Goal: Task Accomplishment & Management: Manage account settings

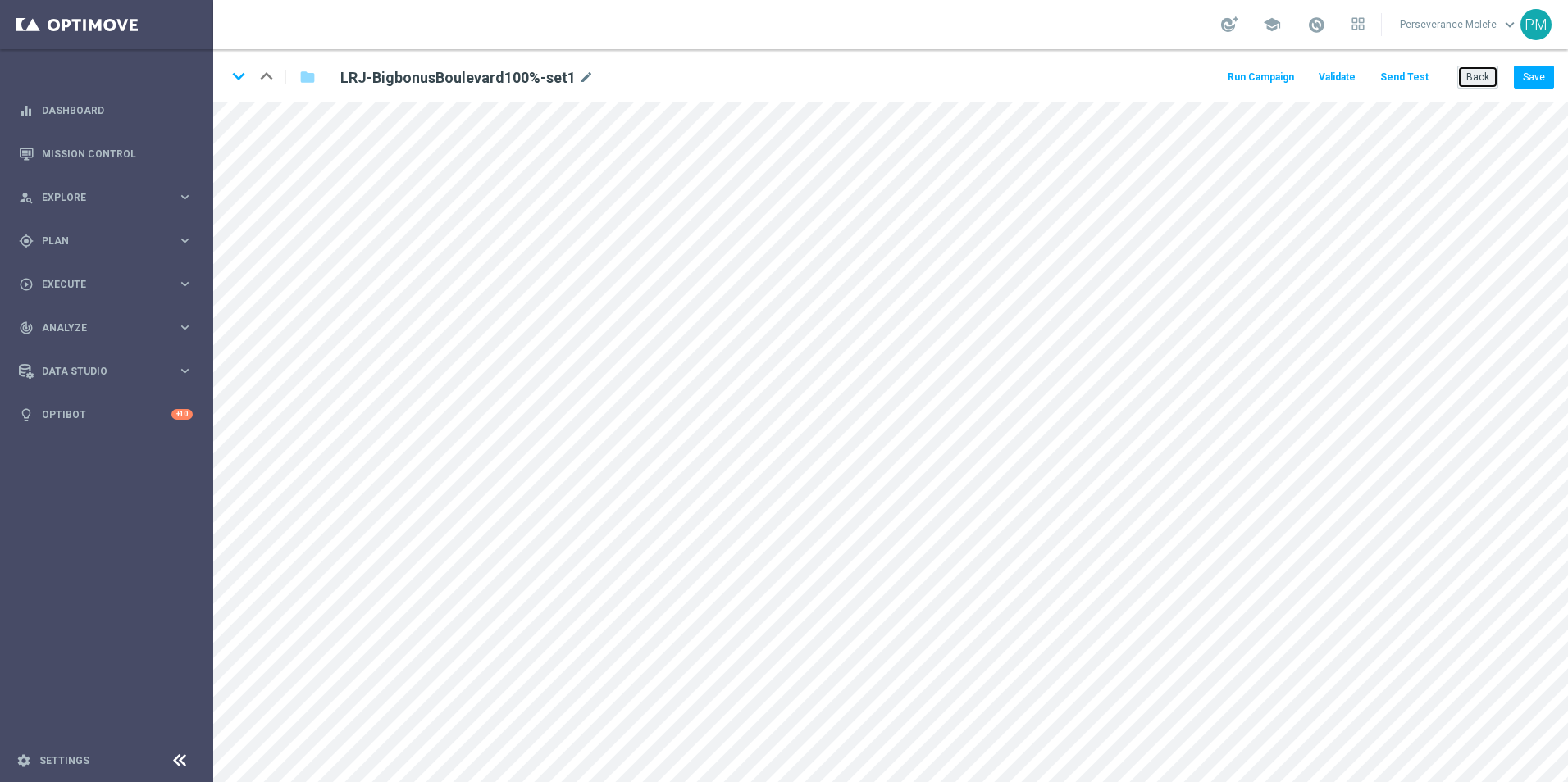
click at [1473, 70] on button "Back" at bounding box center [1477, 77] width 41 height 23
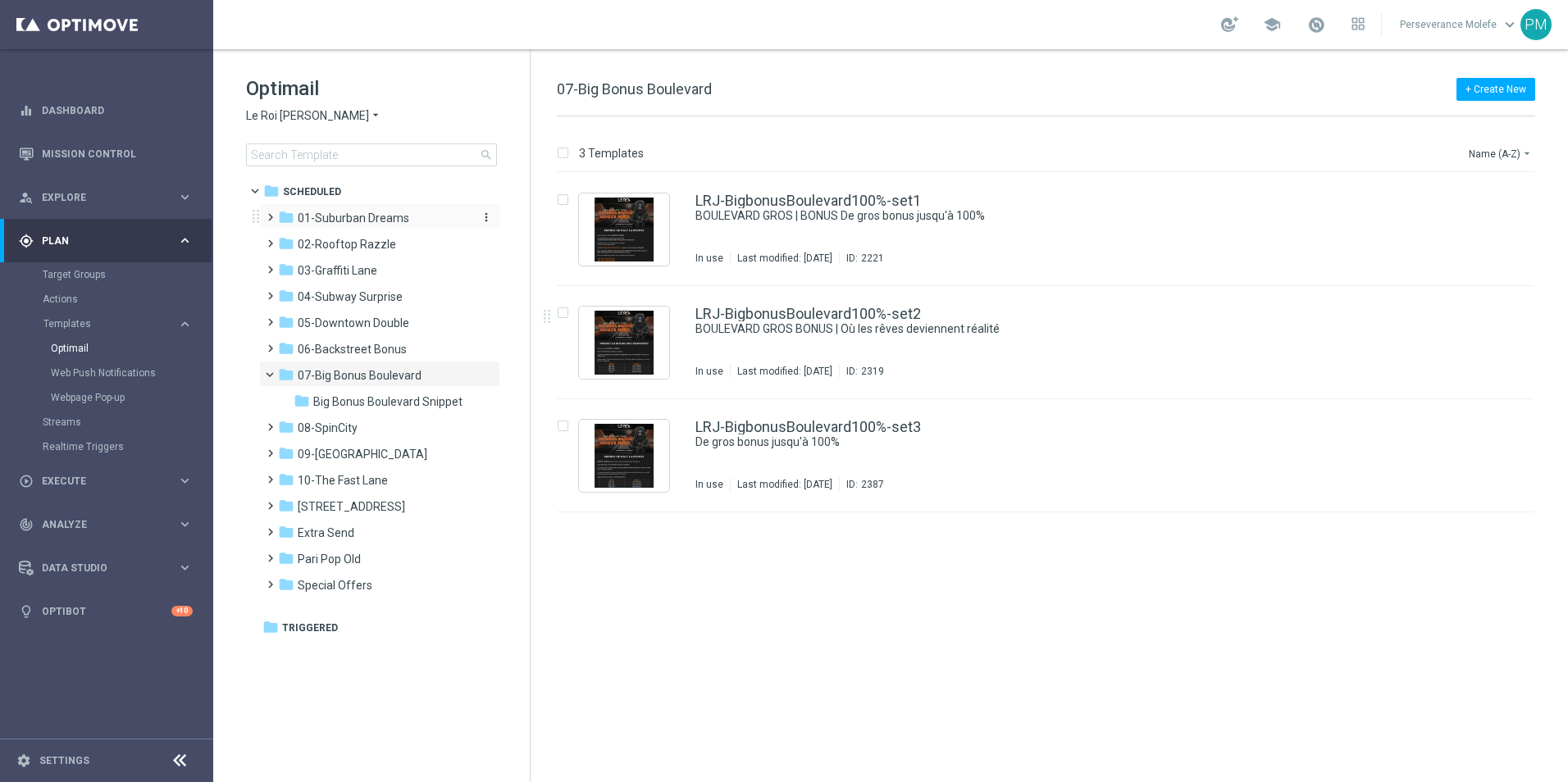
click at [422, 211] on div "folder 01-Suburban Dreams" at bounding box center [371, 218] width 188 height 19
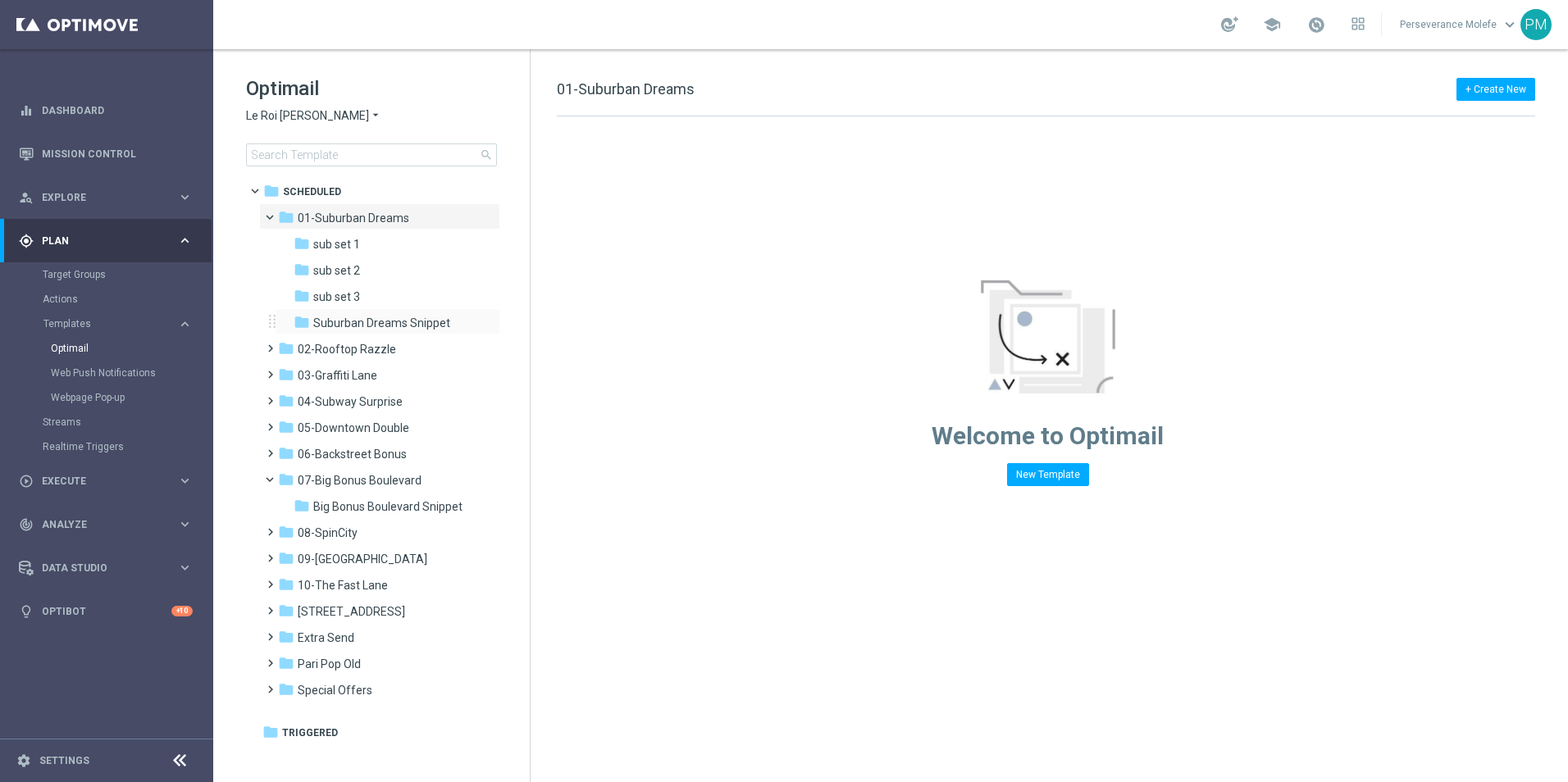
click at [391, 312] on div "folder Suburban Dreams Snippet more_vert" at bounding box center [387, 321] width 224 height 26
click at [392, 313] on div "folder Suburban Dreams Snippet more_vert" at bounding box center [387, 321] width 224 height 26
click at [393, 315] on span "Suburban Dreams Snippet" at bounding box center [381, 322] width 137 height 14
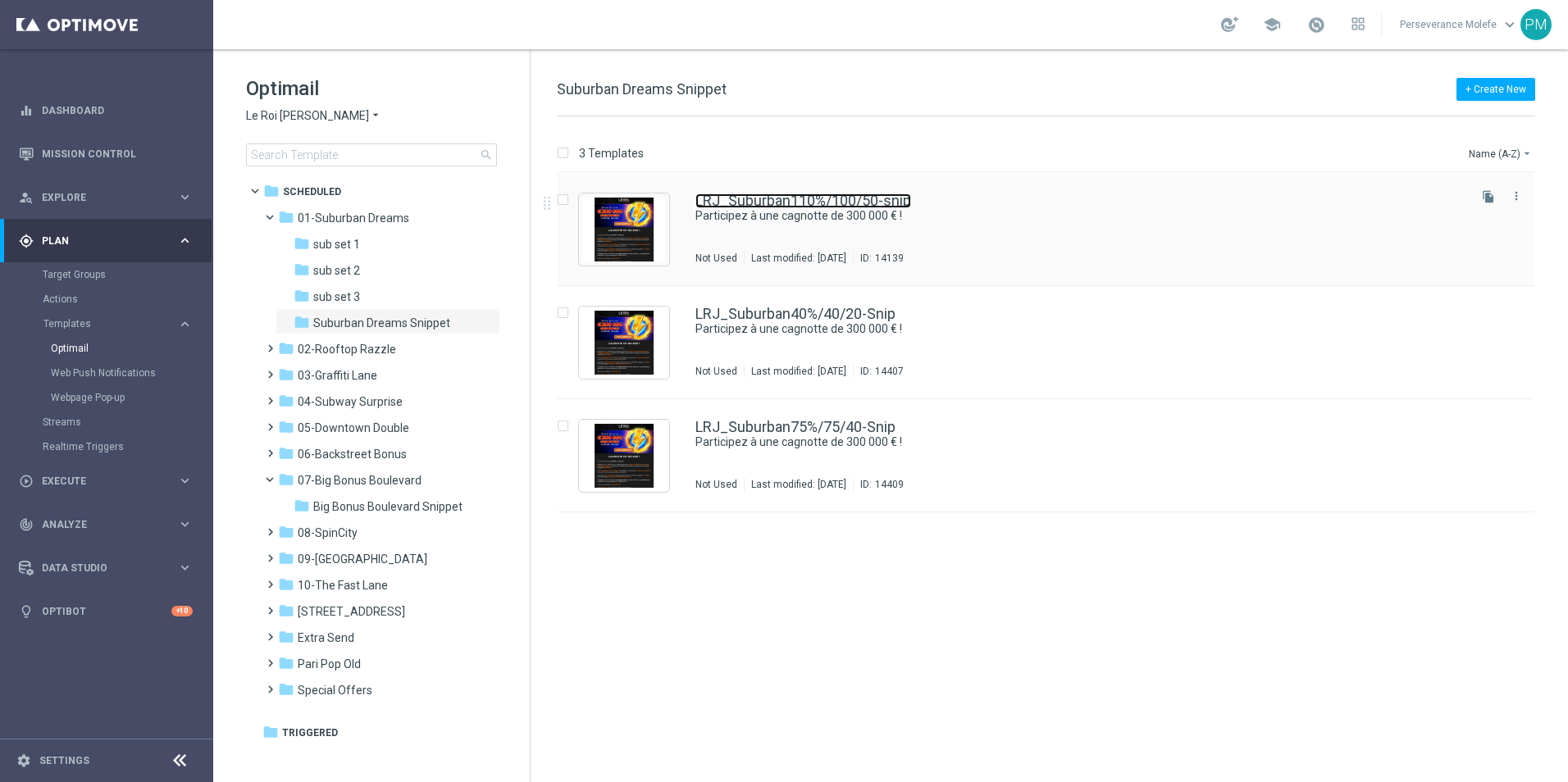
click at [763, 194] on link "LRJ_Suburban110%/100/50-snip" at bounding box center [803, 200] width 216 height 14
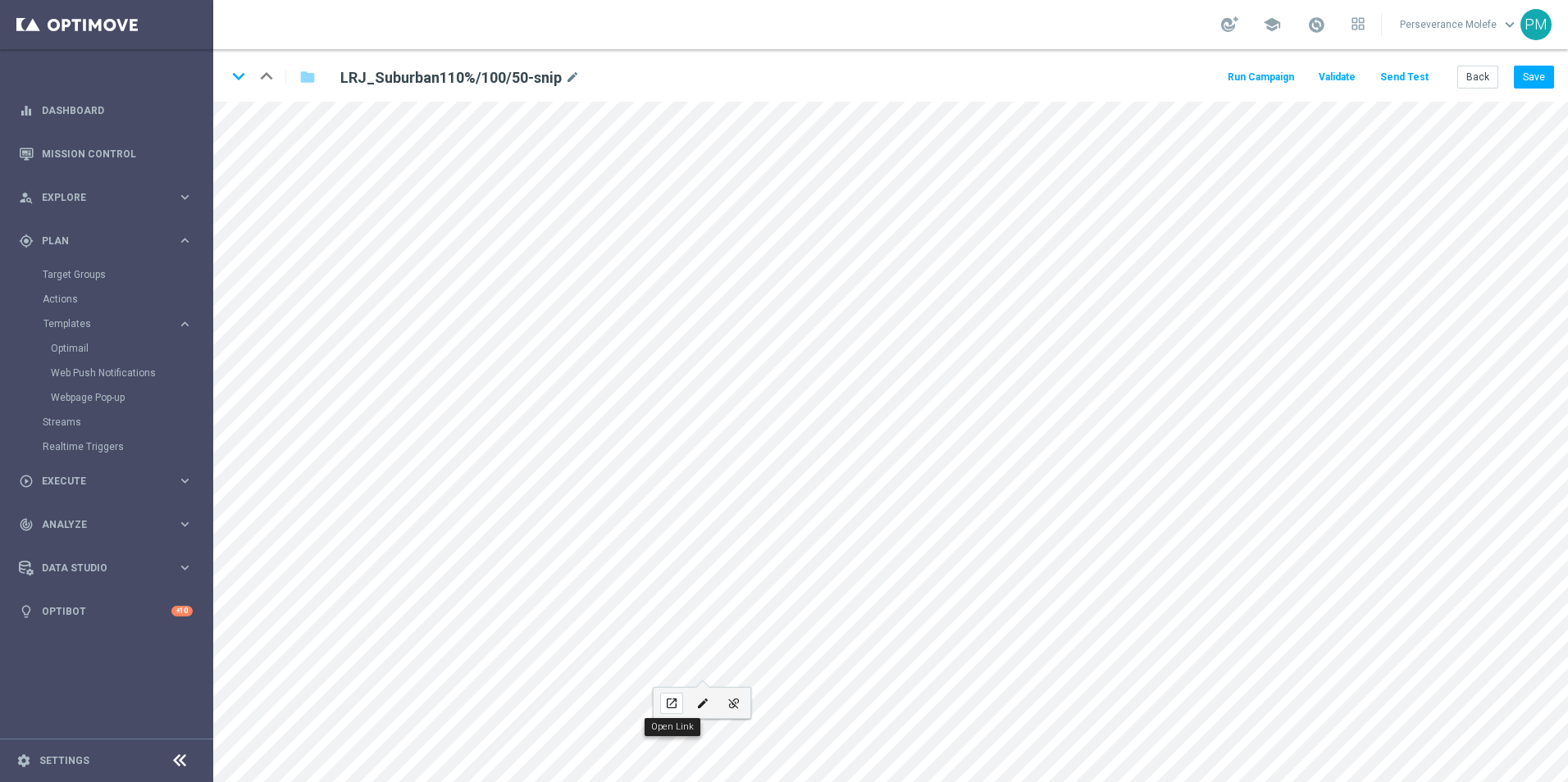
click at [682, 705] on div "open_in_new" at bounding box center [671, 703] width 23 height 21
click at [241, 78] on icon "keyboard_arrow_down" at bounding box center [238, 76] width 24 height 24
click at [1485, 79] on button "Back" at bounding box center [1477, 77] width 41 height 23
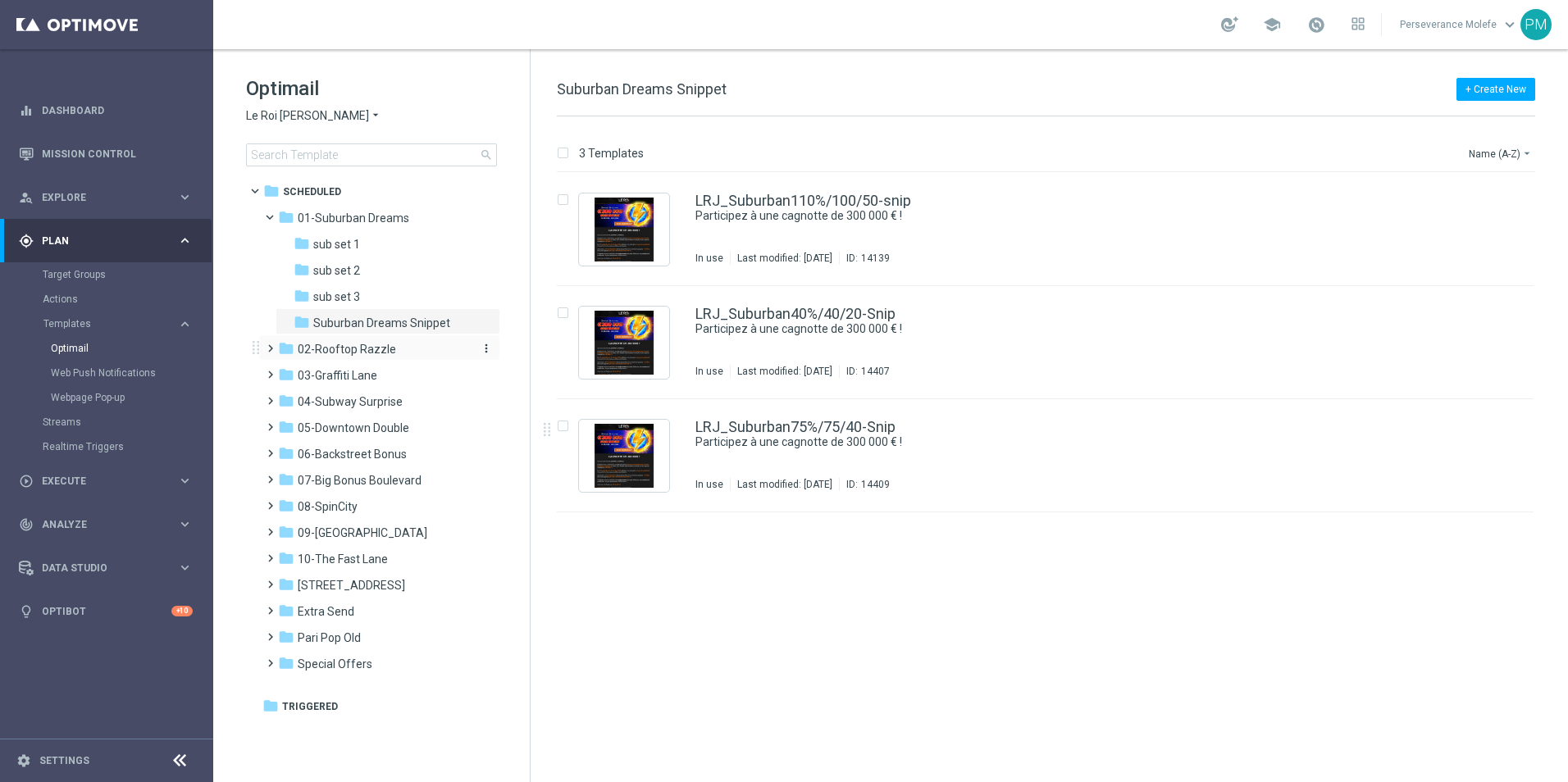
click at [376, 350] on span "02-Rooftop Razzle" at bounding box center [347, 348] width 99 height 14
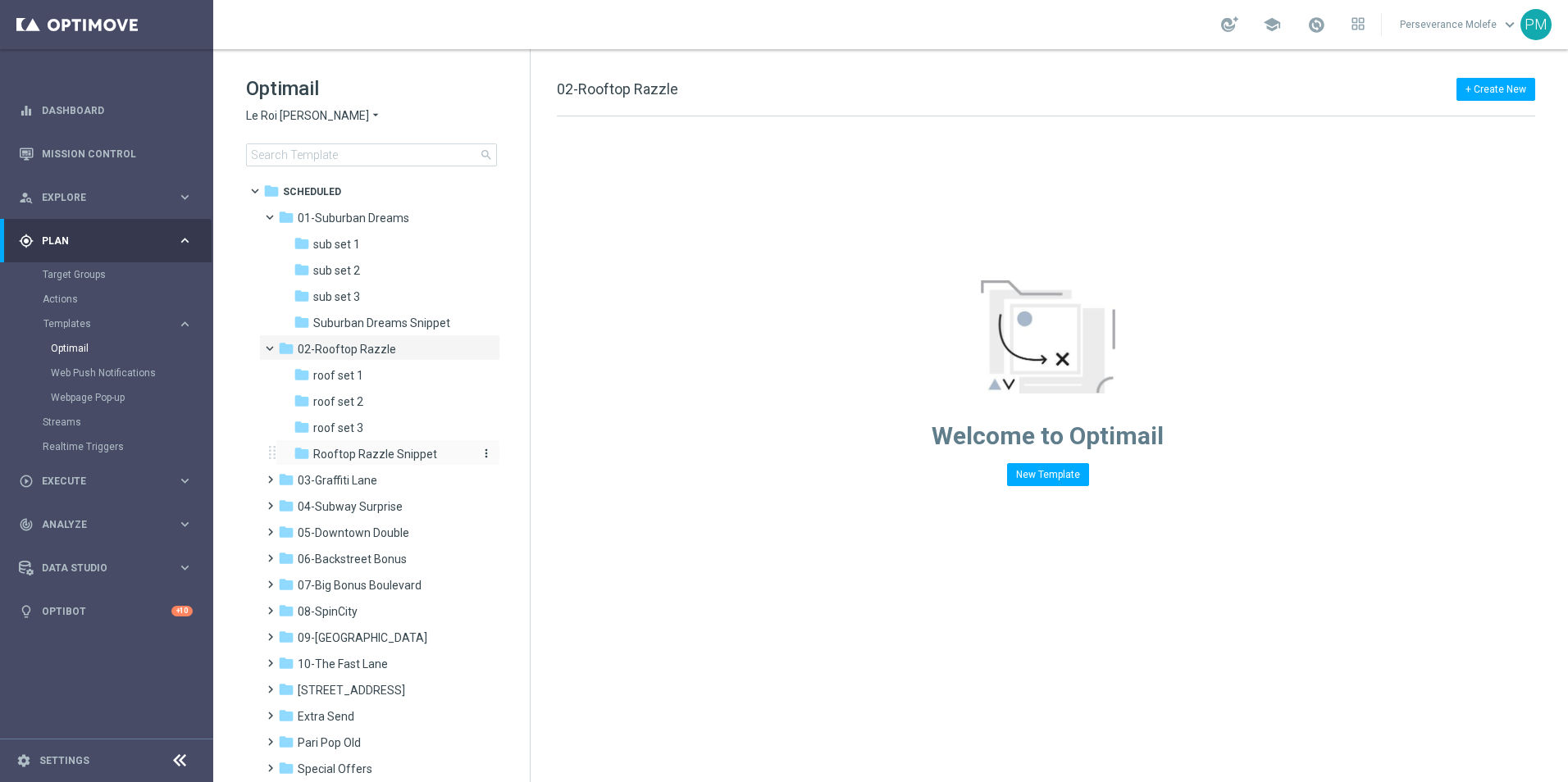
click at [396, 450] on span "Rooftop Razzle Snippet" at bounding box center [375, 454] width 124 height 14
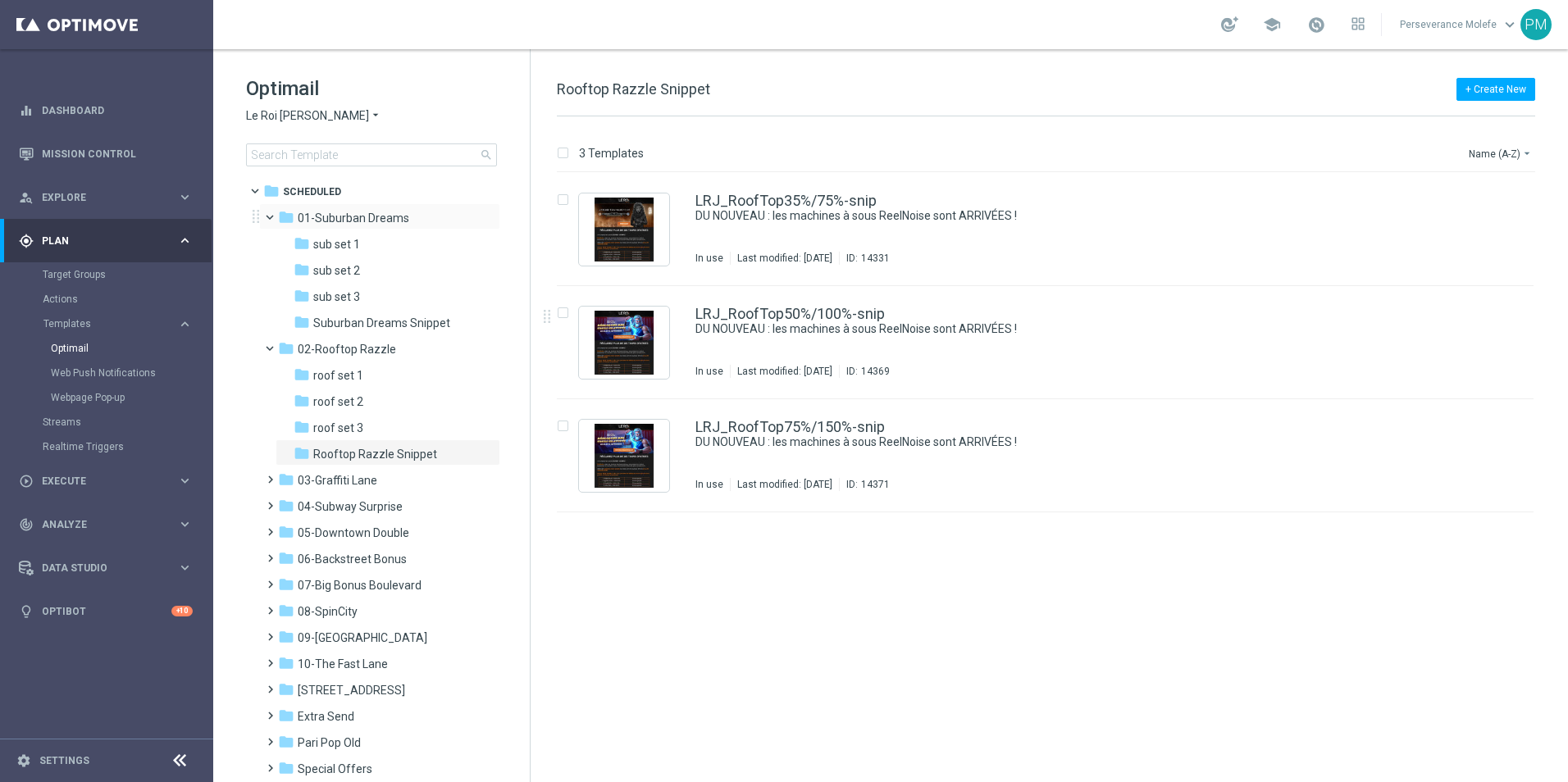
click at [274, 217] on span at bounding box center [278, 213] width 7 height 8
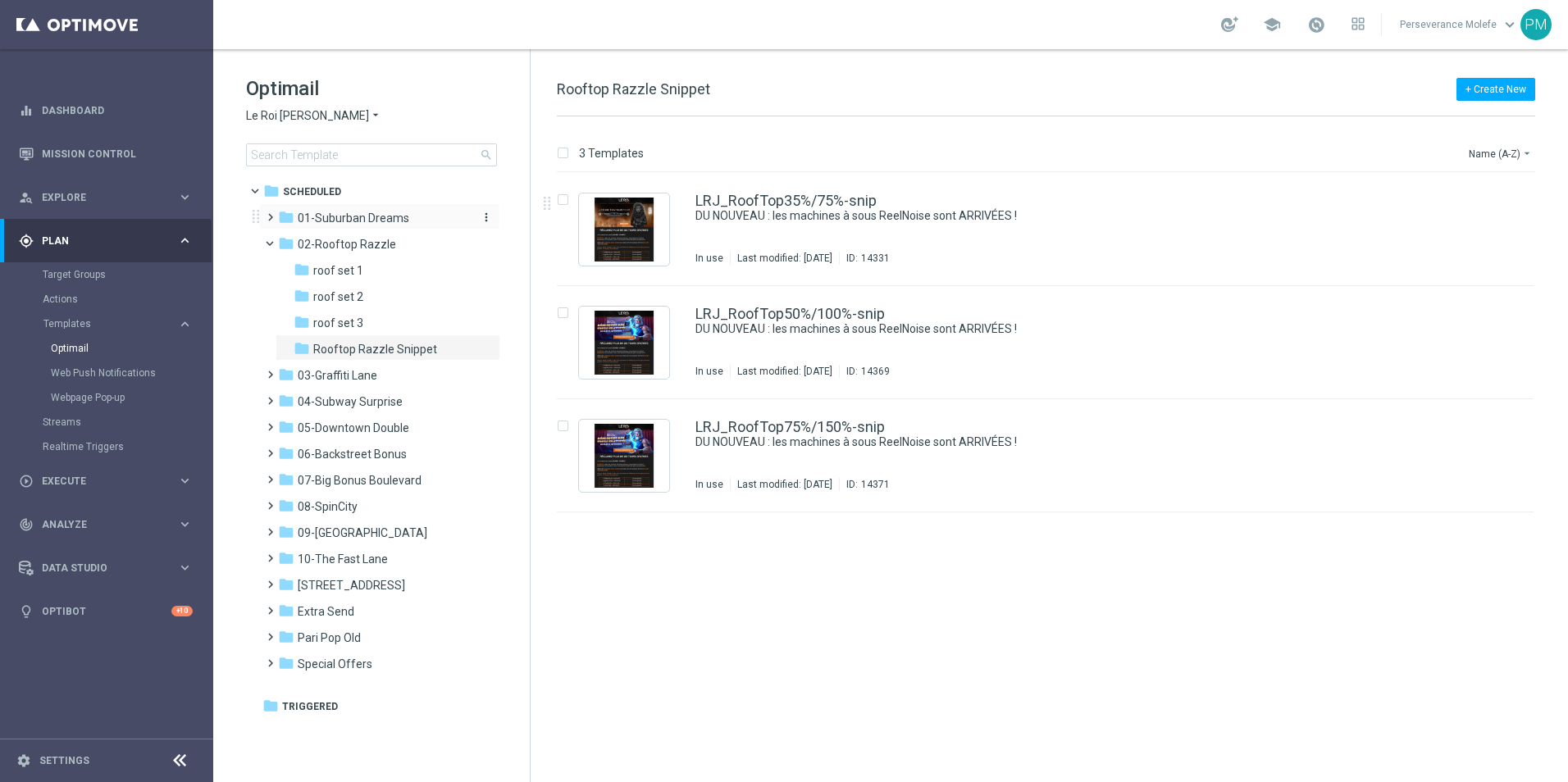
click at [360, 221] on span "01-Suburban Dreams" at bounding box center [354, 218] width 111 height 14
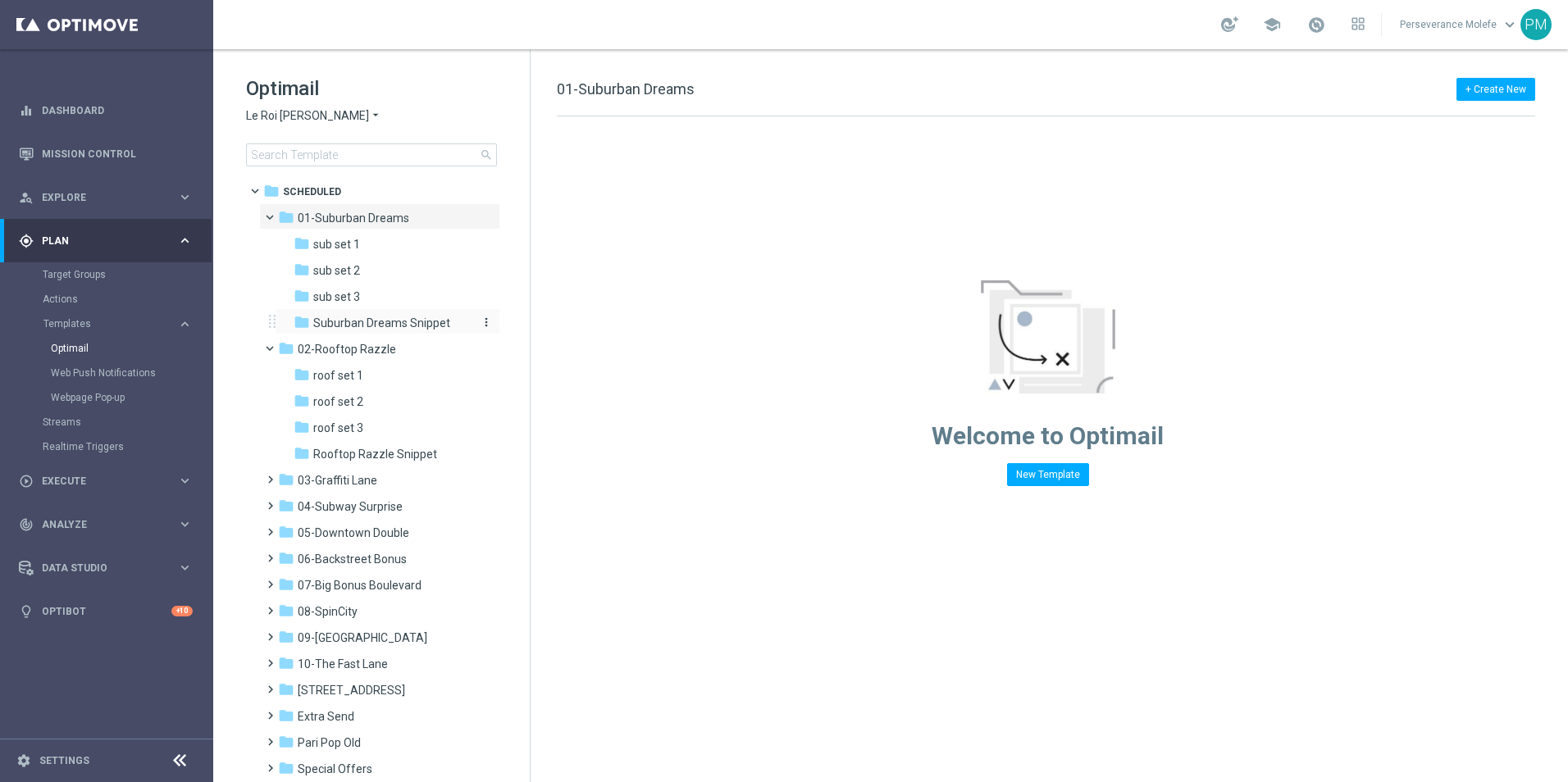
click at [408, 325] on span "Suburban Dreams Snippet" at bounding box center [381, 322] width 137 height 14
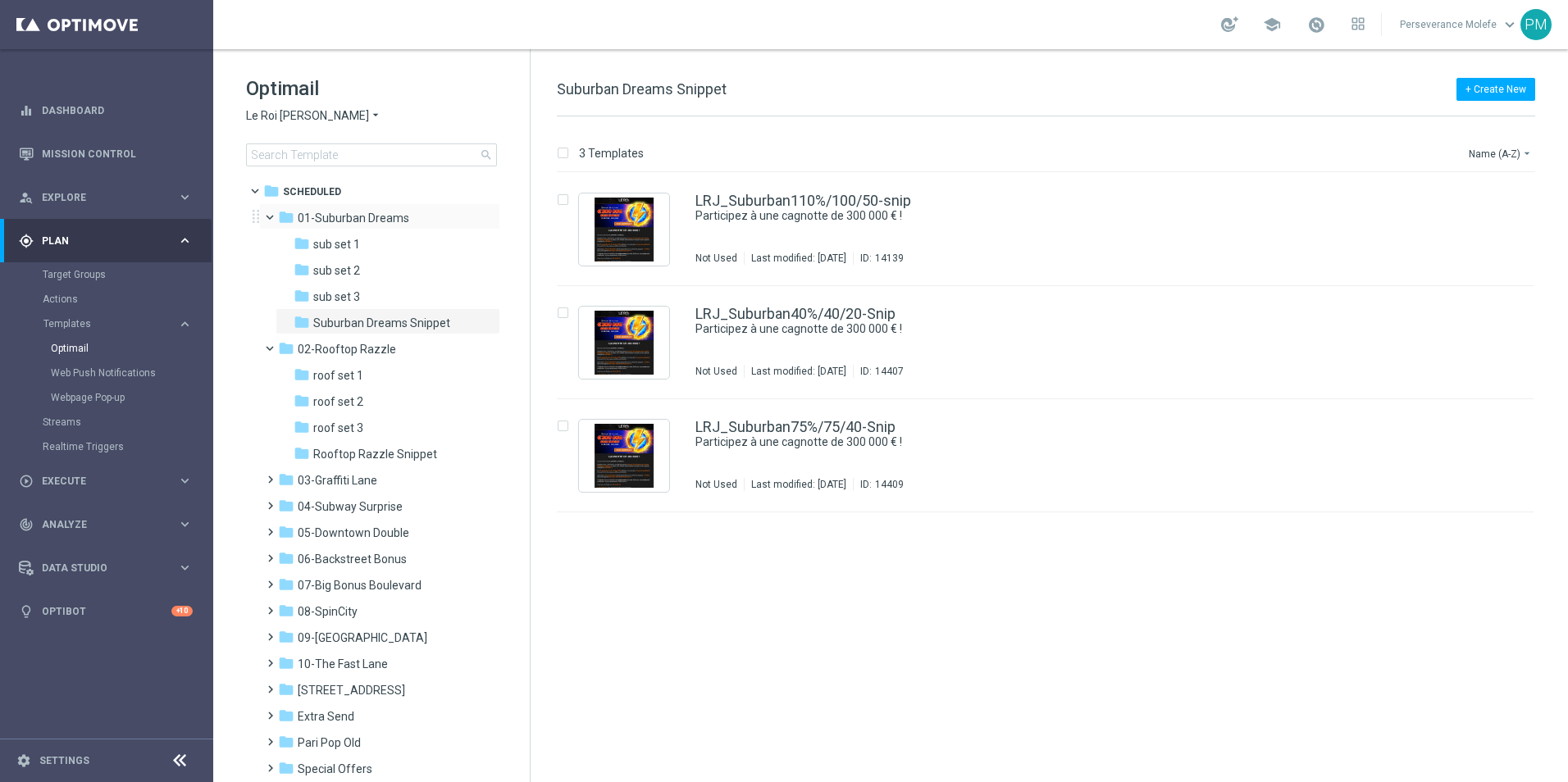
click at [274, 214] on span at bounding box center [278, 213] width 7 height 8
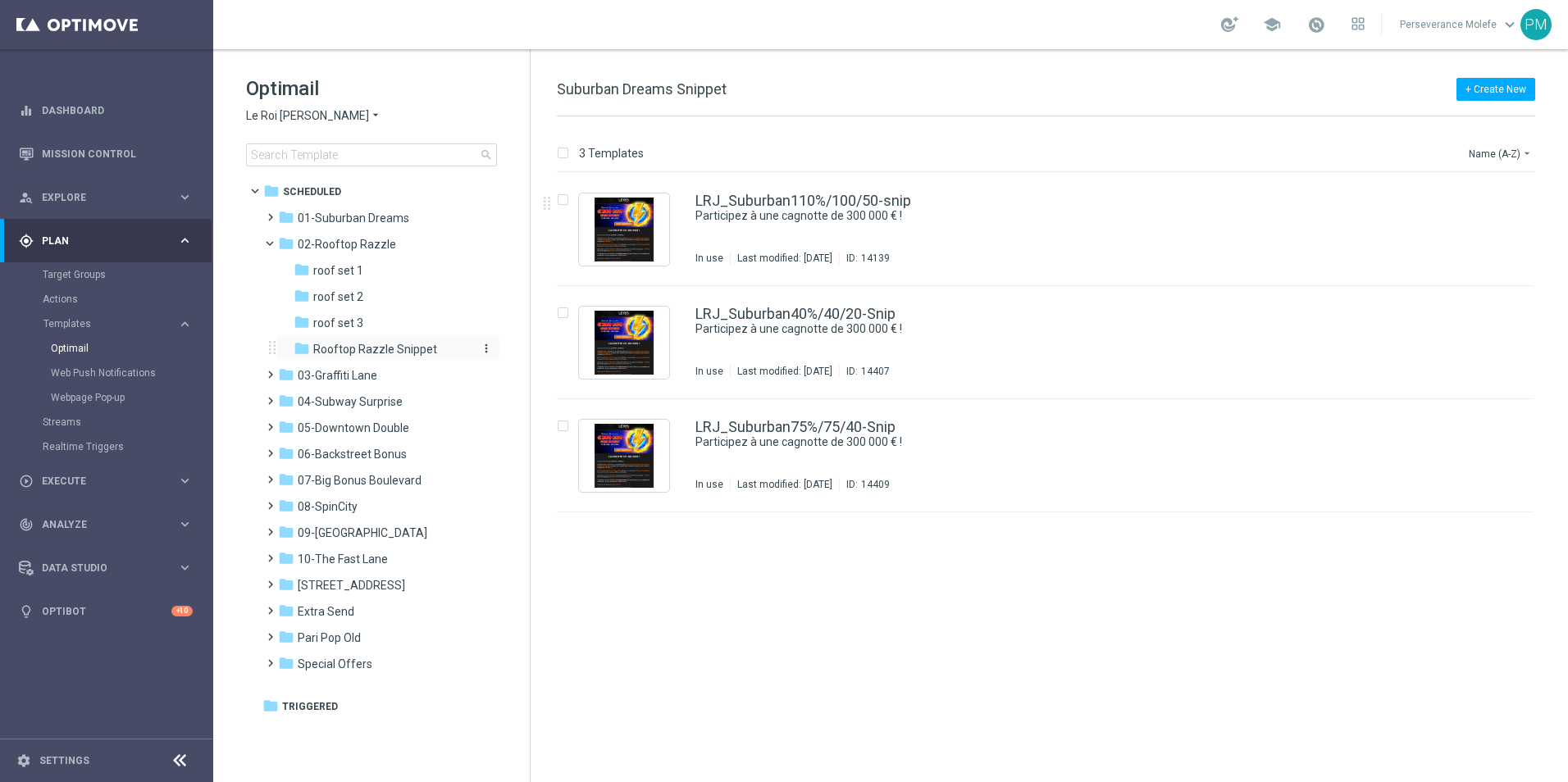
click at [403, 348] on span "Rooftop Razzle Snippet" at bounding box center [375, 348] width 124 height 14
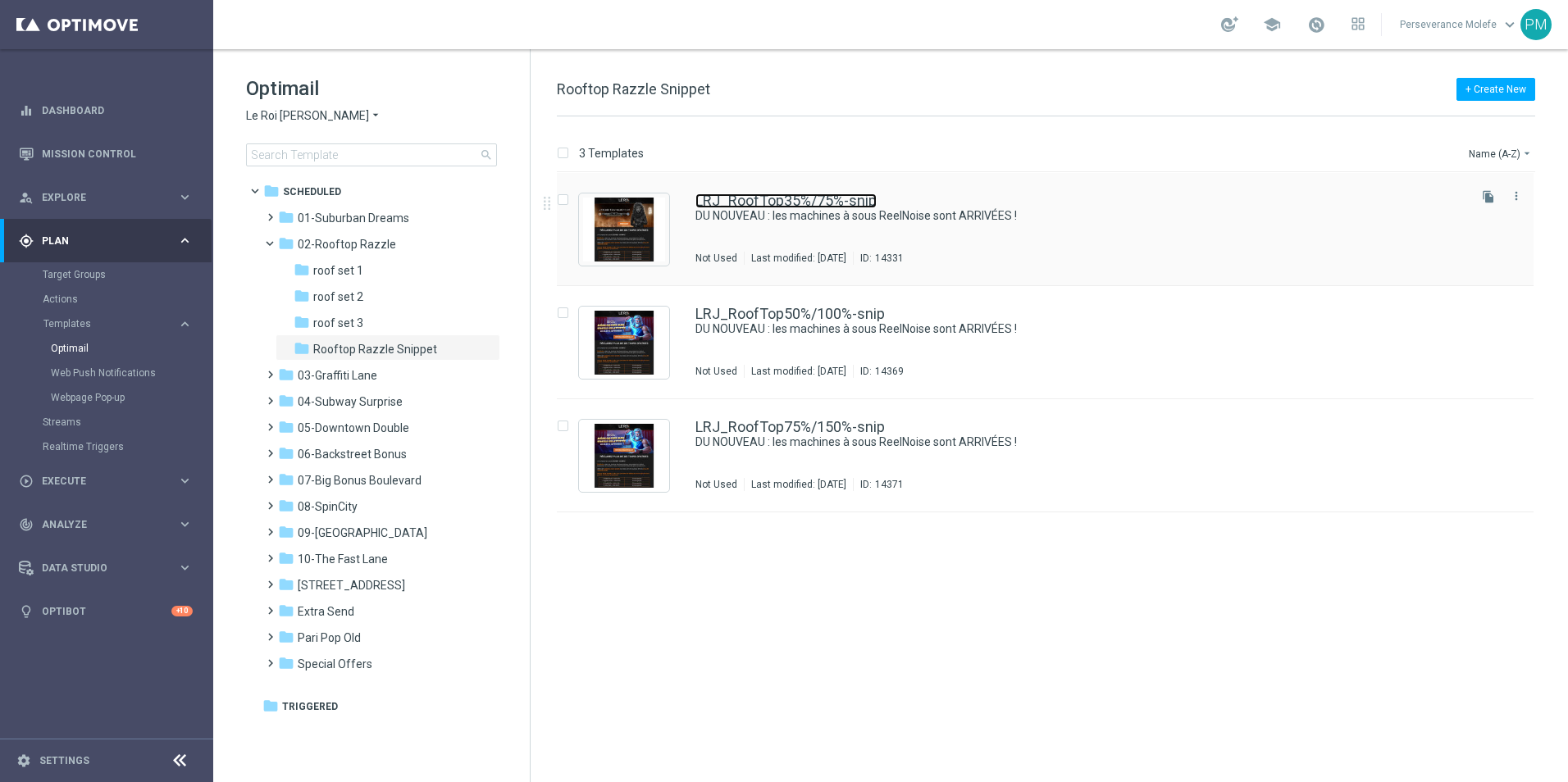
click at [811, 203] on link "LRJ_RoofTop35%/75%-snip" at bounding box center [786, 200] width 181 height 14
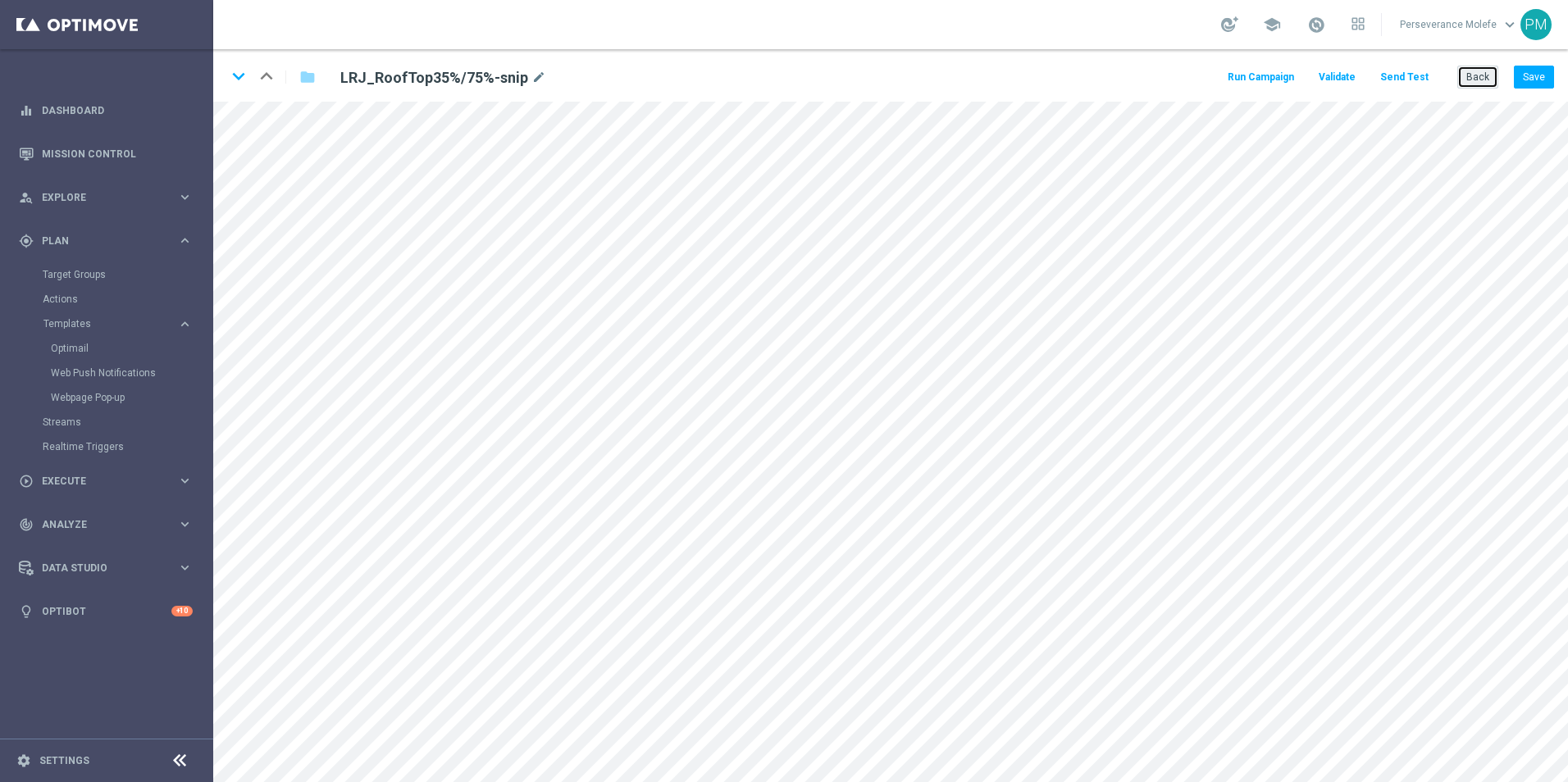
click at [1479, 81] on button "Back" at bounding box center [1477, 77] width 41 height 23
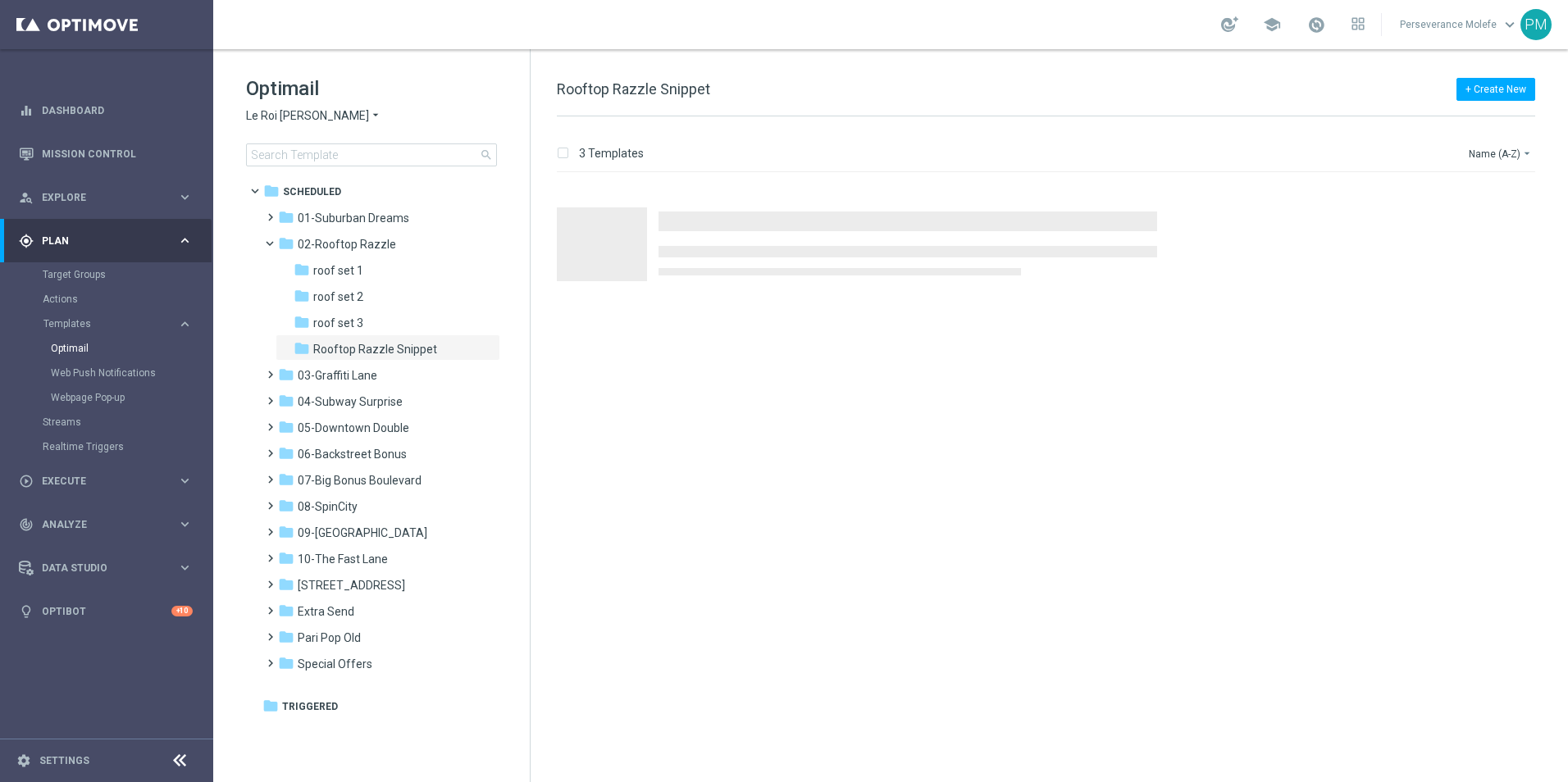
click at [301, 123] on span "Le Roi [PERSON_NAME]" at bounding box center [307, 116] width 123 height 15
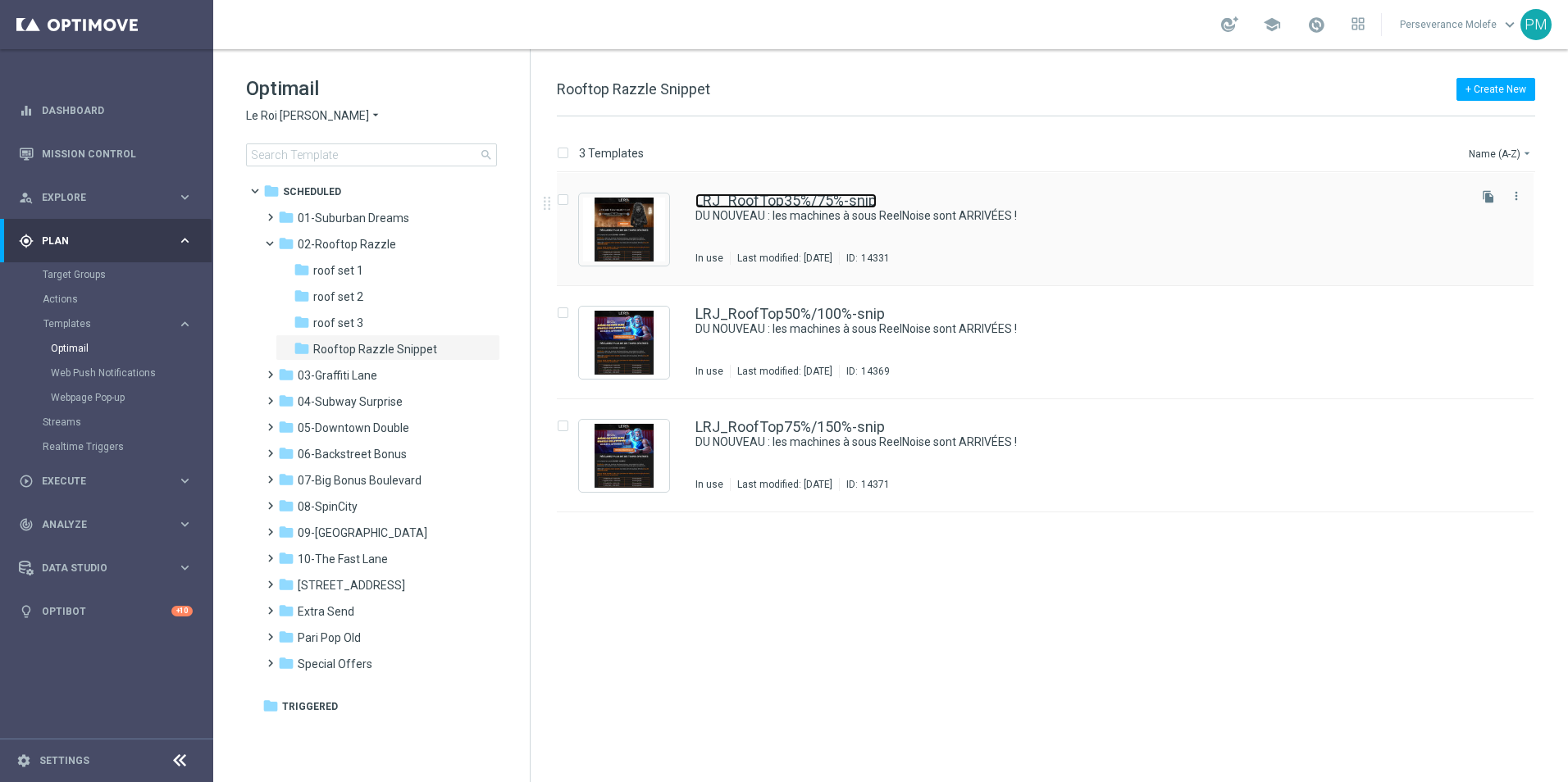
click at [724, 197] on link "LRJ_RoofTop35%/75%-snip" at bounding box center [786, 200] width 181 height 14
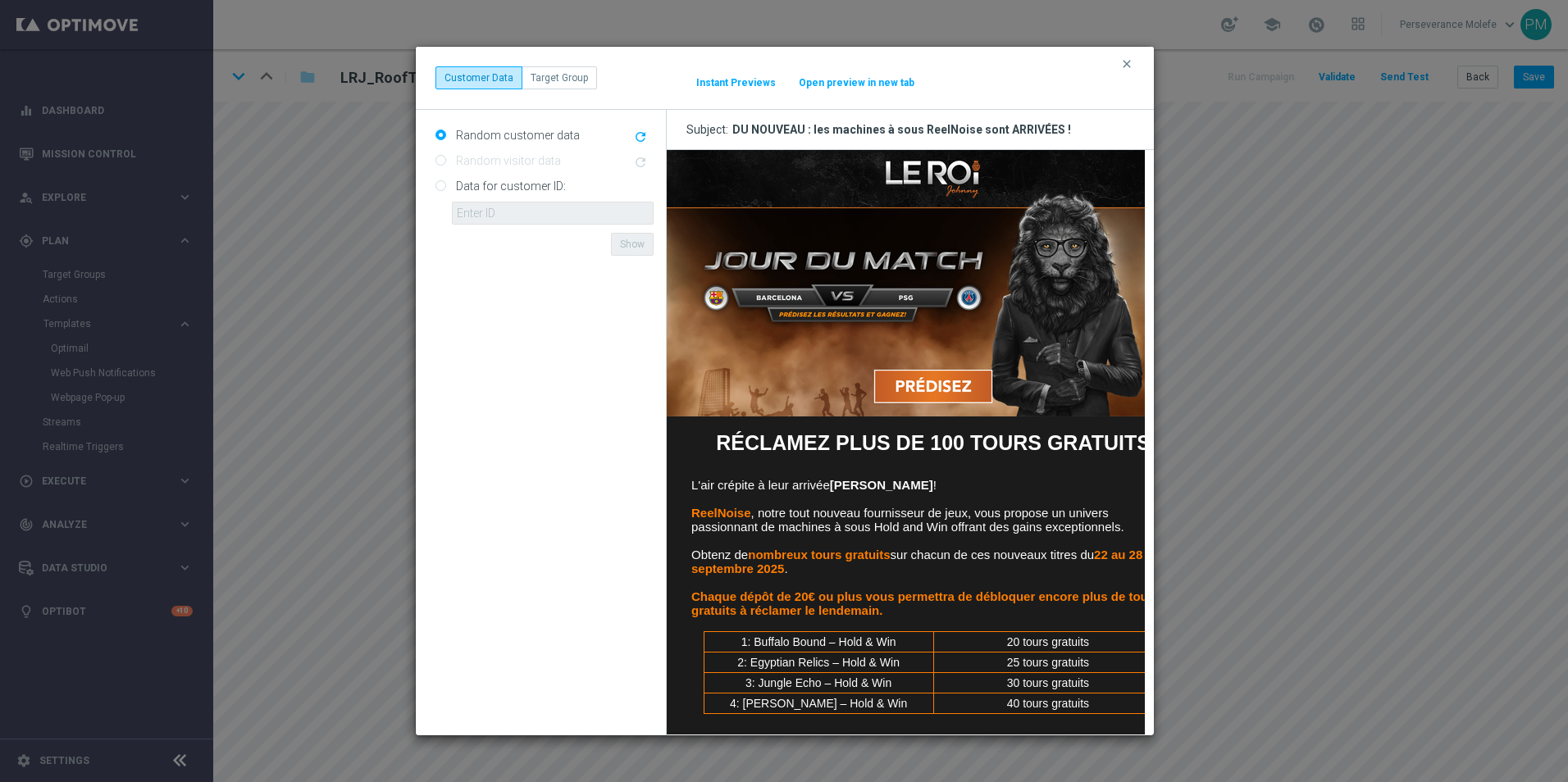
click at [838, 82] on button "Open preview in new tab" at bounding box center [856, 83] width 117 height 13
click at [1127, 62] on icon "clear" at bounding box center [1127, 64] width 14 height 13
click at [846, 87] on button "Open preview in new tab" at bounding box center [856, 83] width 117 height 13
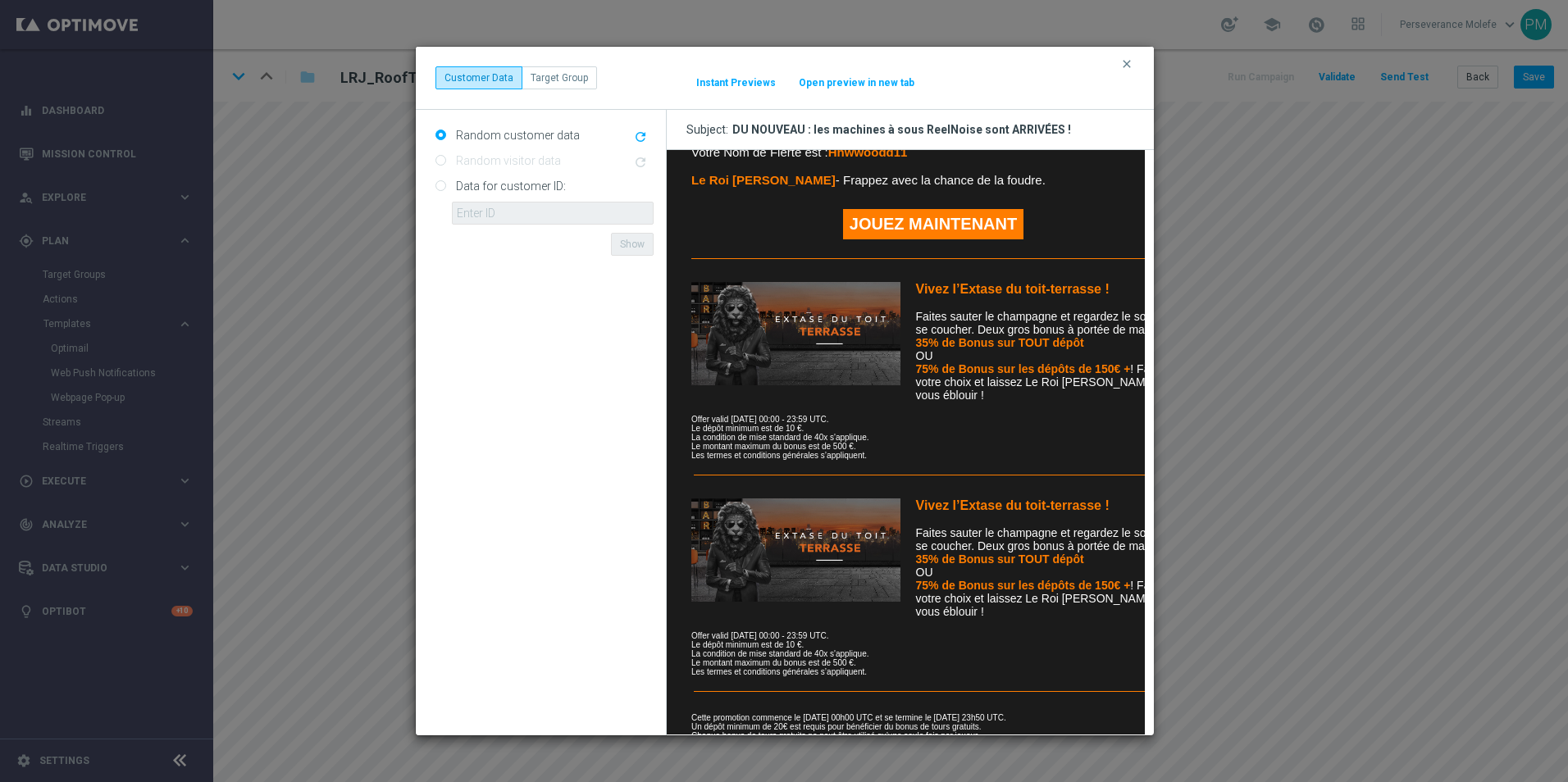
scroll to position [655, 0]
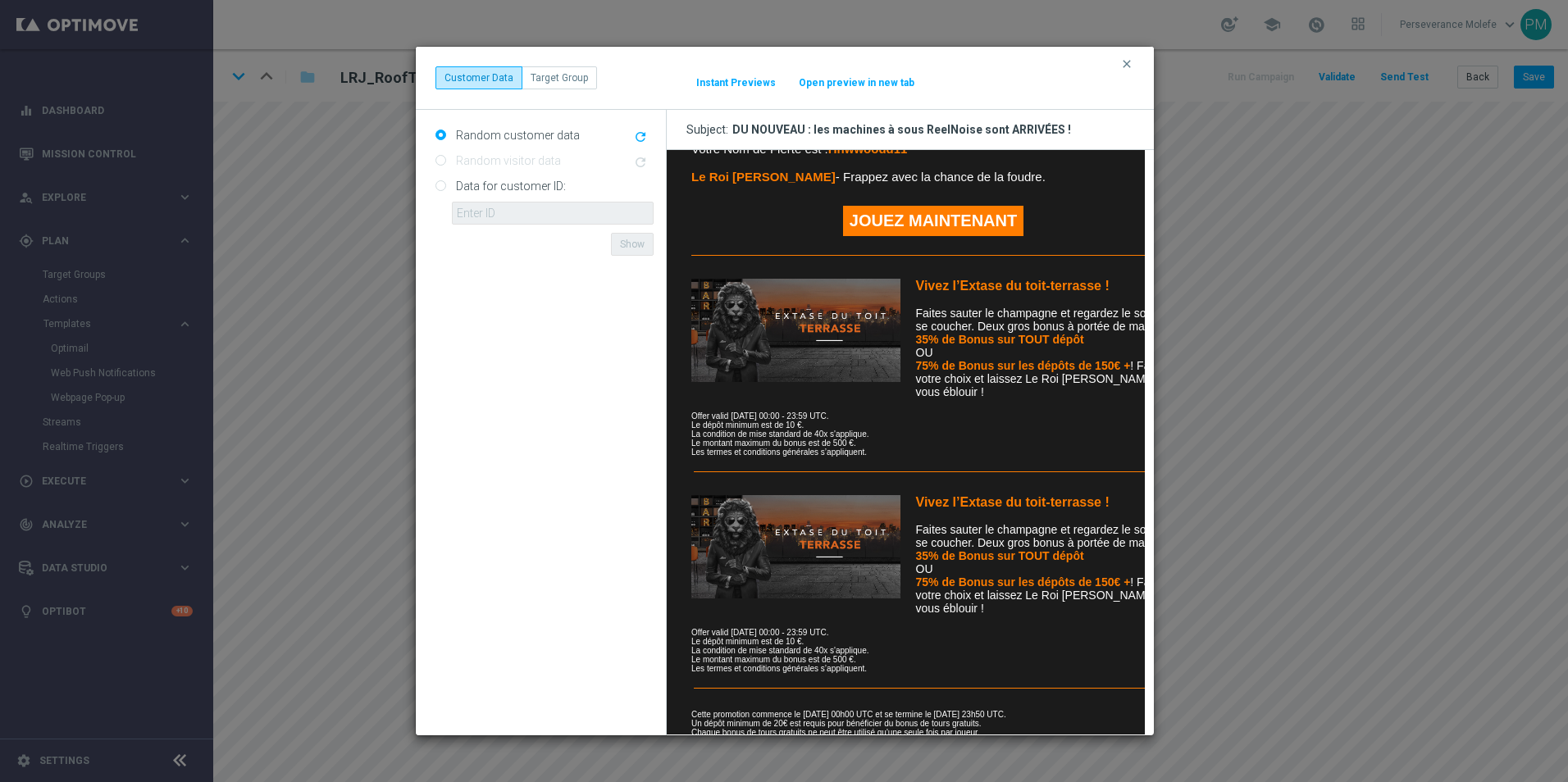
drag, startPoint x: 1134, startPoint y: 58, endPoint x: 1129, endPoint y: 69, distance: 12.1
click at [1134, 58] on button "clear" at bounding box center [1128, 63] width 19 height 14
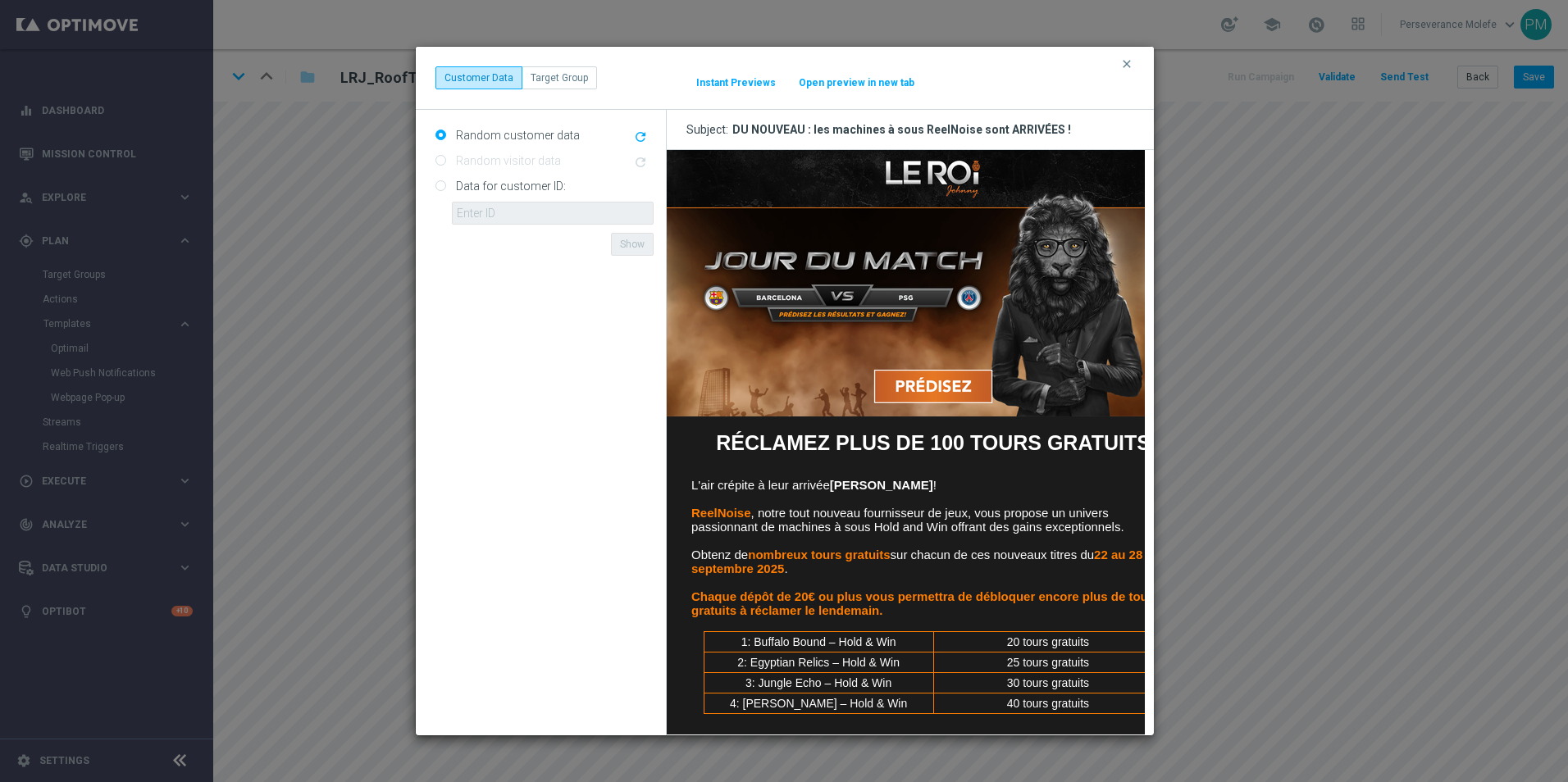
scroll to position [0, 0]
click at [841, 89] on button "Open preview in new tab" at bounding box center [856, 83] width 117 height 13
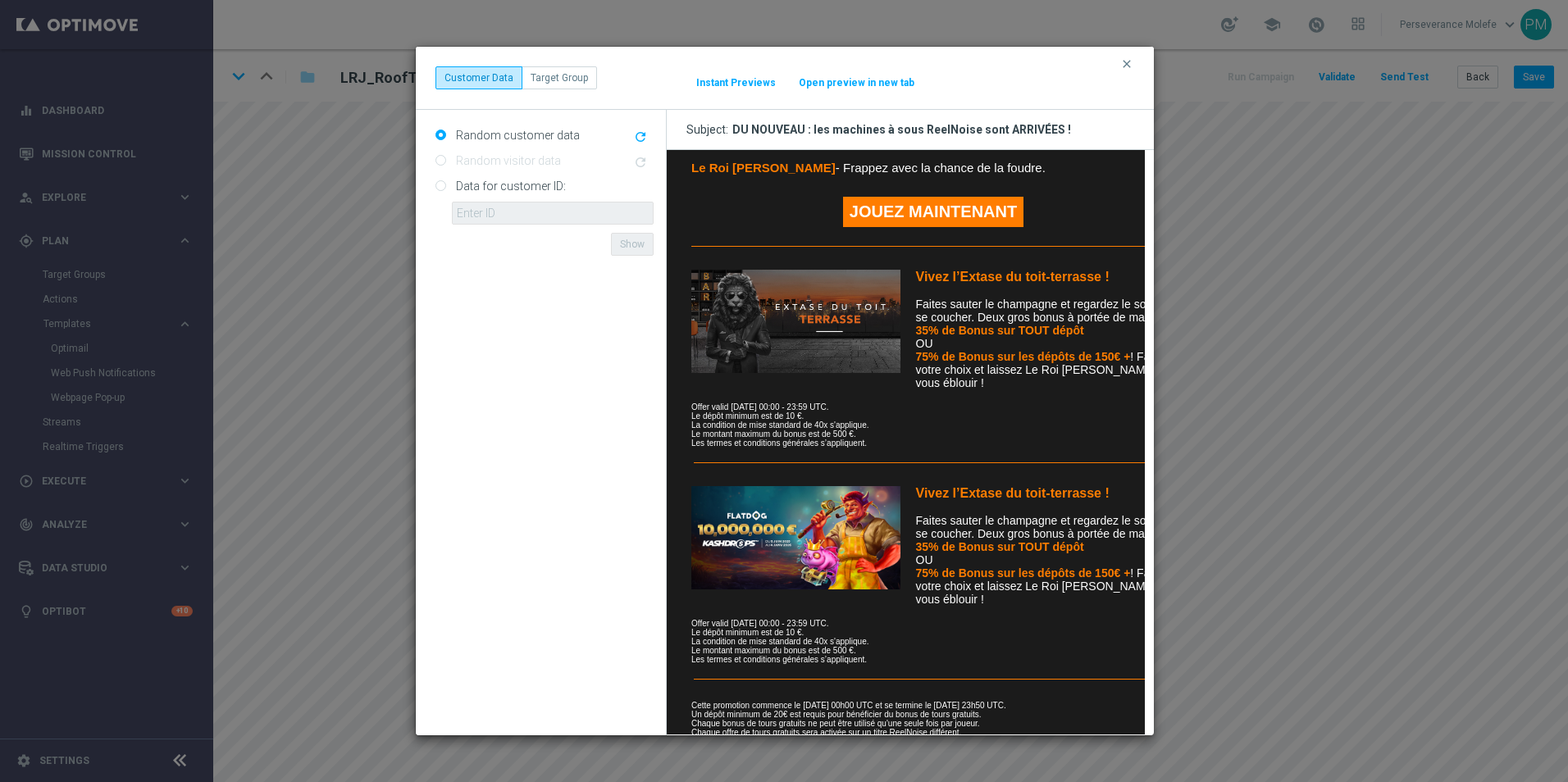
scroll to position [766, 0]
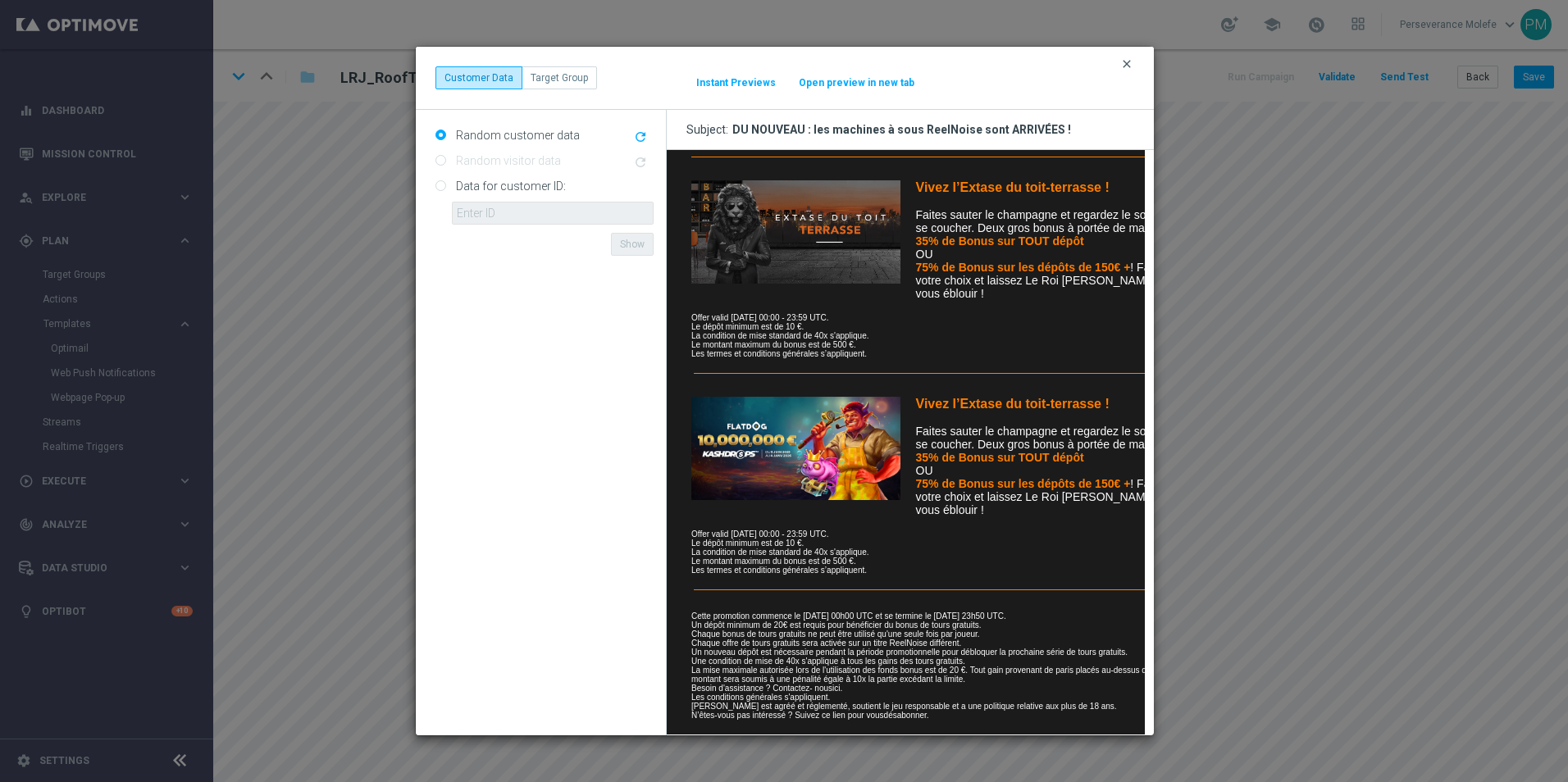
click at [1126, 59] on icon "clear" at bounding box center [1127, 64] width 14 height 13
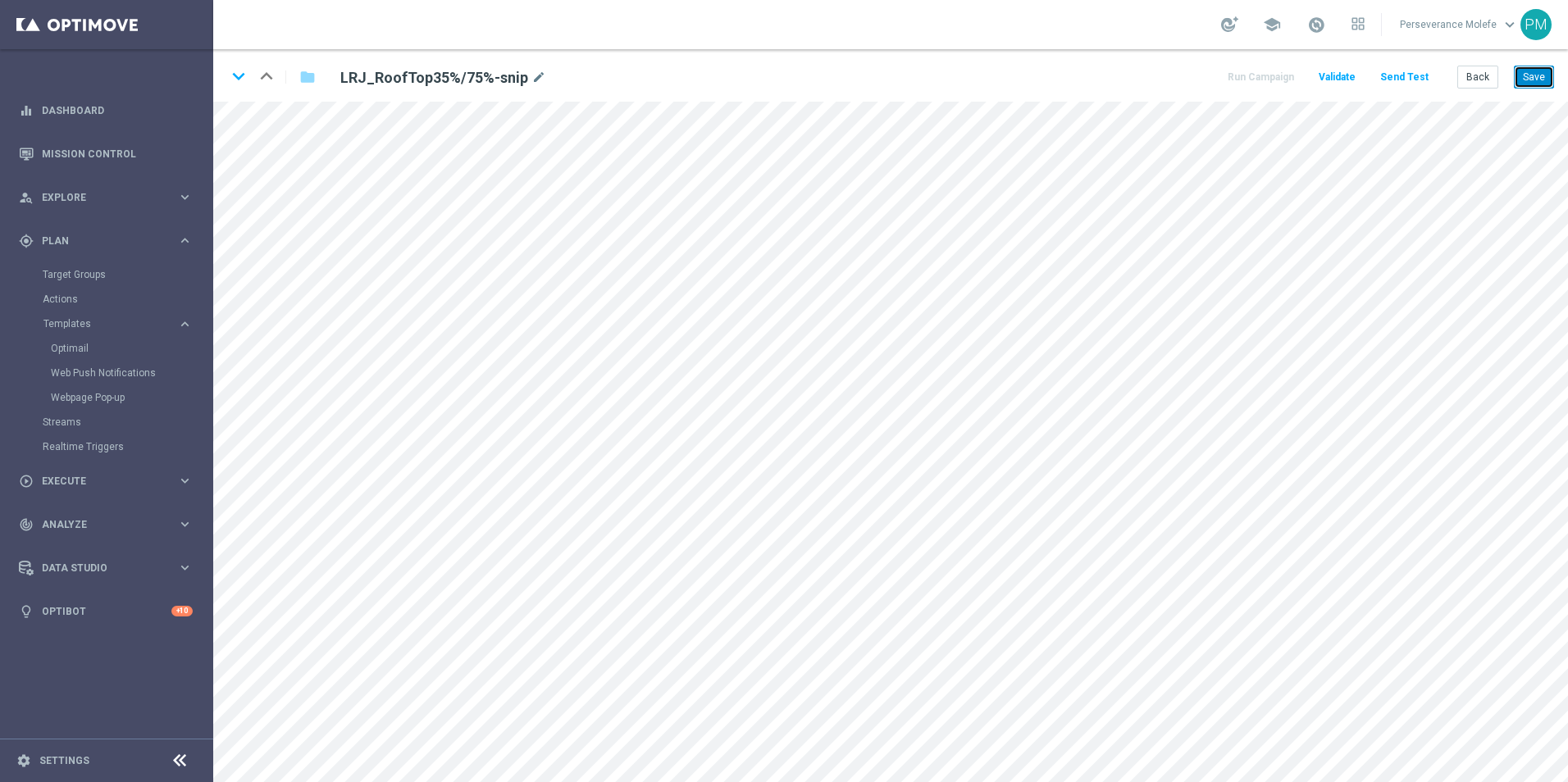
click at [1544, 84] on button "Save" at bounding box center [1534, 77] width 41 height 23
click at [1479, 82] on button "Back" at bounding box center [1477, 77] width 41 height 23
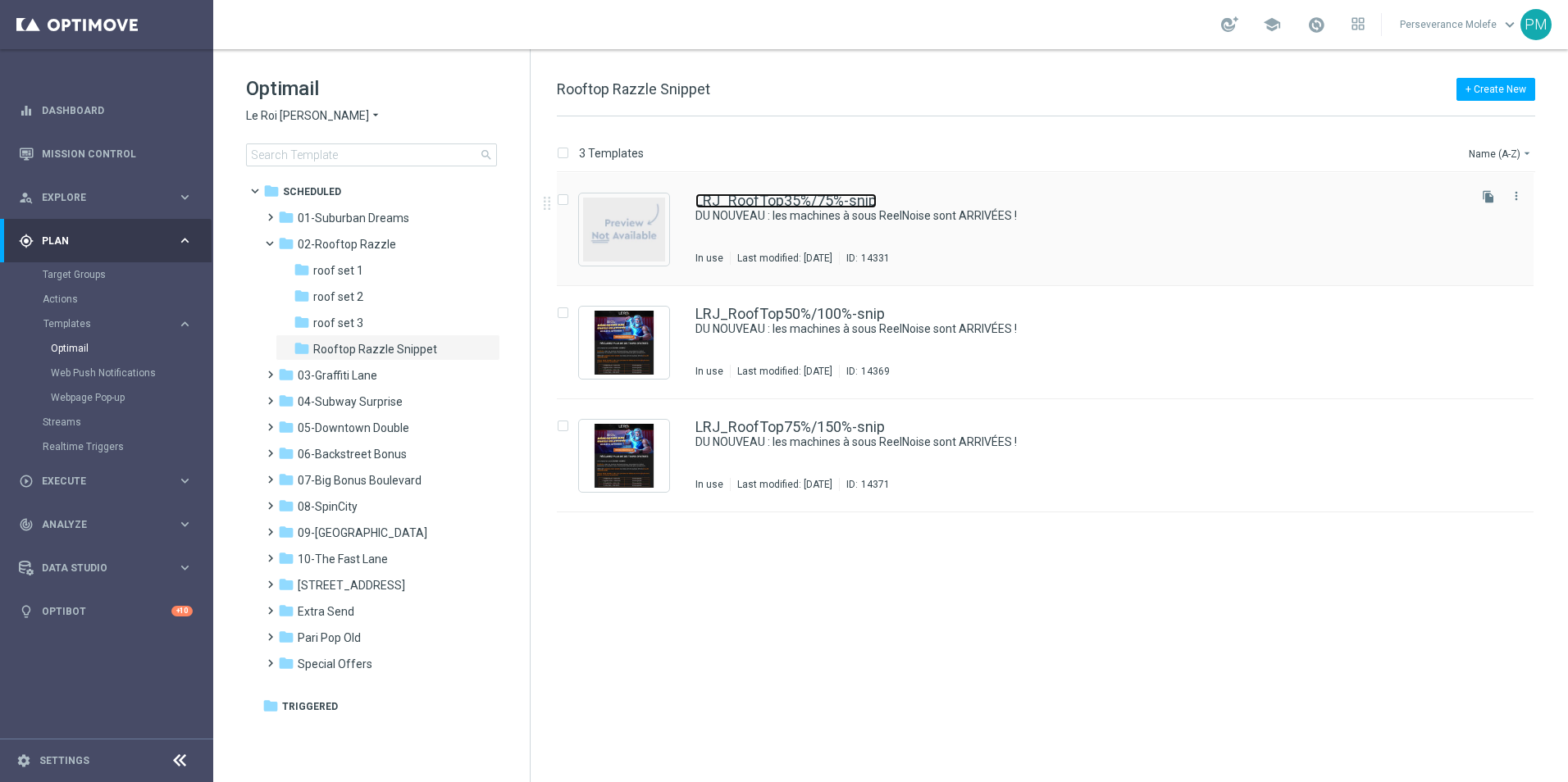
click at [793, 207] on link "LRJ_RoofTop35%/75%-snip" at bounding box center [786, 200] width 181 height 14
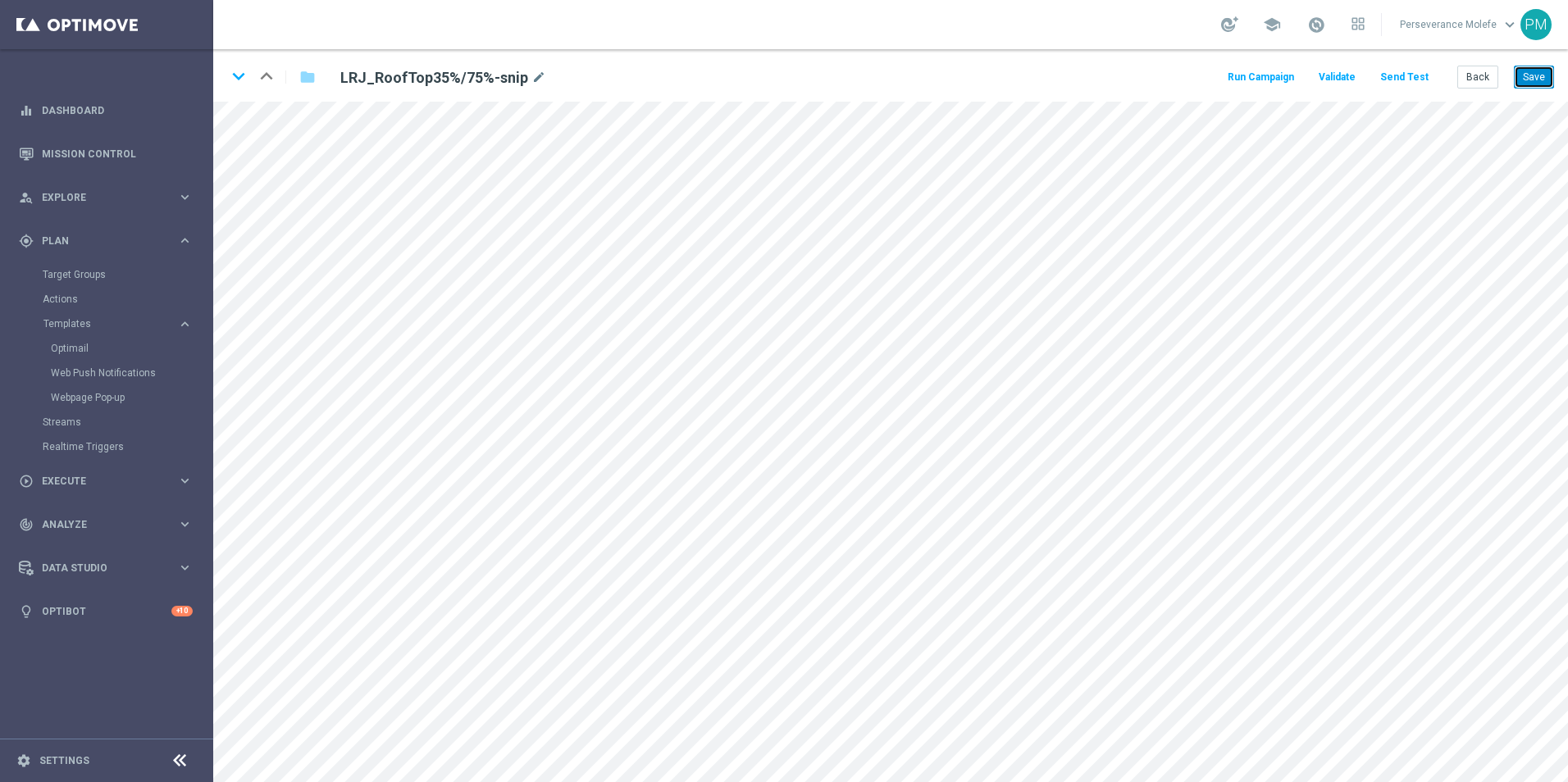
click at [1544, 78] on button "Save" at bounding box center [1534, 77] width 41 height 23
click at [1481, 73] on button "Back" at bounding box center [1477, 77] width 41 height 23
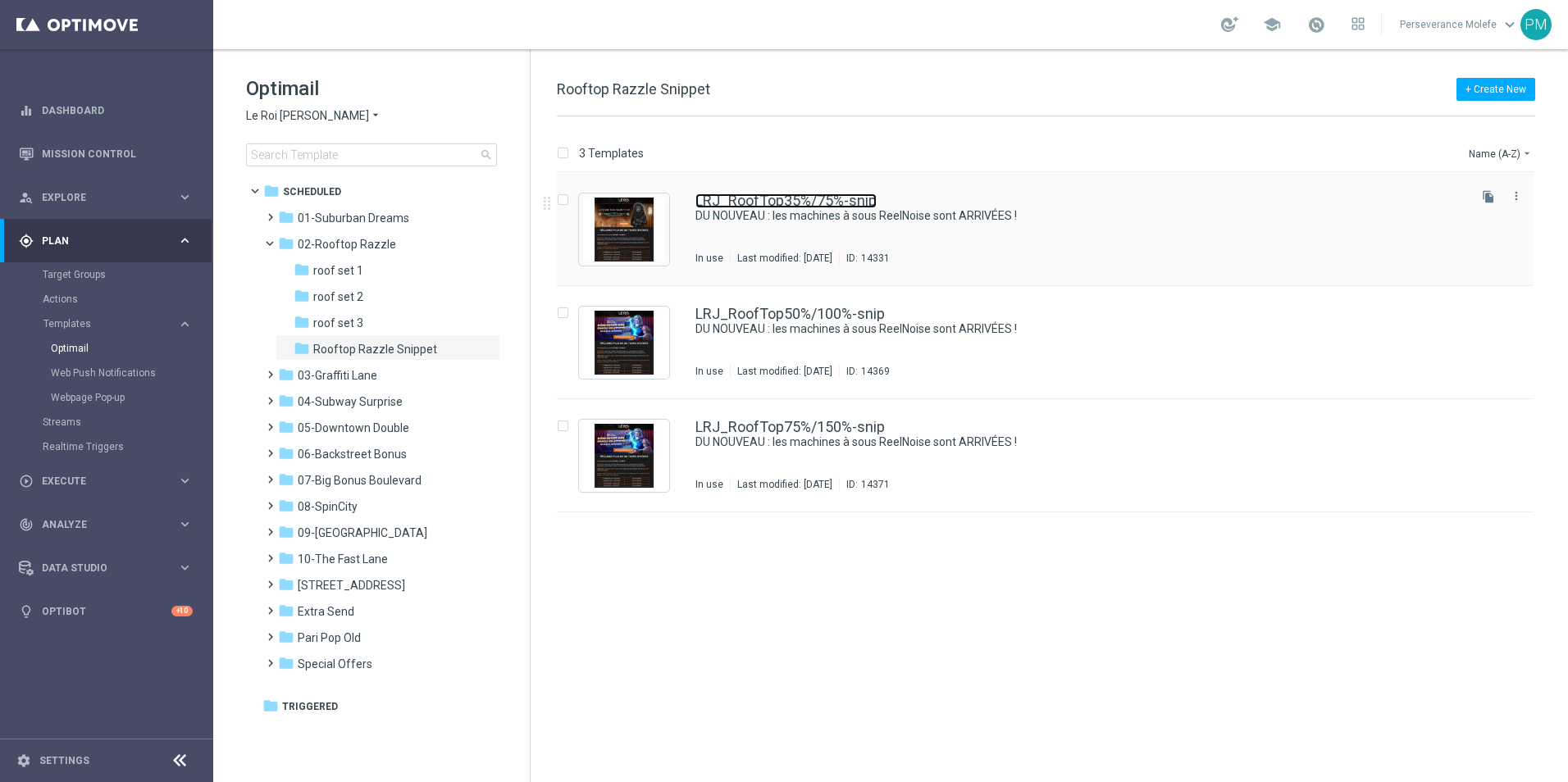
click at [733, 202] on link "LRJ_RoofTop35%/75%-snip" at bounding box center [786, 200] width 181 height 14
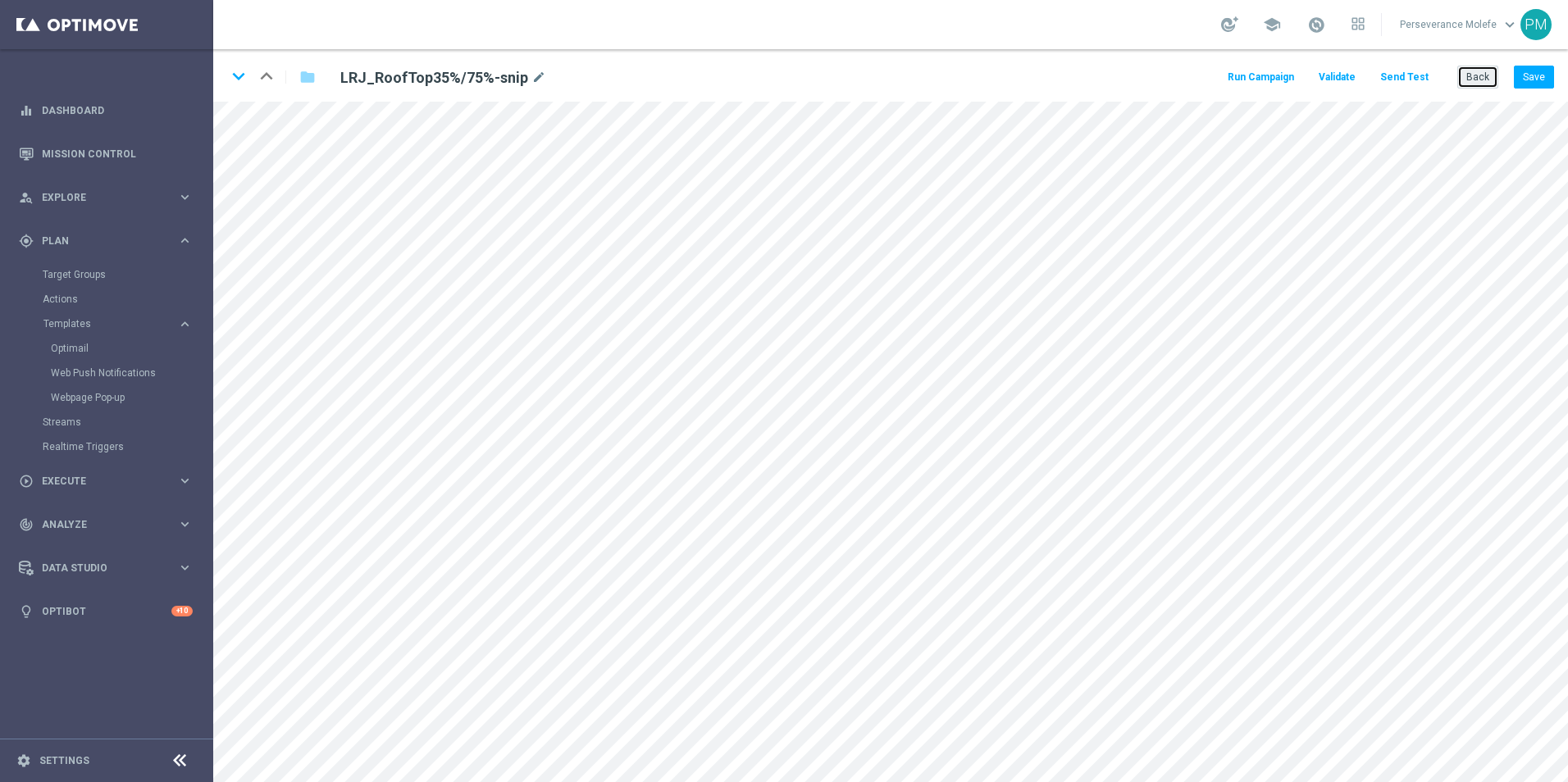
click at [1481, 85] on button "Back" at bounding box center [1477, 77] width 41 height 23
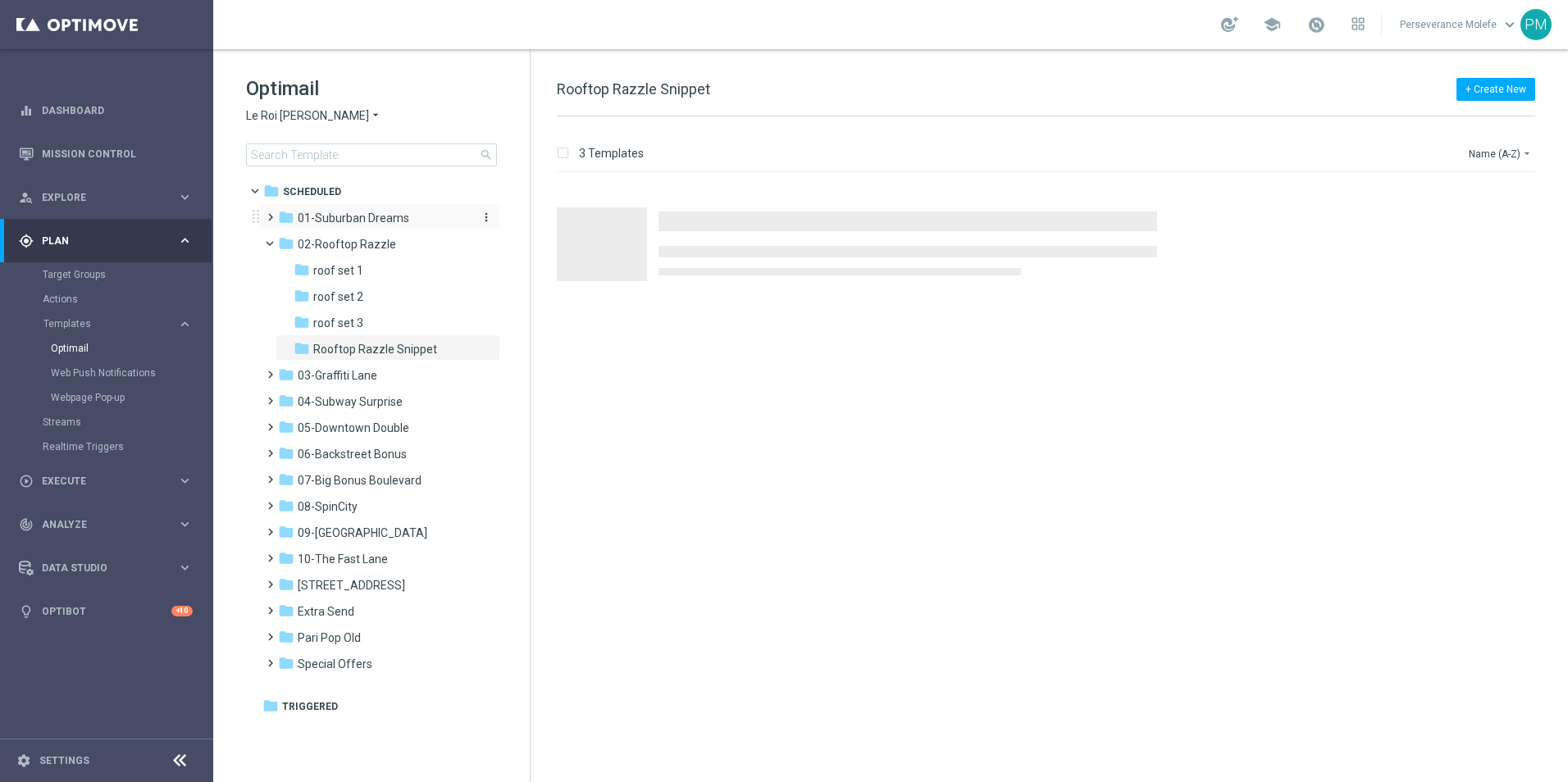
click at [388, 214] on span "01-Suburban Dreams" at bounding box center [354, 218] width 111 height 14
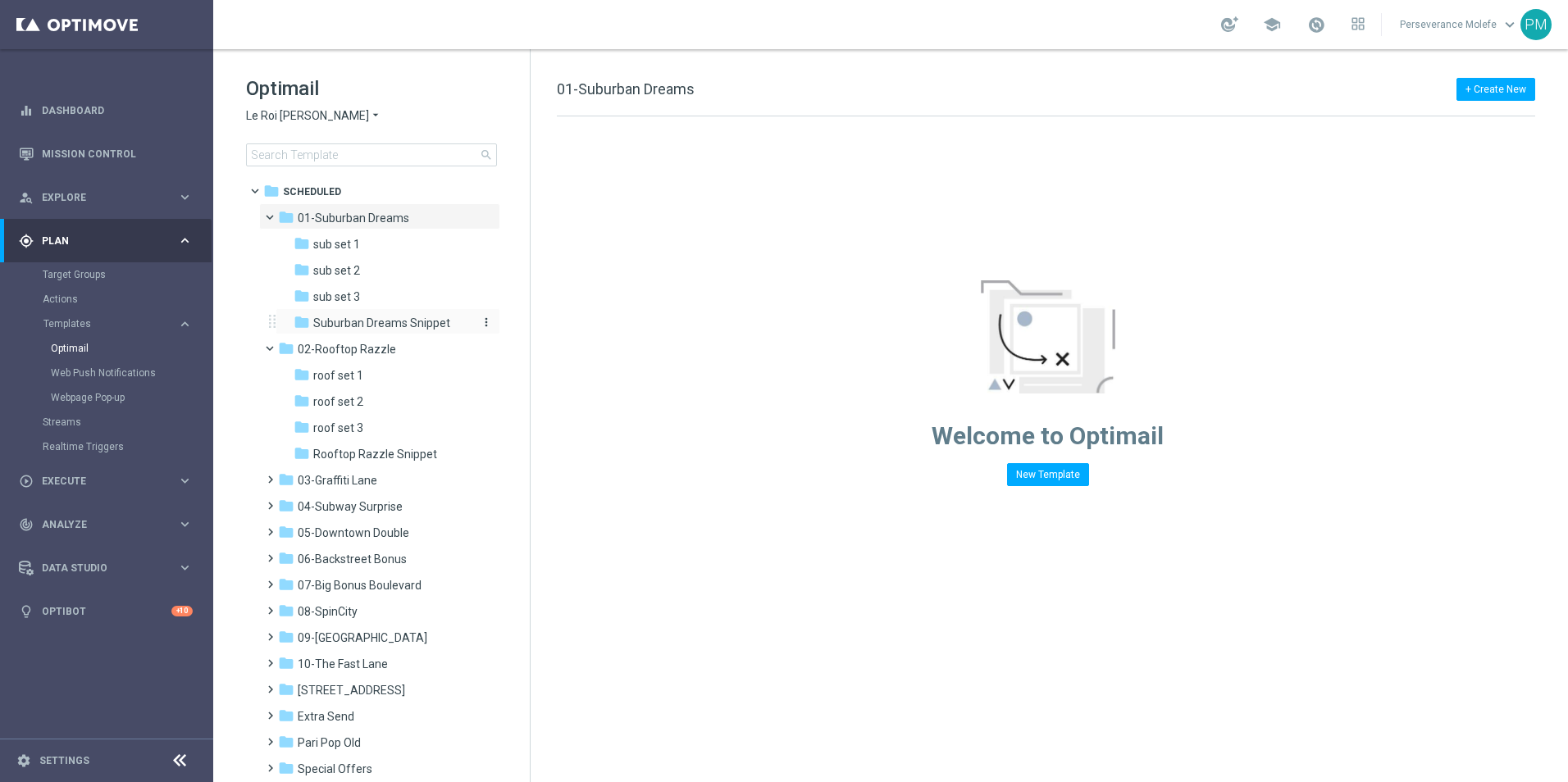
click at [397, 319] on span "Suburban Dreams Snippet" at bounding box center [381, 322] width 137 height 14
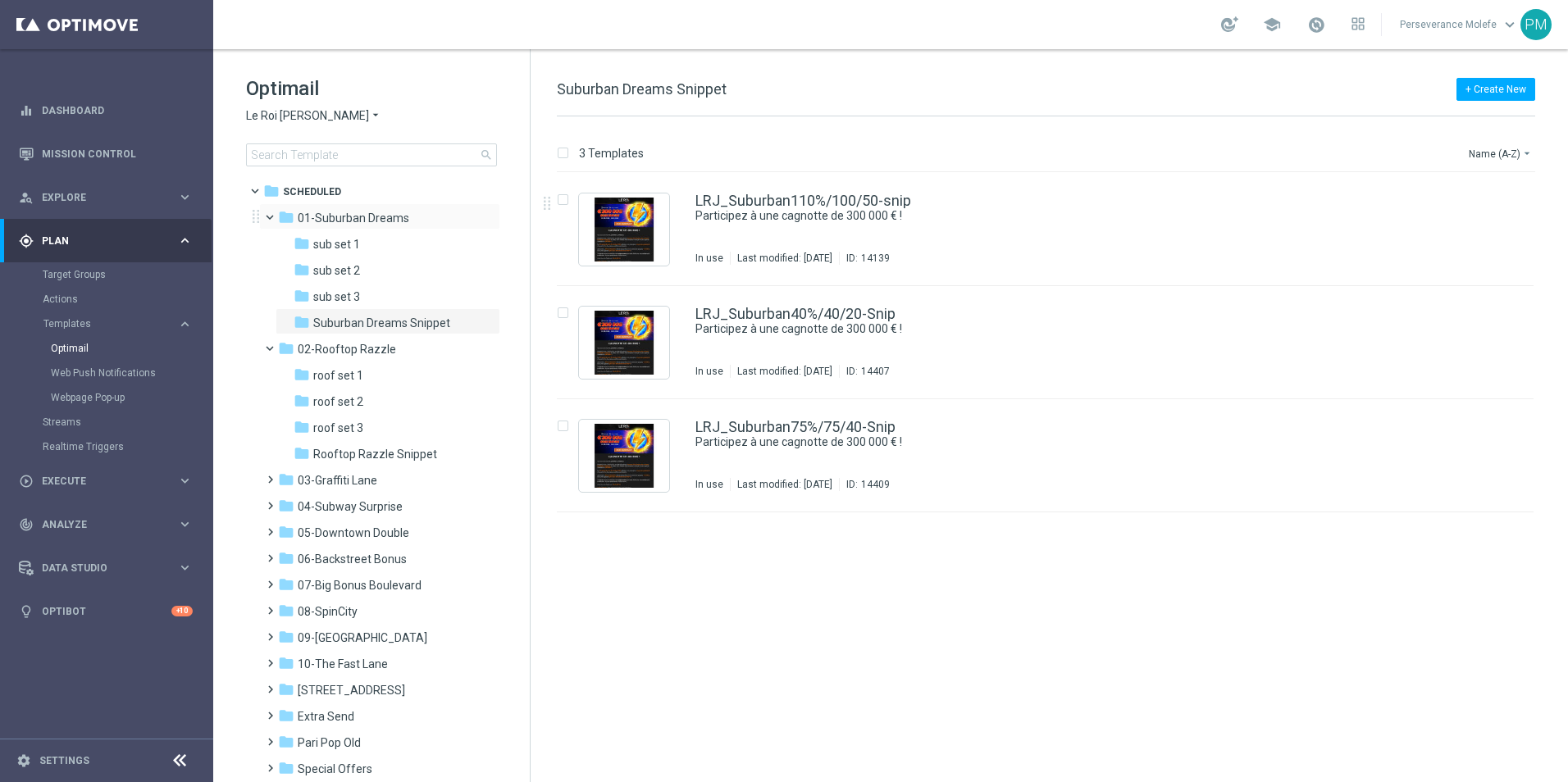
click at [274, 217] on span at bounding box center [278, 213] width 7 height 8
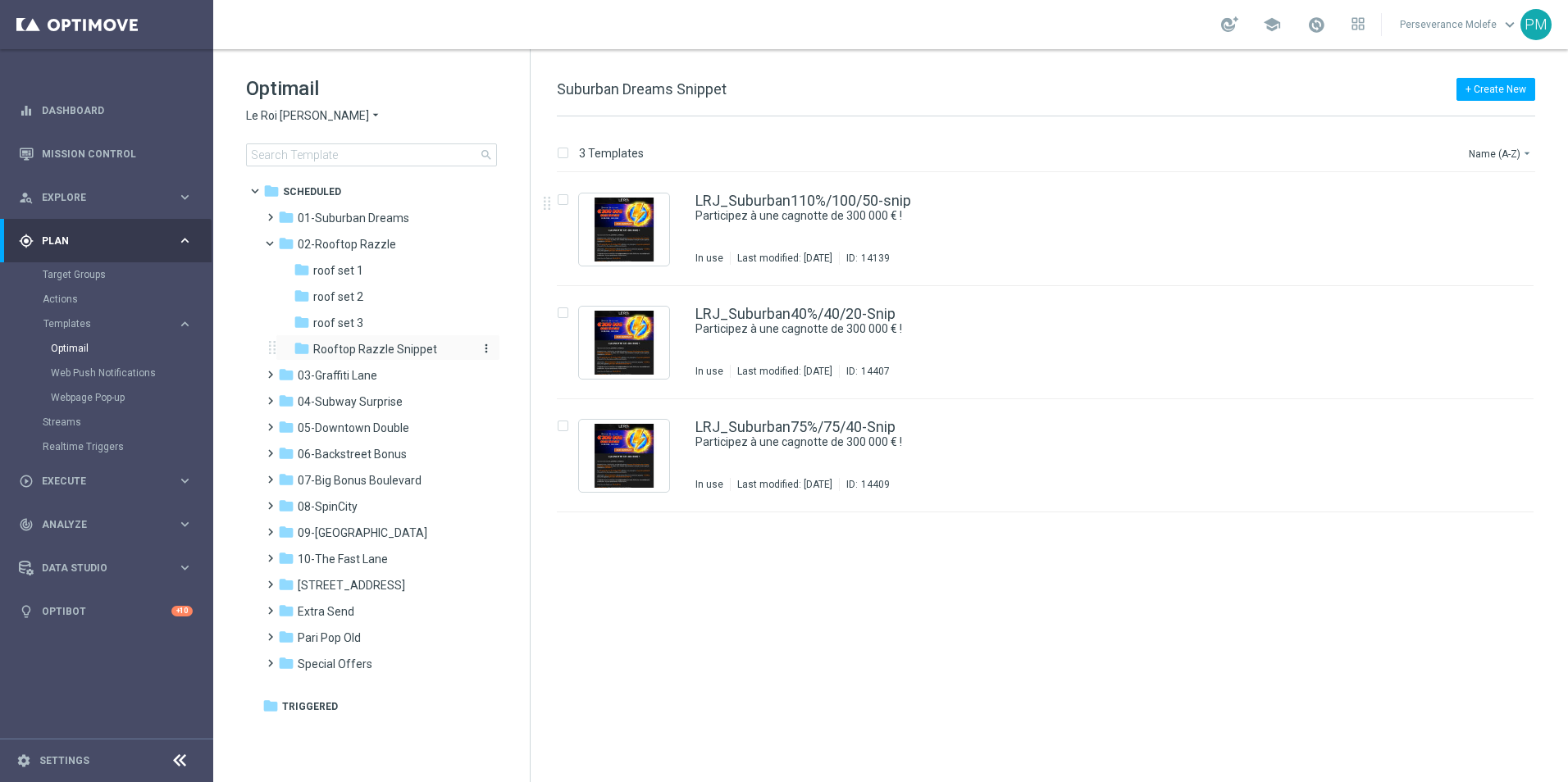
click at [333, 347] on span "Rooftop Razzle Snippet" at bounding box center [375, 348] width 124 height 14
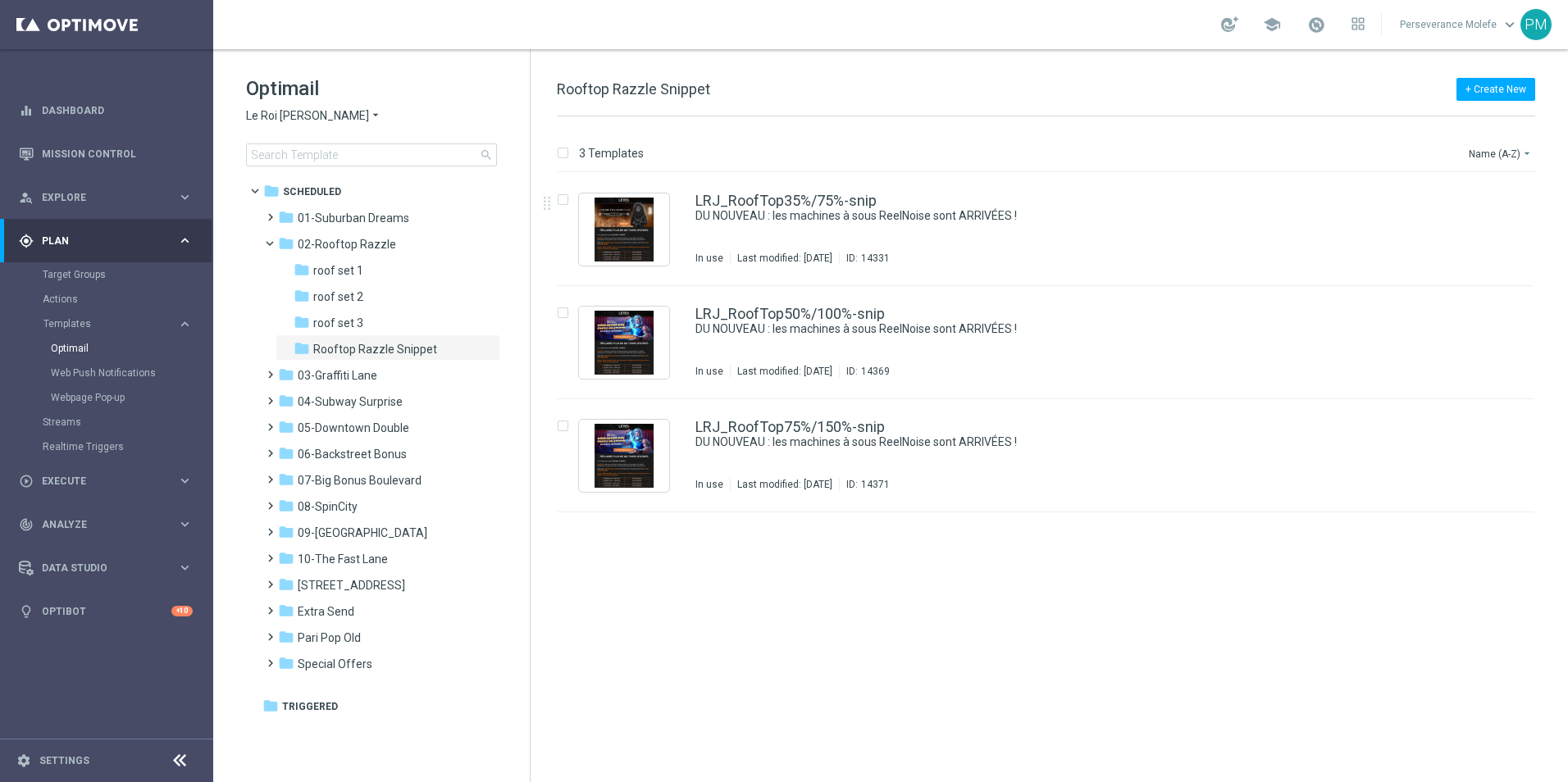
click at [311, 113] on span "Le Roi [PERSON_NAME]" at bounding box center [307, 116] width 123 height 15
click at [298, 265] on div "Casino Joka" at bounding box center [308, 272] width 123 height 19
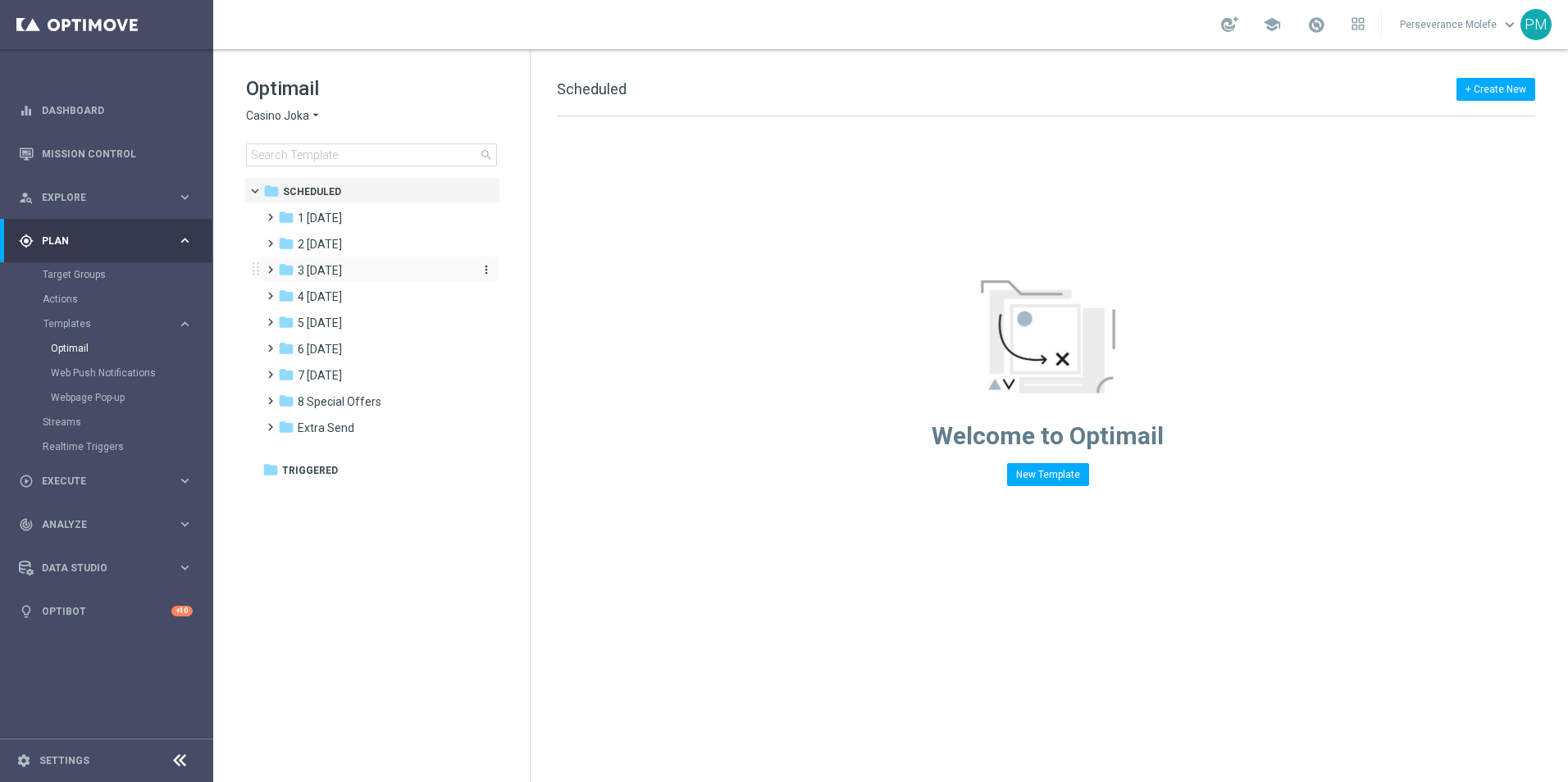
click at [338, 276] on span "3 [DATE]" at bounding box center [320, 270] width 44 height 14
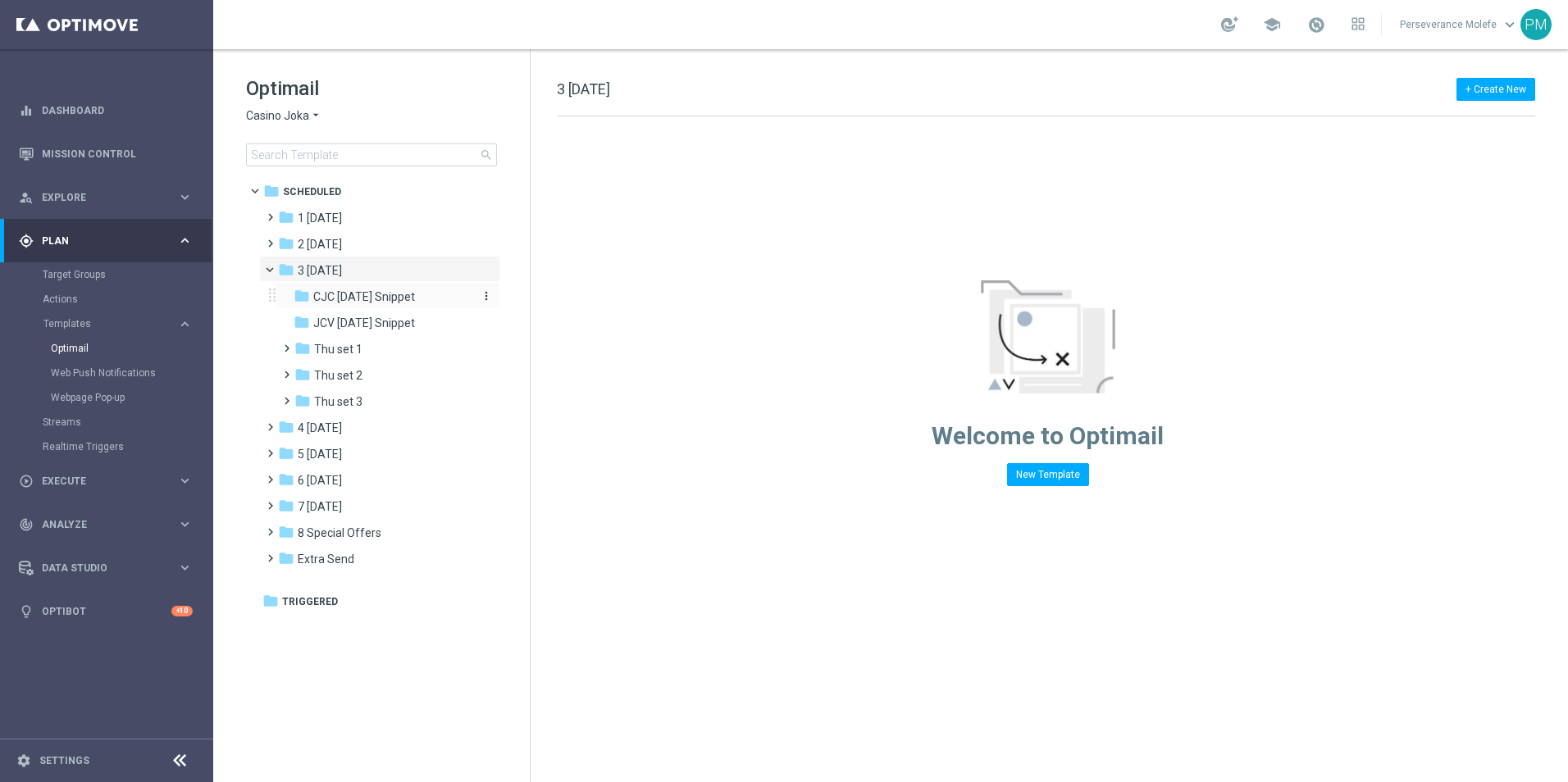
click at [342, 305] on div "folder CJC [DATE] Snippet" at bounding box center [381, 297] width 175 height 19
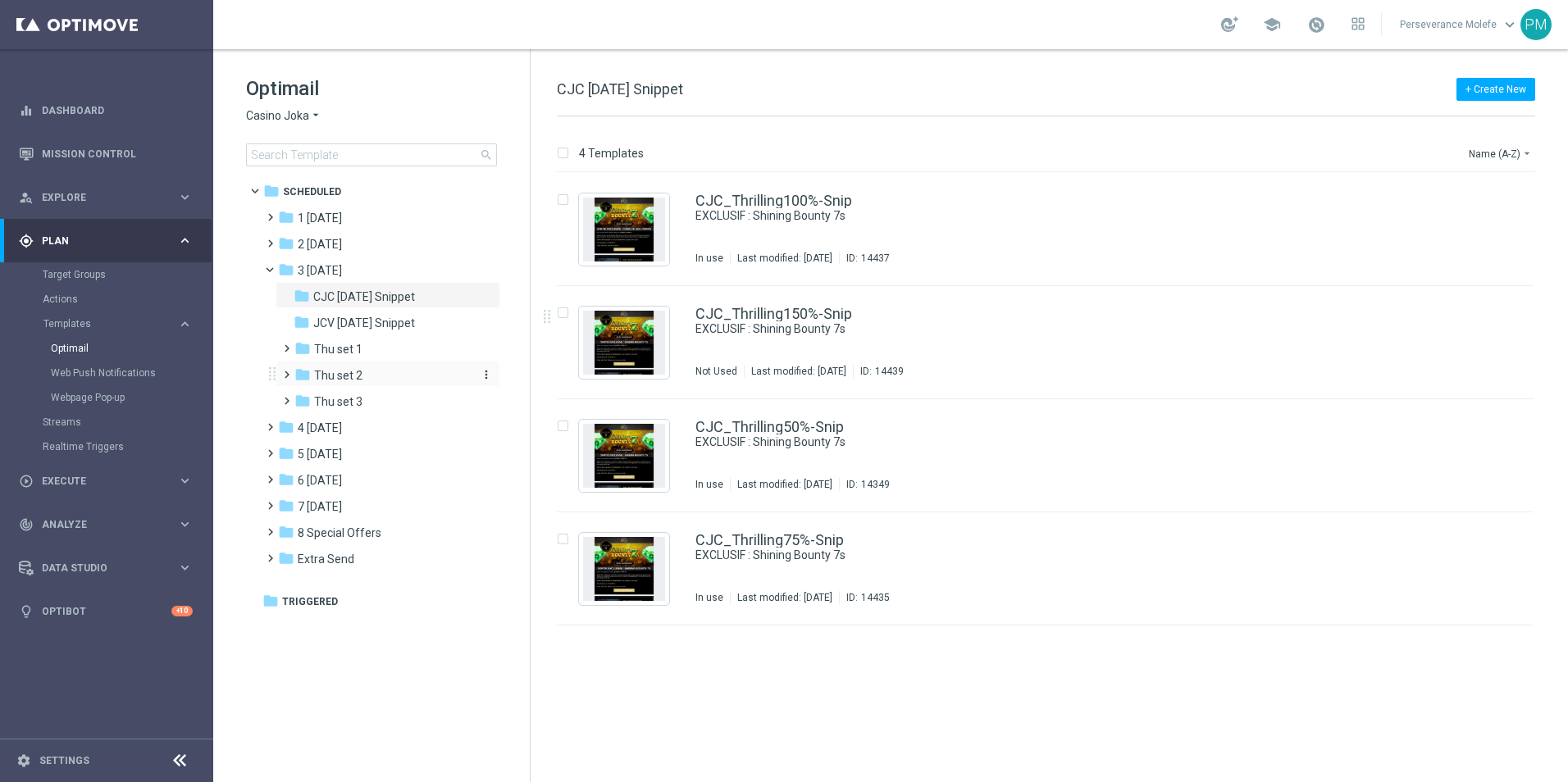
click at [365, 380] on div "folder Thu set 2" at bounding box center [381, 375] width 175 height 19
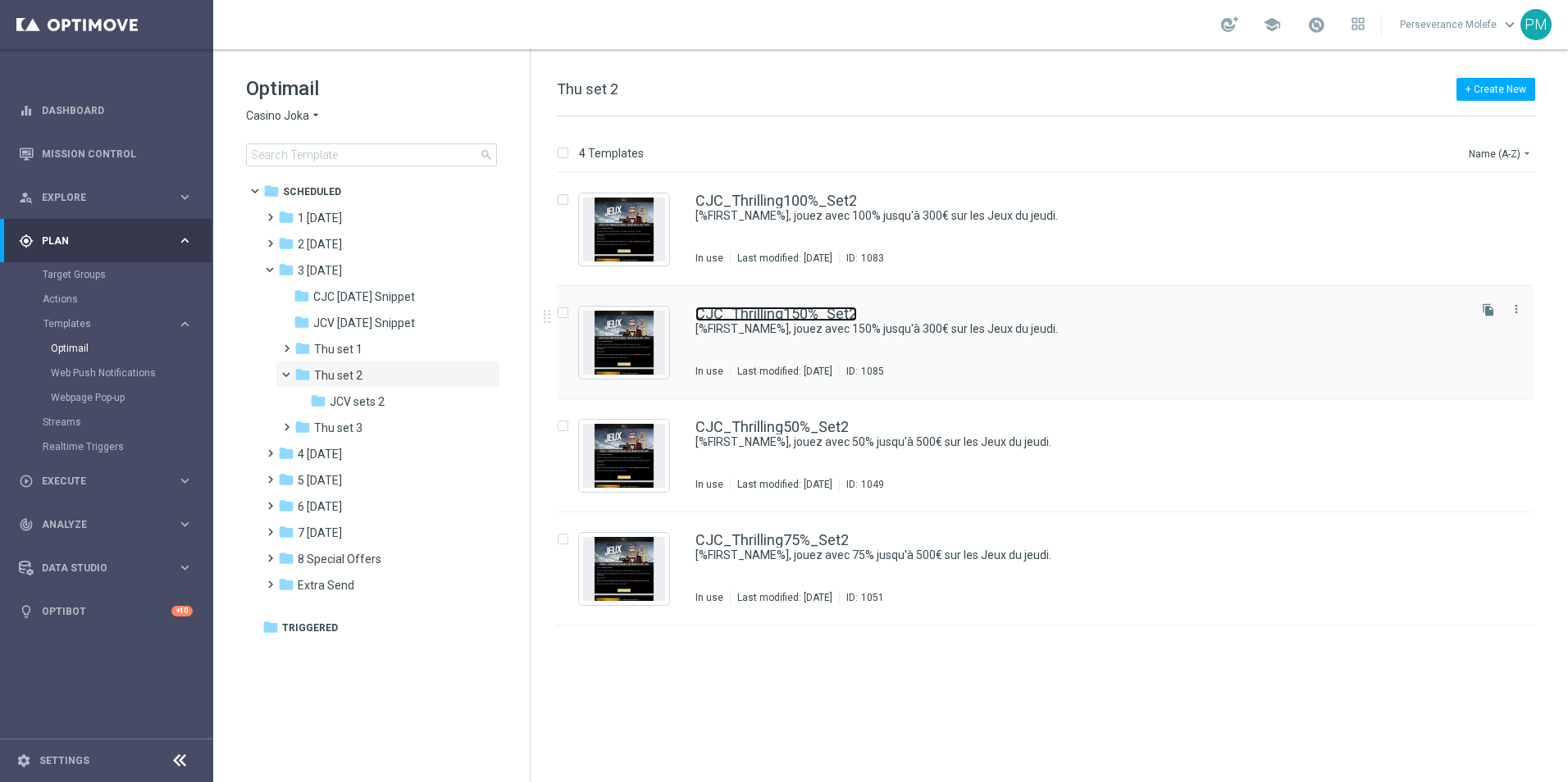
click at [765, 311] on link "CJC_Thrilling150%_Set2" at bounding box center [776, 313] width 161 height 14
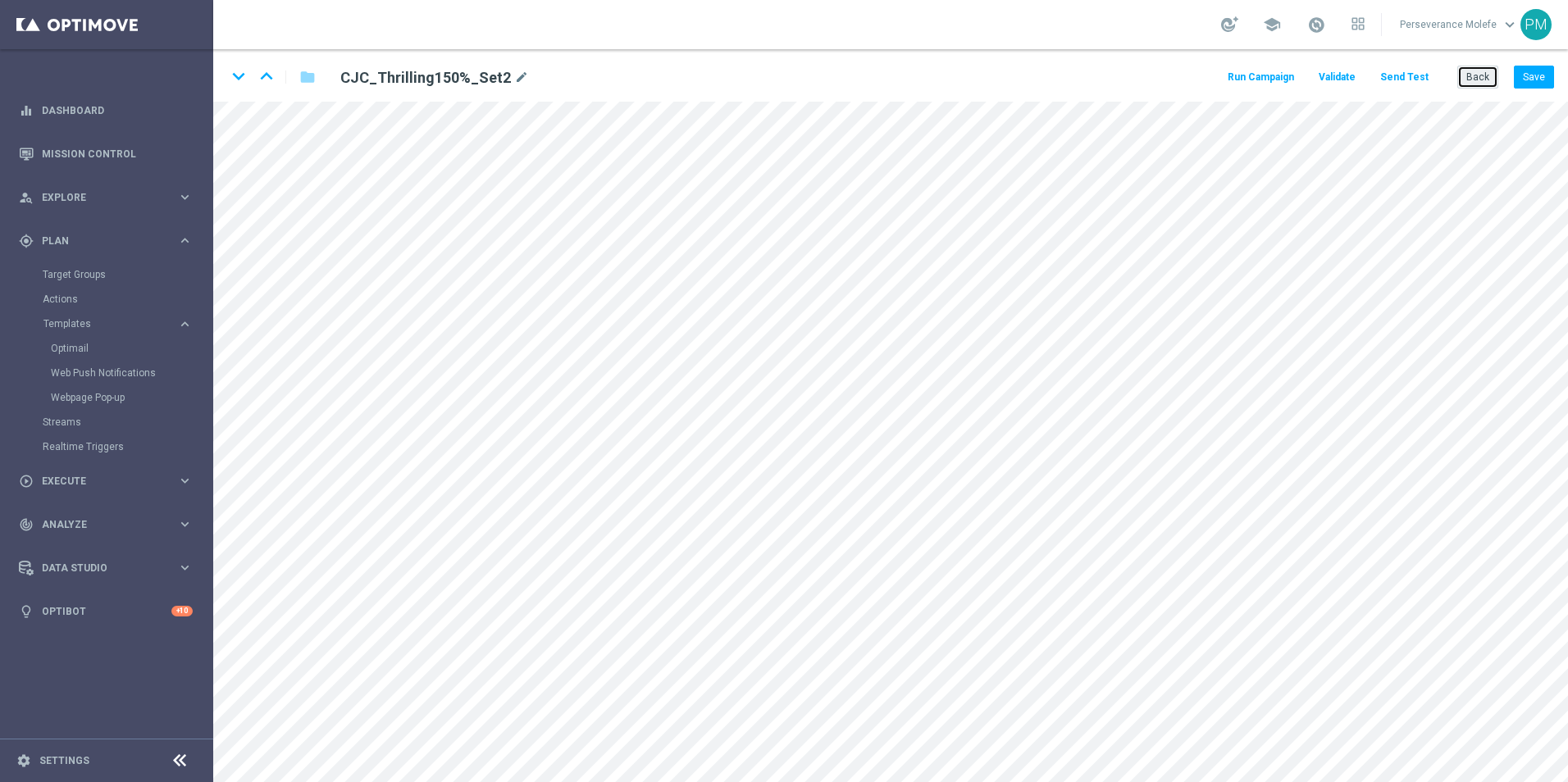
click at [1464, 75] on button "Back" at bounding box center [1477, 77] width 41 height 23
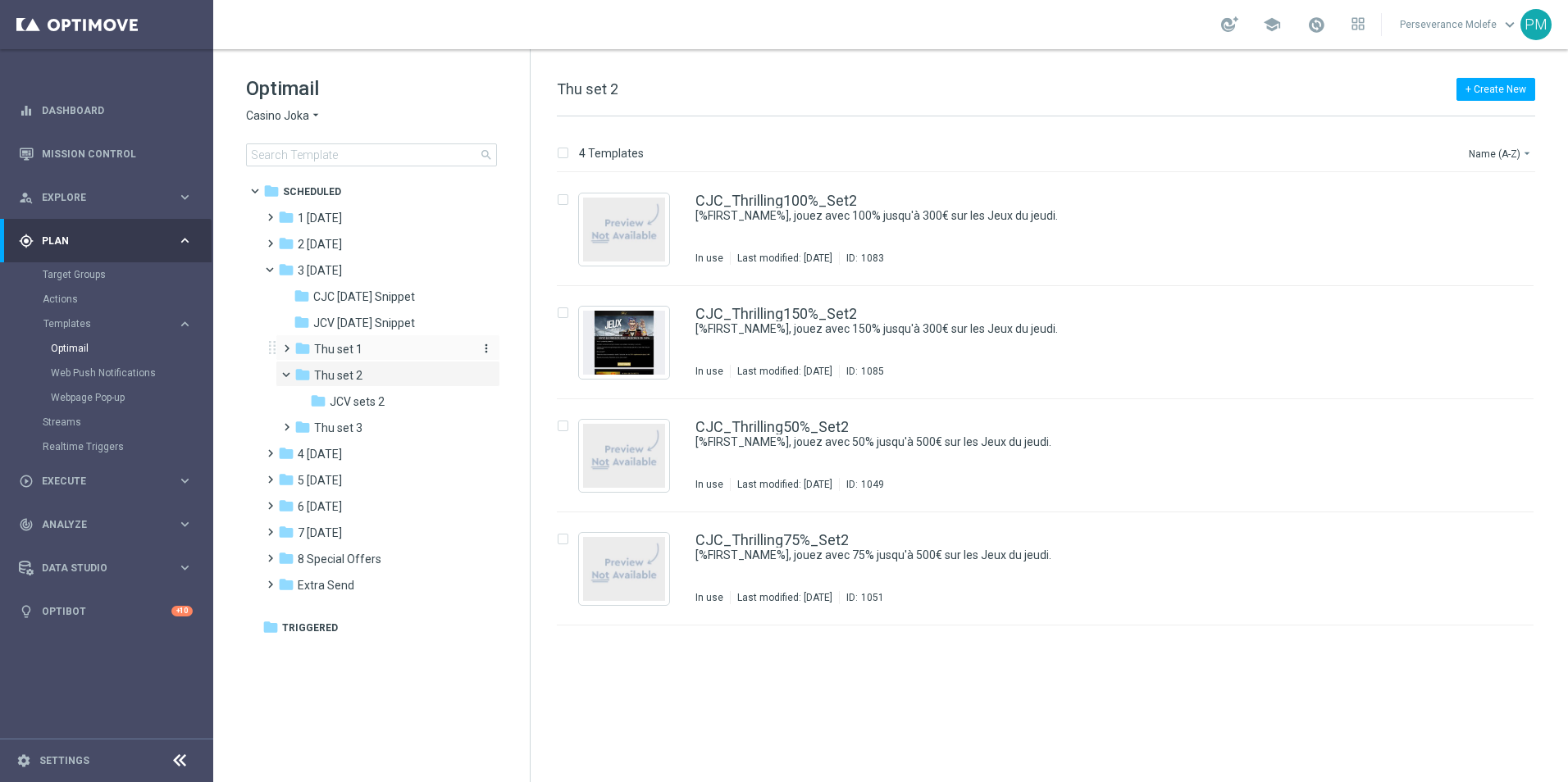
click at [317, 348] on span "Thu set 1" at bounding box center [338, 348] width 48 height 14
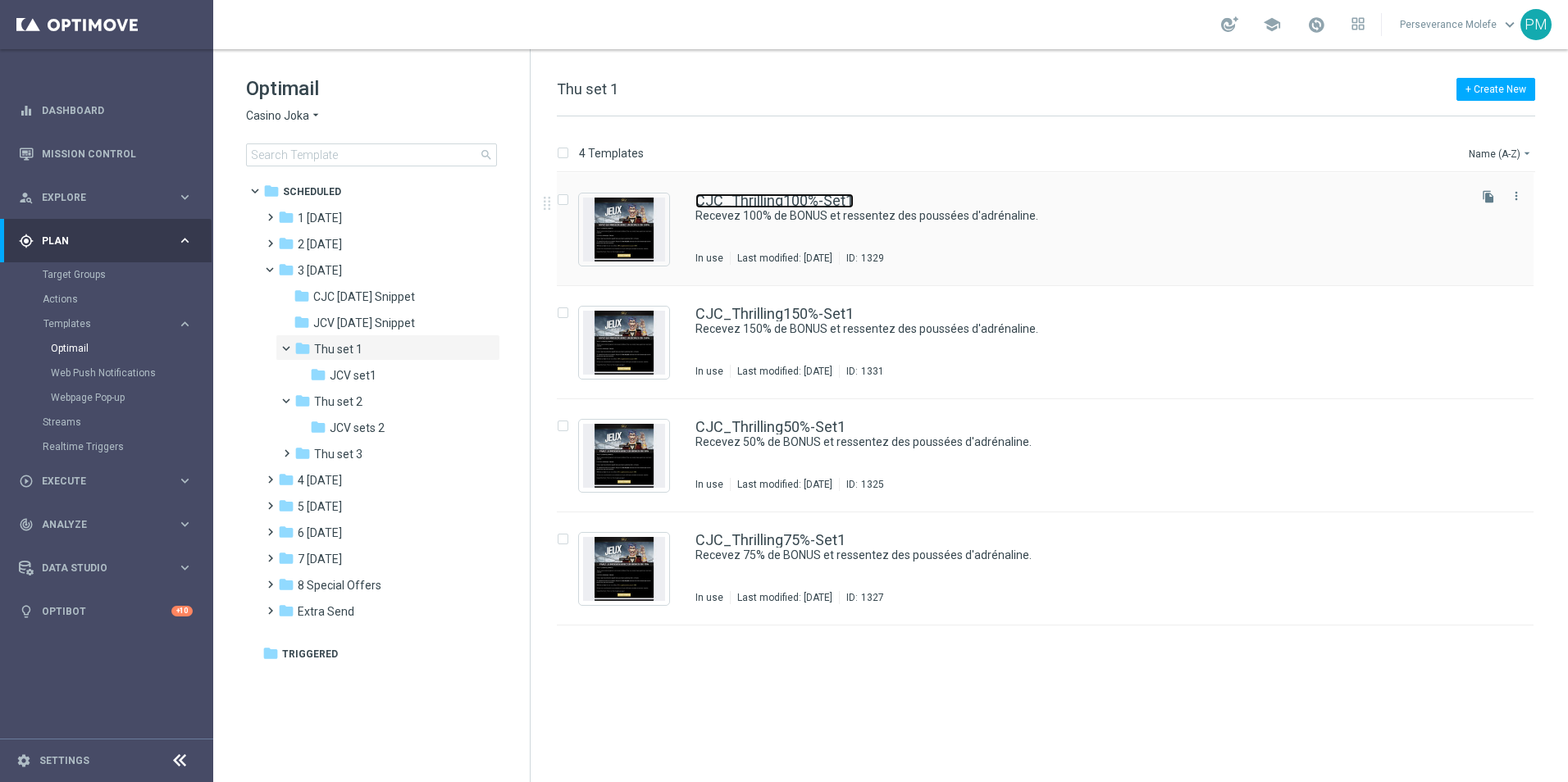
click at [749, 208] on link "CJC_Thrilling100%-Set1" at bounding box center [775, 200] width 159 height 14
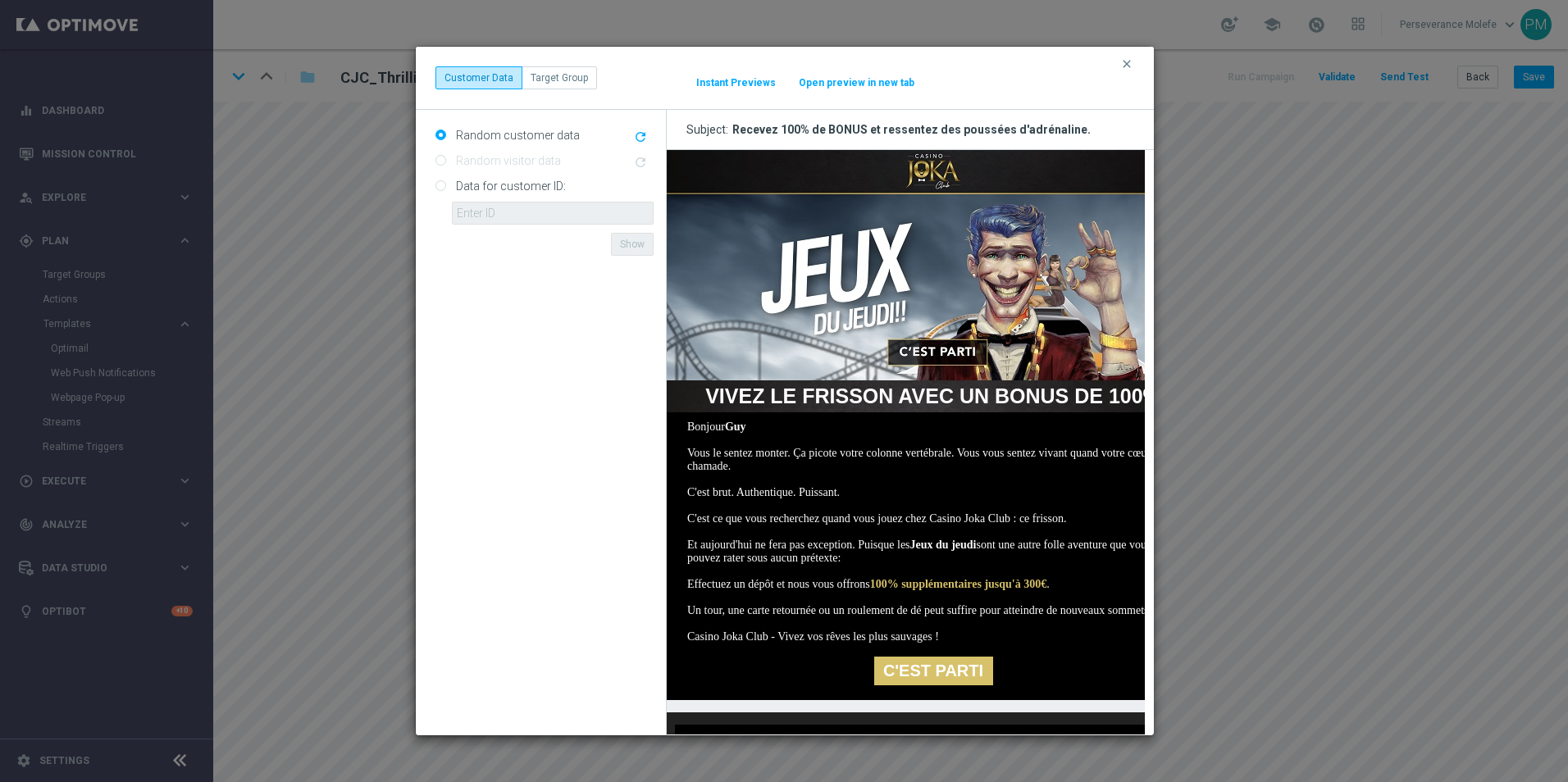
click at [819, 88] on button "Open preview in new tab" at bounding box center [856, 83] width 117 height 13
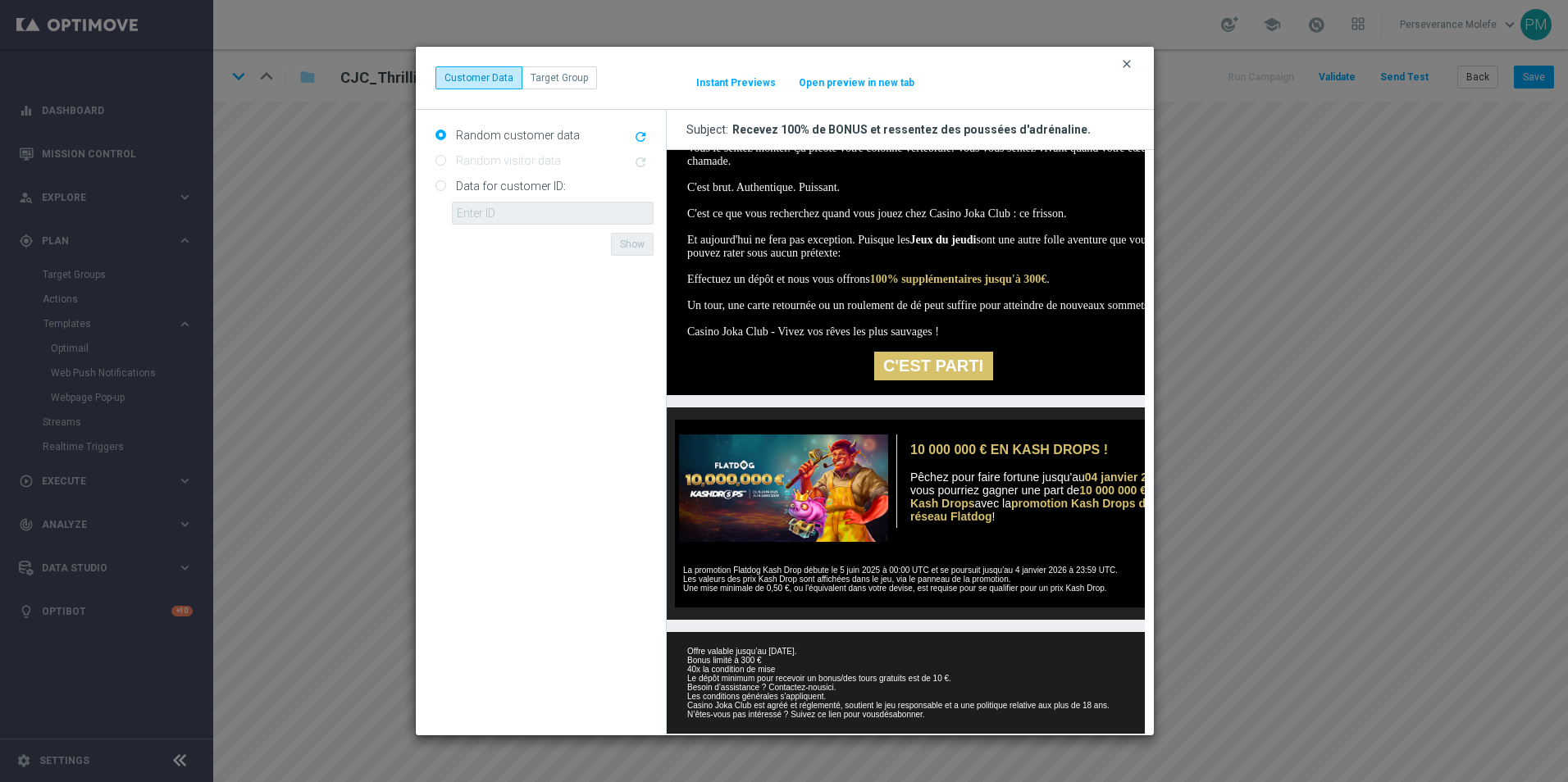
scroll to position [358, 0]
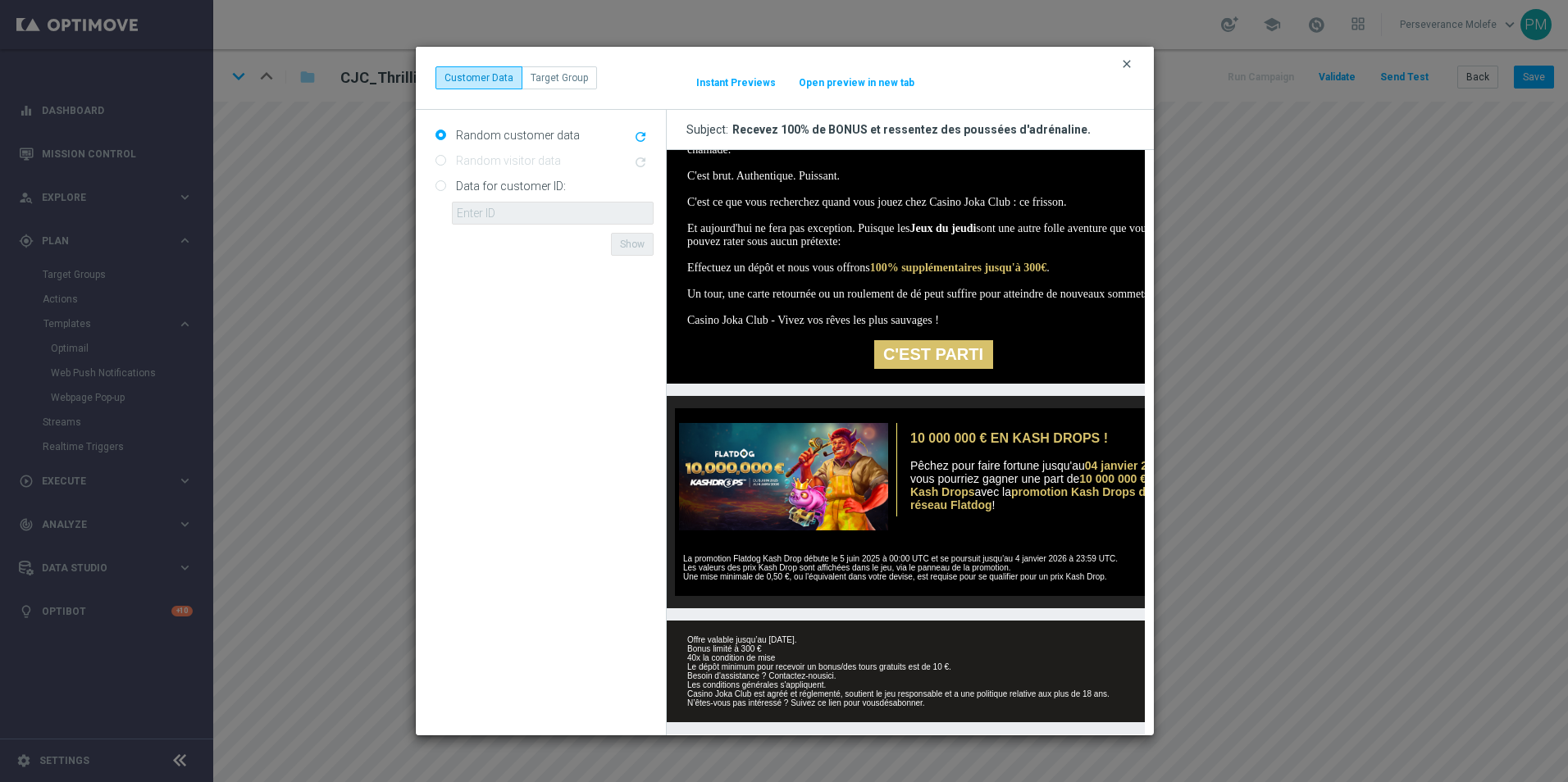
click at [1133, 66] on icon "clear" at bounding box center [1127, 64] width 14 height 13
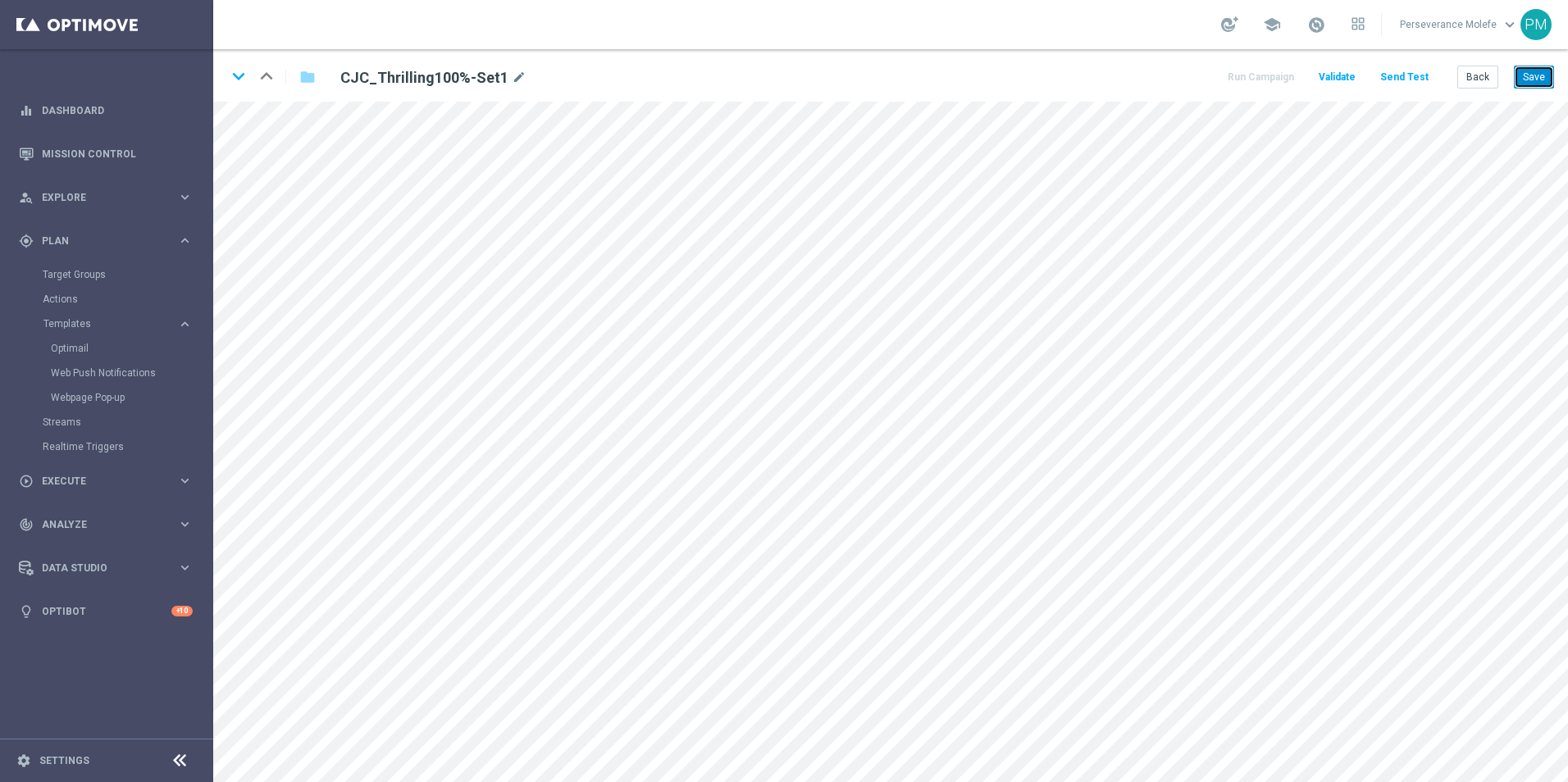
click at [1526, 78] on button "Save" at bounding box center [1534, 77] width 41 height 23
click at [1488, 79] on button "Back" at bounding box center [1477, 77] width 41 height 23
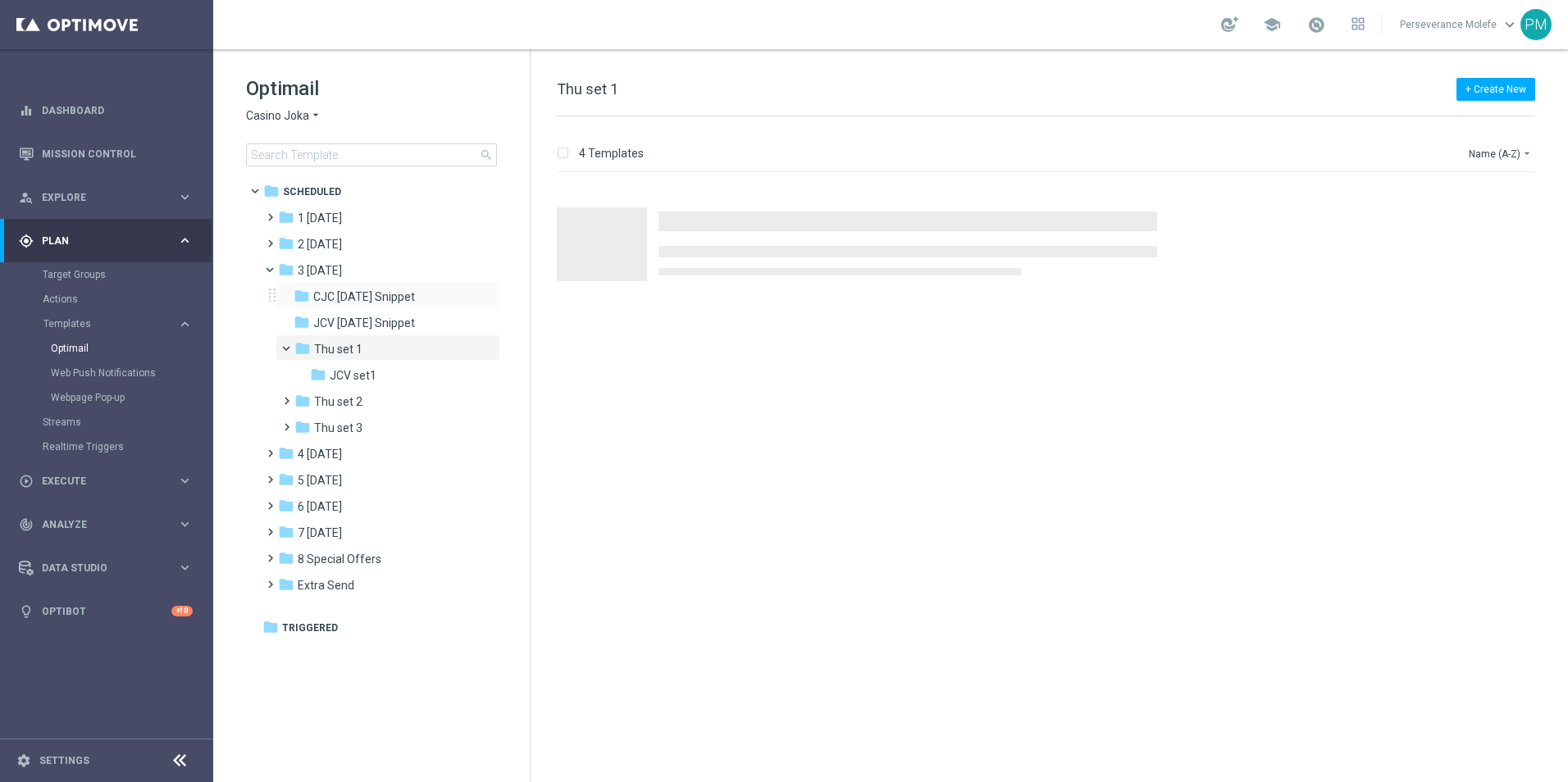
click at [387, 307] on div "folder CJC Thursday Snippet more_vert" at bounding box center [387, 294] width 224 height 26
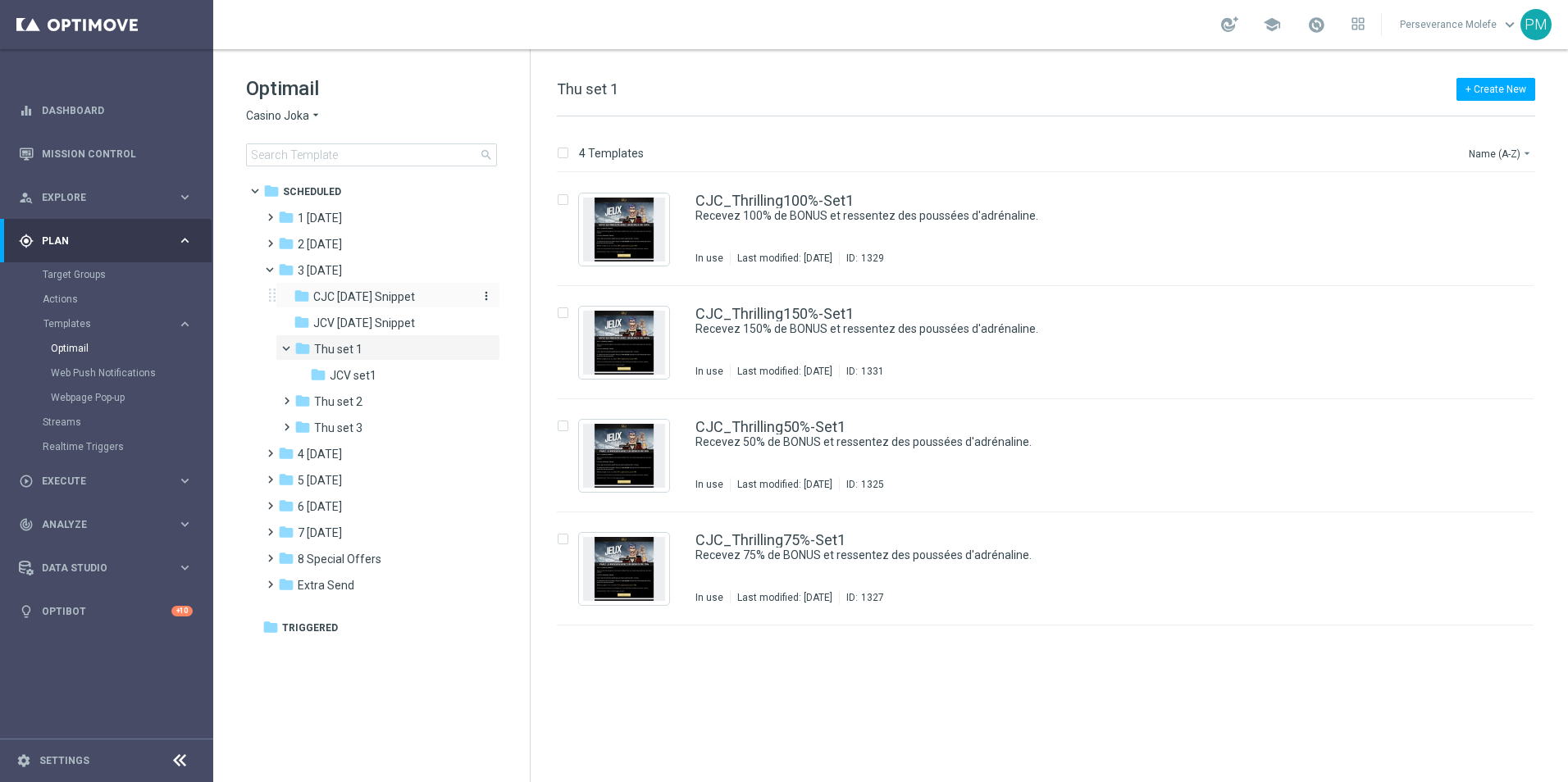
click at [385, 305] on div "folder CJC [DATE] Snippet" at bounding box center [381, 297] width 175 height 19
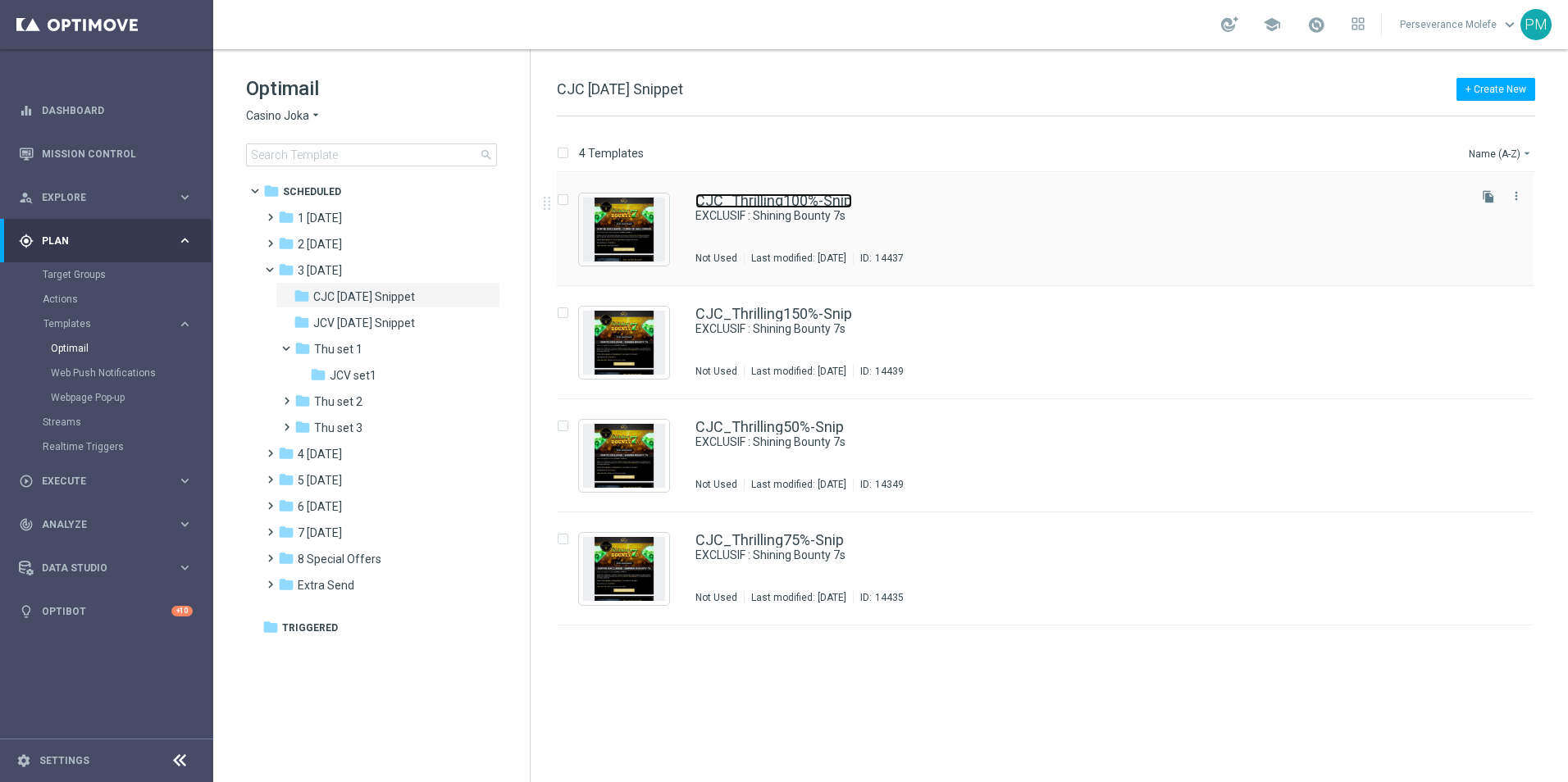
click at [790, 206] on link "CJC_Thrilling100%-Snip" at bounding box center [774, 200] width 157 height 14
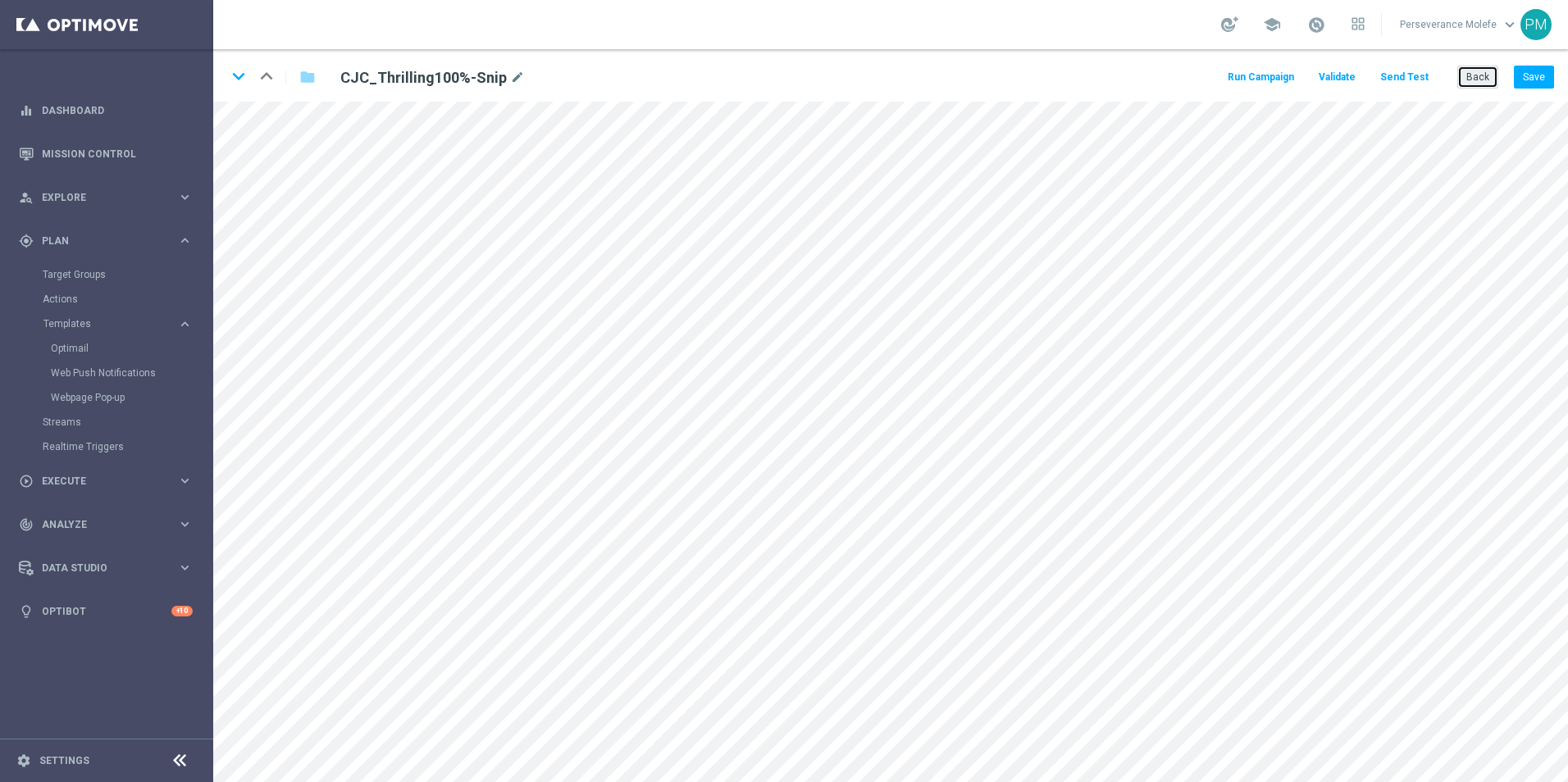
click at [1470, 81] on button "Back" at bounding box center [1477, 77] width 41 height 23
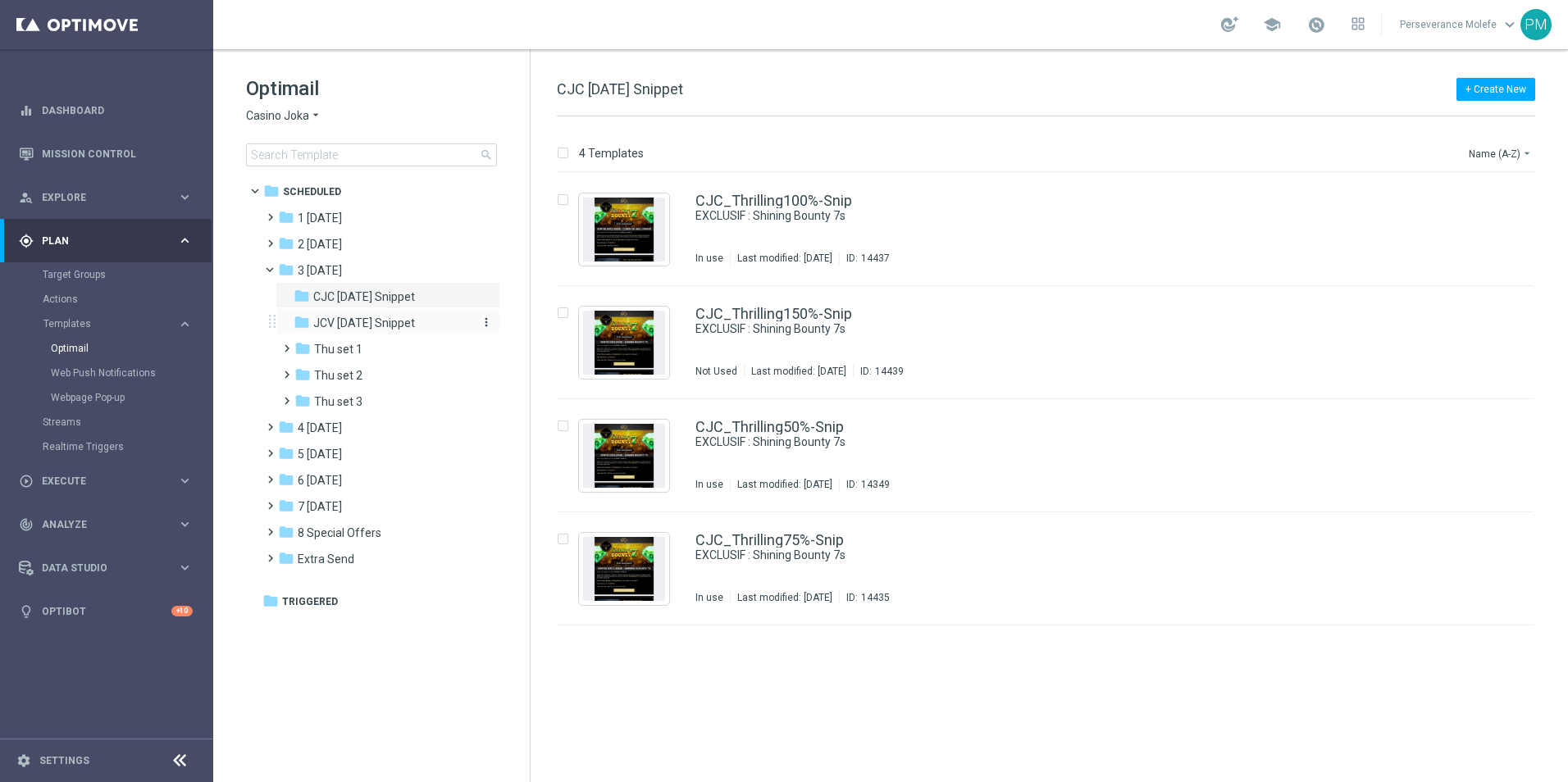
click at [402, 318] on span "JCV [DATE] Snippet" at bounding box center [364, 322] width 101 height 14
click at [755, 199] on link "JCV_Thrilling100%-Snip" at bounding box center [773, 200] width 156 height 14
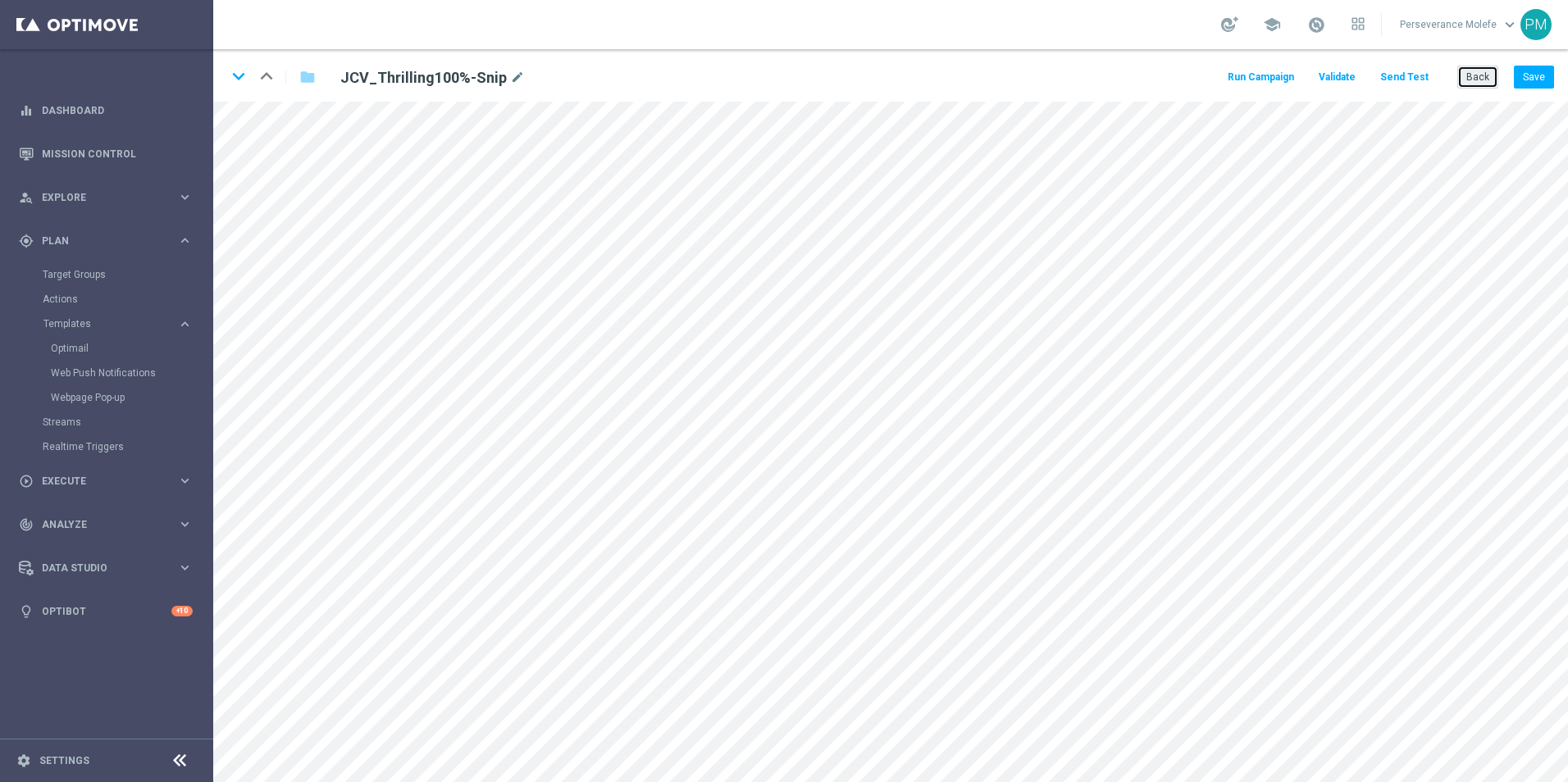
click at [1475, 72] on button "Back" at bounding box center [1477, 77] width 41 height 23
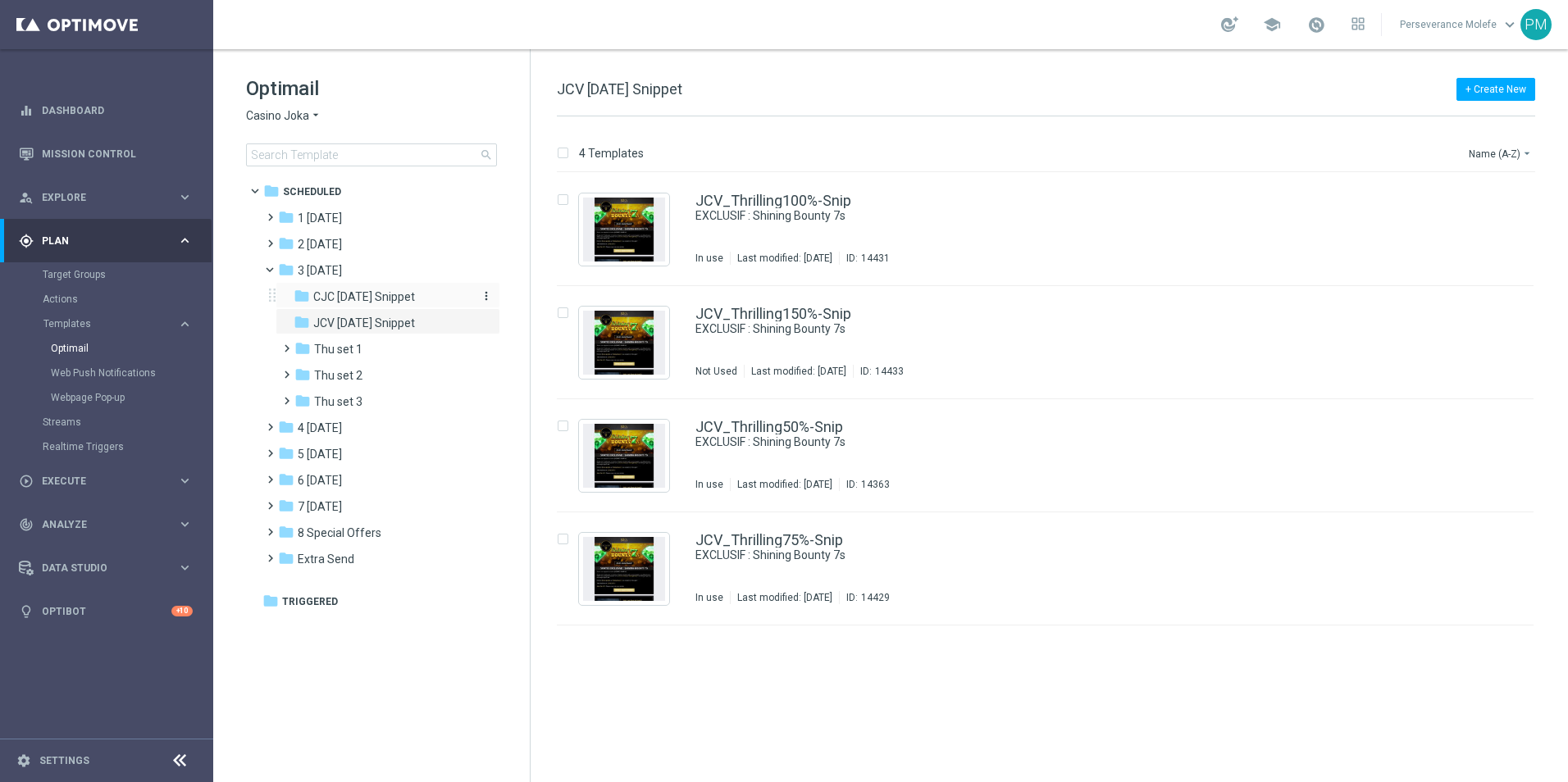
click at [398, 289] on div "folder CJC [DATE] Snippet" at bounding box center [381, 297] width 175 height 19
click at [811, 205] on link "CJC_Thrilling100%-Snip" at bounding box center [774, 200] width 157 height 14
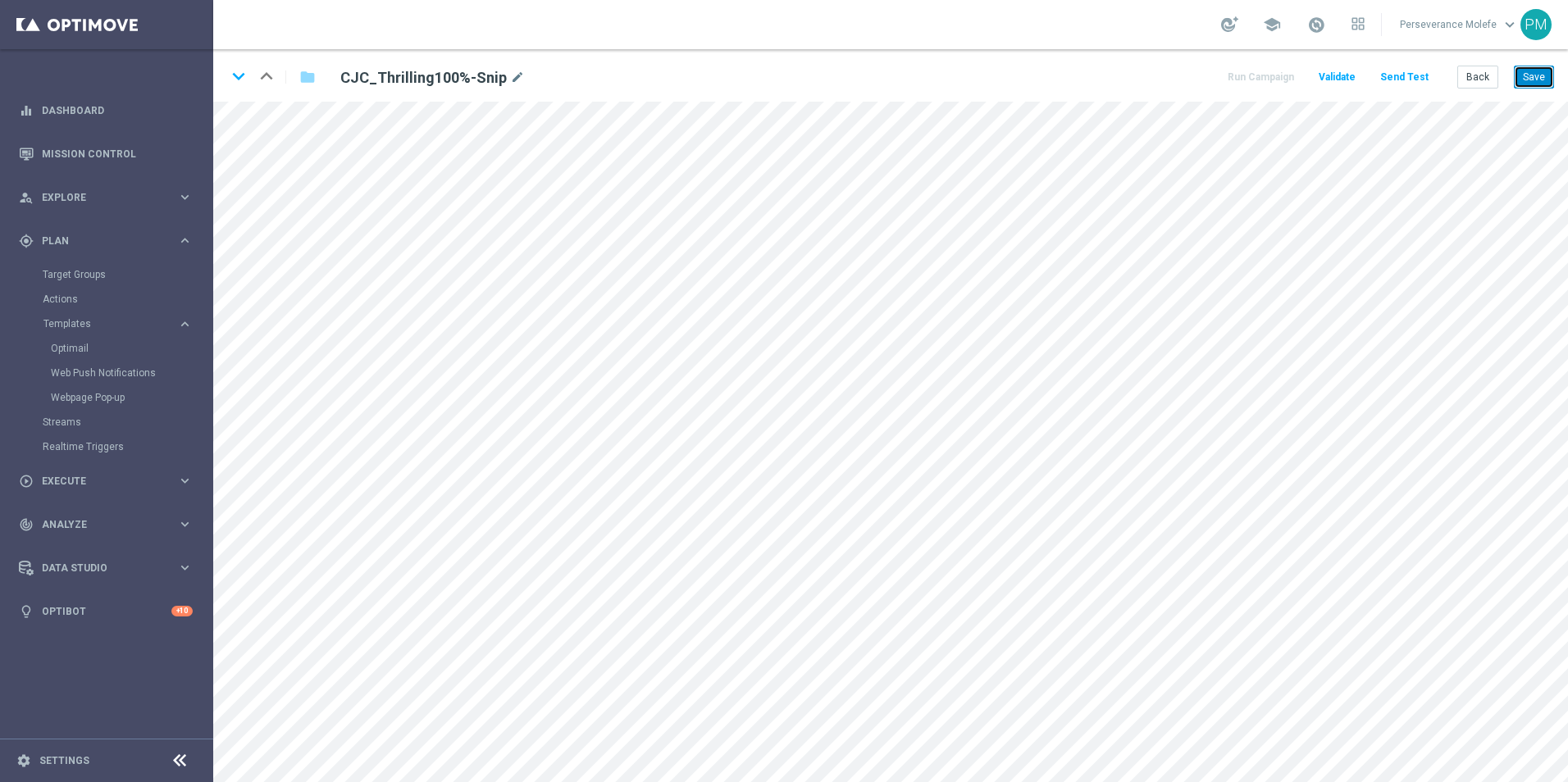
click at [1528, 84] on button "Save" at bounding box center [1534, 77] width 41 height 23
click at [1485, 78] on button "Back" at bounding box center [1477, 77] width 41 height 23
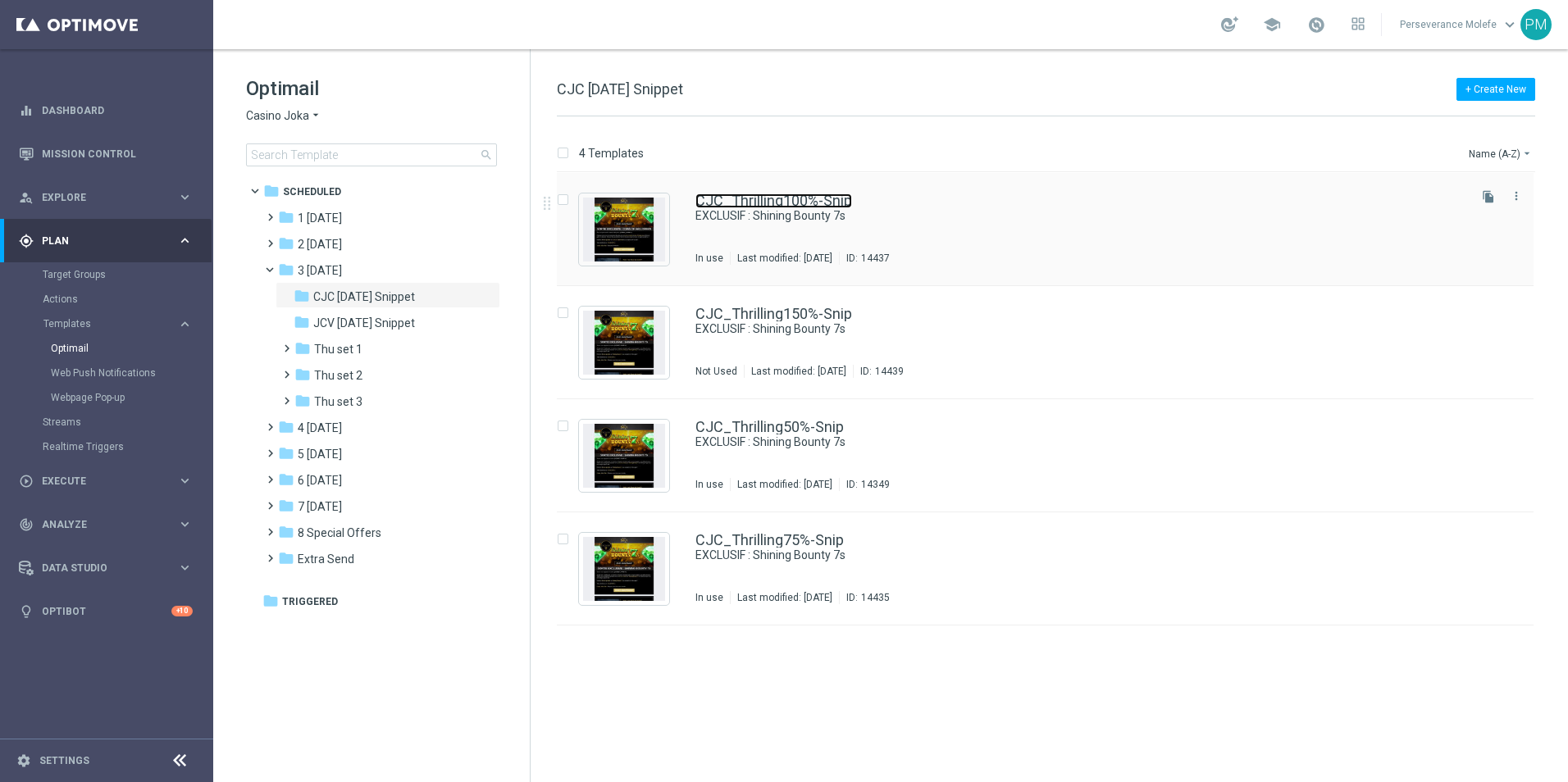
click at [793, 200] on link "CJC_Thrilling100%-Snip" at bounding box center [774, 200] width 157 height 14
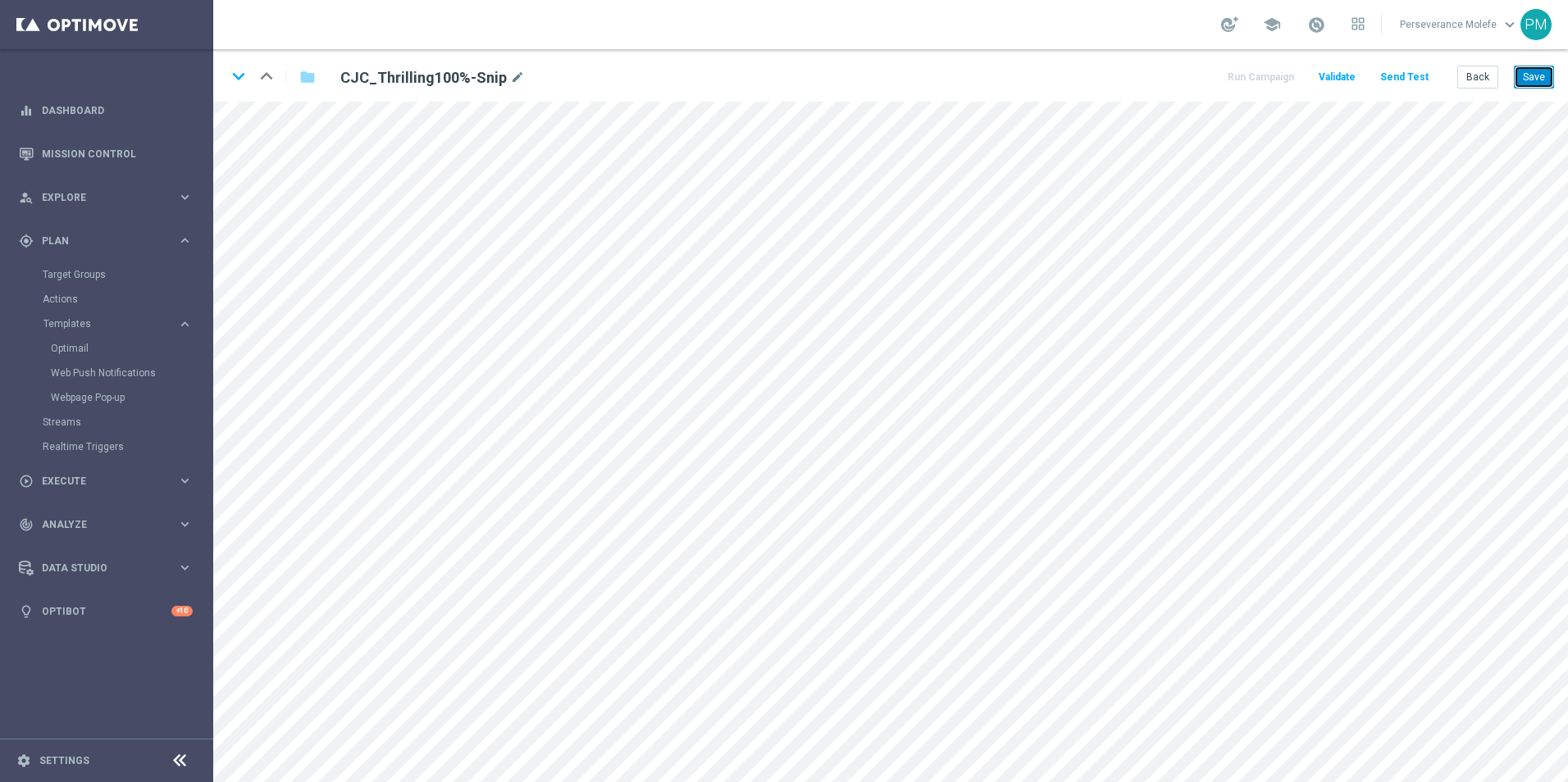
click at [1527, 81] on button "Save" at bounding box center [1534, 77] width 41 height 23
click at [1493, 77] on button "Back" at bounding box center [1477, 77] width 41 height 23
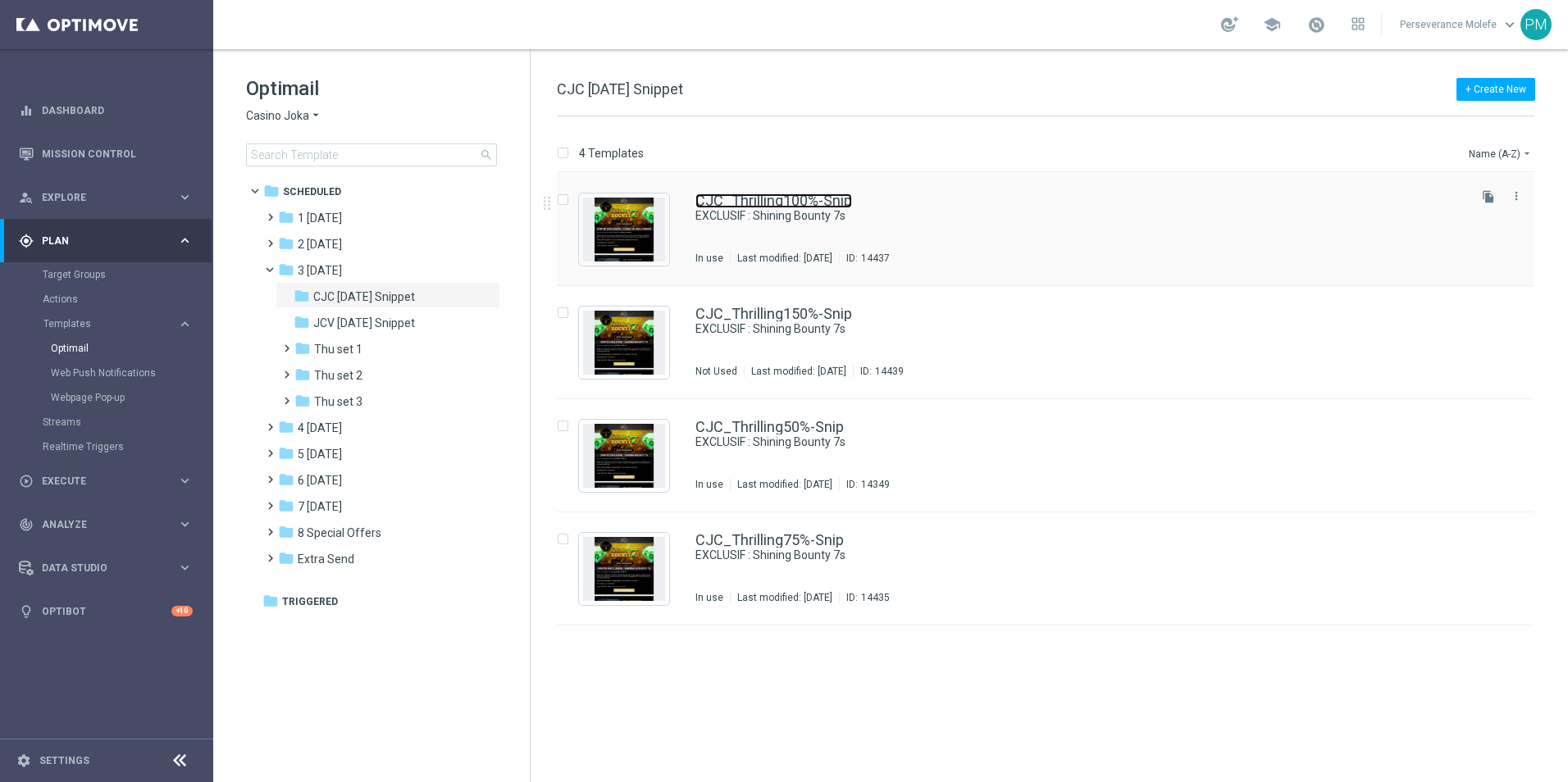
click at [807, 194] on link "CJC_Thrilling100%-Snip" at bounding box center [774, 200] width 157 height 14
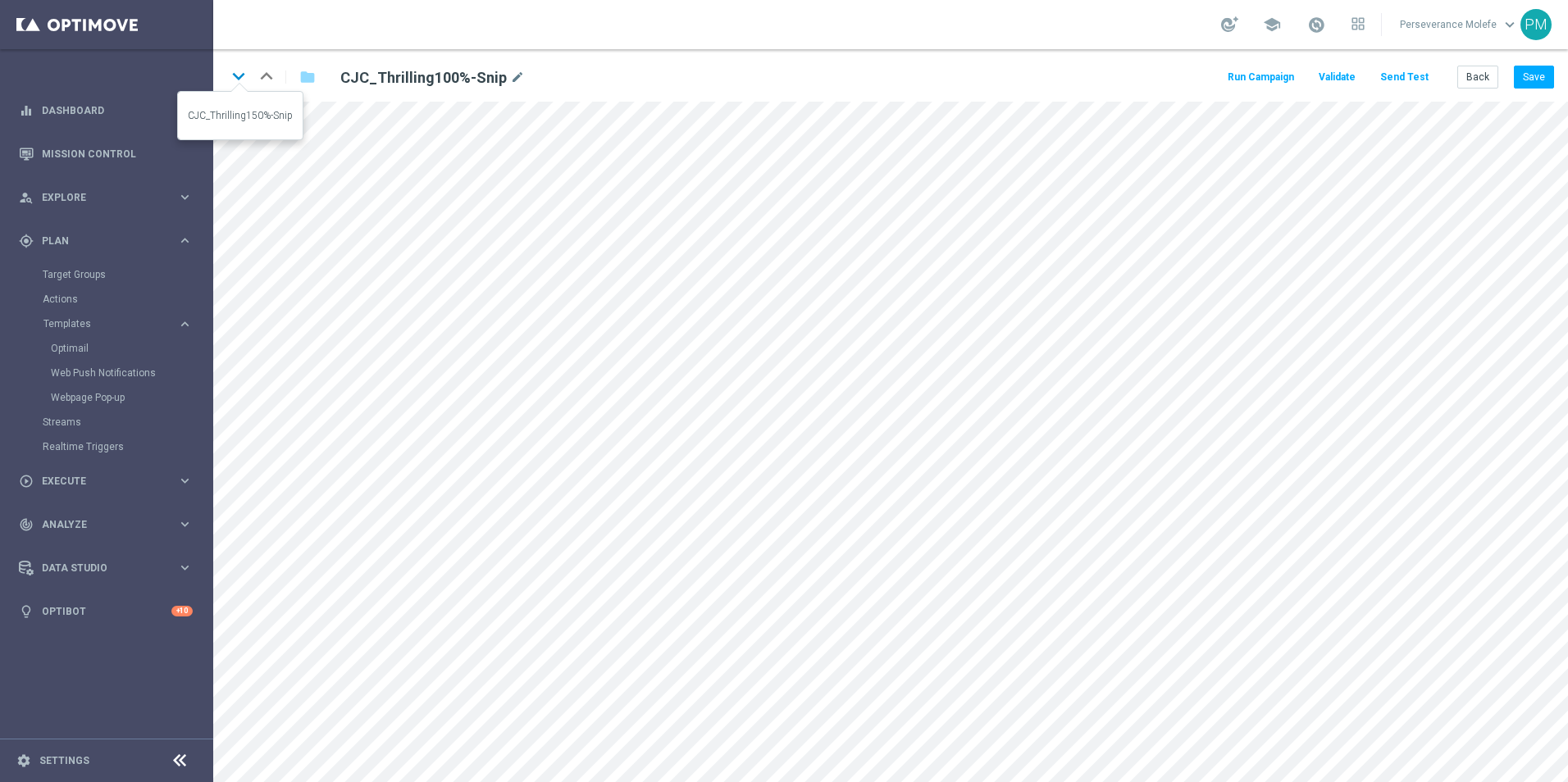
click at [244, 84] on icon "keyboard_arrow_down" at bounding box center [238, 76] width 24 height 24
click at [1526, 69] on button "Save" at bounding box center [1534, 77] width 41 height 23
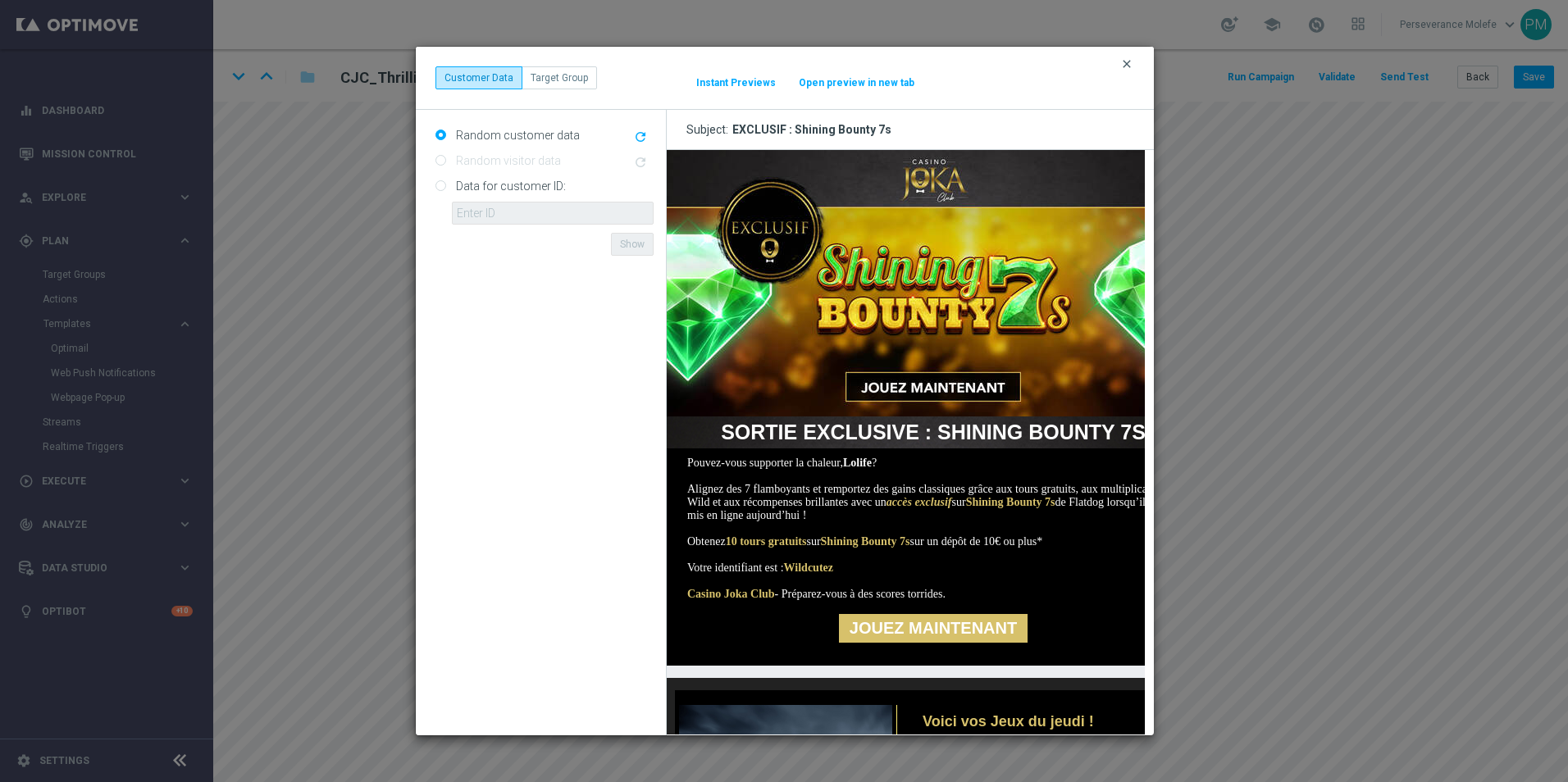
click at [1127, 63] on icon "clear" at bounding box center [1127, 64] width 14 height 13
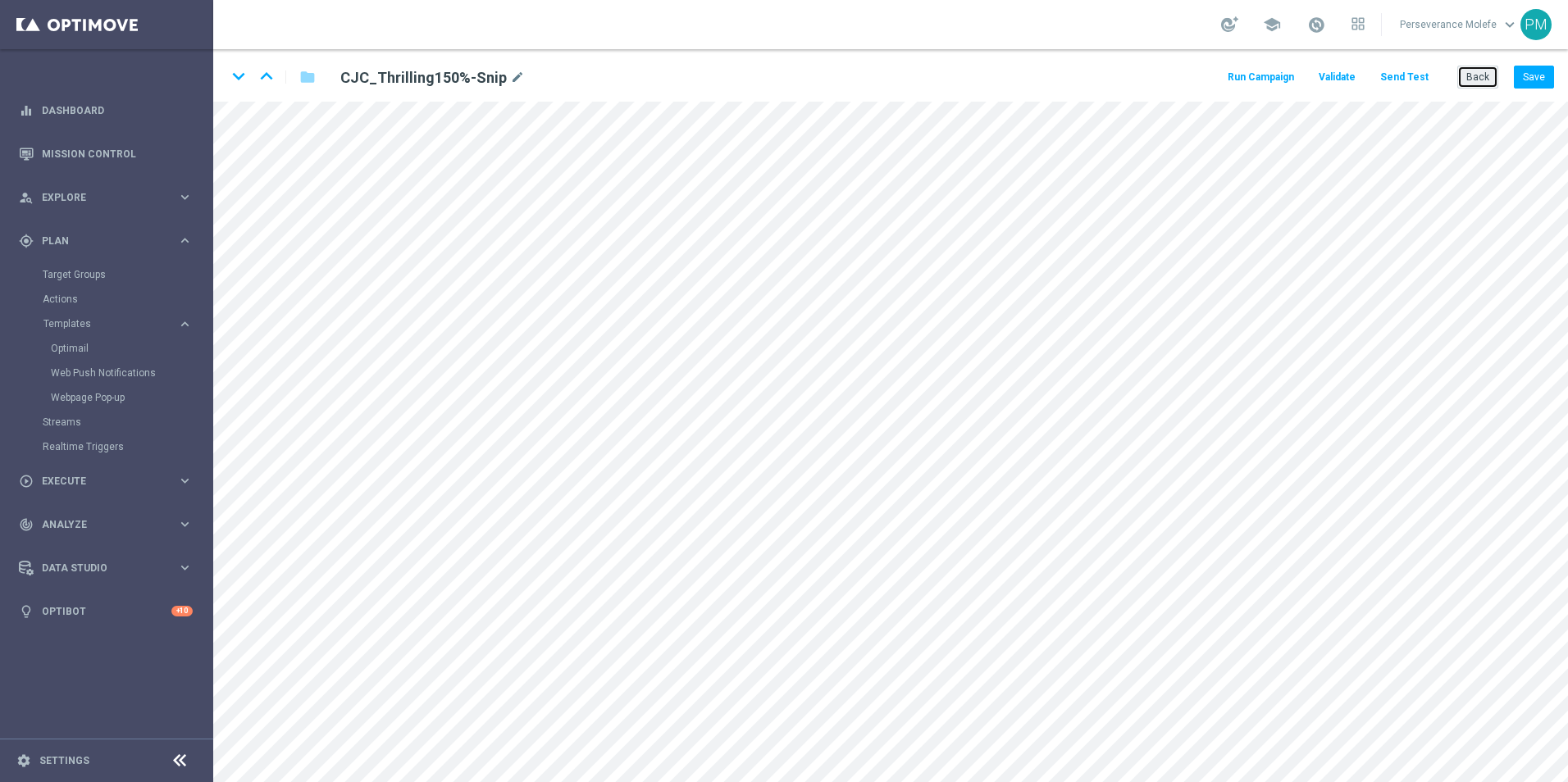
click at [1470, 76] on button "Back" at bounding box center [1477, 77] width 41 height 23
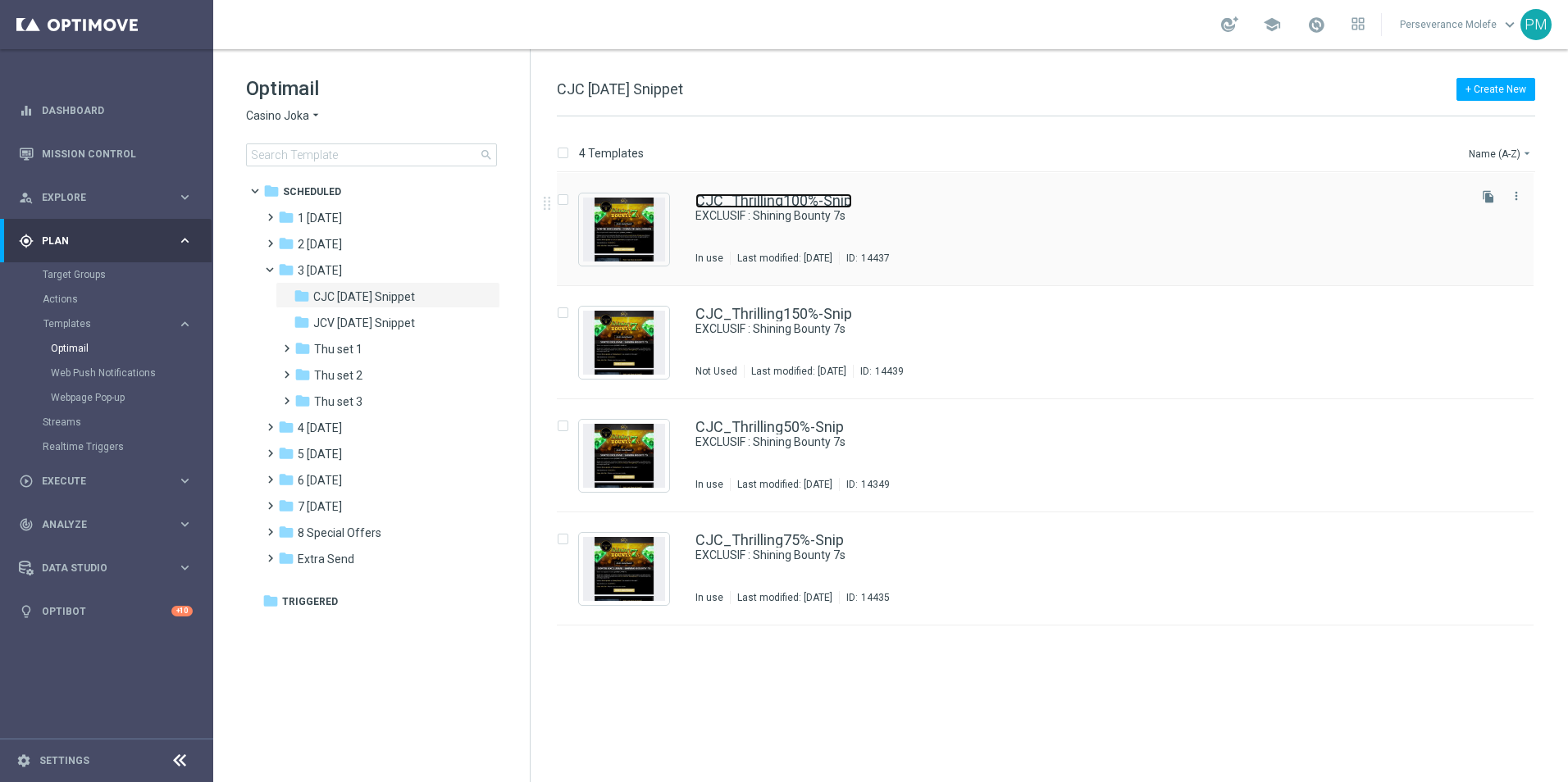
click at [822, 193] on link "CJC_Thrilling100%-Snip" at bounding box center [774, 200] width 157 height 14
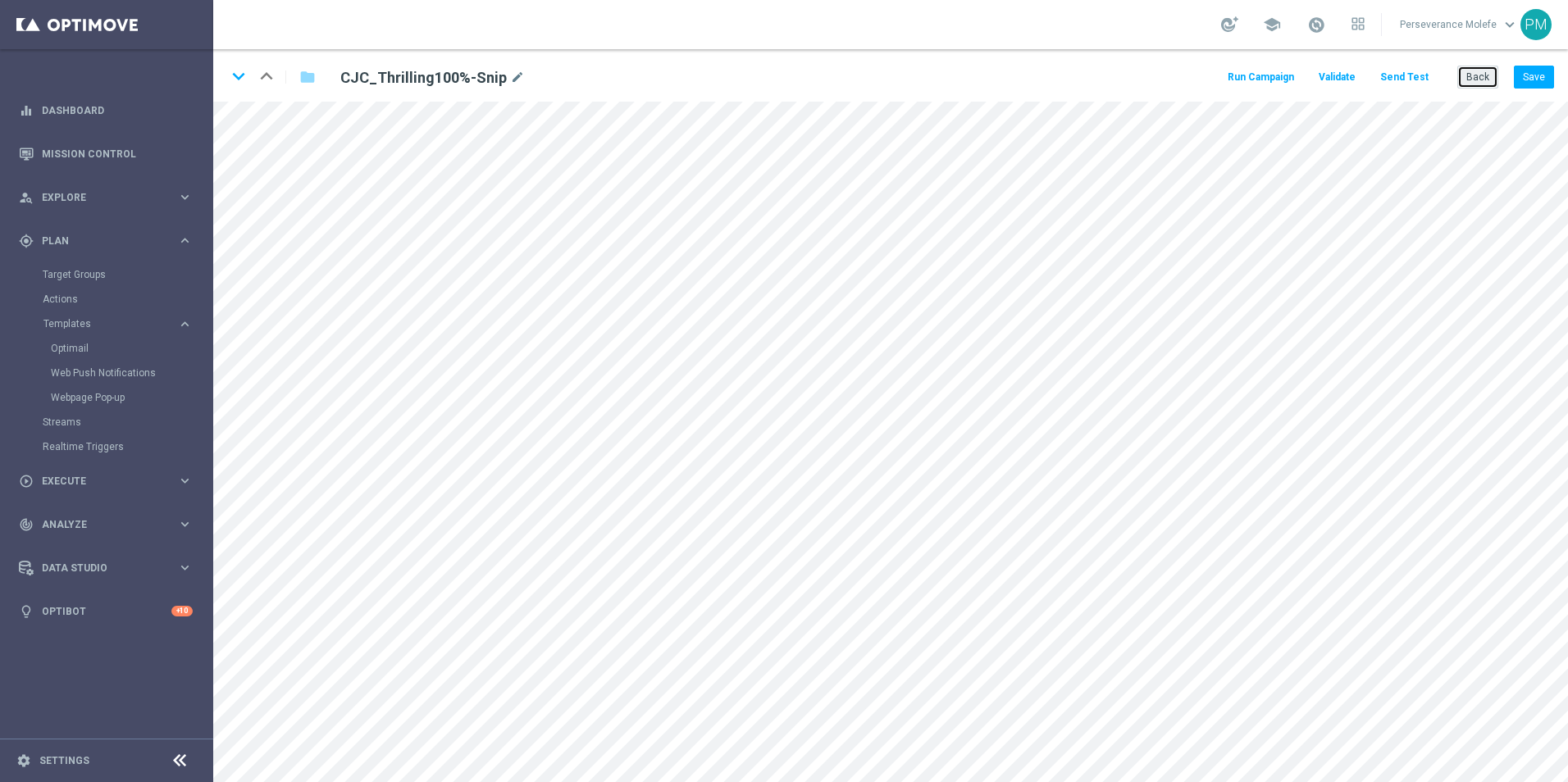
click at [1487, 79] on button "Back" at bounding box center [1477, 77] width 41 height 23
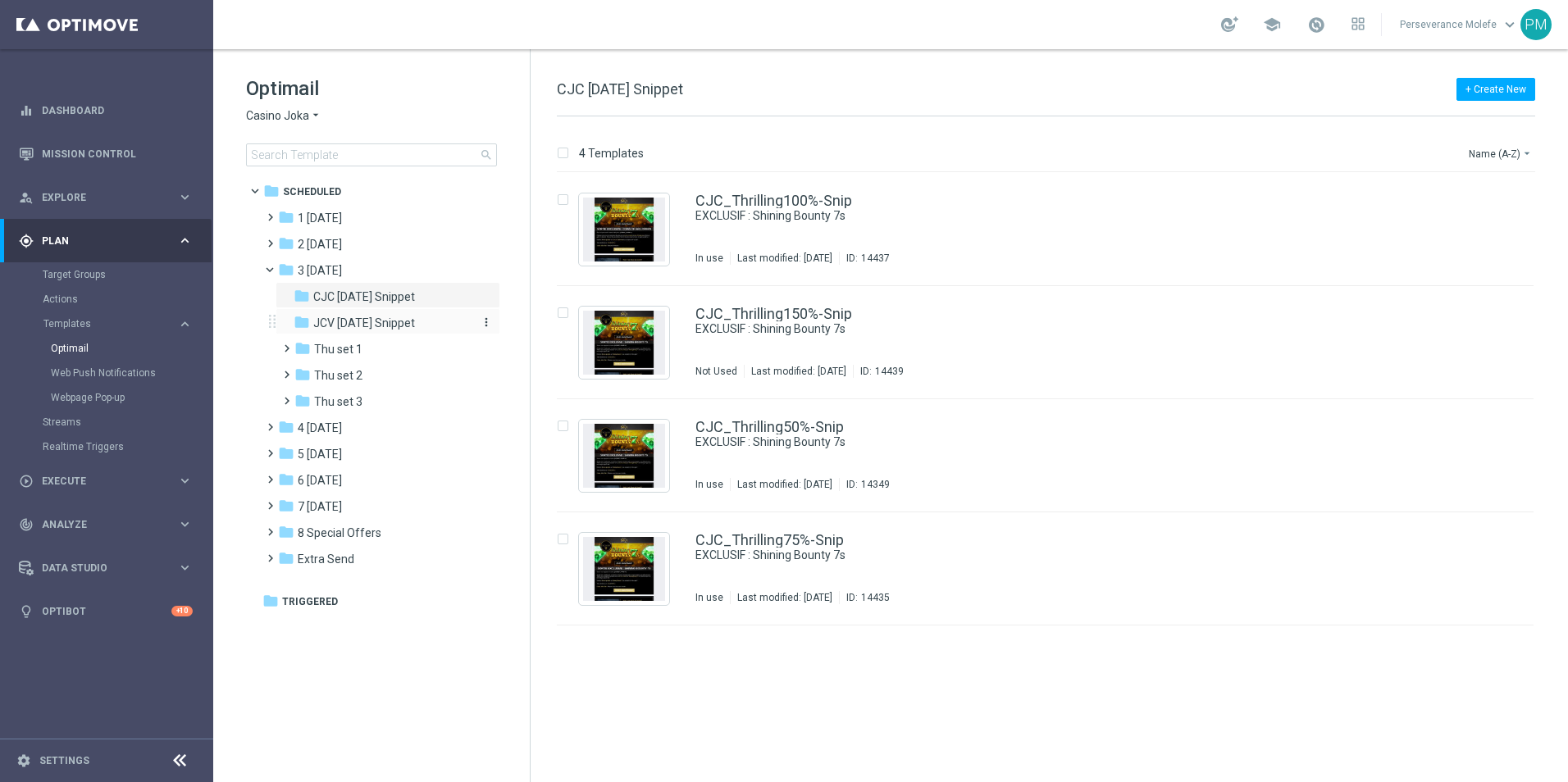
click at [414, 321] on span "JCV [DATE] Snippet" at bounding box center [364, 322] width 101 height 14
click at [736, 197] on link "JCV_Thrilling100%-Snip" at bounding box center [773, 200] width 156 height 14
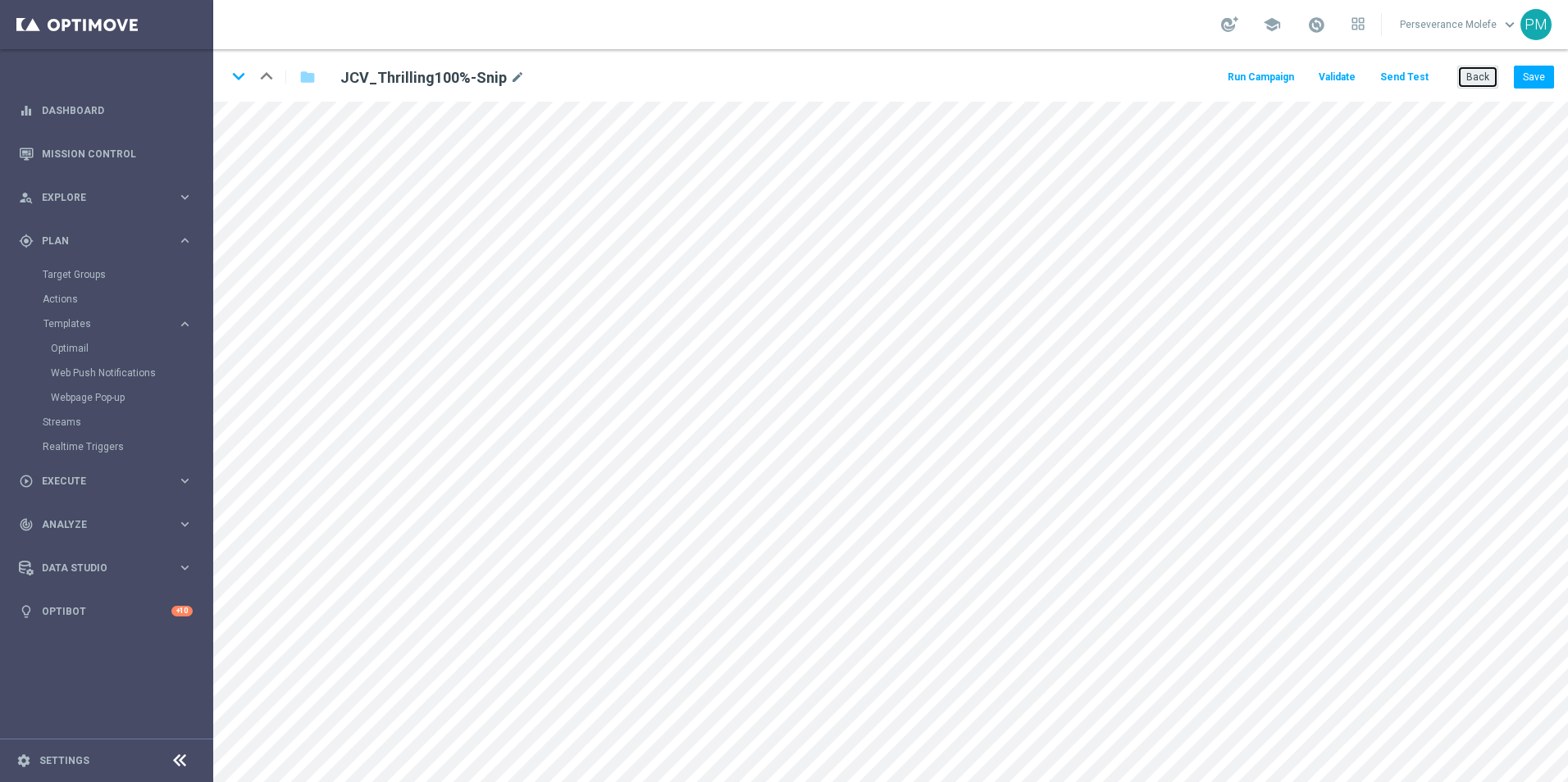
click at [1491, 82] on button "Back" at bounding box center [1477, 77] width 41 height 23
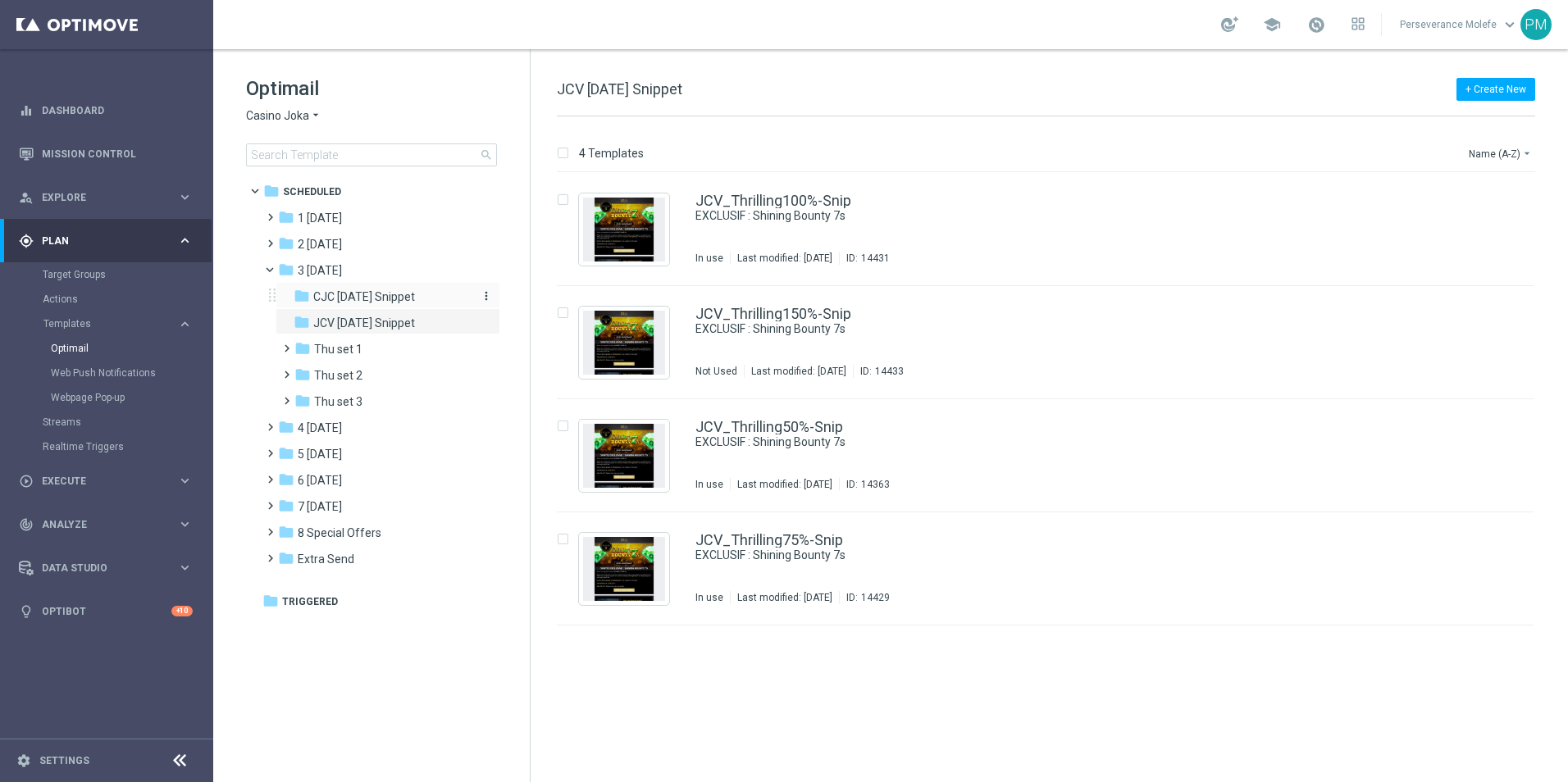
click at [387, 303] on span "CJC [DATE] Snippet" at bounding box center [364, 296] width 101 height 14
click at [763, 201] on link "CJC_Thrilling100%-Snip" at bounding box center [774, 200] width 157 height 14
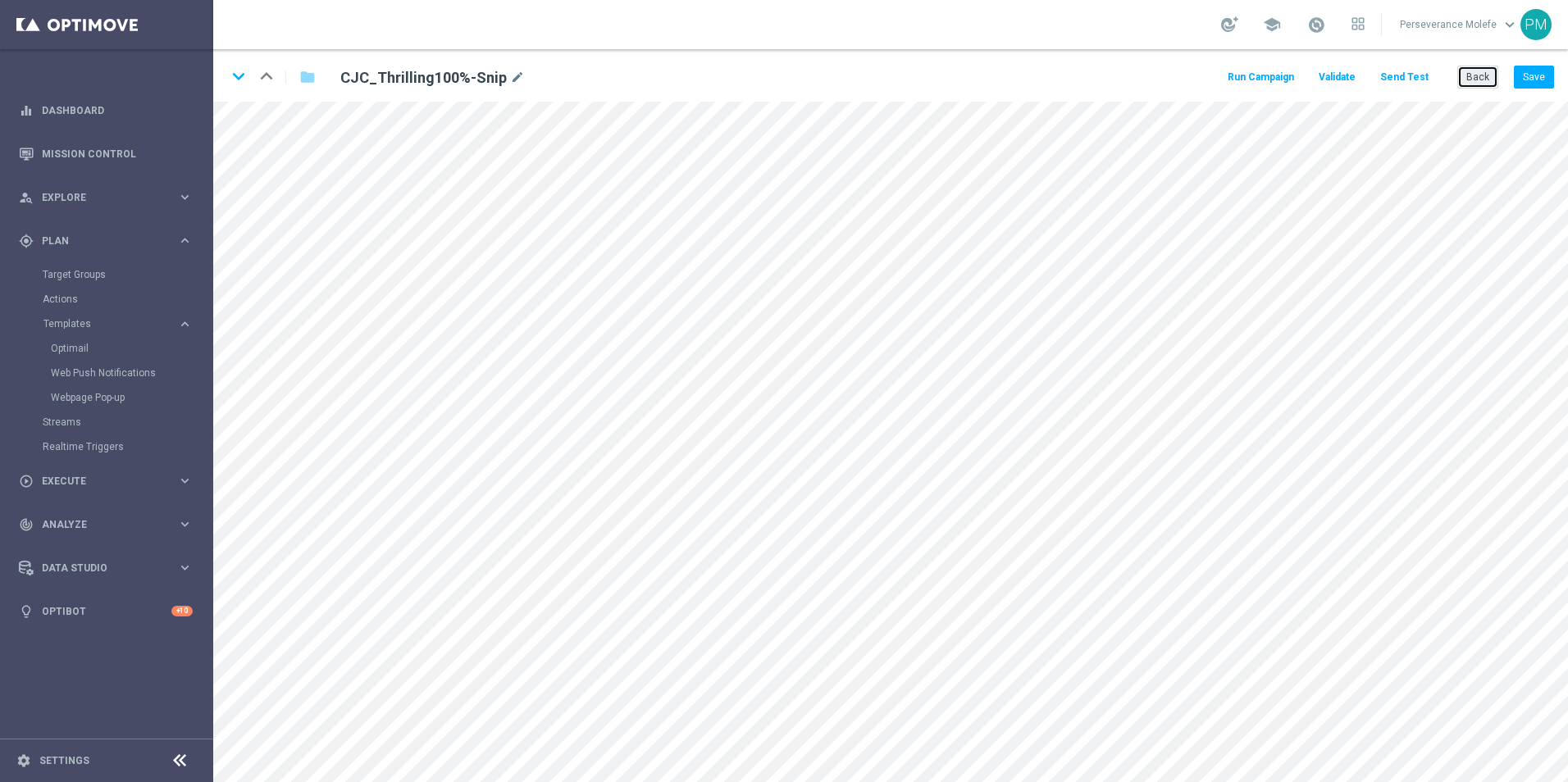
click at [1475, 83] on button "Back" at bounding box center [1477, 77] width 41 height 23
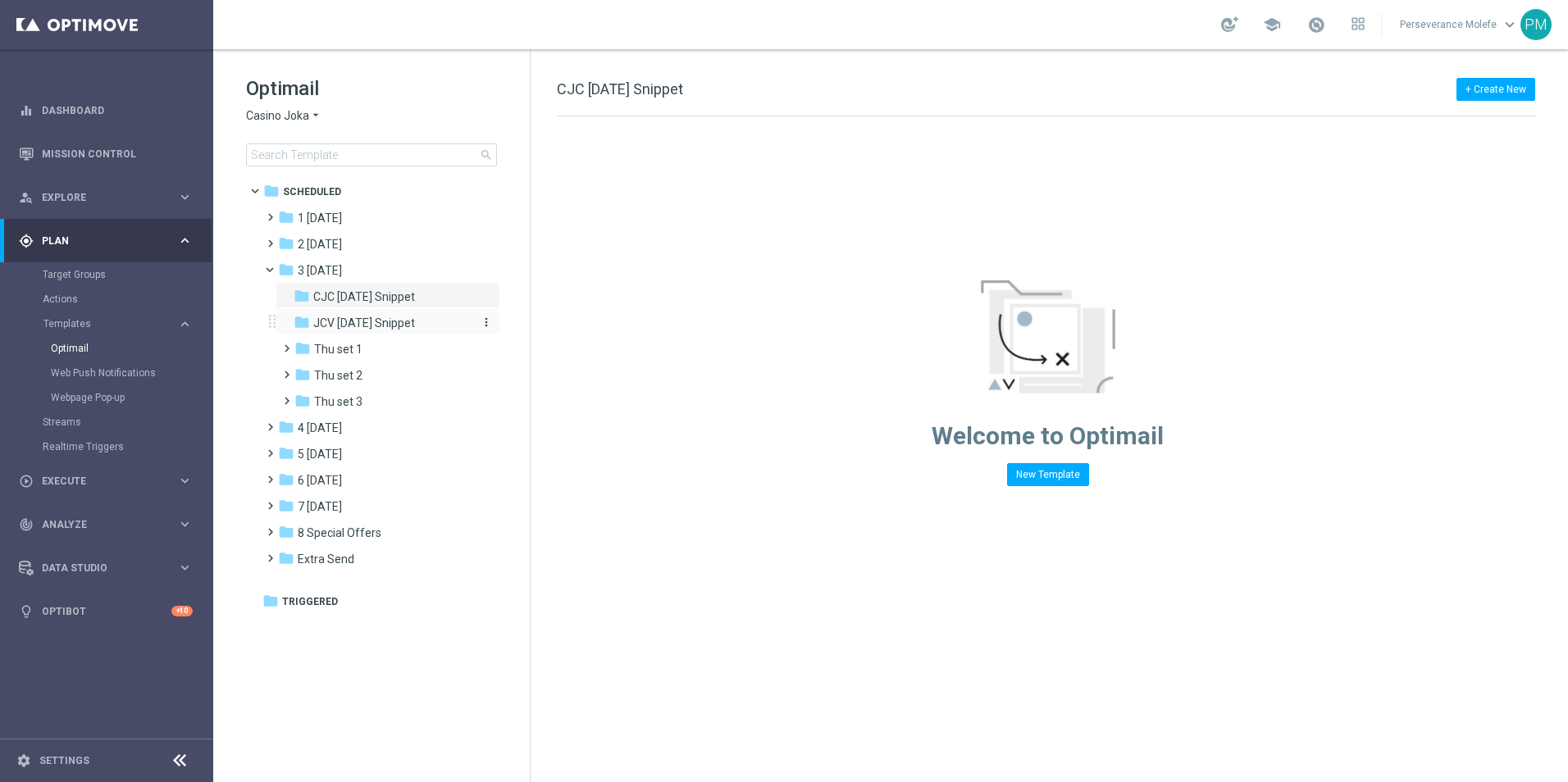
click at [393, 329] on span "JCV [DATE] Snippet" at bounding box center [364, 322] width 101 height 14
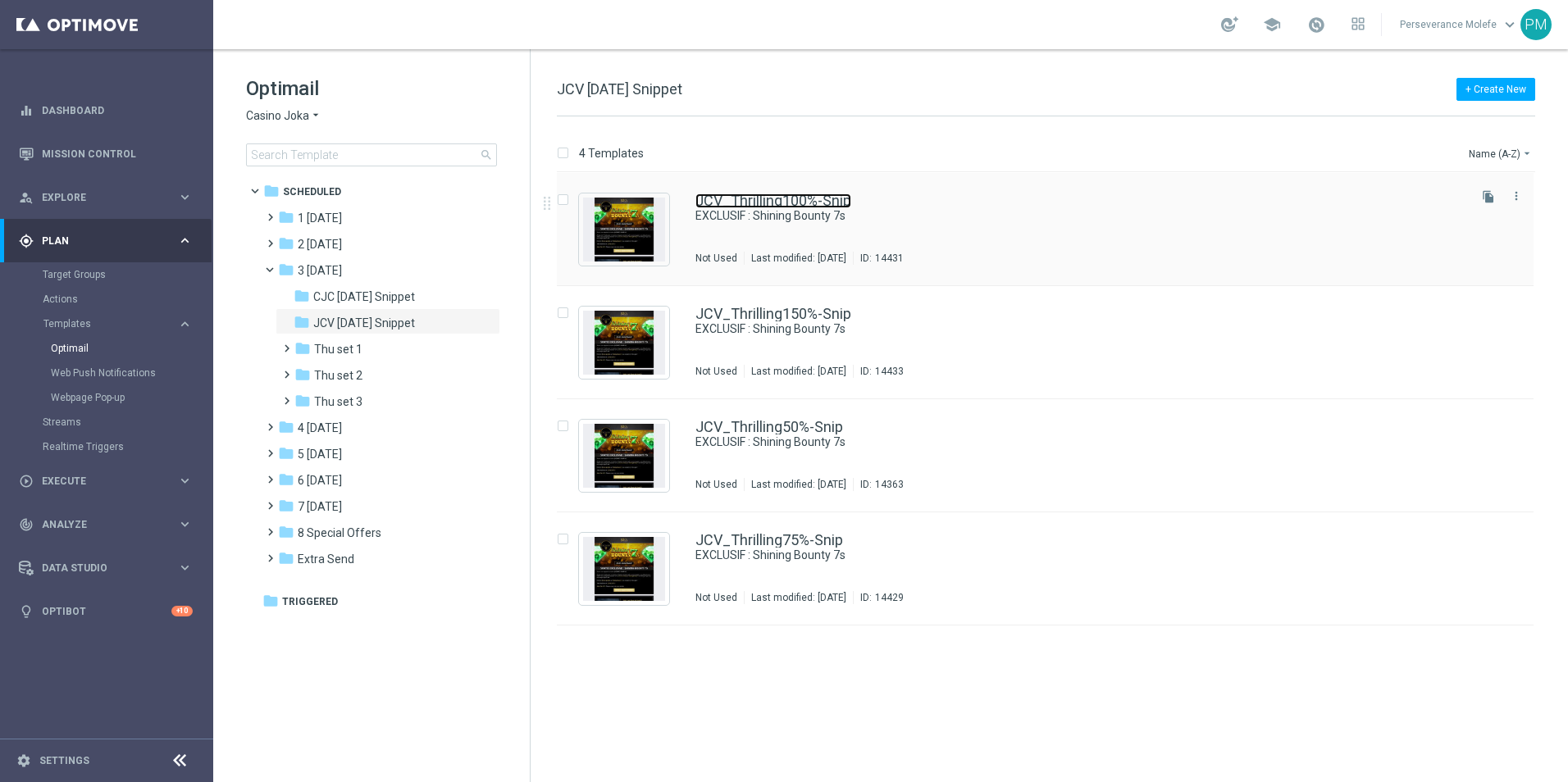
click at [792, 201] on link "JCV_Thrilling100%-Snip" at bounding box center [773, 200] width 156 height 14
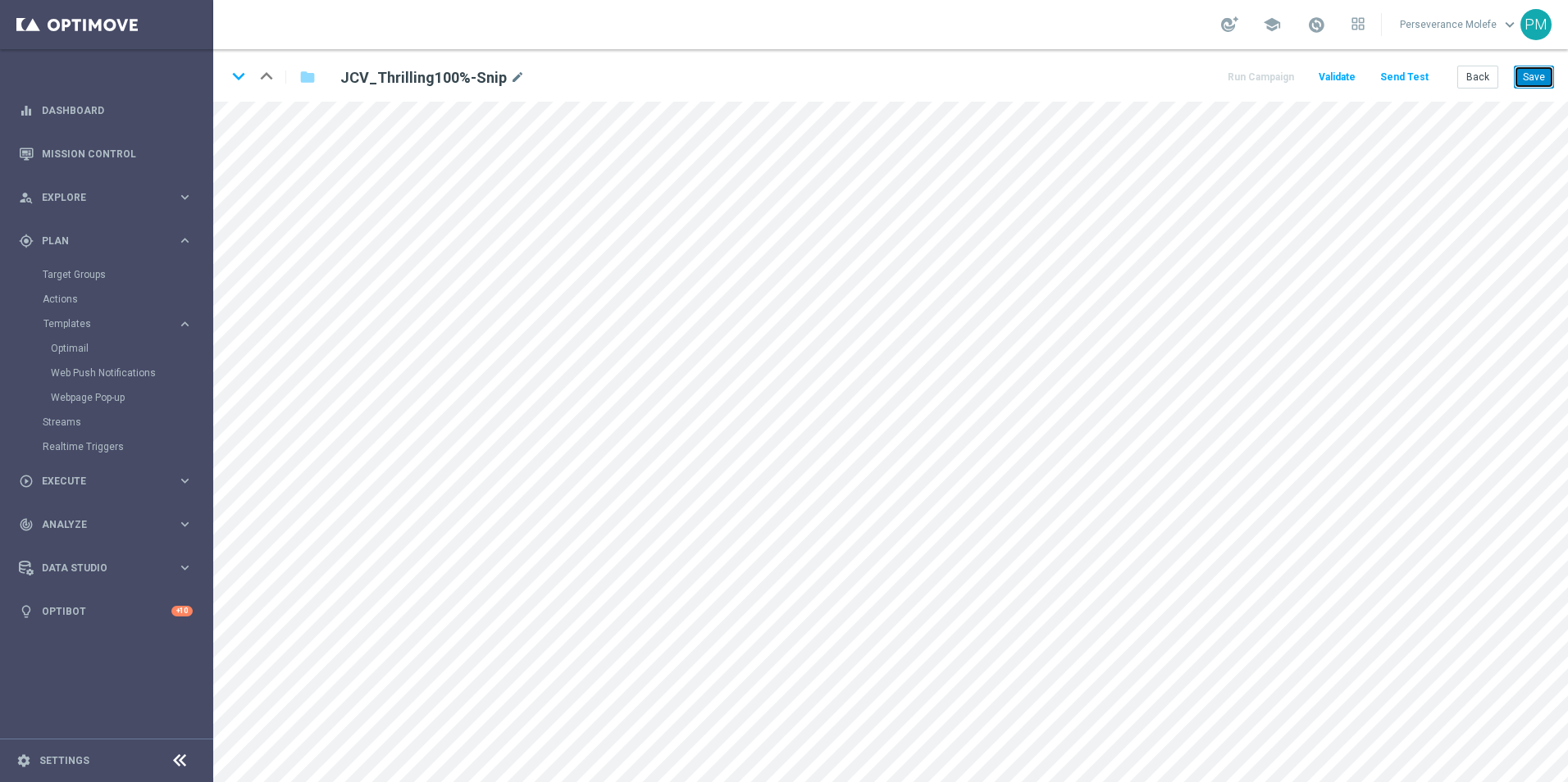
click at [1522, 80] on button "Save" at bounding box center [1534, 77] width 41 height 23
click at [1479, 84] on button "Back" at bounding box center [1477, 77] width 41 height 23
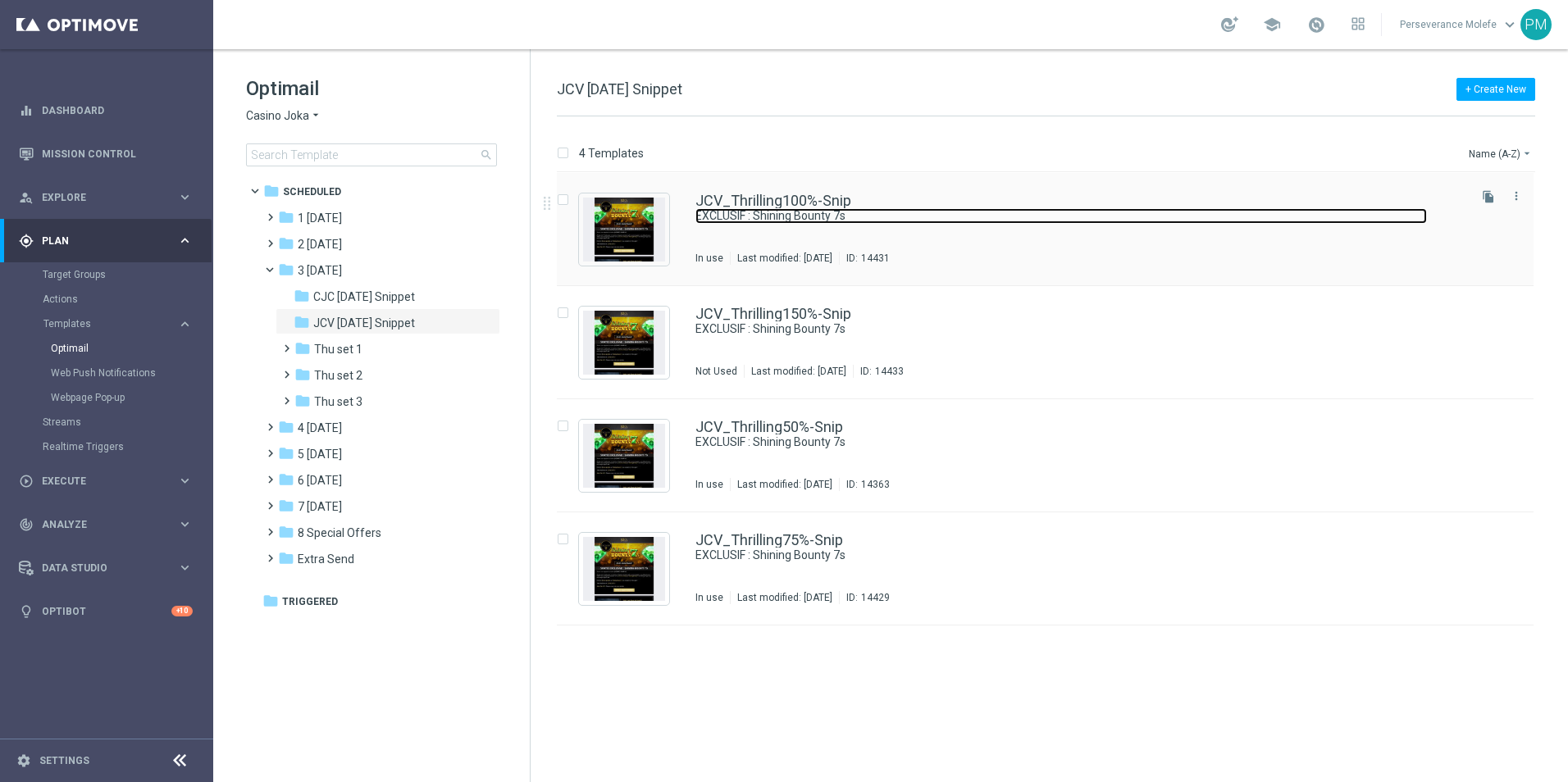
click at [803, 208] on link "EXCLUSIF : Shining Bounty 7s" at bounding box center [1061, 216] width 732 height 15
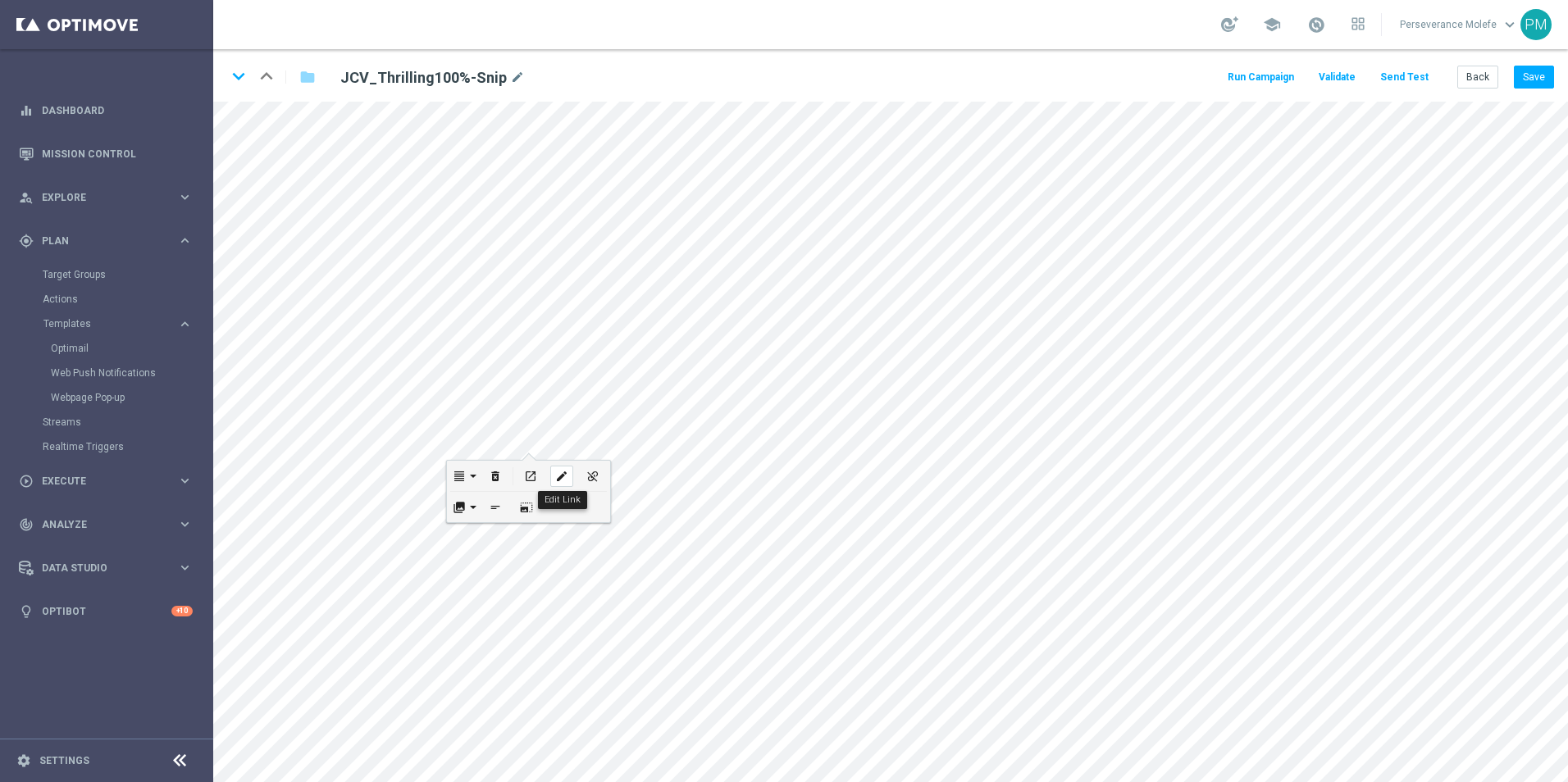
click at [549, 472] on button "edit" at bounding box center [561, 476] width 31 height 30
click at [620, 687] on div "edit" at bounding box center [628, 692] width 23 height 21
type input "https://www.casinojokaclub.net/fr"
checkbox input "true"
paste input "jokaclubvip.com/fr/login"
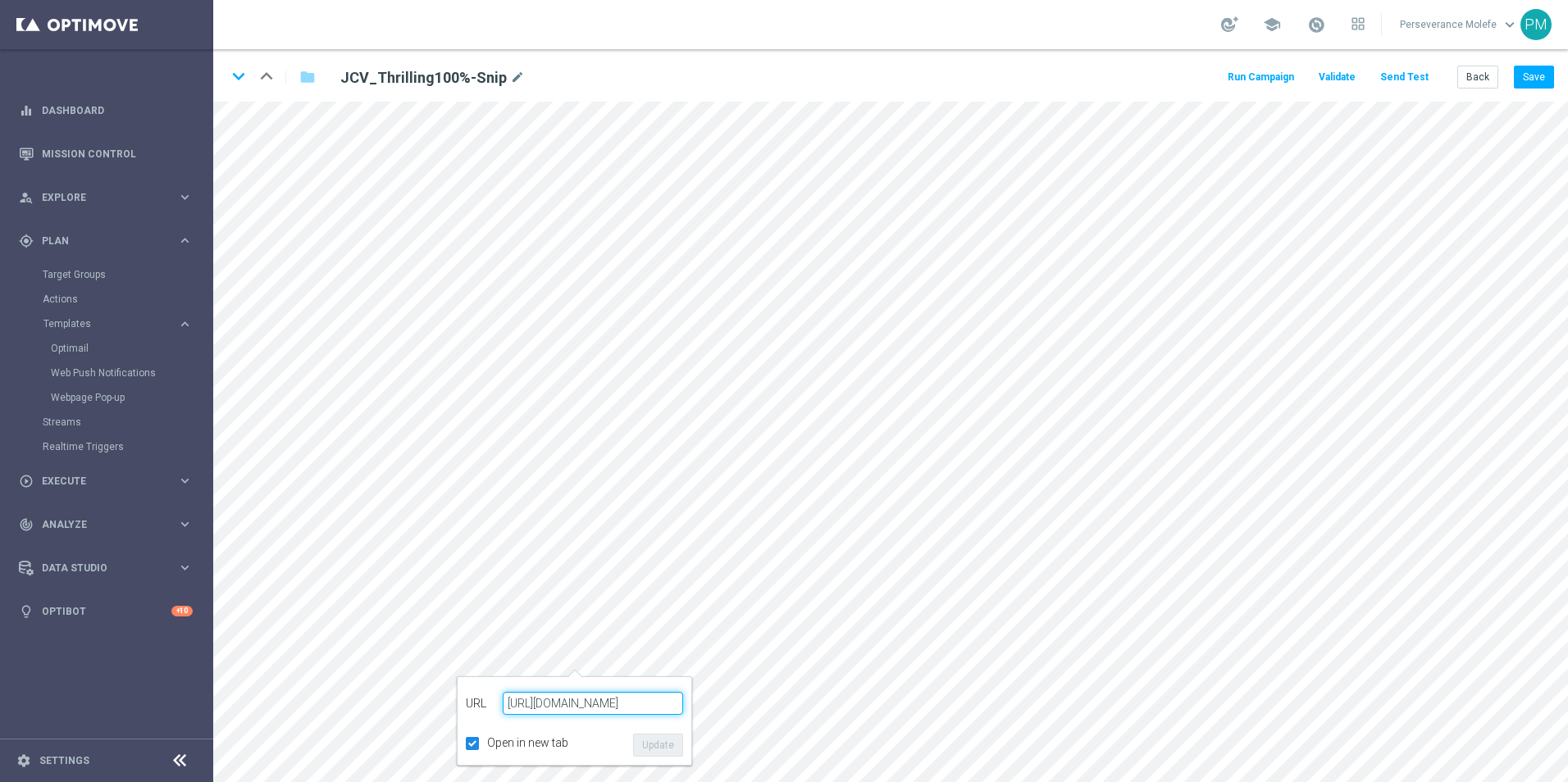
type input "https://www.jokaclubvip.com/fr/login"
click at [668, 742] on button "Update" at bounding box center [657, 745] width 50 height 23
click at [1536, 81] on button "Save" at bounding box center [1534, 77] width 41 height 23
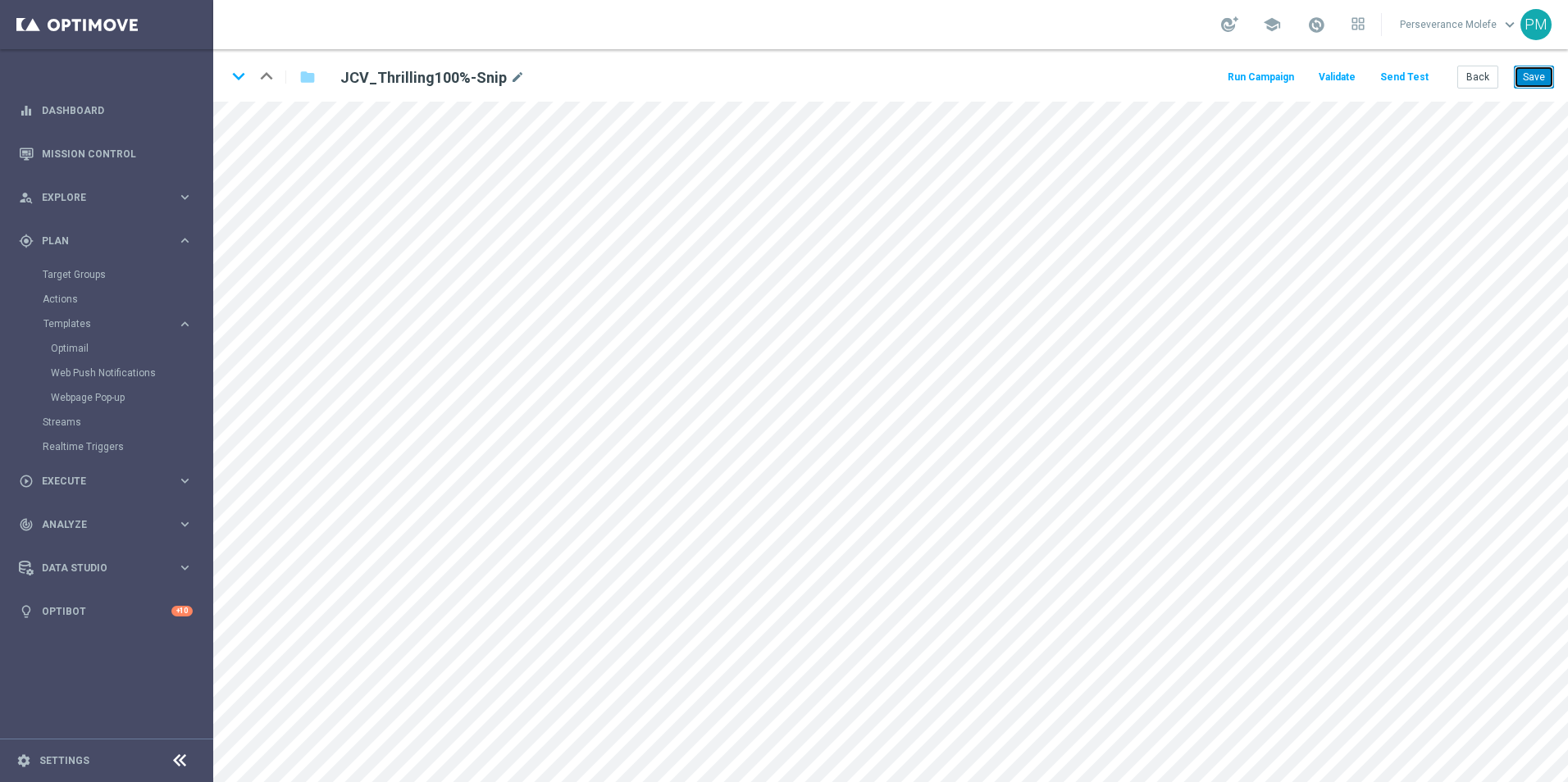
click at [1536, 83] on button "Save" at bounding box center [1534, 77] width 41 height 23
click at [585, 545] on div "open_in_new" at bounding box center [577, 543] width 23 height 21
click at [1473, 82] on button "Back" at bounding box center [1477, 77] width 41 height 23
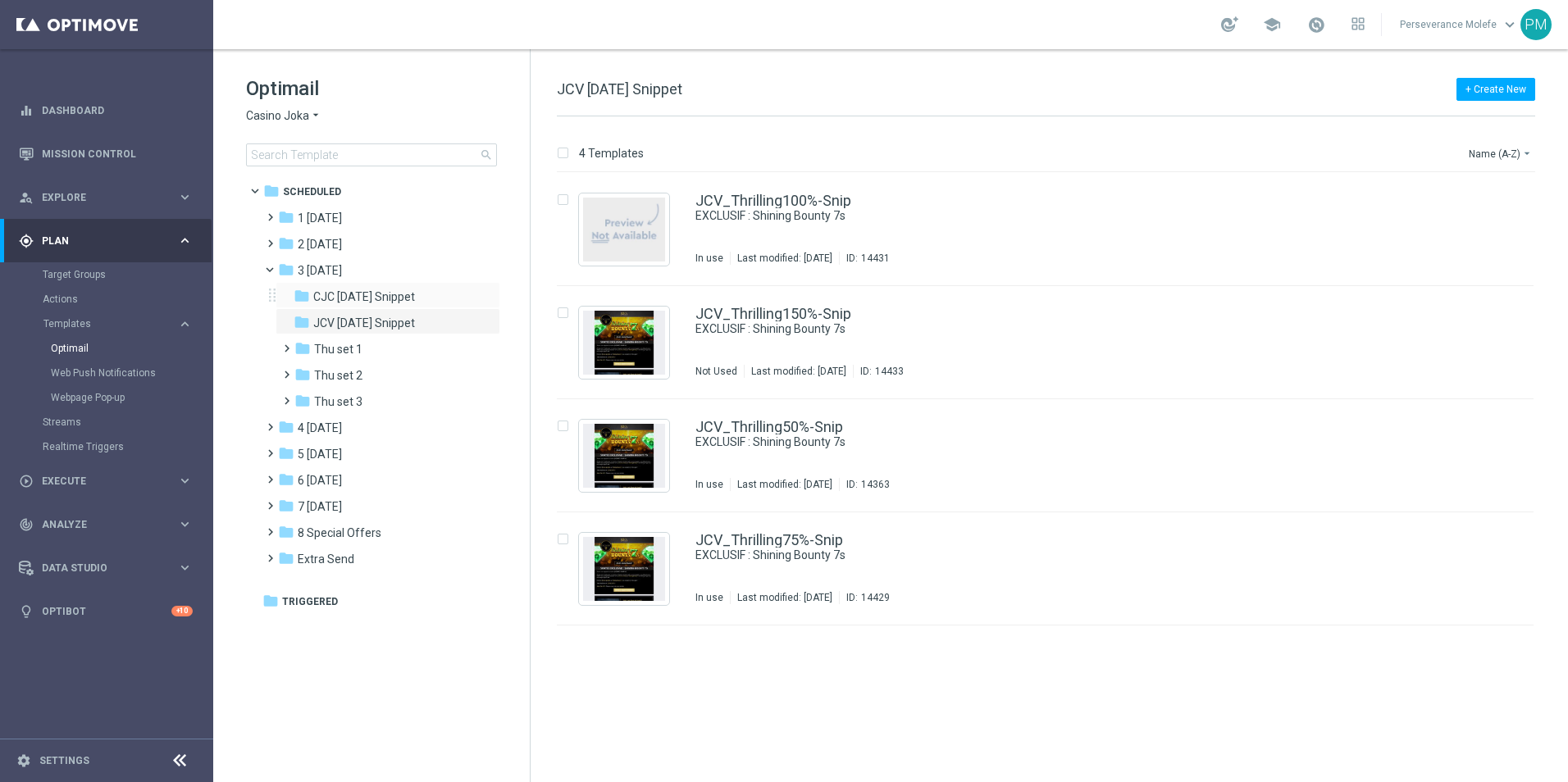
click at [416, 283] on div "folder CJC Thursday Snippet more_vert" at bounding box center [387, 294] width 224 height 26
click at [404, 295] on span "CJC [DATE] Snippet" at bounding box center [364, 296] width 101 height 14
click at [738, 200] on link "CJC_Thrilling100%-Snip" at bounding box center [774, 200] width 157 height 14
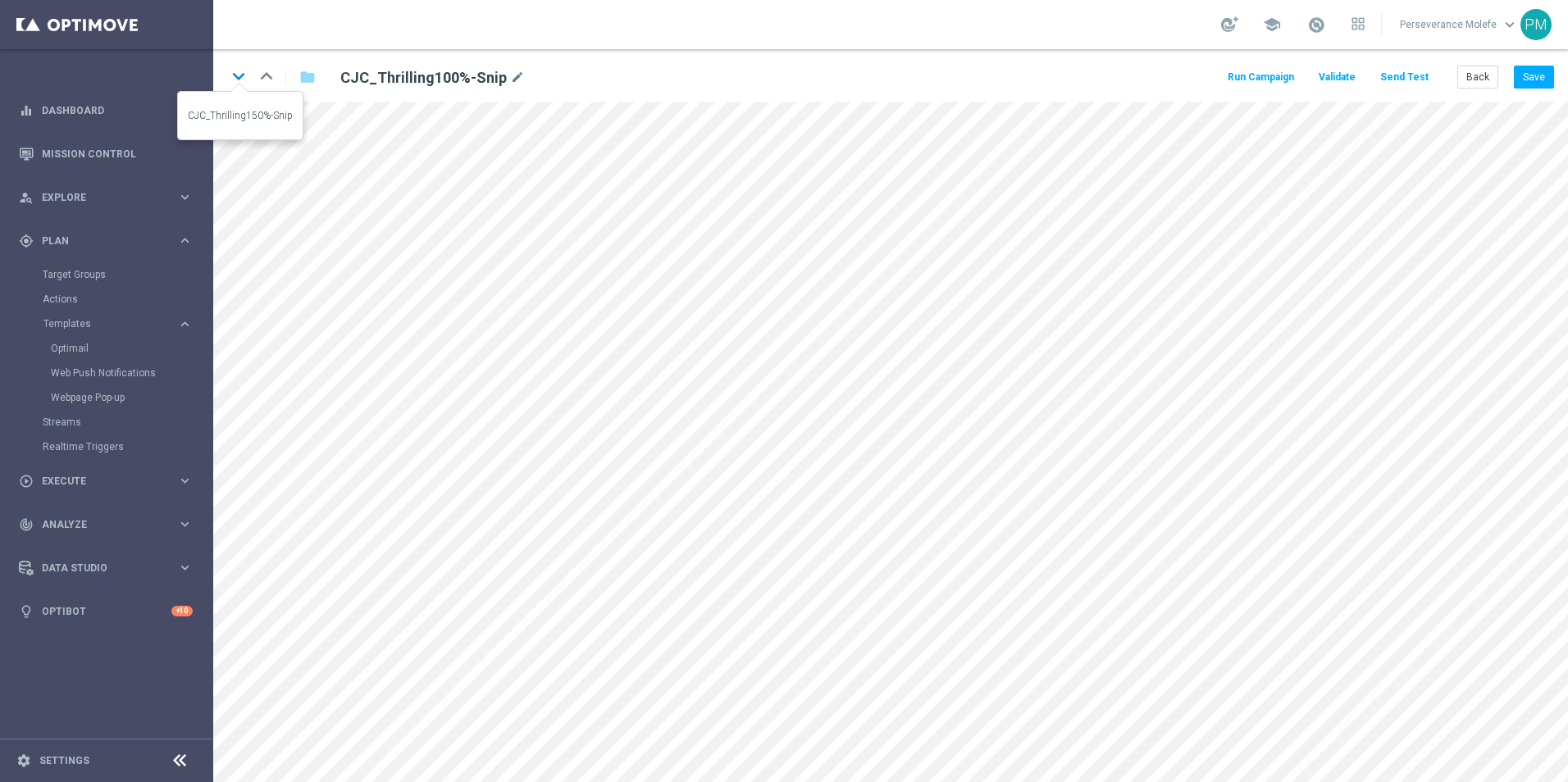
click at [234, 73] on icon "keyboard_arrow_down" at bounding box center [238, 76] width 24 height 24
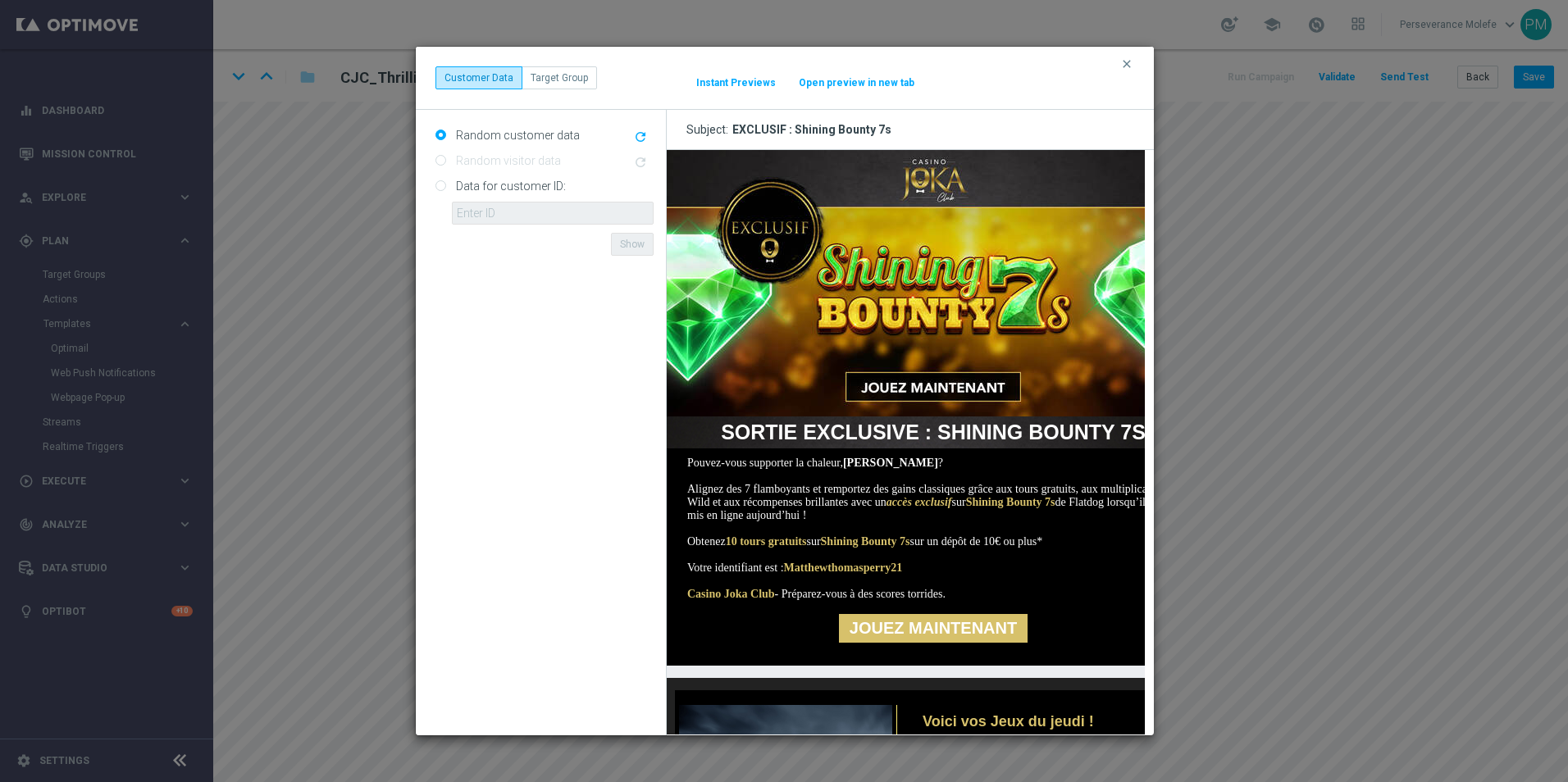
click at [833, 76] on button "Open preview in new tab" at bounding box center [856, 83] width 117 height 13
click at [1120, 67] on icon "clear" at bounding box center [1127, 64] width 14 height 13
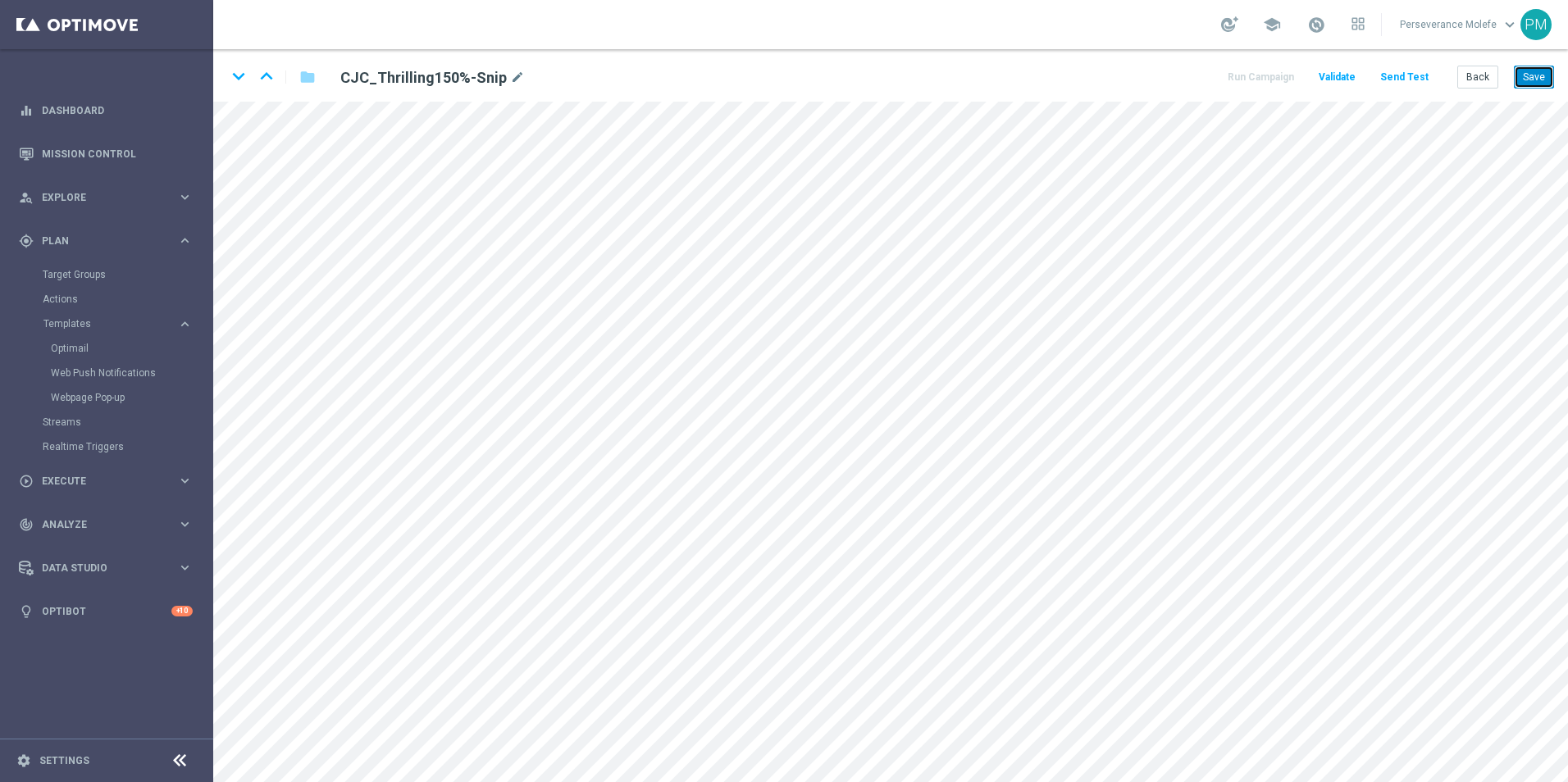
click at [1543, 82] on button "Save" at bounding box center [1534, 77] width 41 height 23
click at [236, 84] on icon "keyboard_arrow_down" at bounding box center [238, 76] width 24 height 24
click at [1545, 84] on button "Save" at bounding box center [1534, 77] width 41 height 23
click at [234, 81] on icon "keyboard_arrow_down" at bounding box center [238, 76] width 24 height 24
click at [1544, 85] on button "Save" at bounding box center [1534, 77] width 41 height 23
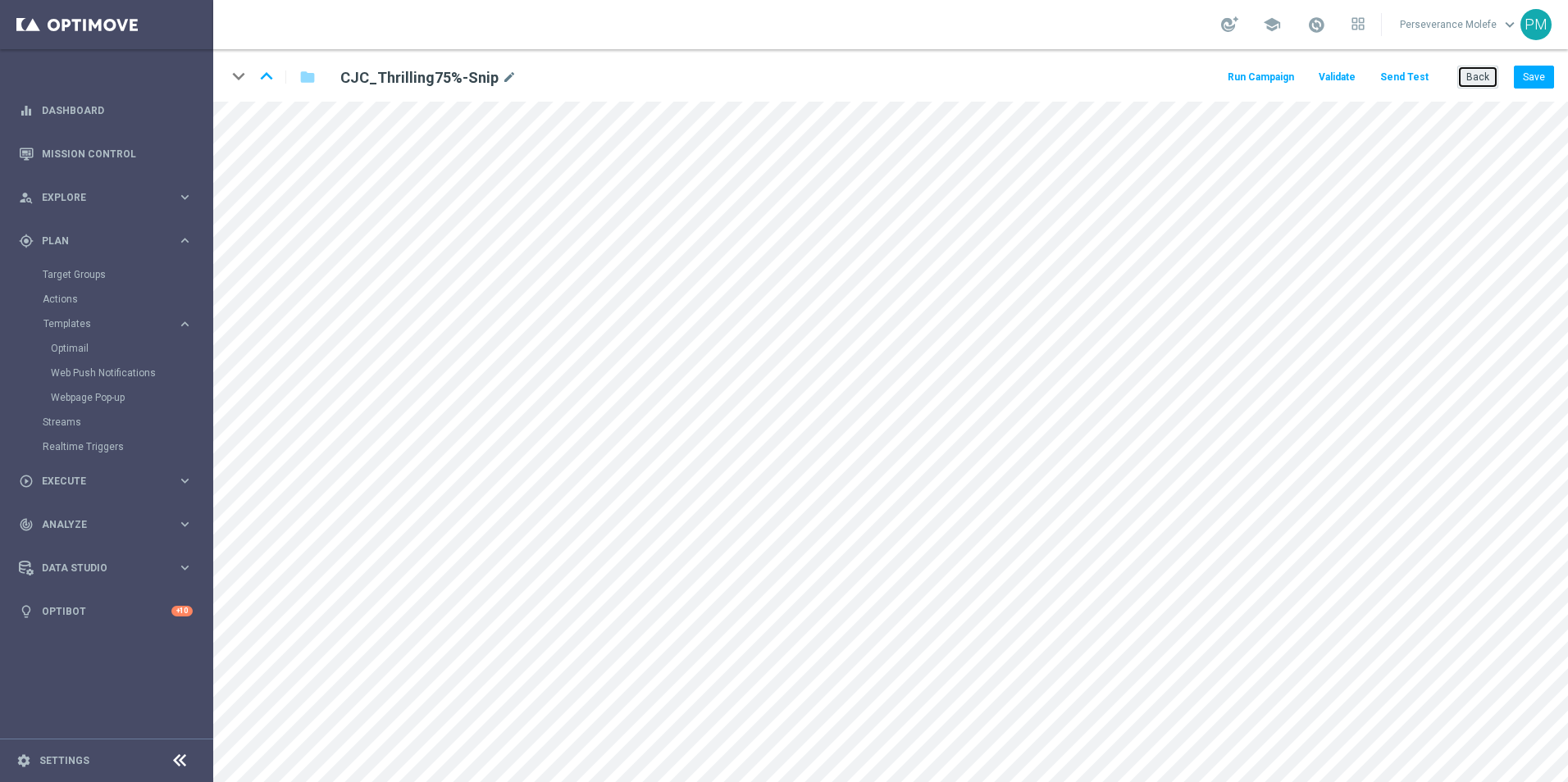
click at [1485, 87] on button "Back" at bounding box center [1477, 77] width 41 height 23
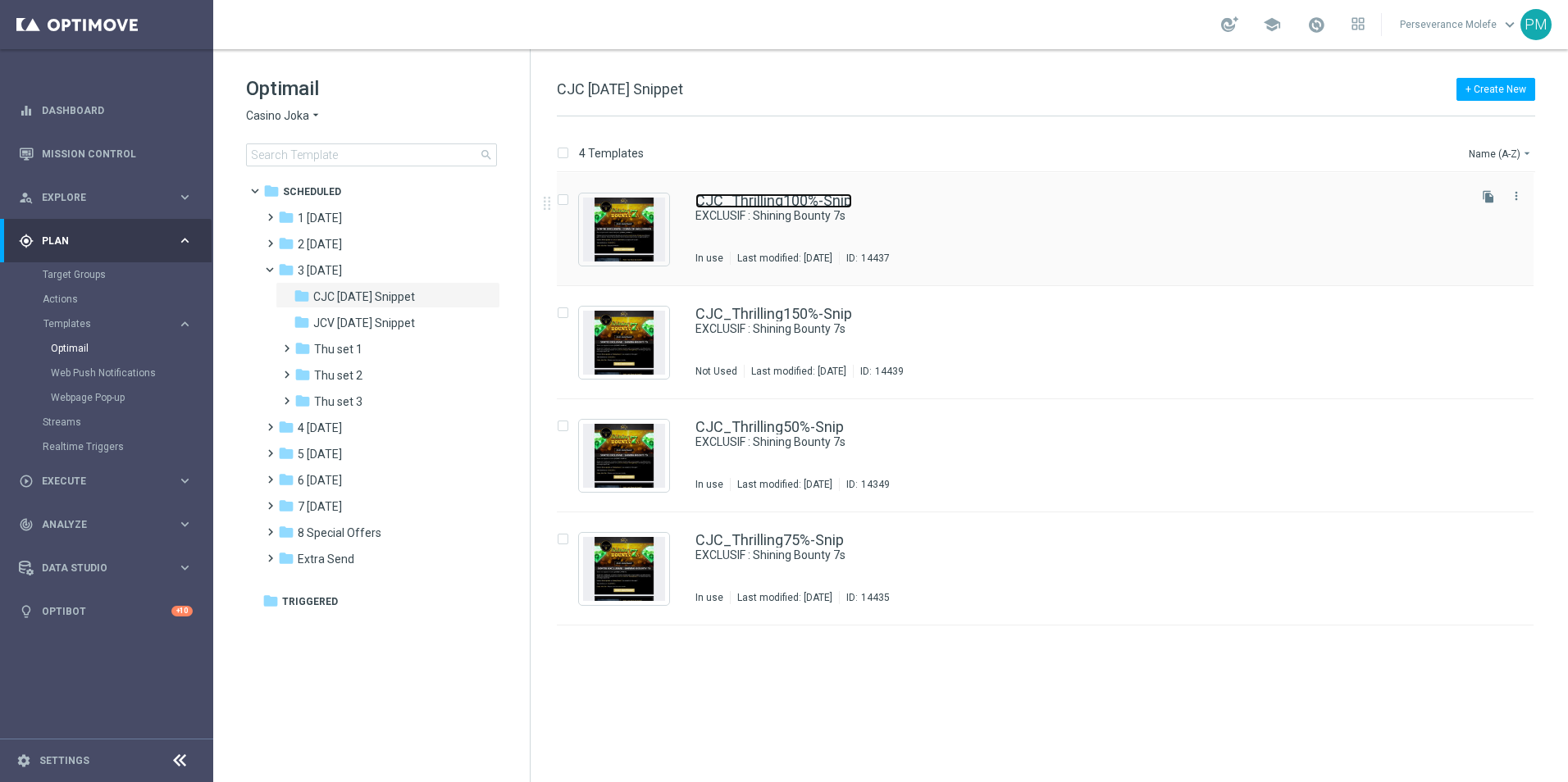
click at [813, 202] on link "CJC_Thrilling100%-Snip" at bounding box center [774, 200] width 157 height 14
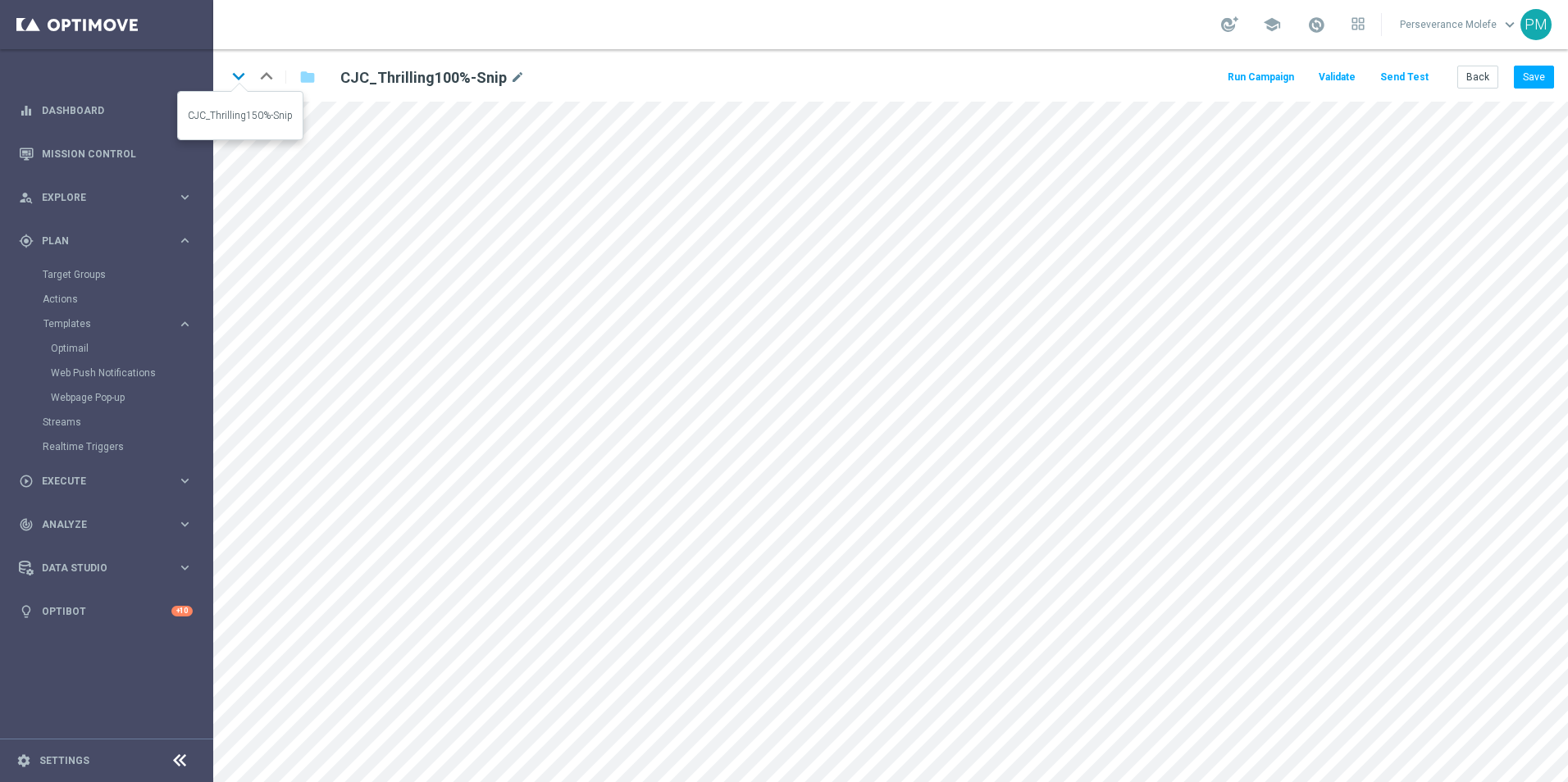
click at [233, 85] on icon "keyboard_arrow_down" at bounding box center [238, 76] width 24 height 24
click at [235, 69] on icon "keyboard_arrow_down" at bounding box center [238, 76] width 24 height 24
click at [228, 72] on icon "keyboard_arrow_down" at bounding box center [238, 76] width 24 height 24
click at [1537, 80] on button "Save" at bounding box center [1534, 77] width 41 height 23
click at [1483, 67] on button "Back" at bounding box center [1477, 77] width 41 height 23
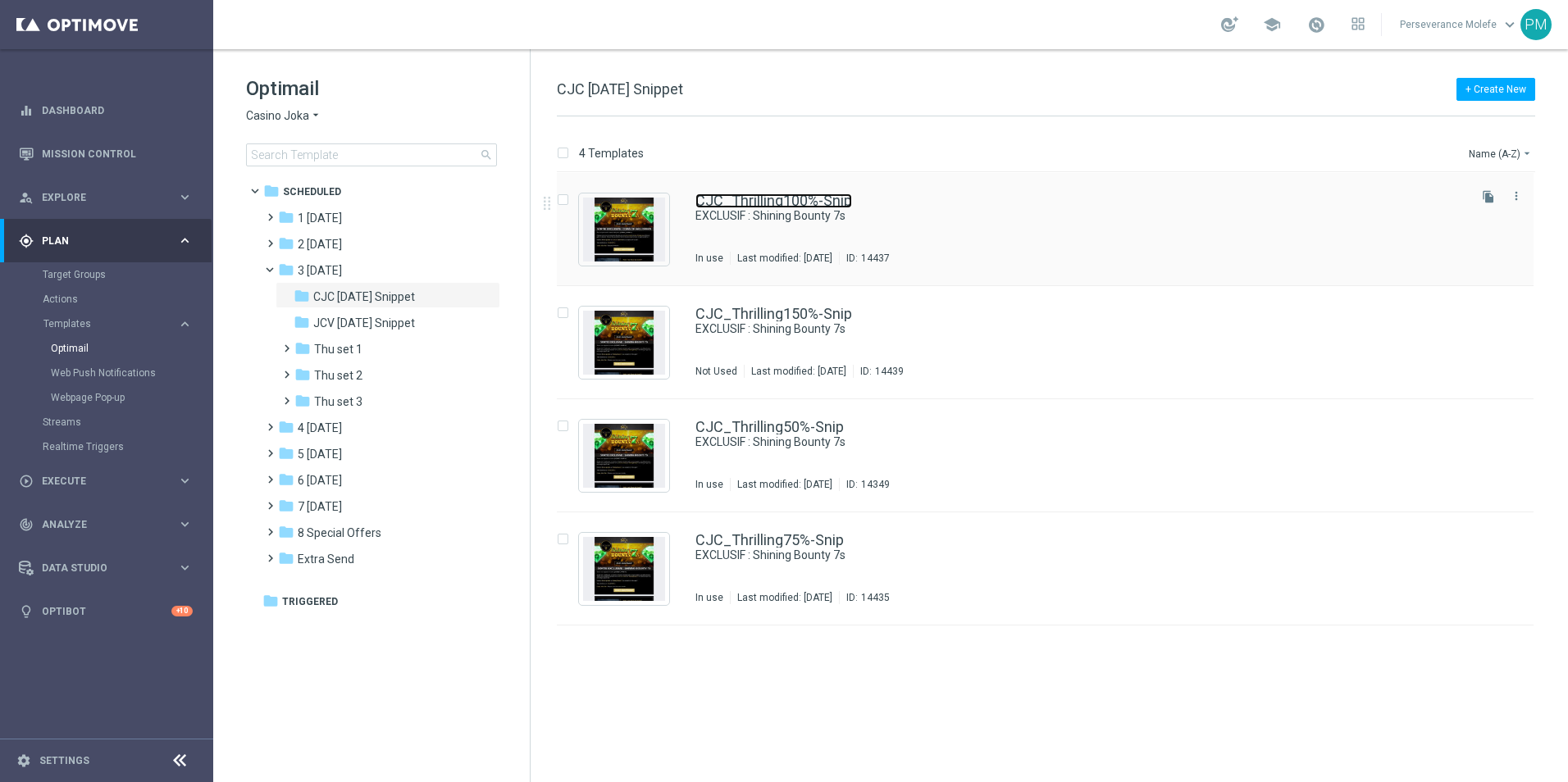
click at [727, 202] on link "CJC_Thrilling100%-Snip" at bounding box center [774, 200] width 157 height 14
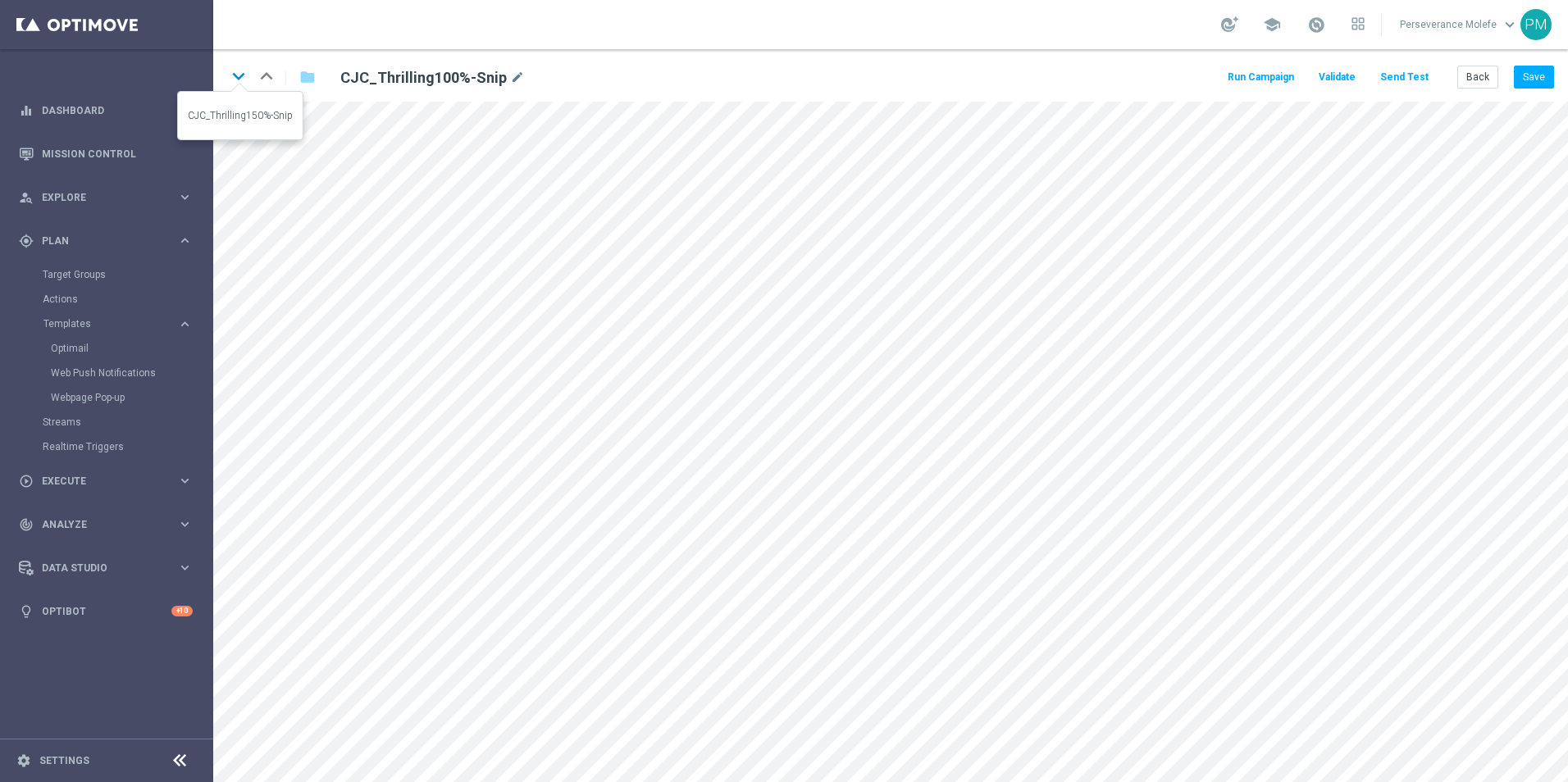
click at [244, 72] on icon "keyboard_arrow_down" at bounding box center [238, 76] width 24 height 24
click at [230, 70] on icon "keyboard_arrow_down" at bounding box center [238, 76] width 24 height 24
click at [237, 72] on icon "keyboard_arrow_down" at bounding box center [238, 76] width 24 height 24
click at [562, 539] on icon "open_in_new" at bounding box center [563, 543] width 13 height 13
click at [1486, 79] on button "Back" at bounding box center [1477, 77] width 41 height 23
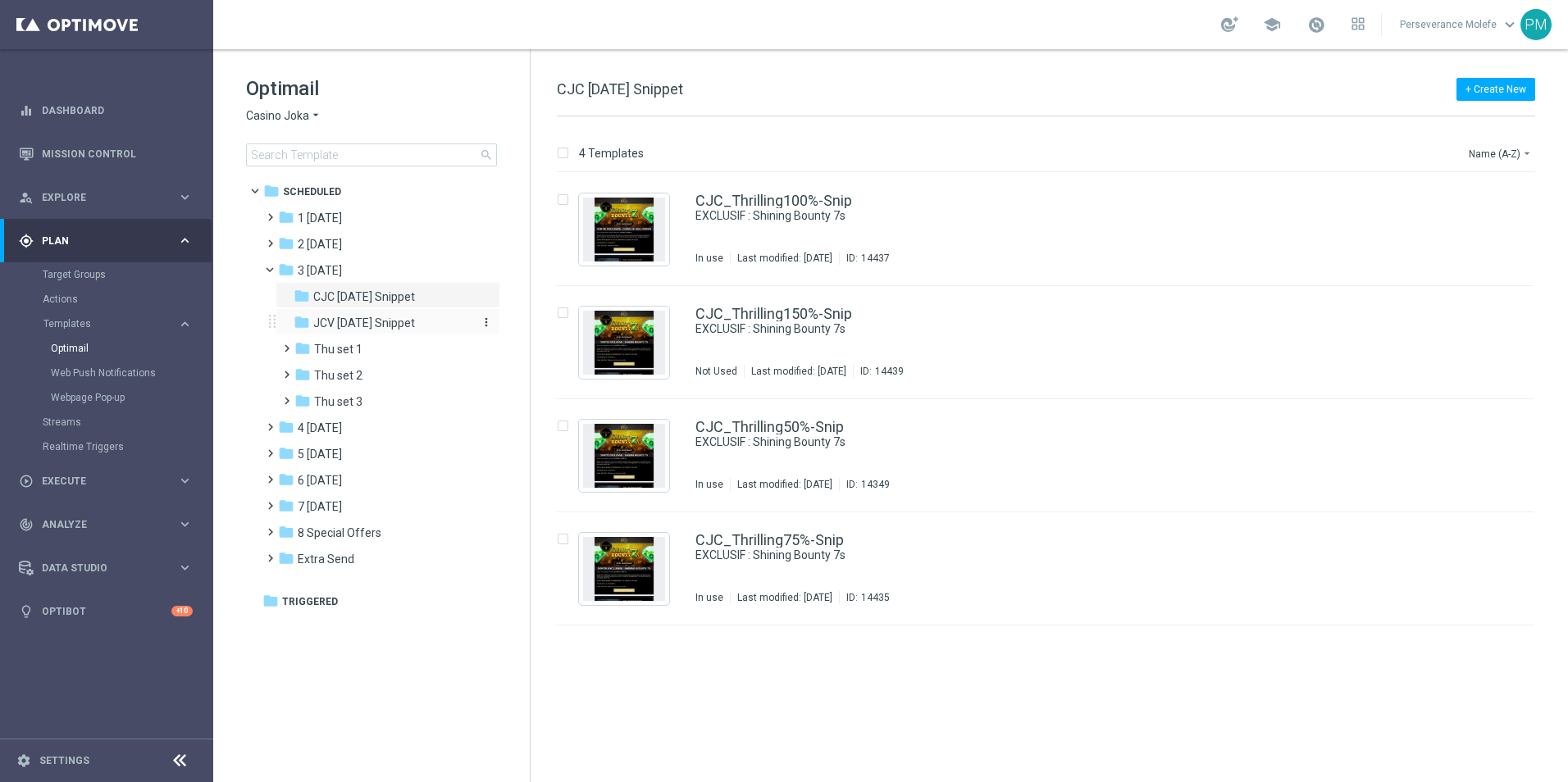
click at [367, 329] on span "JCV [DATE] Snippet" at bounding box center [364, 322] width 101 height 14
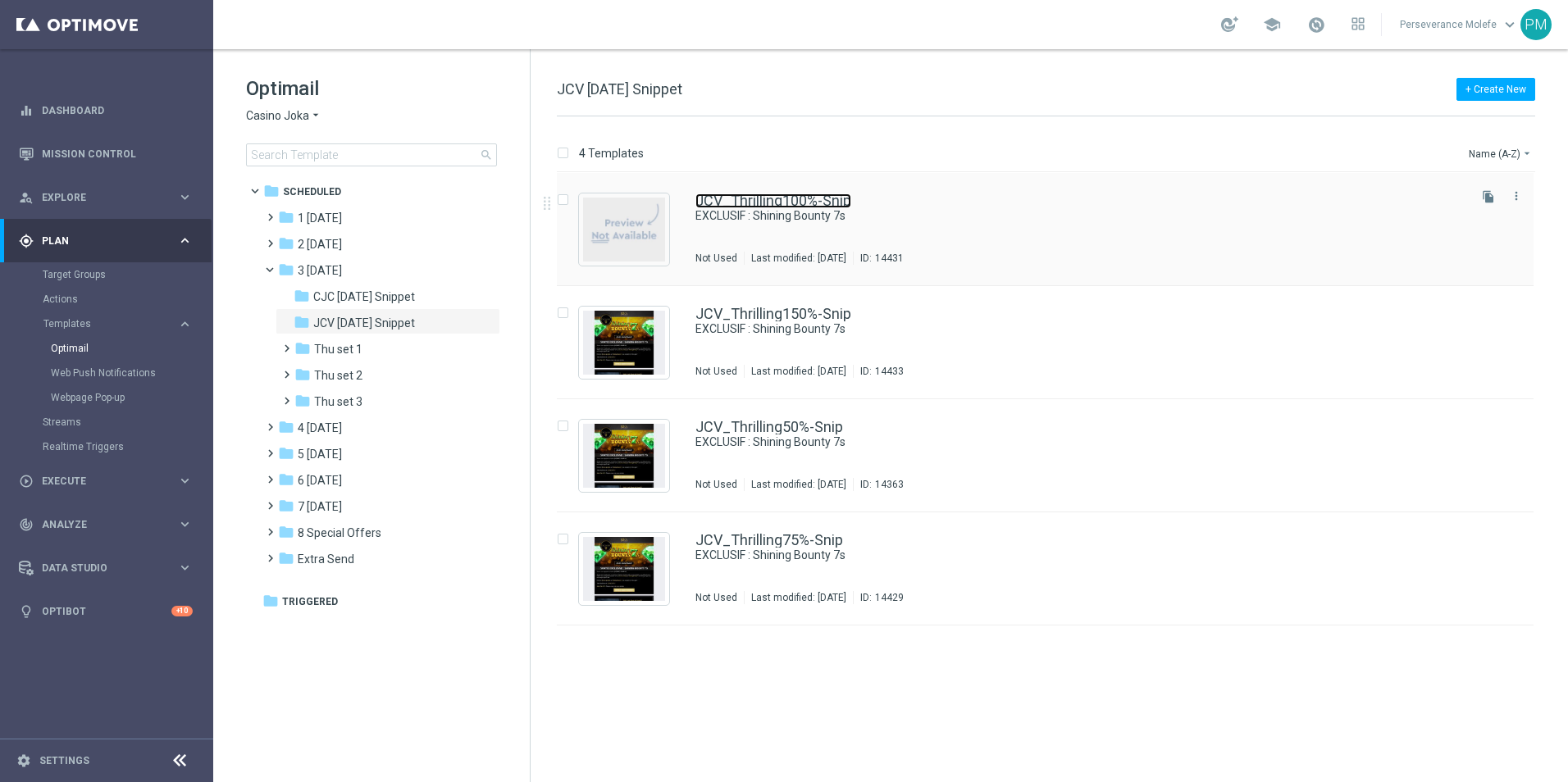
click at [730, 204] on link "JCV_Thrilling100%-Snip" at bounding box center [773, 200] width 156 height 14
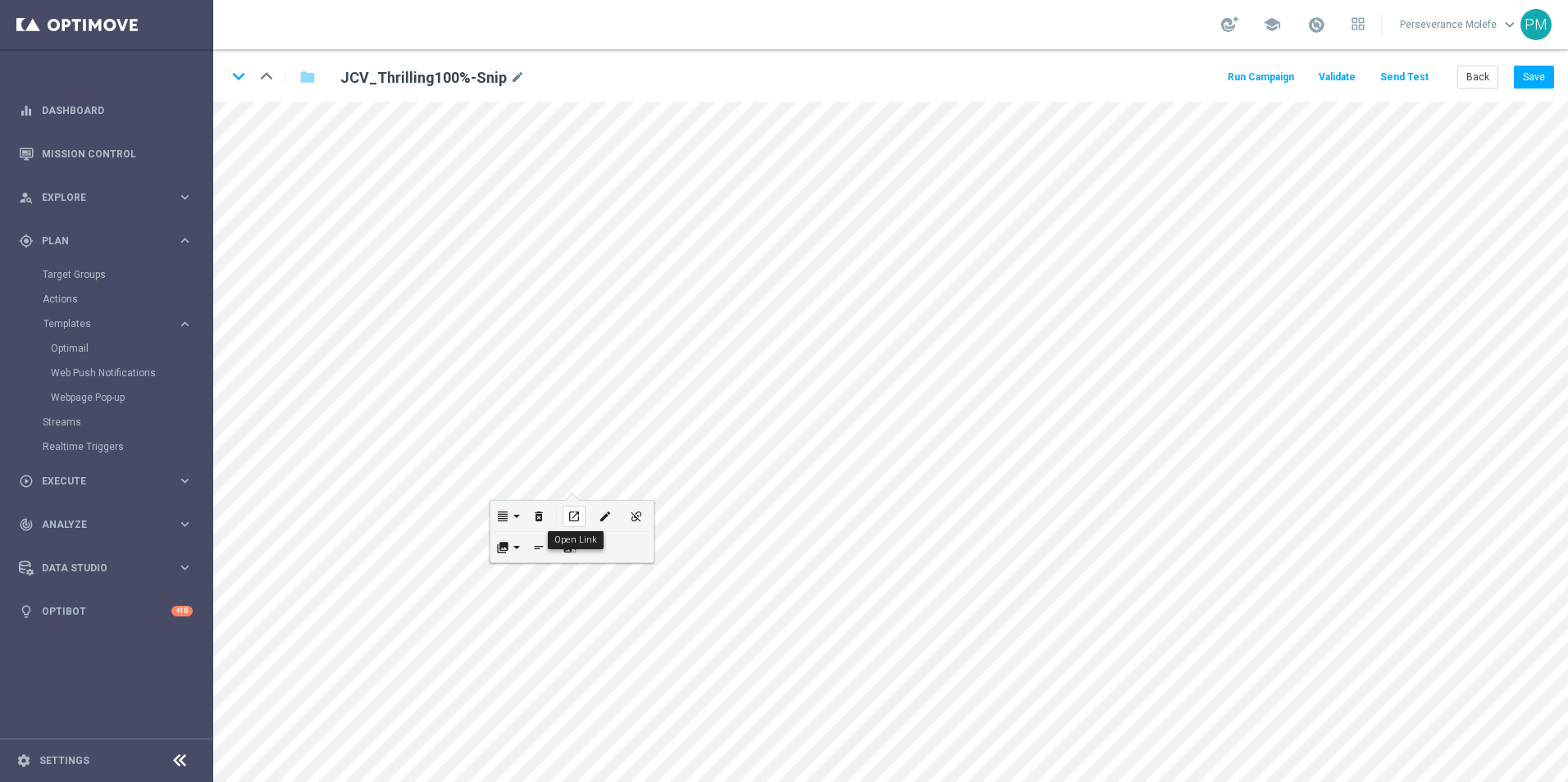
click at [571, 513] on icon "open_in_new" at bounding box center [573, 516] width 13 height 13
click at [235, 80] on icon "keyboard_arrow_down" at bounding box center [238, 76] width 24 height 24
click at [1538, 78] on button "Save" at bounding box center [1534, 77] width 41 height 23
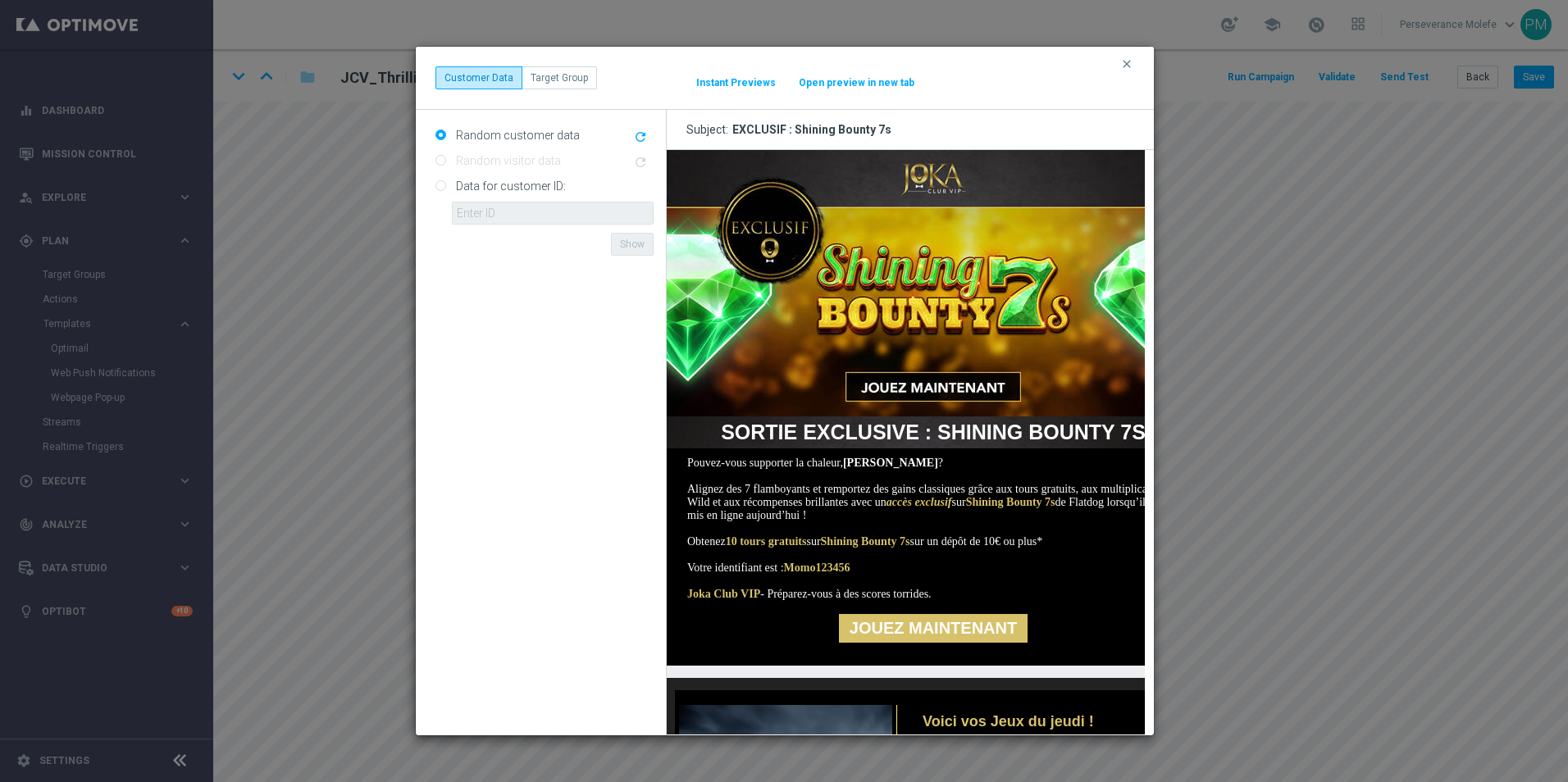
click at [833, 76] on button "Open preview in new tab" at bounding box center [856, 83] width 117 height 13
click at [1127, 66] on icon "clear" at bounding box center [1127, 64] width 14 height 13
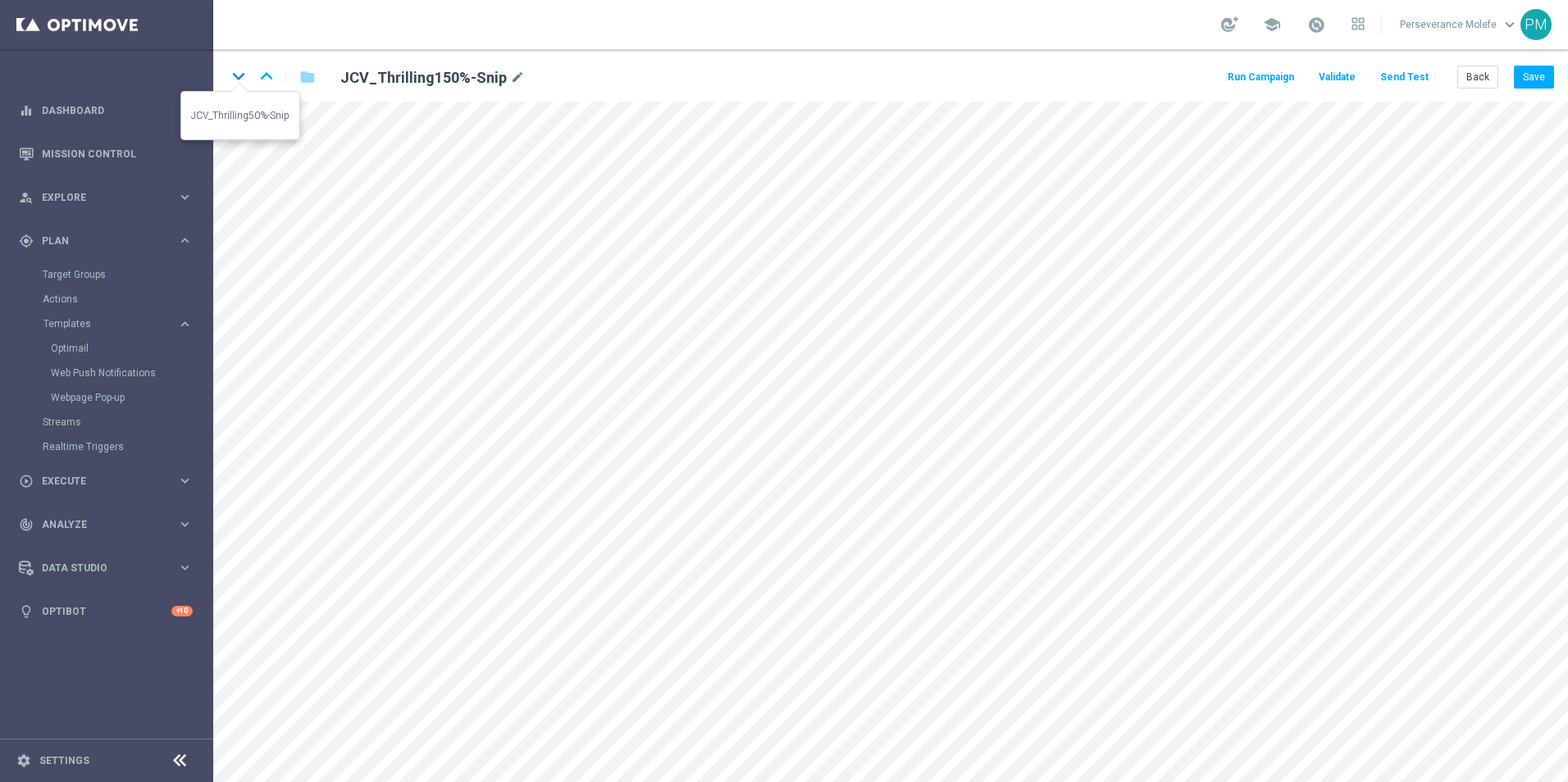
click at [238, 80] on icon "keyboard_arrow_down" at bounding box center [238, 76] width 24 height 24
click at [1536, 71] on button "Save" at bounding box center [1534, 77] width 41 height 23
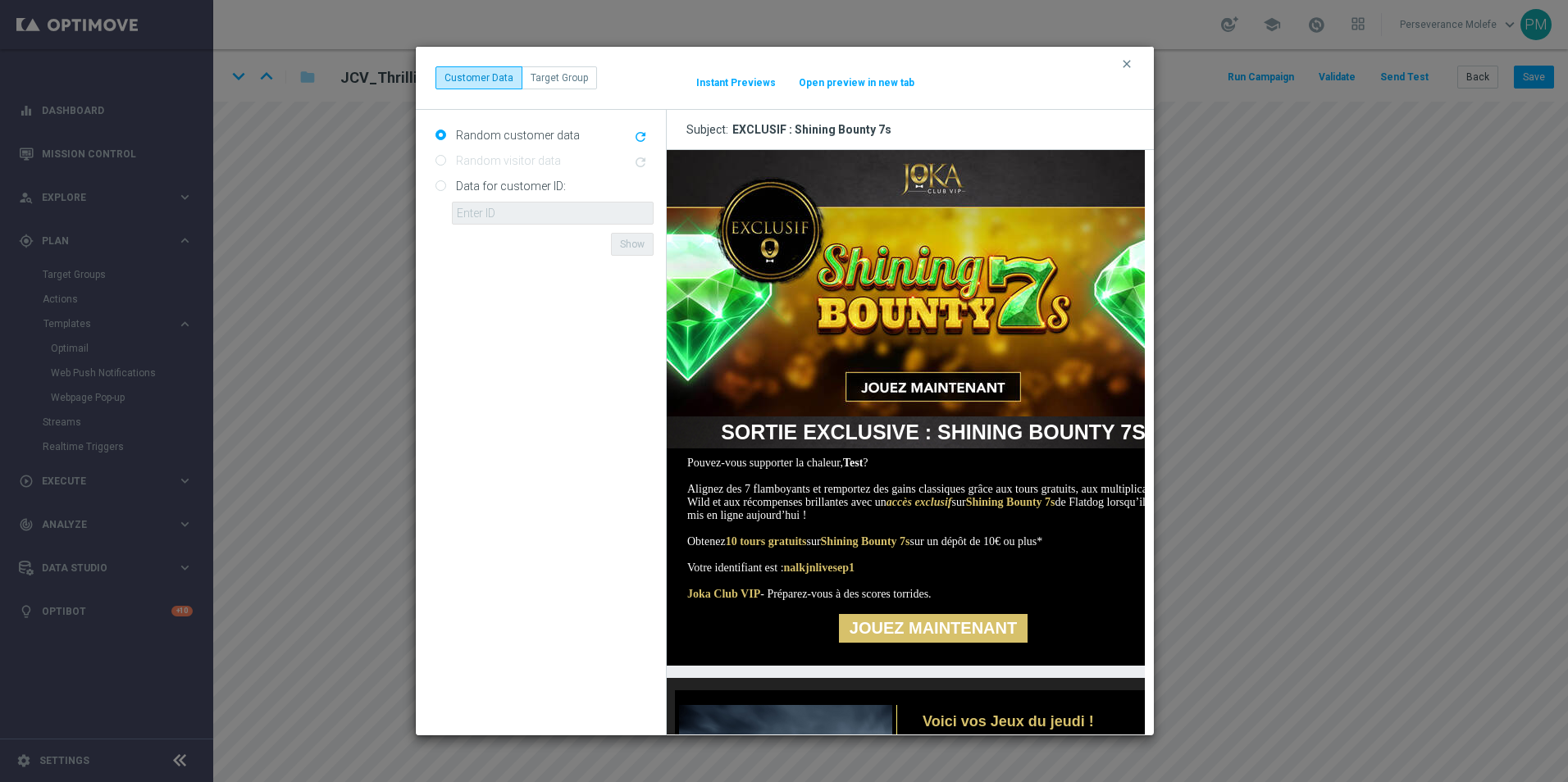
click at [852, 77] on button "Open preview in new tab" at bounding box center [856, 83] width 117 height 13
click at [1136, 65] on button "clear" at bounding box center [1128, 63] width 19 height 14
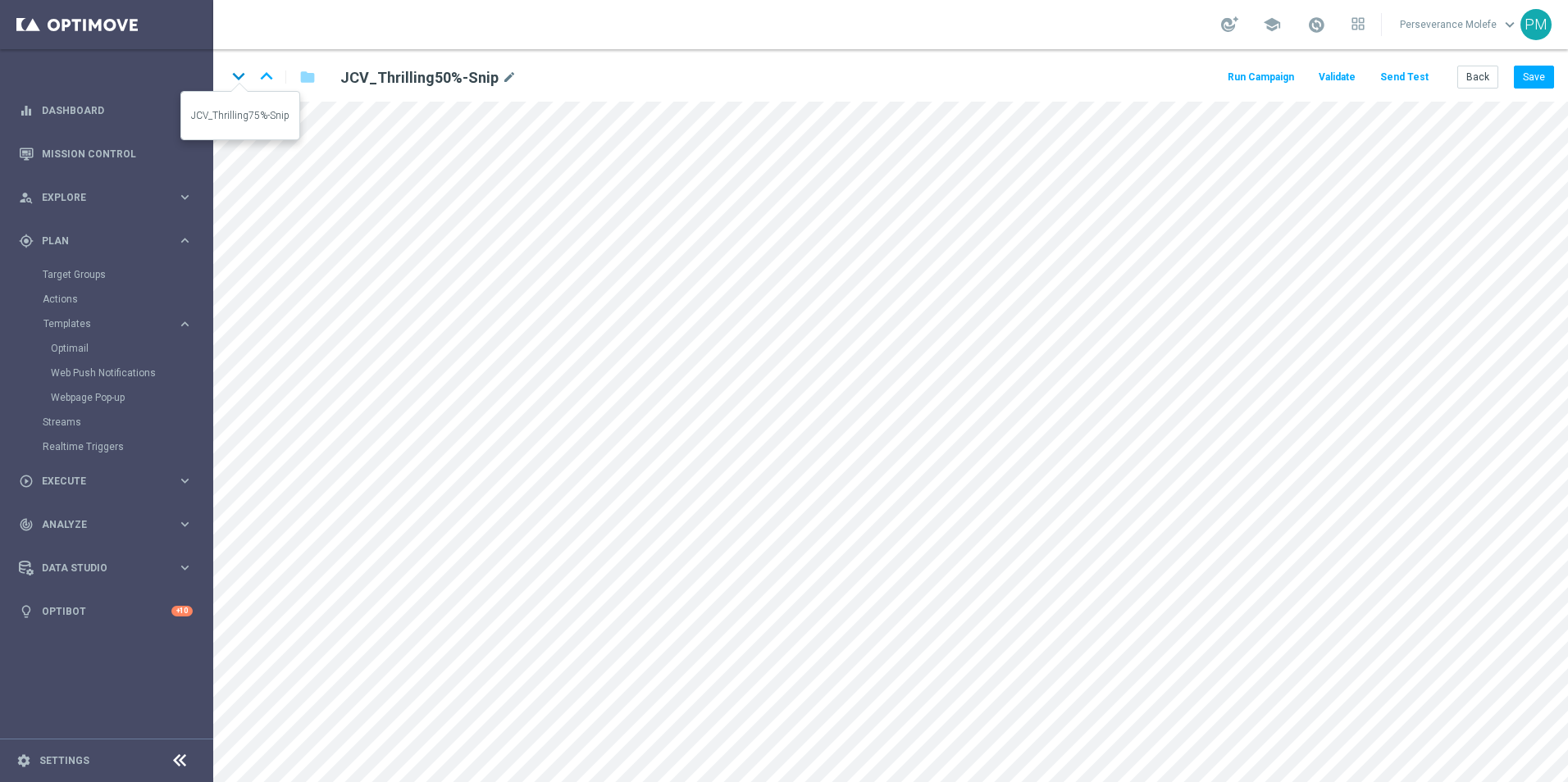
click at [231, 76] on icon "keyboard_arrow_down" at bounding box center [238, 76] width 24 height 24
click at [1535, 83] on button "Save" at bounding box center [1534, 77] width 41 height 23
click at [1490, 82] on button "Back" at bounding box center [1477, 77] width 41 height 23
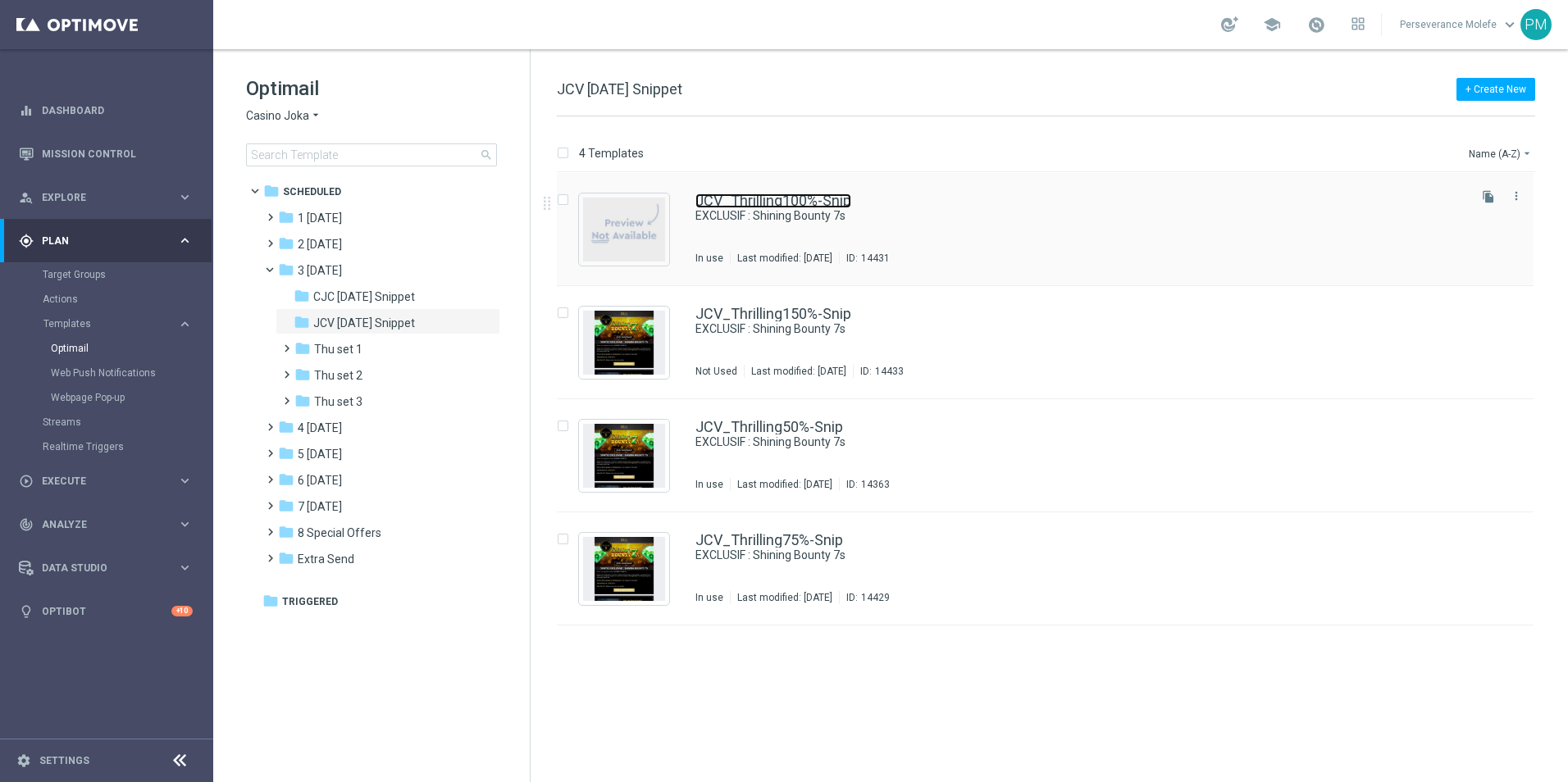
click at [726, 208] on link "JCV_Thrilling100%-Snip" at bounding box center [773, 200] width 156 height 14
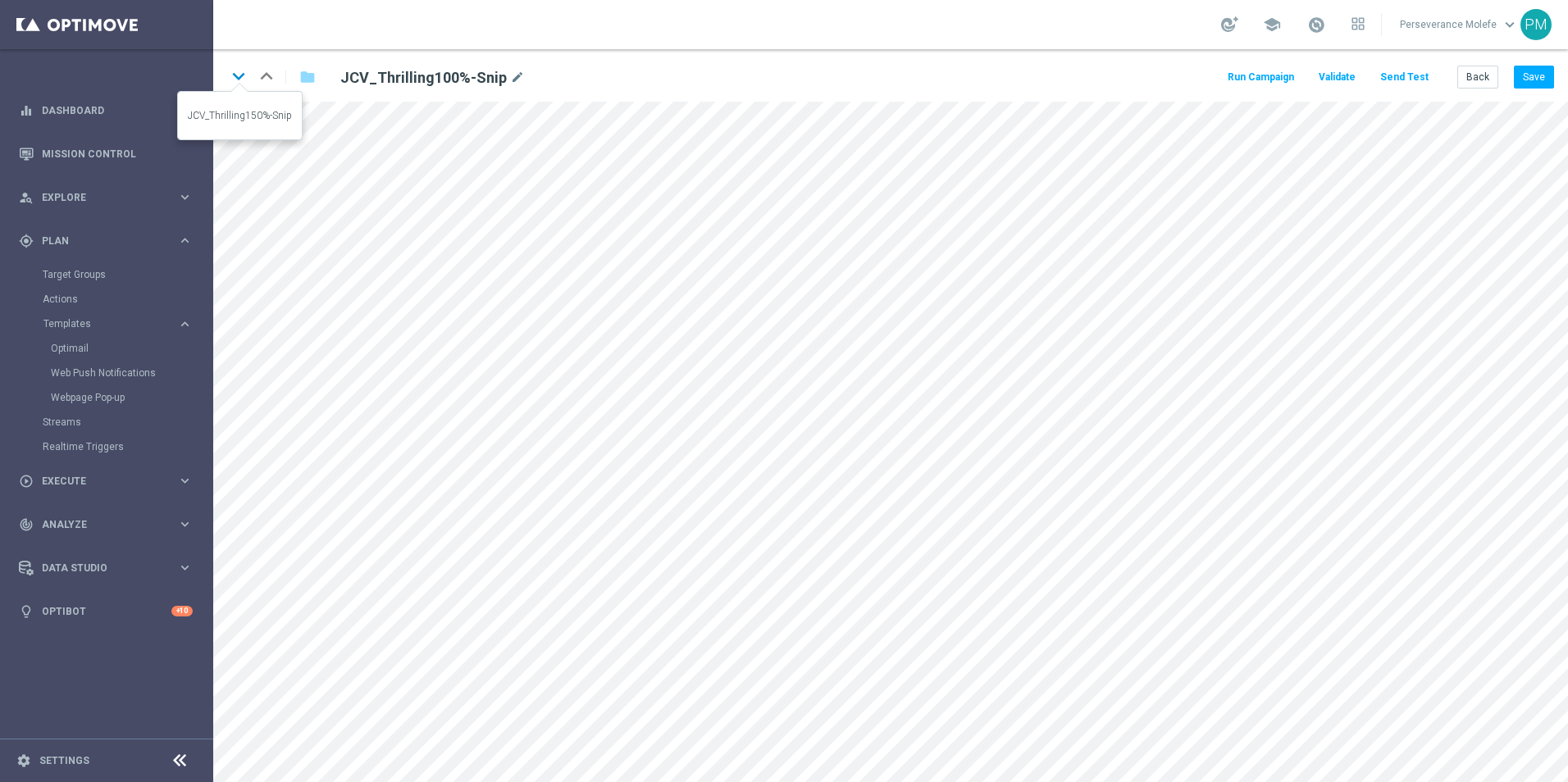
click at [234, 83] on icon "keyboard_arrow_down" at bounding box center [238, 76] width 24 height 24
click at [1469, 84] on button "Back" at bounding box center [1477, 77] width 41 height 23
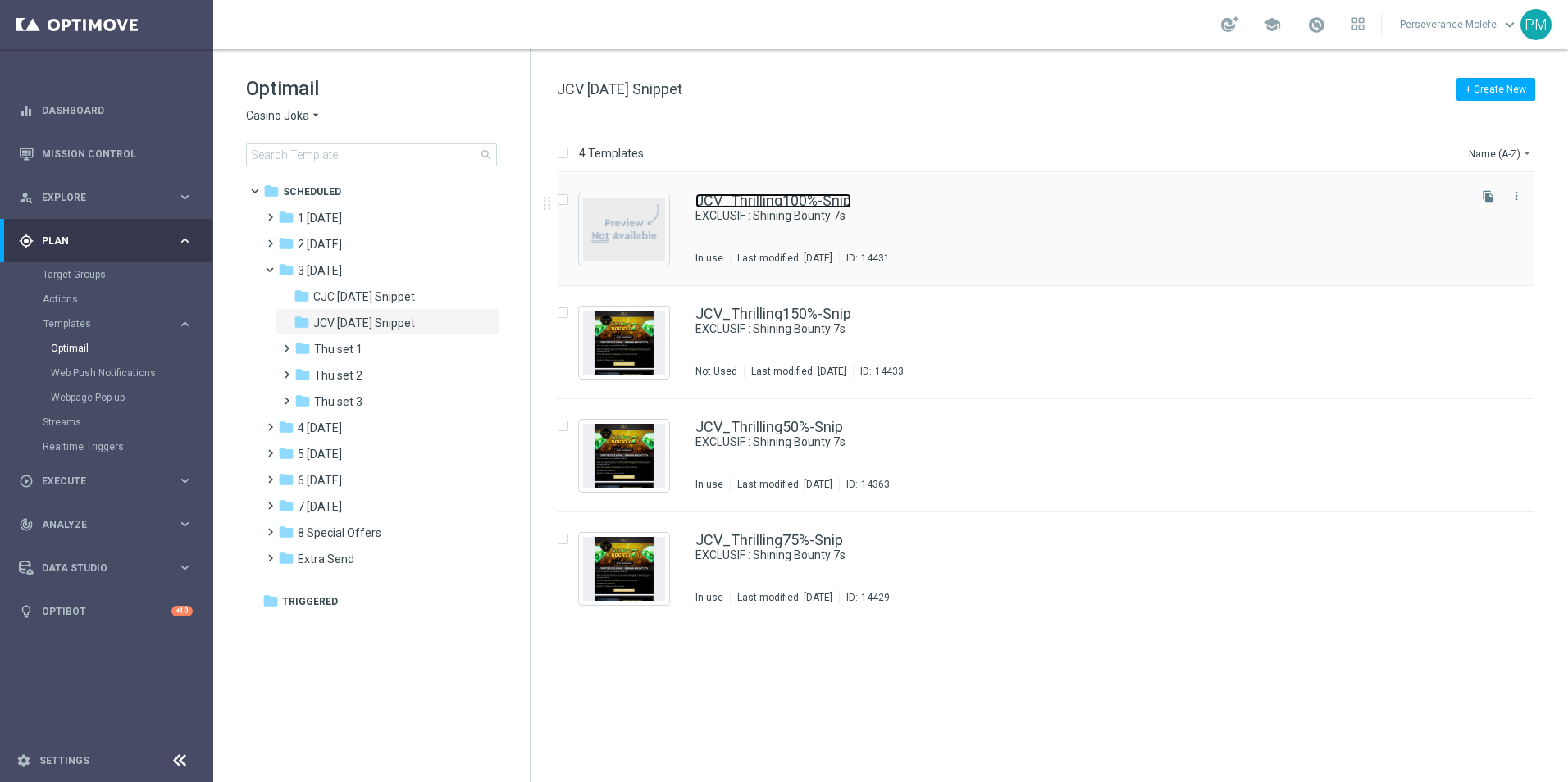
click at [776, 202] on link "JCV_Thrilling100%-Snip" at bounding box center [773, 200] width 156 height 14
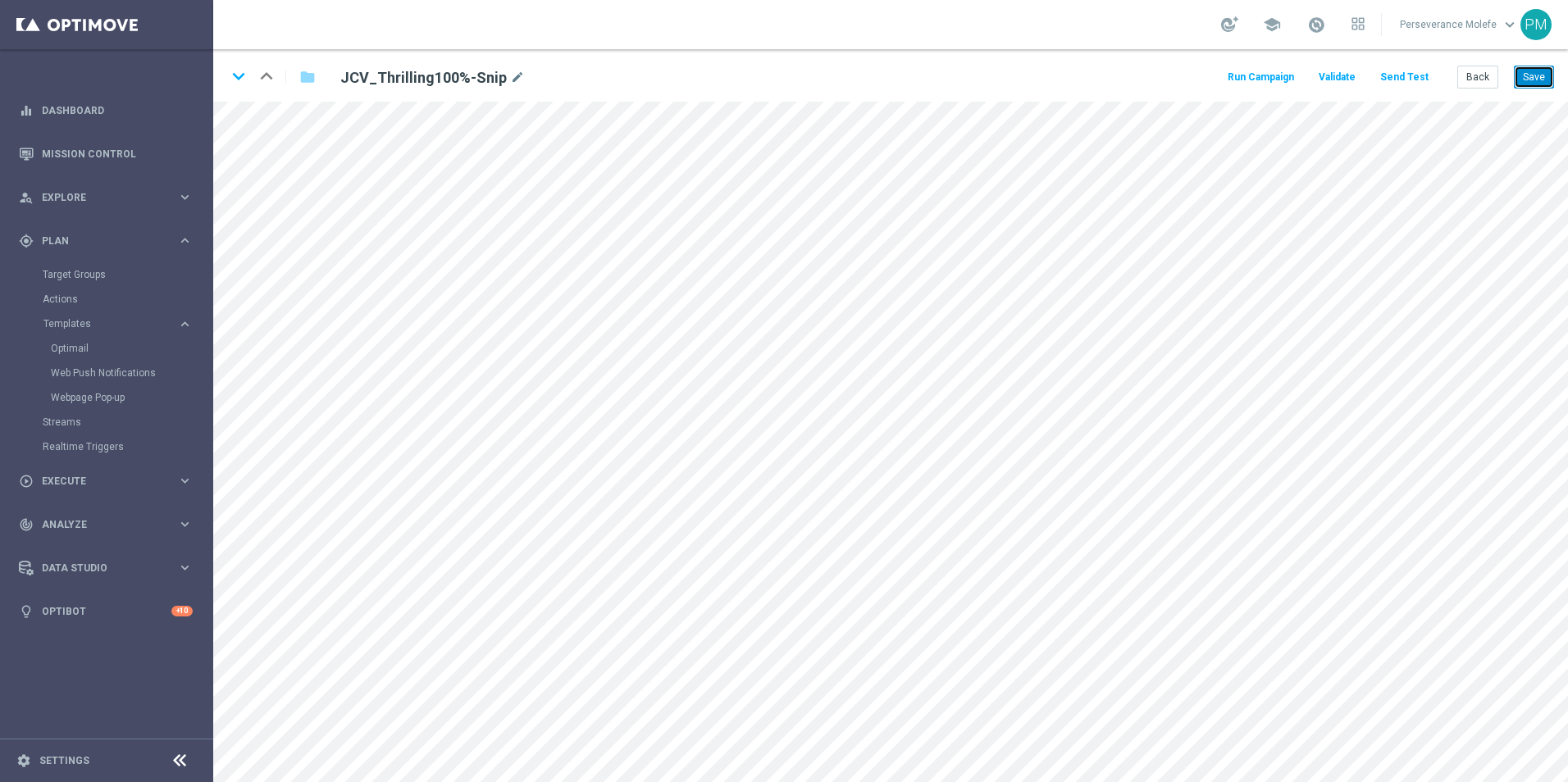
click at [1544, 76] on button "Save" at bounding box center [1534, 77] width 41 height 23
click at [1544, 75] on button "Save" at bounding box center [1534, 77] width 41 height 23
click at [1548, 80] on button "Save" at bounding box center [1534, 77] width 41 height 23
click at [227, 71] on icon "keyboard_arrow_down" at bounding box center [238, 76] width 24 height 24
click at [1481, 73] on button "Back" at bounding box center [1477, 77] width 41 height 23
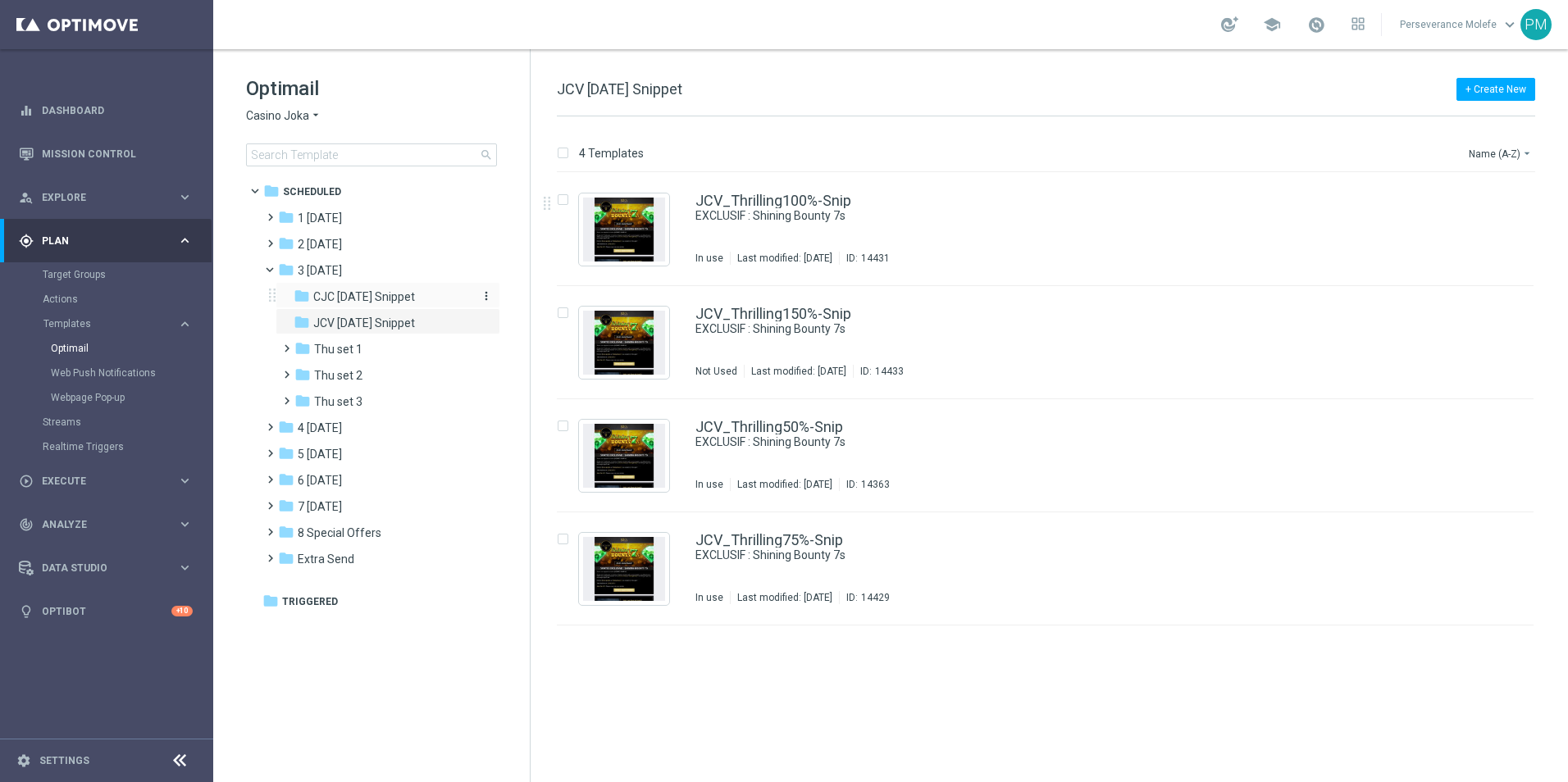
click at [395, 301] on span "CJC [DATE] Snippet" at bounding box center [364, 296] width 101 height 14
click at [749, 196] on link "CJC_Thrilling100%-Snip" at bounding box center [774, 200] width 157 height 14
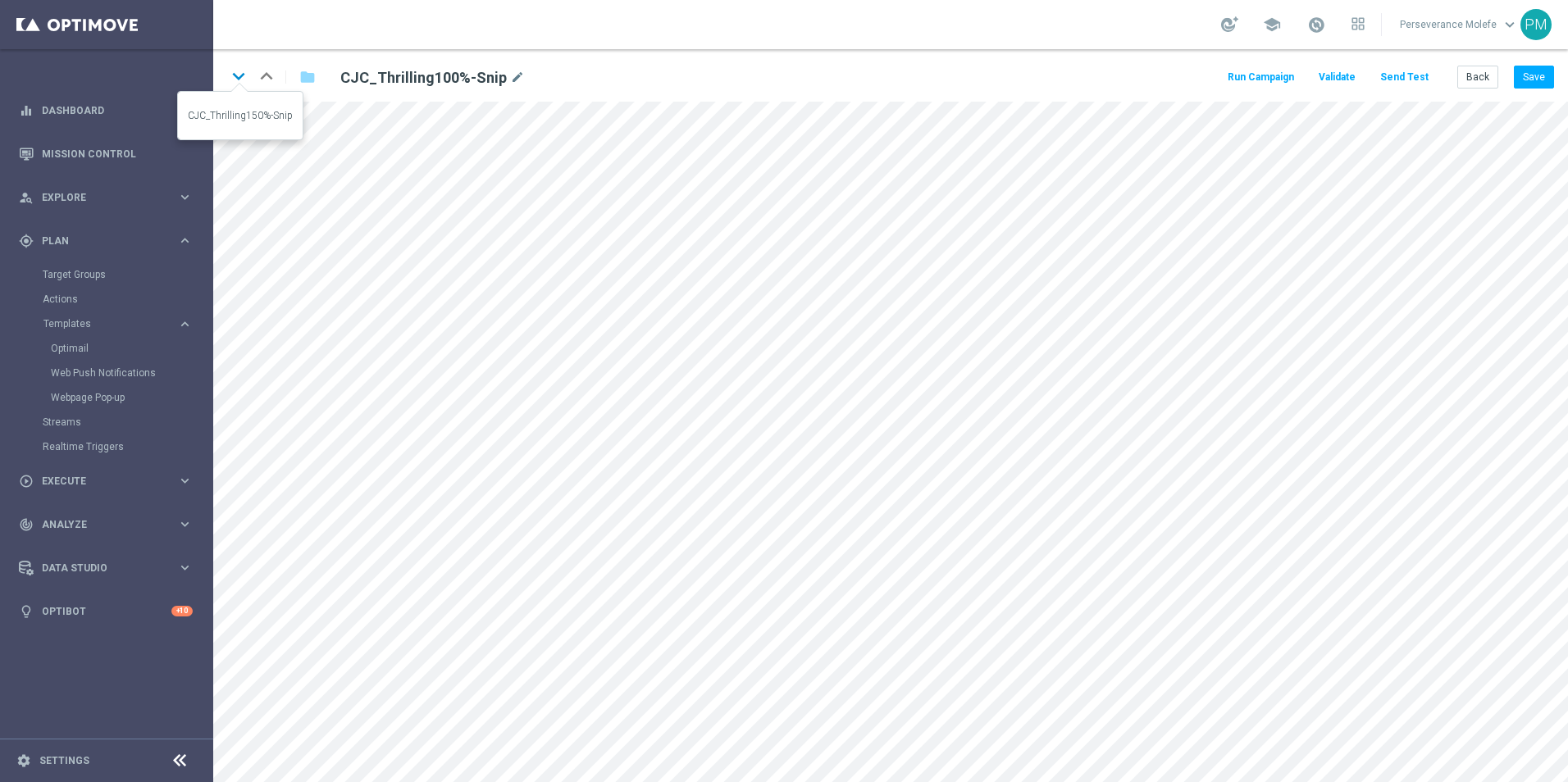
click at [237, 84] on icon "keyboard_arrow_down" at bounding box center [238, 76] width 24 height 24
click at [75, 353] on link "Optimail" at bounding box center [111, 348] width 120 height 13
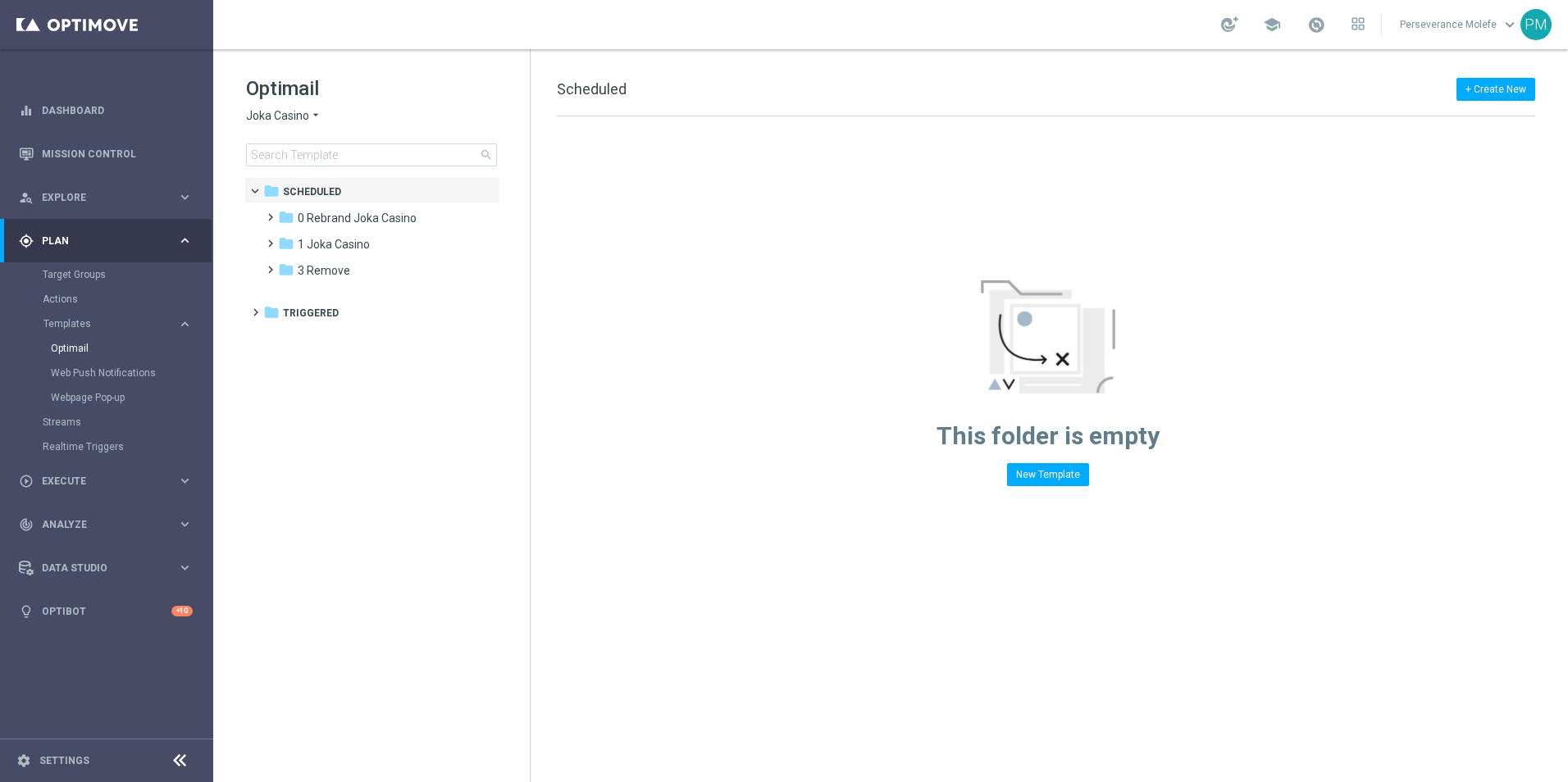
click at [295, 111] on span "Joka Casino" at bounding box center [277, 116] width 63 height 15
click at [311, 129] on div "Joka Casino" at bounding box center [308, 134] width 123 height 19
click at [346, 243] on span "1 Joka Casino" at bounding box center [333, 244] width 72 height 14
click at [357, 279] on div "folder 1- Daily" at bounding box center [381, 271] width 175 height 19
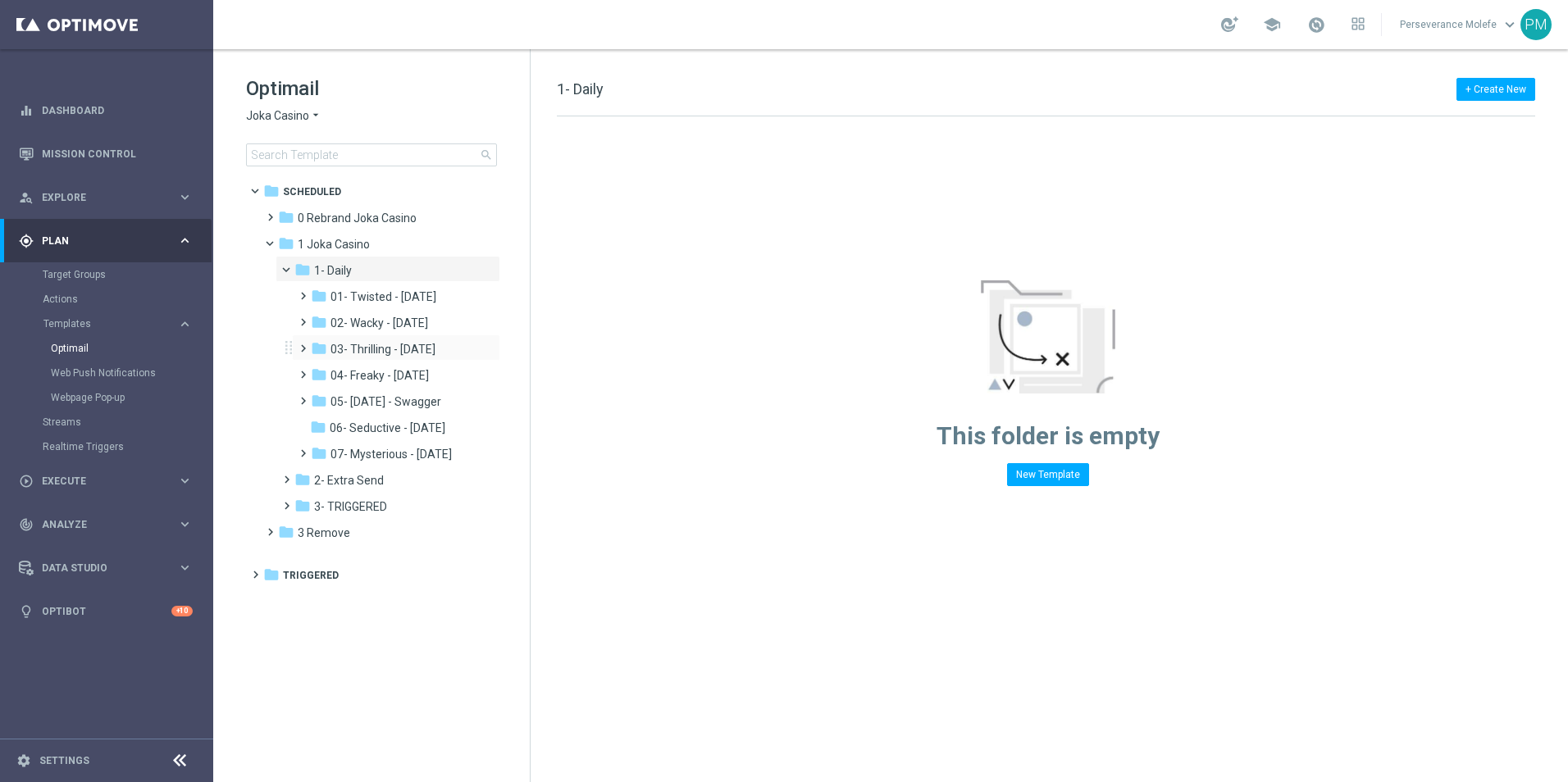
click at [393, 360] on div "folder 03- Thrilling - Thursday more_vert" at bounding box center [396, 347] width 208 height 26
click at [393, 355] on span "03- Thrilling - Thursday" at bounding box center [383, 348] width 105 height 14
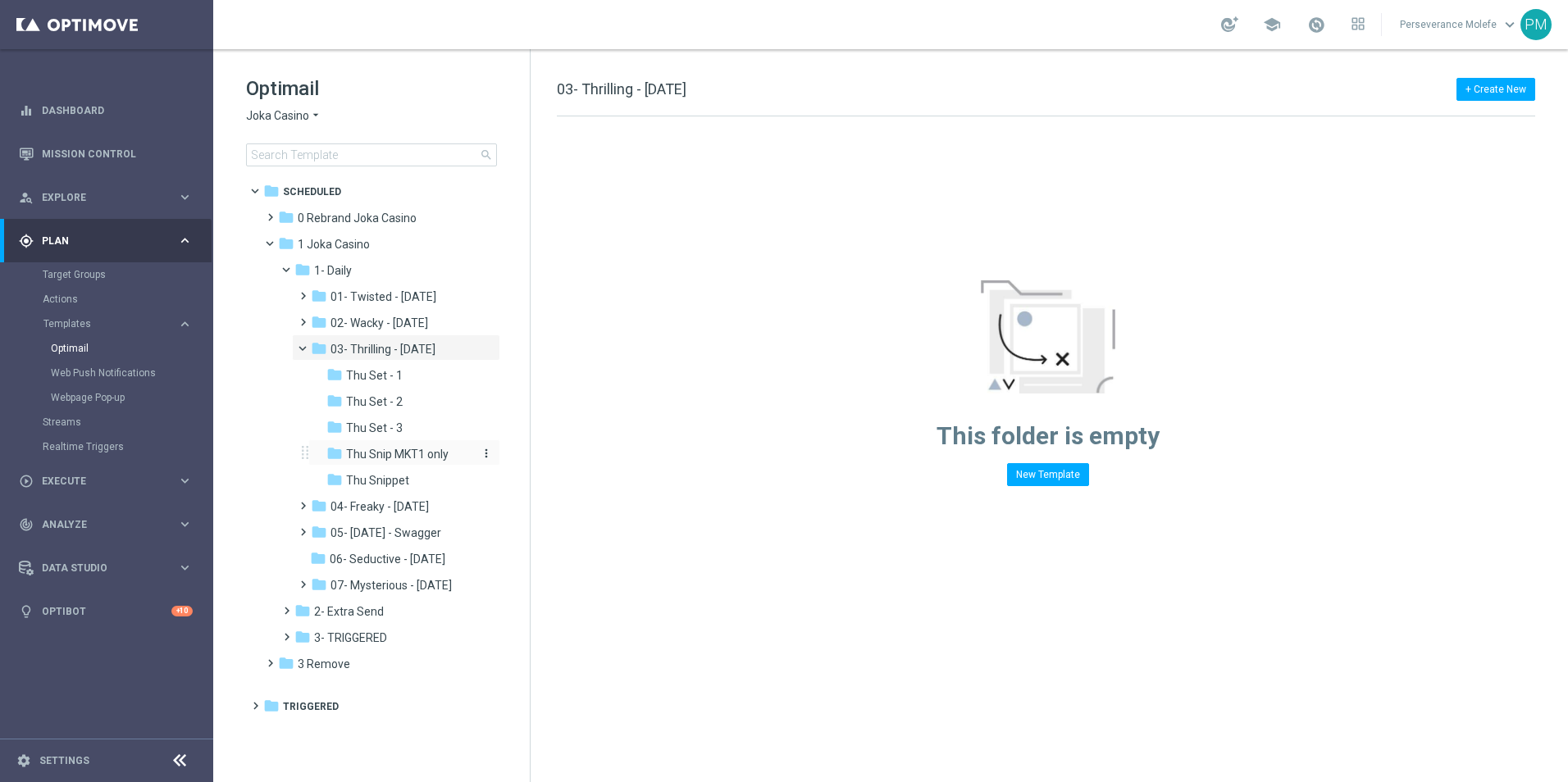
click at [414, 452] on span "Thu Snip MKT1 only" at bounding box center [397, 454] width 102 height 14
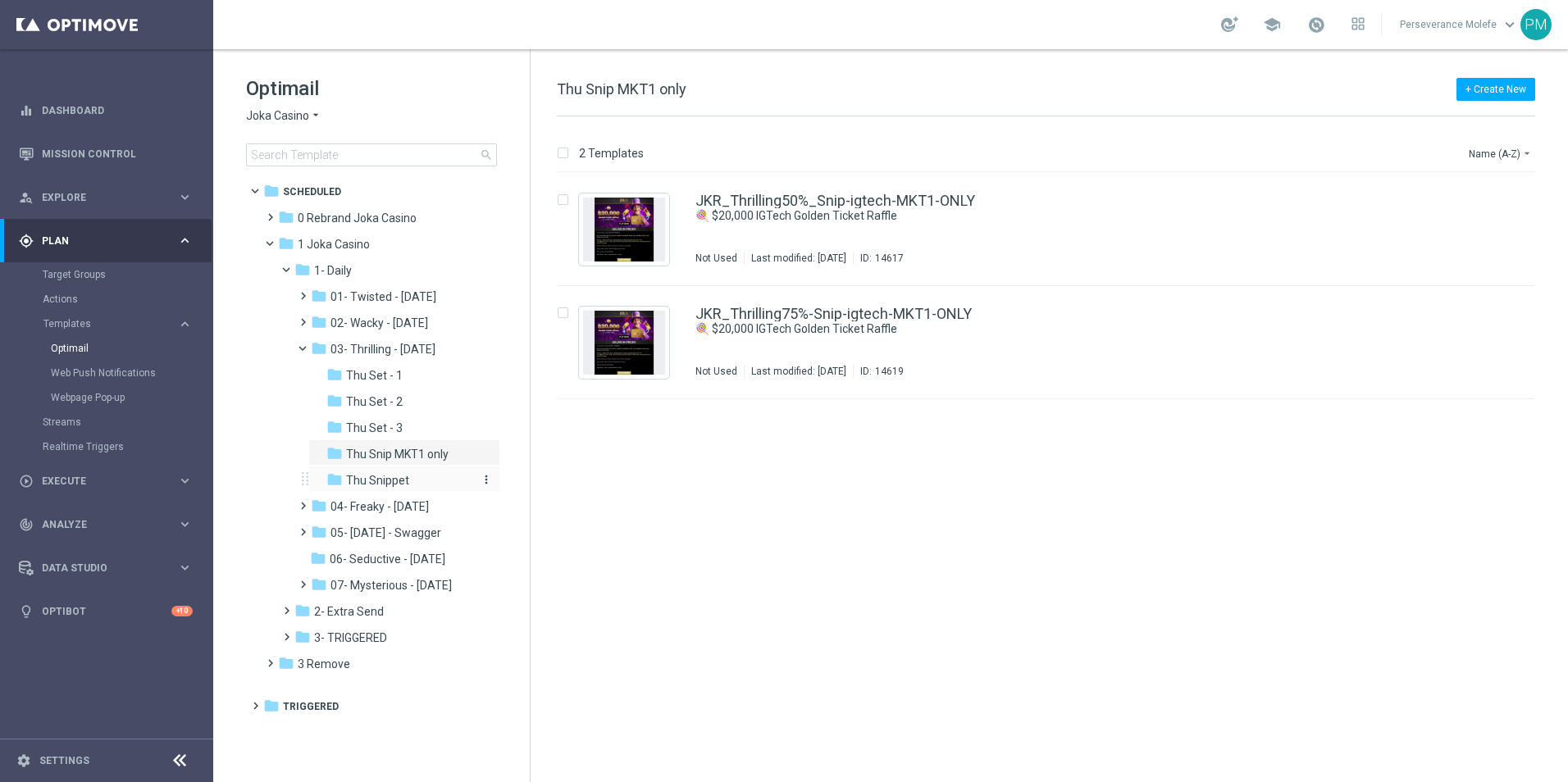
click at [413, 474] on div "folder Thu Snippet" at bounding box center [400, 481] width 148 height 19
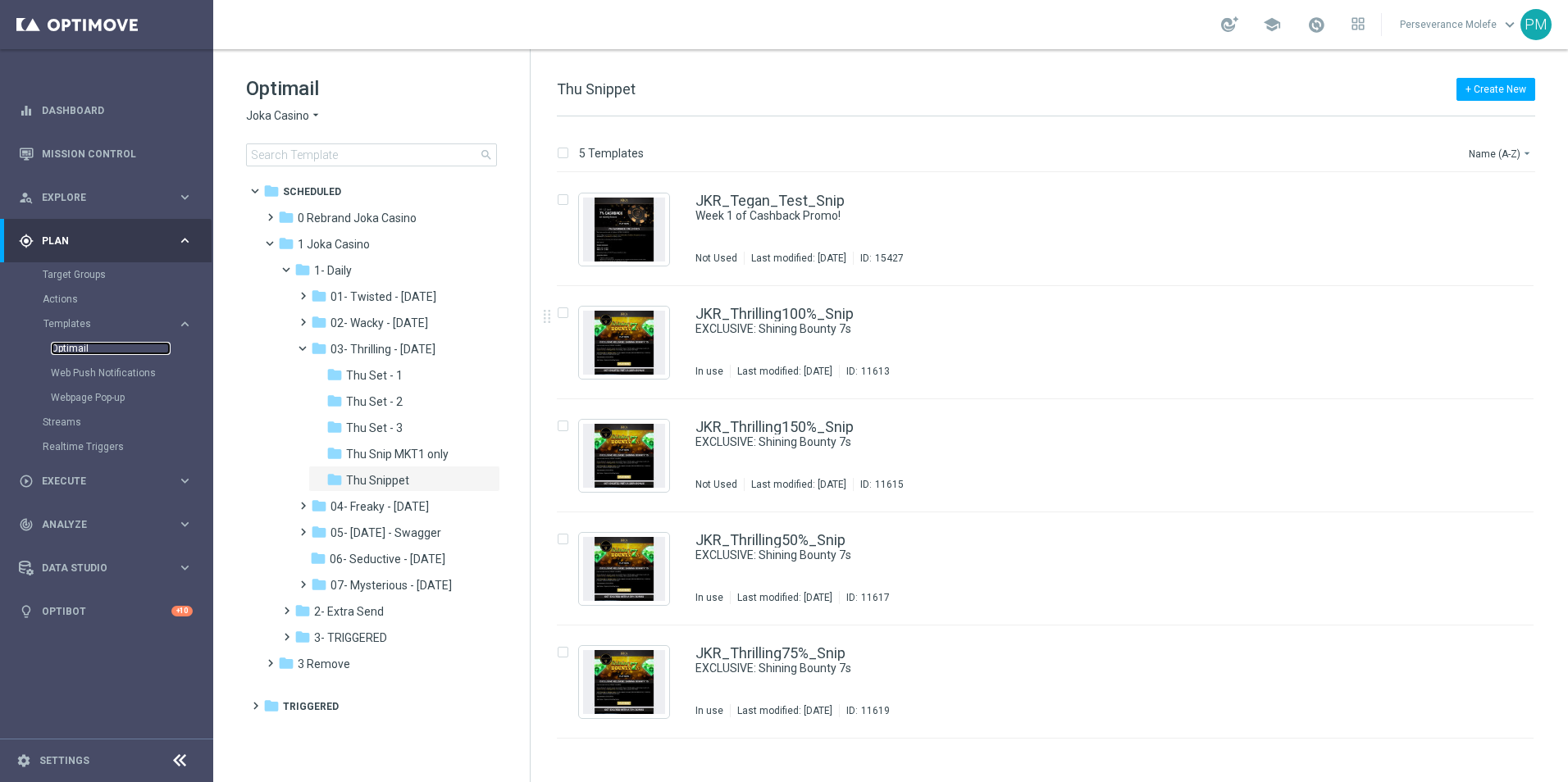
click at [69, 348] on link "Optimail" at bounding box center [111, 348] width 120 height 13
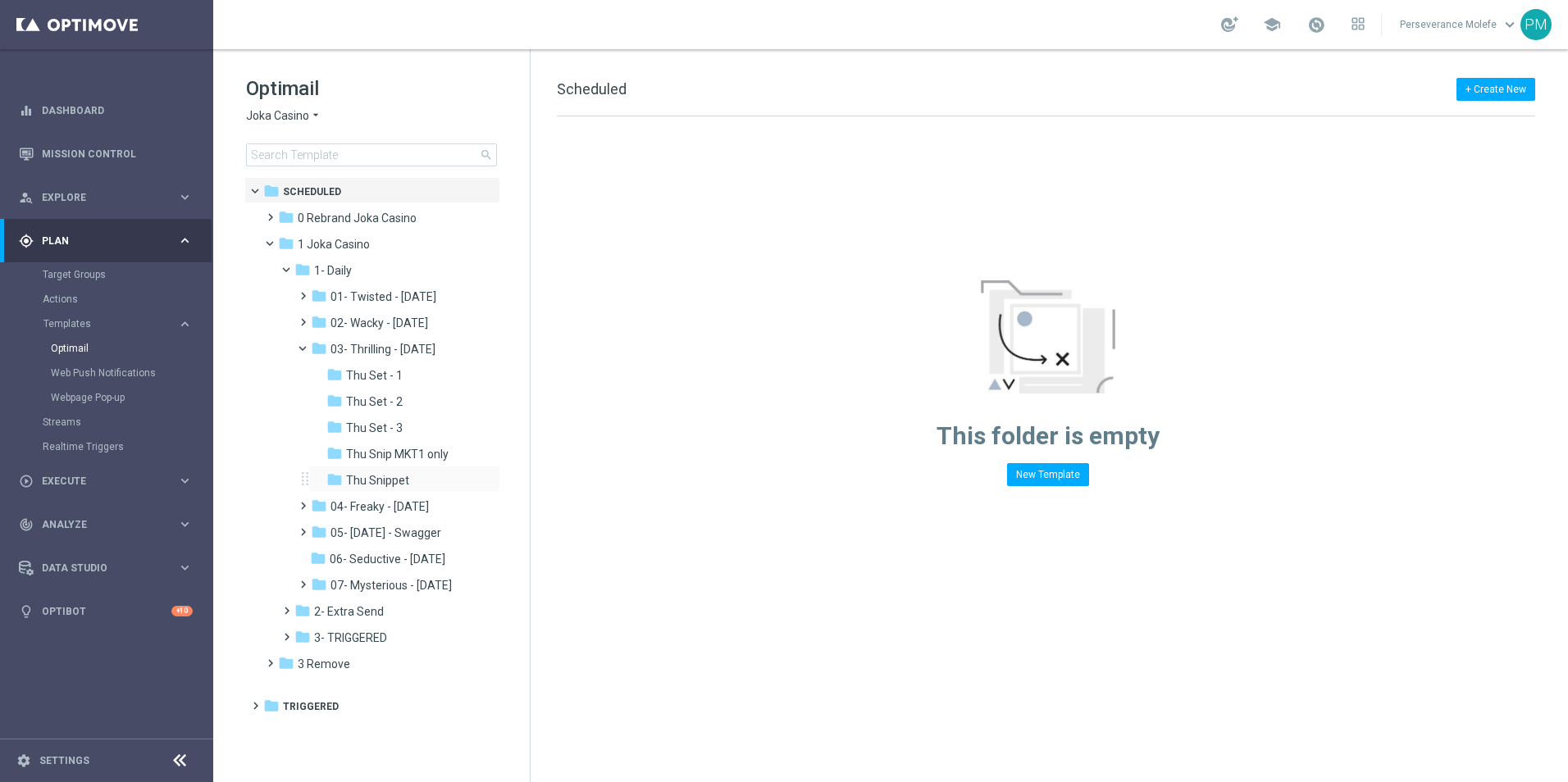
click at [398, 491] on div "folder Thu Snippet more_vert" at bounding box center [403, 478] width 192 height 26
click at [423, 487] on div "folder Thu Snippet" at bounding box center [400, 481] width 148 height 19
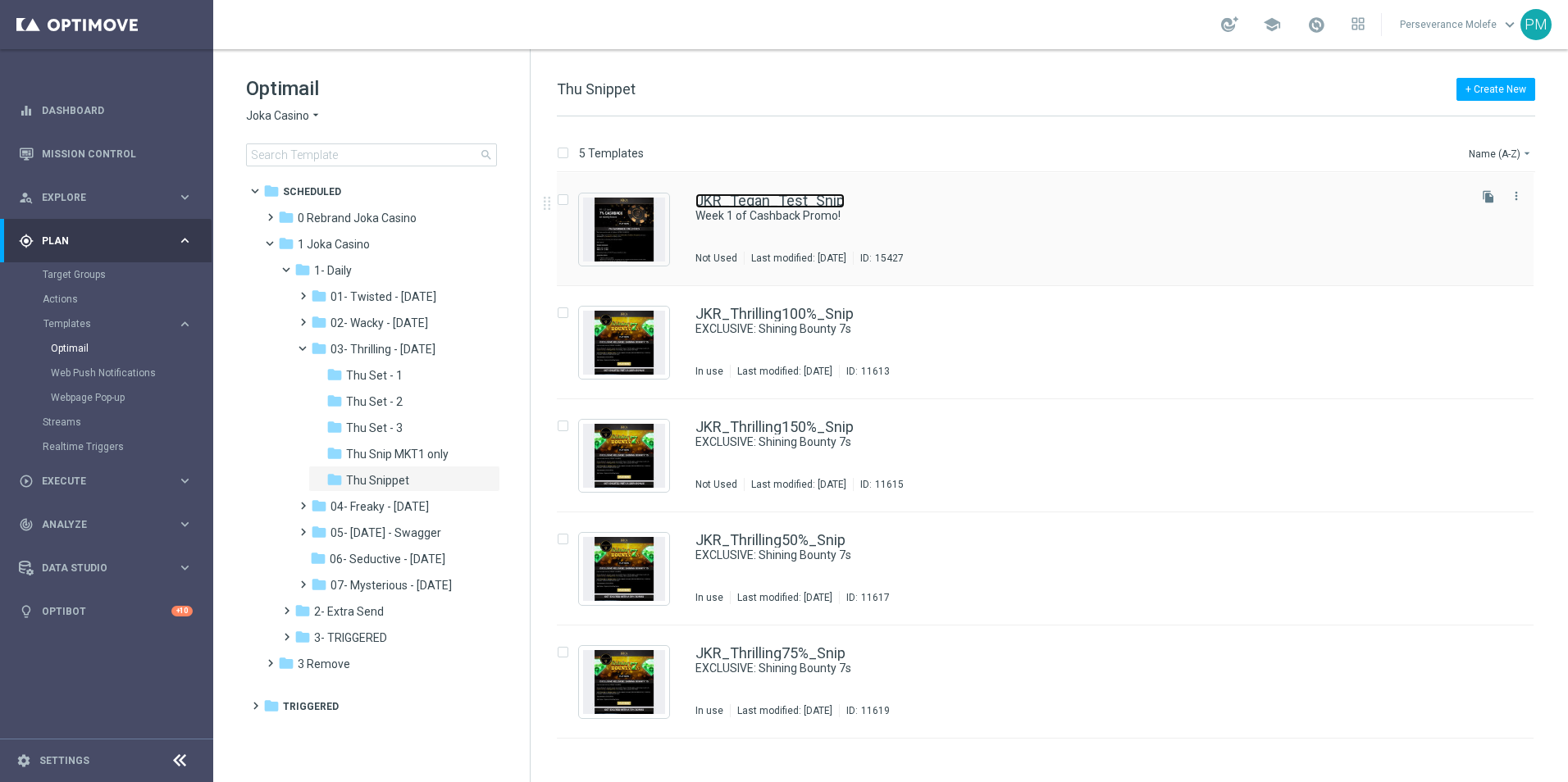
click at [712, 206] on link "JKR_Tegan_Test_Snip" at bounding box center [770, 200] width 149 height 14
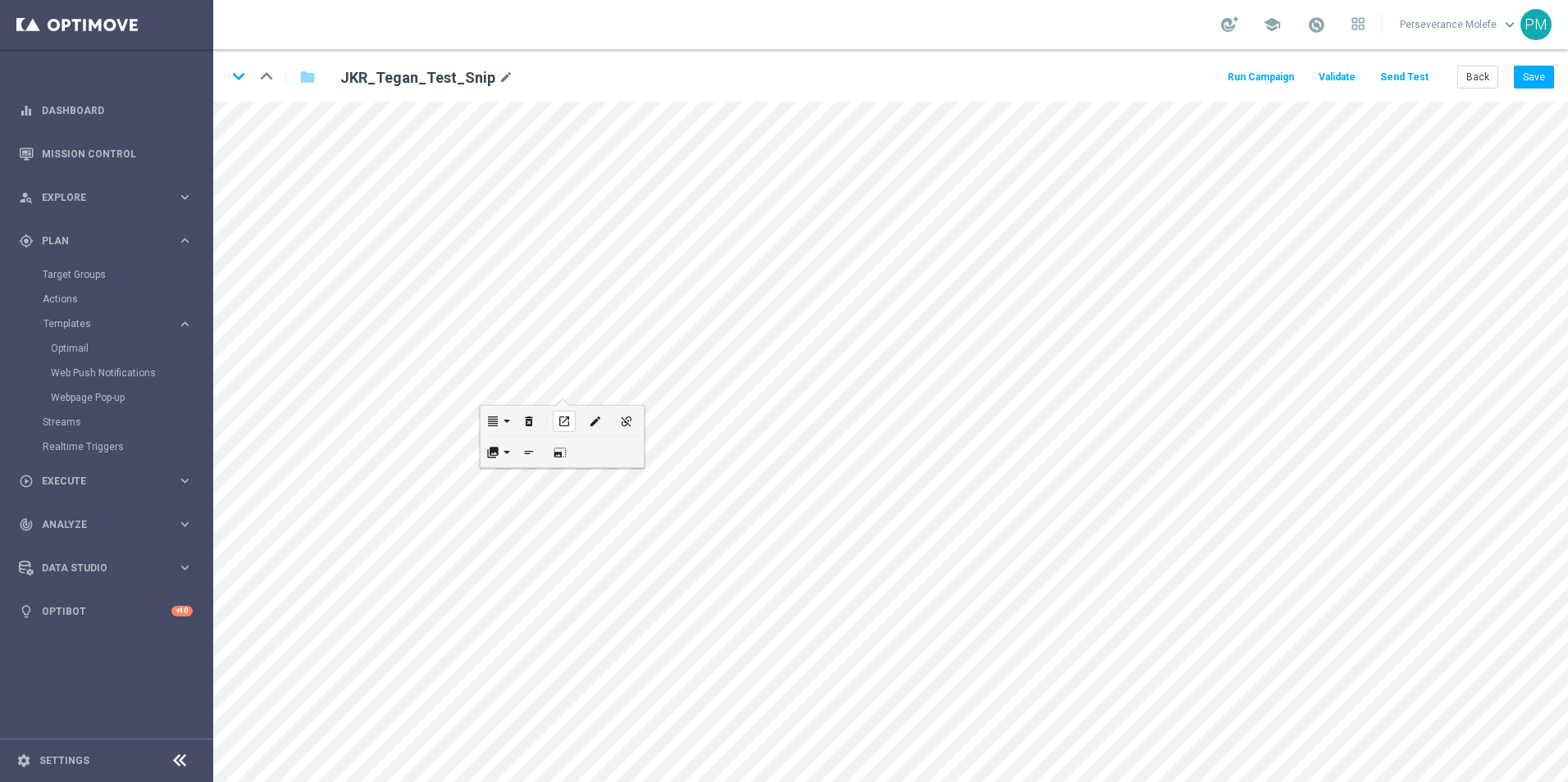
click at [567, 418] on icon "open_in_new" at bounding box center [564, 422] width 13 height 13
click at [84, 351] on link "Optimail" at bounding box center [111, 348] width 120 height 13
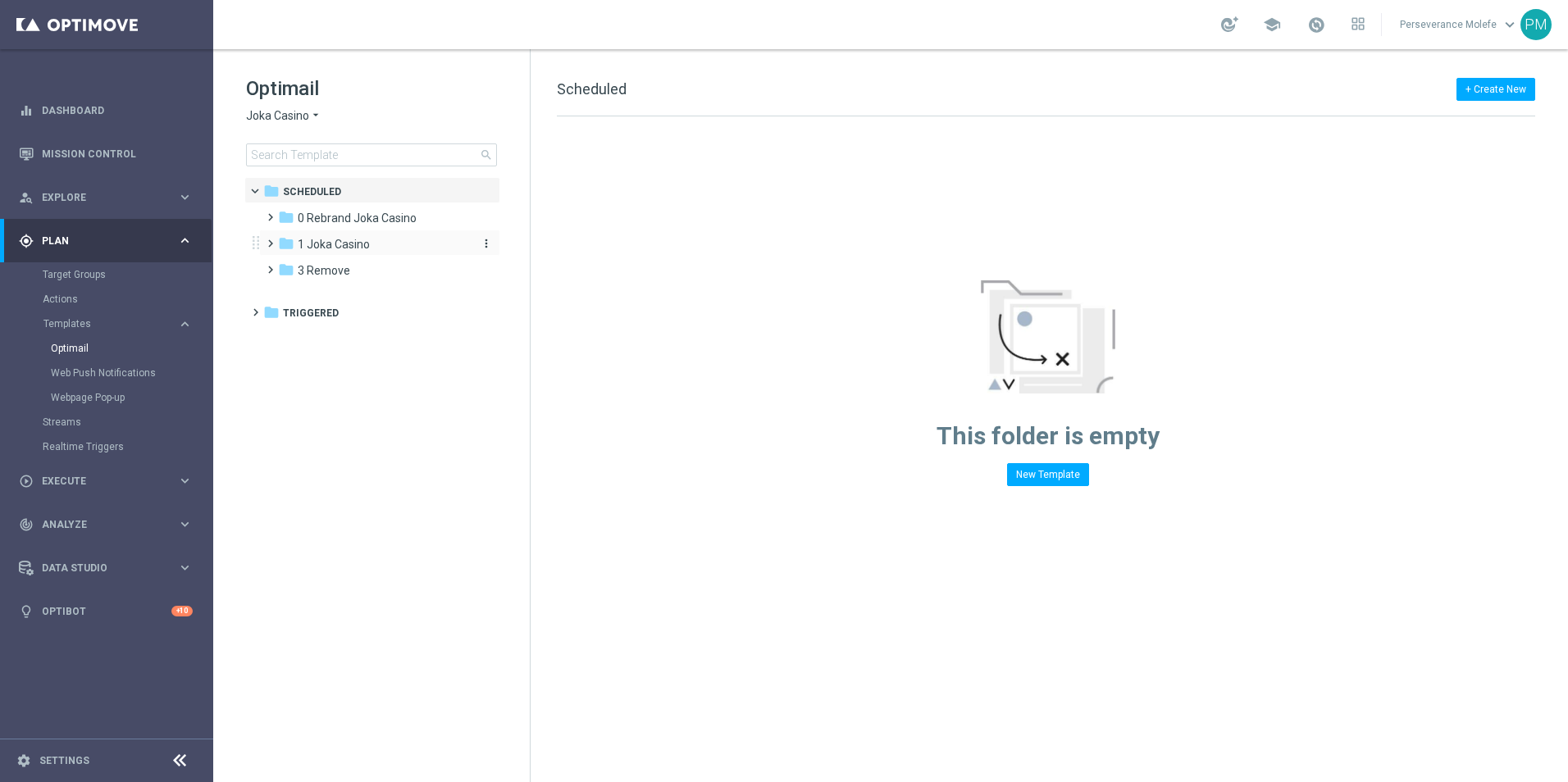
click at [318, 239] on span "1 Joka Casino" at bounding box center [333, 244] width 72 height 14
click at [332, 277] on span "1- Daily" at bounding box center [333, 270] width 38 height 14
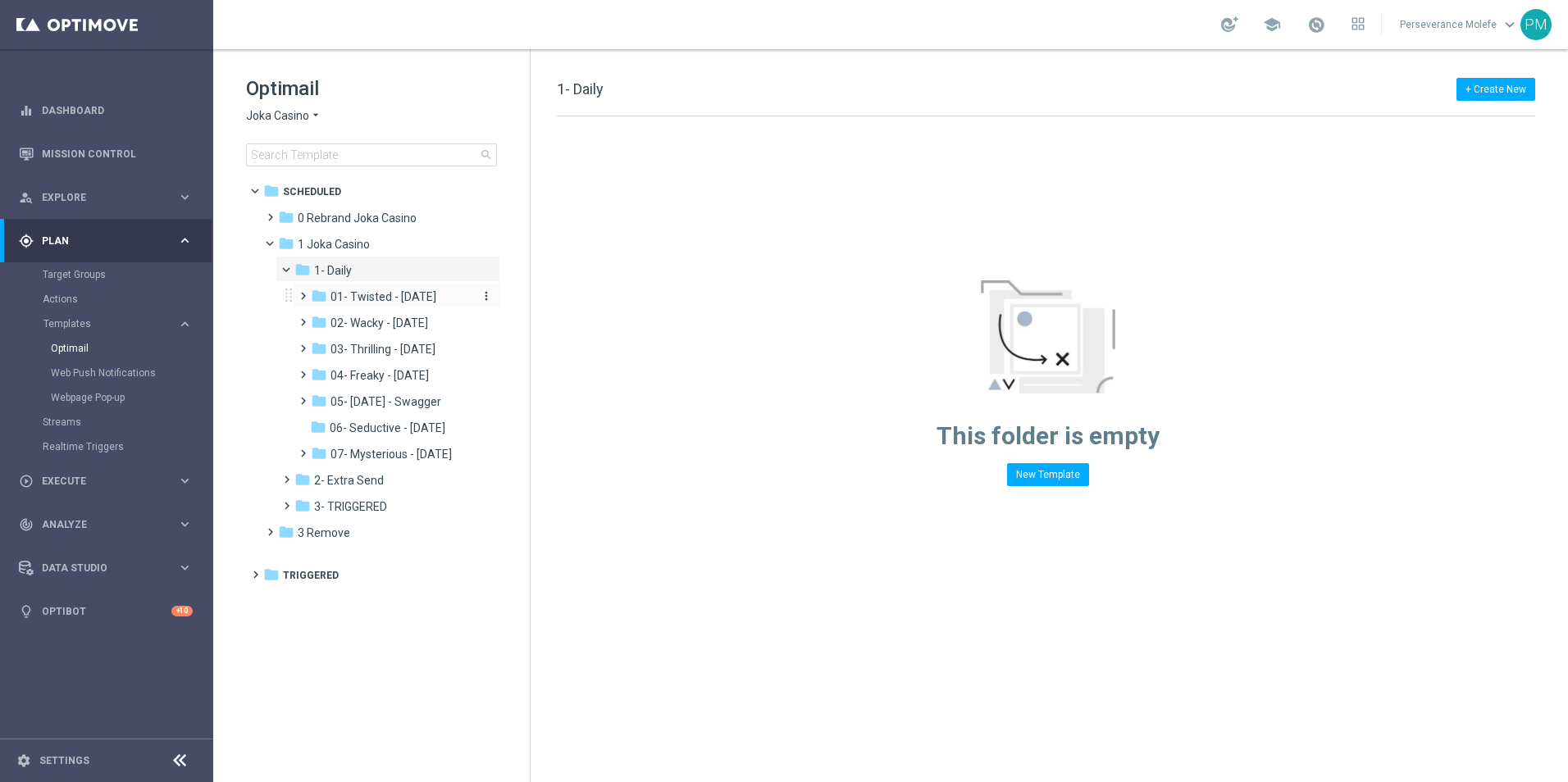
click at [373, 303] on span "01- Twisted - Tuesday" at bounding box center [383, 296] width 105 height 14
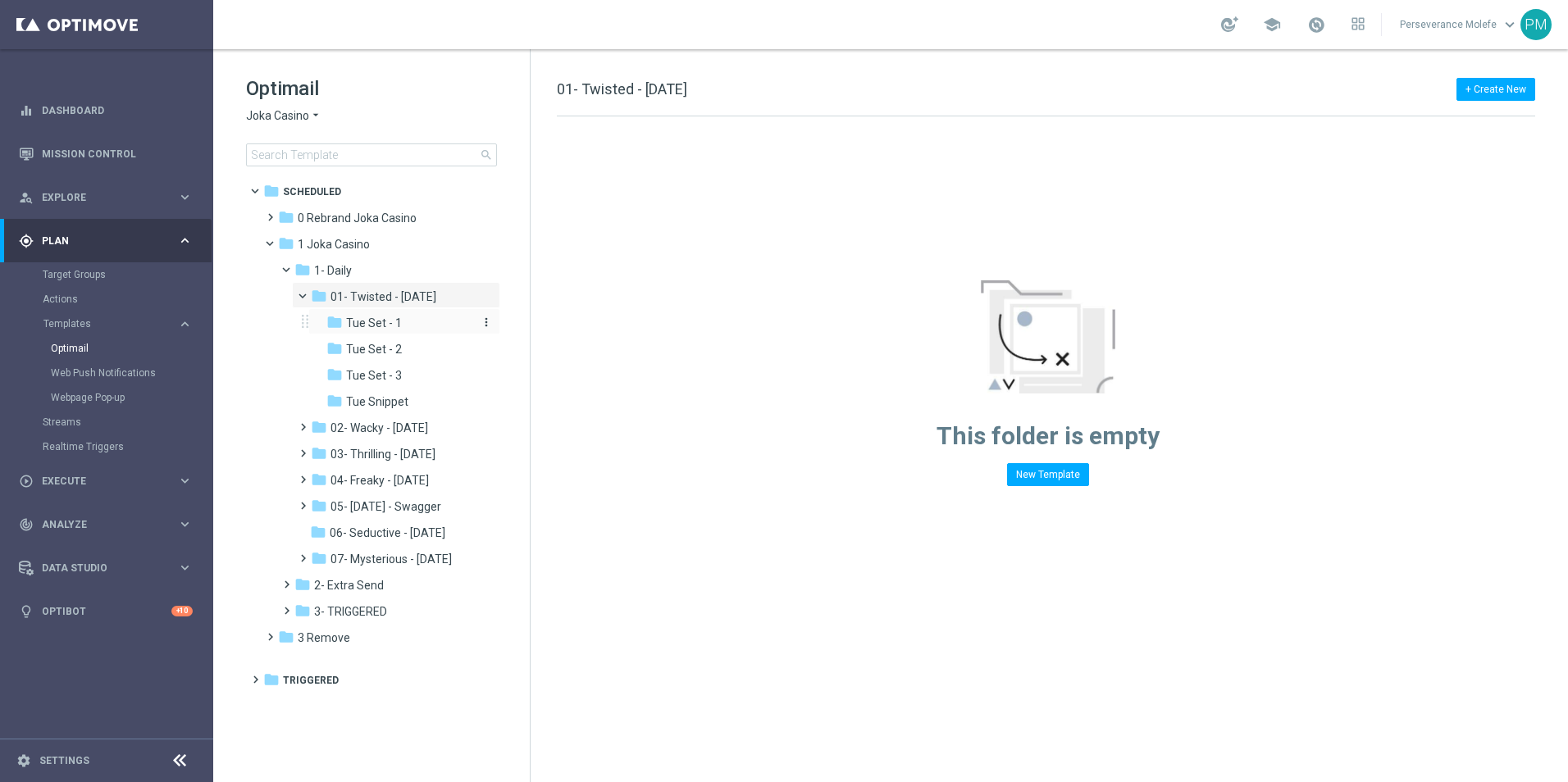
click at [397, 327] on span "Tue Set - 1" at bounding box center [374, 322] width 56 height 14
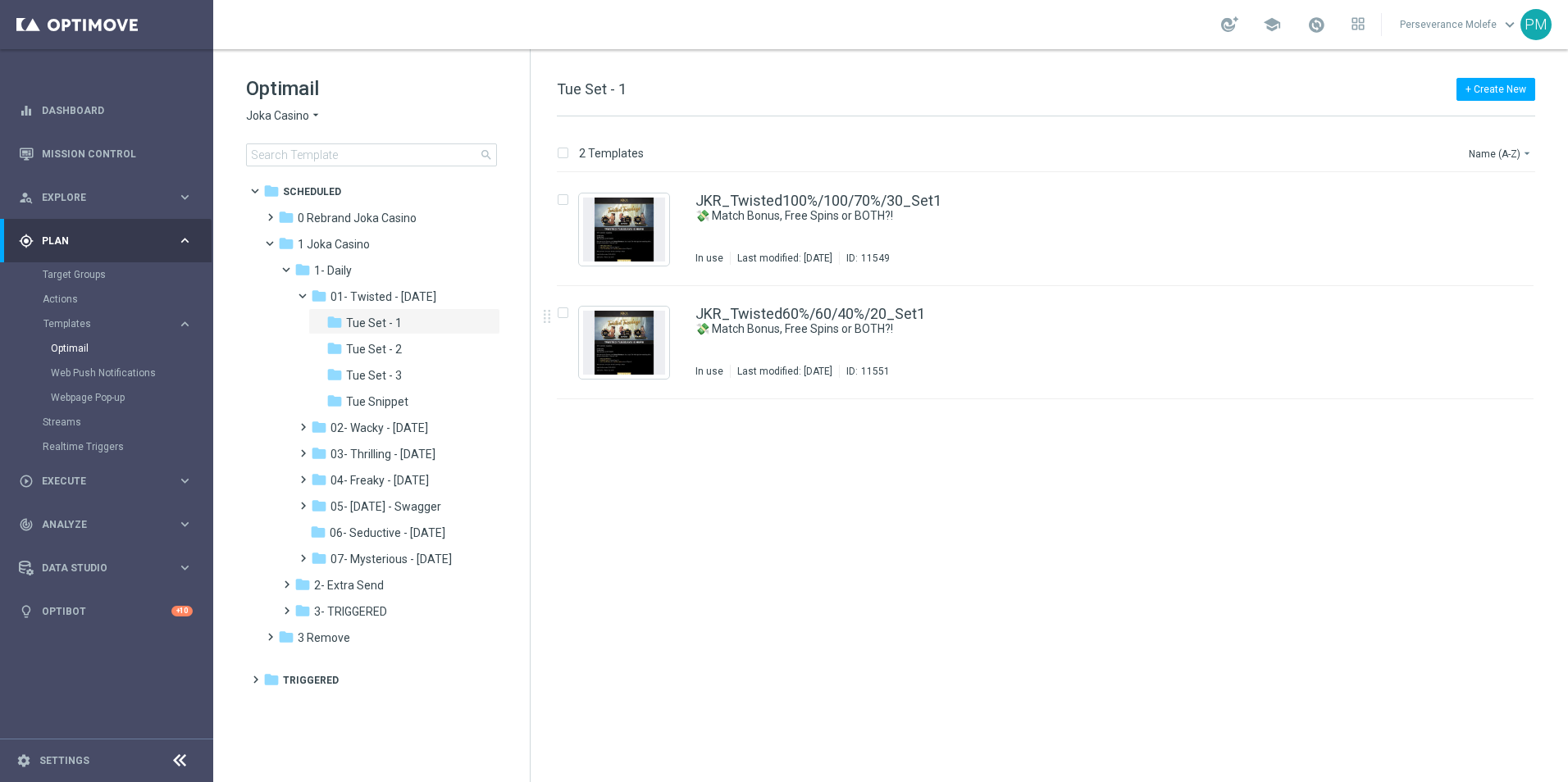
click at [305, 112] on span "Joka Casino" at bounding box center [277, 116] width 63 height 15
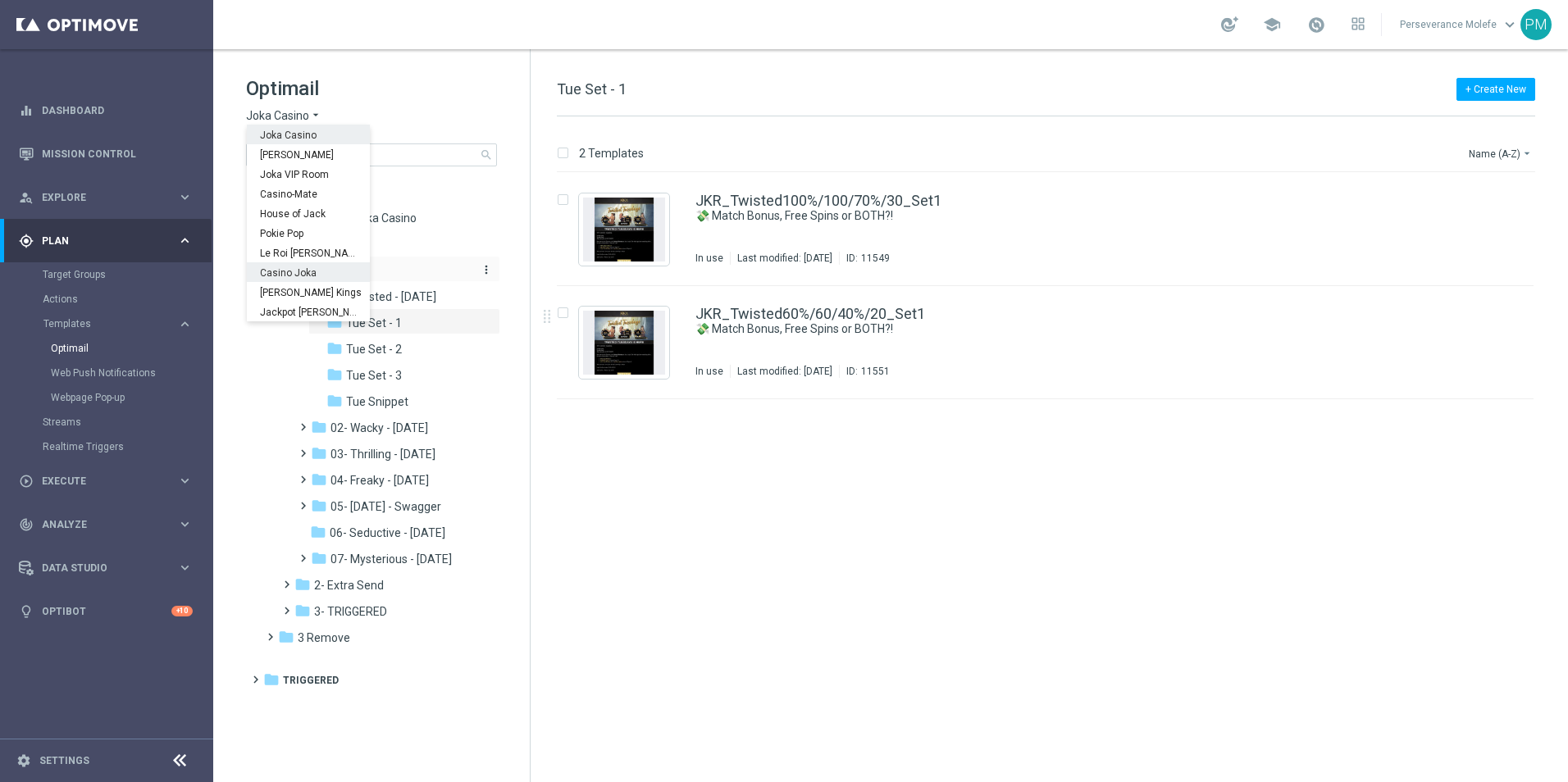
click at [304, 278] on div "Casino Joka" at bounding box center [308, 272] width 123 height 19
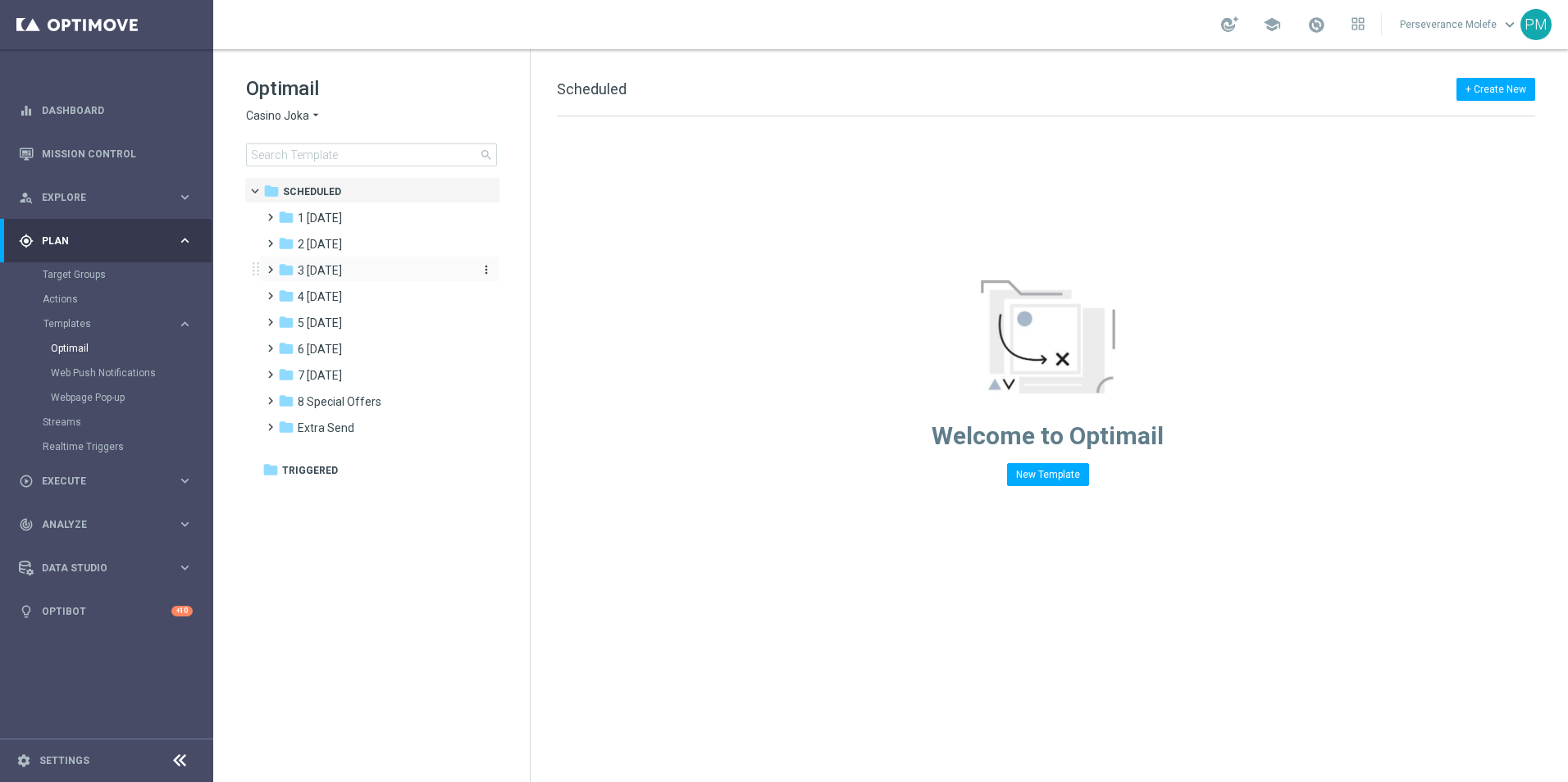
click at [342, 272] on span "3 [DATE]" at bounding box center [320, 270] width 44 height 14
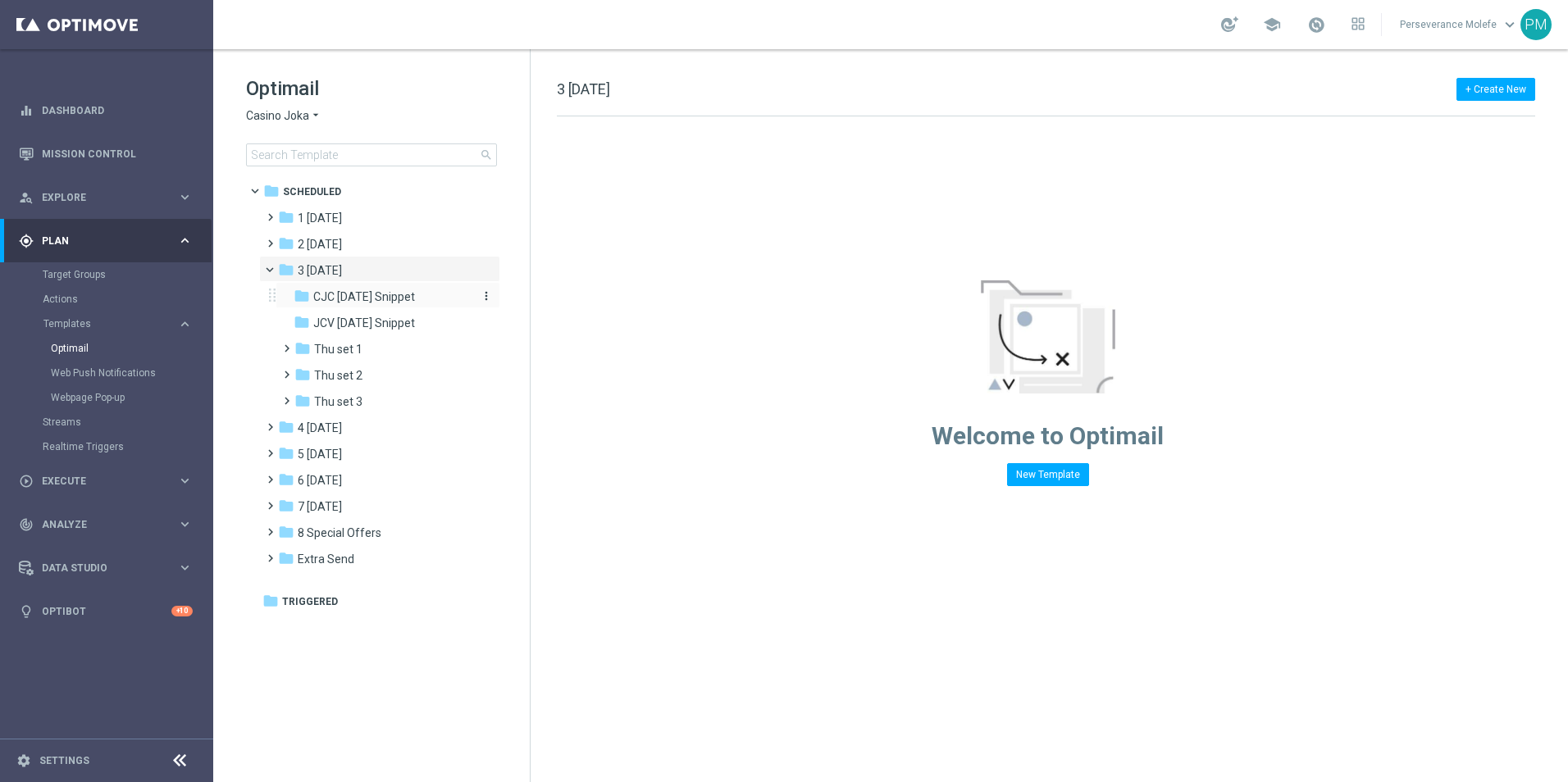
click at [354, 289] on div "folder CJC [DATE] Snippet" at bounding box center [381, 297] width 175 height 19
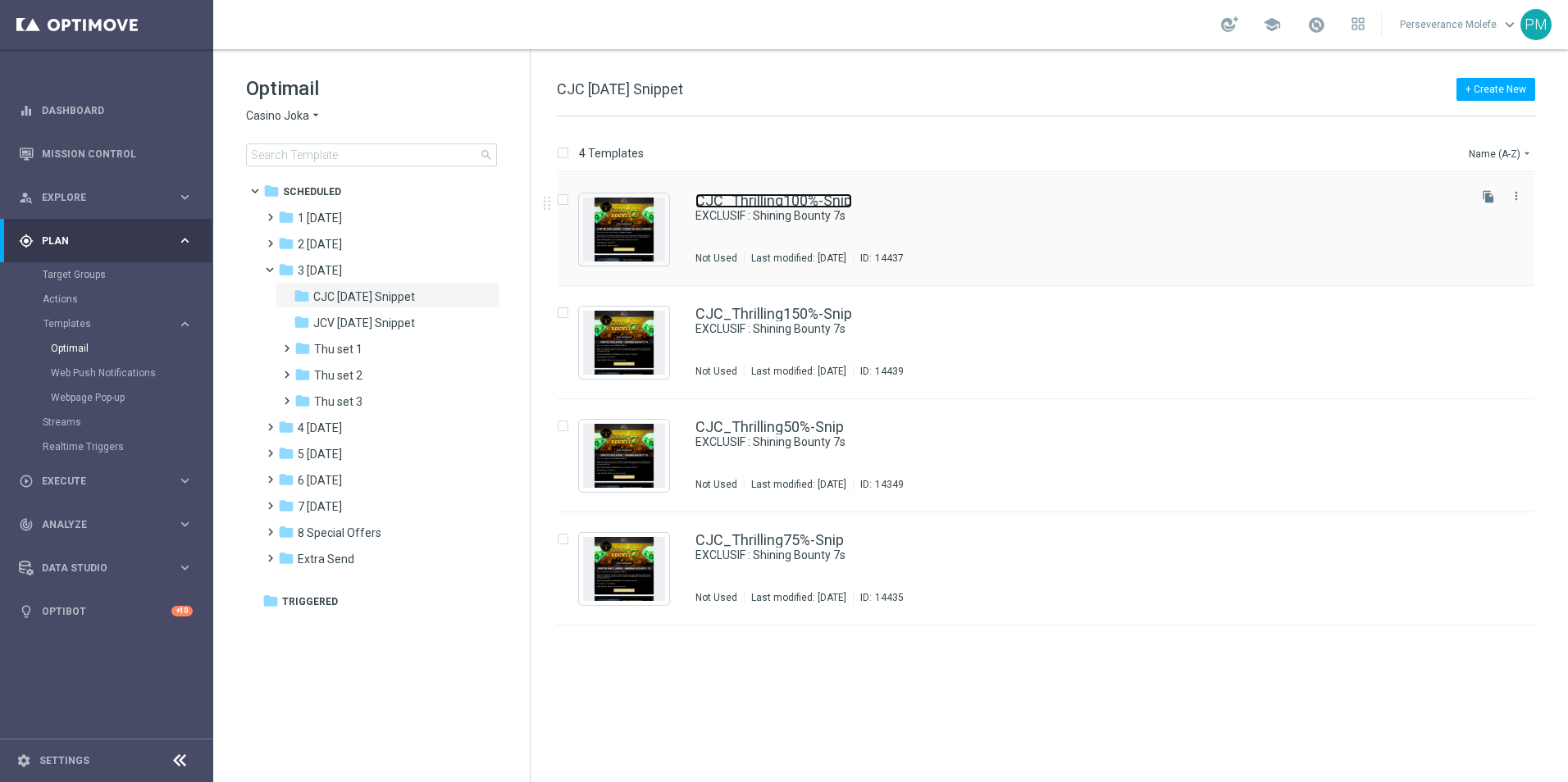
click at [801, 208] on link "CJC_Thrilling100%-Snip" at bounding box center [774, 200] width 157 height 14
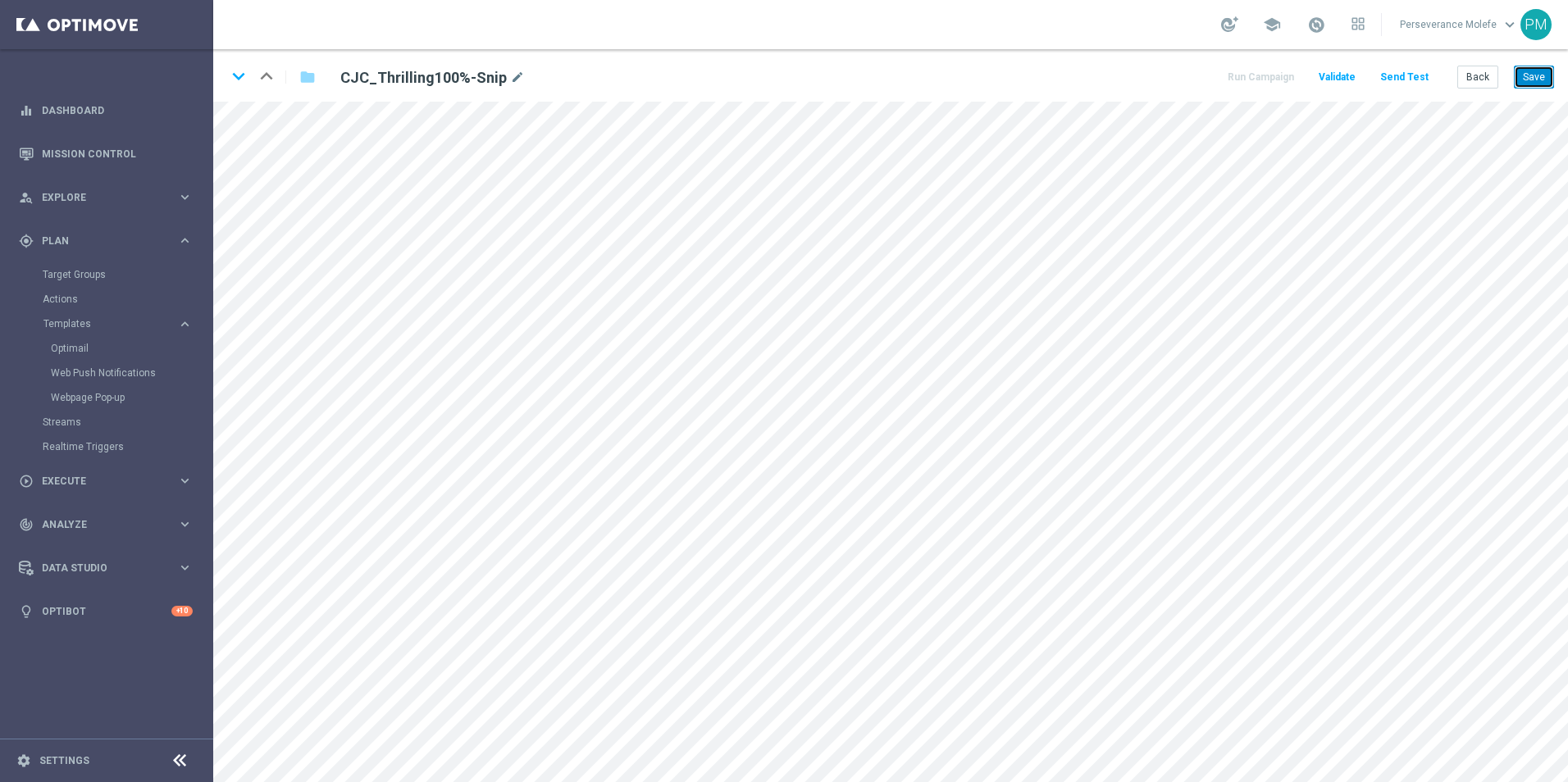
click at [1517, 76] on button "Save" at bounding box center [1534, 77] width 41 height 23
click at [1473, 73] on button "Back" at bounding box center [1477, 77] width 41 height 23
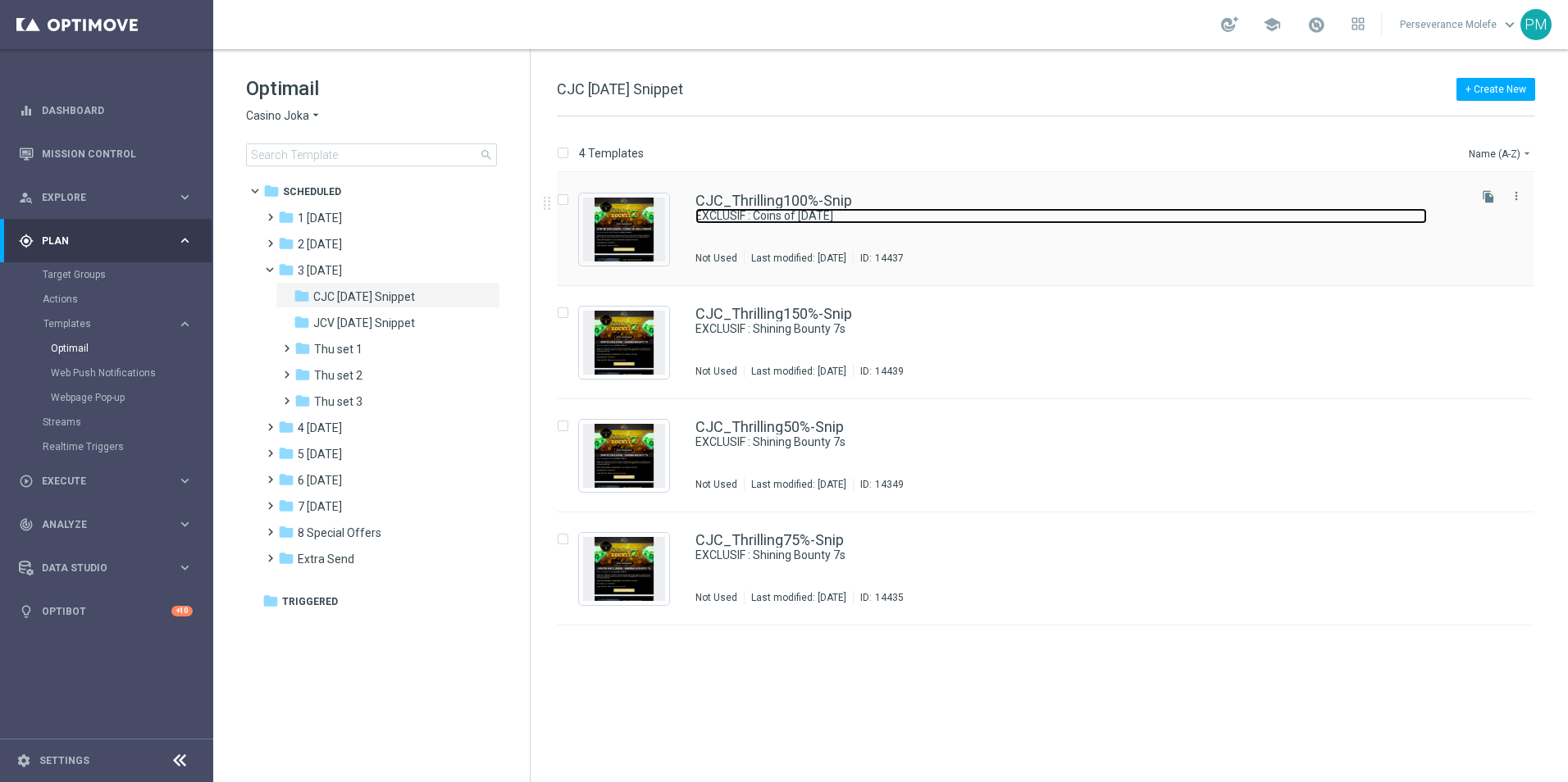
click at [807, 208] on link "EXCLUSIF : Coins of [DATE]" at bounding box center [1061, 216] width 732 height 15
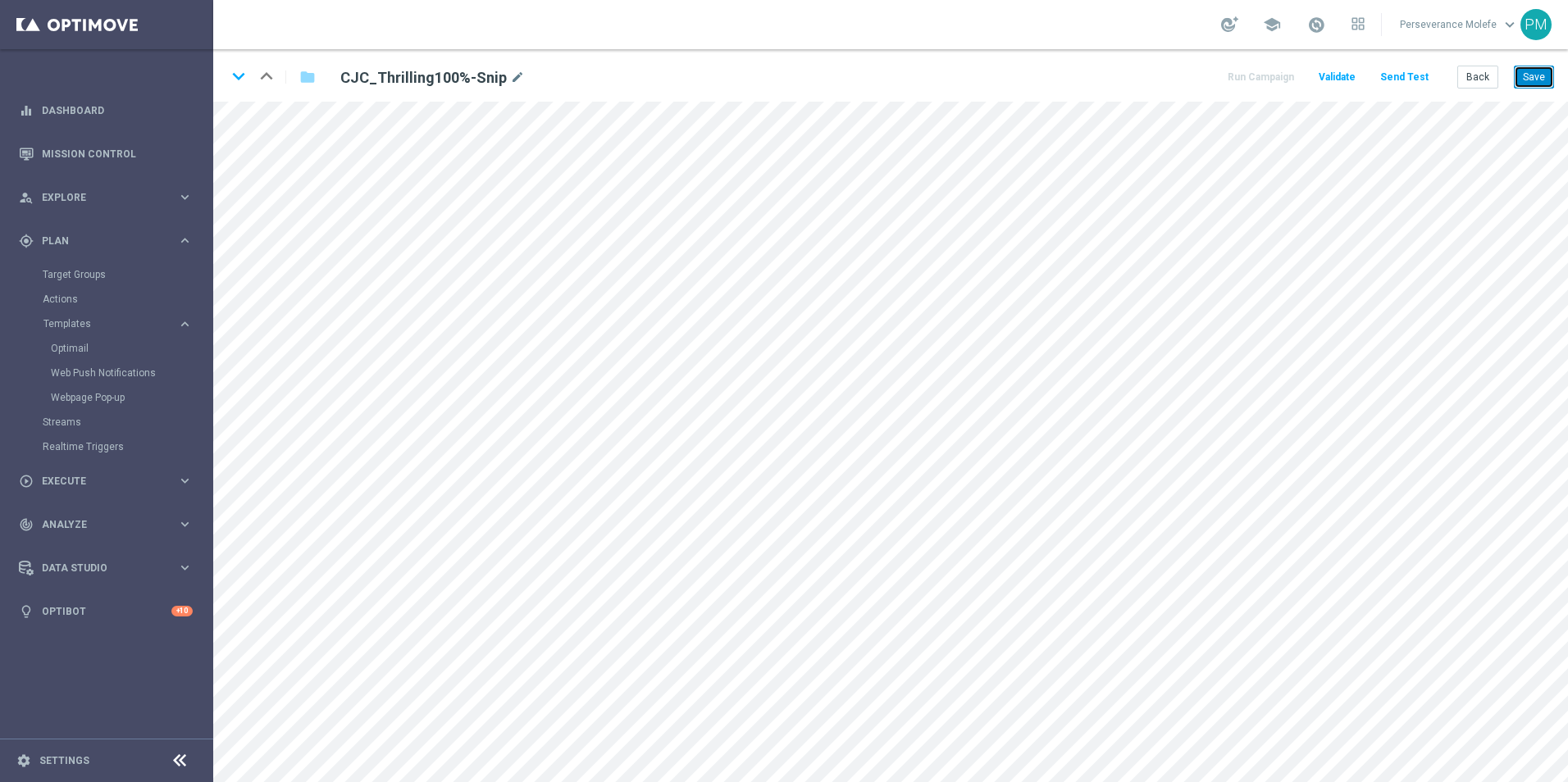
click at [1538, 76] on button "Save" at bounding box center [1534, 77] width 41 height 23
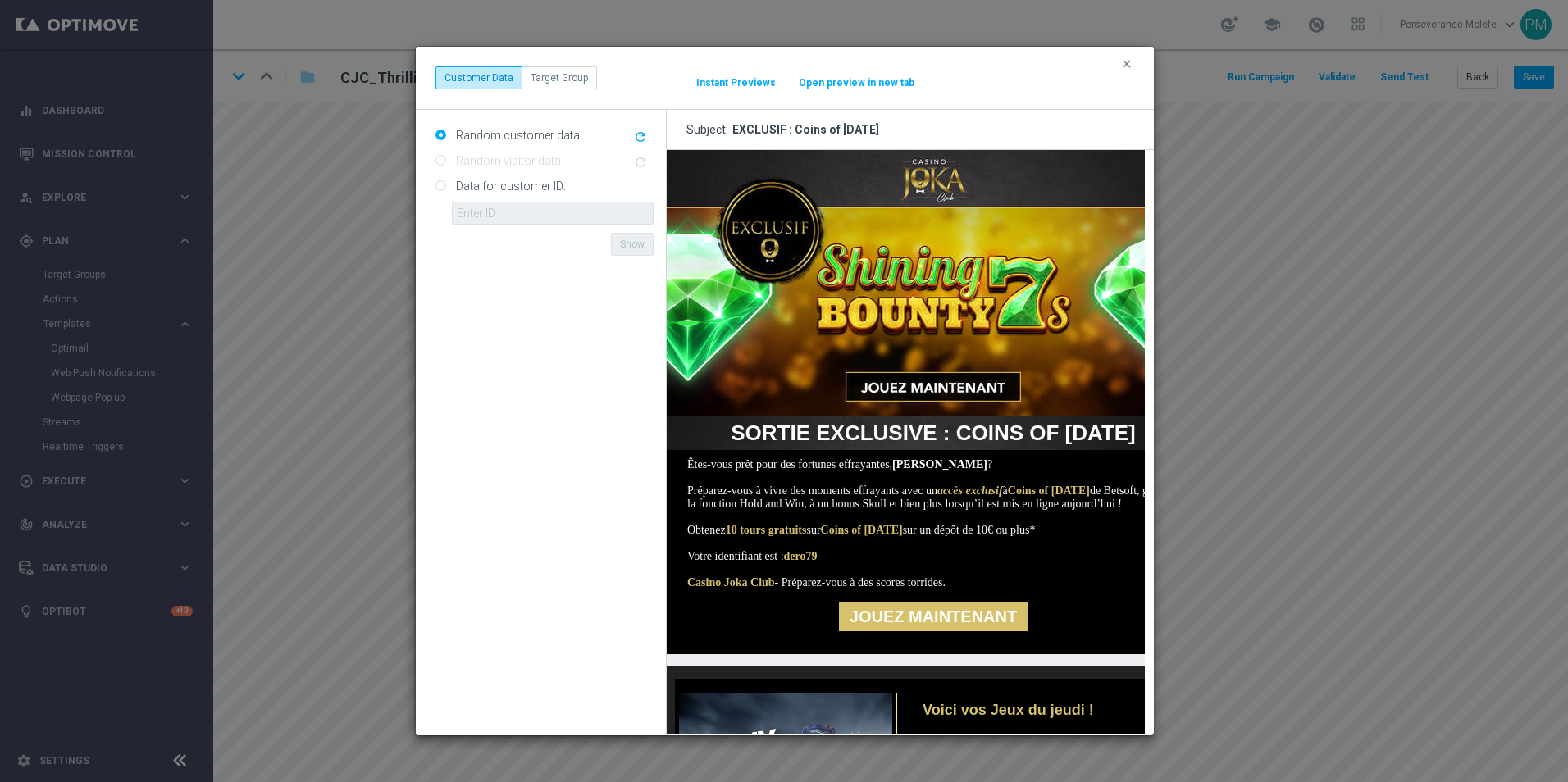
click at [862, 82] on button "Open preview in new tab" at bounding box center [856, 83] width 117 height 13
click at [1124, 64] on icon "clear" at bounding box center [1127, 64] width 14 height 13
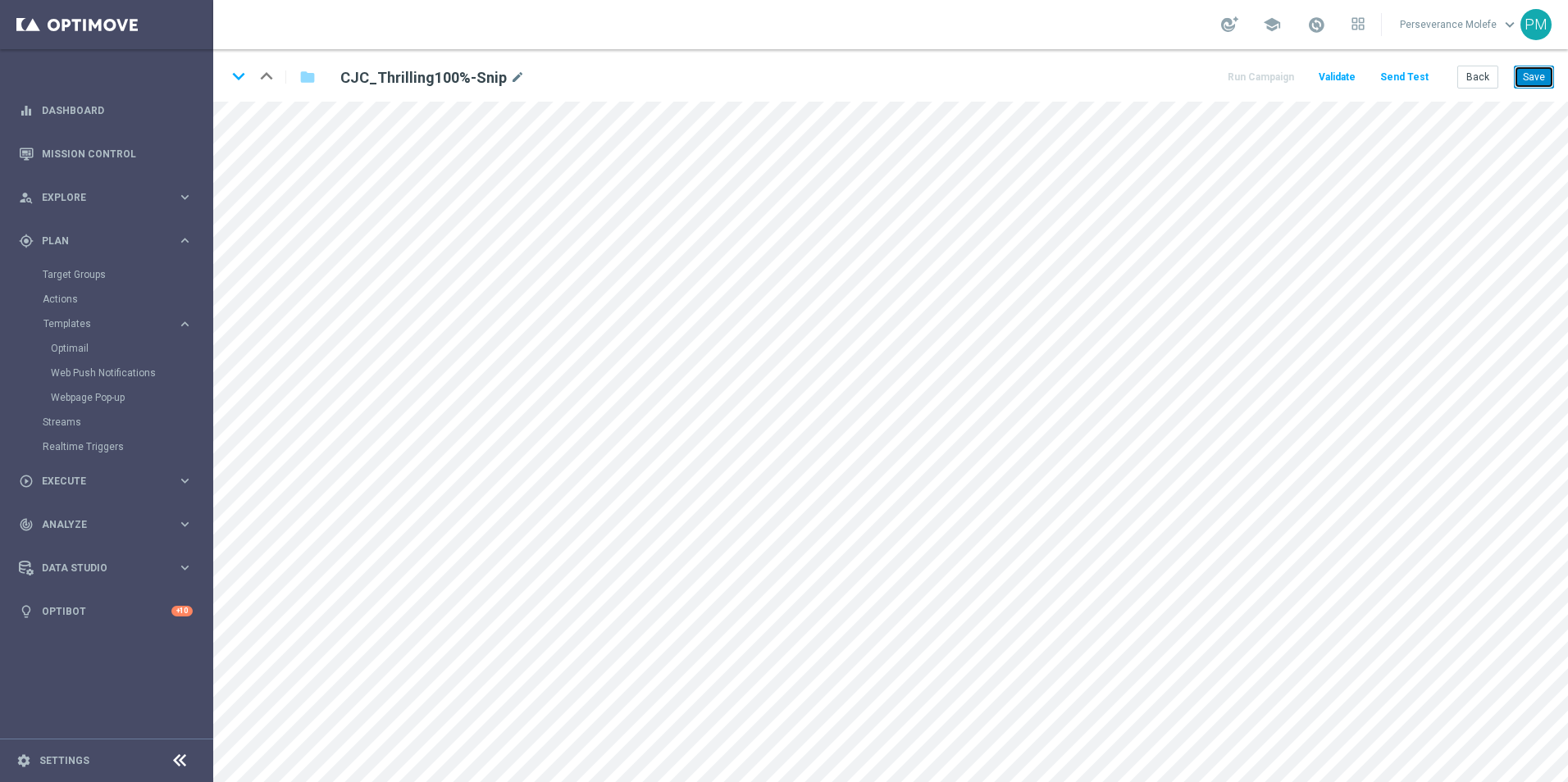
click at [1539, 86] on button "Save" at bounding box center [1534, 77] width 41 height 23
click at [1485, 99] on div "keyboard_arrow_down keyboard_arrow_up folder CJC_Thrilling100%-Snip mode_edit R…" at bounding box center [890, 75] width 1354 height 52
click at [1490, 86] on button "Back" at bounding box center [1477, 77] width 41 height 23
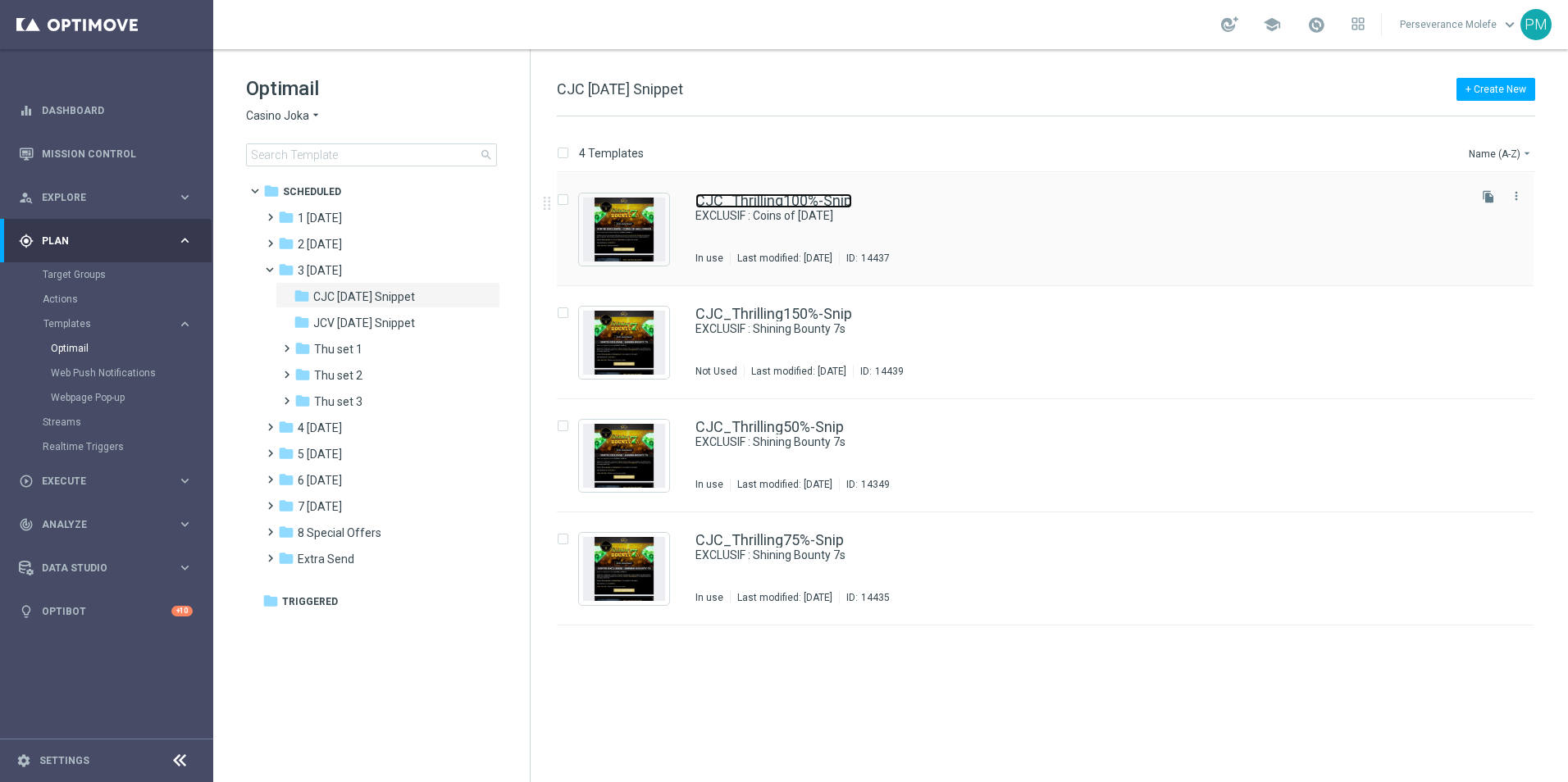
click at [753, 196] on link "CJC_Thrilling100%-Snip" at bounding box center [774, 200] width 157 height 14
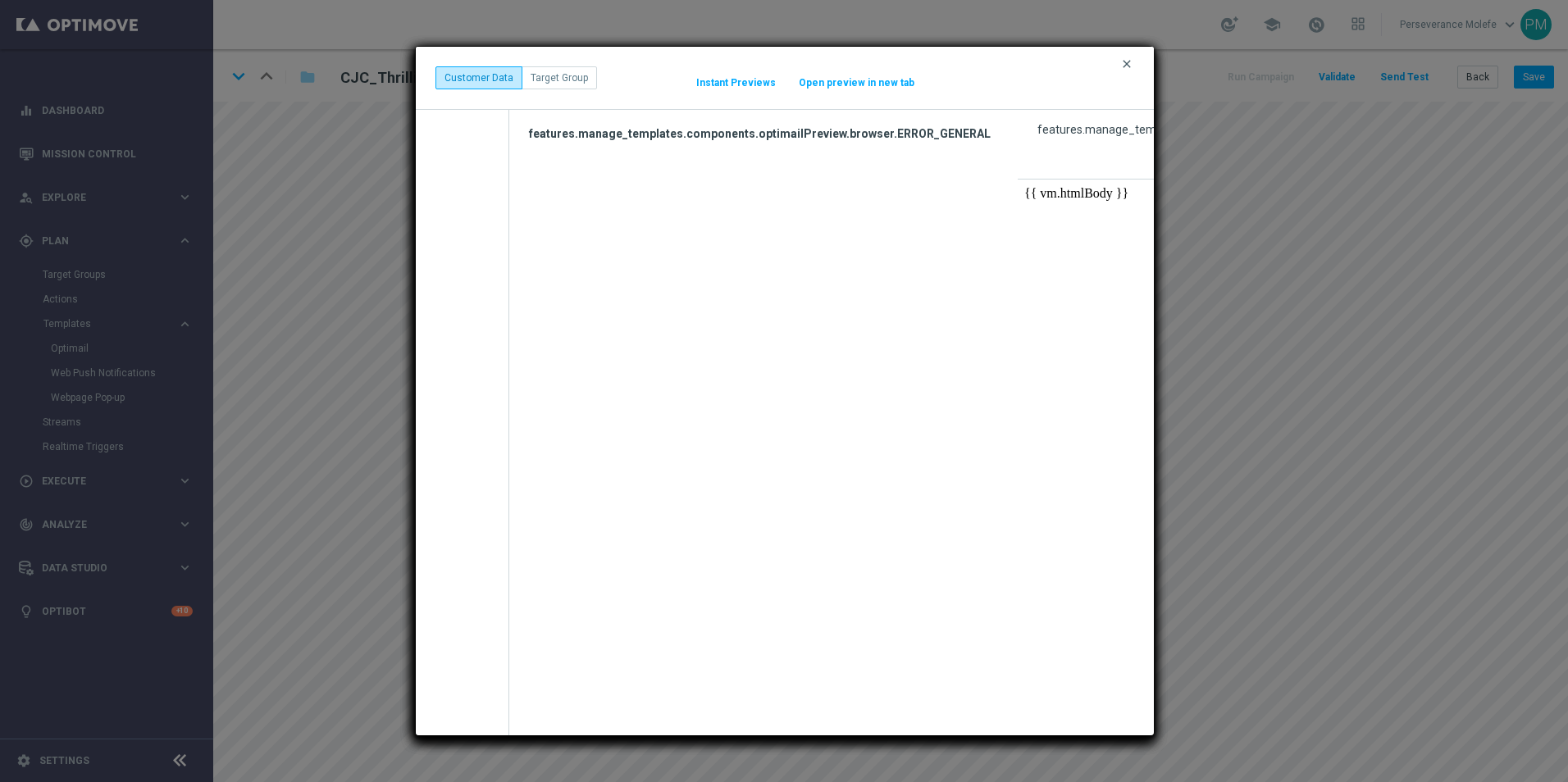
click at [1123, 59] on icon "clear" at bounding box center [1127, 64] width 14 height 13
click at [1123, 66] on icon "clear" at bounding box center [1127, 64] width 14 height 13
click at [1124, 67] on icon "clear" at bounding box center [1127, 64] width 14 height 13
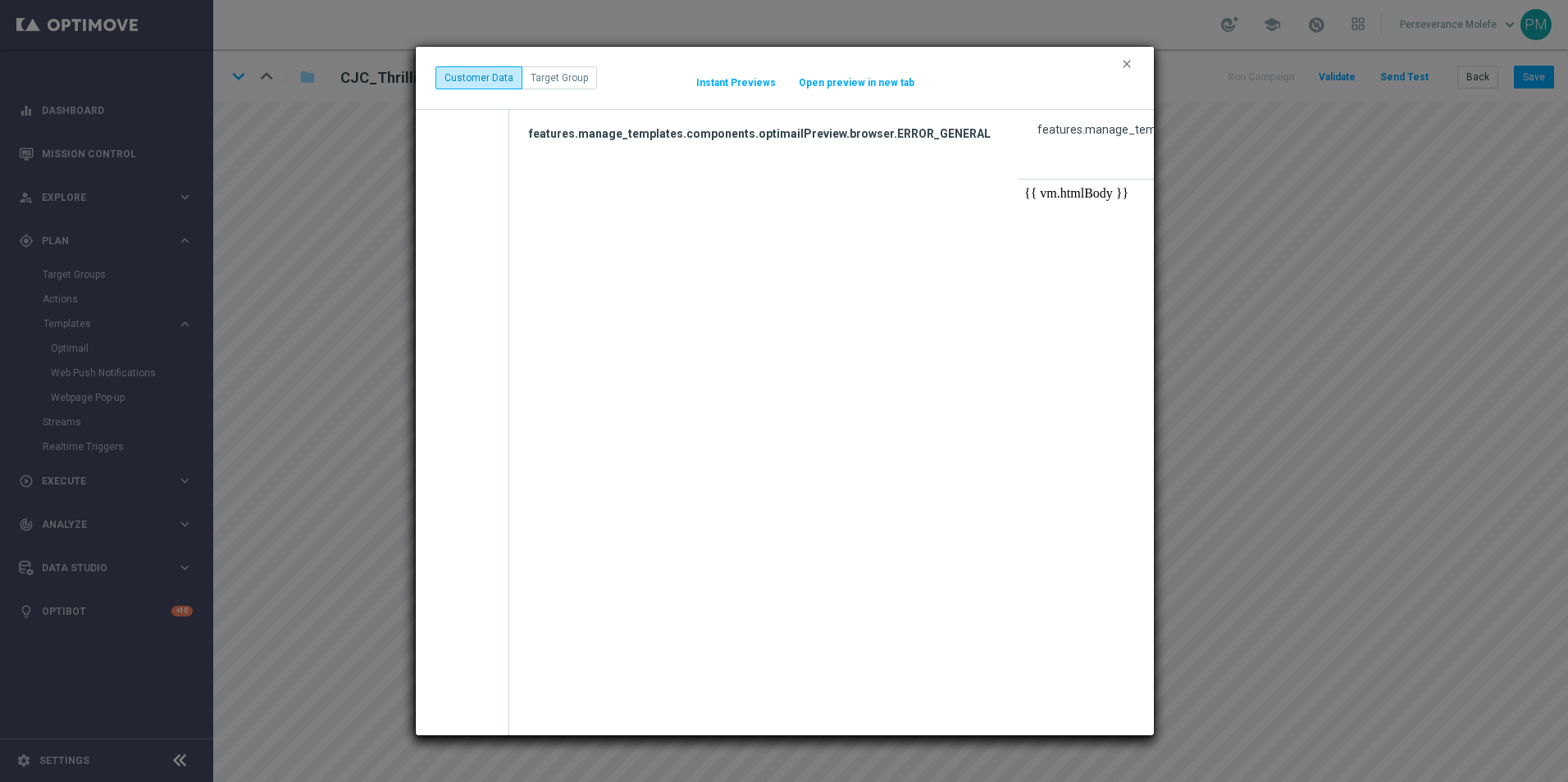
click at [1124, 67] on icon "clear" at bounding box center [1127, 64] width 14 height 13
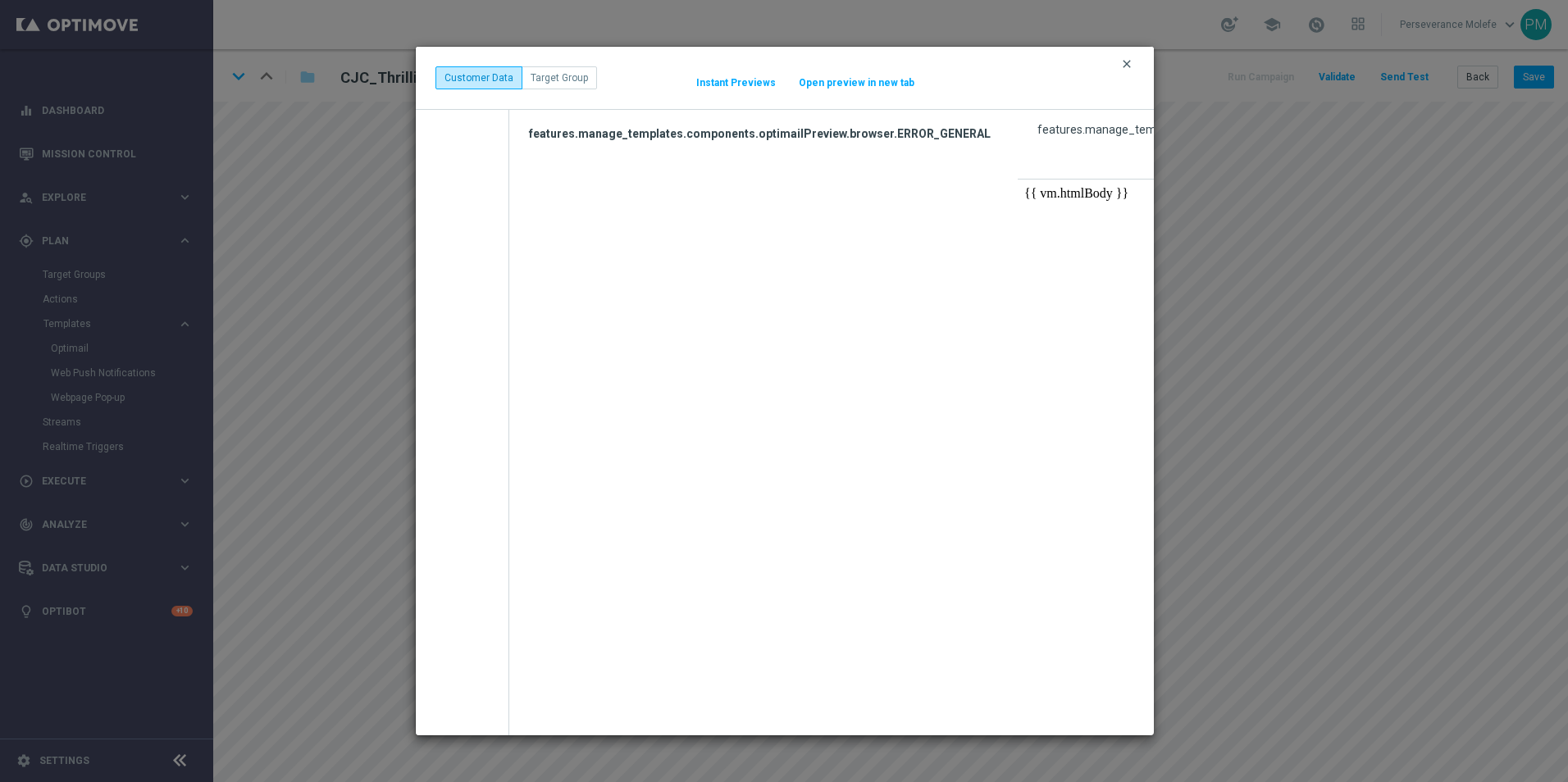
click at [1124, 66] on icon "clear" at bounding box center [1127, 64] width 14 height 13
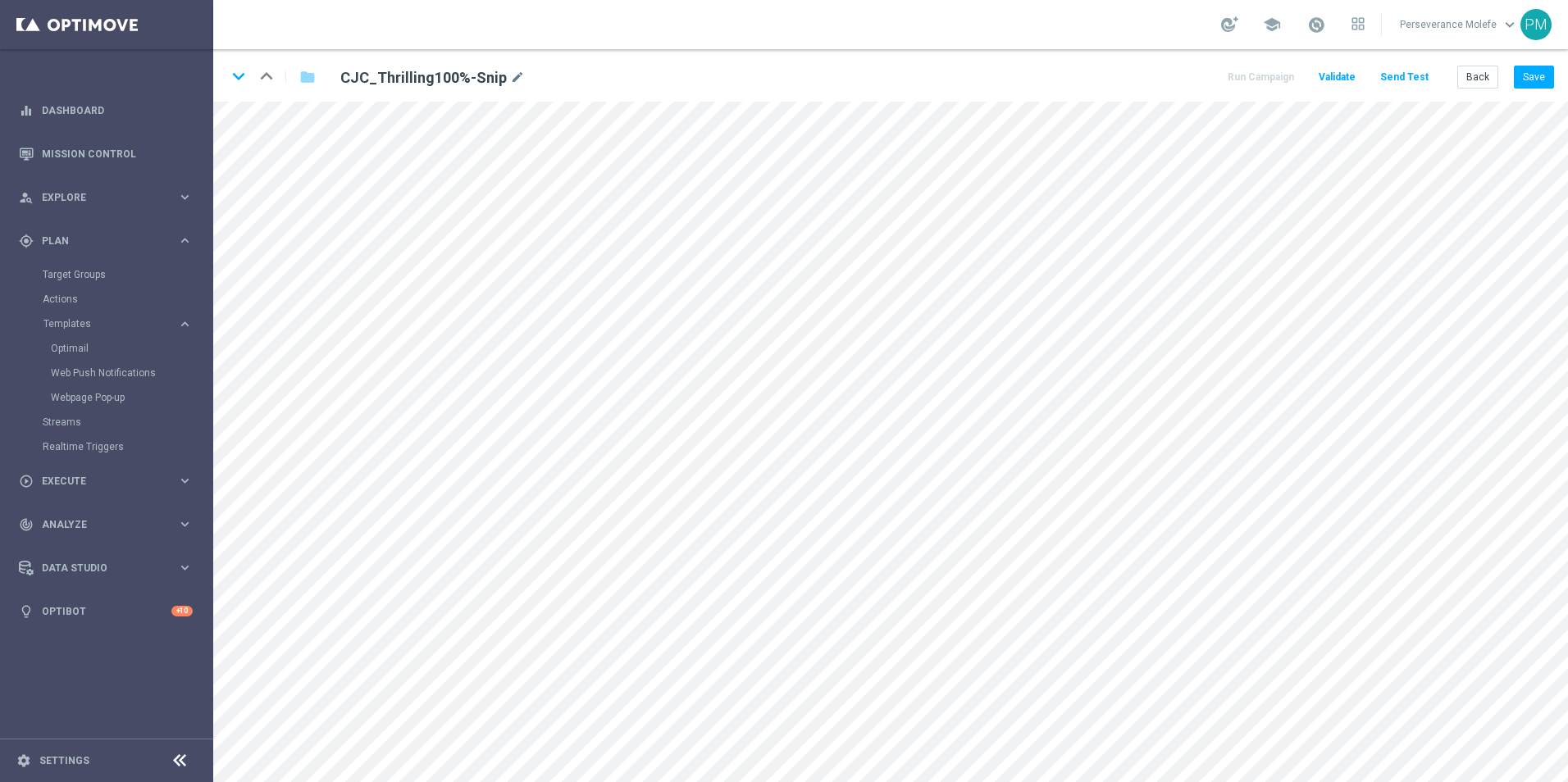
click at [1124, 66] on div "keyboard_arrow_down keyboard_arrow_up folder CJC_Thrilling100%-Snip mode_edit R…" at bounding box center [890, 75] width 1354 height 52
drag, startPoint x: 1124, startPoint y: 66, endPoint x: 1096, endPoint y: 83, distance: 32.8
click at [1096, 83] on div "keyboard_arrow_down keyboard_arrow_up folder CJC_Thrilling100%-Snip mode_edit R…" at bounding box center [890, 75] width 1354 height 52
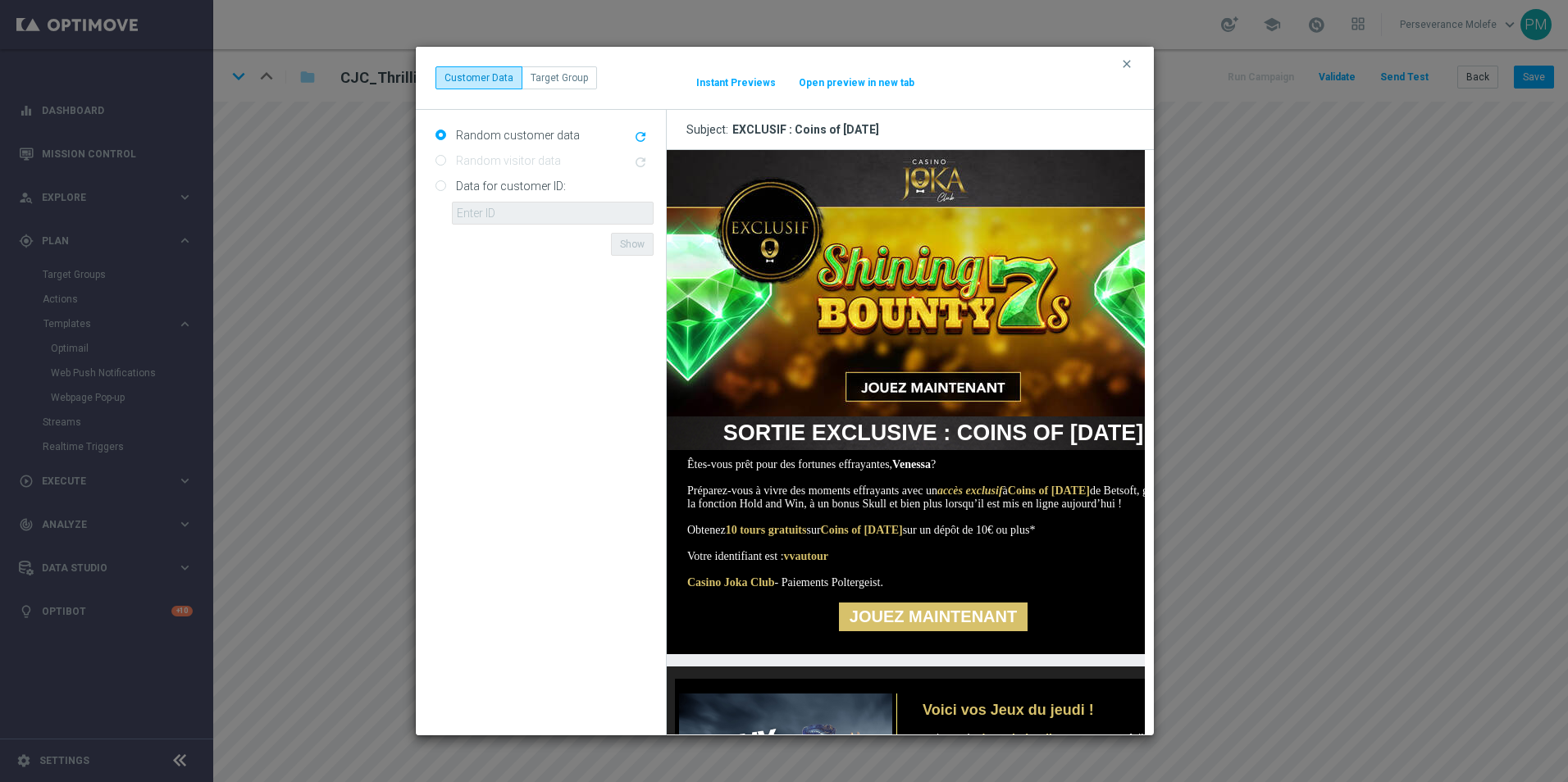
click at [823, 78] on button "Open preview in new tab" at bounding box center [856, 83] width 117 height 13
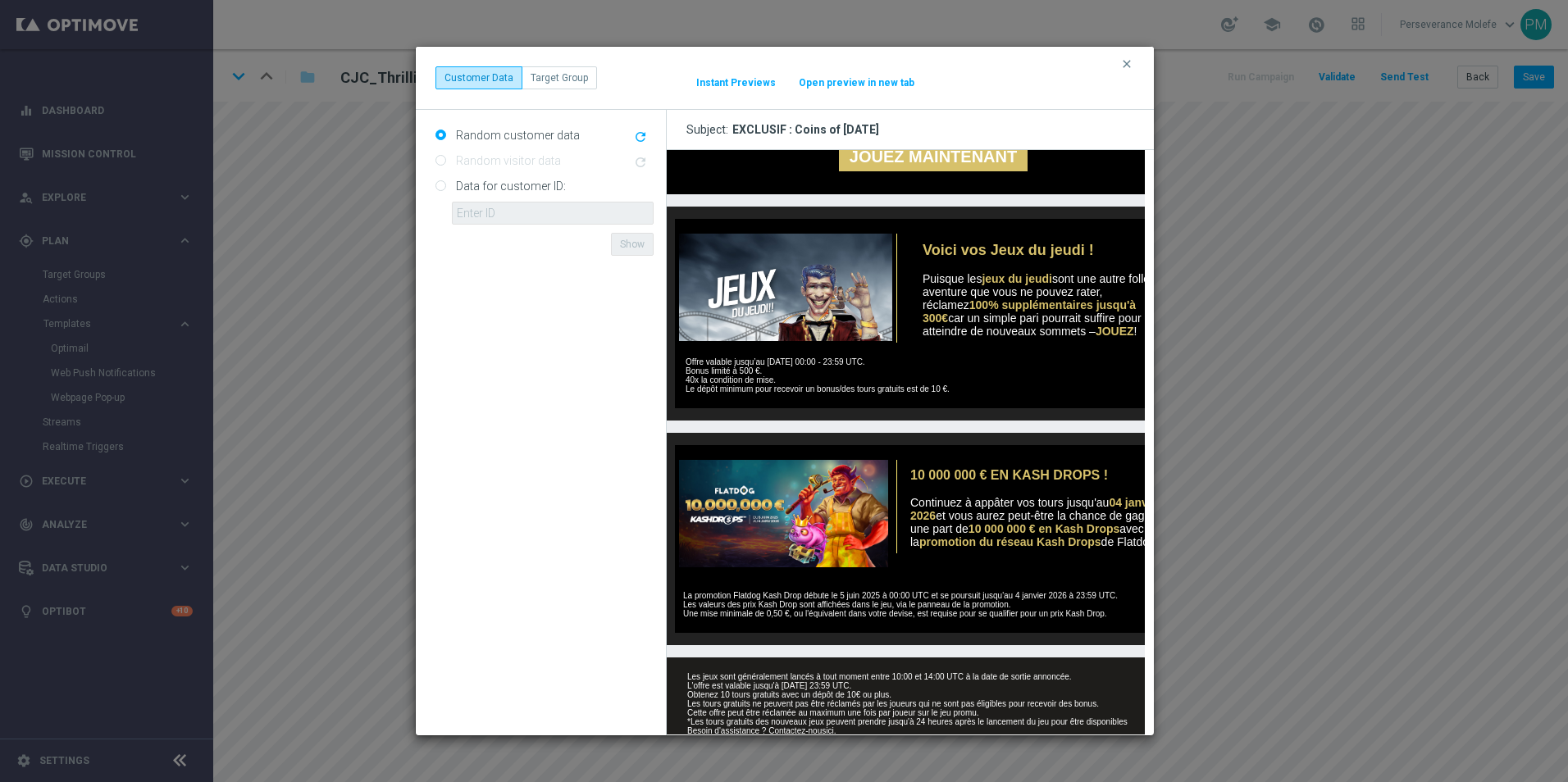
scroll to position [492, 0]
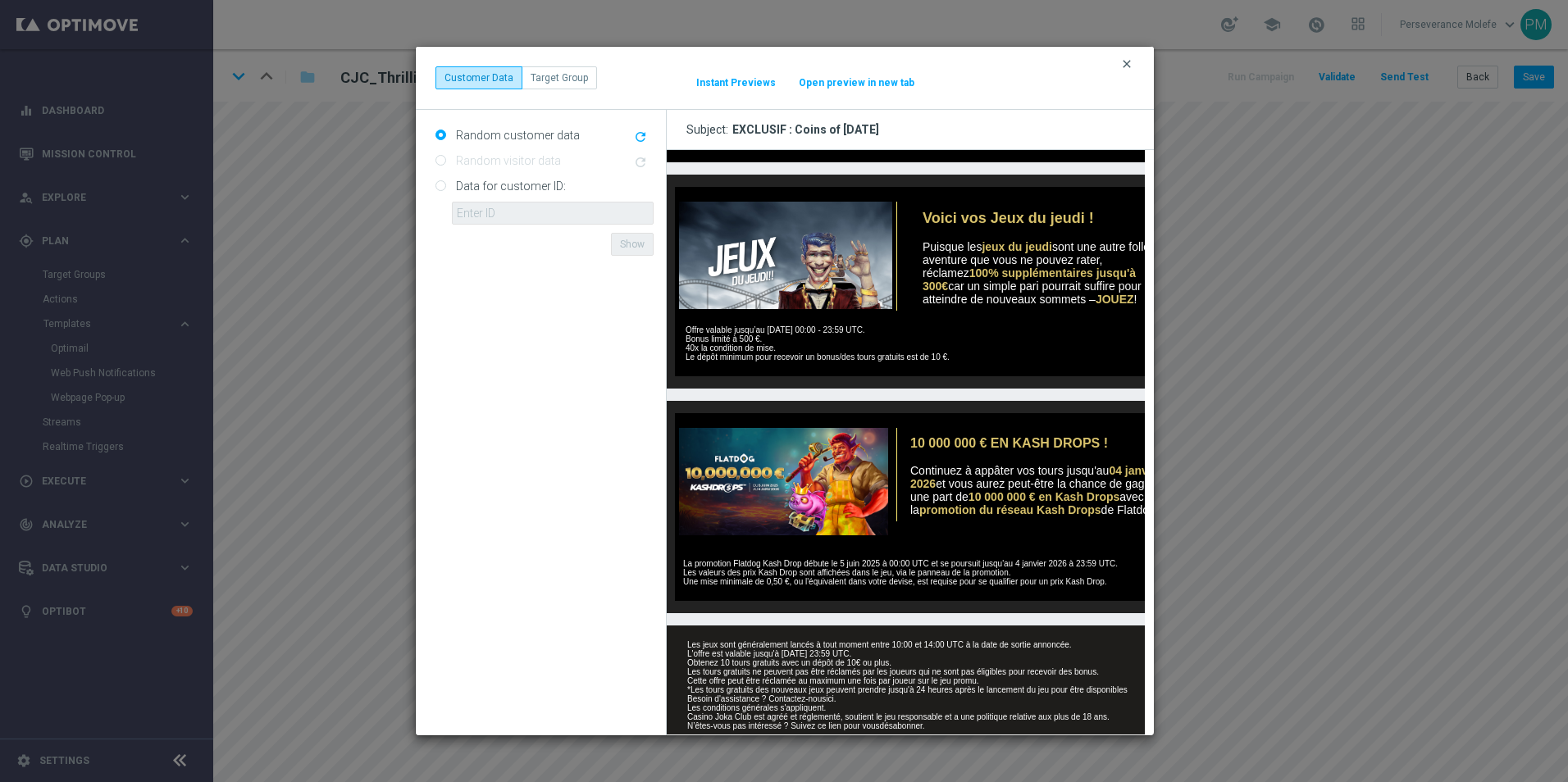
click at [1126, 63] on icon "clear" at bounding box center [1127, 64] width 14 height 13
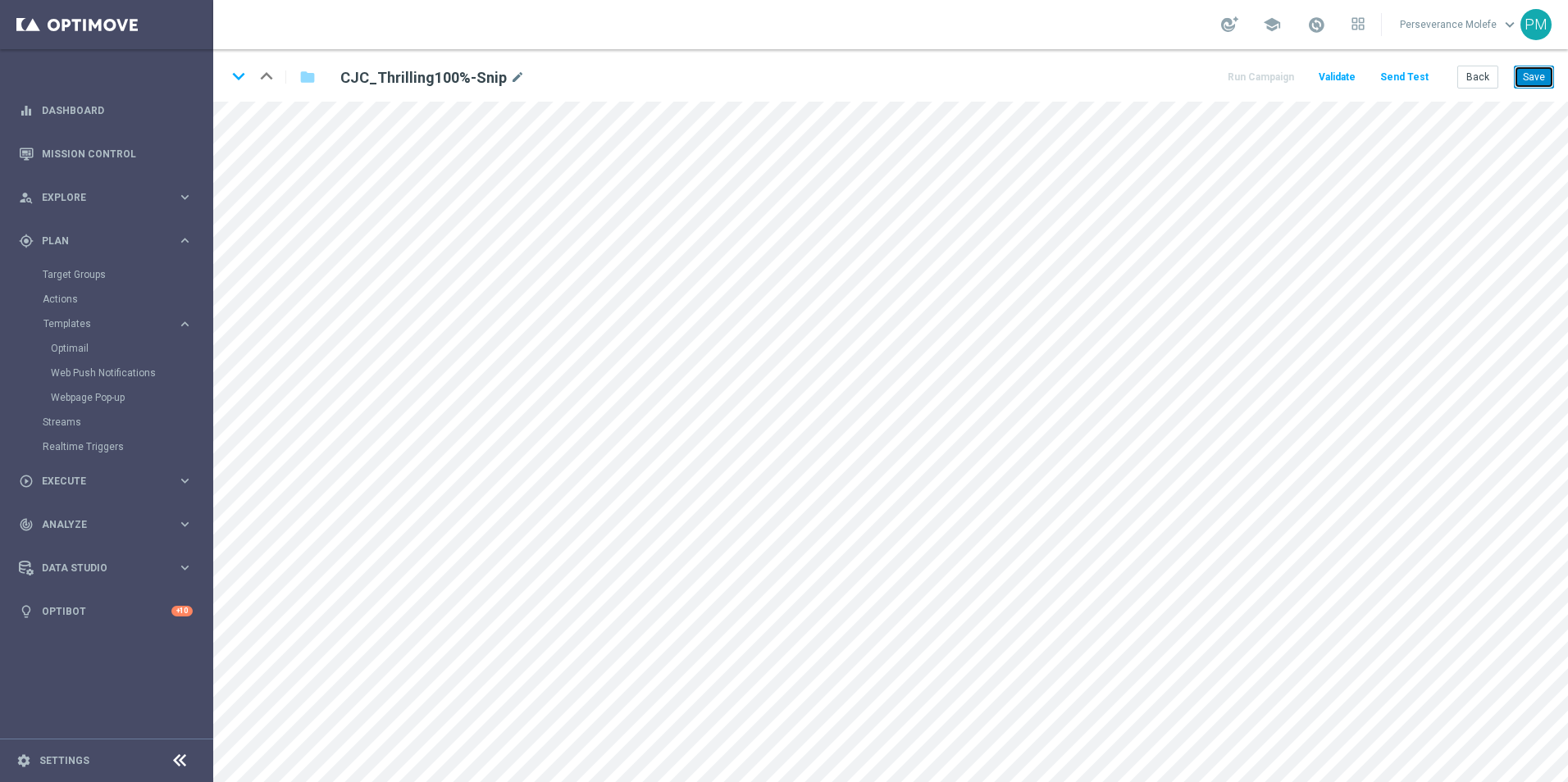
click at [1520, 82] on button "Save" at bounding box center [1534, 77] width 41 height 23
click at [1473, 88] on button "Back" at bounding box center [1477, 77] width 41 height 23
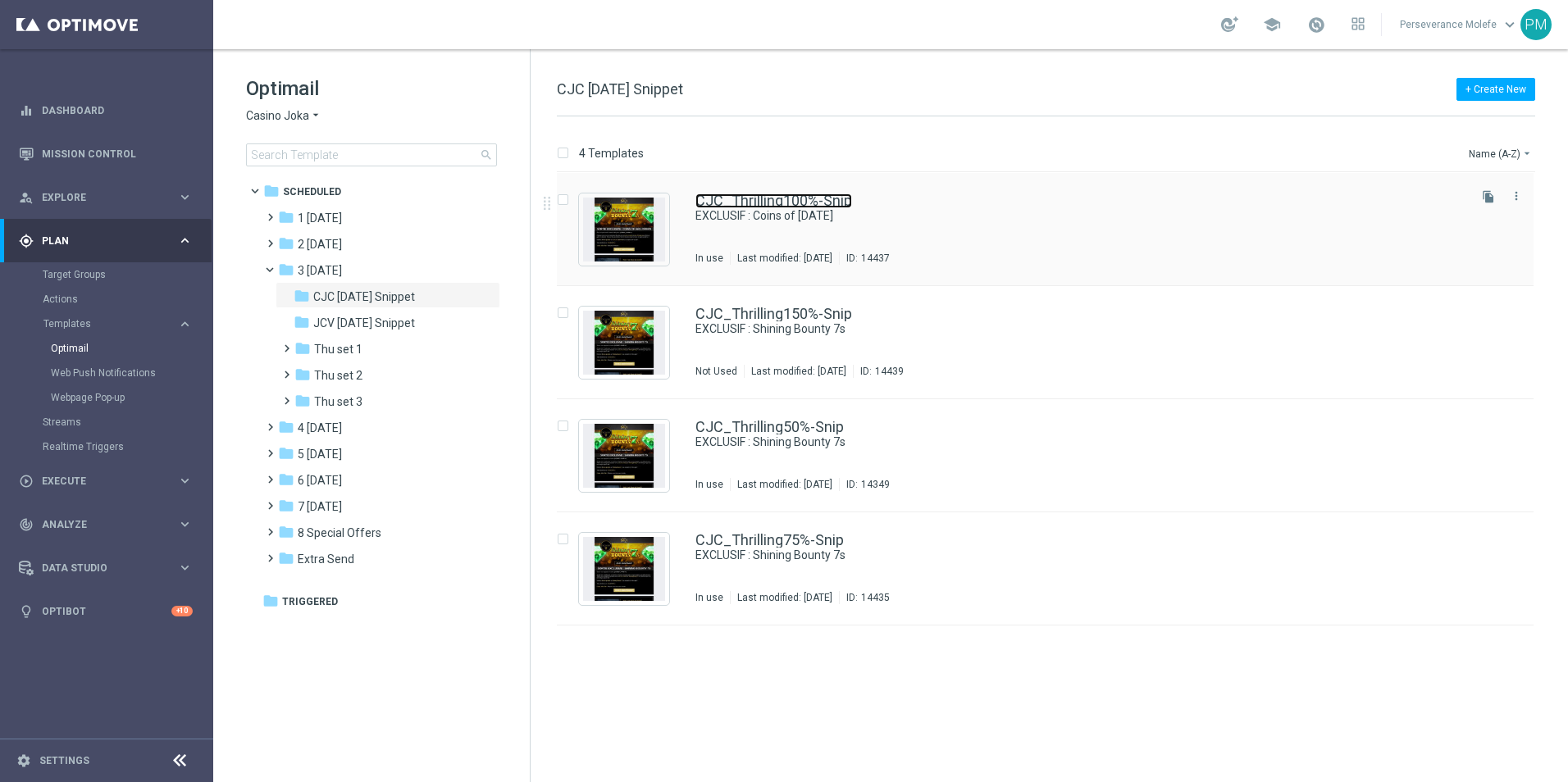
click at [787, 204] on link "CJC_Thrilling100%-Snip" at bounding box center [774, 200] width 157 height 14
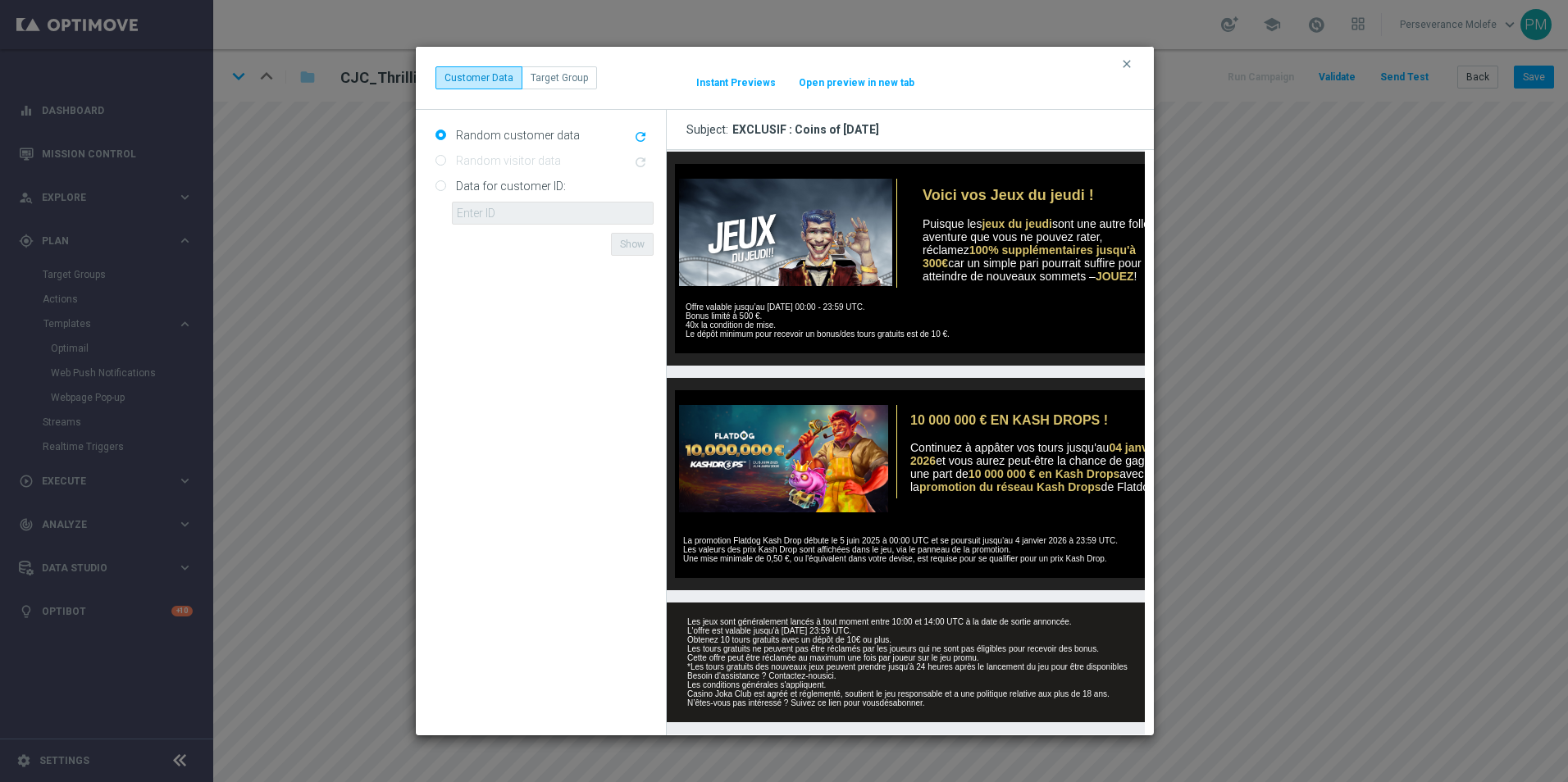
scroll to position [550, 0]
click at [856, 82] on button "Open preview in new tab" at bounding box center [856, 83] width 117 height 13
click at [1119, 72] on div "clear Customer Data Target Group It might take a while... Instant Previews Open…" at bounding box center [785, 78] width 699 height 23
click at [1128, 68] on icon "clear" at bounding box center [1127, 64] width 14 height 13
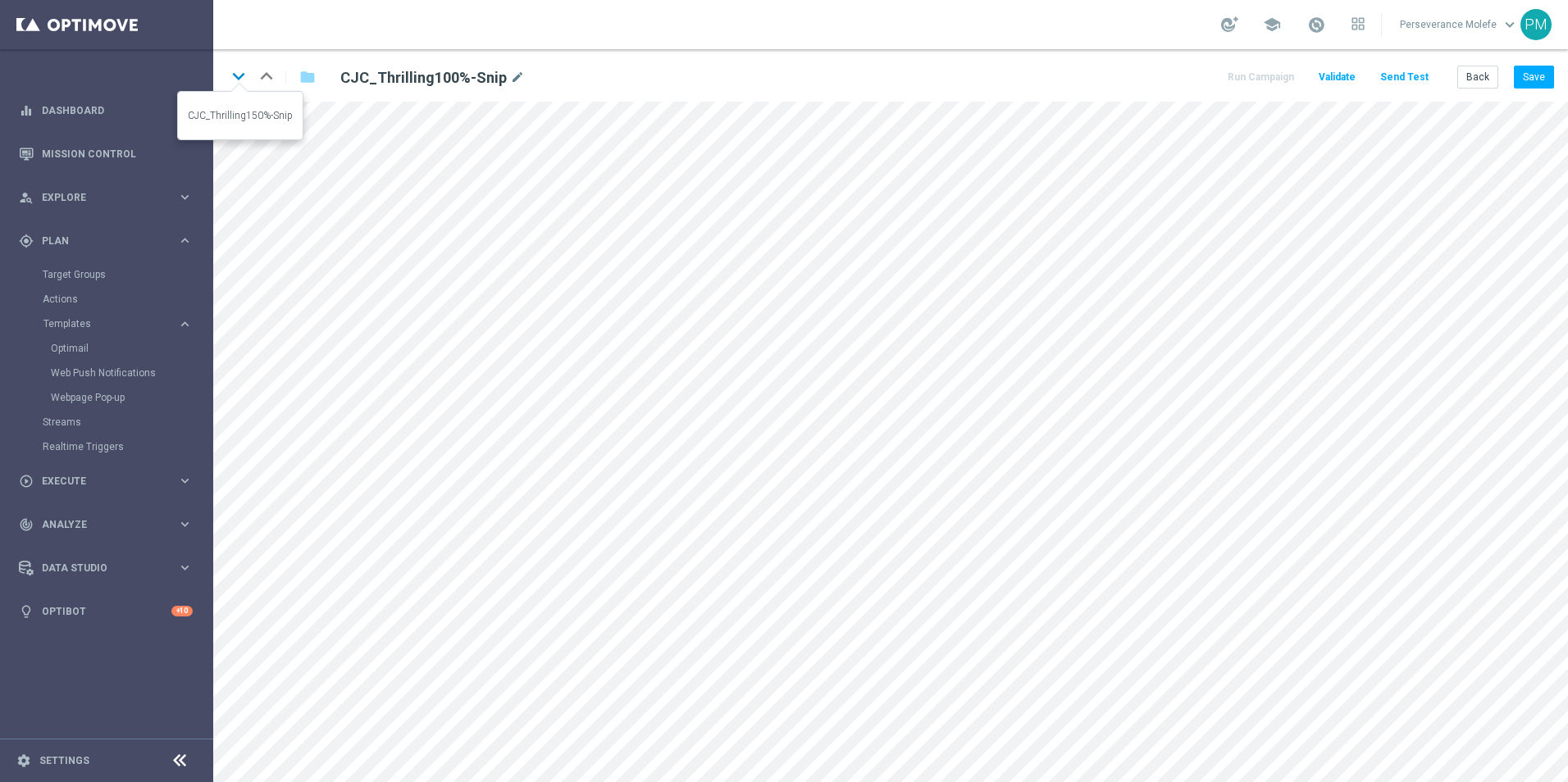
click at [246, 82] on icon "keyboard_arrow_down" at bounding box center [238, 76] width 24 height 24
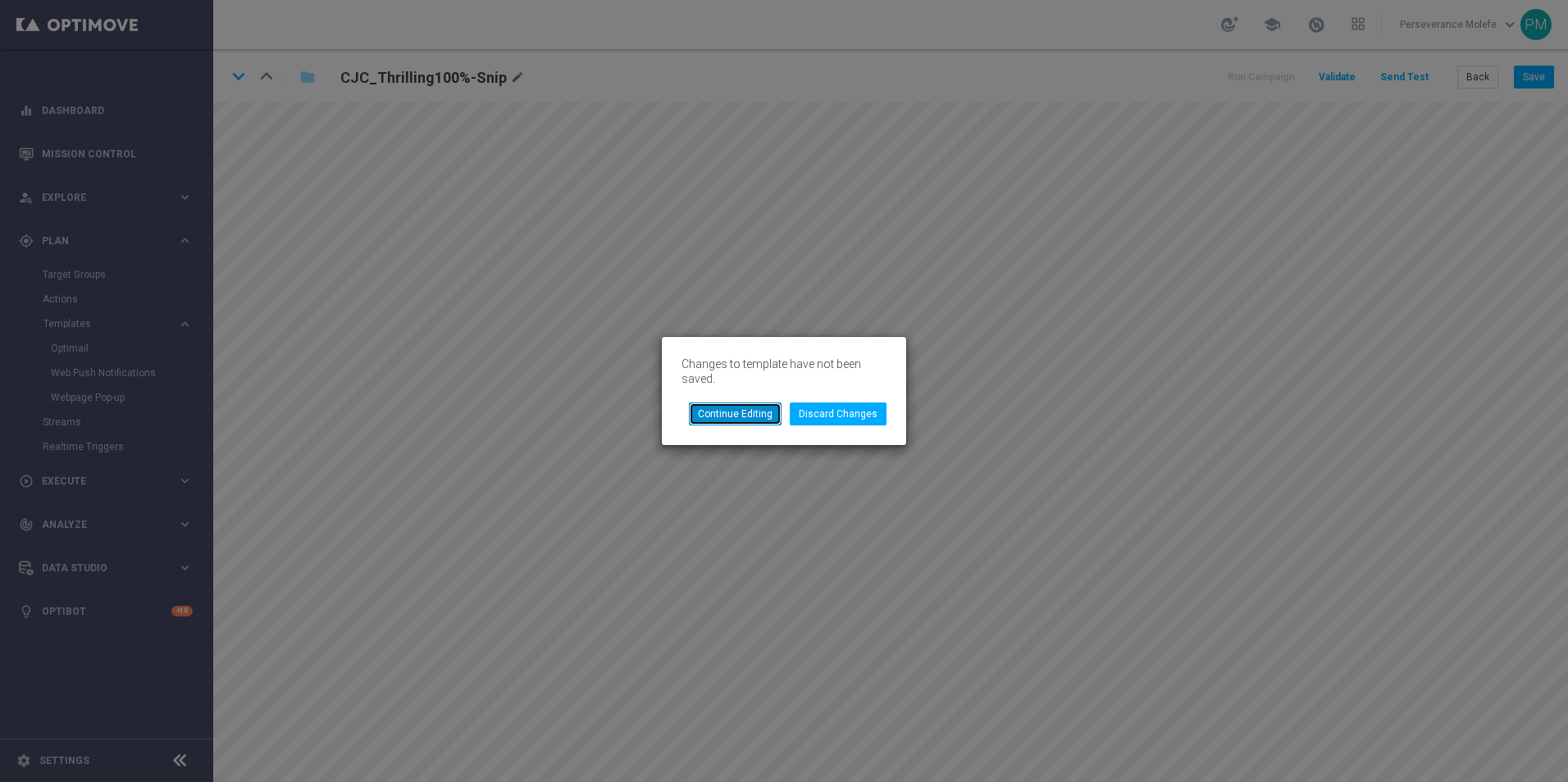
click at [761, 418] on button "Continue Editing" at bounding box center [735, 413] width 93 height 23
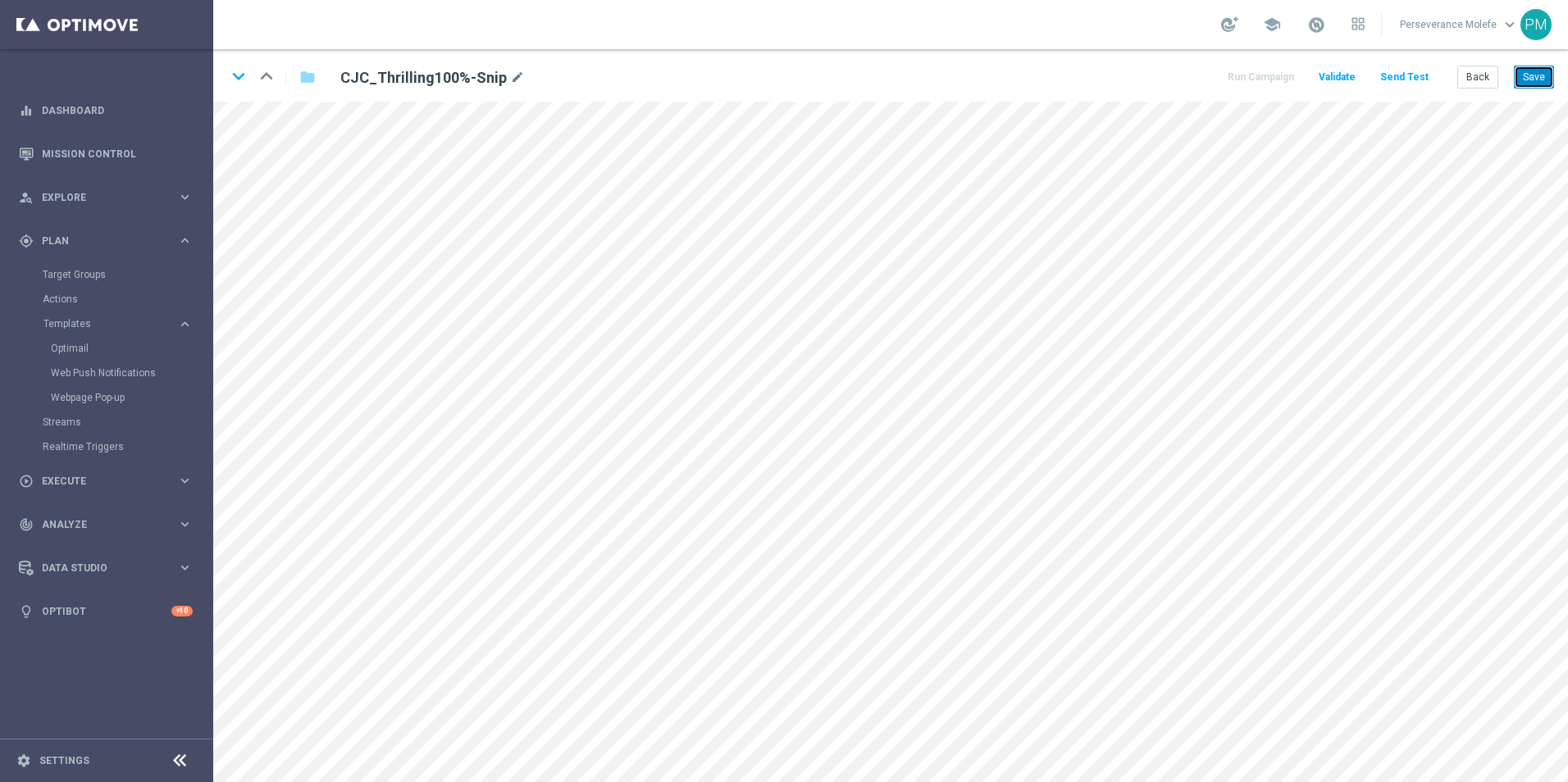
click at [1536, 78] on button "Save" at bounding box center [1534, 77] width 41 height 23
click at [244, 78] on icon "keyboard_arrow_down" at bounding box center [238, 76] width 24 height 24
click at [266, 80] on icon "keyboard_arrow_up" at bounding box center [266, 76] width 24 height 24
click at [1475, 87] on button "Back" at bounding box center [1477, 77] width 41 height 23
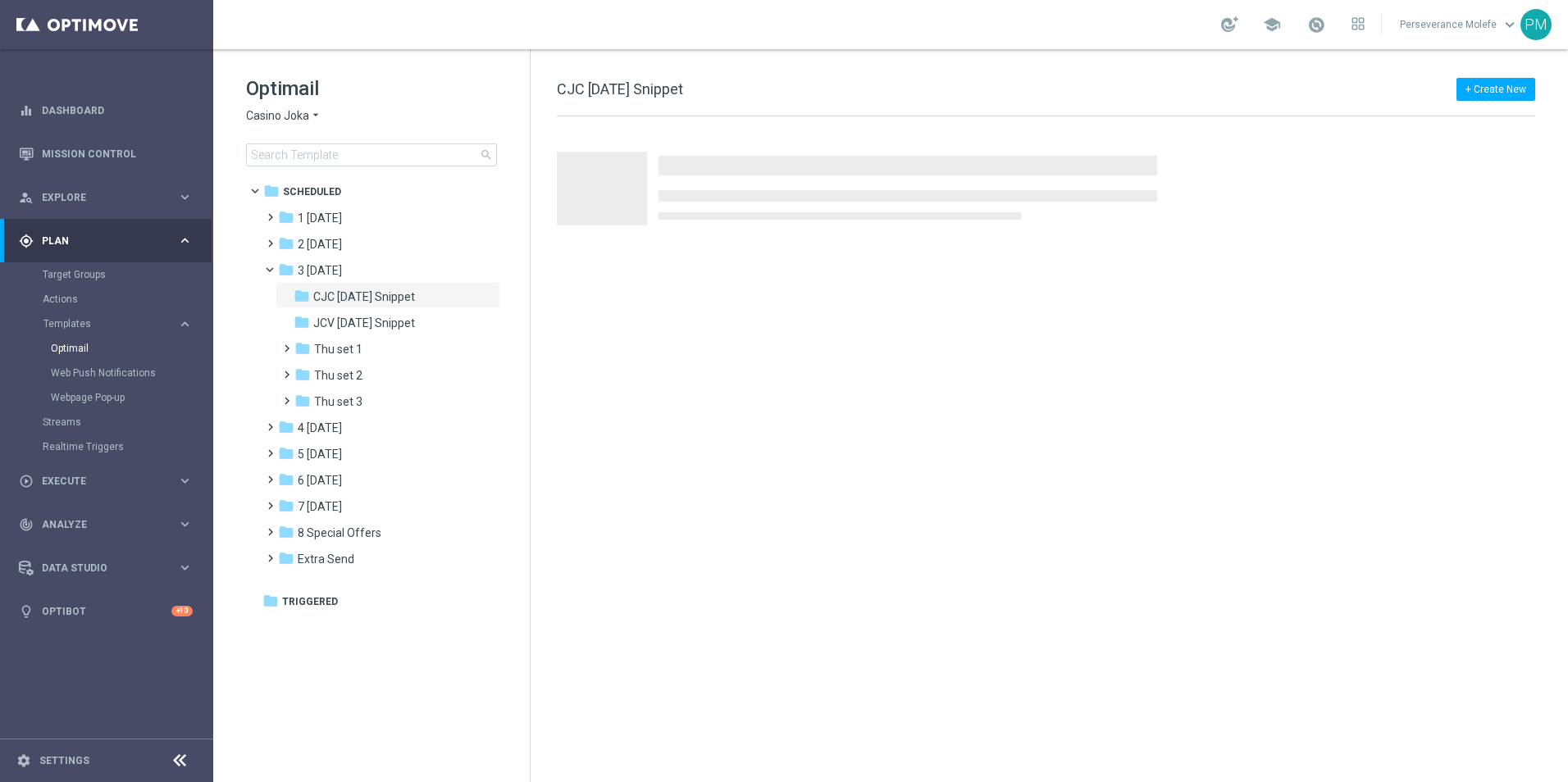
click at [290, 119] on span "Casino Joka" at bounding box center [277, 116] width 63 height 15
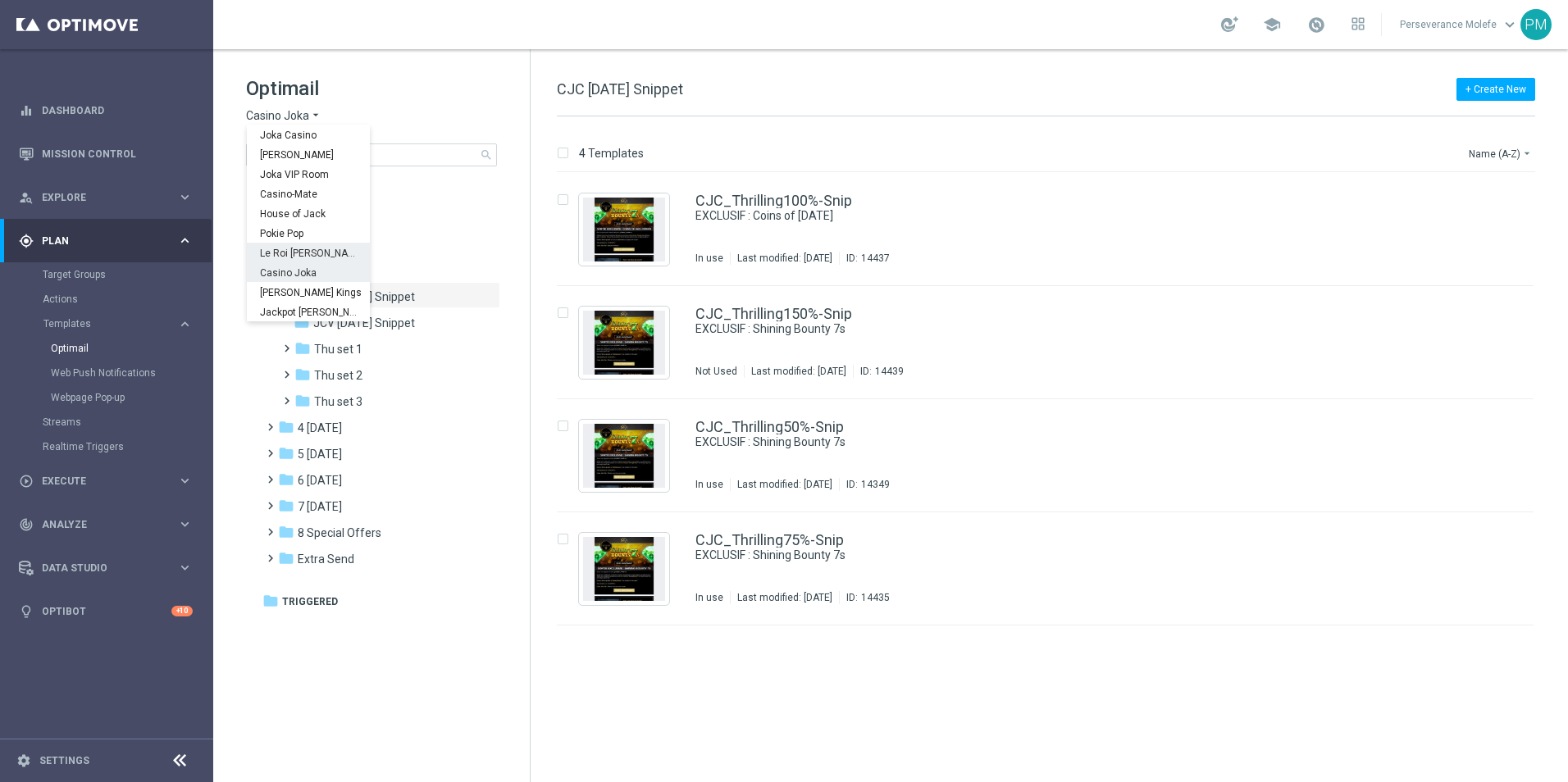
click at [0, 0] on span "Le Roi [PERSON_NAME]" at bounding box center [0, 0] width 0 height 0
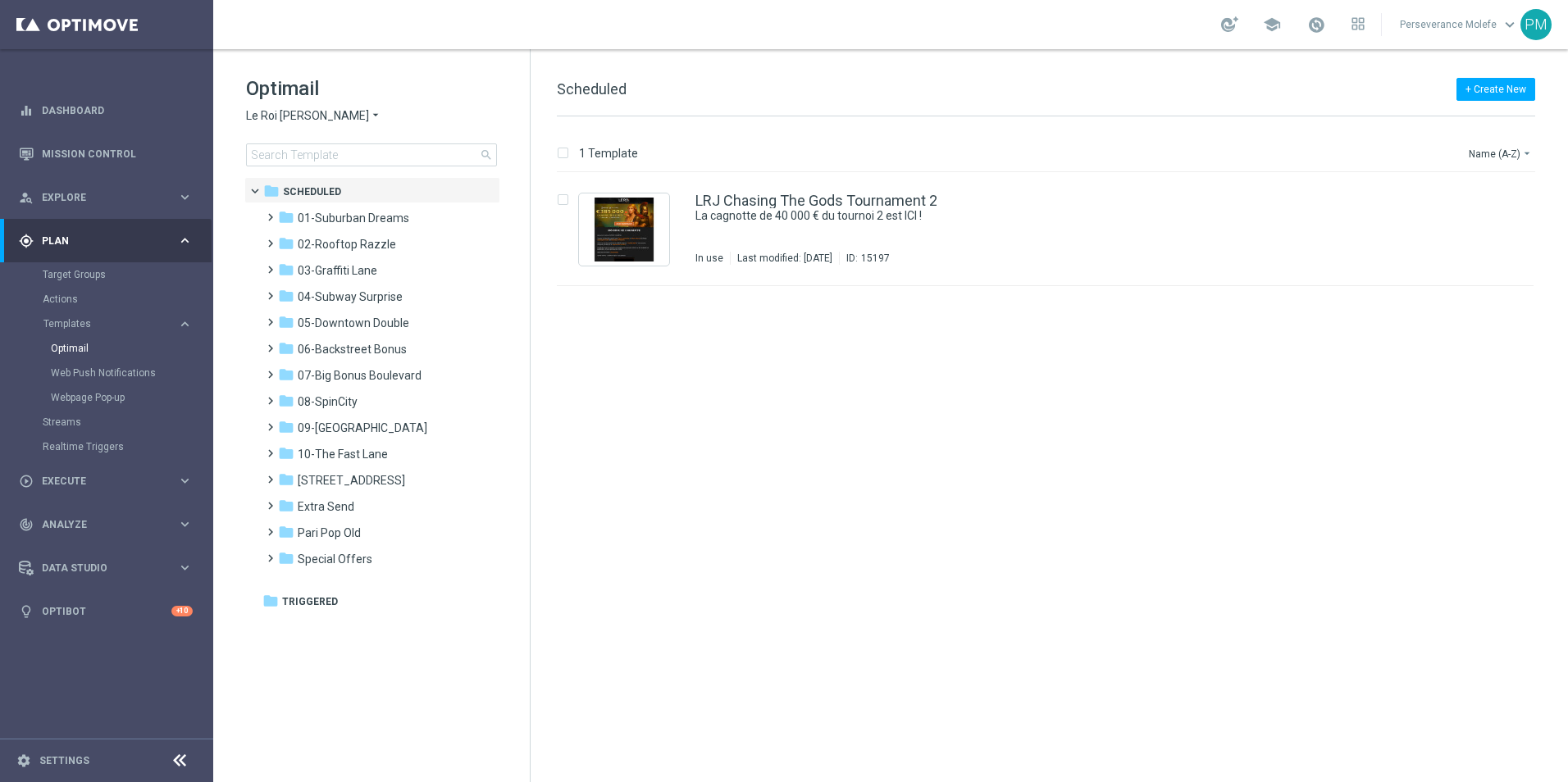
click at [304, 123] on span "Le Roi [PERSON_NAME]" at bounding box center [307, 116] width 123 height 15
click at [0, 0] on span "Casino Joka" at bounding box center [0, 0] width 0 height 0
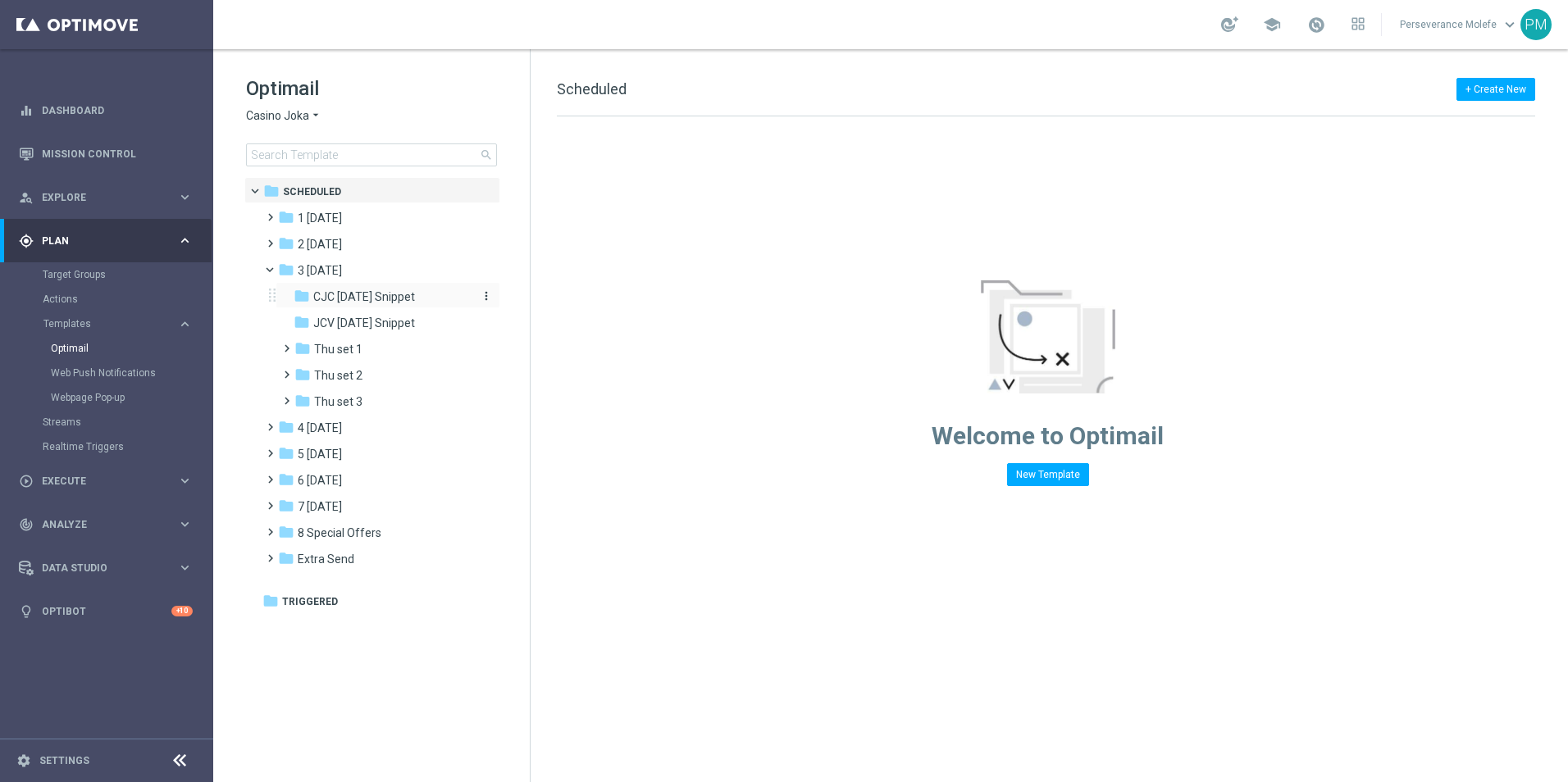
click at [348, 298] on span "CJC [DATE] Snippet" at bounding box center [364, 296] width 101 height 14
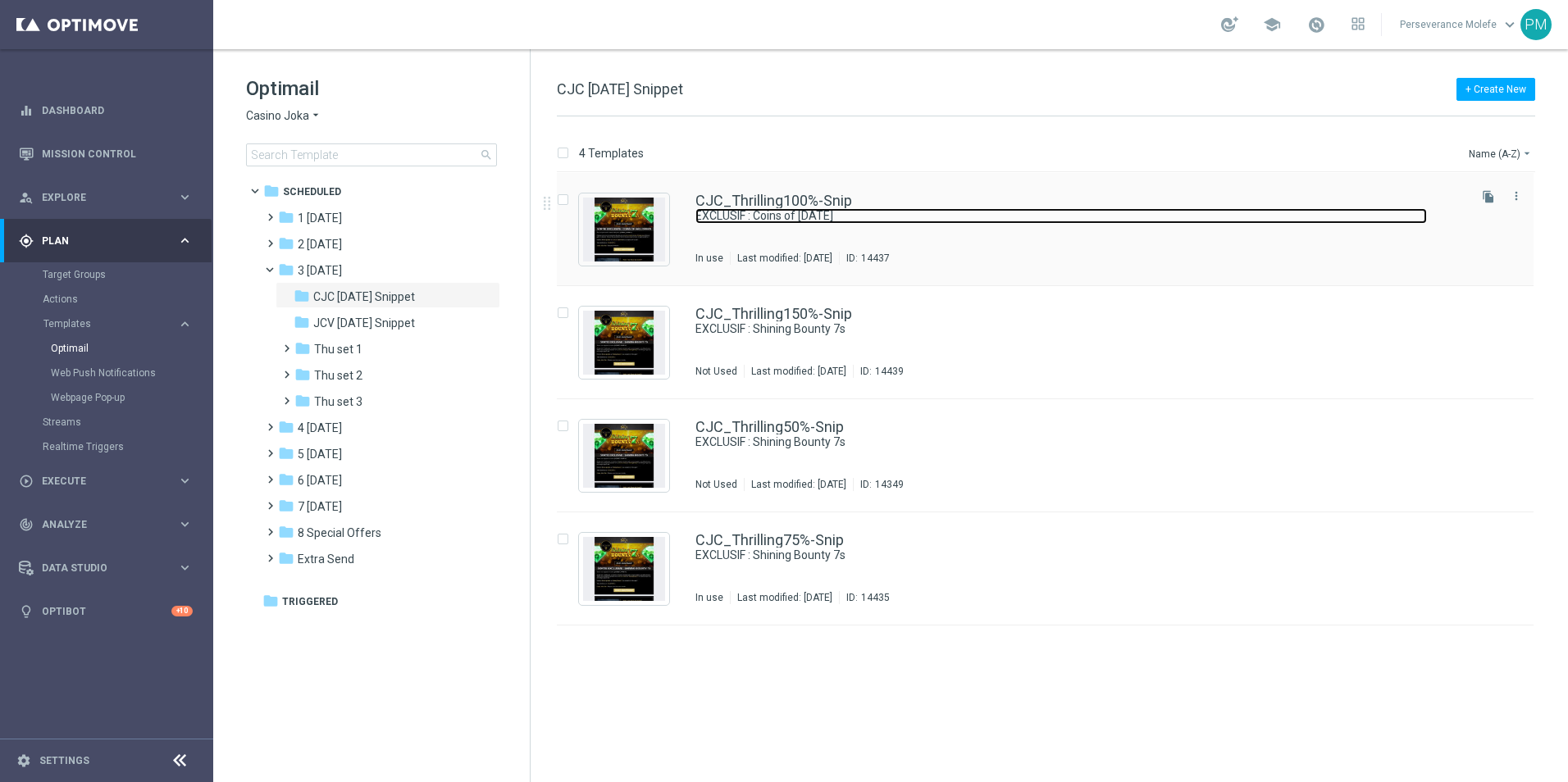
click at [749, 213] on link "EXCLUSIF : Coins of [DATE]" at bounding box center [1061, 216] width 732 height 15
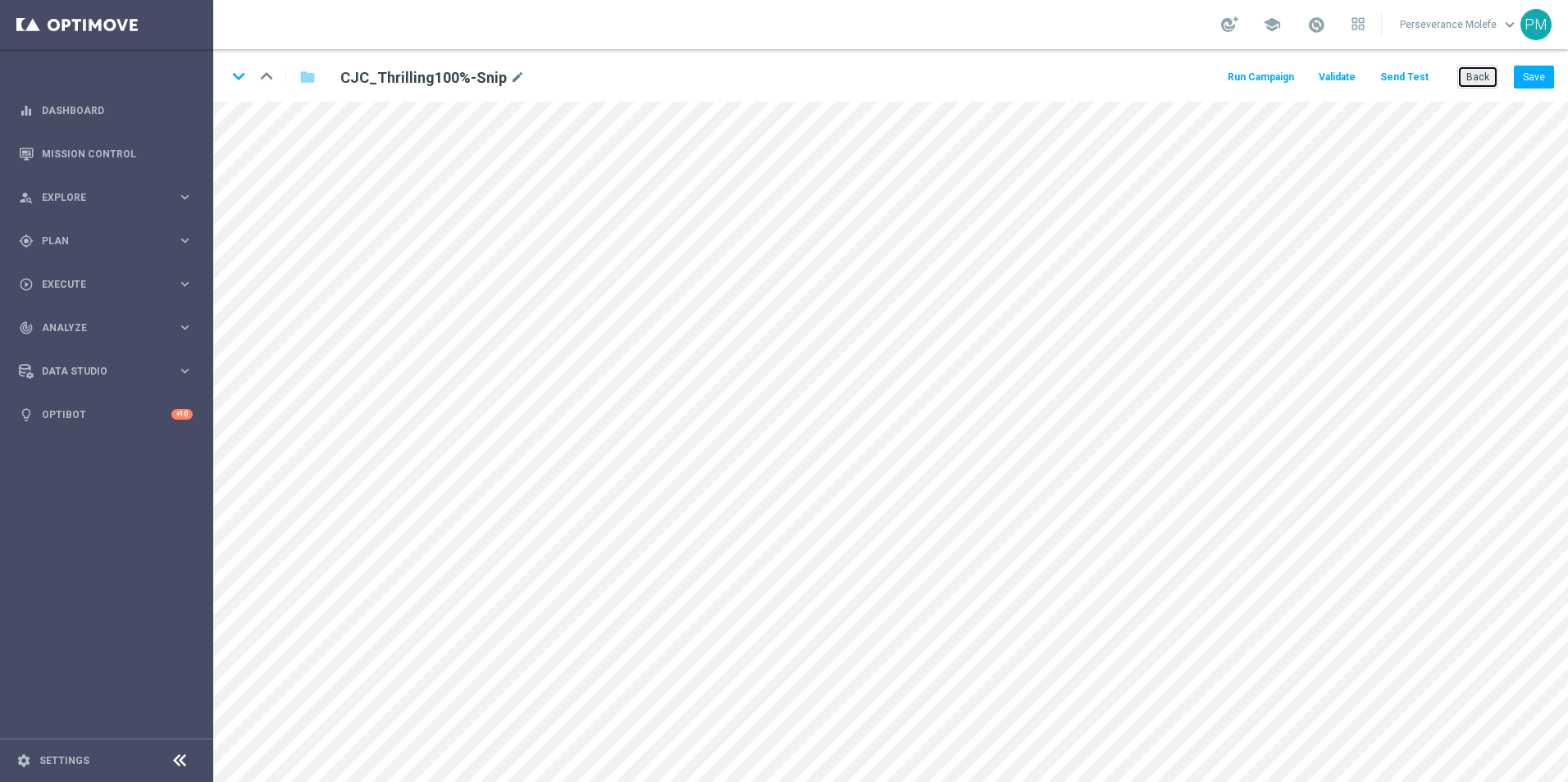
click at [1483, 73] on button "Back" at bounding box center [1477, 77] width 41 height 23
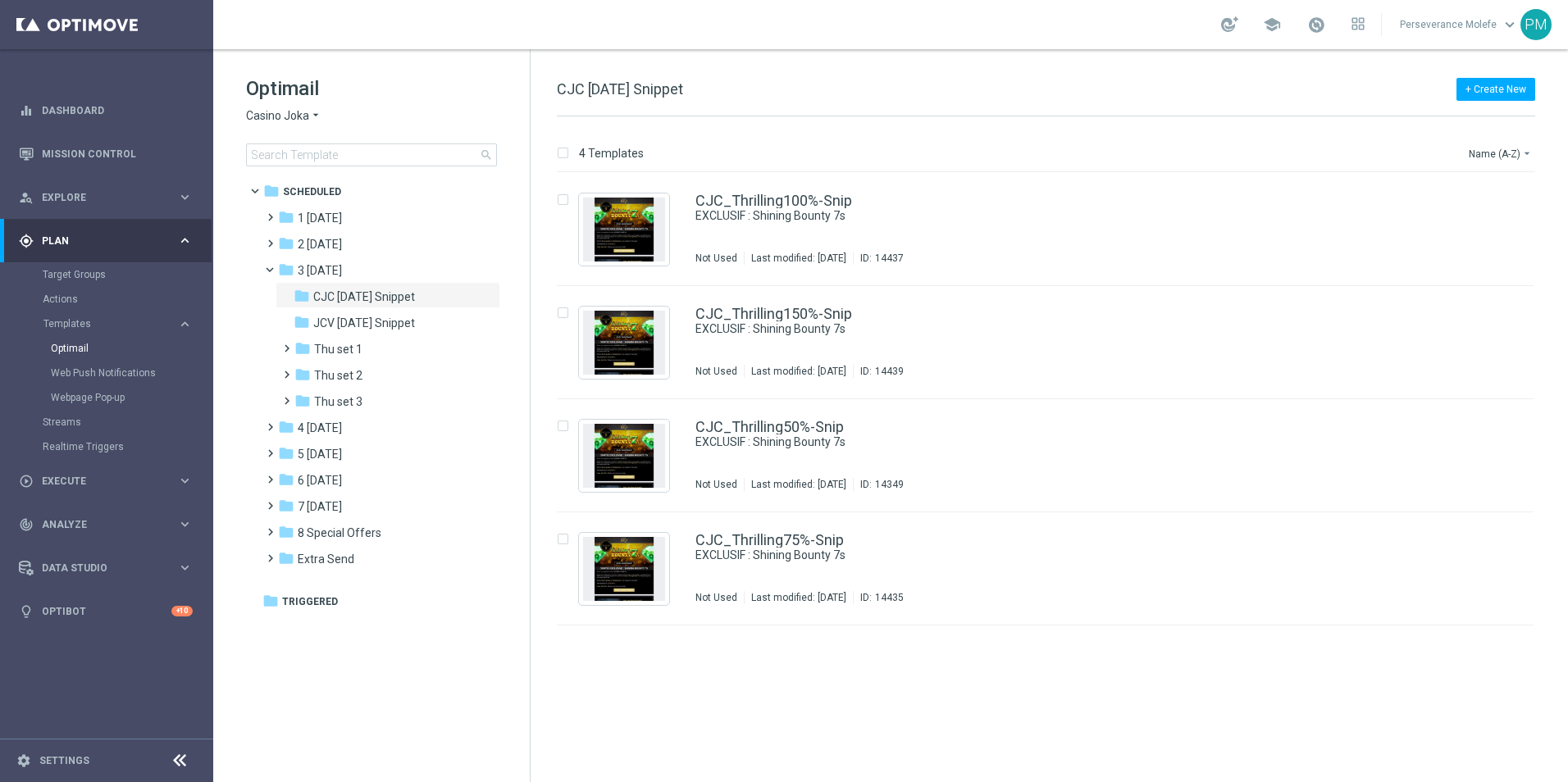
click at [292, 119] on span "Casino Joka" at bounding box center [277, 116] width 63 height 15
click at [0, 0] on span "Le Roi [PERSON_NAME]" at bounding box center [0, 0] width 0 height 0
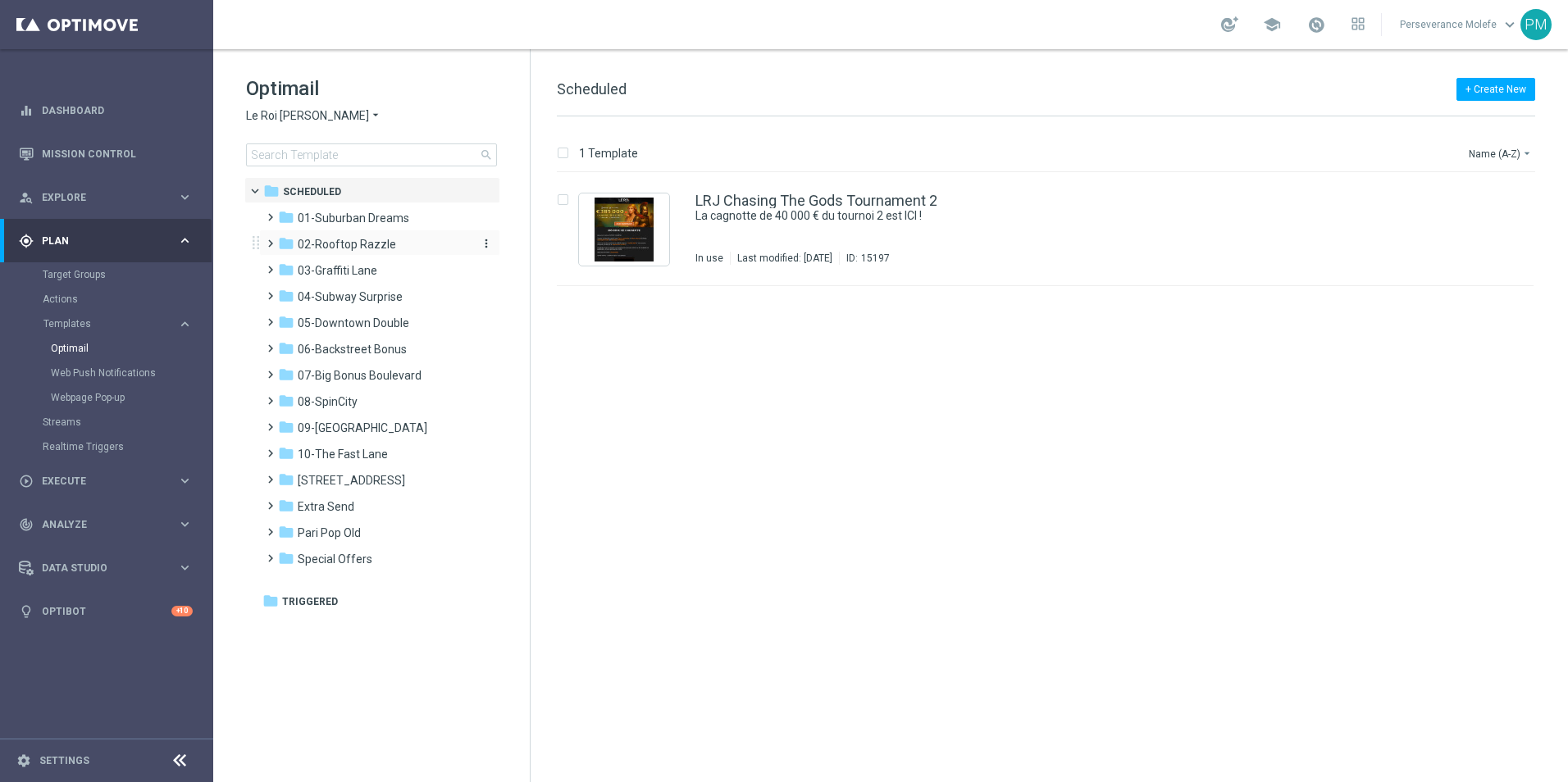
click at [322, 243] on span "02-Rooftop Razzle" at bounding box center [347, 244] width 99 height 14
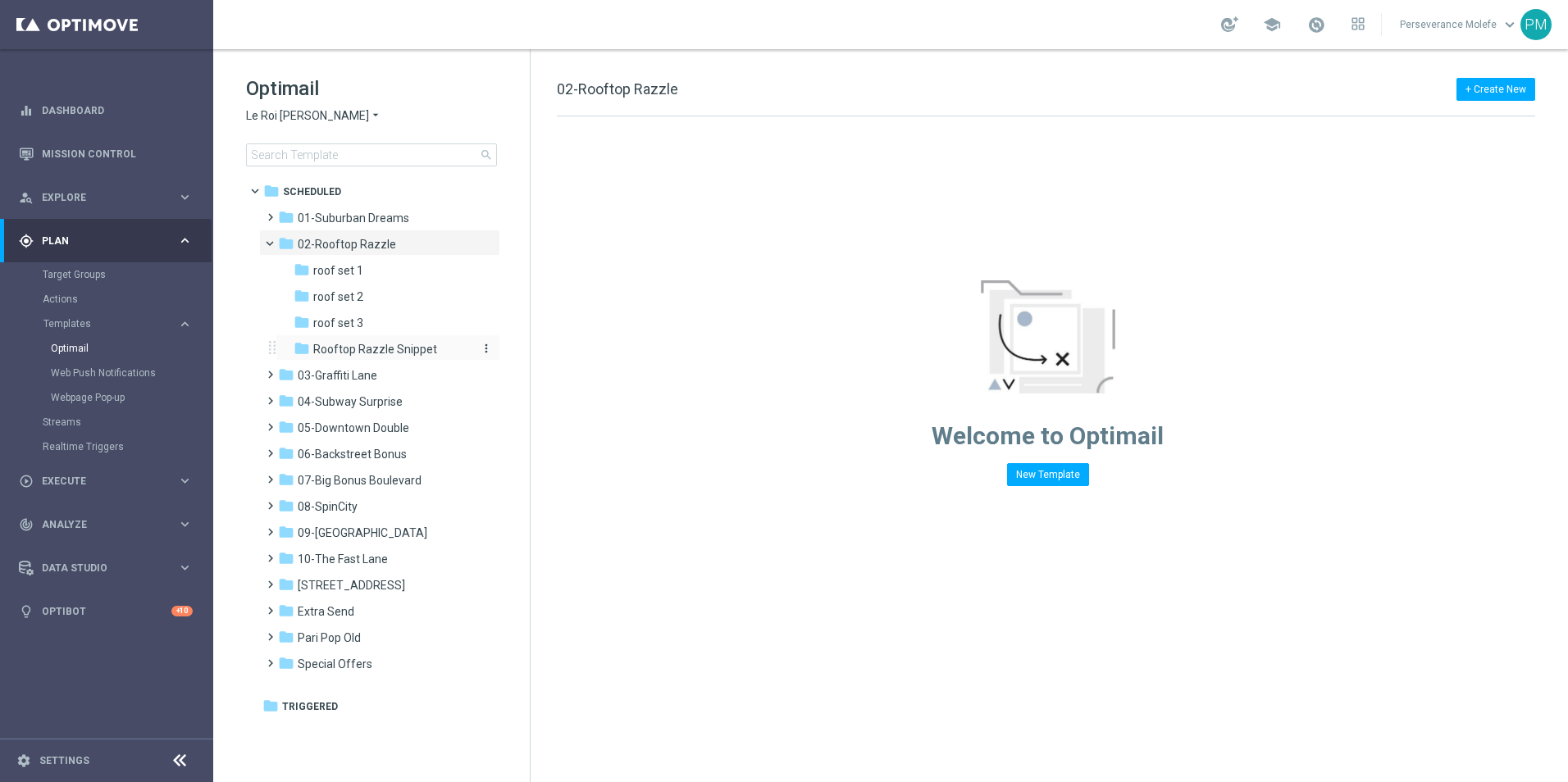
click at [406, 348] on span "Rooftop Razzle Snippet" at bounding box center [375, 348] width 124 height 14
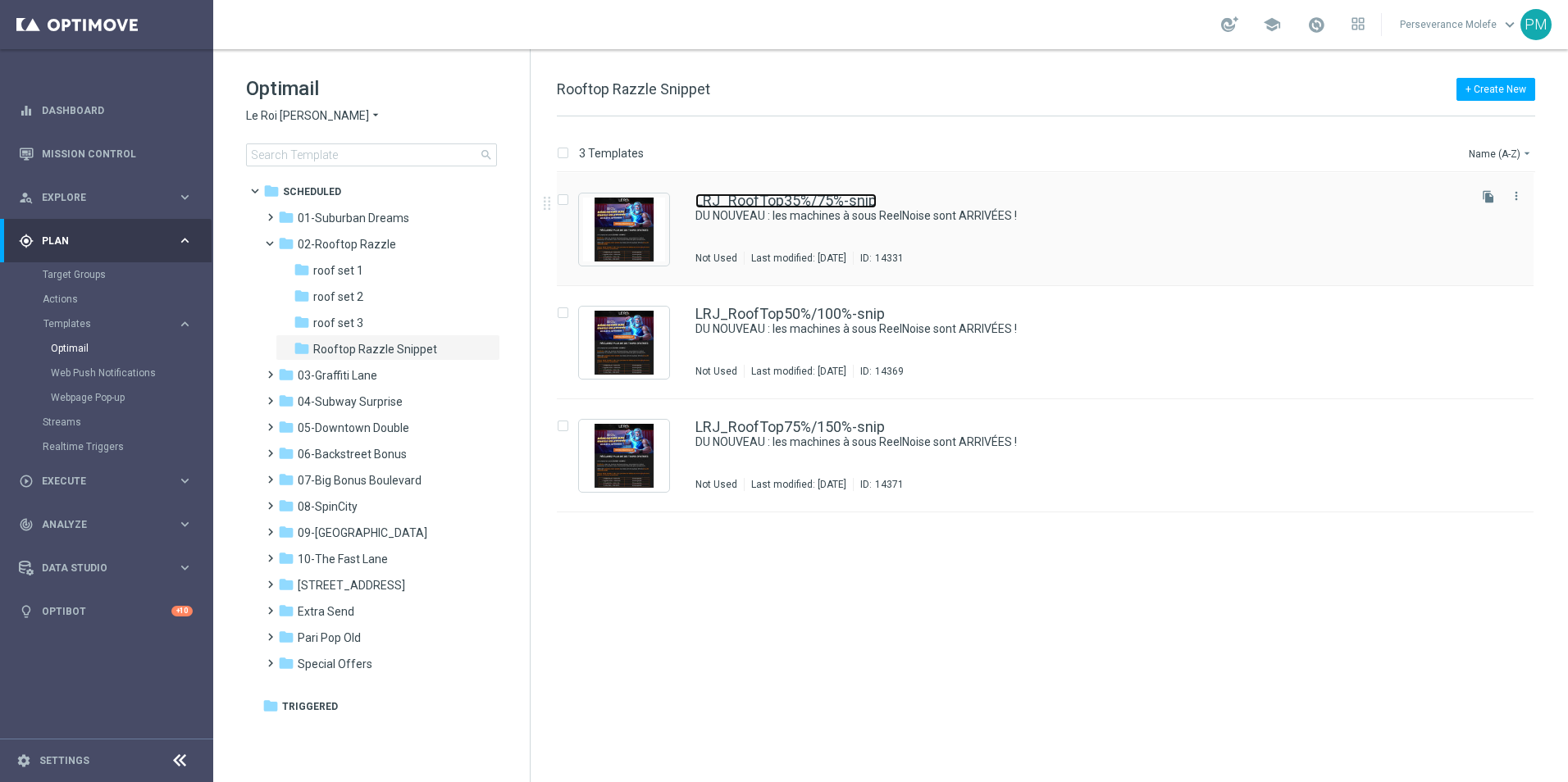
click at [749, 199] on link "LRJ_RoofTop35%/75%-snip" at bounding box center [786, 200] width 181 height 14
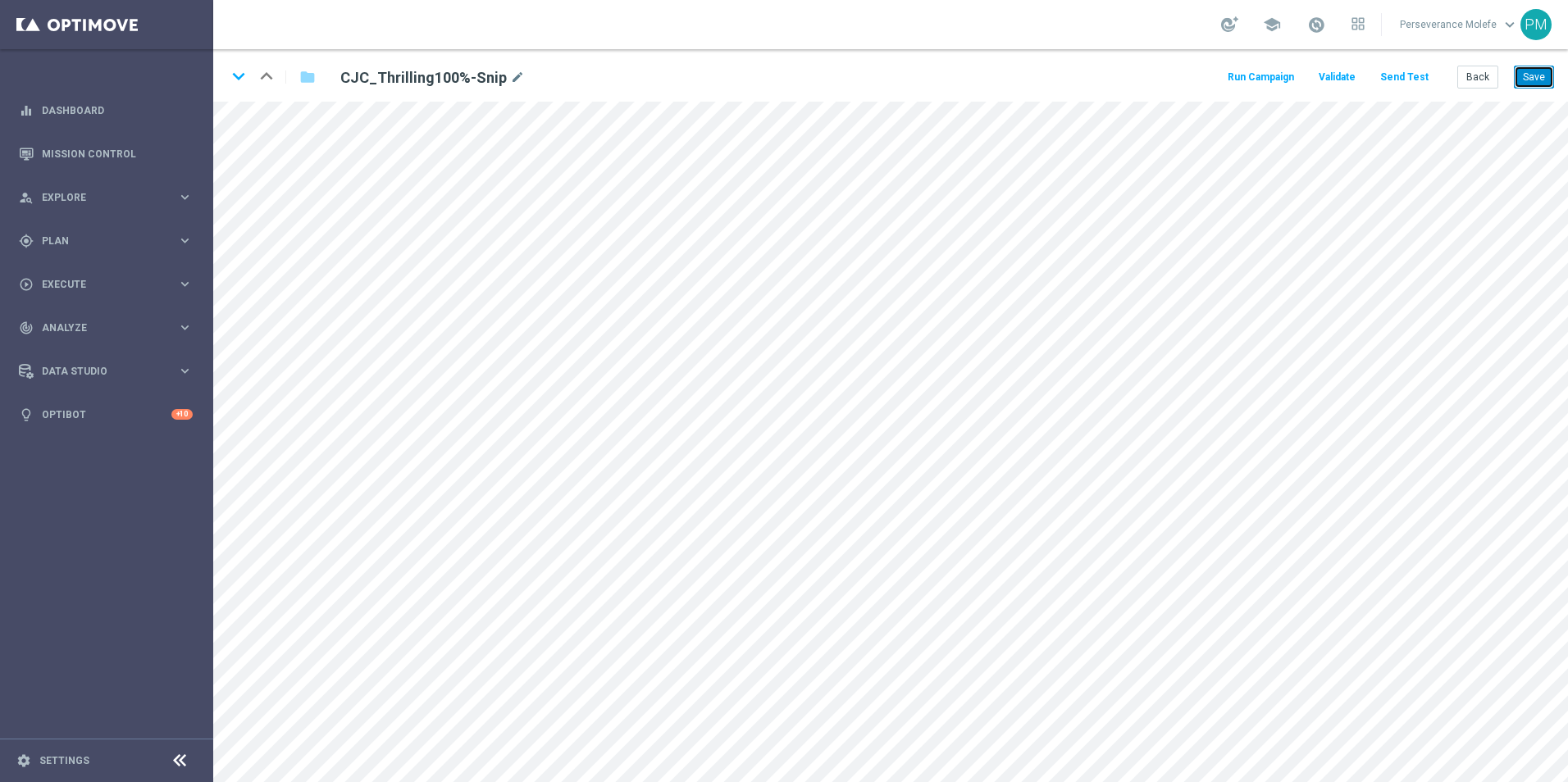
click at [1544, 72] on button "Save" at bounding box center [1534, 77] width 41 height 23
click at [1469, 77] on button "Back" at bounding box center [1477, 77] width 41 height 23
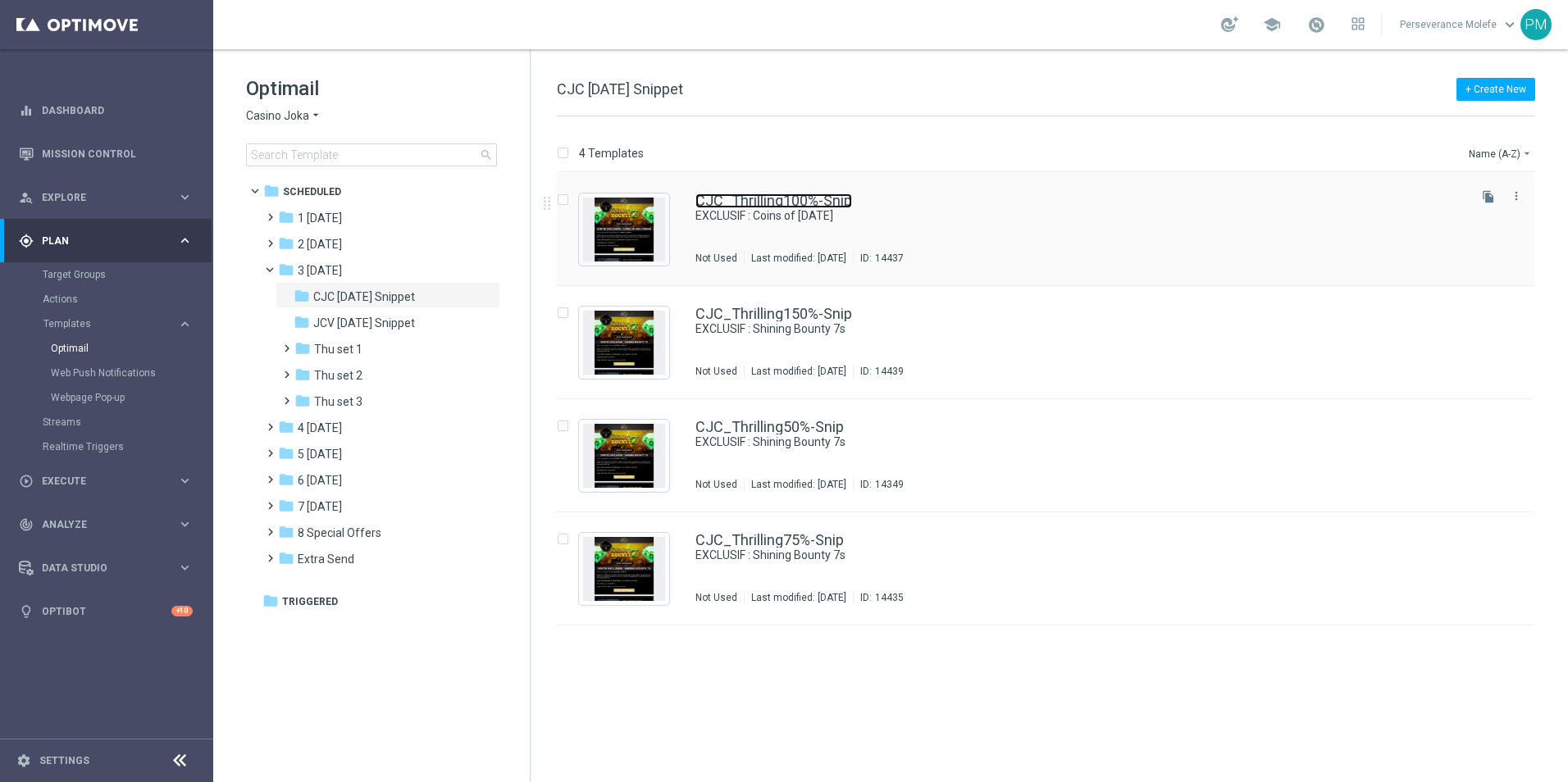
click at [770, 204] on link "CJC_Thrilling100%-Snip" at bounding box center [774, 200] width 157 height 14
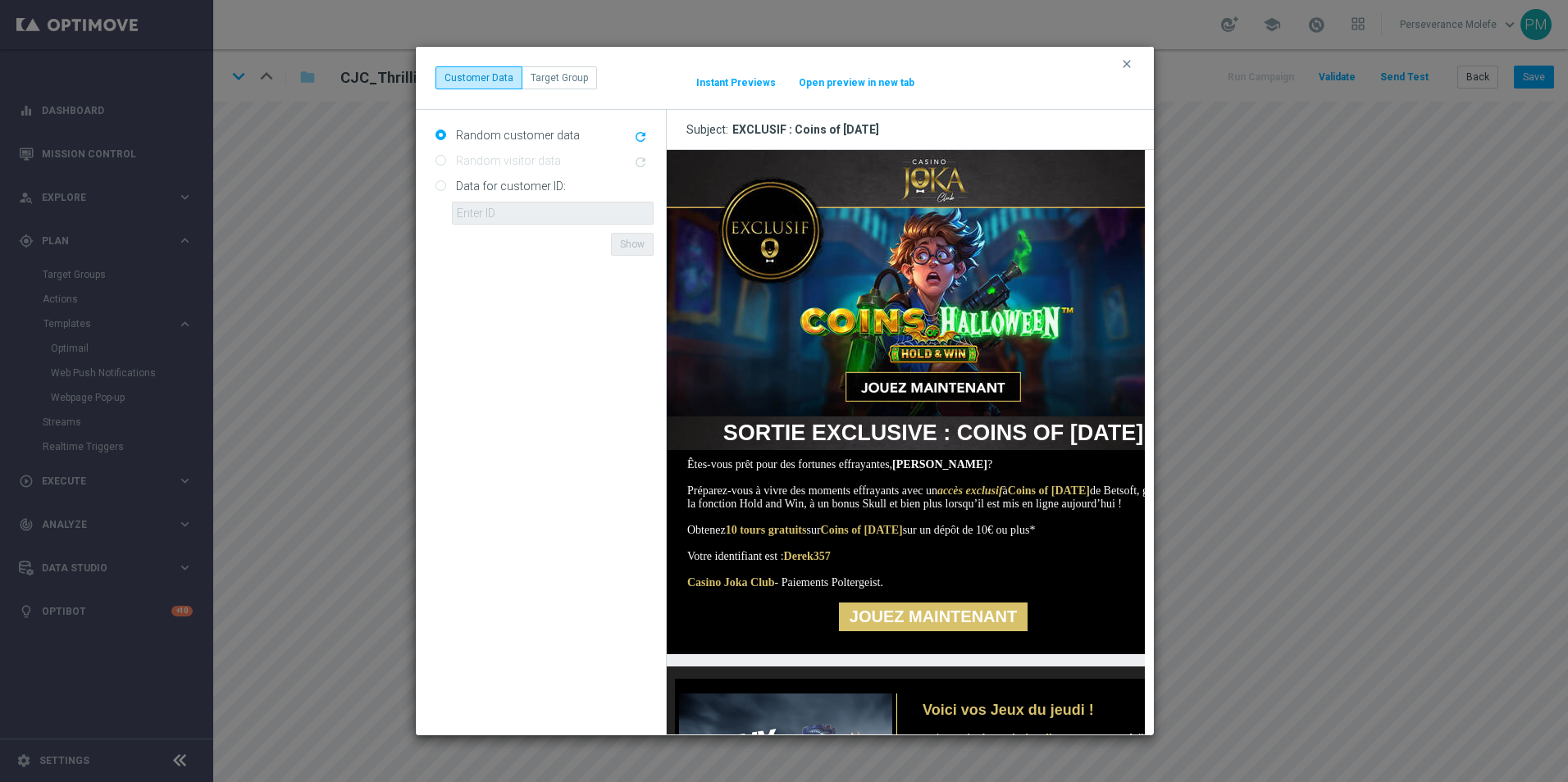
click at [822, 84] on button "Open preview in new tab" at bounding box center [856, 83] width 117 height 13
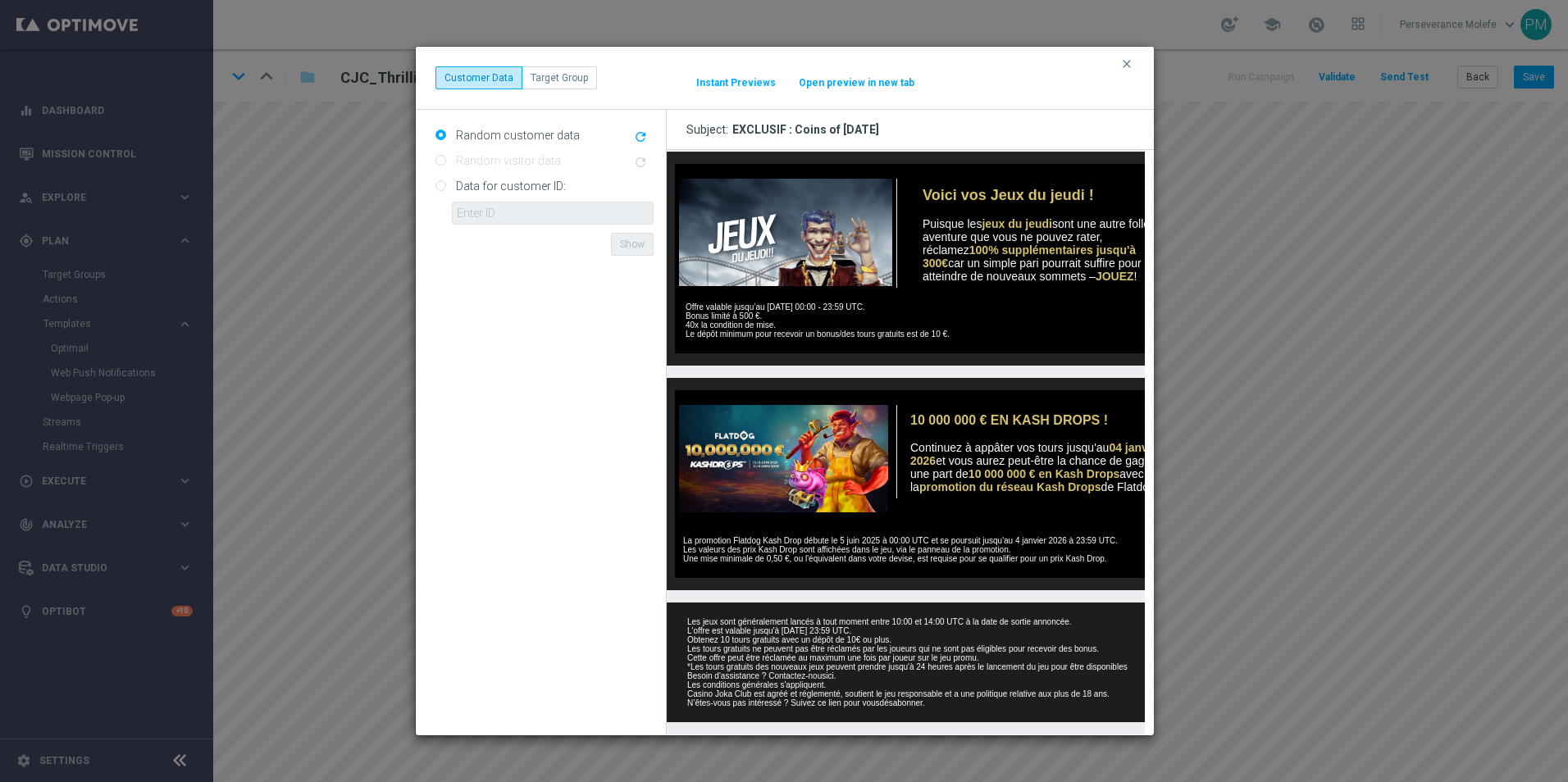
scroll to position [550, 0]
click at [853, 76] on button "Open preview in new tab" at bounding box center [856, 83] width 117 height 13
click at [1127, 70] on icon "clear" at bounding box center [1127, 64] width 14 height 13
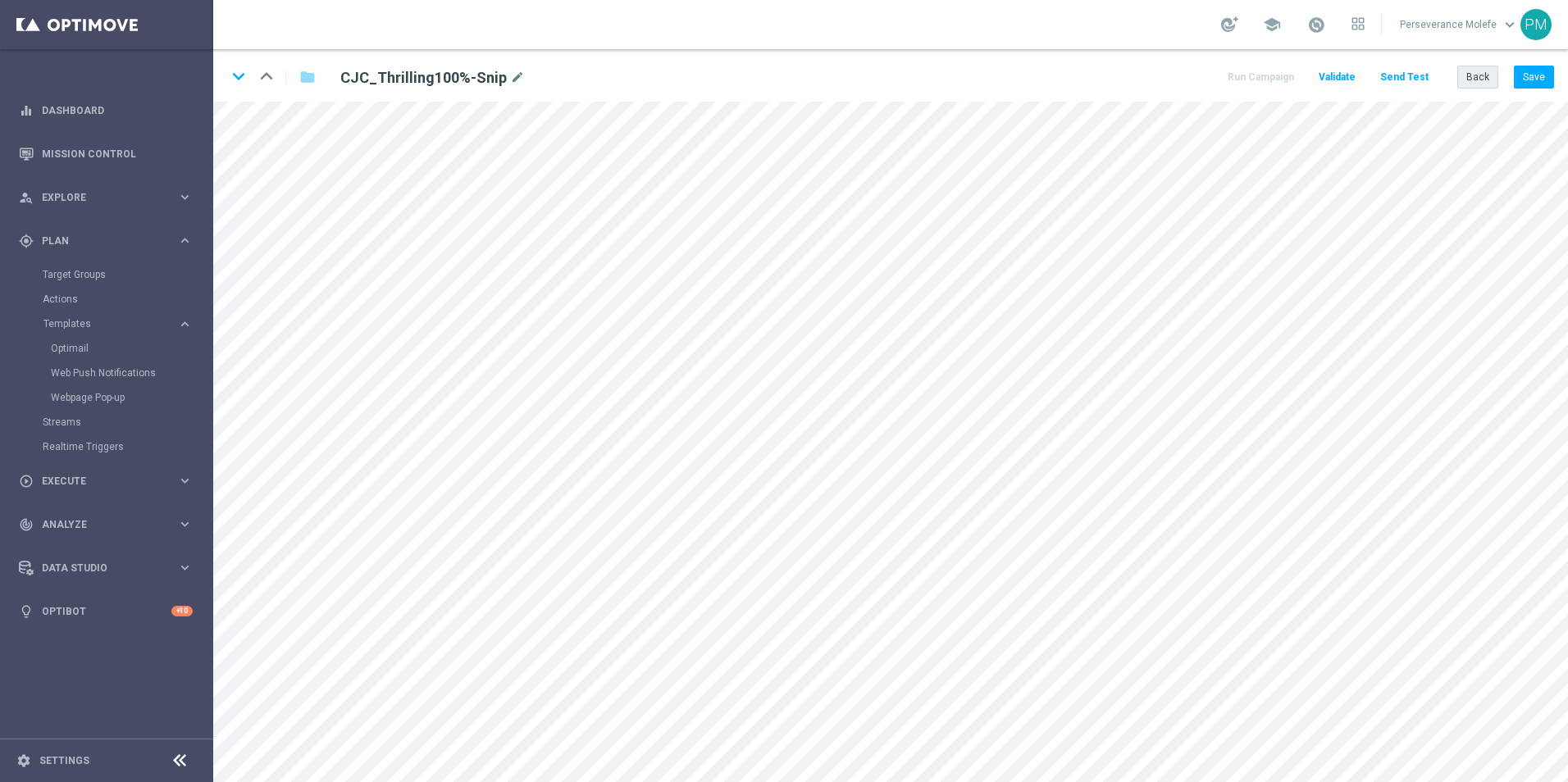
drag, startPoint x: 1506, startPoint y: 78, endPoint x: 1495, endPoint y: 81, distance: 11.4
click at [1503, 79] on div "Back Save" at bounding box center [1505, 77] width 97 height 23
click at [1495, 81] on button "Back" at bounding box center [1477, 77] width 41 height 23
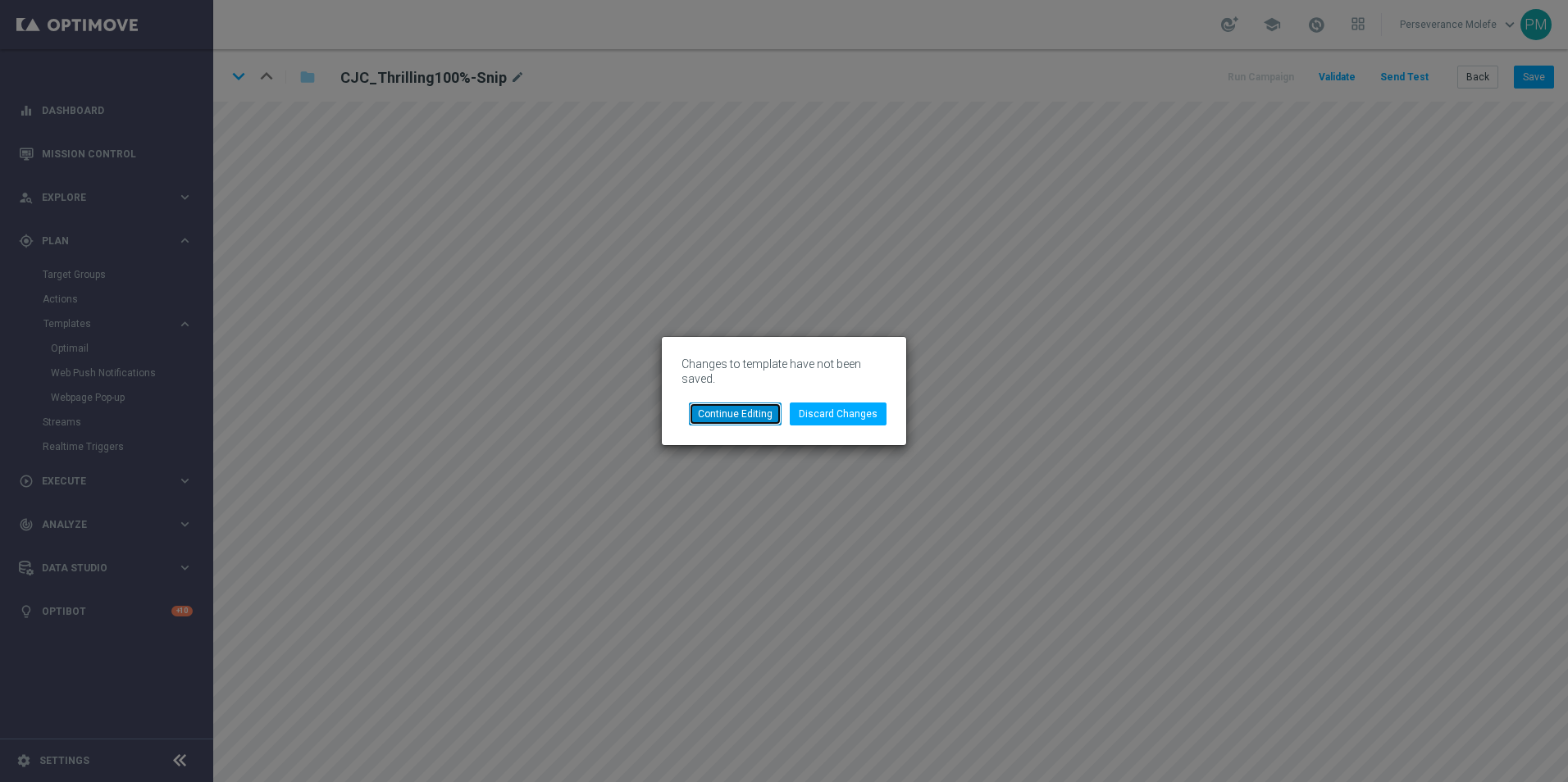
click at [748, 413] on button "Continue Editing" at bounding box center [735, 413] width 93 height 23
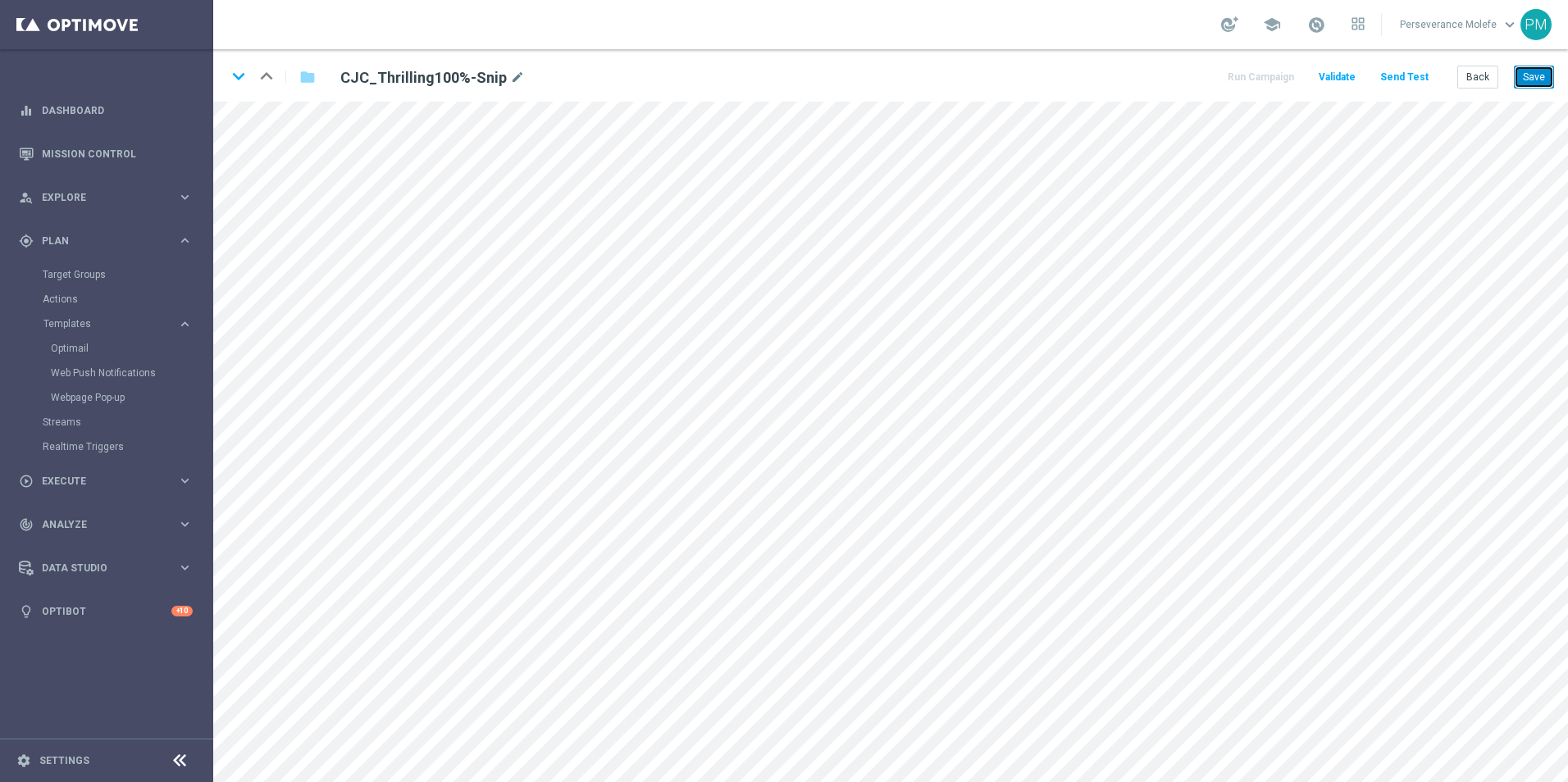
click at [1523, 72] on button "Save" at bounding box center [1534, 77] width 41 height 23
click at [1481, 78] on button "Back" at bounding box center [1477, 77] width 41 height 23
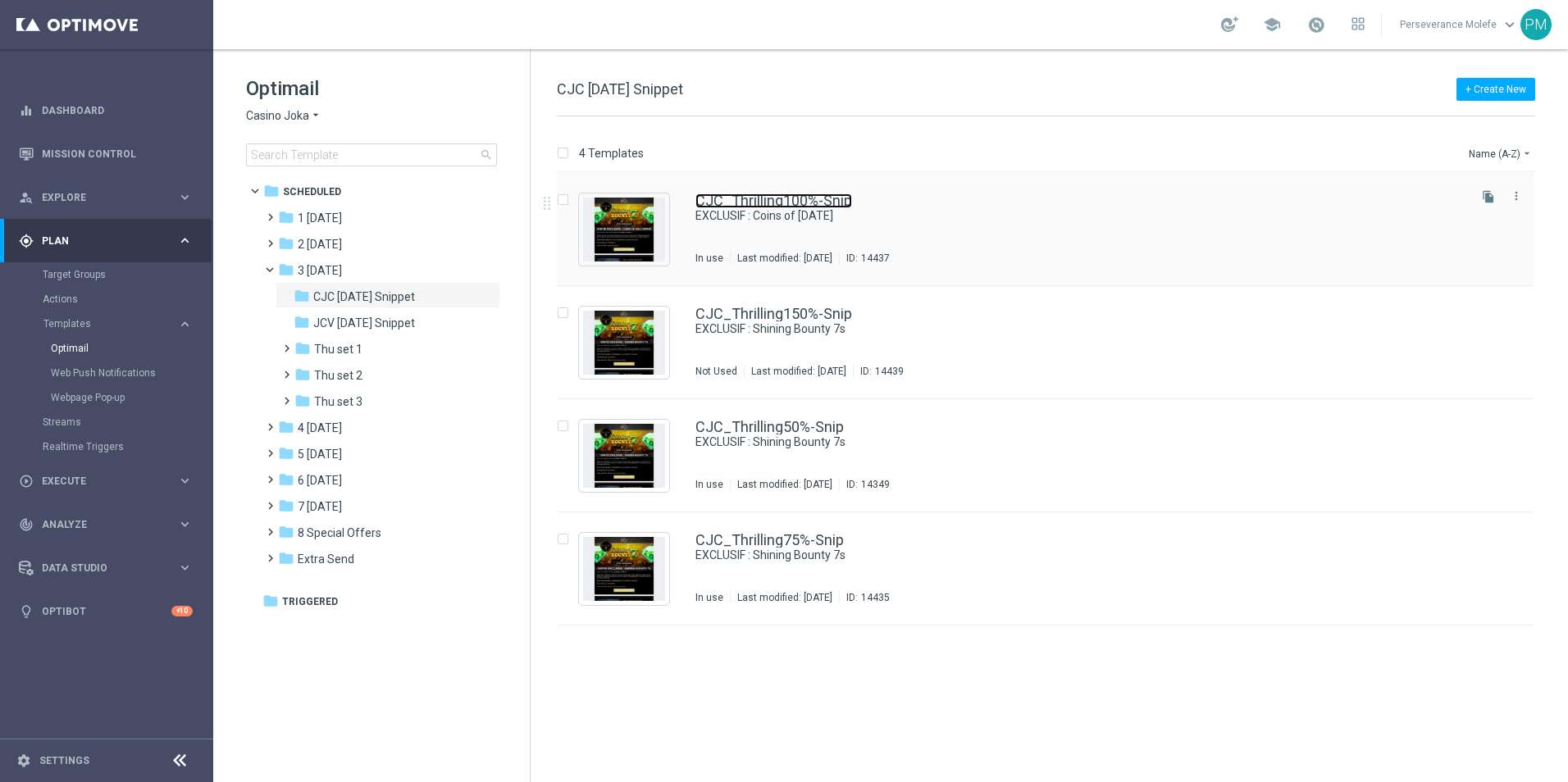
click at [724, 197] on link "CJC_Thrilling100%-Snip" at bounding box center [774, 200] width 157 height 14
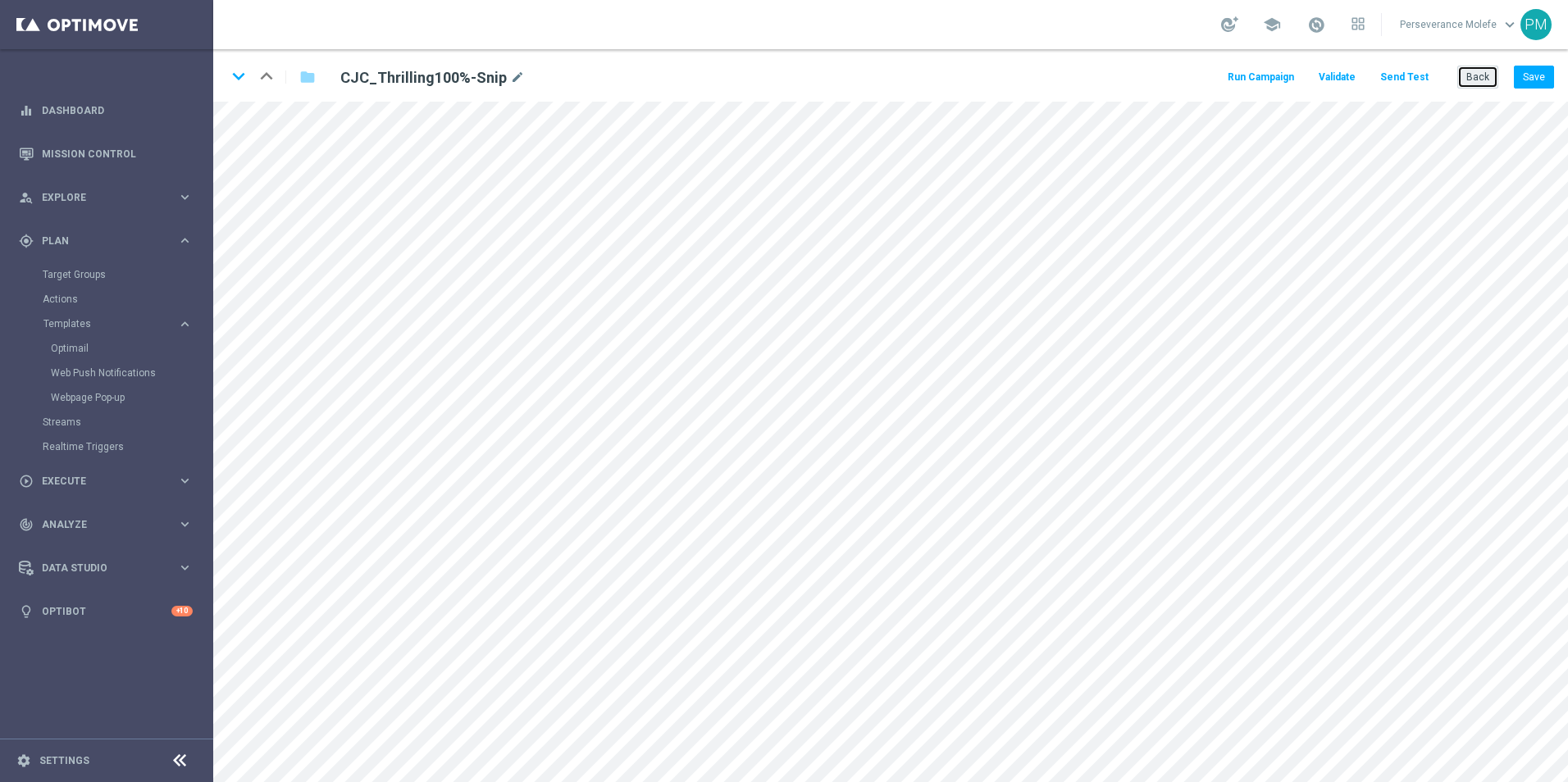
click at [1466, 76] on button "Back" at bounding box center [1477, 77] width 41 height 23
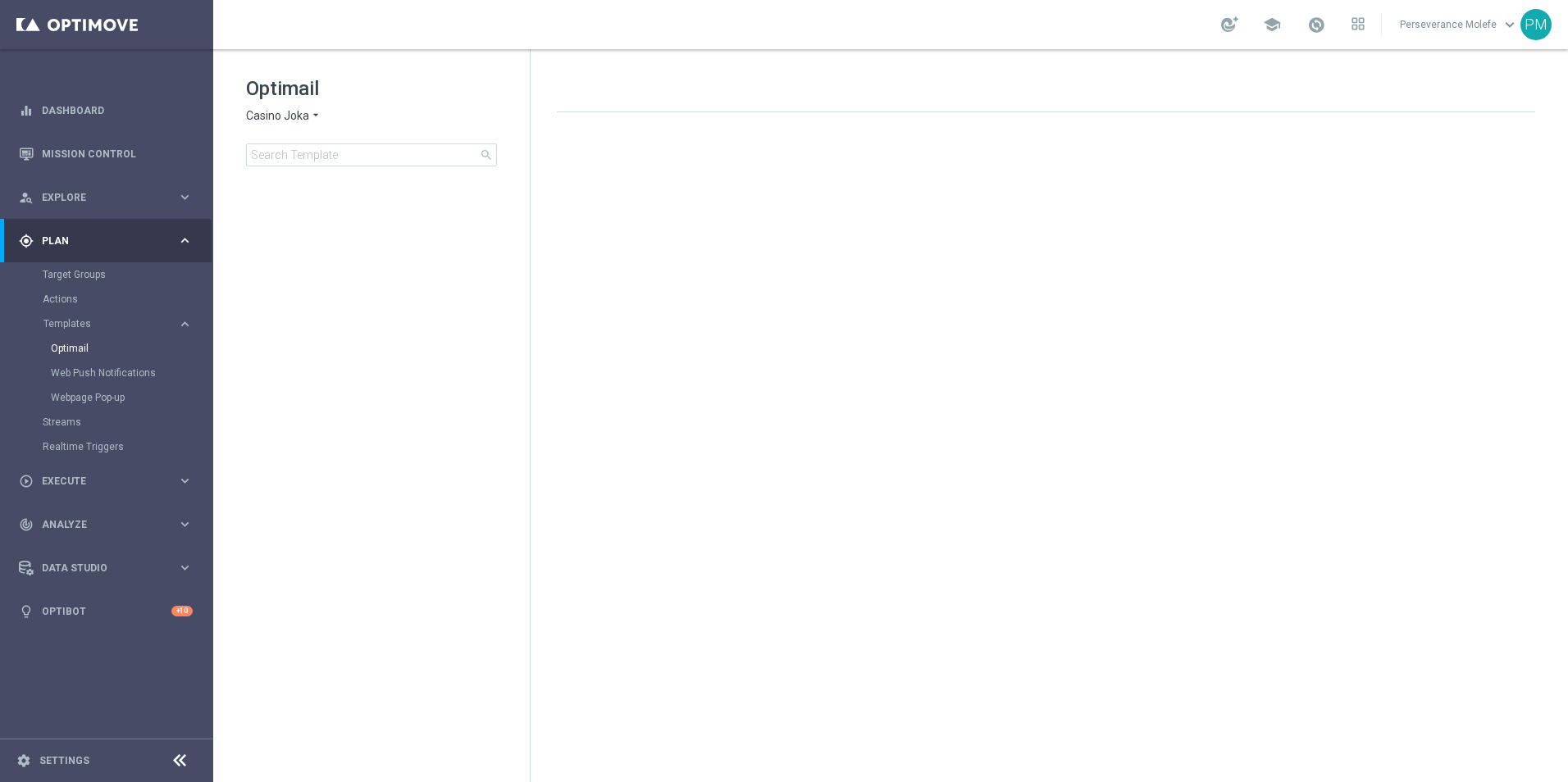
click at [275, 116] on span "Casino Joka" at bounding box center [277, 116] width 63 height 15
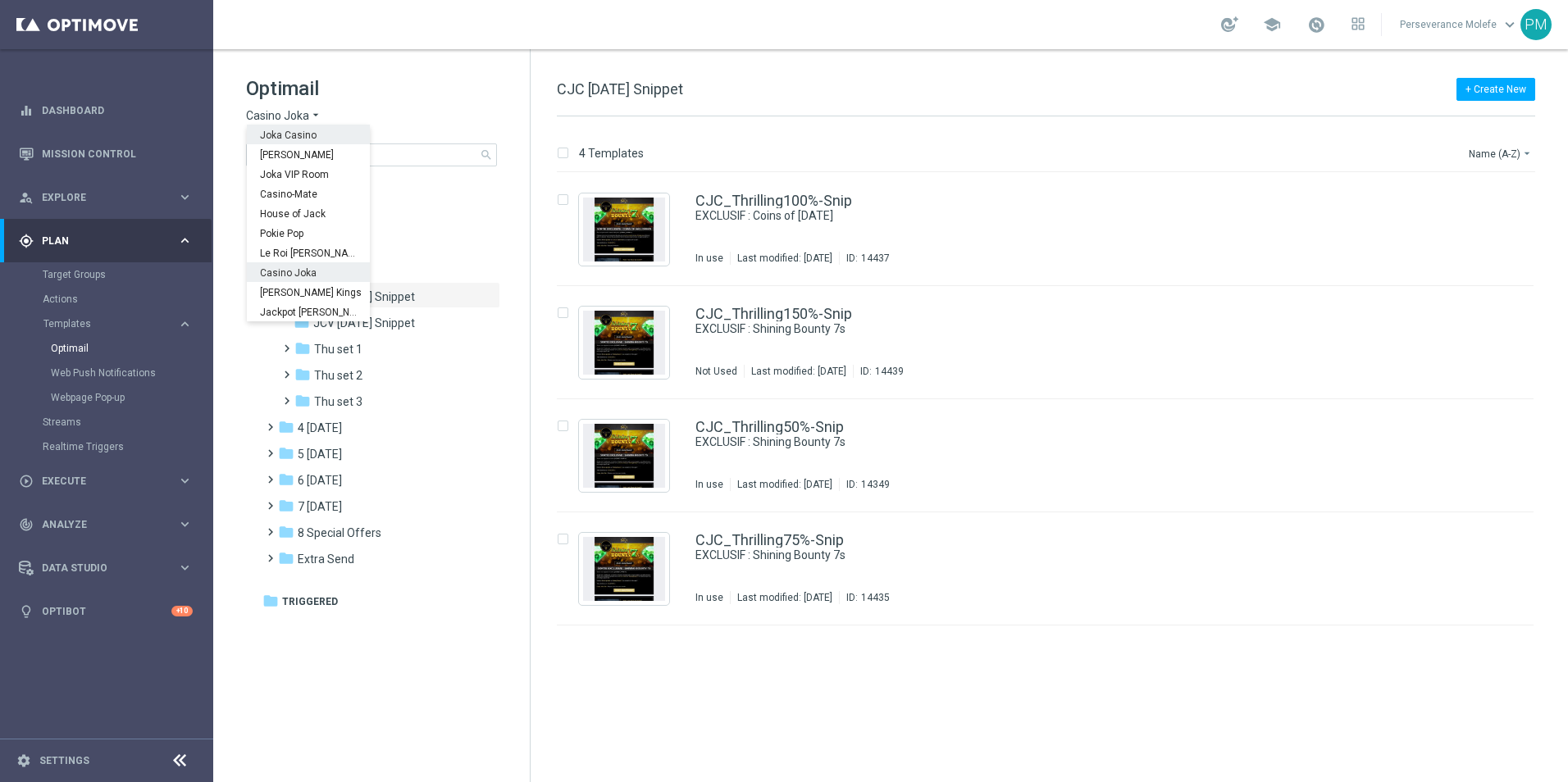
click at [0, 0] on span "Joka Casino" at bounding box center [0, 0] width 0 height 0
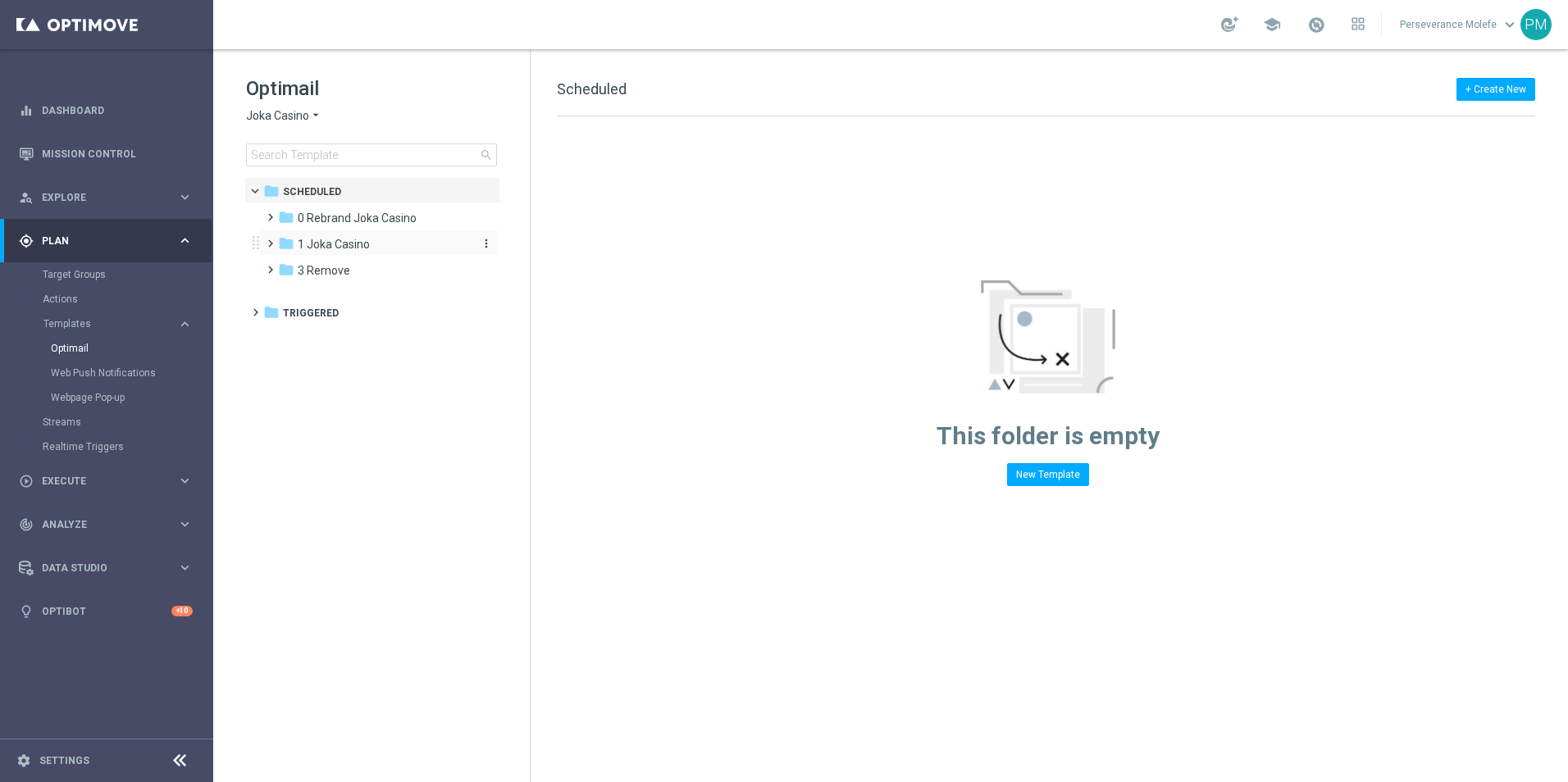
click at [467, 249] on div "folder 1 Joka Casino more_vert" at bounding box center [388, 245] width 221 height 19
click at [370, 274] on div "folder 1- Daily" at bounding box center [381, 271] width 175 height 19
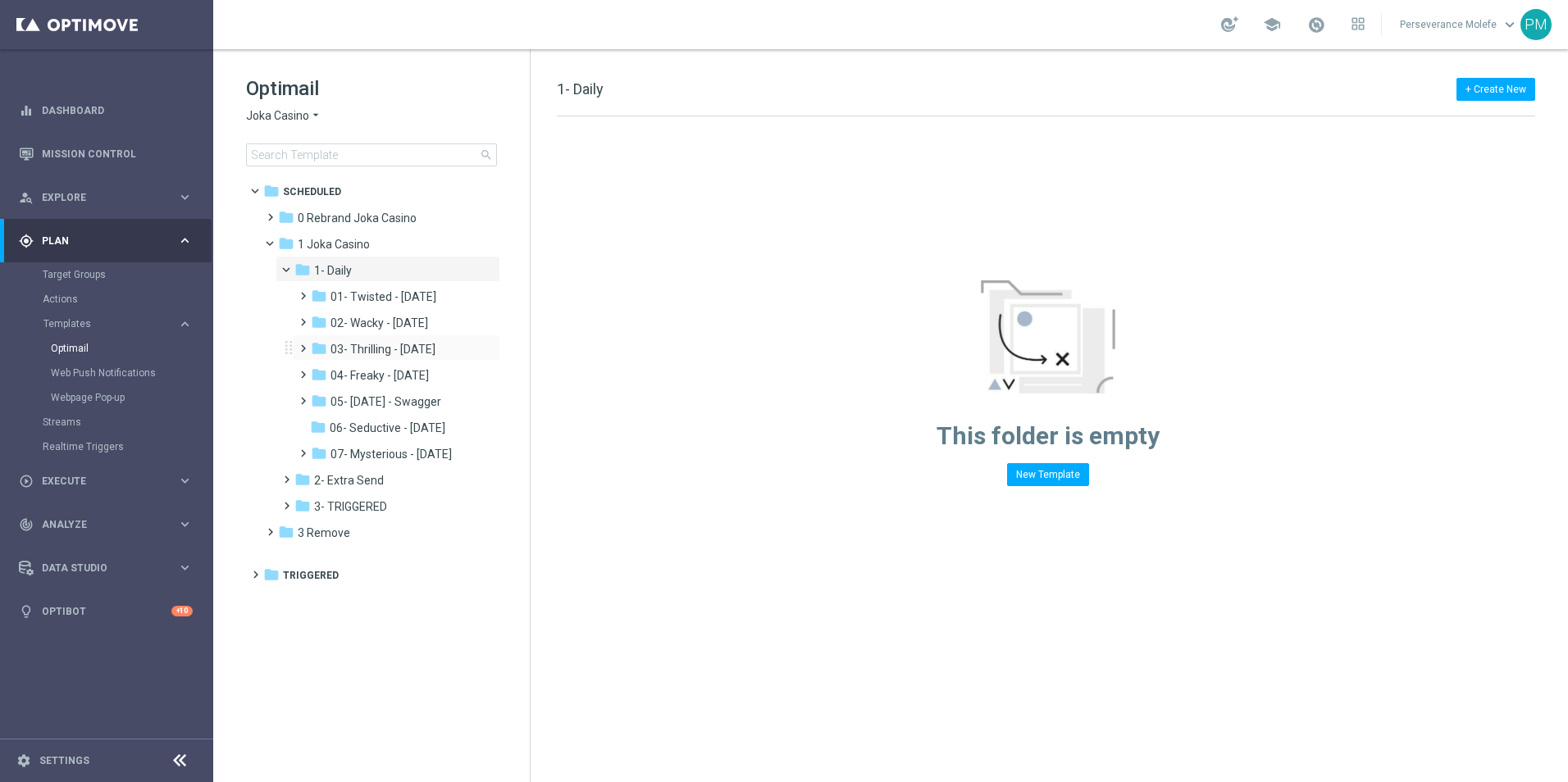
click at [395, 334] on div "folder 03- Thrilling - Thursday more_vert" at bounding box center [396, 347] width 208 height 26
click at [397, 338] on div "folder 03- Thrilling - Thursday more_vert" at bounding box center [396, 347] width 208 height 26
click at [404, 348] on span "03- Thrilling - Thursday" at bounding box center [383, 348] width 105 height 14
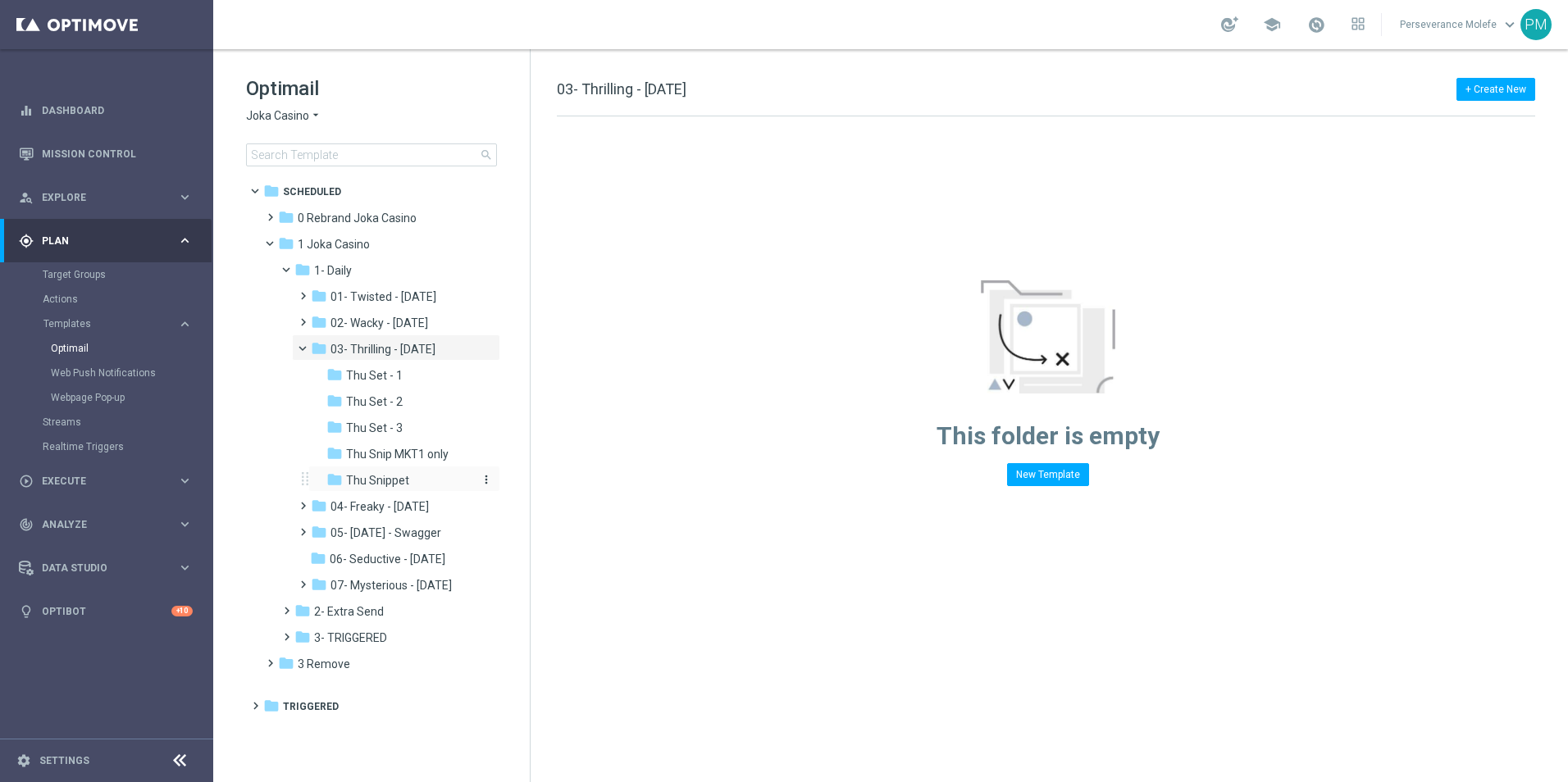
click at [410, 476] on div "folder Thu Snippet" at bounding box center [400, 481] width 148 height 19
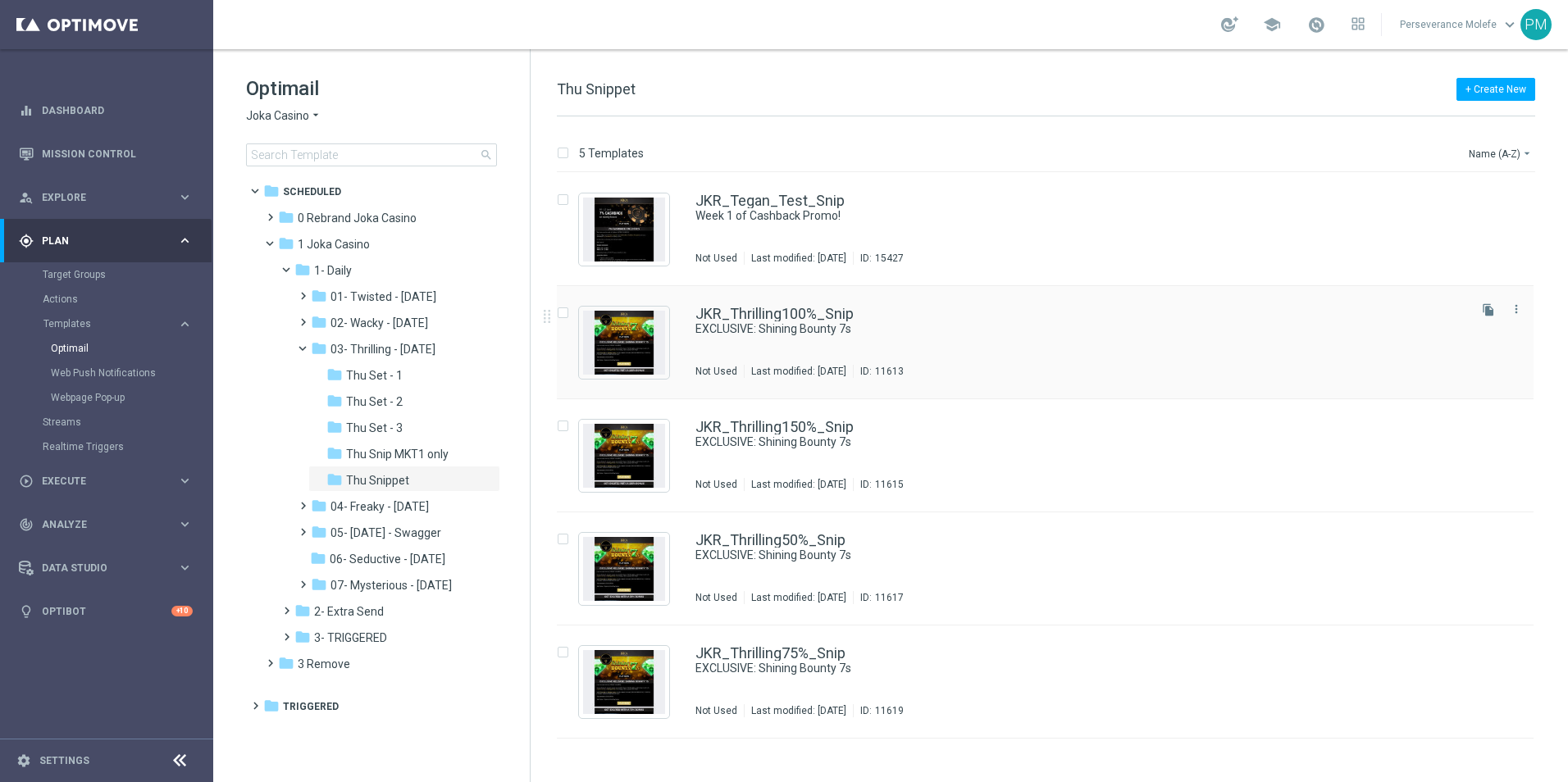
click at [761, 303] on div "JKR_Thrilling100%_Snip EXCLUSIVE: Shining Bounty 7s Not Used Last modified: Mon…" at bounding box center [1045, 342] width 976 height 113
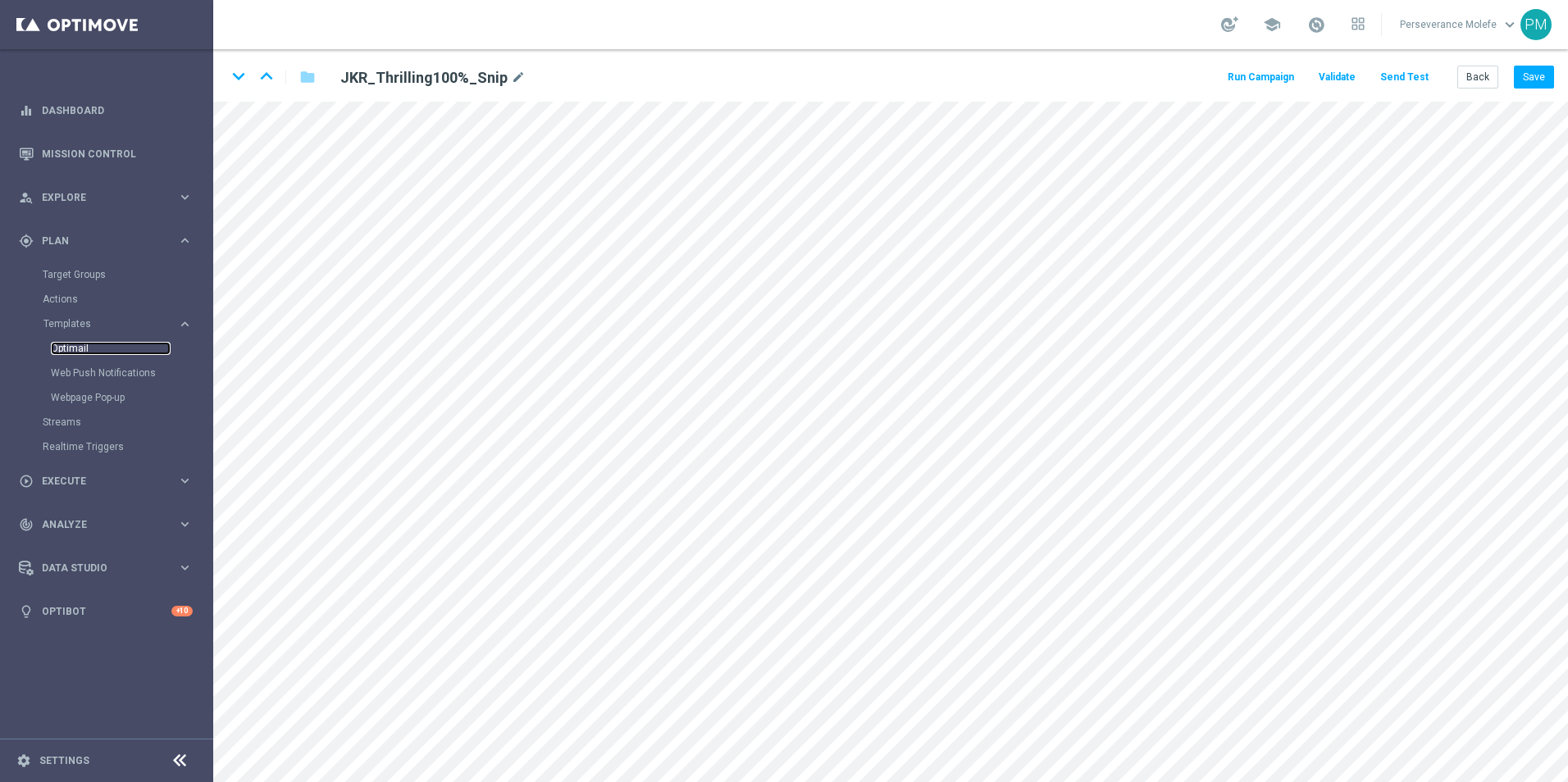
click at [73, 348] on link "Optimail" at bounding box center [111, 348] width 120 height 13
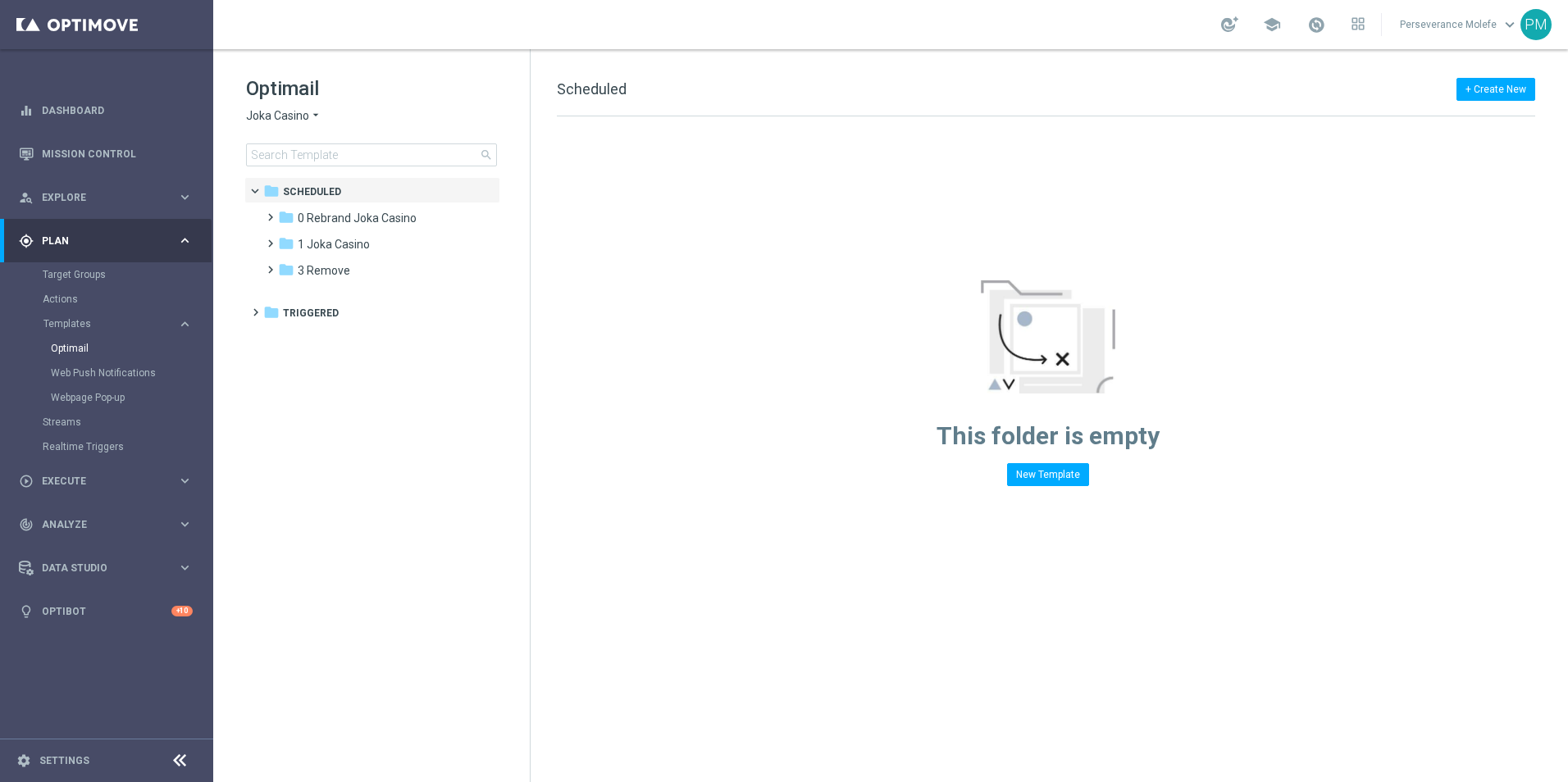
click at [317, 121] on icon "arrow_drop_down" at bounding box center [316, 116] width 14 height 15
click at [315, 275] on div "Casino Joka" at bounding box center [308, 272] width 123 height 19
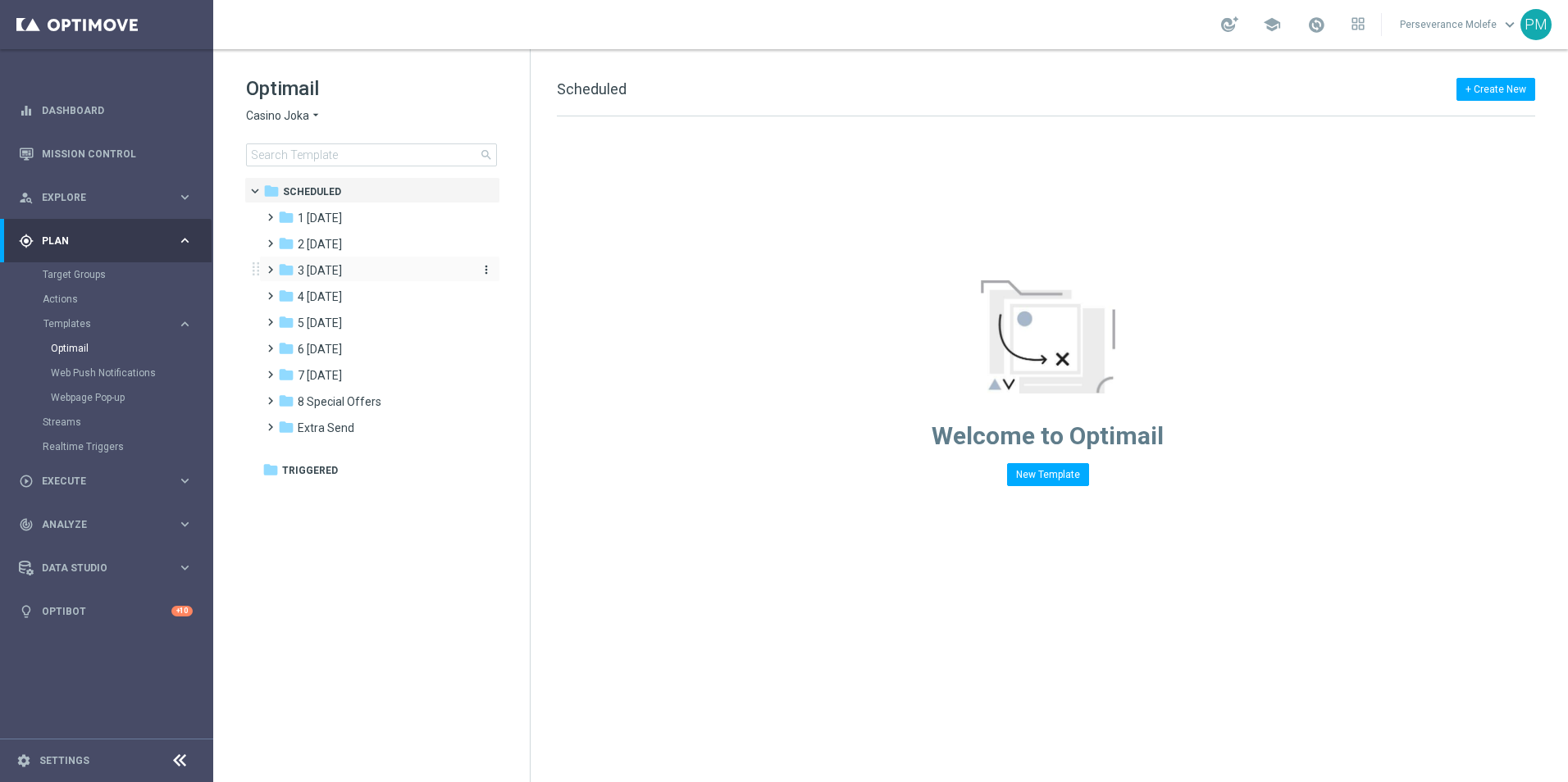
click at [376, 266] on div "folder 3 [DATE]" at bounding box center [371, 271] width 188 height 19
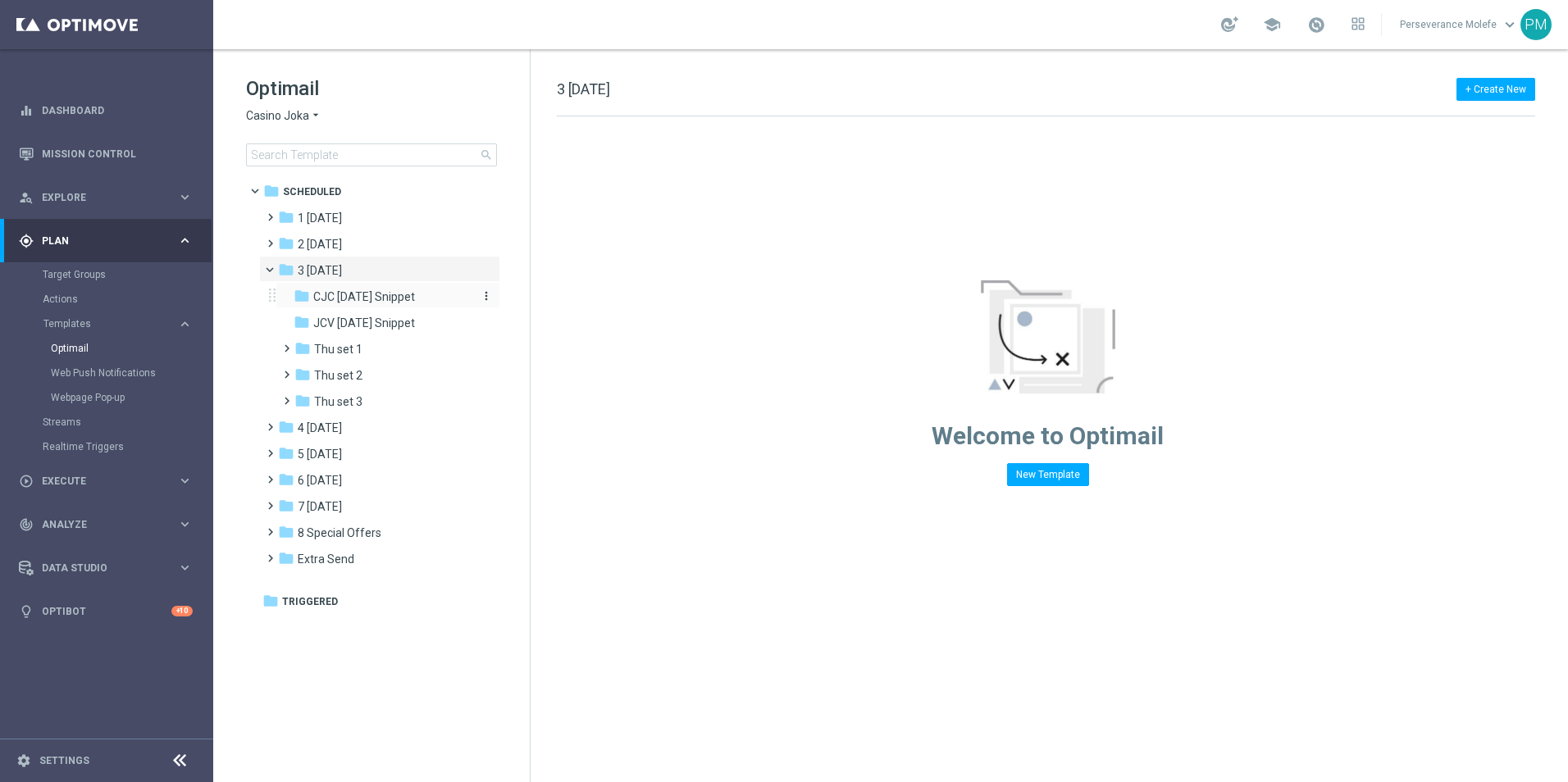
click at [383, 293] on span "CJC [DATE] Snippet" at bounding box center [364, 296] width 101 height 14
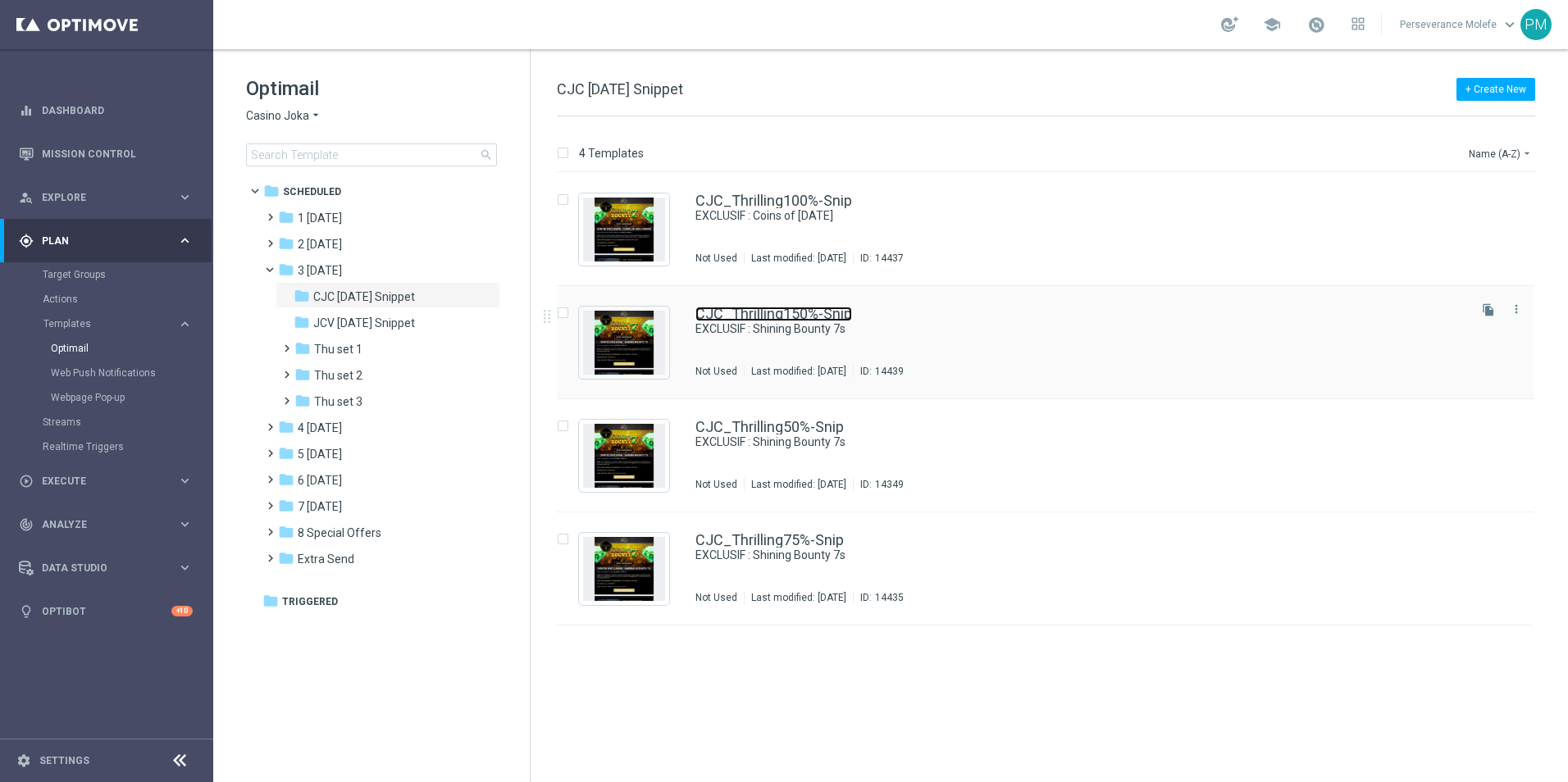
click at [784, 318] on link "CJC_Thrilling150%-Snip" at bounding box center [774, 313] width 157 height 14
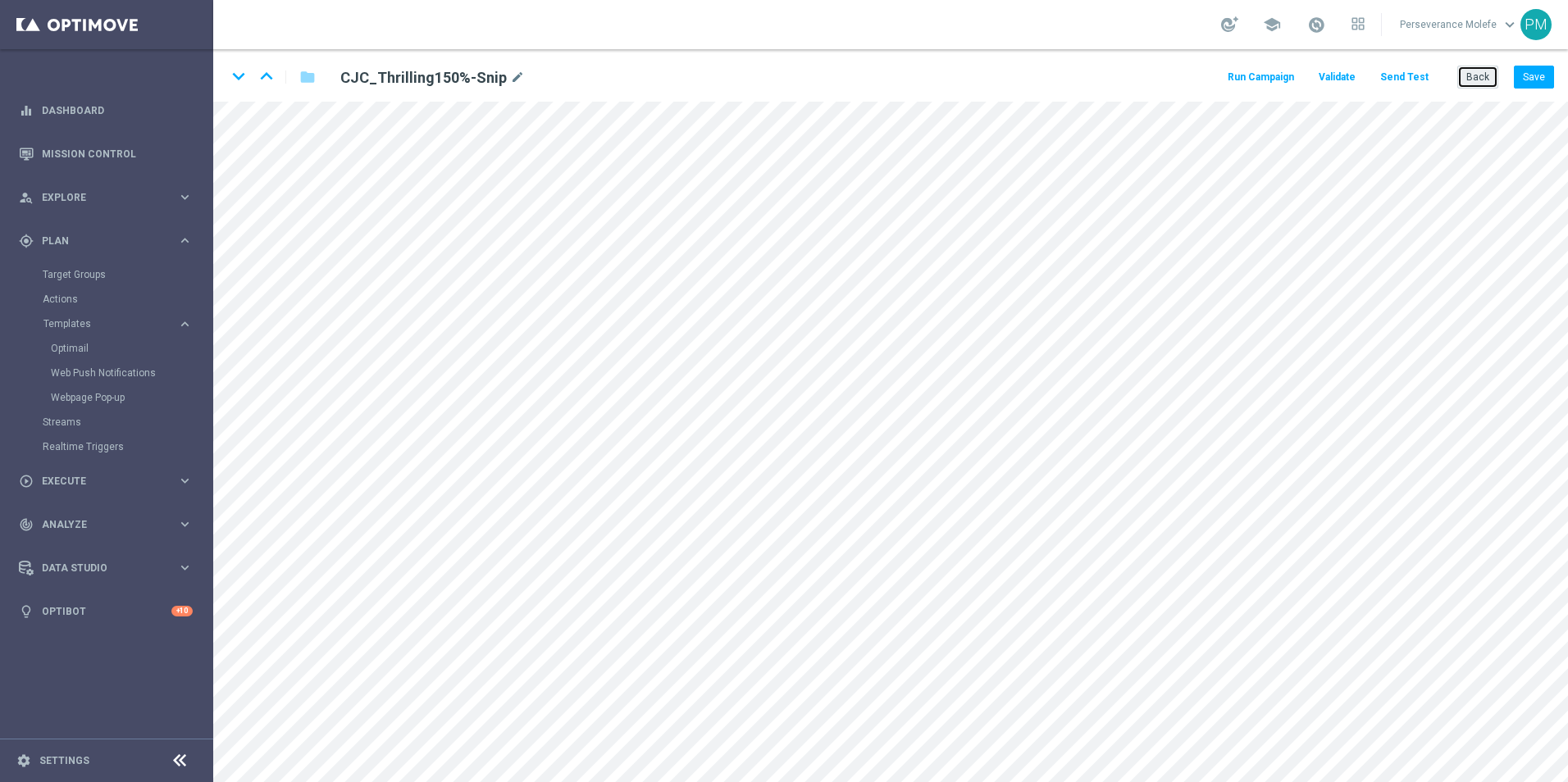
click at [1484, 84] on button "Back" at bounding box center [1477, 77] width 41 height 23
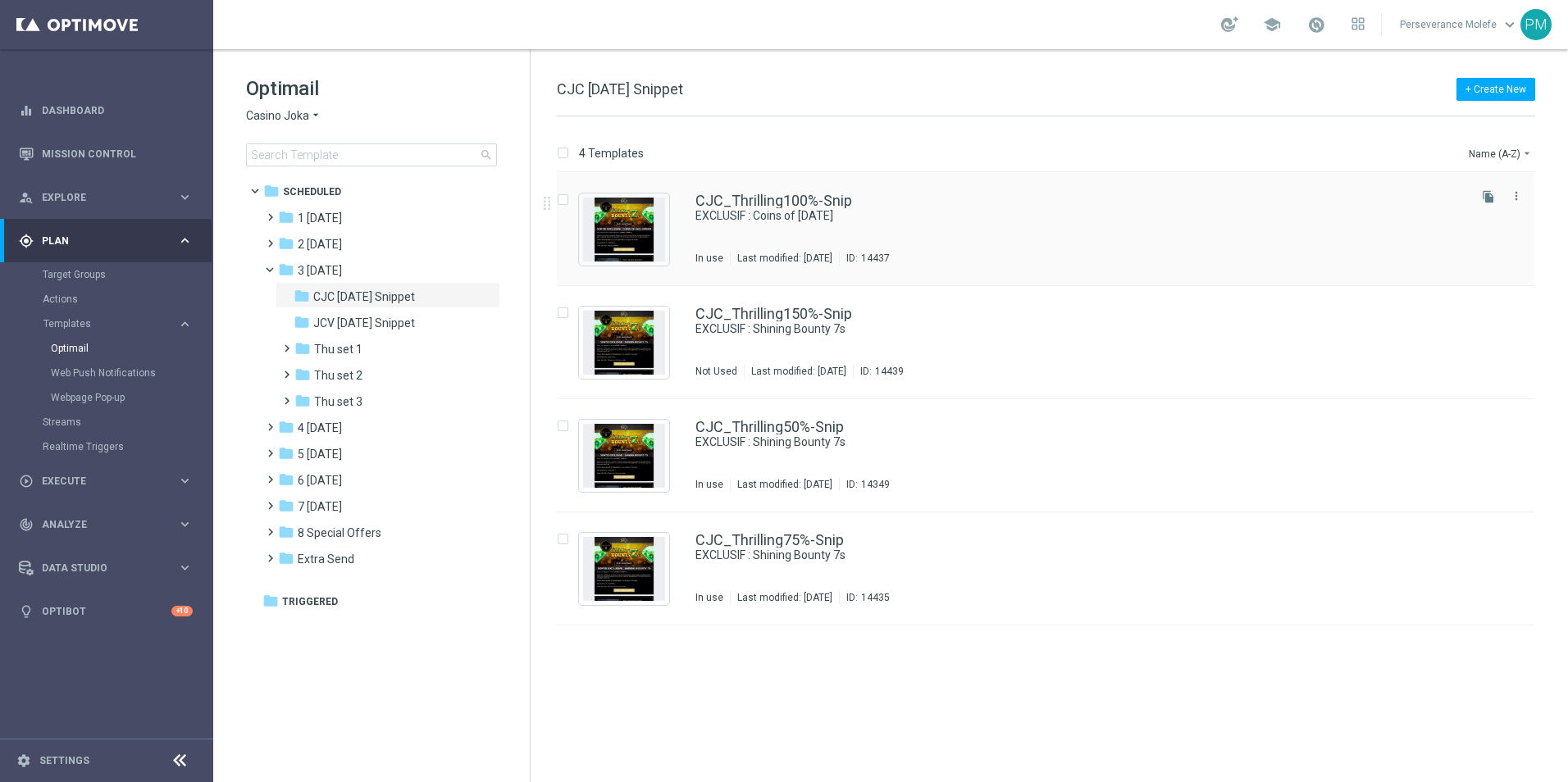
click at [741, 191] on div "CJC_Thrilling100%-Snip EXCLUSIF : Coins of Halloween In use Last modified: Mond…" at bounding box center [1045, 229] width 976 height 113
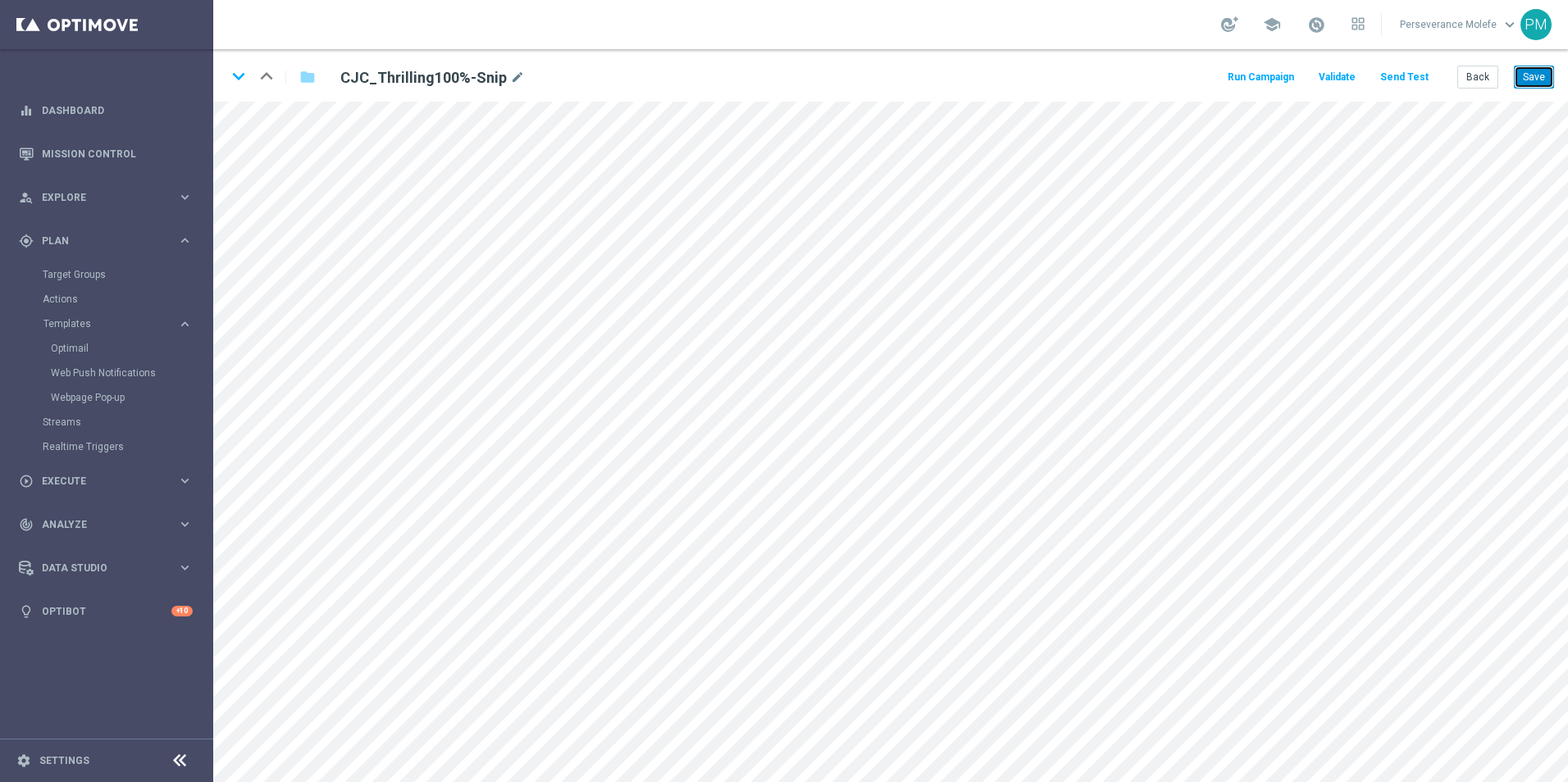
click at [1548, 89] on button "Save" at bounding box center [1534, 77] width 41 height 23
click at [236, 76] on icon "keyboard_arrow_down" at bounding box center [238, 76] width 24 height 24
click at [252, 78] on div "keyboard_arrow_down keyboard_arrow_up folder CJC_Thrilling150%-Snip mode_edit" at bounding box center [487, 77] width 522 height 26
click at [258, 78] on icon "keyboard_arrow_up" at bounding box center [266, 76] width 24 height 24
click at [237, 80] on icon "keyboard_arrow_down" at bounding box center [238, 76] width 24 height 24
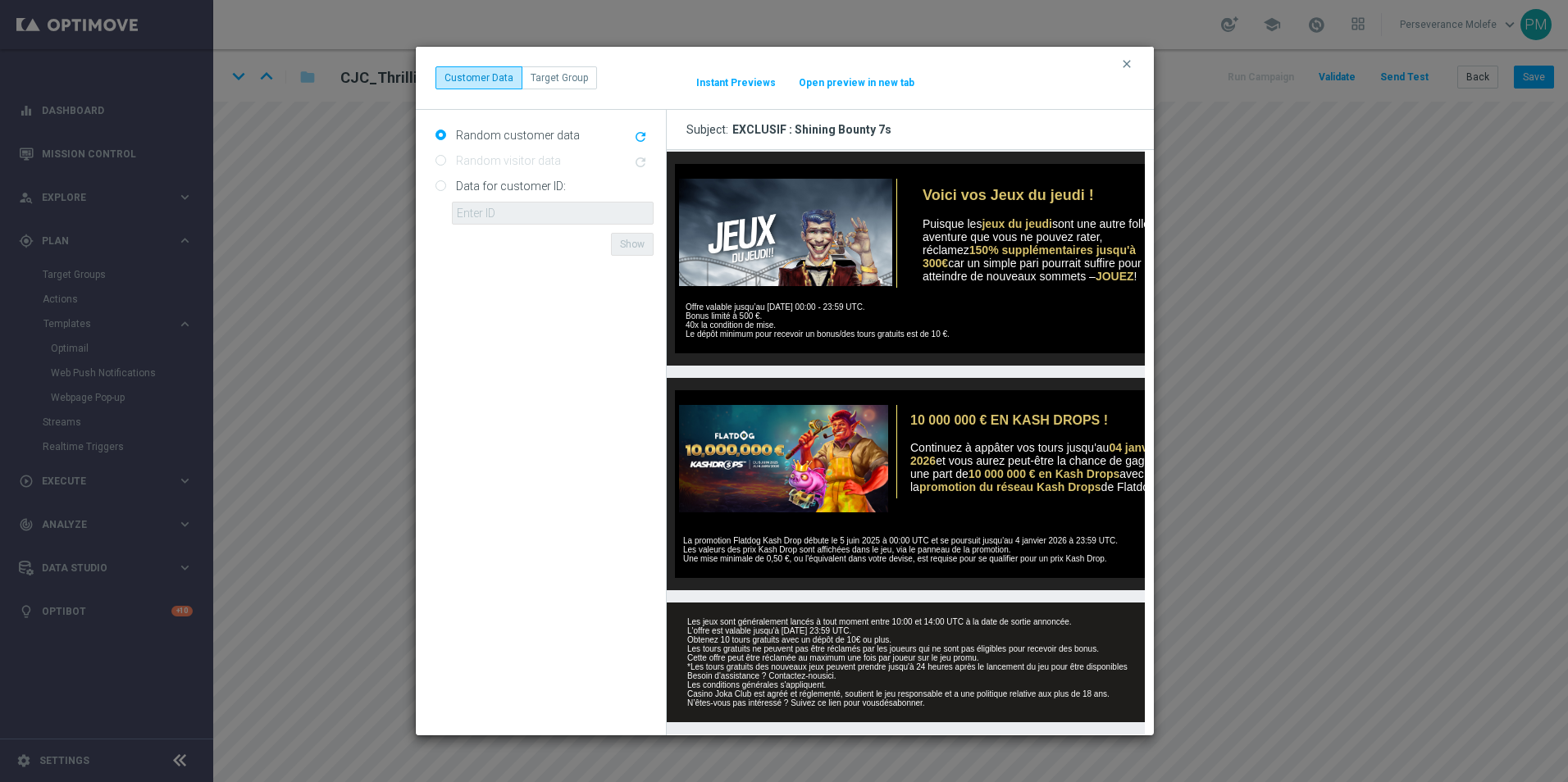
scroll to position [550, 0]
click at [1125, 67] on icon "clear" at bounding box center [1127, 64] width 14 height 13
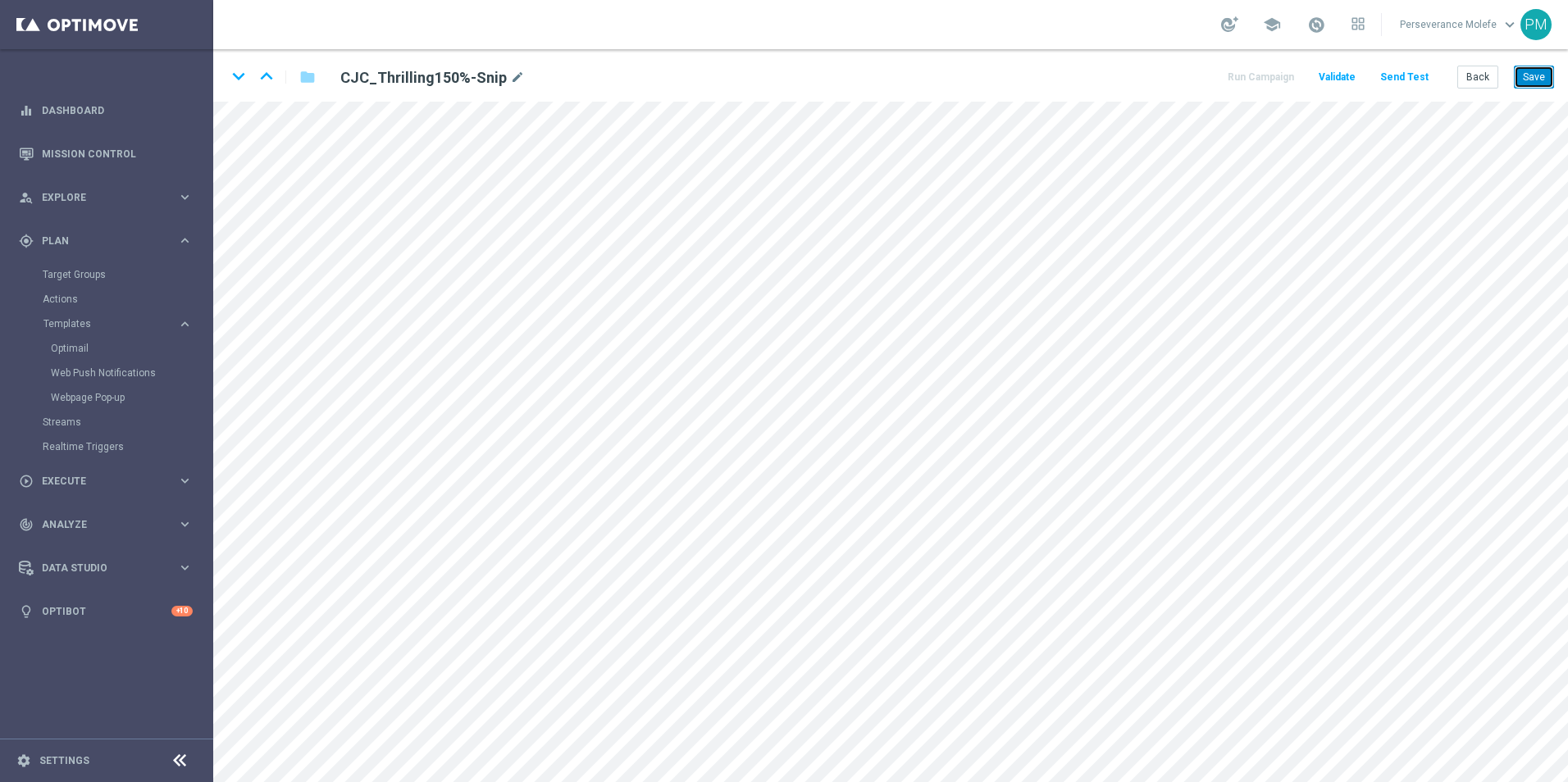
click at [1548, 74] on button "Save" at bounding box center [1534, 77] width 41 height 23
click at [245, 80] on icon "keyboard_arrow_down" at bounding box center [238, 76] width 24 height 24
click at [1528, 81] on button "Save" at bounding box center [1534, 77] width 41 height 23
click at [243, 84] on icon "keyboard_arrow_down" at bounding box center [238, 76] width 24 height 24
click at [1546, 88] on button "Save" at bounding box center [1534, 77] width 41 height 23
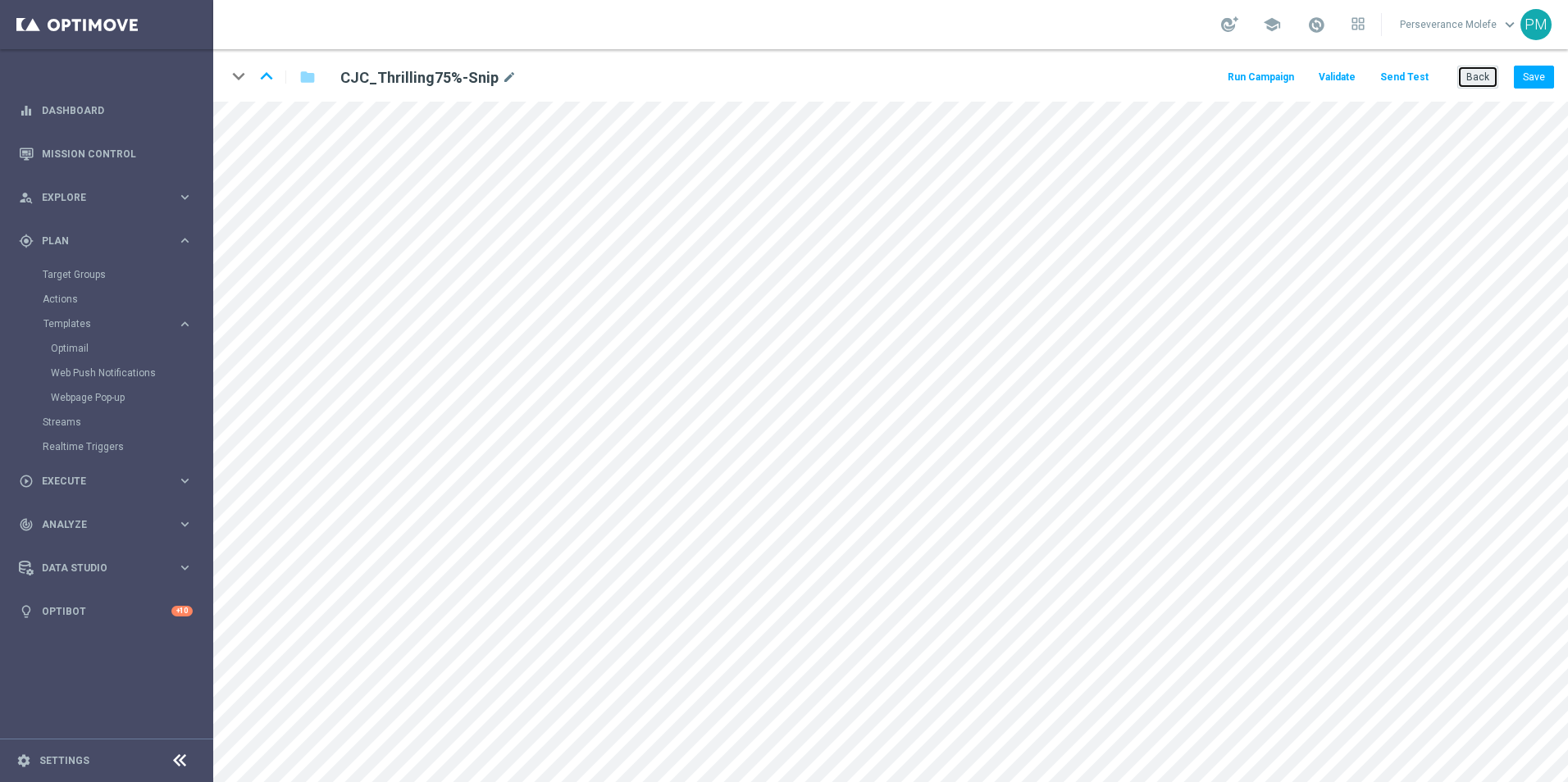
click at [1488, 81] on button "Back" at bounding box center [1477, 77] width 41 height 23
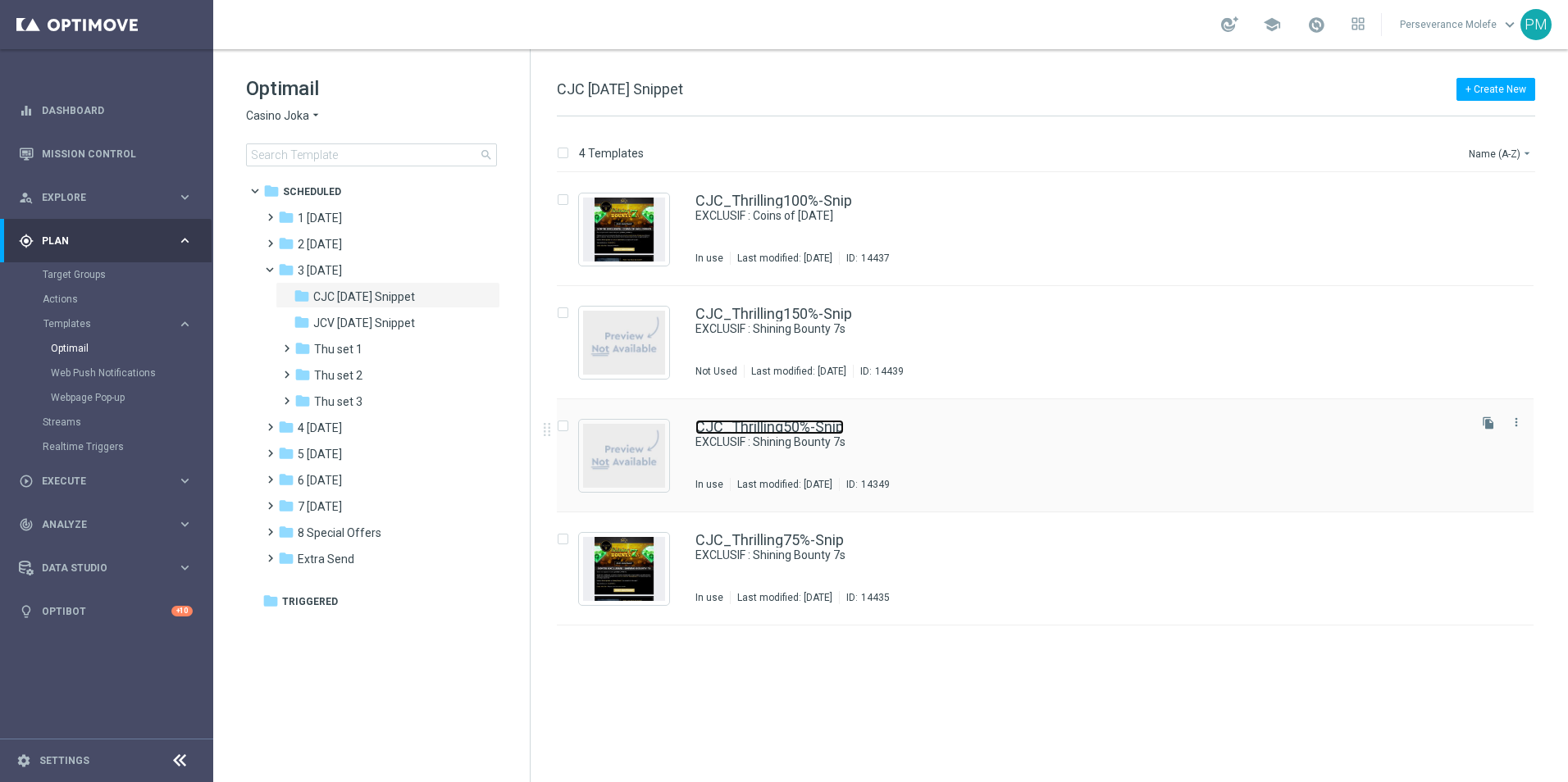
click at [761, 420] on link "CJC_Thrilling50%-Snip" at bounding box center [770, 426] width 149 height 14
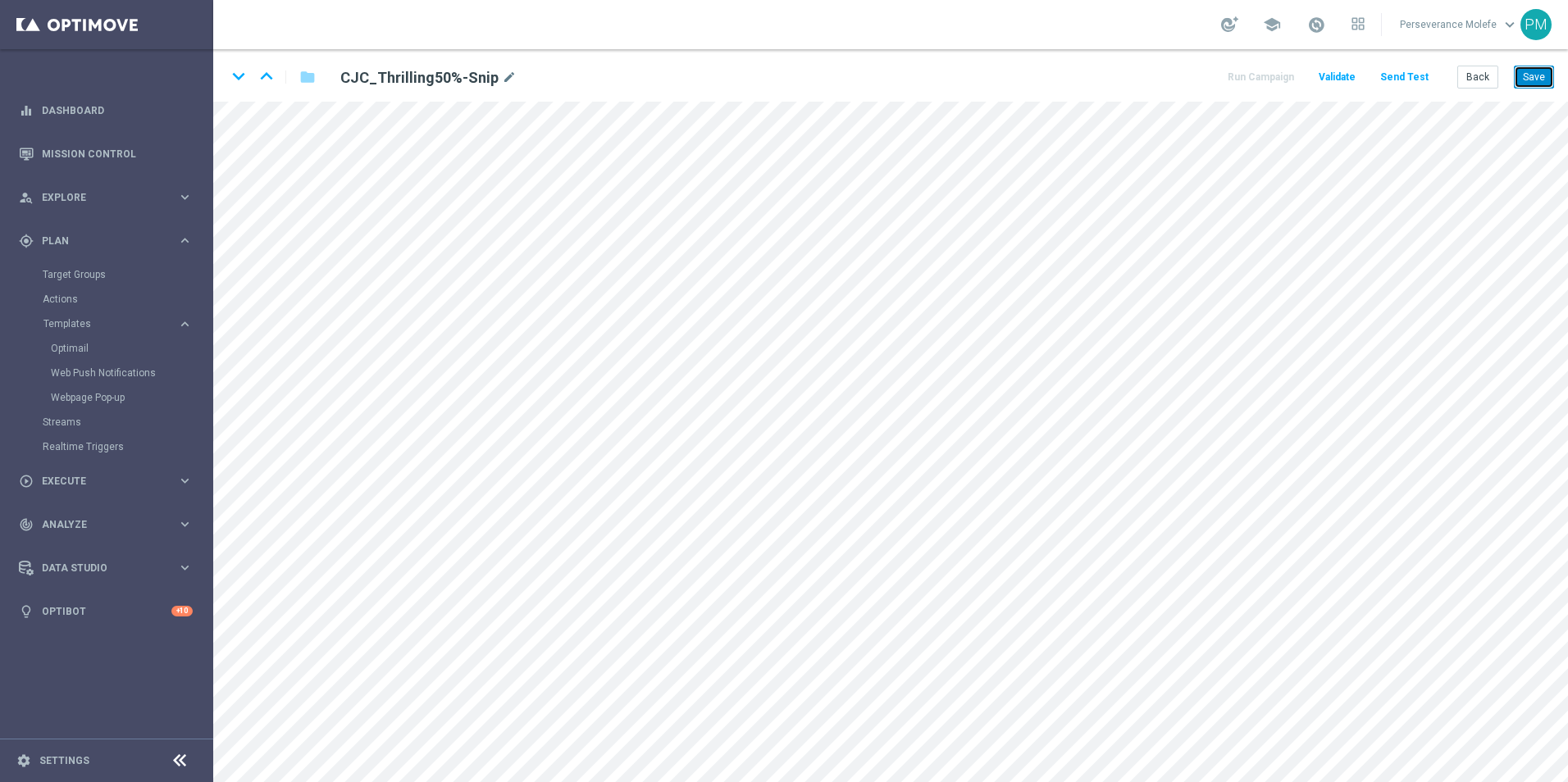
click at [1531, 76] on button "Save" at bounding box center [1534, 77] width 41 height 23
click at [244, 82] on icon "keyboard_arrow_down" at bounding box center [238, 76] width 24 height 24
click at [271, 87] on icon "keyboard_arrow_up" at bounding box center [266, 76] width 24 height 24
click at [265, 86] on icon "keyboard_arrow_up" at bounding box center [266, 76] width 24 height 24
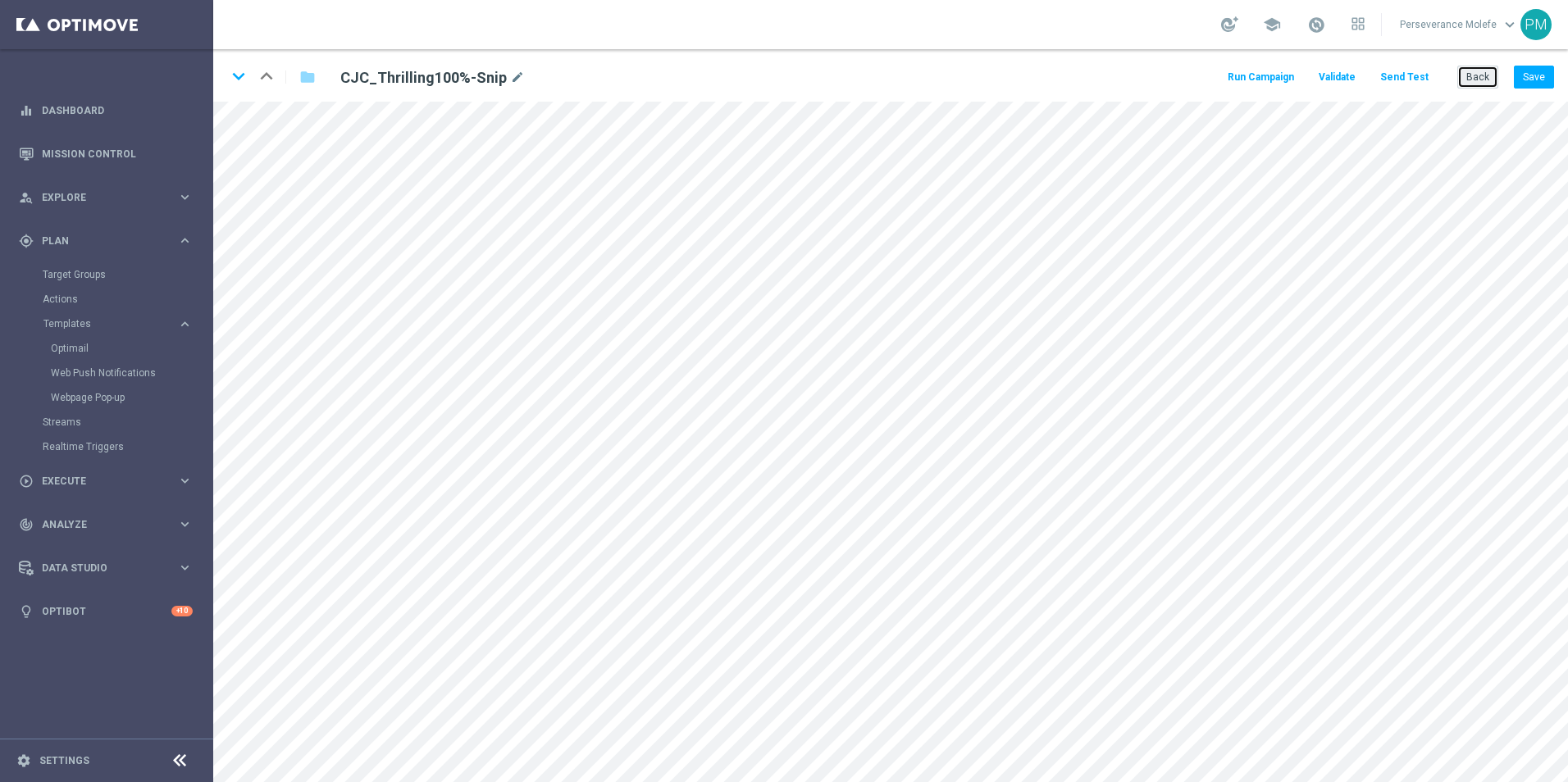
click at [1483, 84] on button "Back" at bounding box center [1477, 77] width 41 height 23
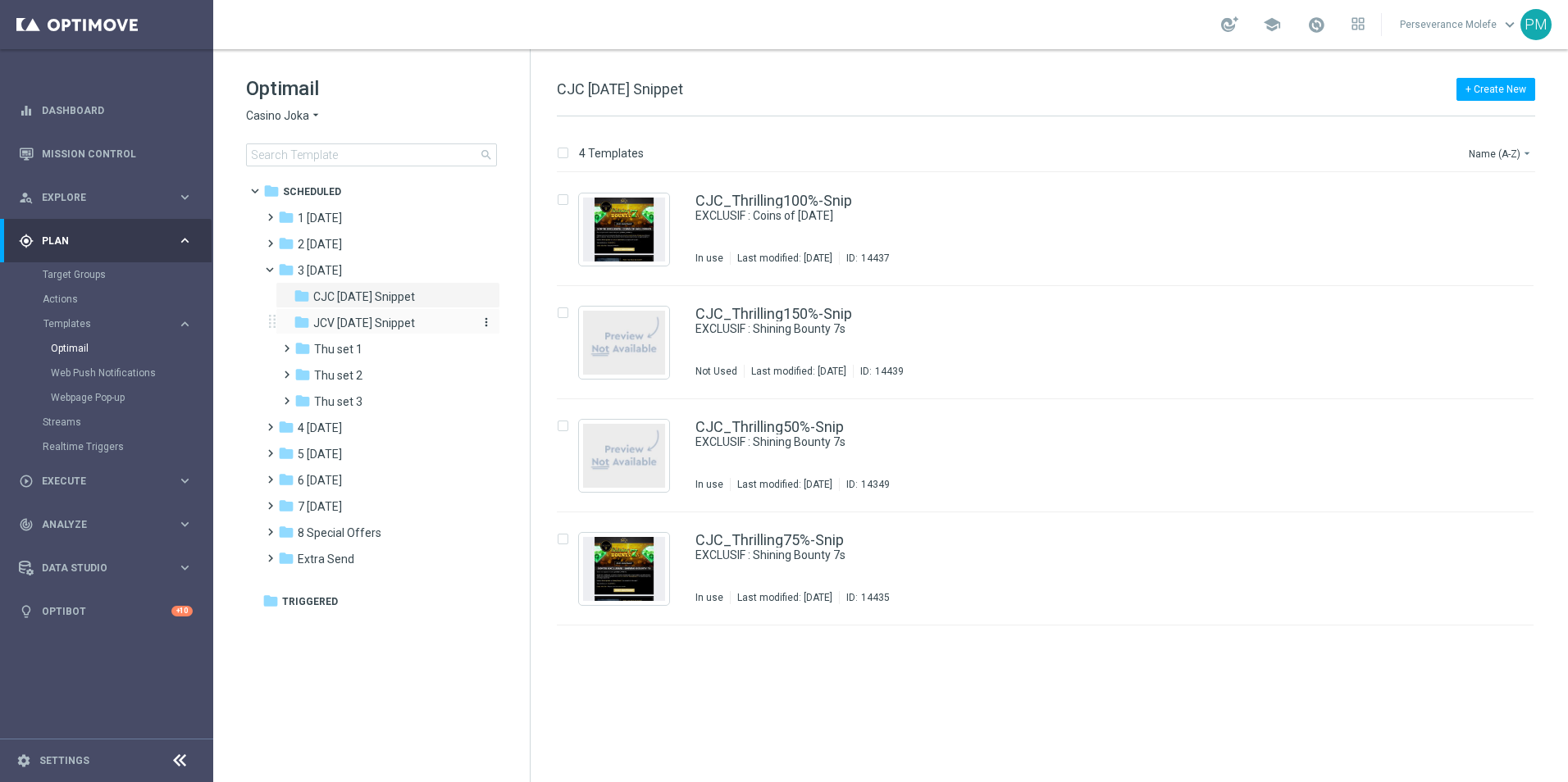
click at [391, 319] on span "JCV [DATE] Snippet" at bounding box center [364, 322] width 101 height 14
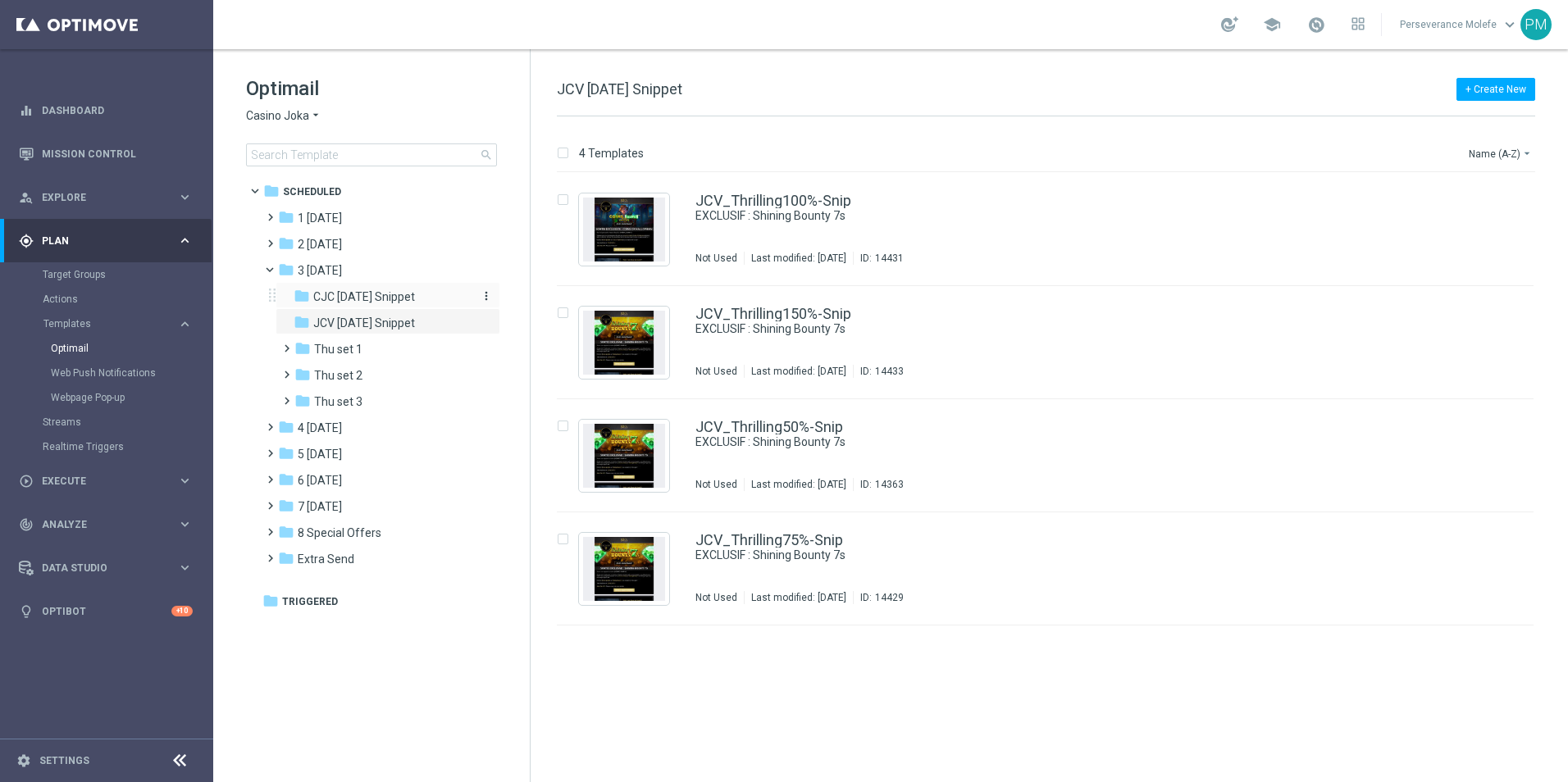
click at [383, 289] on div "folder CJC [DATE] Snippet" at bounding box center [381, 297] width 175 height 19
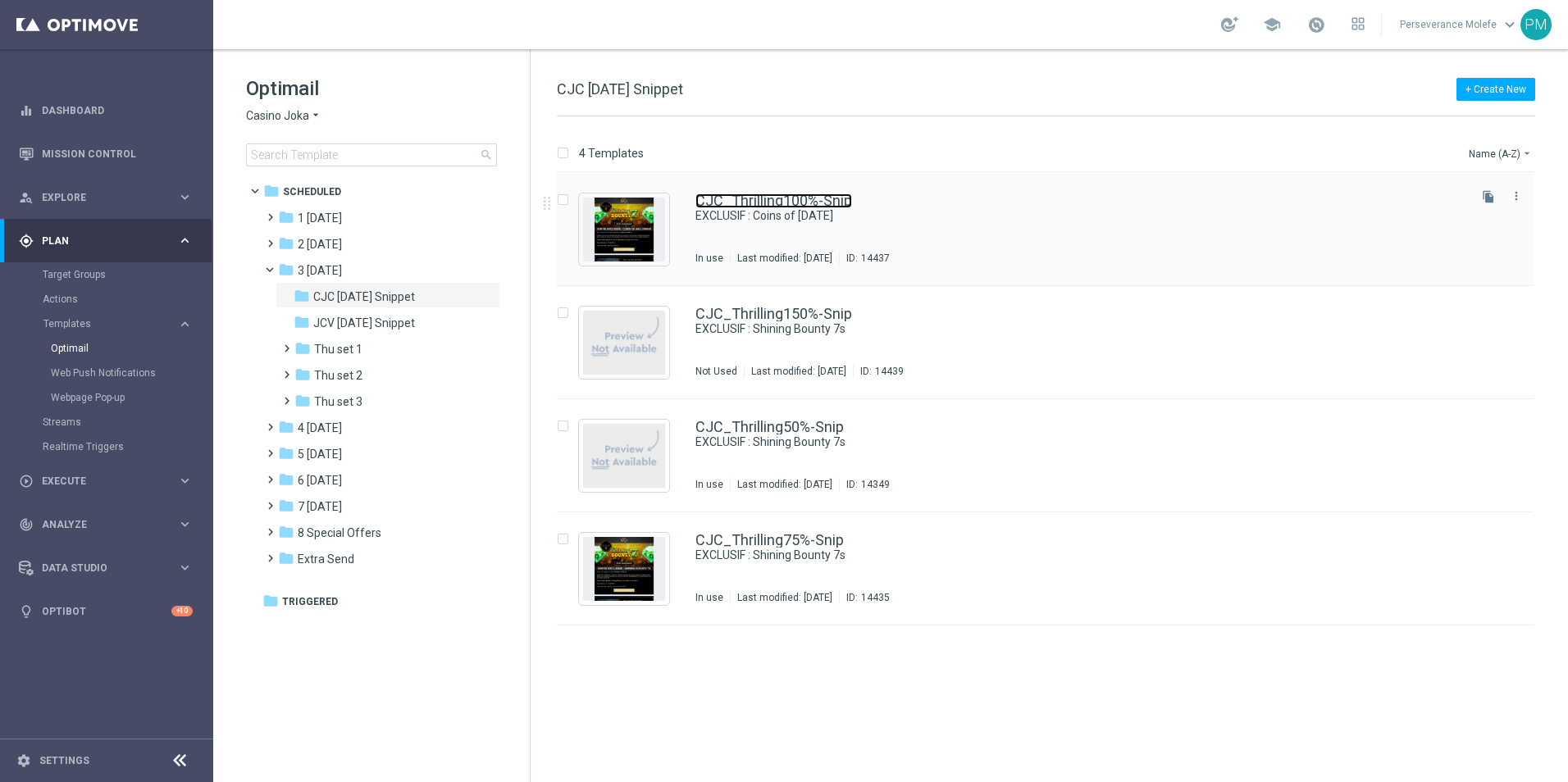
click at [739, 197] on link "CJC_Thrilling100%-Snip" at bounding box center [774, 200] width 157 height 14
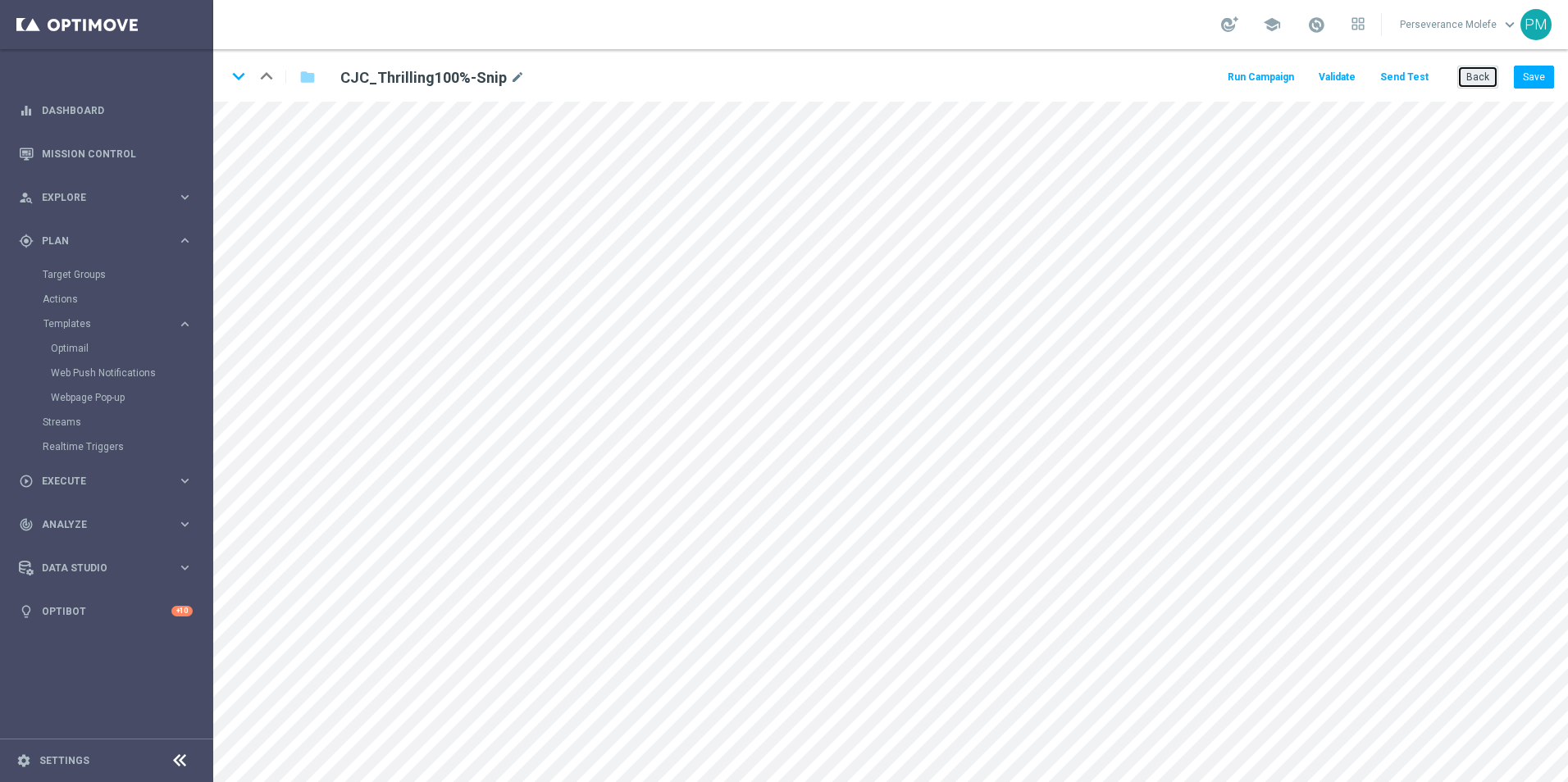
click at [1474, 73] on button "Back" at bounding box center [1477, 77] width 41 height 23
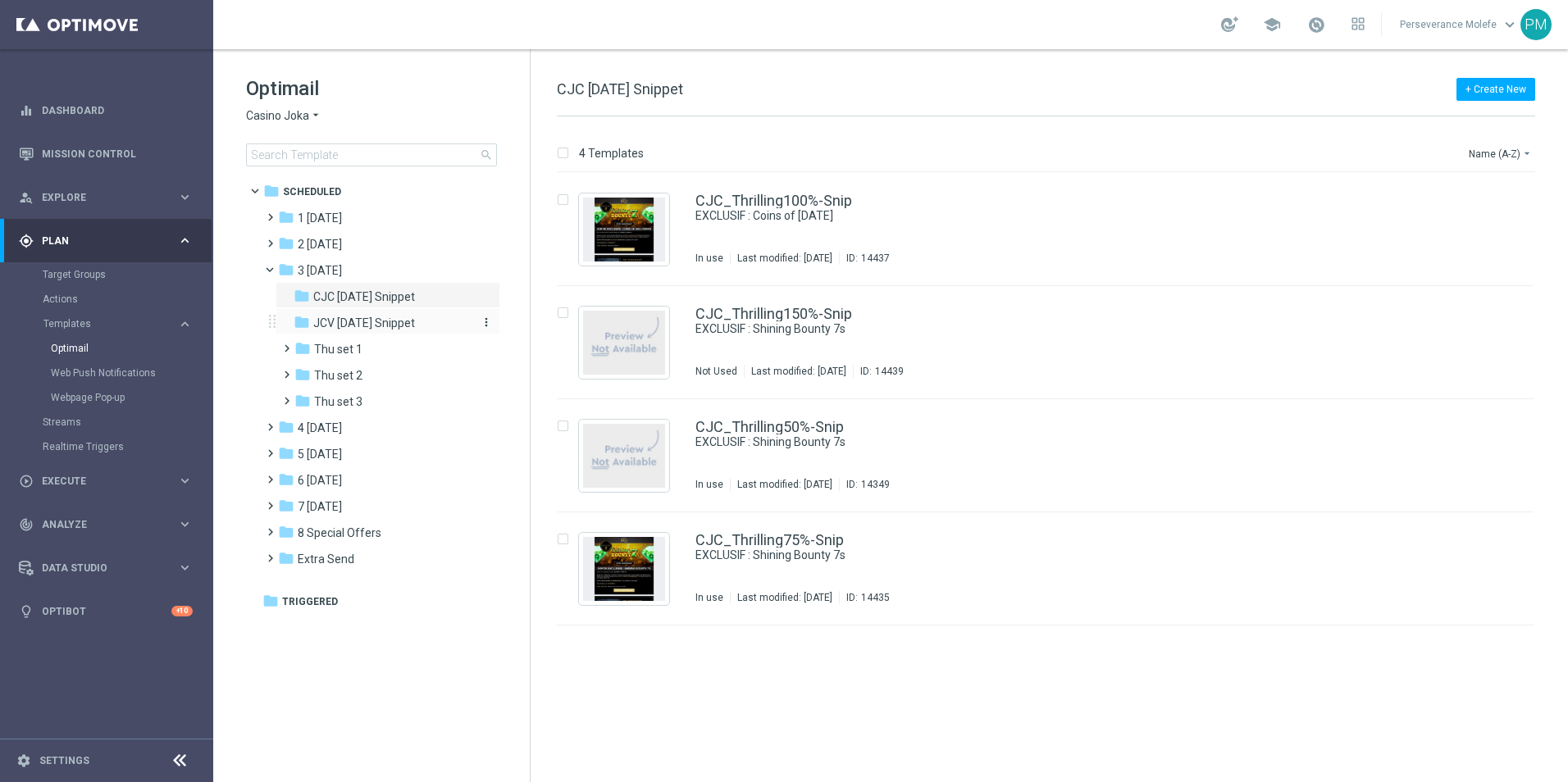
click at [356, 330] on span "JCV [DATE] Snippet" at bounding box center [364, 322] width 101 height 14
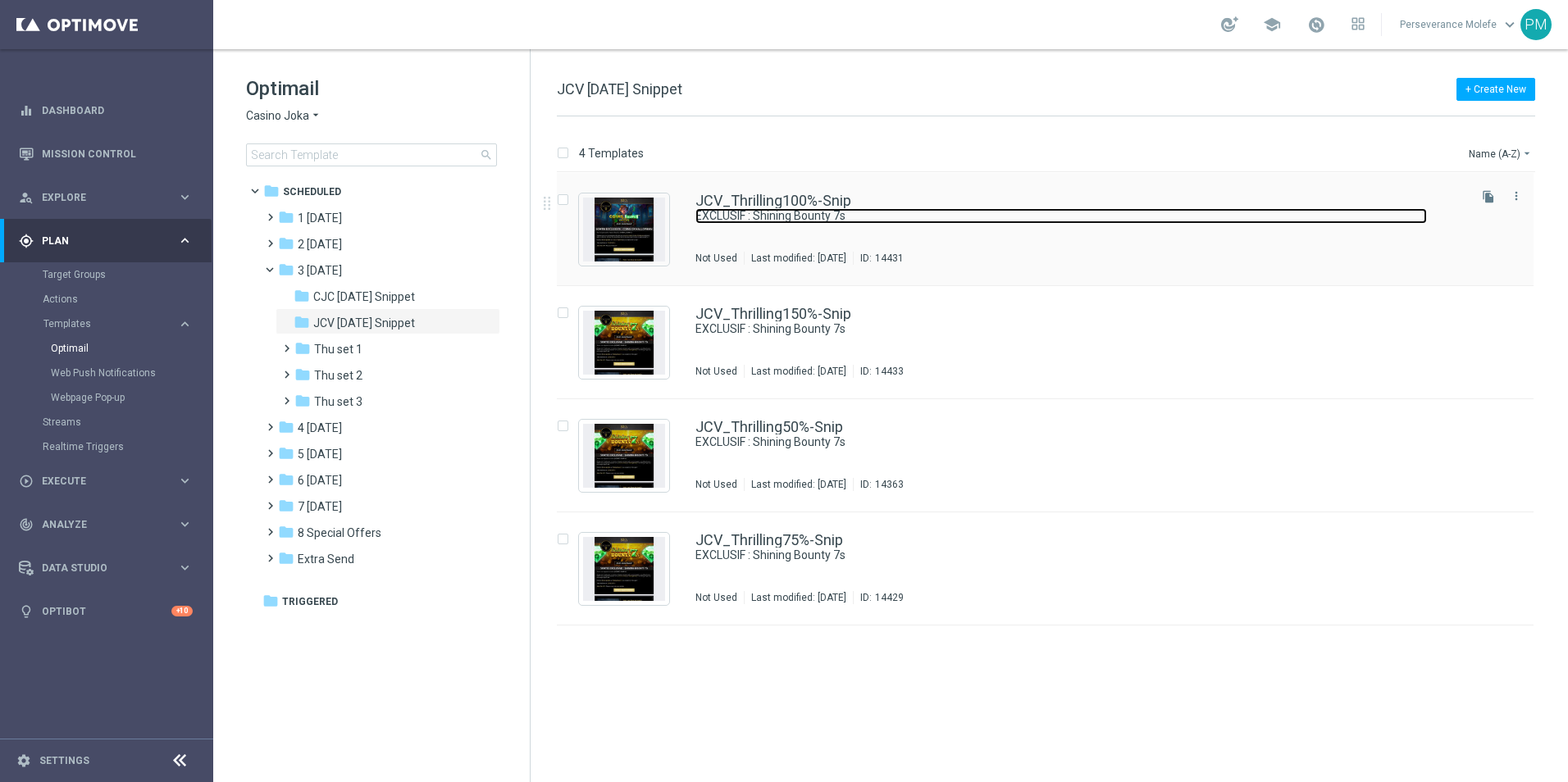
click at [736, 215] on link "EXCLUSIF : Shining Bounty 7s" at bounding box center [1061, 216] width 732 height 15
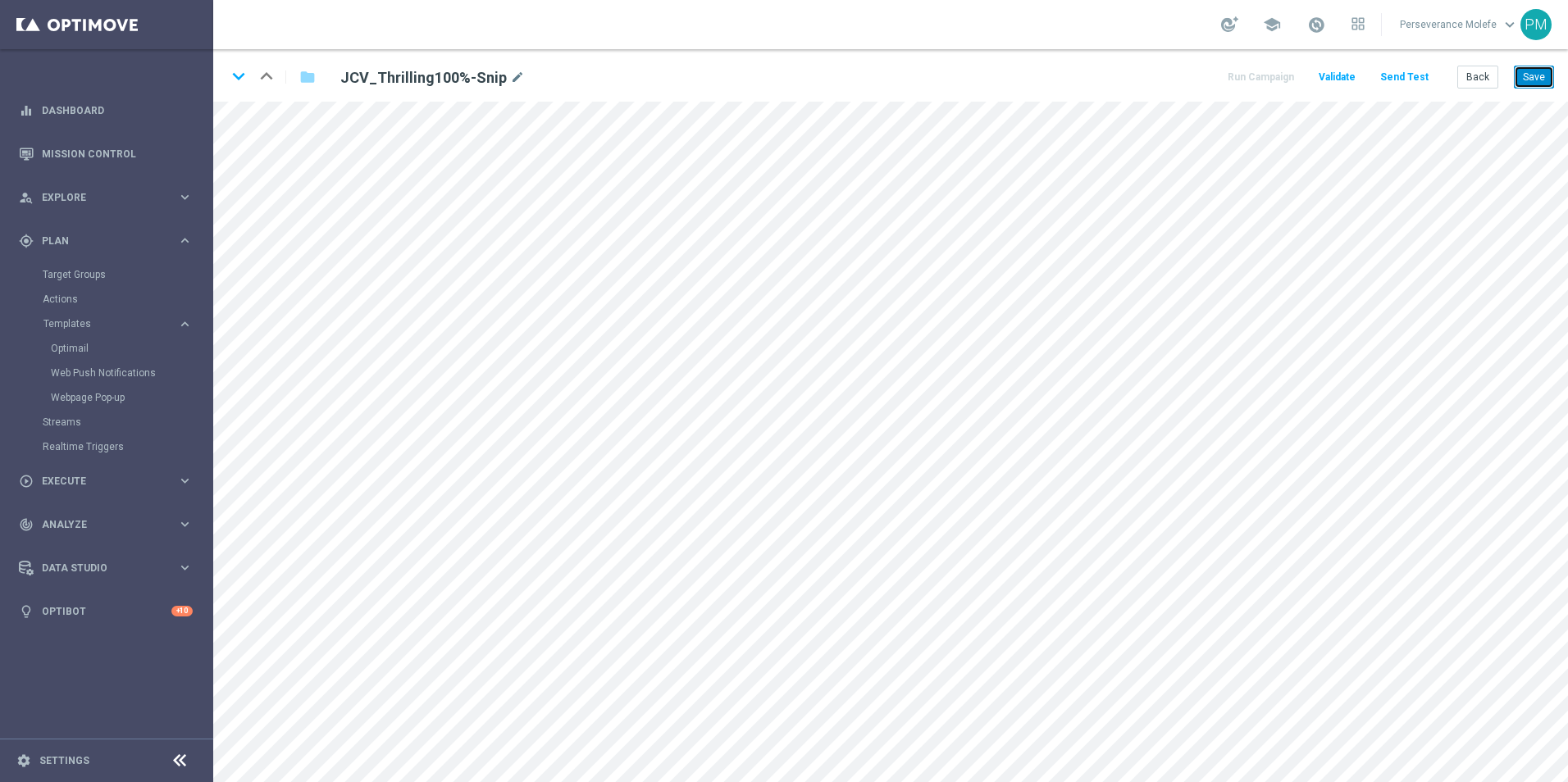
click at [1544, 81] on button "Save" at bounding box center [1534, 77] width 41 height 23
click at [1530, 78] on button "Save" at bounding box center [1534, 77] width 41 height 23
click at [1479, 83] on button "Back" at bounding box center [1477, 77] width 41 height 23
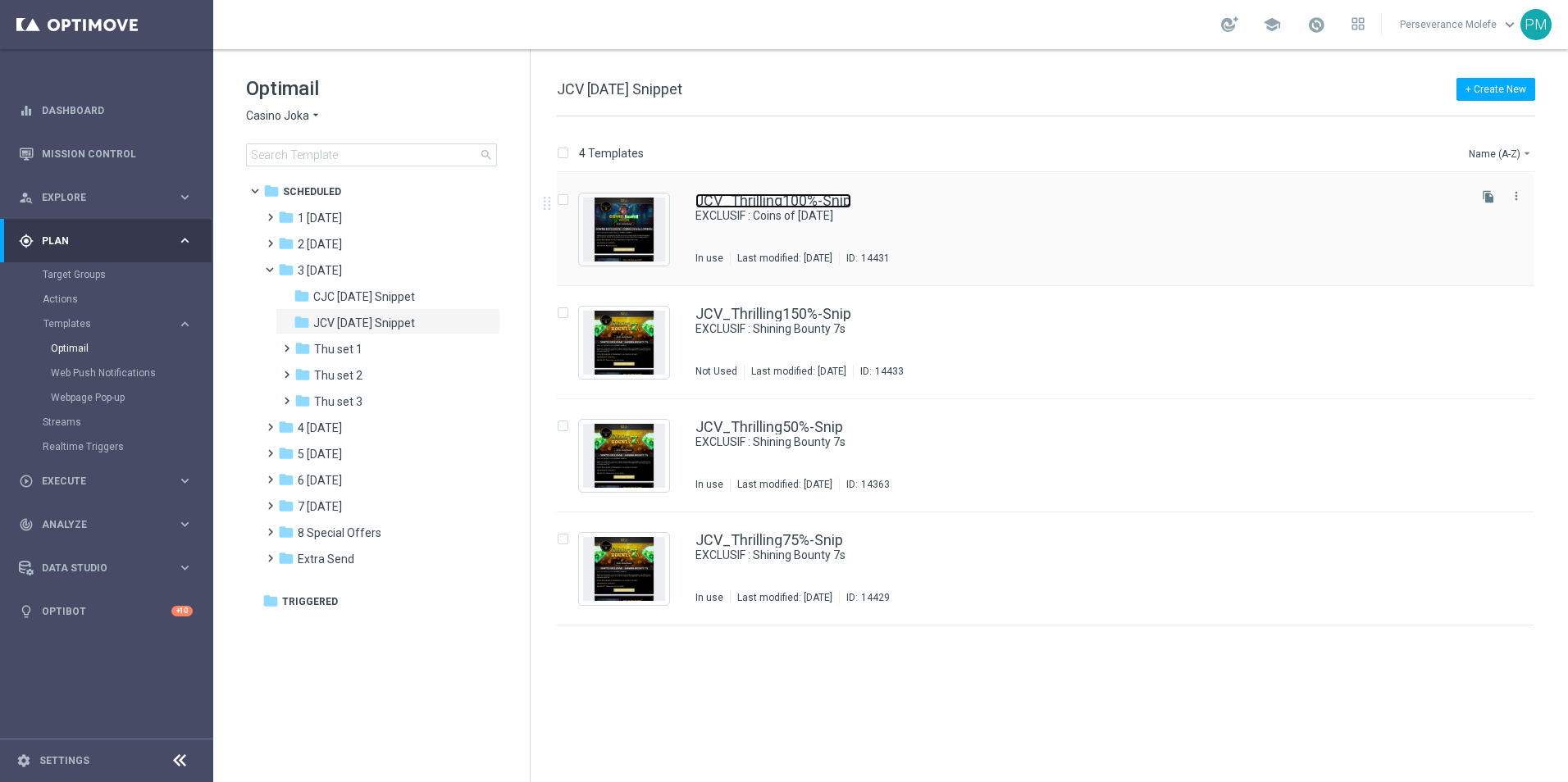
click at [748, 202] on link "JCV_Thrilling100%-Snip" at bounding box center [773, 200] width 156 height 14
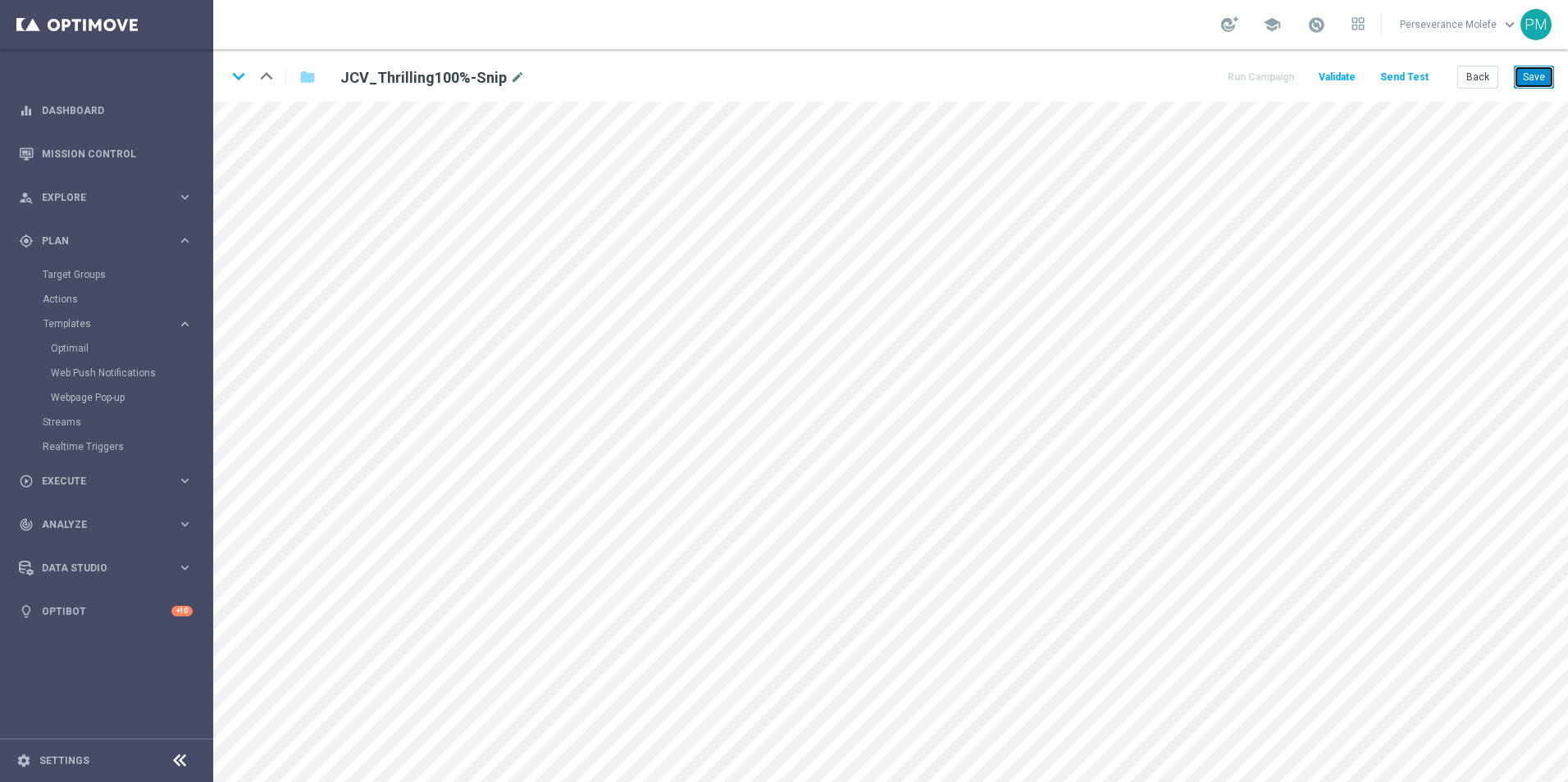
click at [1530, 83] on button "Save" at bounding box center [1534, 77] width 41 height 23
click at [1494, 78] on button "Back" at bounding box center [1477, 77] width 41 height 23
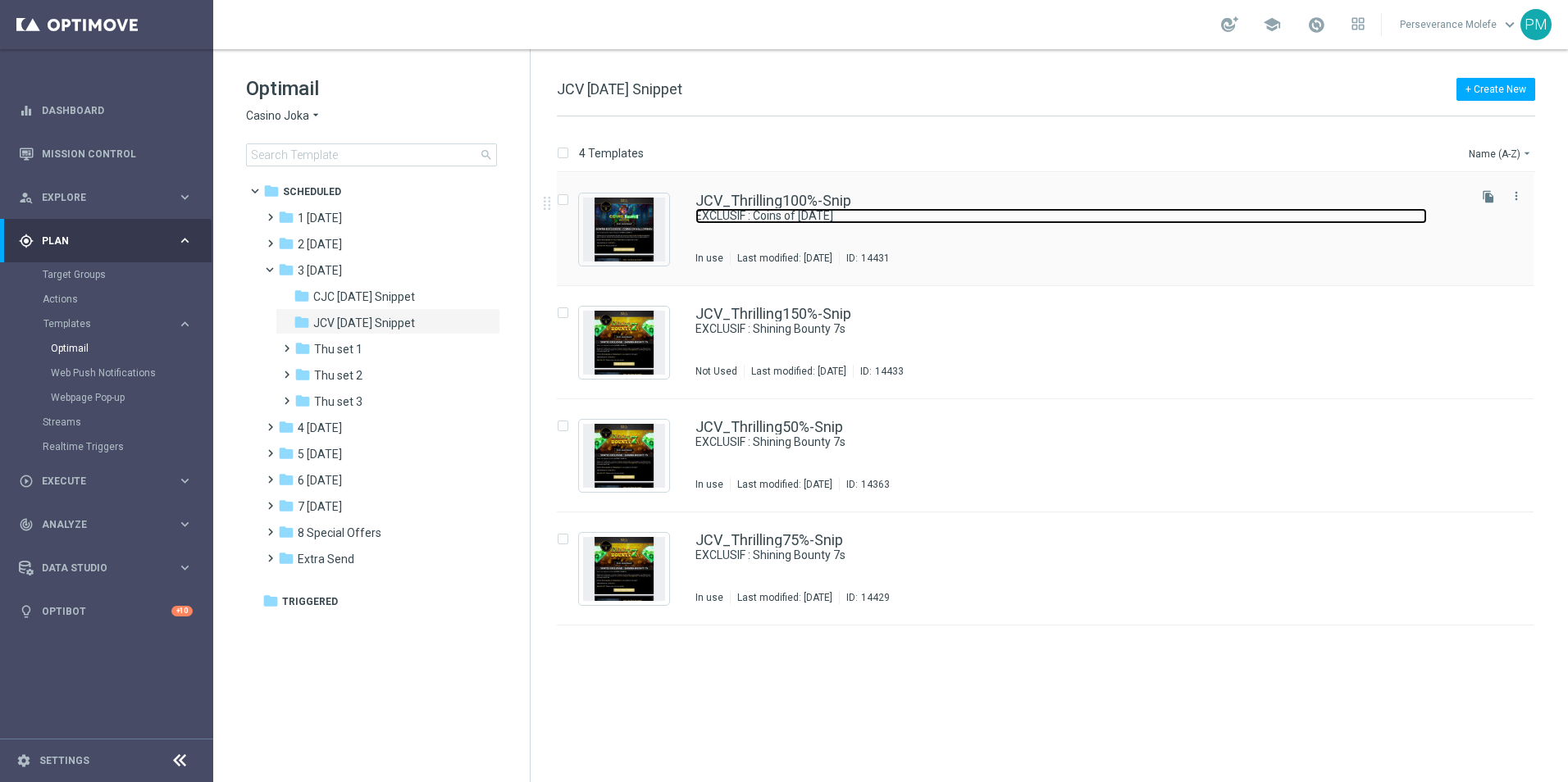
click at [759, 211] on link "EXCLUSIF : Coins of [DATE]" at bounding box center [1061, 216] width 732 height 15
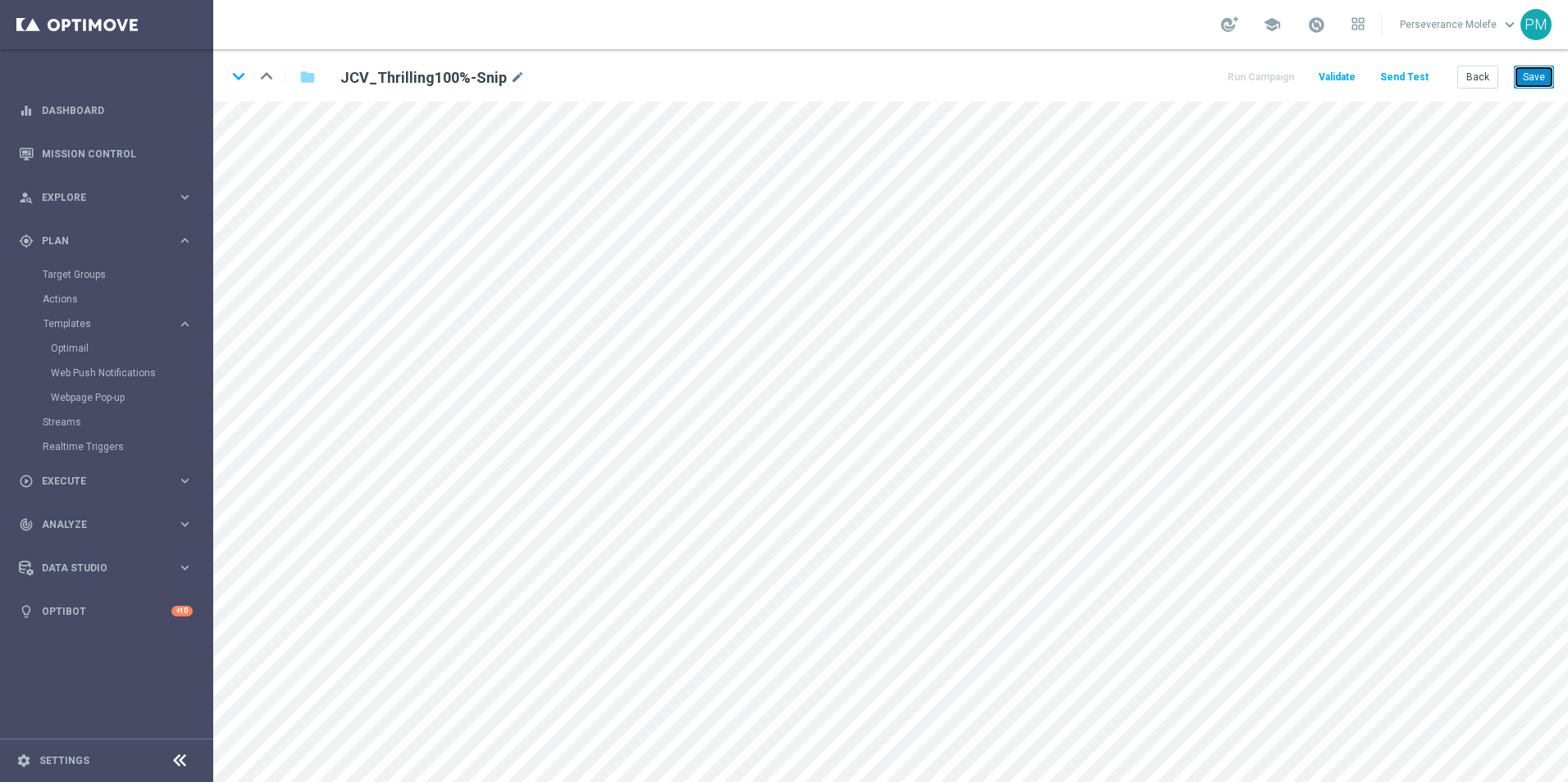
click at [1533, 79] on button "Save" at bounding box center [1534, 77] width 41 height 23
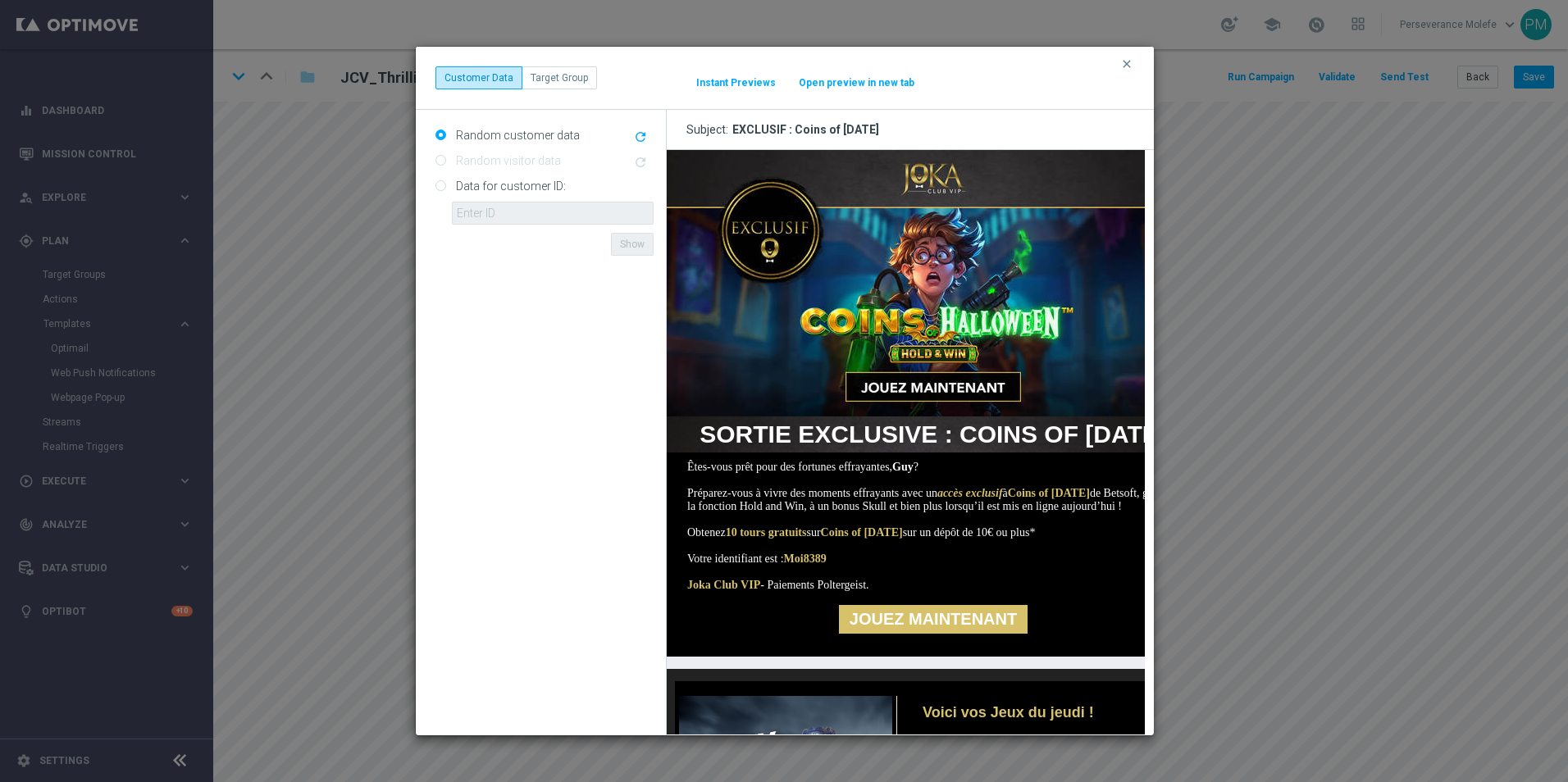
click at [873, 82] on button "Open preview in new tab" at bounding box center [856, 83] width 117 height 13
click at [1127, 66] on icon "clear" at bounding box center [1127, 64] width 14 height 13
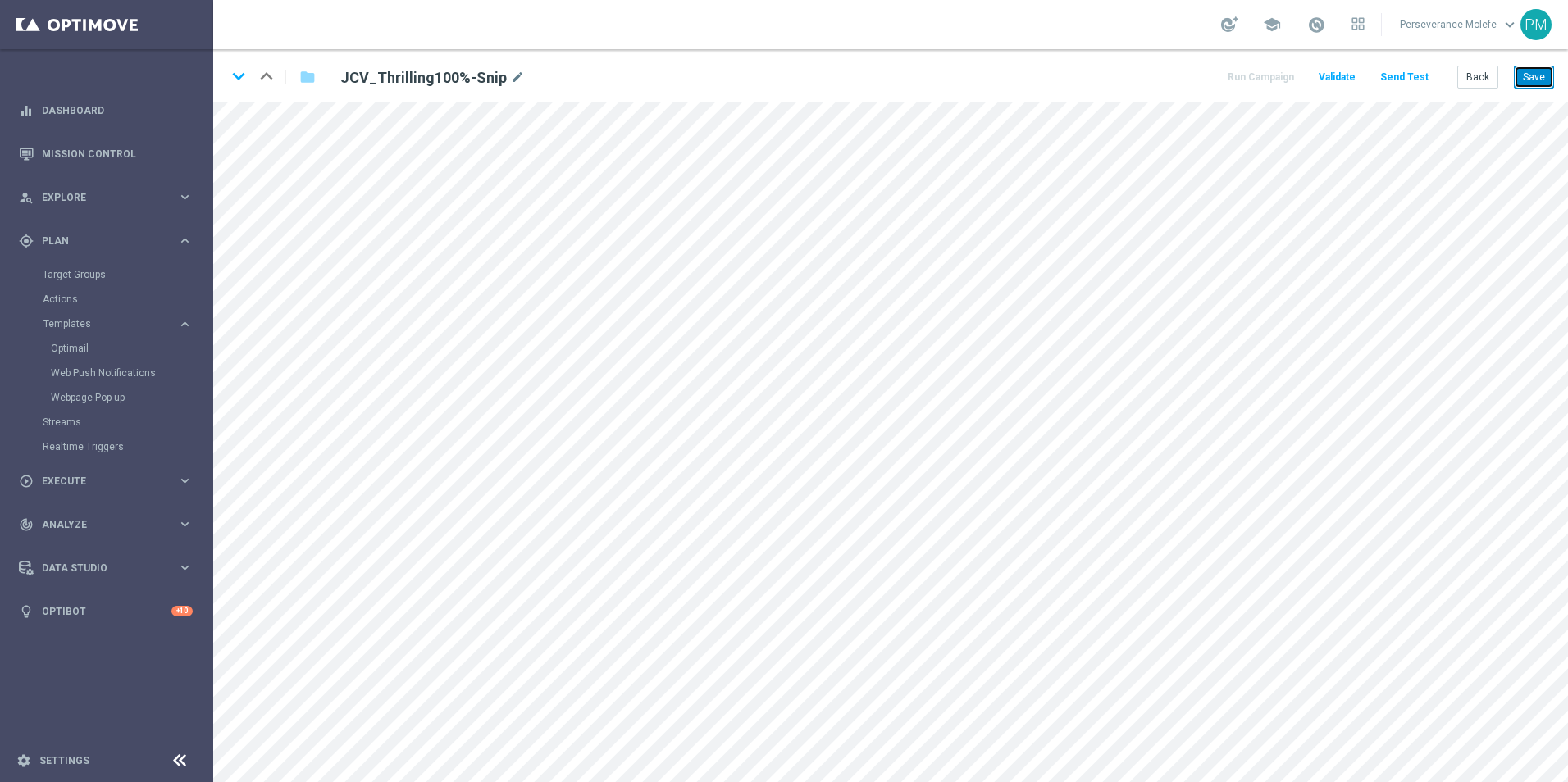
click at [1533, 81] on button "Save" at bounding box center [1534, 77] width 41 height 23
click at [1528, 77] on button "Save" at bounding box center [1534, 77] width 41 height 23
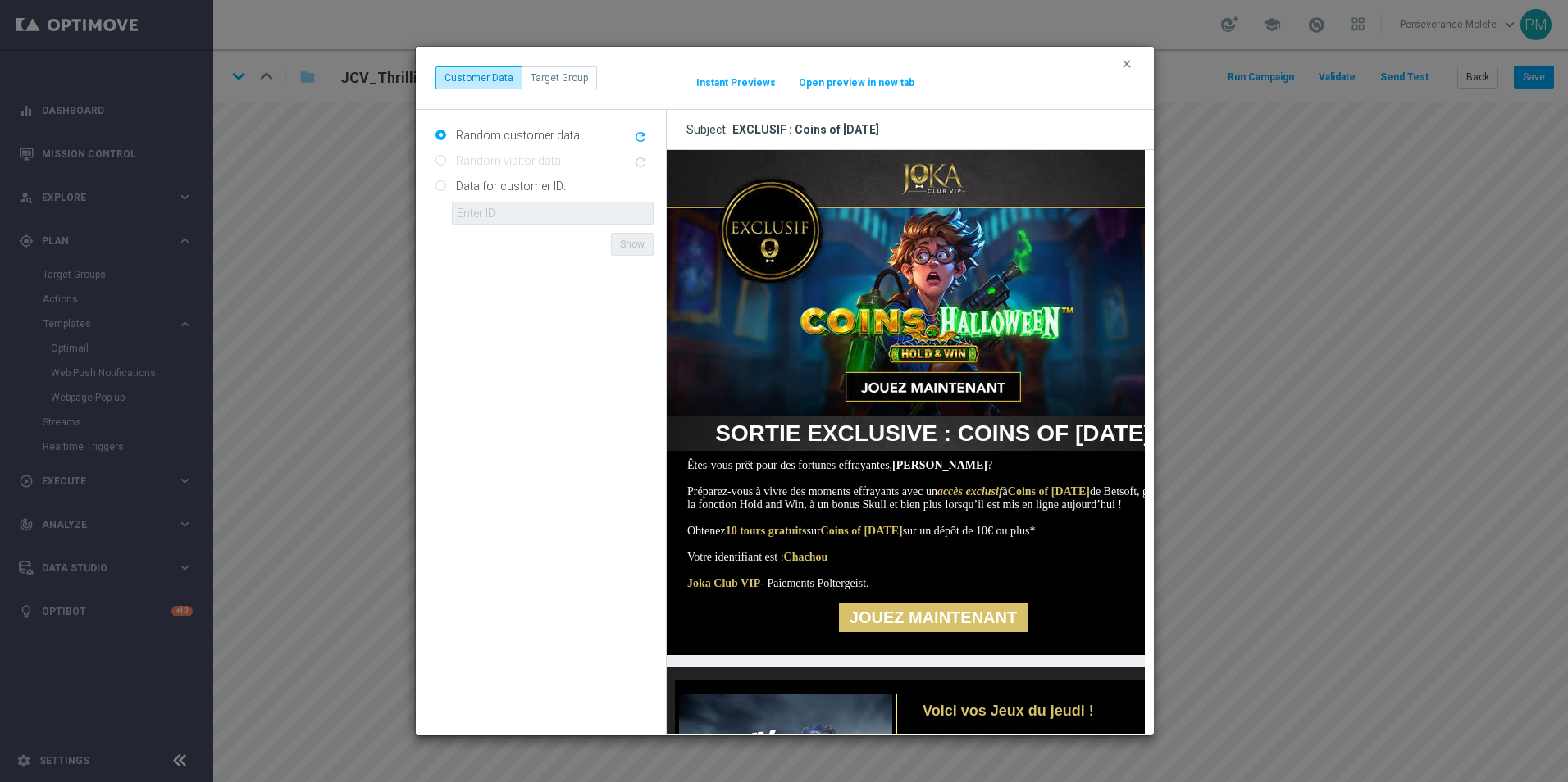
click at [852, 91] on div "clear Customer Data Target Group It might take a while... Instant Previews Open…" at bounding box center [785, 78] width 738 height 63
click at [849, 82] on button "Open preview in new tab" at bounding box center [856, 83] width 117 height 13
click at [1127, 62] on icon "clear" at bounding box center [1127, 64] width 14 height 13
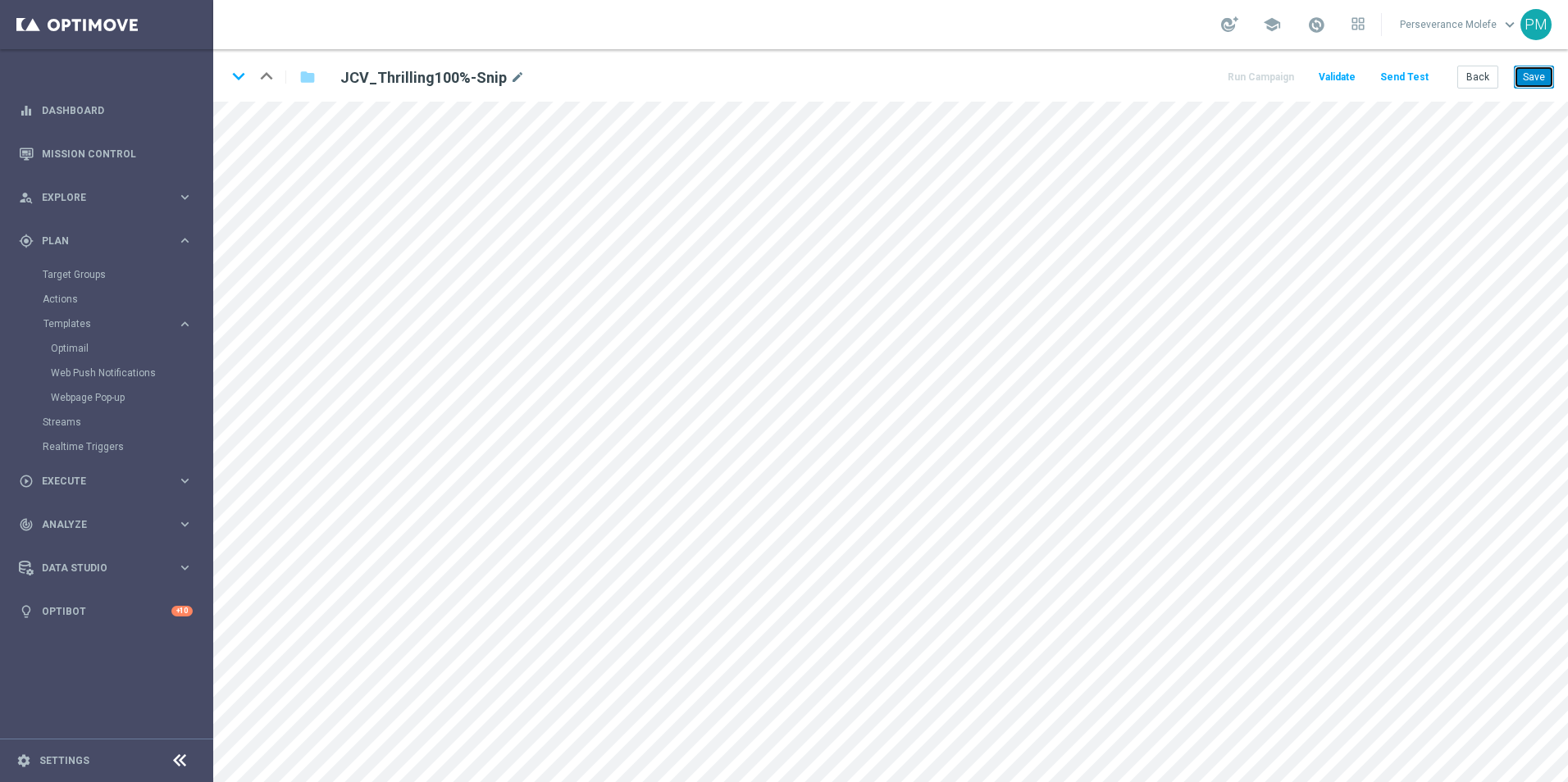
click at [1529, 73] on button "Save" at bounding box center [1534, 77] width 41 height 23
click at [1471, 84] on button "Back" at bounding box center [1477, 77] width 41 height 23
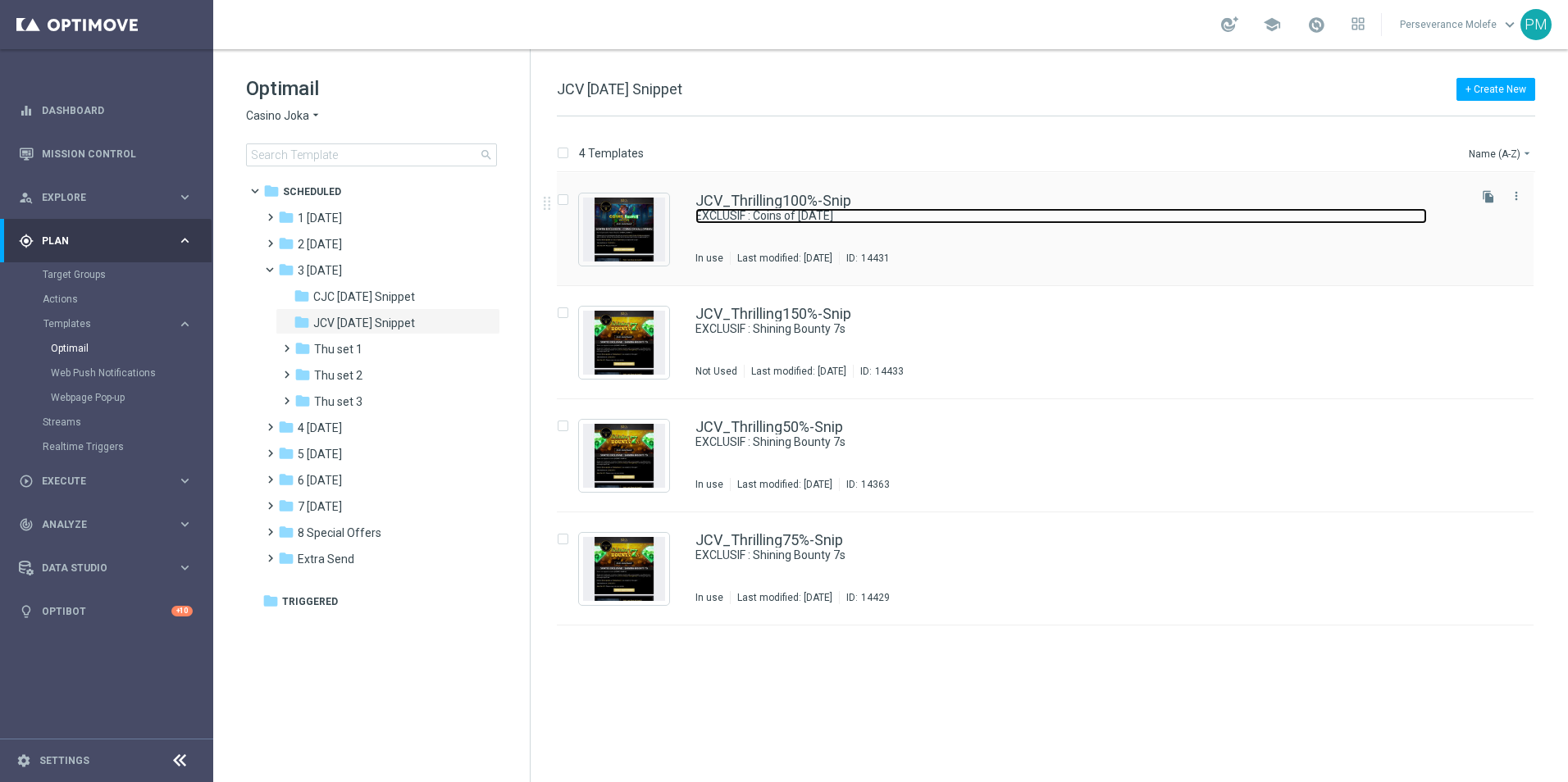
click at [714, 209] on link "EXCLUSIF : Coins of [DATE]" at bounding box center [1061, 216] width 732 height 15
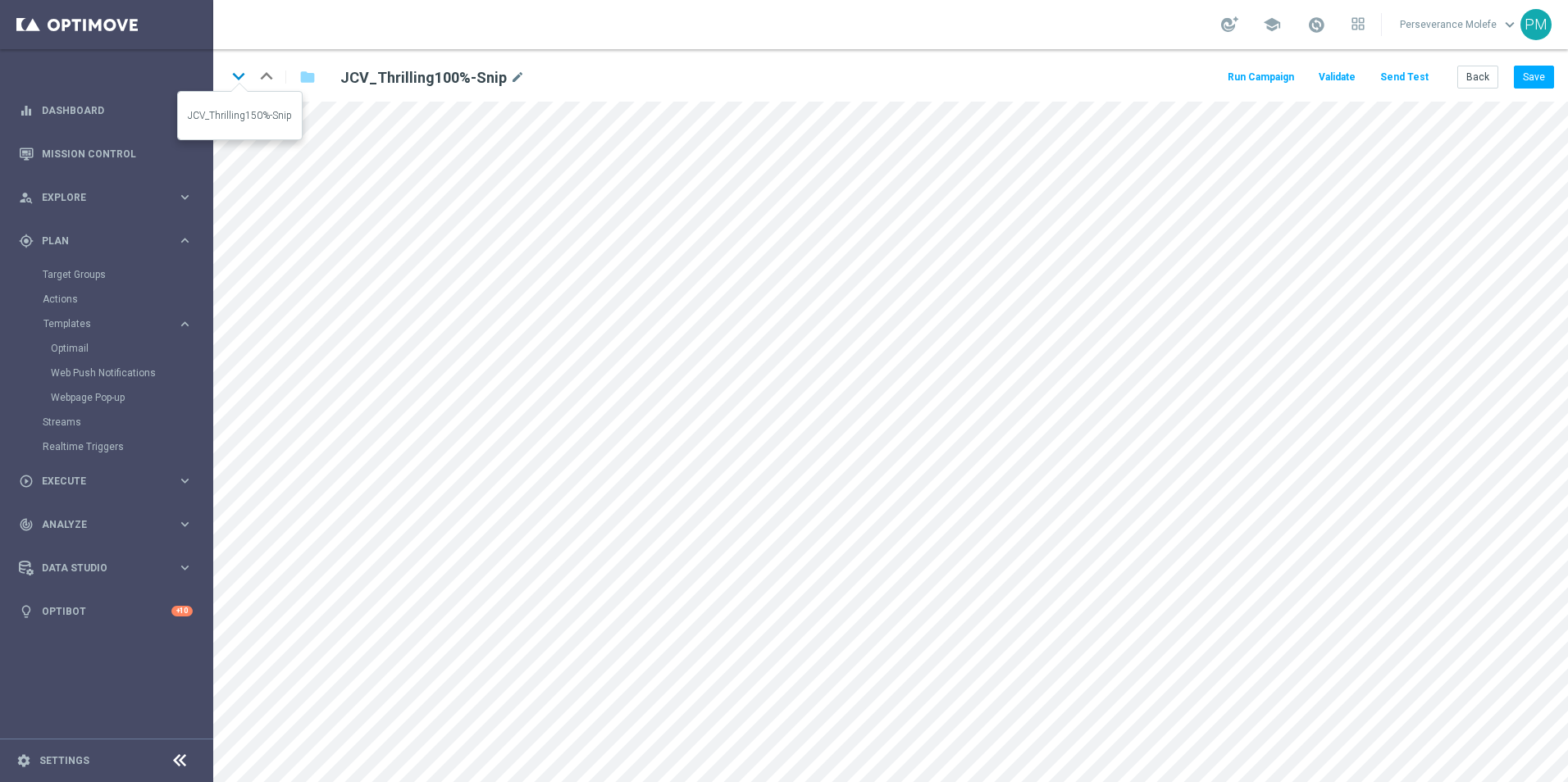
click at [233, 77] on icon "keyboard_arrow_down" at bounding box center [238, 76] width 24 height 24
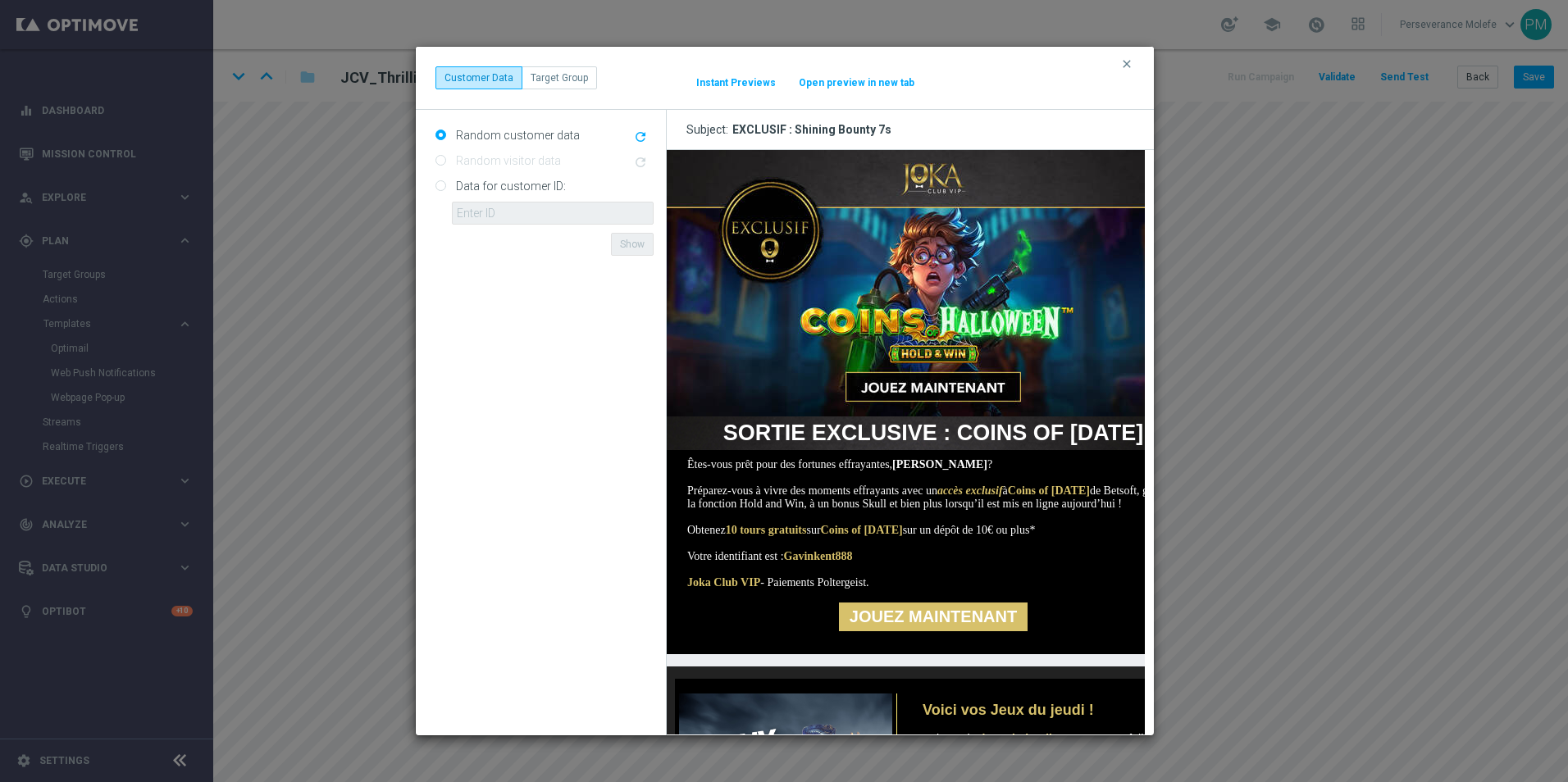
click at [880, 76] on button "Open preview in new tab" at bounding box center [856, 83] width 117 height 13
click at [1124, 69] on icon "clear" at bounding box center [1127, 64] width 14 height 13
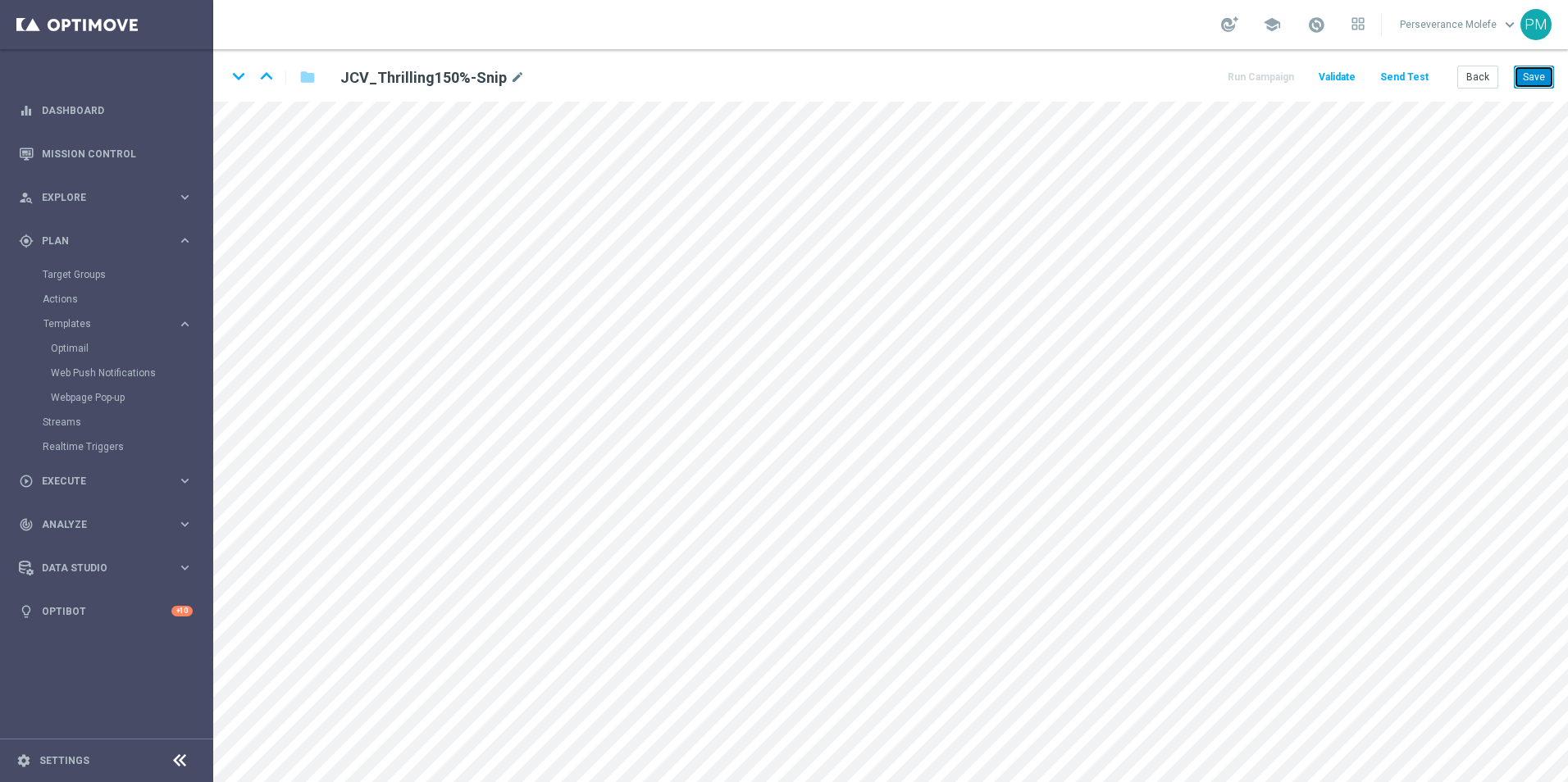
click at [1542, 67] on button "Save" at bounding box center [1534, 77] width 41 height 23
click at [1518, 78] on button "Save" at bounding box center [1534, 77] width 41 height 23
click at [267, 78] on icon "keyboard_arrow_up" at bounding box center [266, 76] width 24 height 24
click at [684, 273] on icon "open_in_new" at bounding box center [684, 278] width 13 height 13
click at [682, 450] on div "open_in_new" at bounding box center [685, 457] width 23 height 21
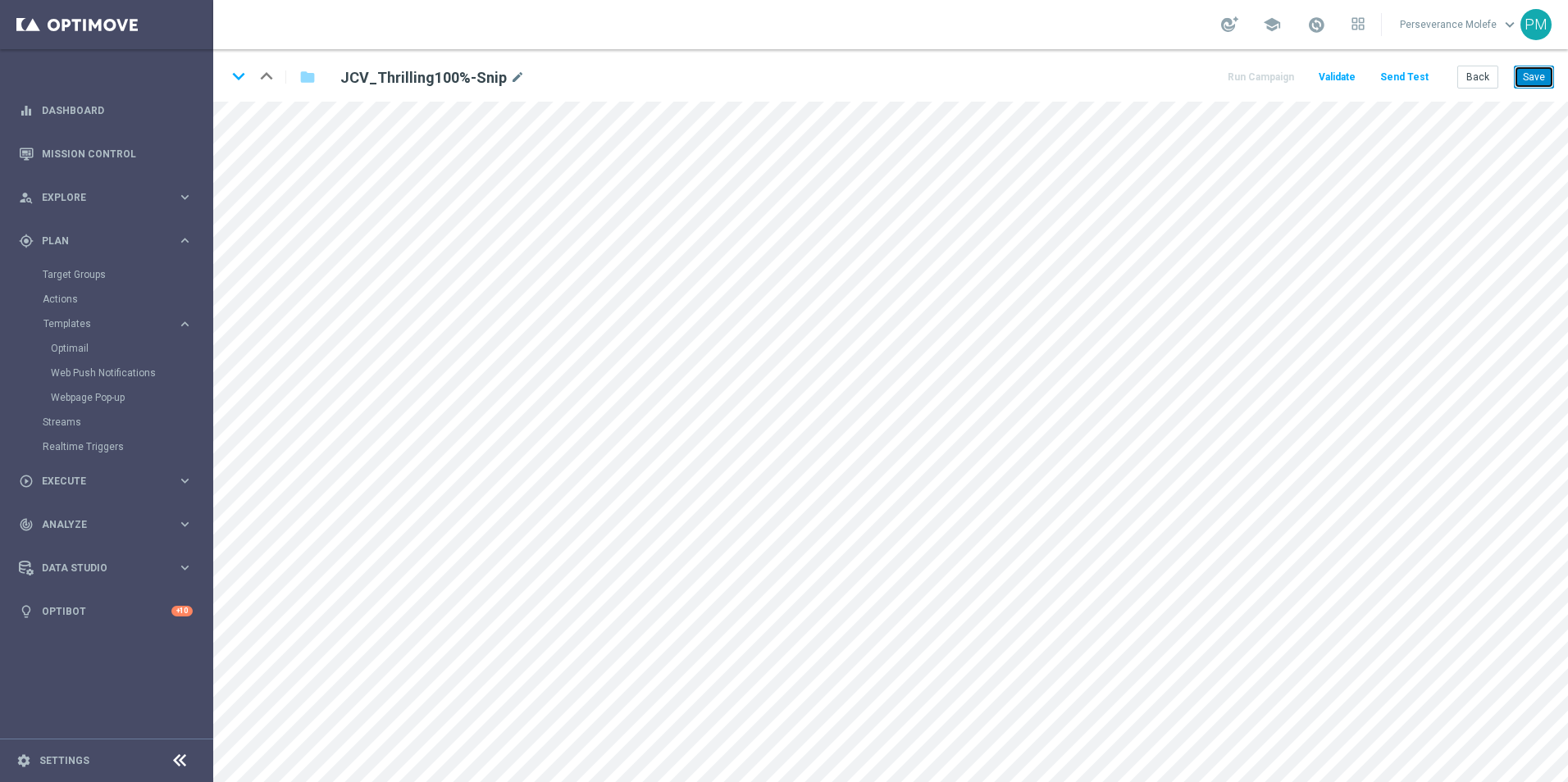
click at [1527, 81] on button "Save" at bounding box center [1534, 77] width 41 height 23
click at [1473, 79] on button "Back" at bounding box center [1477, 77] width 41 height 23
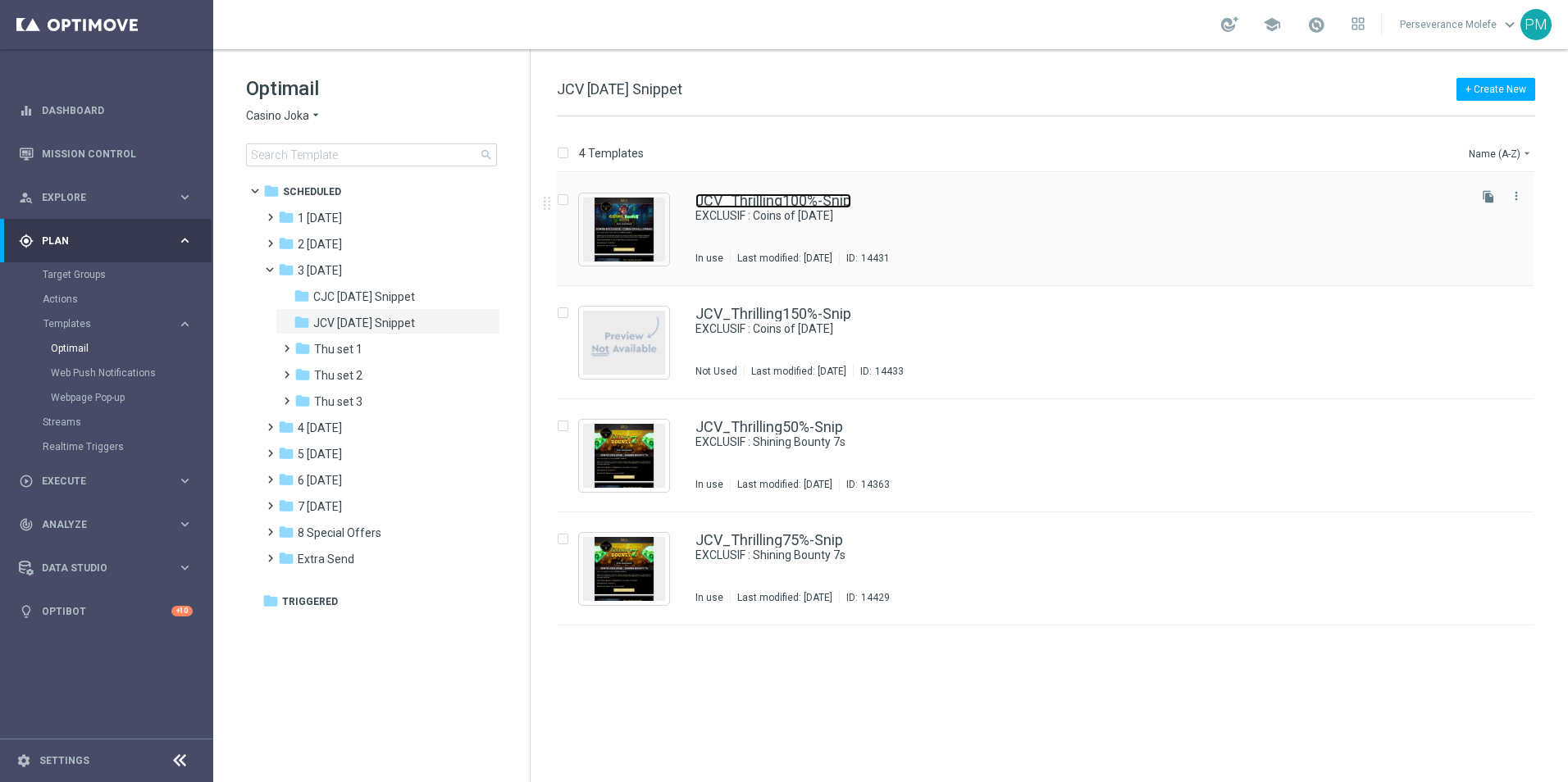
click at [753, 208] on link "JCV_Thrilling100%-Snip" at bounding box center [773, 200] width 156 height 14
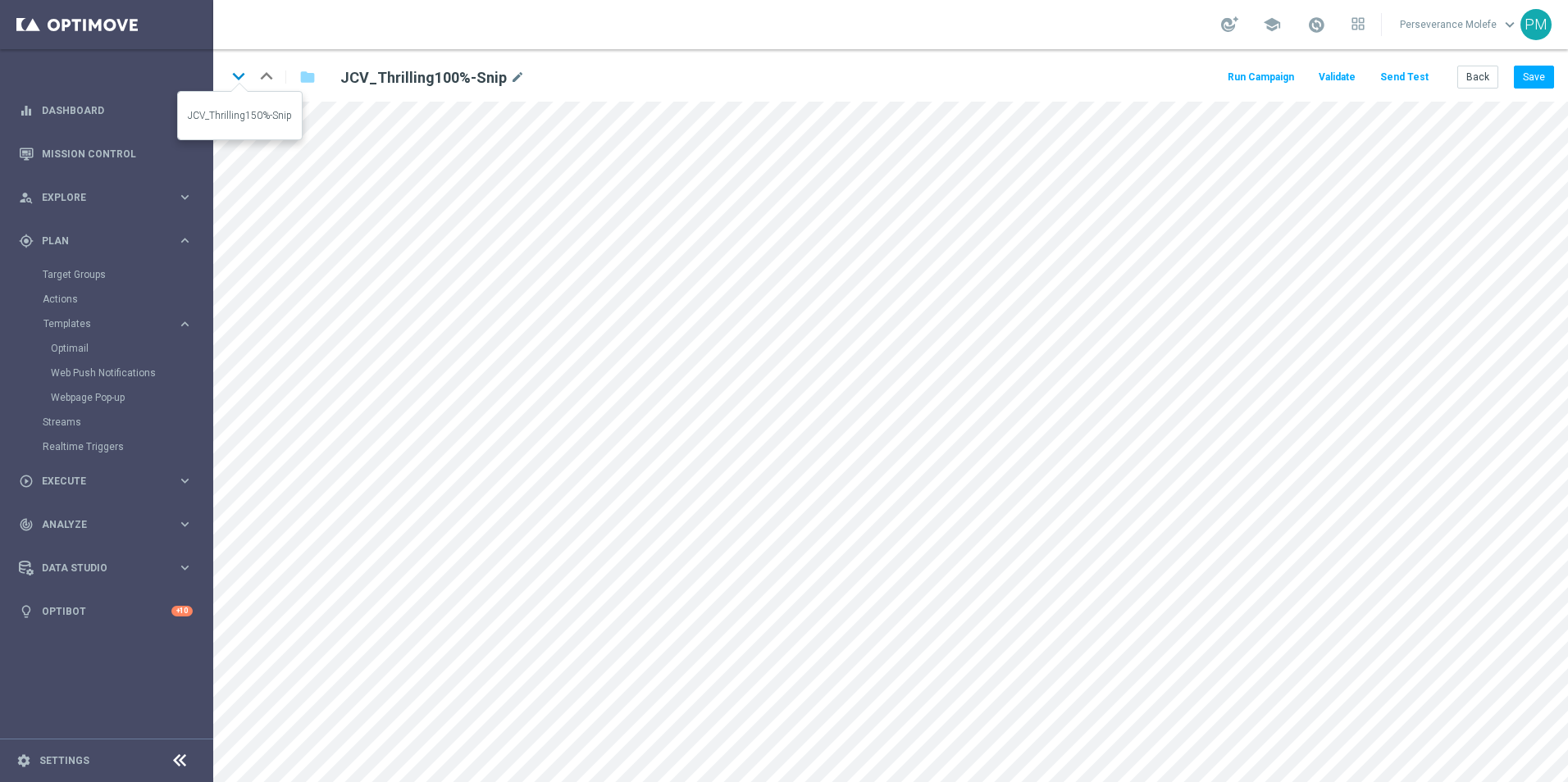
click at [241, 74] on icon "keyboard_arrow_down" at bounding box center [238, 76] width 24 height 24
click at [242, 81] on icon "keyboard_arrow_down" at bounding box center [238, 76] width 24 height 24
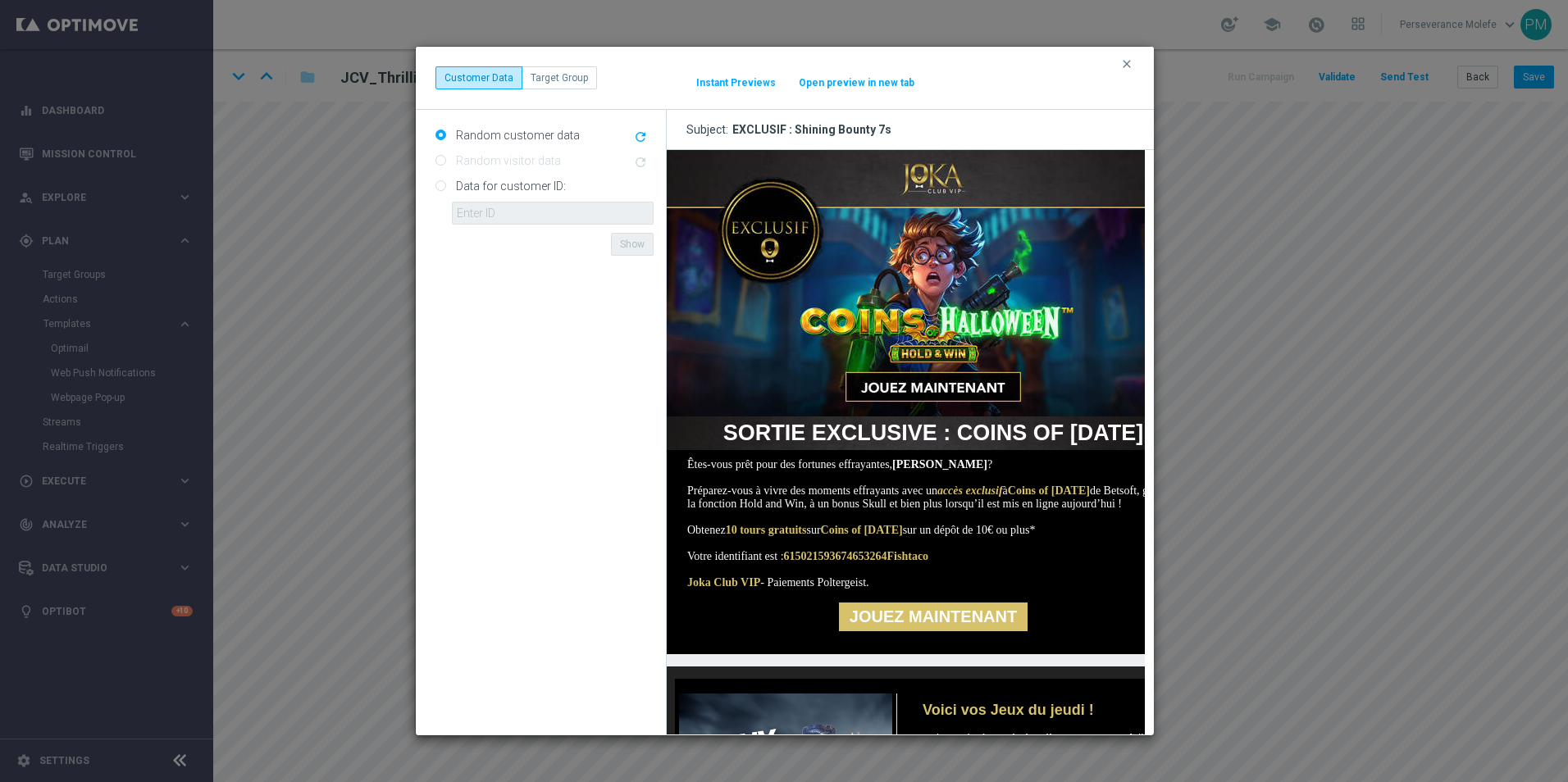
click at [879, 78] on button "Open preview in new tab" at bounding box center [856, 83] width 117 height 13
click at [1127, 64] on icon "clear" at bounding box center [1127, 64] width 14 height 13
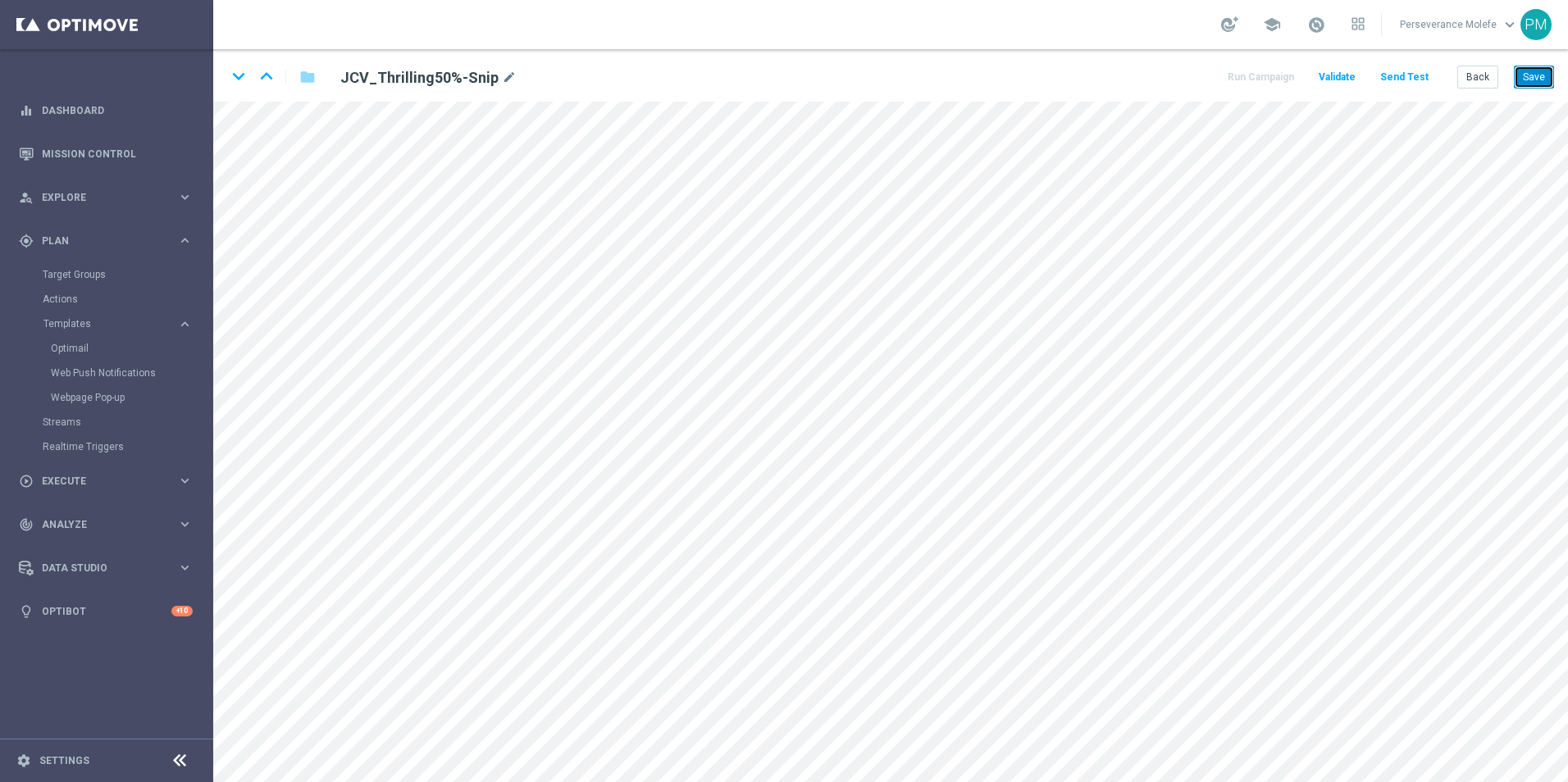
click at [1525, 82] on button "Save" at bounding box center [1534, 77] width 41 height 23
click at [1486, 77] on button "Back" at bounding box center [1477, 77] width 41 height 23
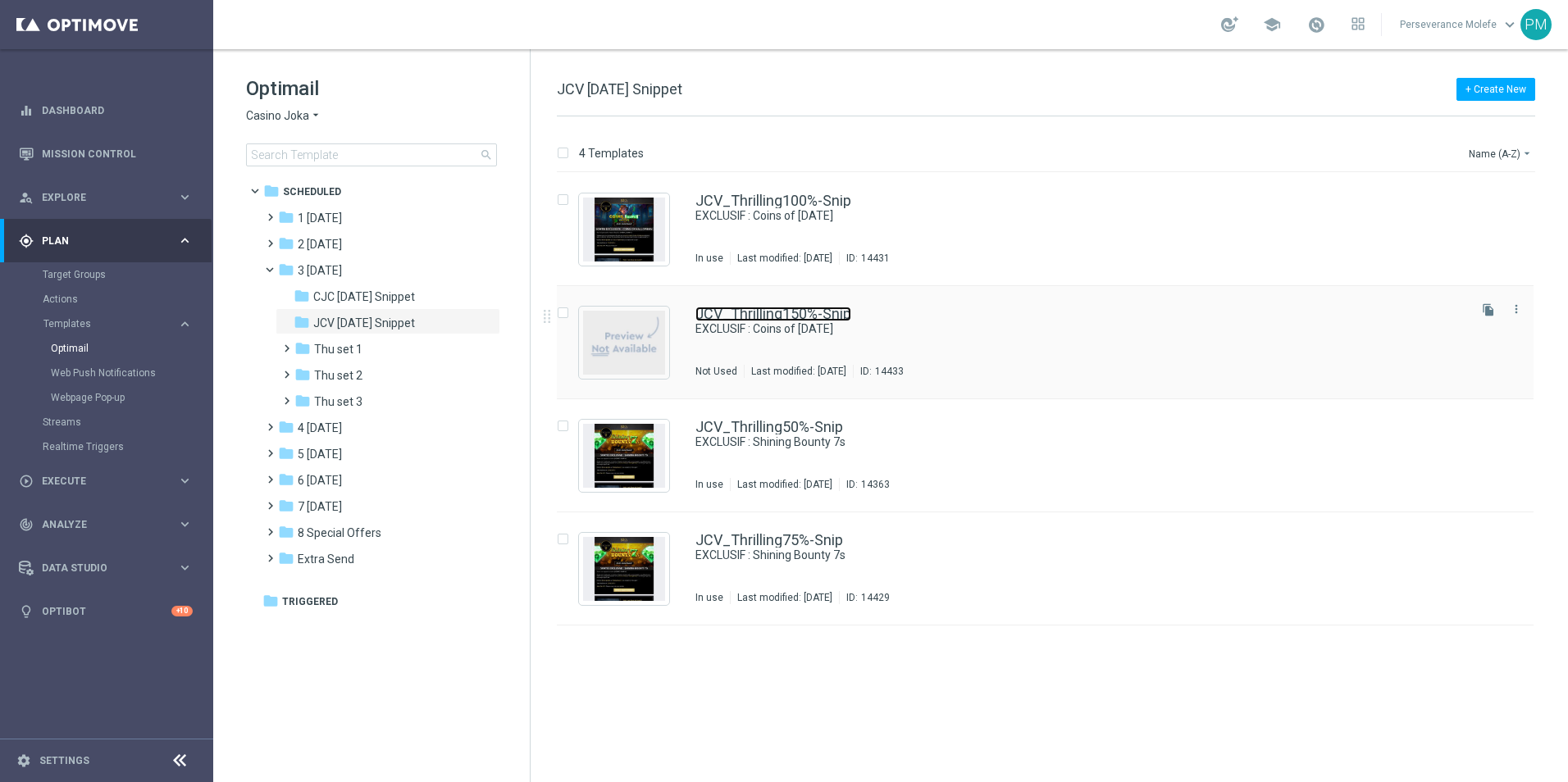
click at [743, 307] on link "JCV_Thrilling150%-Snip" at bounding box center [773, 313] width 156 height 14
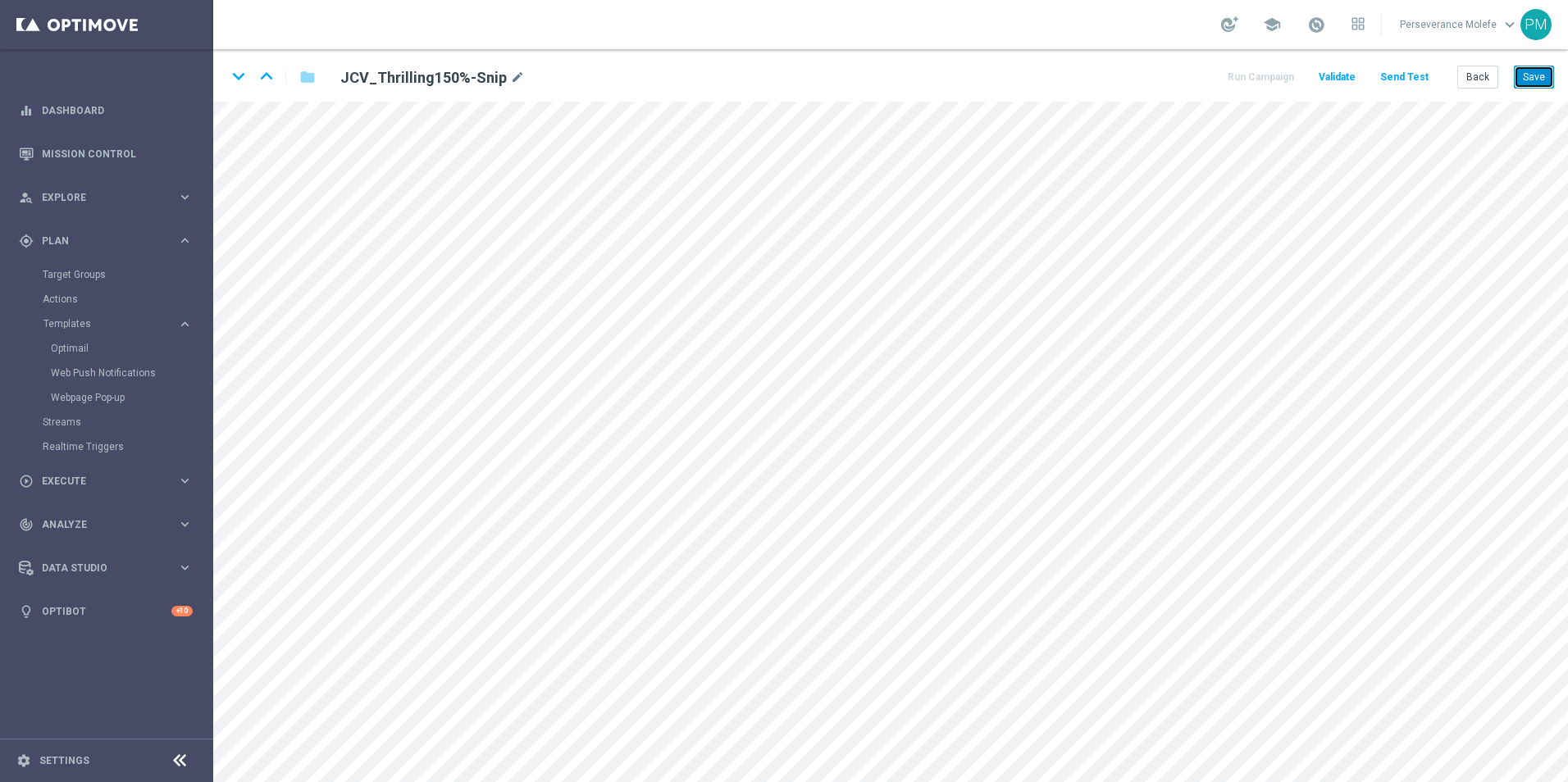
click at [1546, 71] on button "Save" at bounding box center [1534, 77] width 41 height 23
click at [245, 78] on icon "keyboard_arrow_down" at bounding box center [238, 76] width 24 height 24
click at [1519, 79] on button "Save" at bounding box center [1534, 77] width 41 height 23
click at [244, 80] on icon "keyboard_arrow_down" at bounding box center [238, 76] width 24 height 24
click at [1533, 78] on button "Save" at bounding box center [1534, 77] width 41 height 23
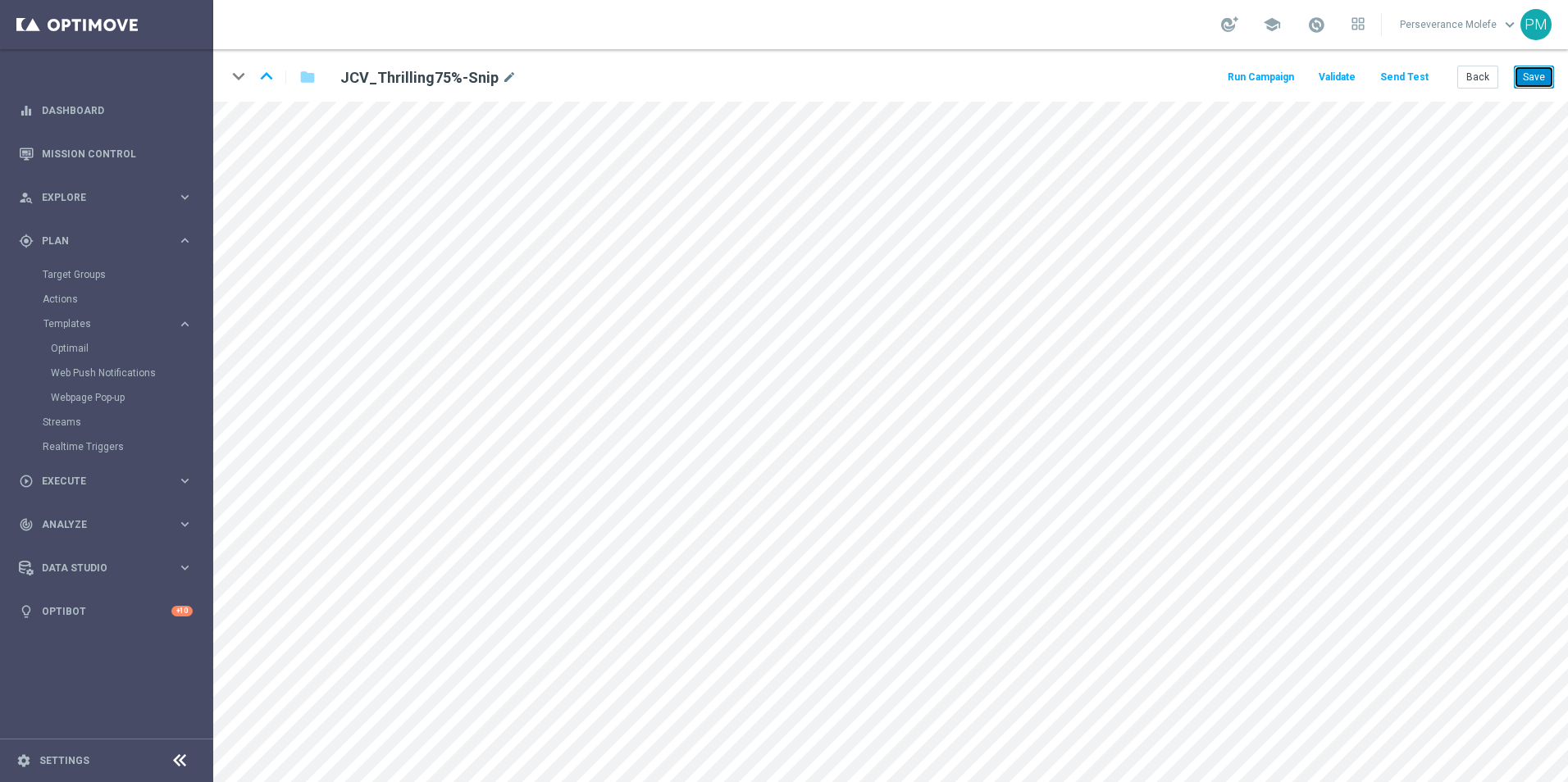
click at [1532, 78] on button "Save" at bounding box center [1534, 77] width 41 height 23
click at [1479, 74] on button "Back" at bounding box center [1477, 77] width 41 height 23
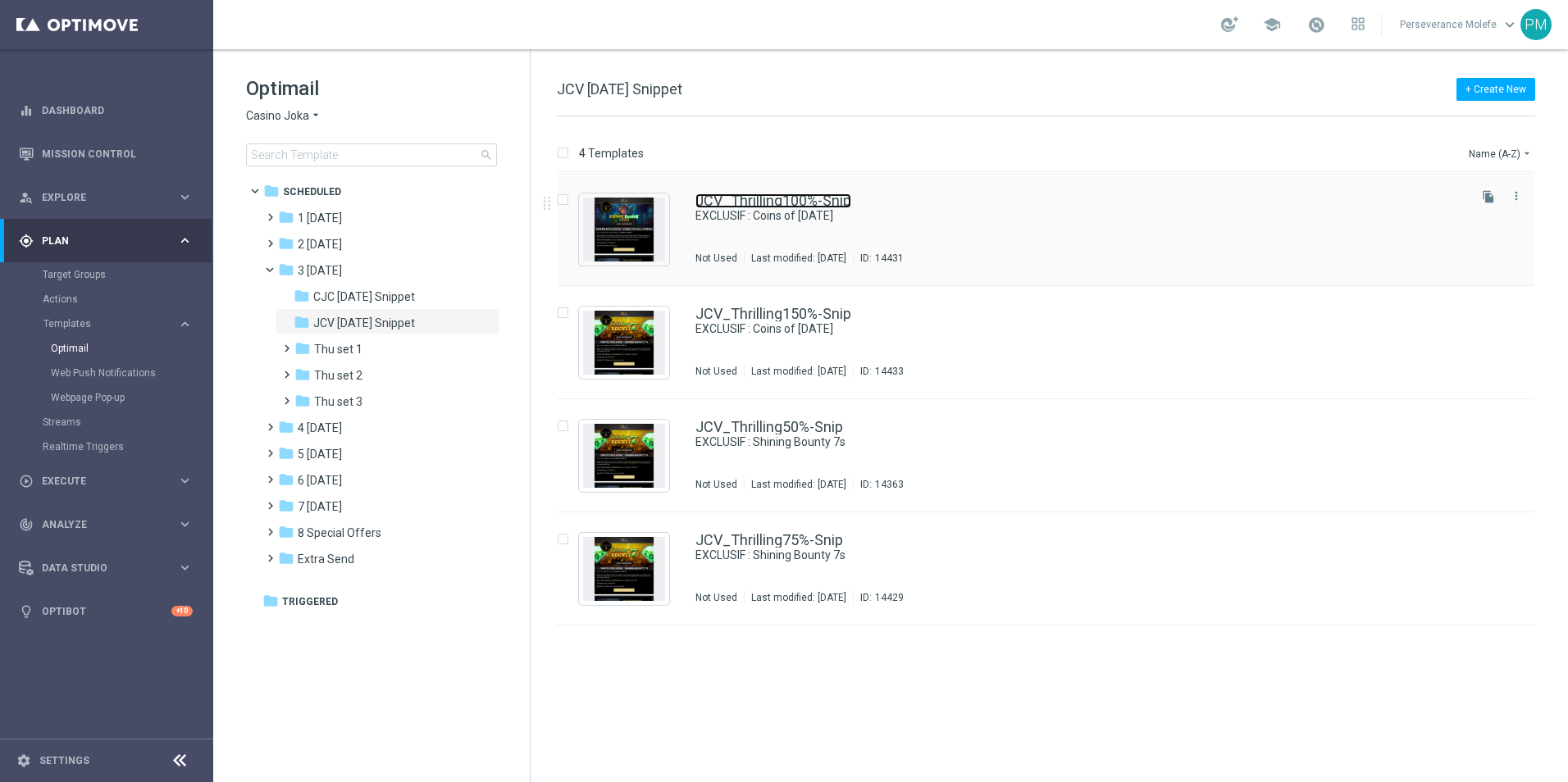
click at [794, 202] on link "JCV_Thrilling100%-Snip" at bounding box center [773, 200] width 156 height 14
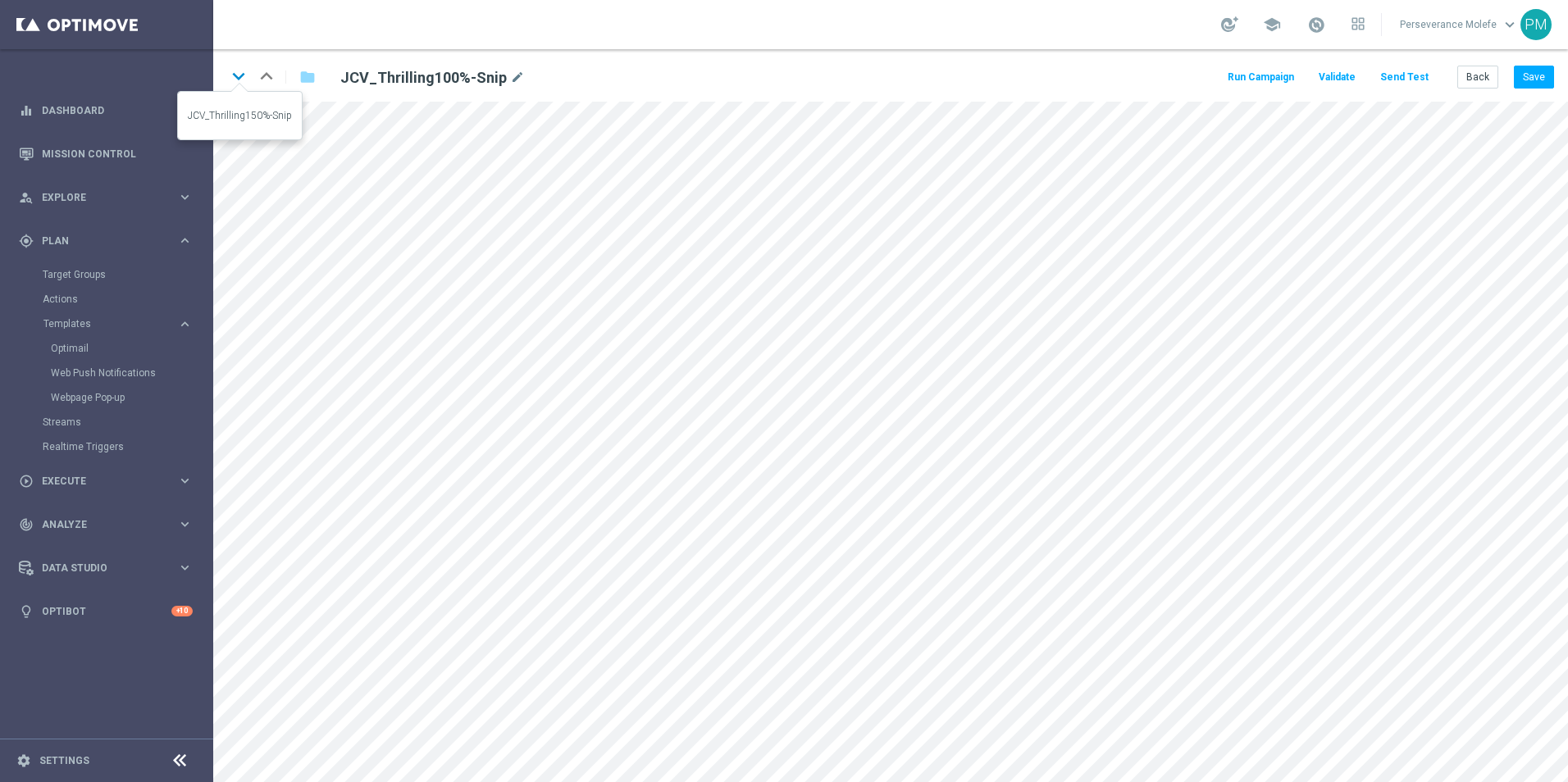
click at [241, 83] on icon "keyboard_arrow_down" at bounding box center [238, 76] width 24 height 24
click at [235, 85] on icon "keyboard_arrow_down" at bounding box center [238, 76] width 24 height 24
click at [241, 75] on icon "keyboard_arrow_down" at bounding box center [238, 76] width 24 height 24
click at [262, 79] on icon "keyboard_arrow_up" at bounding box center [266, 76] width 24 height 24
click at [1473, 89] on button "Back" at bounding box center [1477, 77] width 41 height 23
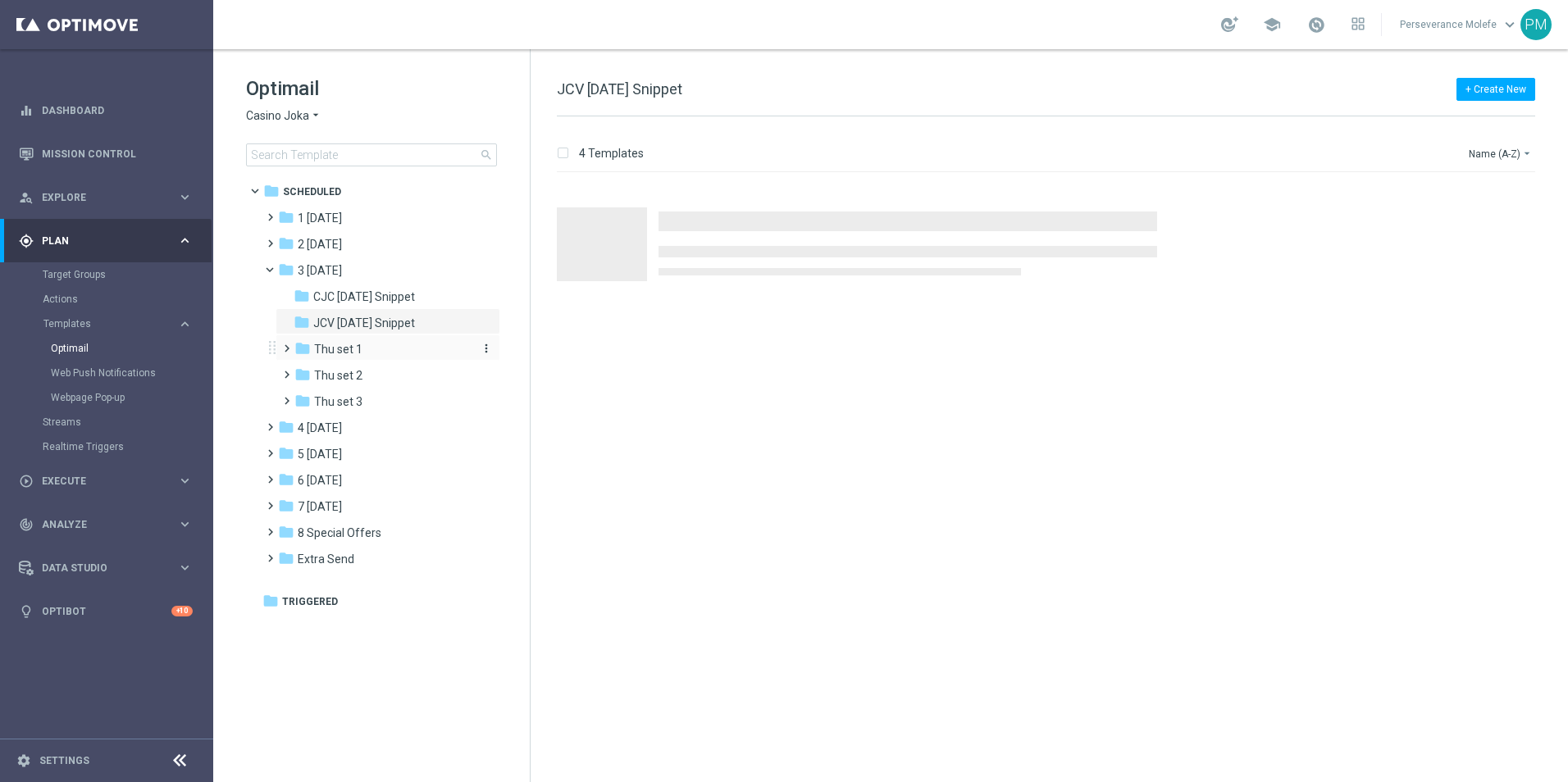
click at [387, 357] on div "folder Thu set 1" at bounding box center [381, 349] width 175 height 19
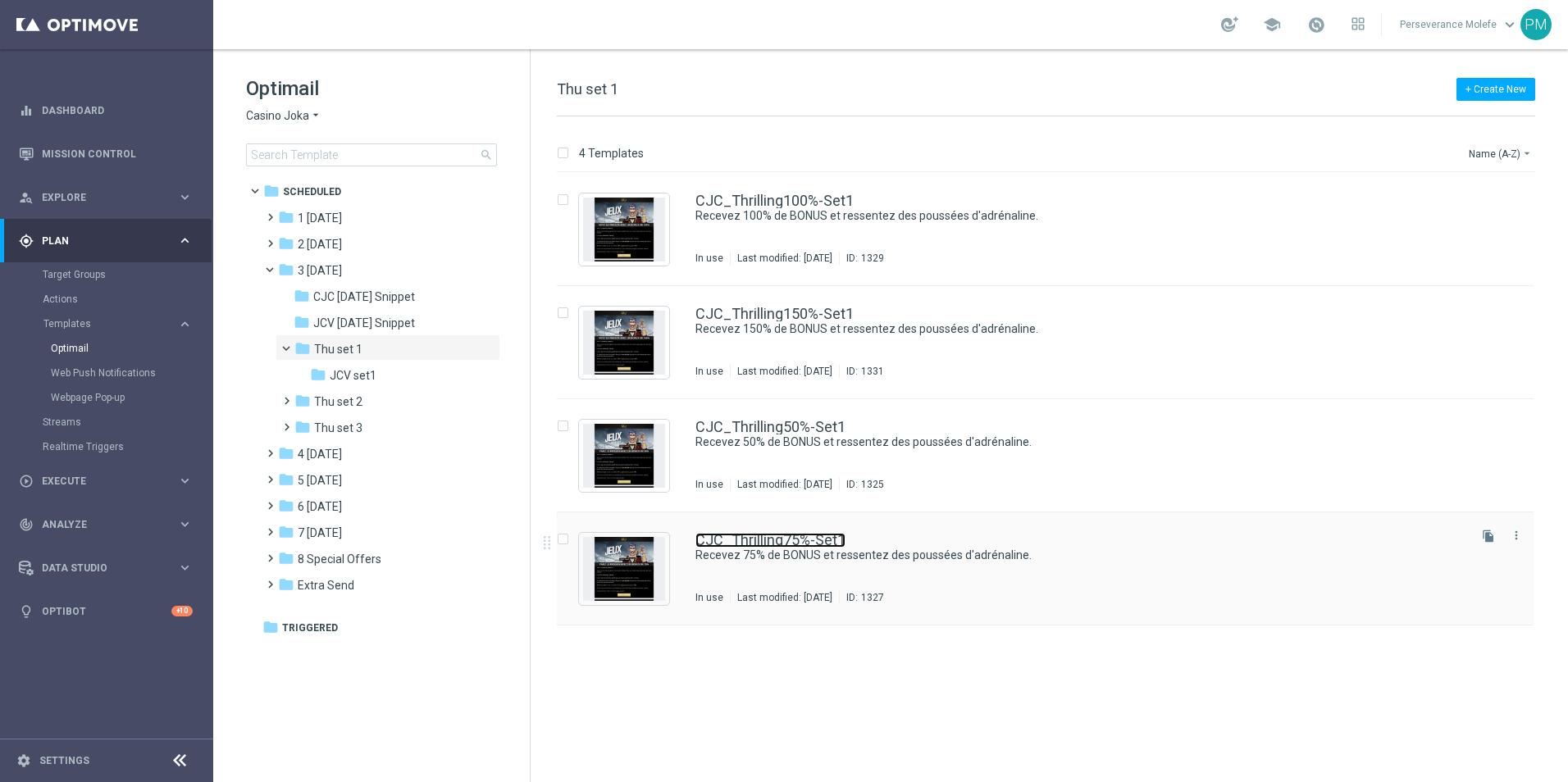
click at [783, 544] on link "CJC_Thrilling75%-Set1" at bounding box center [770, 540] width 150 height 14
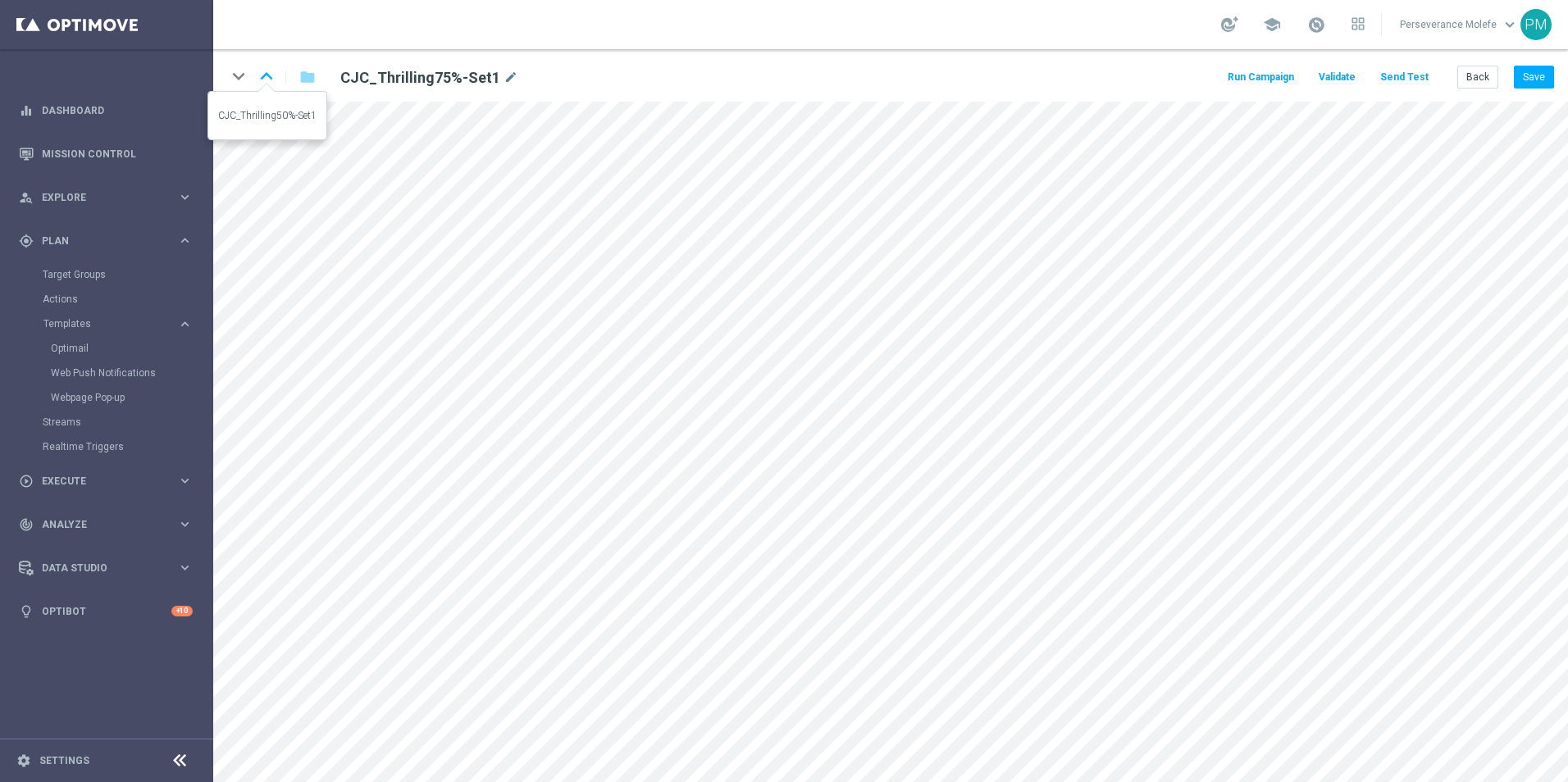
click at [274, 80] on icon "keyboard_arrow_up" at bounding box center [266, 76] width 24 height 24
click at [274, 75] on icon "keyboard_arrow_up" at bounding box center [266, 76] width 24 height 24
click at [1468, 76] on button "Back" at bounding box center [1477, 77] width 41 height 23
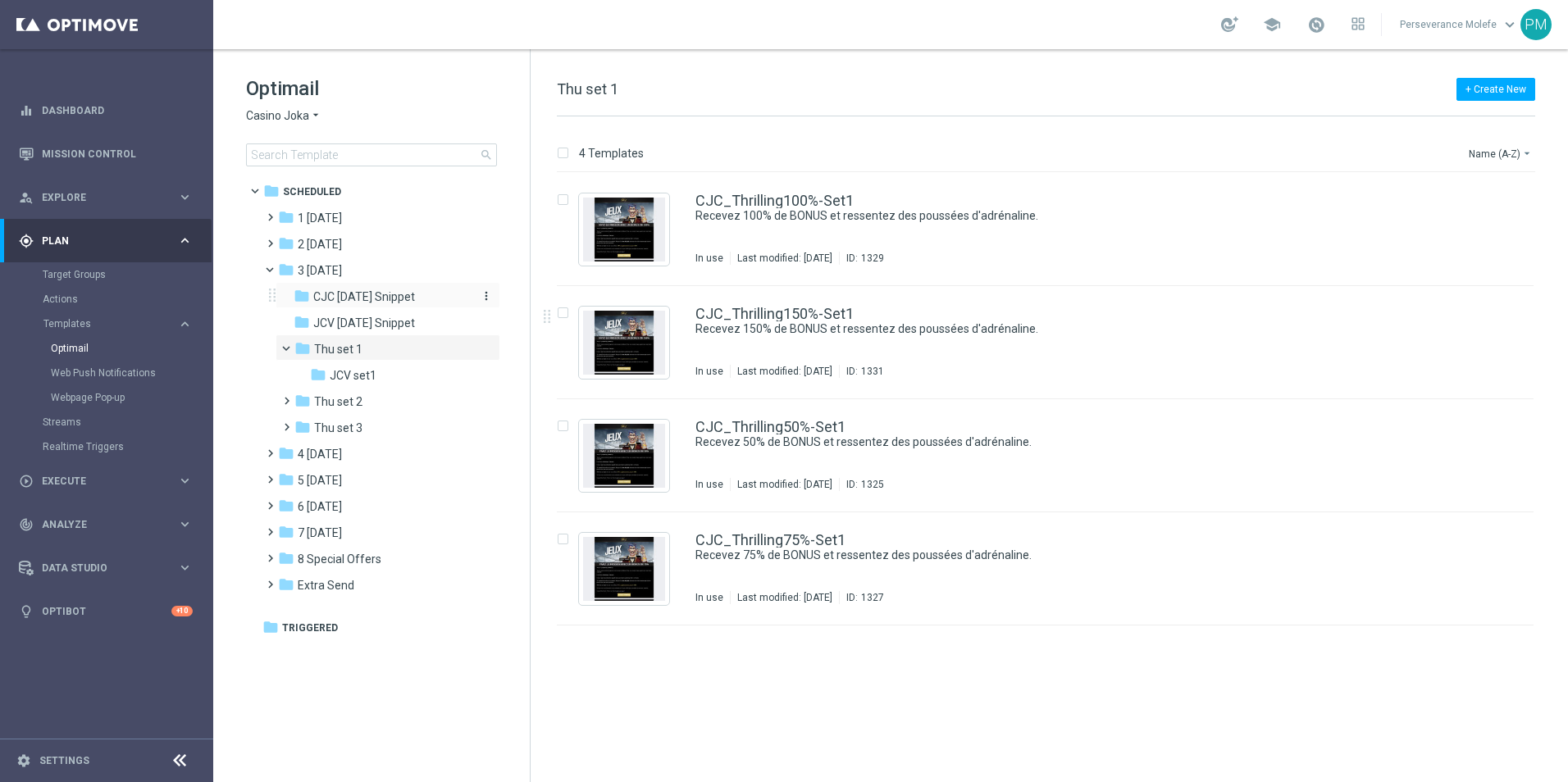
click at [376, 303] on span "CJC [DATE] Snippet" at bounding box center [364, 296] width 101 height 14
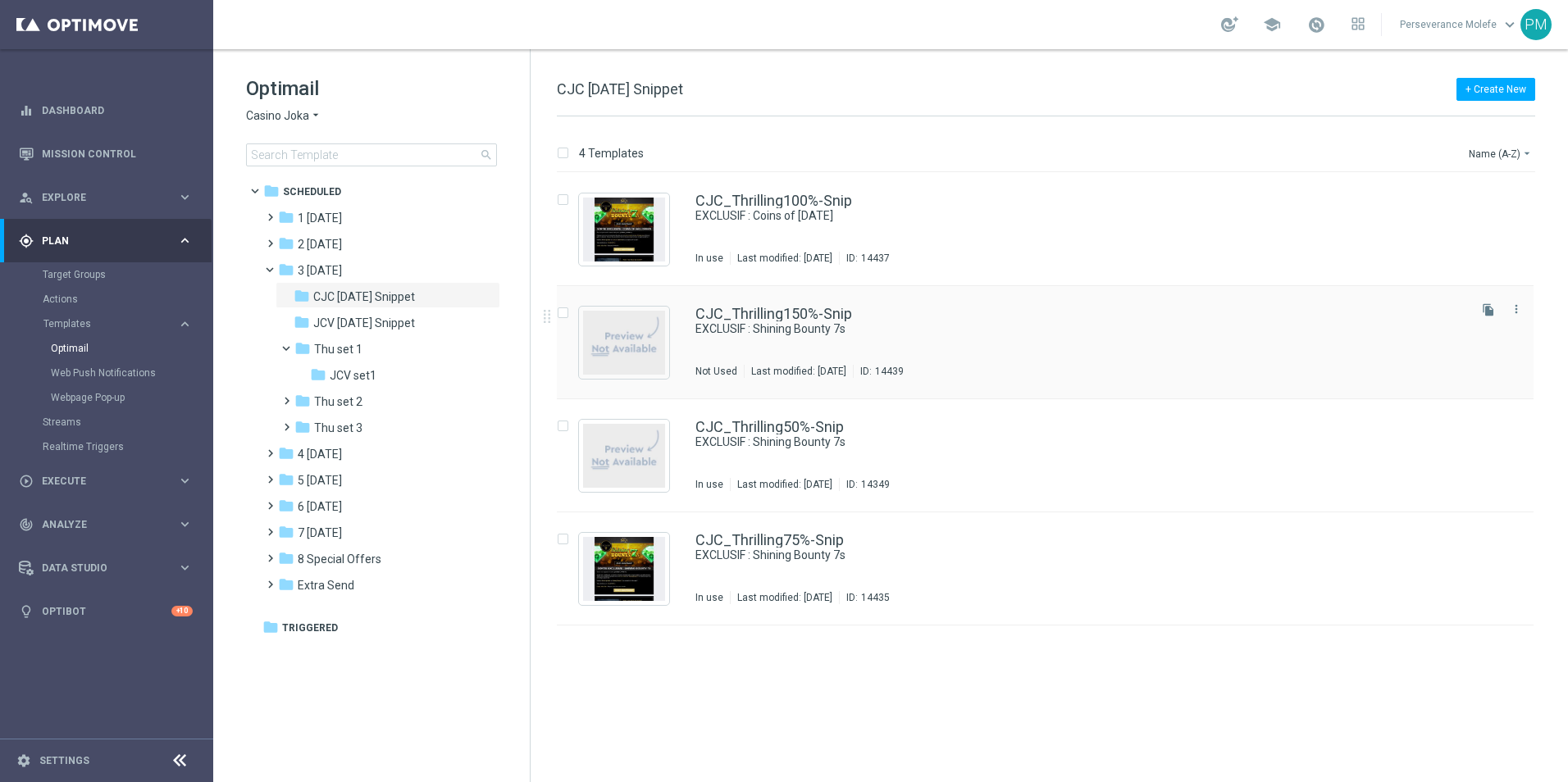
click at [780, 305] on div "CJC_Thrilling150%-Snip EXCLUSIF : Shining Bounty 7s Not Used Last modified: Mon…" at bounding box center [1045, 342] width 976 height 113
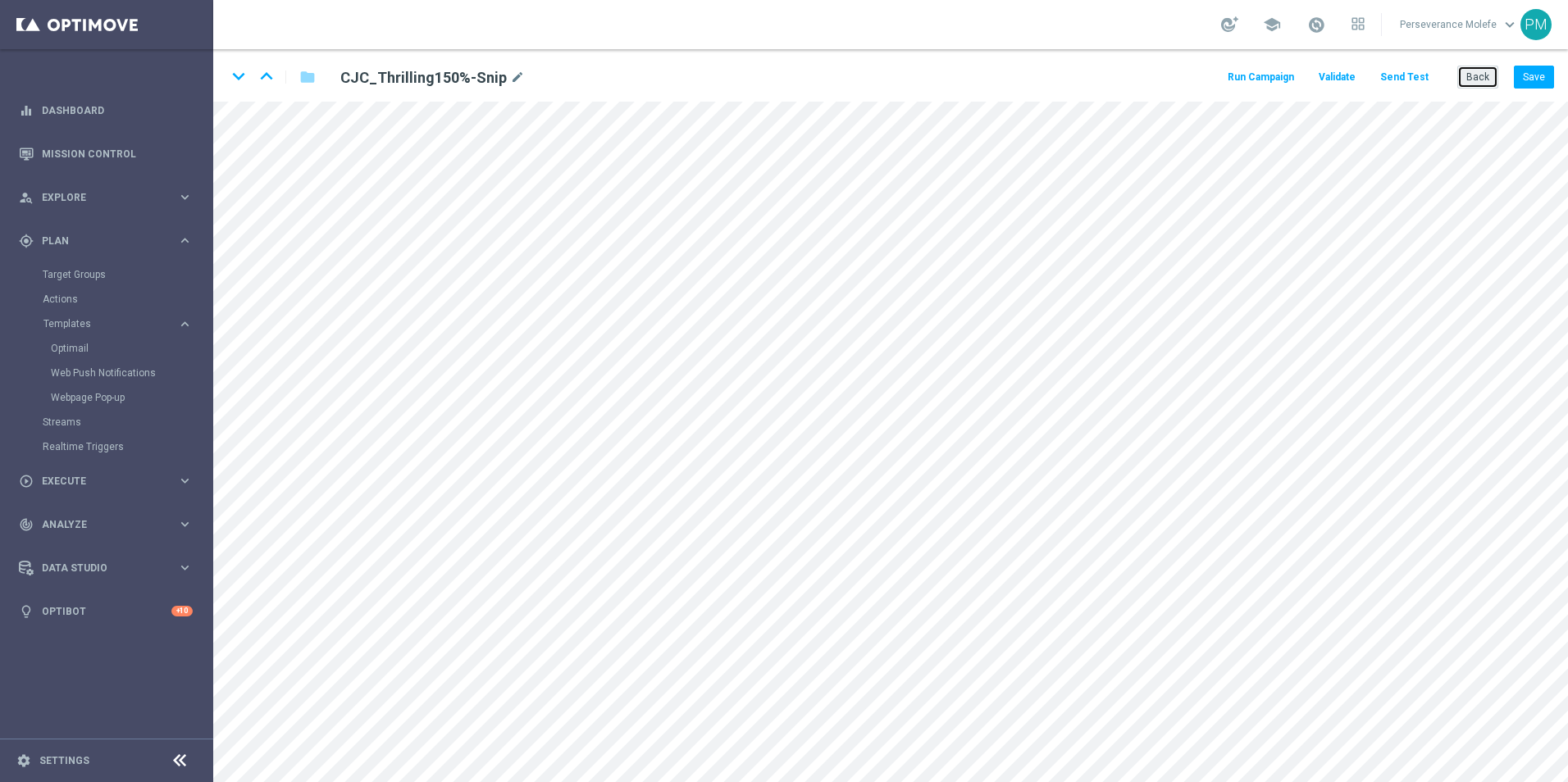
click at [1476, 81] on button "Back" at bounding box center [1477, 77] width 41 height 23
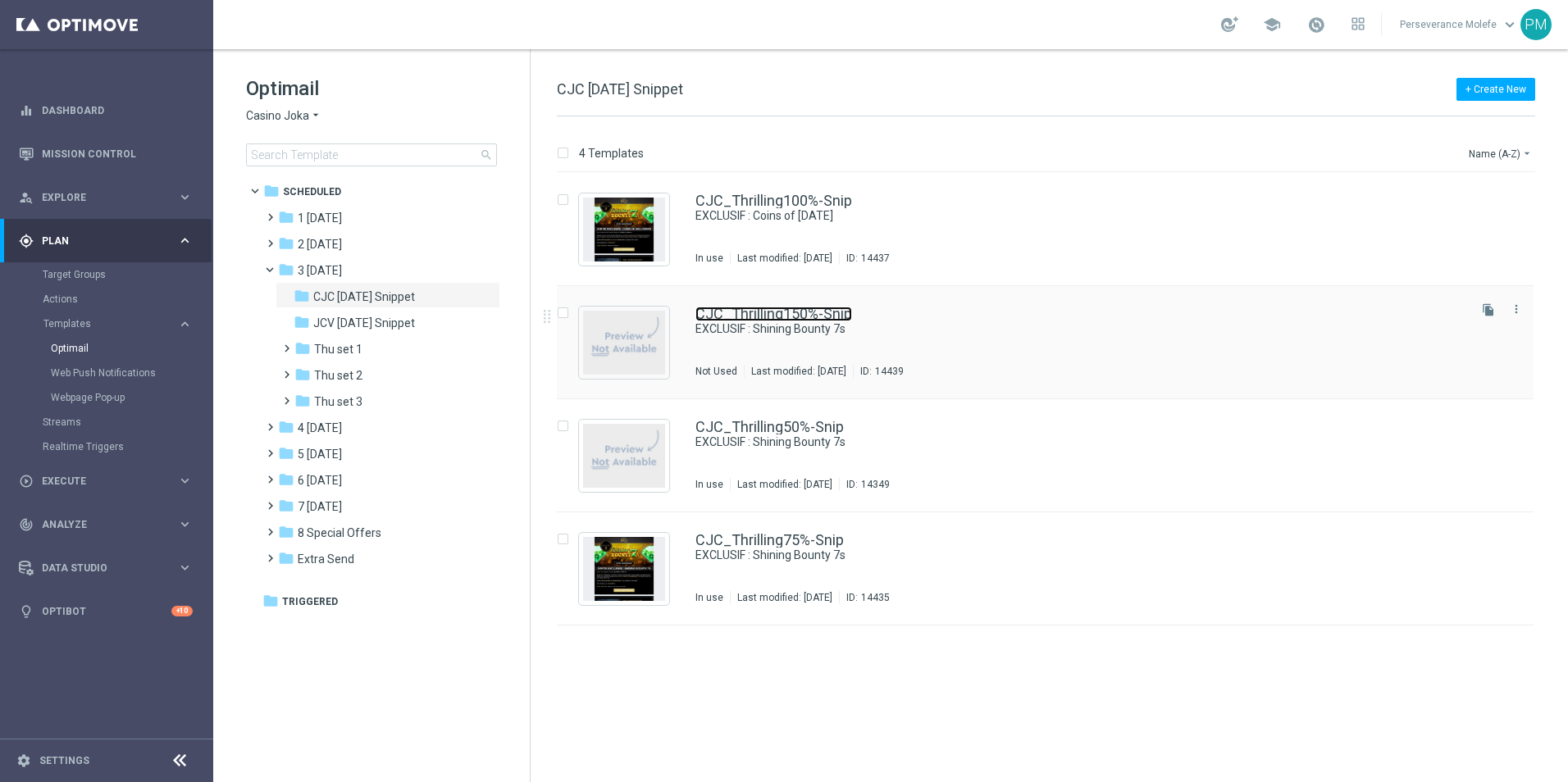
click at [733, 315] on link "CJC_Thrilling150%-Snip" at bounding box center [774, 313] width 157 height 14
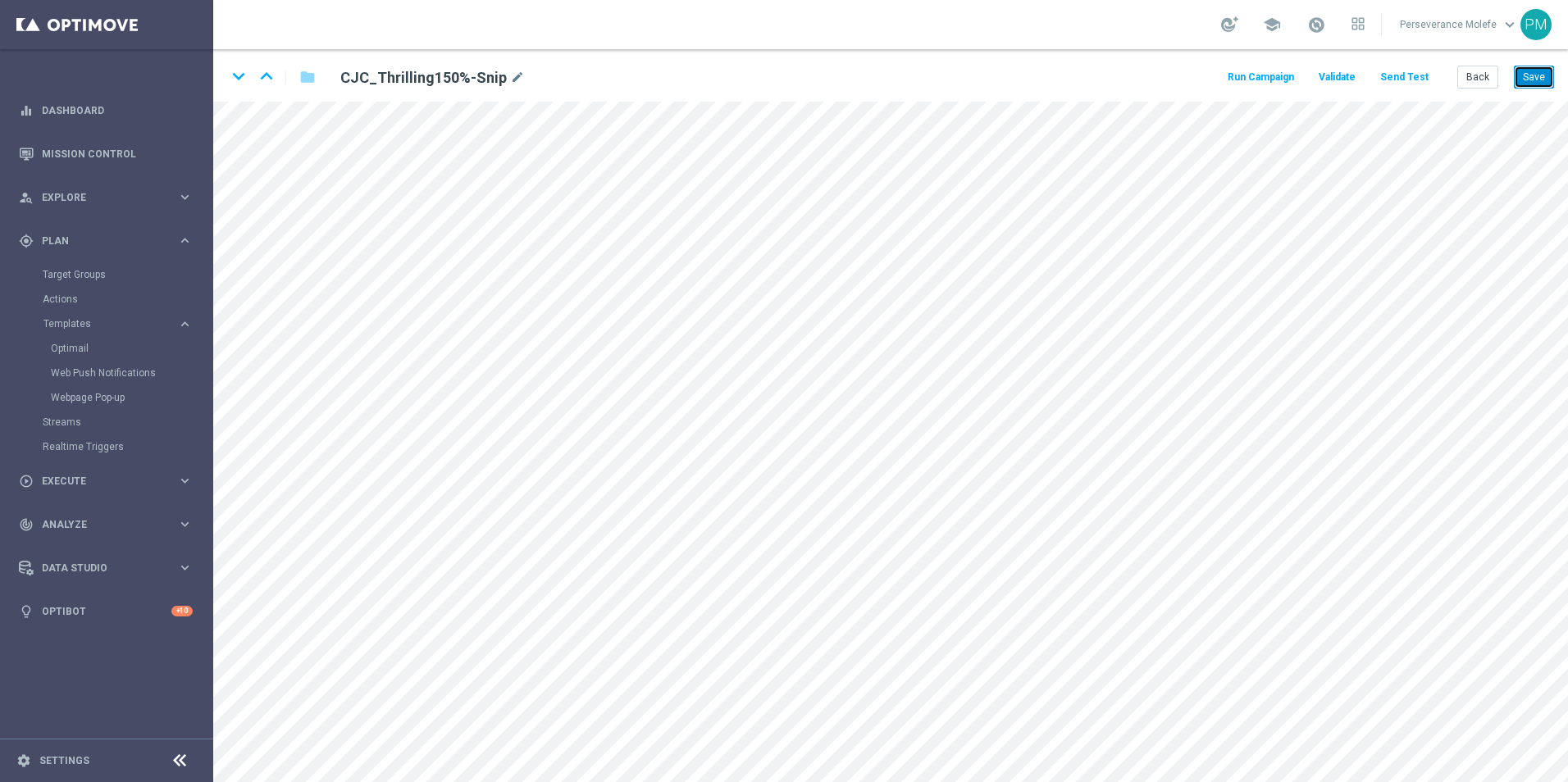
click at [1520, 85] on button "Save" at bounding box center [1534, 77] width 41 height 23
click at [1481, 70] on button "Back" at bounding box center [1477, 77] width 41 height 23
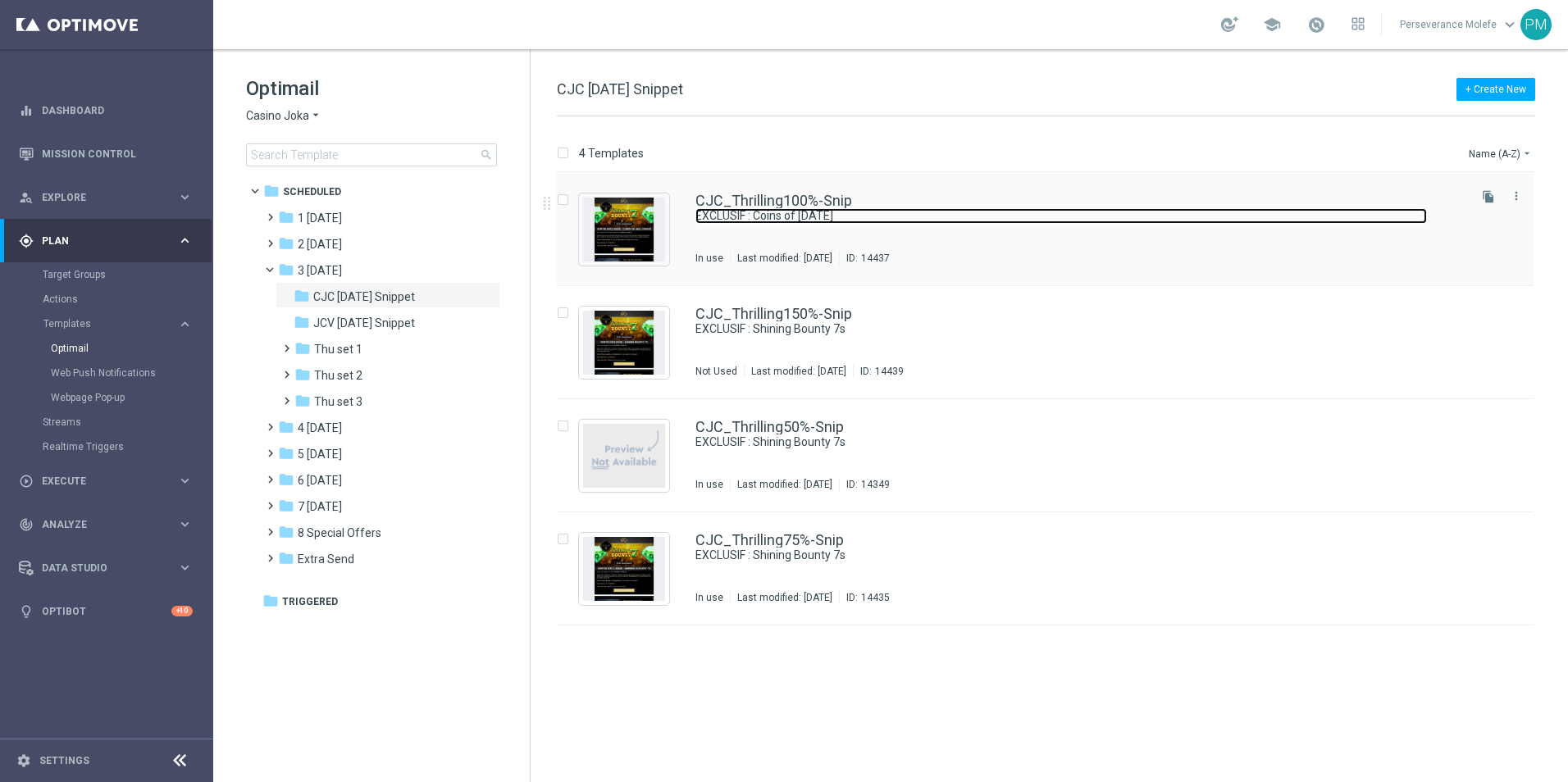
click at [716, 216] on link "EXCLUSIF : Coins of [DATE]" at bounding box center [1061, 216] width 732 height 15
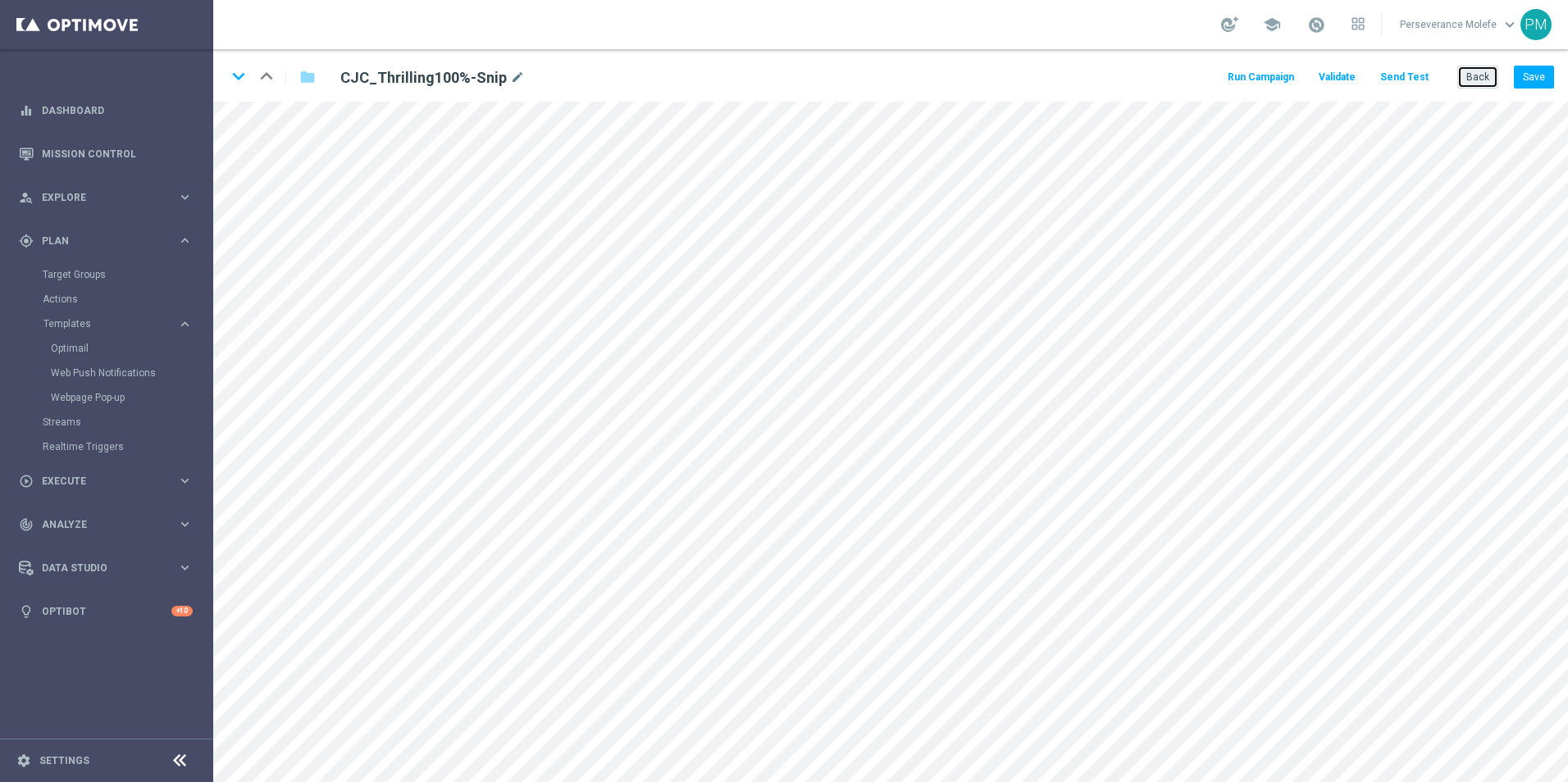
click at [1478, 75] on button "Back" at bounding box center [1477, 77] width 41 height 23
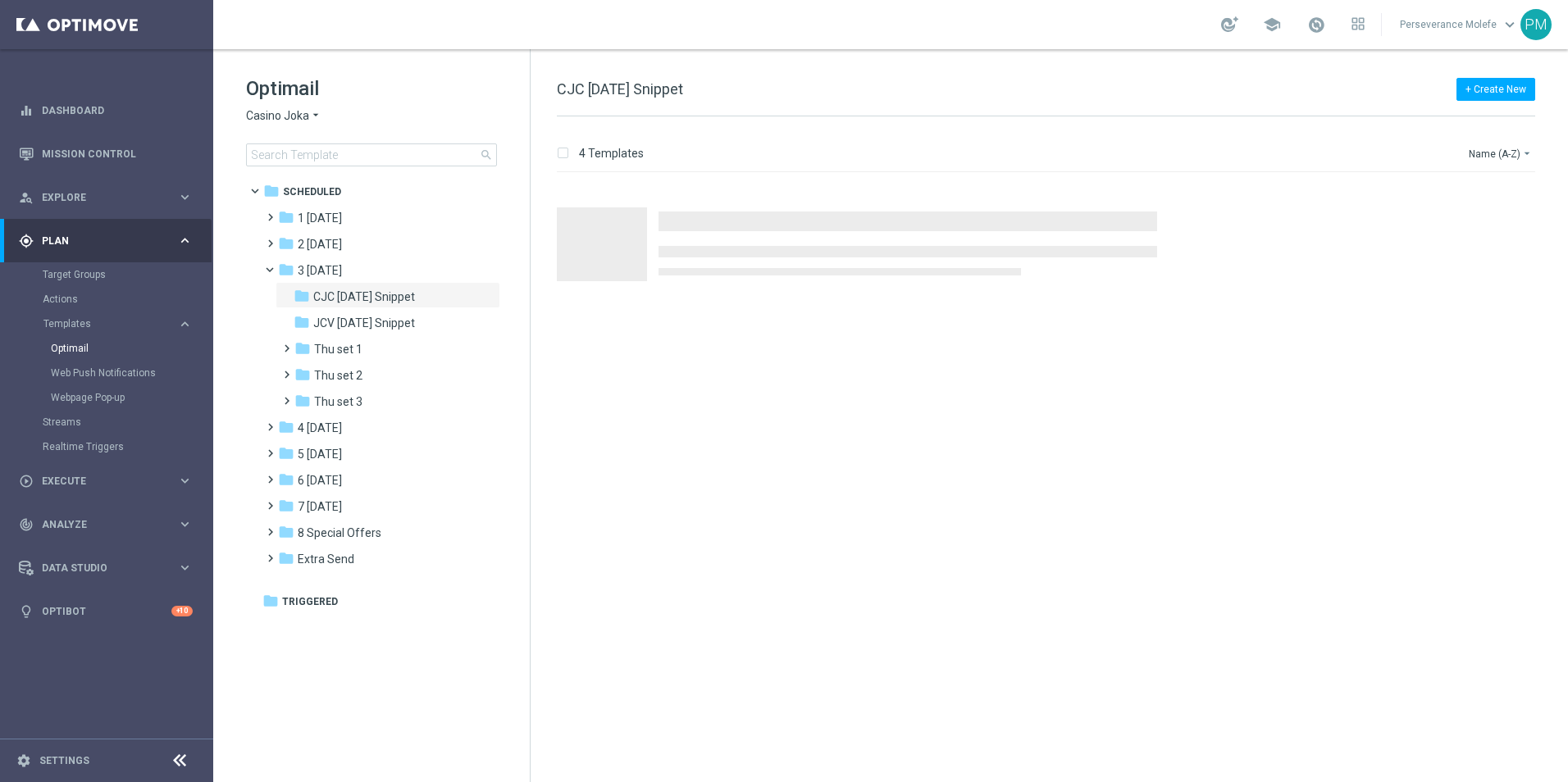
click at [300, 110] on span "Casino Joka" at bounding box center [277, 116] width 63 height 15
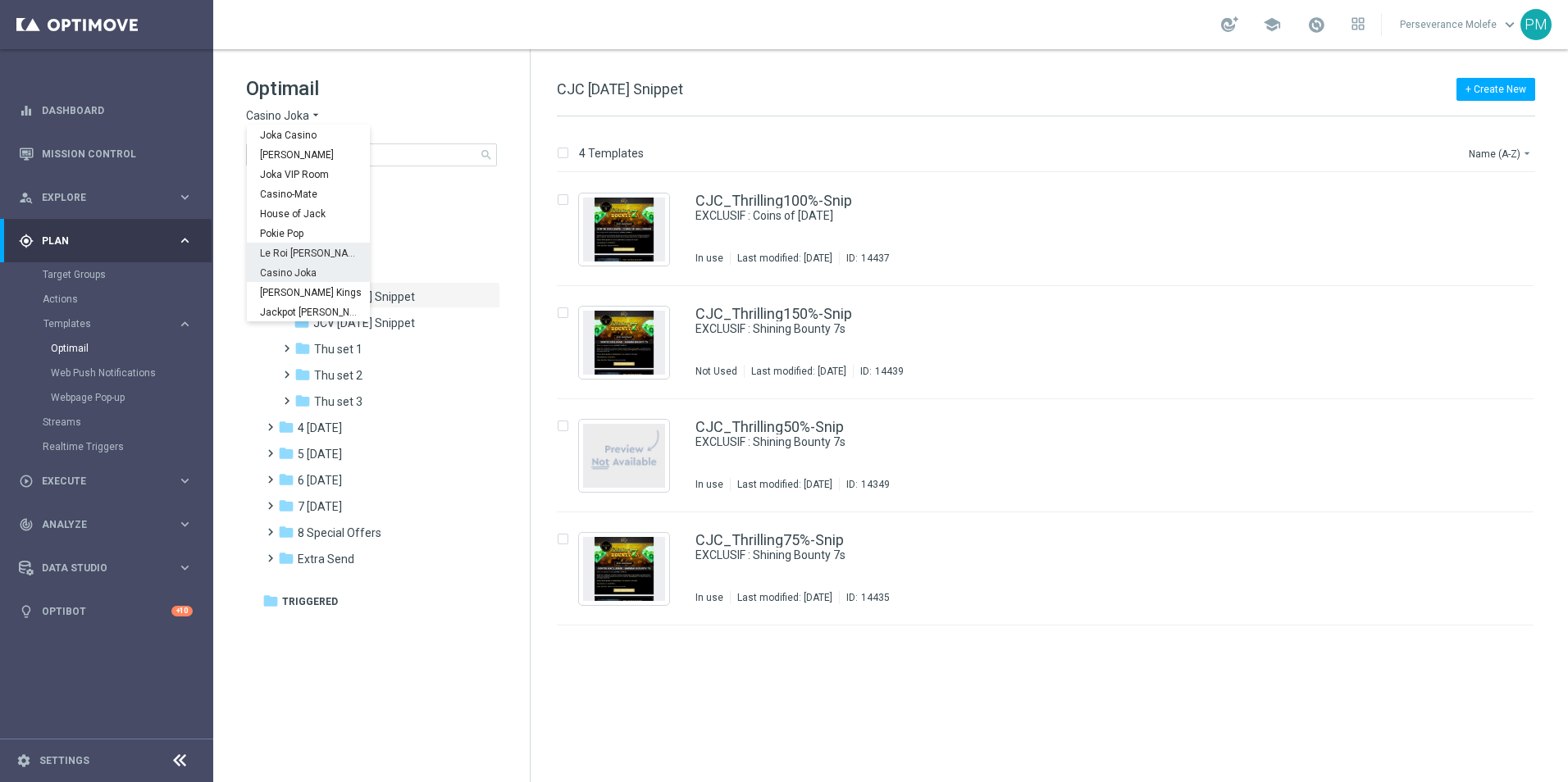
click at [299, 246] on div "Le Roi [PERSON_NAME]" at bounding box center [308, 252] width 123 height 19
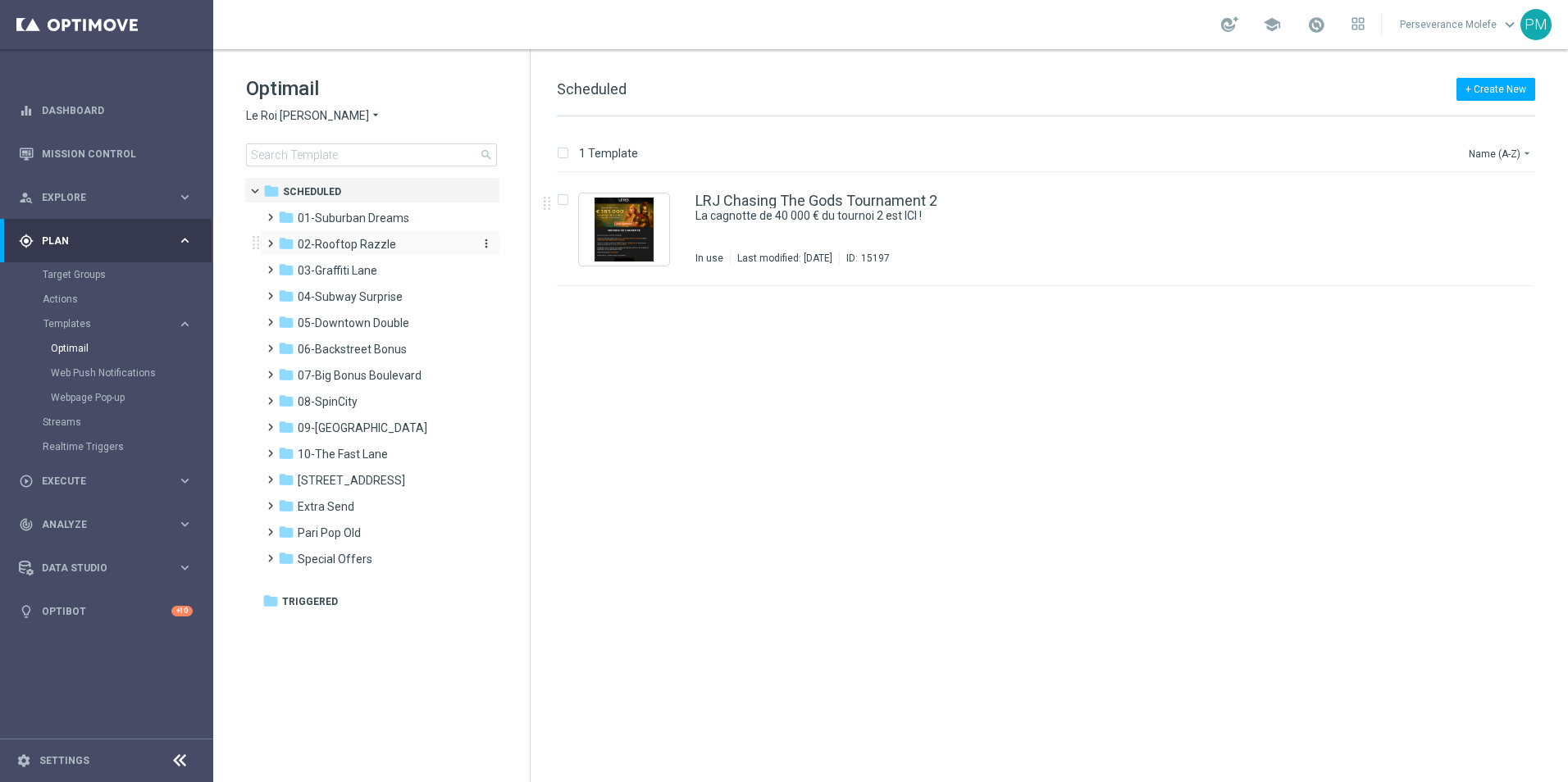
click at [354, 250] on span "02-Rooftop Razzle" at bounding box center [347, 244] width 99 height 14
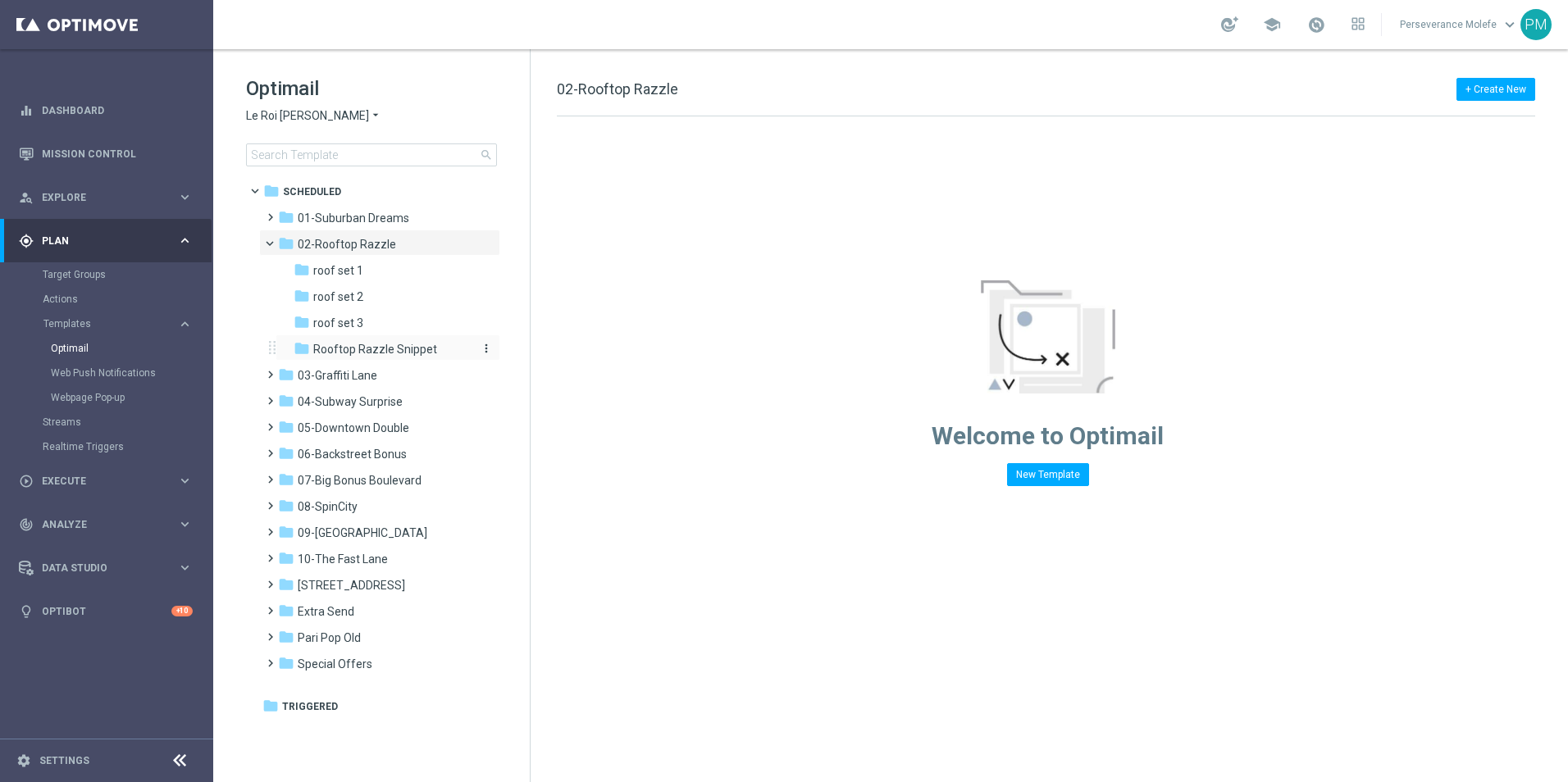
click at [381, 348] on span "Rooftop Razzle Snippet" at bounding box center [375, 348] width 124 height 14
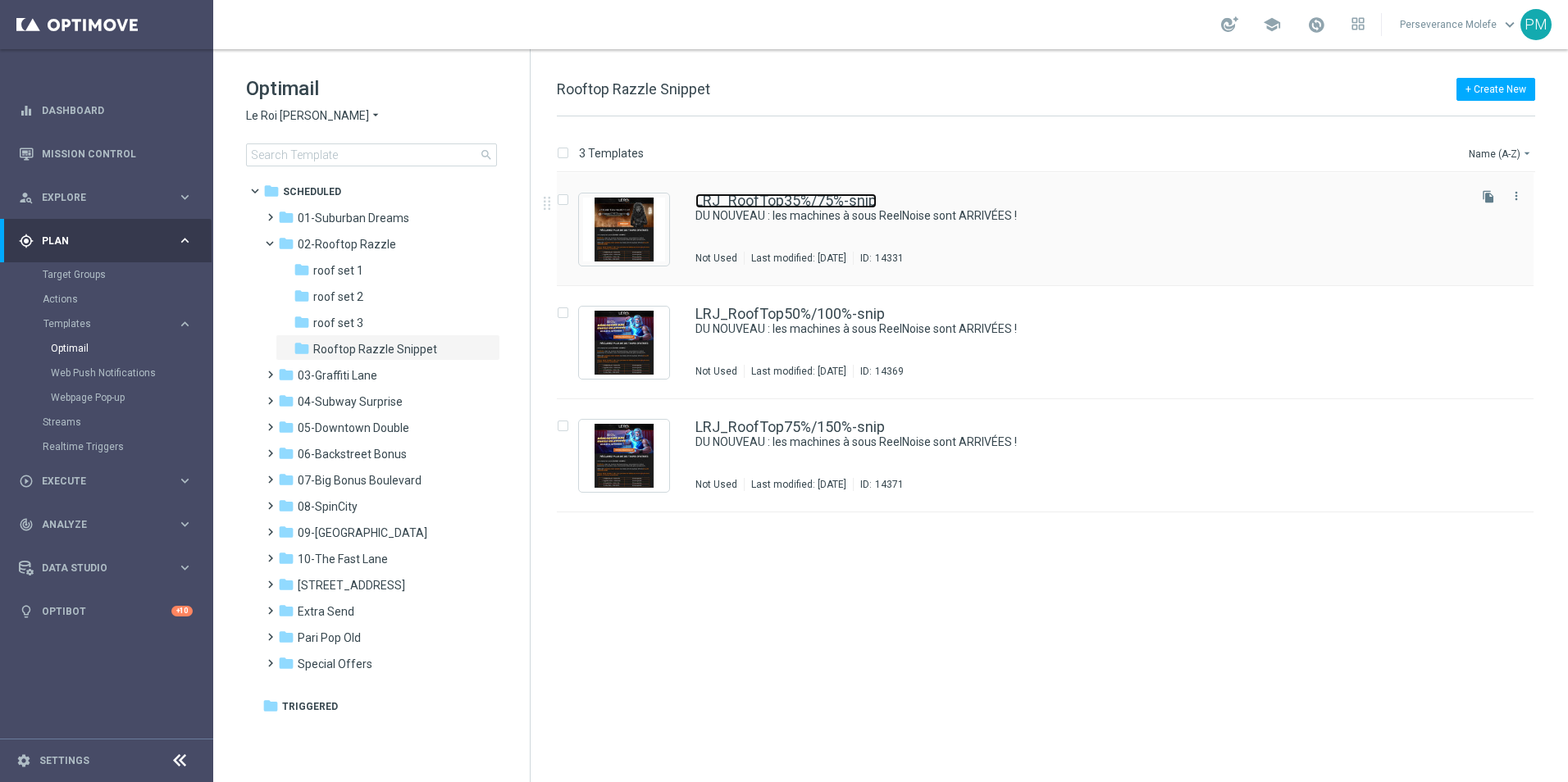
click at [737, 197] on link "LRJ_RoofTop35%/75%-snip" at bounding box center [786, 200] width 181 height 14
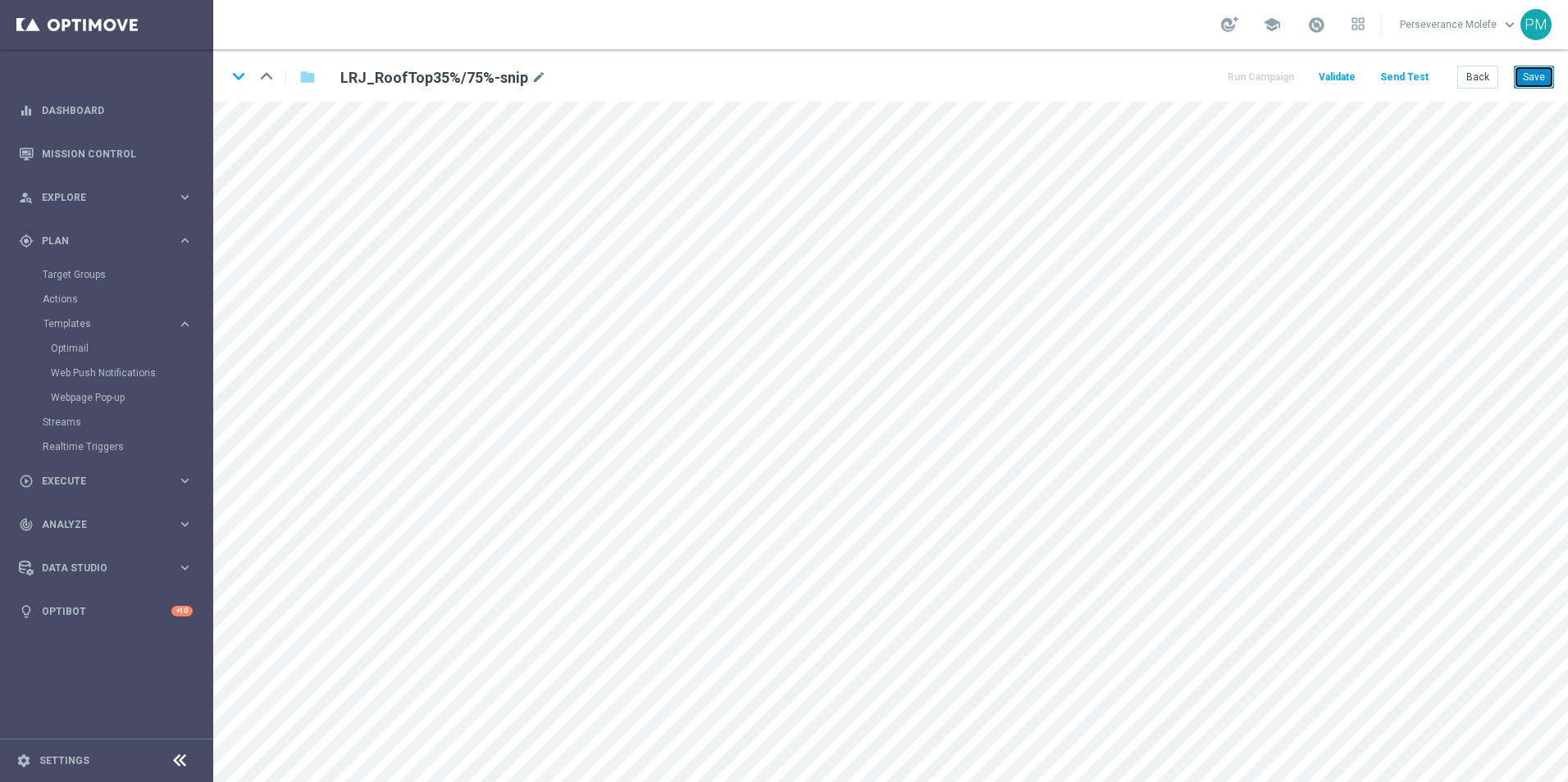
click at [1519, 67] on button "Save" at bounding box center [1534, 77] width 41 height 23
click at [1538, 83] on button "Save" at bounding box center [1534, 77] width 41 height 23
click at [1484, 75] on button "Back" at bounding box center [1477, 77] width 41 height 23
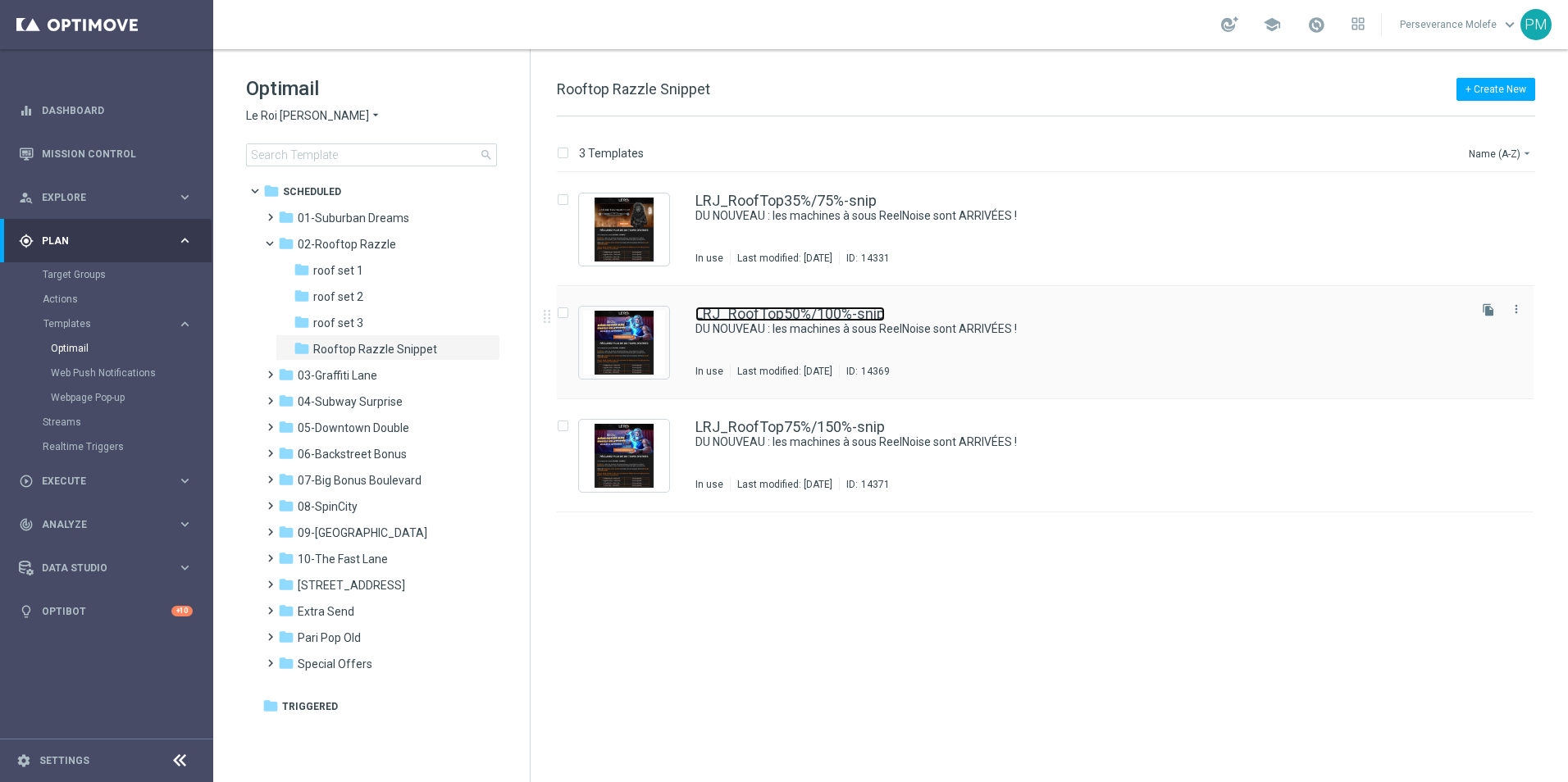
click at [749, 306] on link "LRJ_RoofTop50%/100%-snip" at bounding box center [790, 313] width 189 height 14
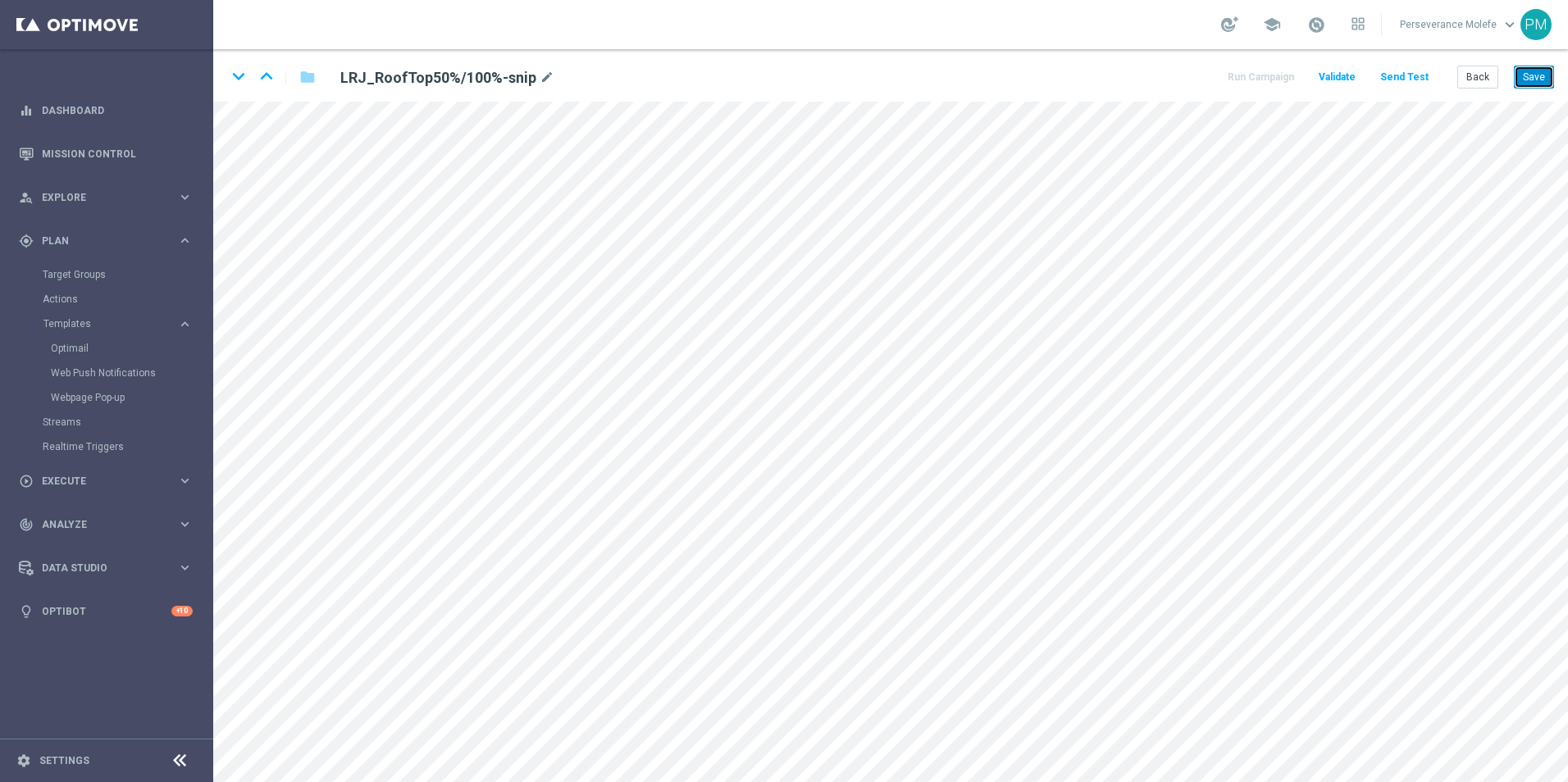
click at [1535, 71] on button "Save" at bounding box center [1534, 77] width 41 height 23
click at [230, 77] on icon "keyboard_arrow_down" at bounding box center [238, 76] width 24 height 24
click at [1538, 72] on button "Save" at bounding box center [1534, 77] width 41 height 23
click at [1493, 75] on button "Back" at bounding box center [1477, 77] width 41 height 23
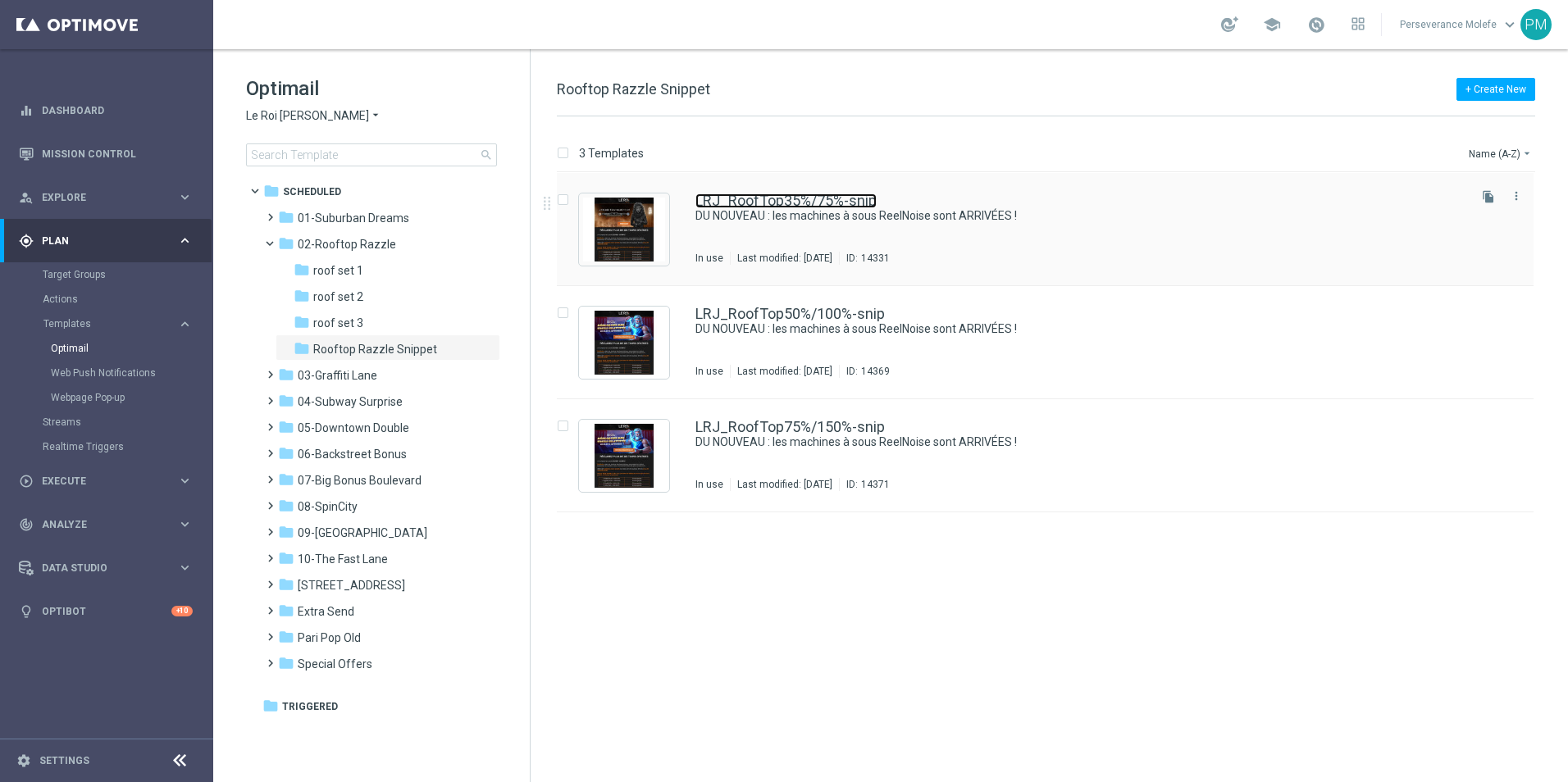
click at [765, 196] on link "LRJ_RoofTop35%/75%-snip" at bounding box center [786, 200] width 181 height 14
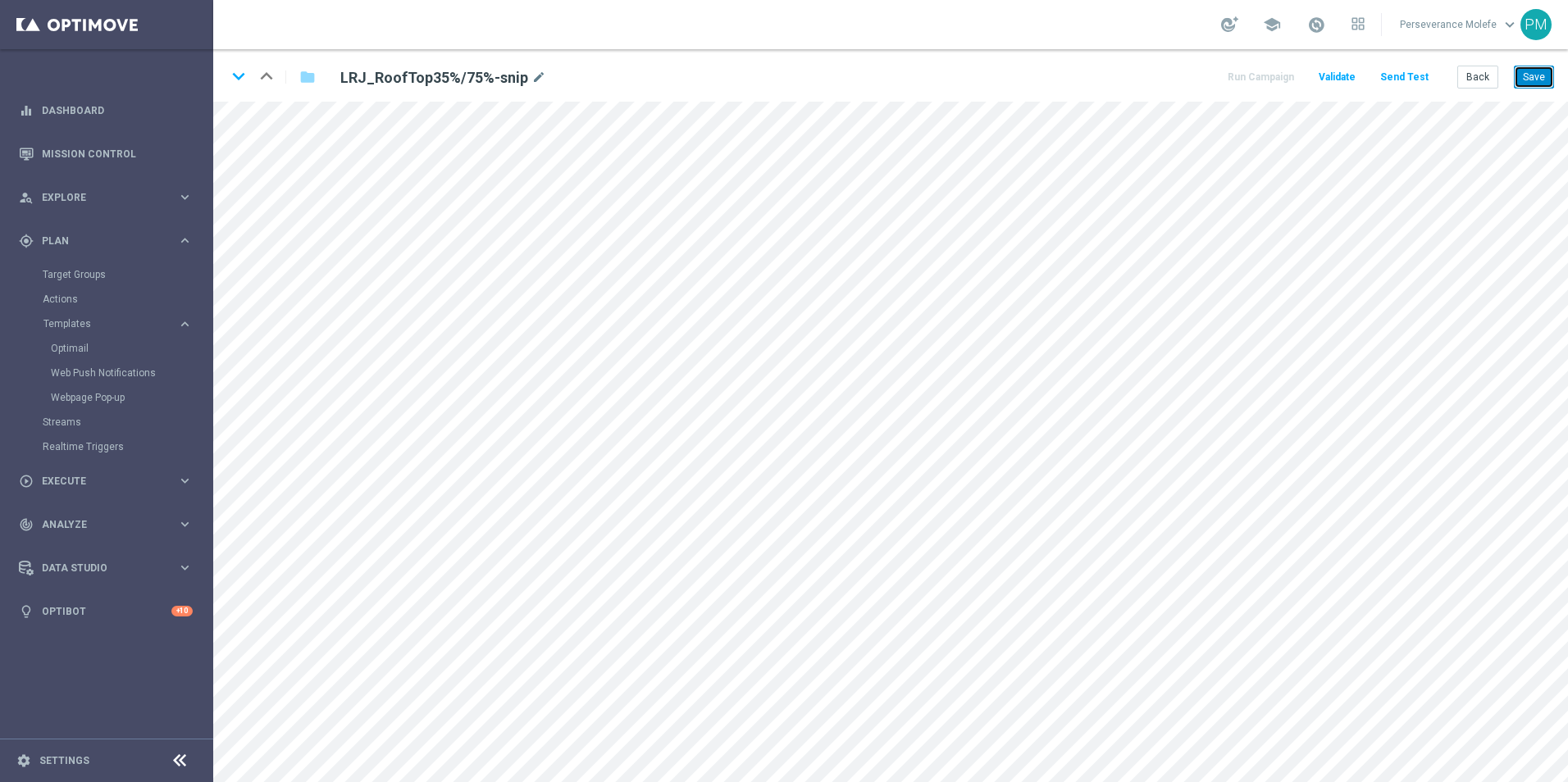
click at [1527, 77] on button "Save" at bounding box center [1534, 77] width 41 height 23
click at [1537, 78] on button "Save" at bounding box center [1534, 77] width 41 height 23
click at [1478, 75] on button "Back" at bounding box center [1477, 77] width 41 height 23
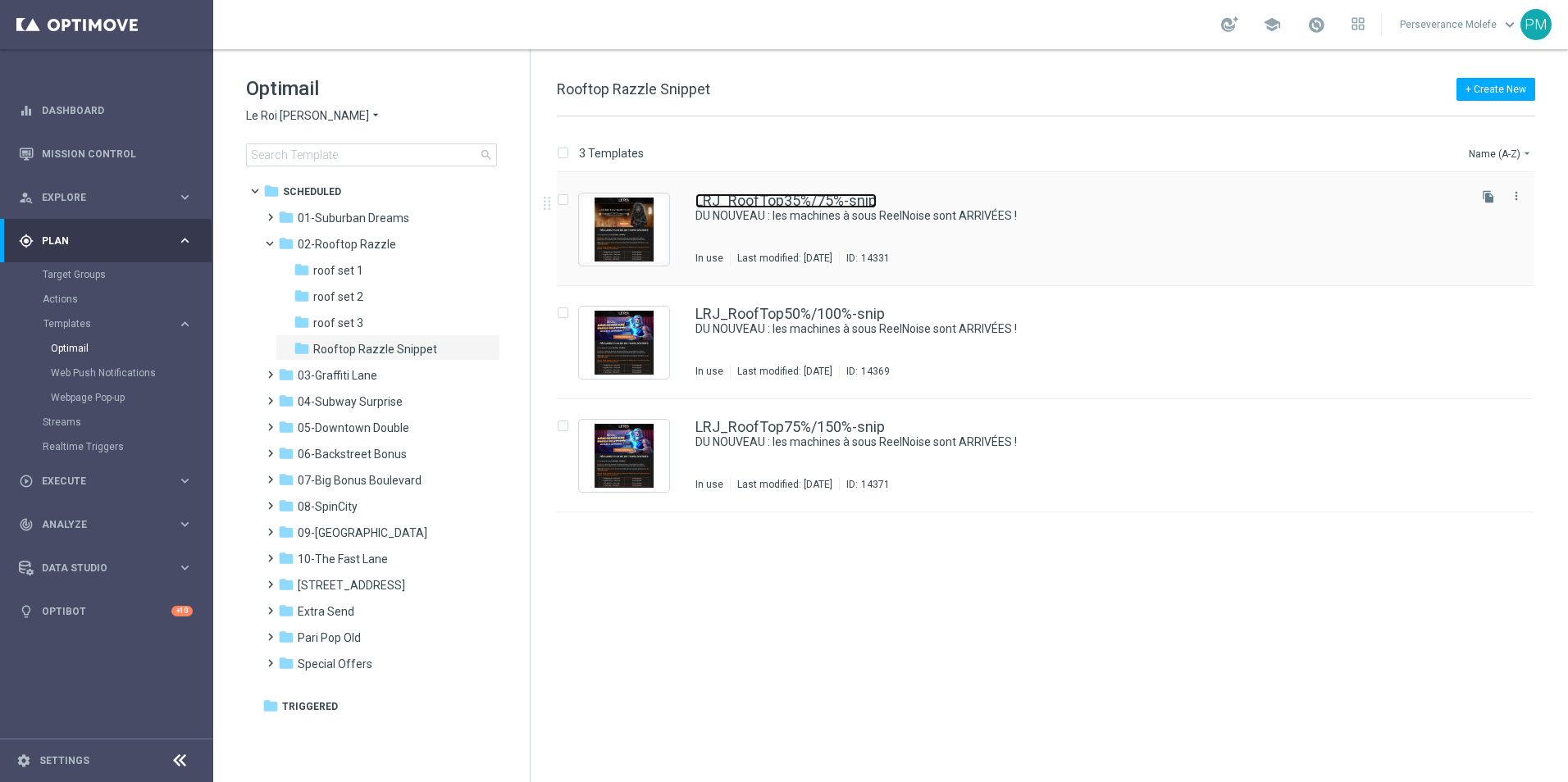
click at [776, 204] on link "LRJ_RoofTop35%/75%-snip" at bounding box center [786, 200] width 181 height 14
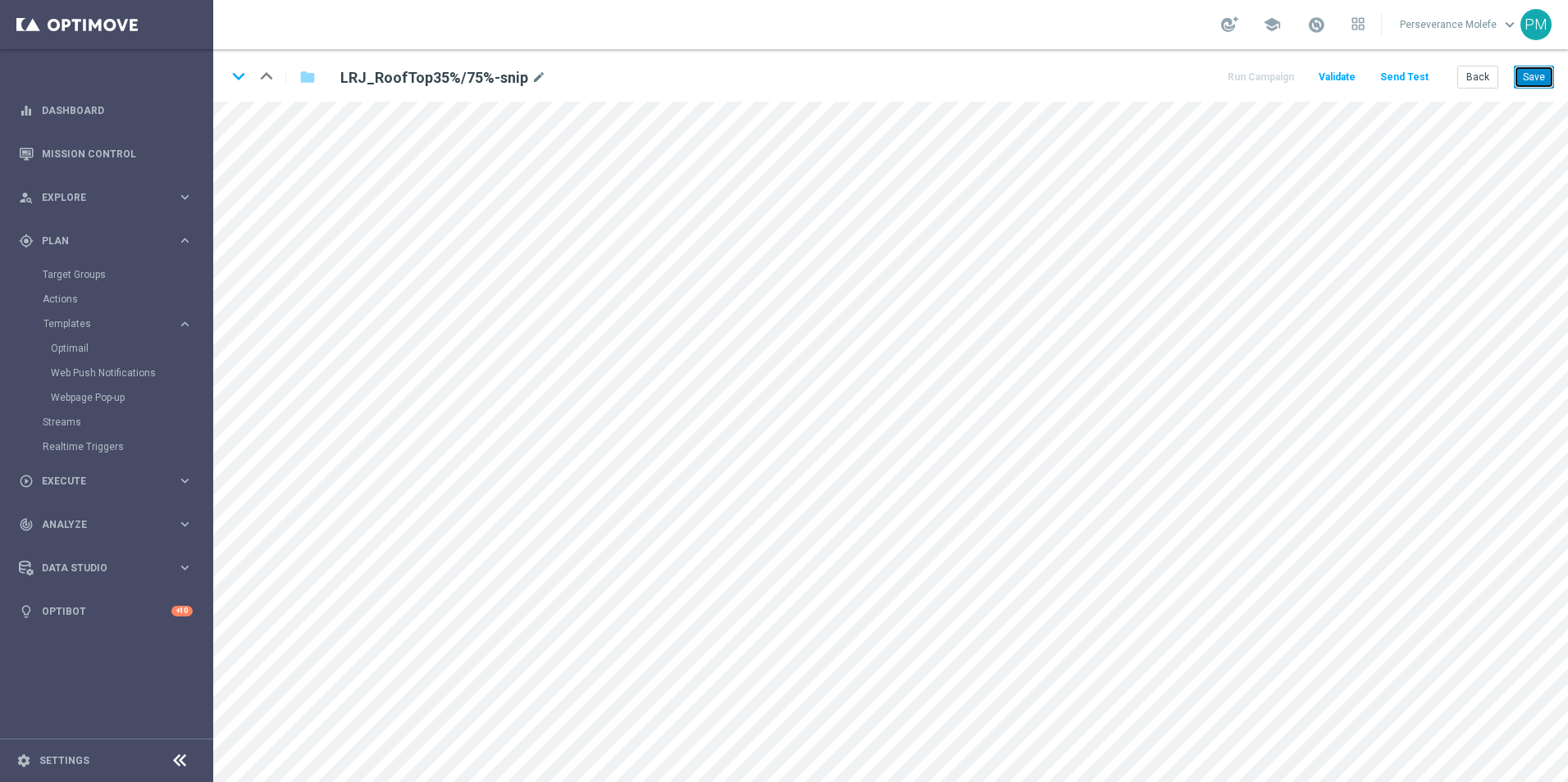
click at [1543, 77] on button "Save" at bounding box center [1534, 77] width 41 height 23
click at [1485, 84] on button "Back" at bounding box center [1477, 77] width 41 height 23
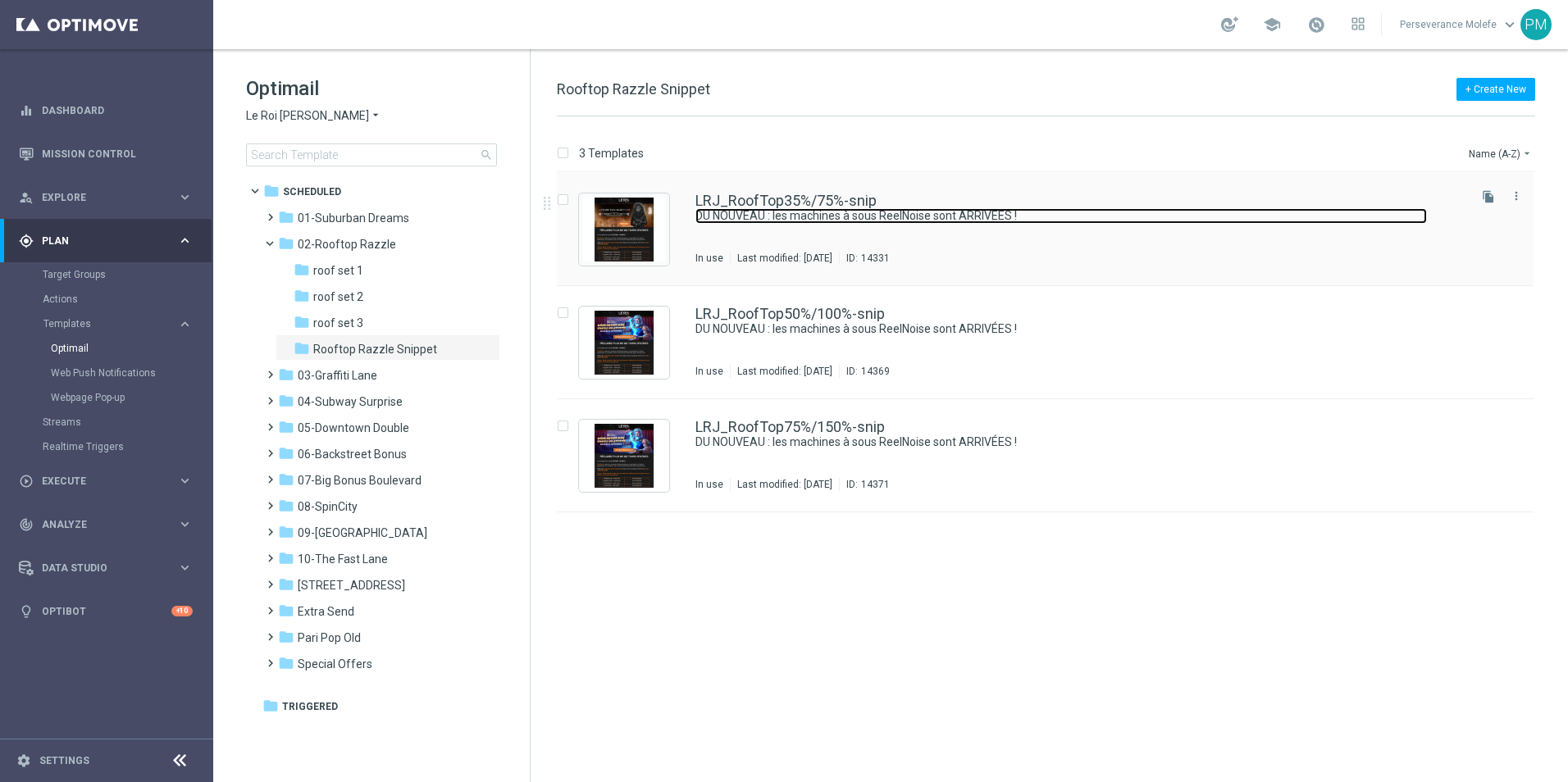
click at [772, 215] on link "DU NOUVEAU : les machines à sous ReelNoise sont ARRIVÉES !" at bounding box center [1061, 216] width 732 height 15
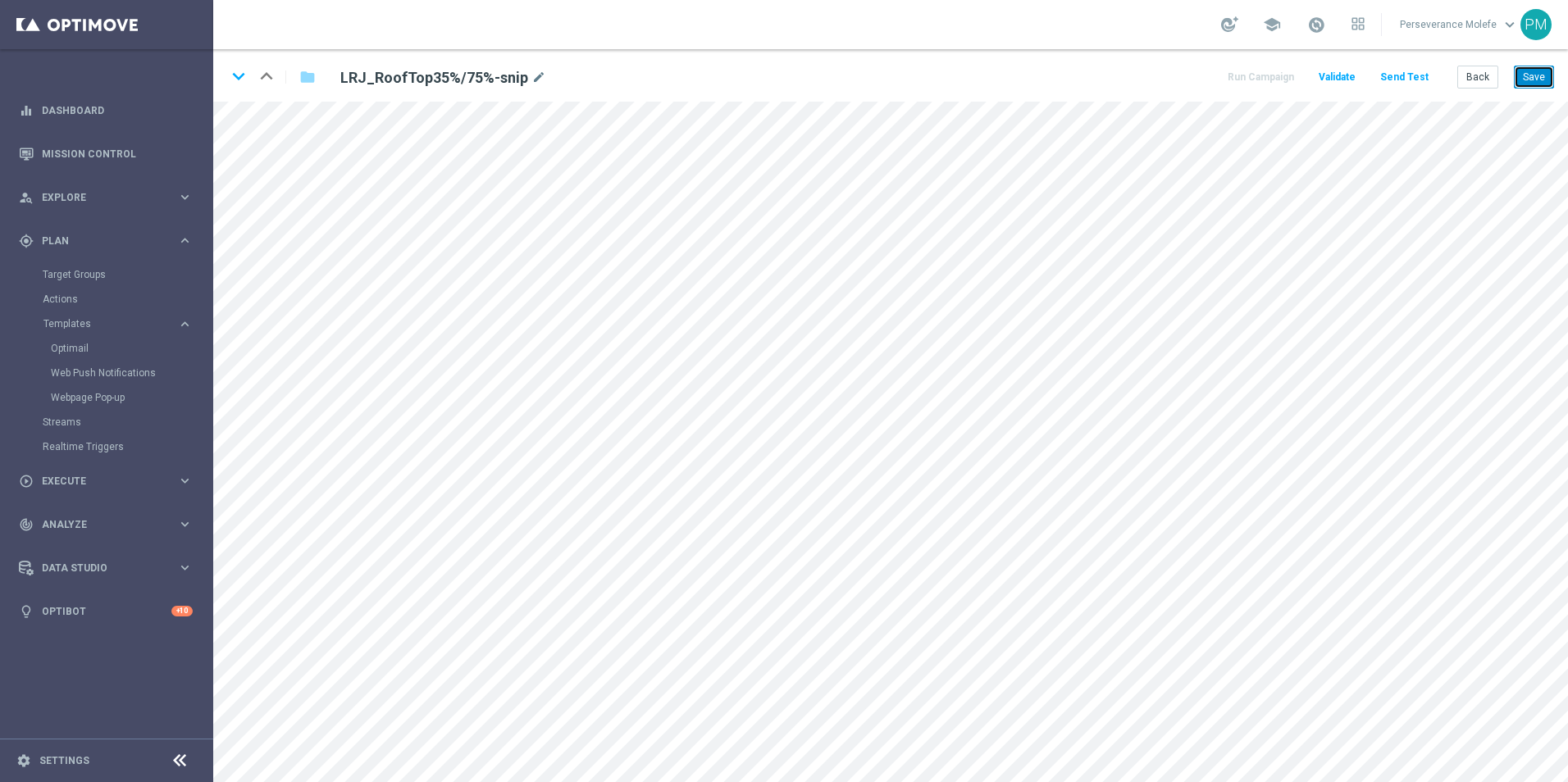
click at [1546, 71] on button "Save" at bounding box center [1534, 77] width 41 height 23
click at [1474, 74] on button "Back" at bounding box center [1477, 77] width 41 height 23
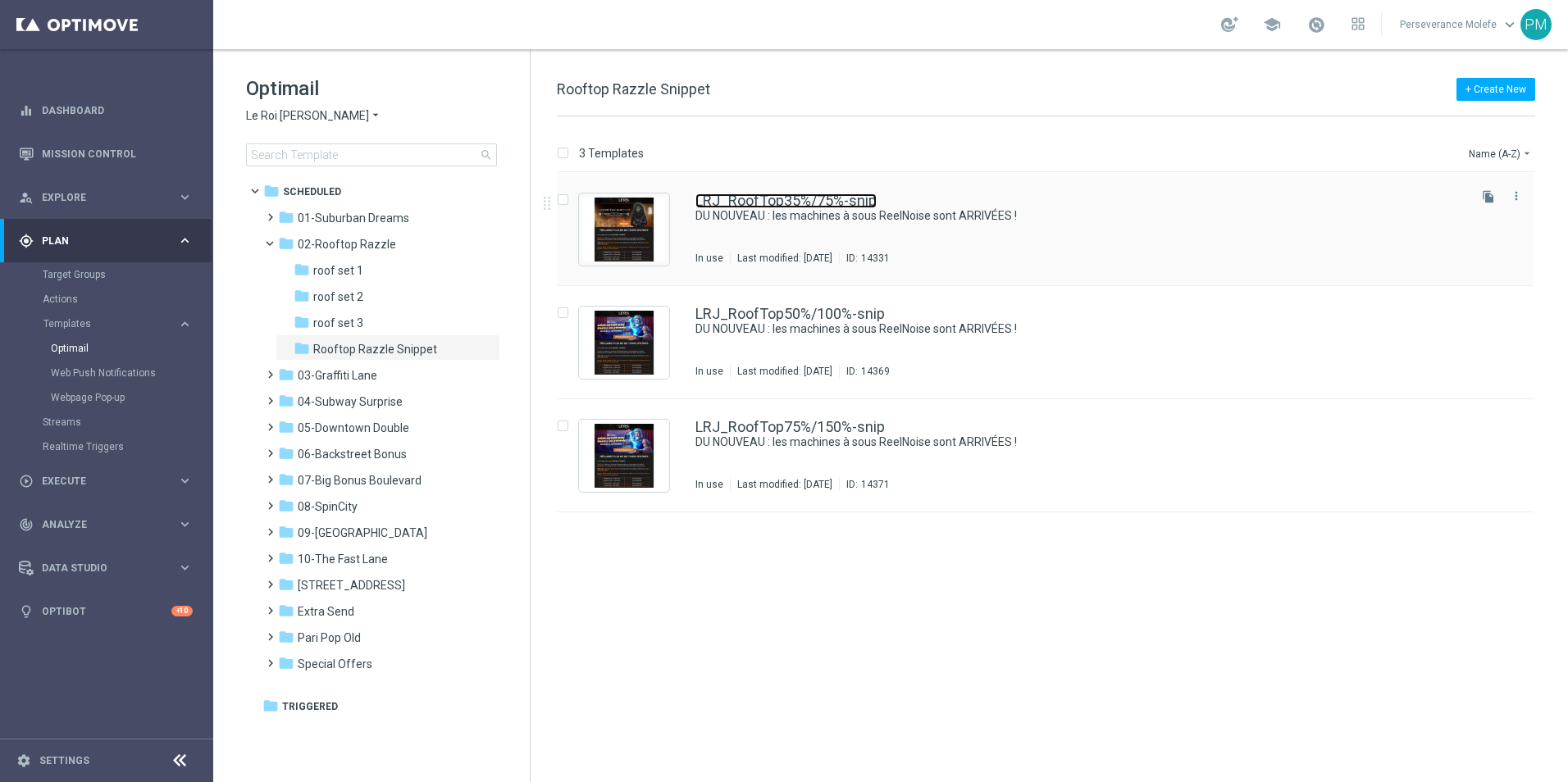
click at [742, 197] on link "LRJ_RoofTop35%/75%-snip" at bounding box center [786, 200] width 181 height 14
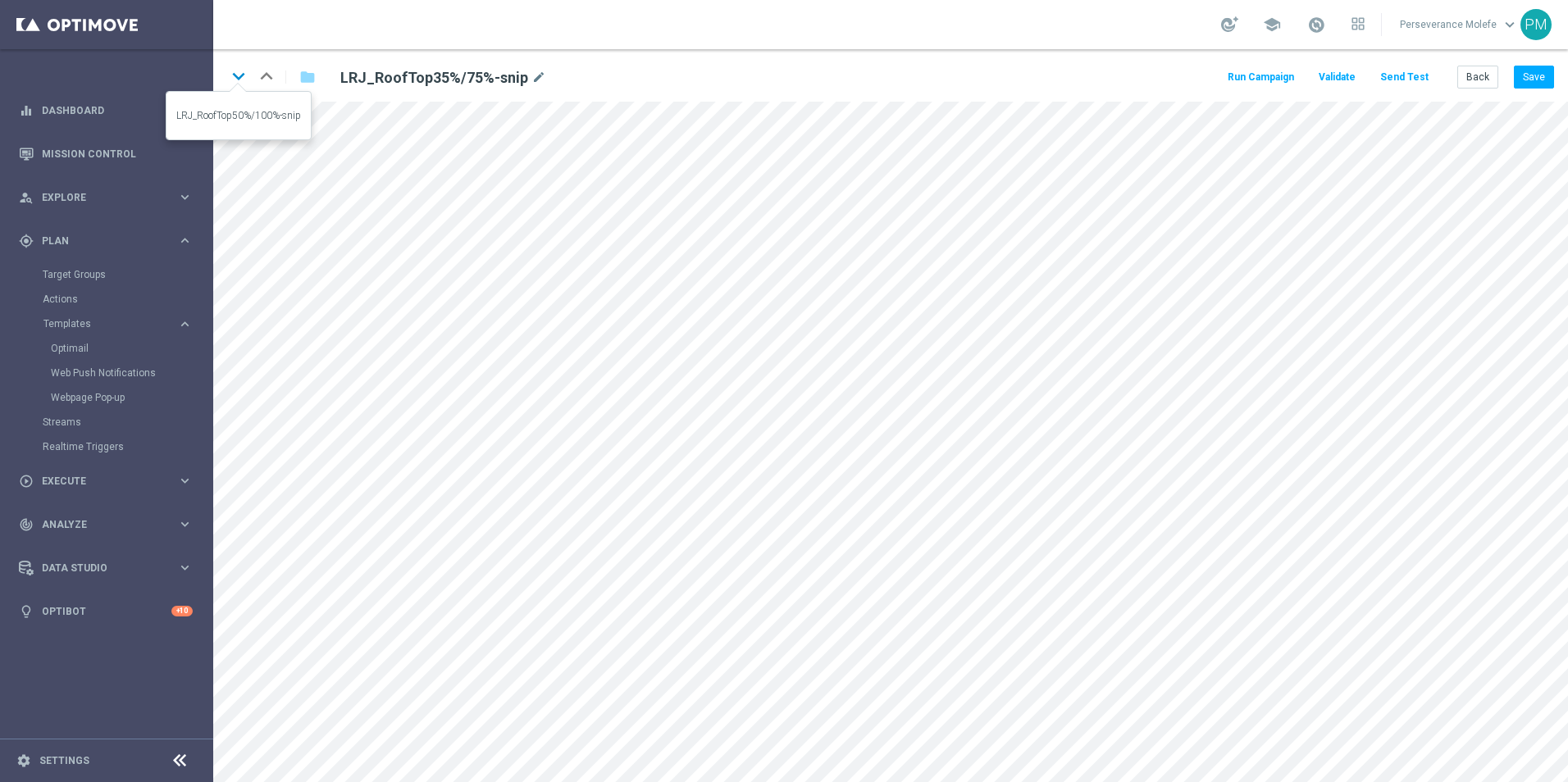
click at [242, 78] on icon "keyboard_arrow_down" at bounding box center [238, 76] width 24 height 24
click at [1483, 80] on button "Back" at bounding box center [1477, 77] width 41 height 23
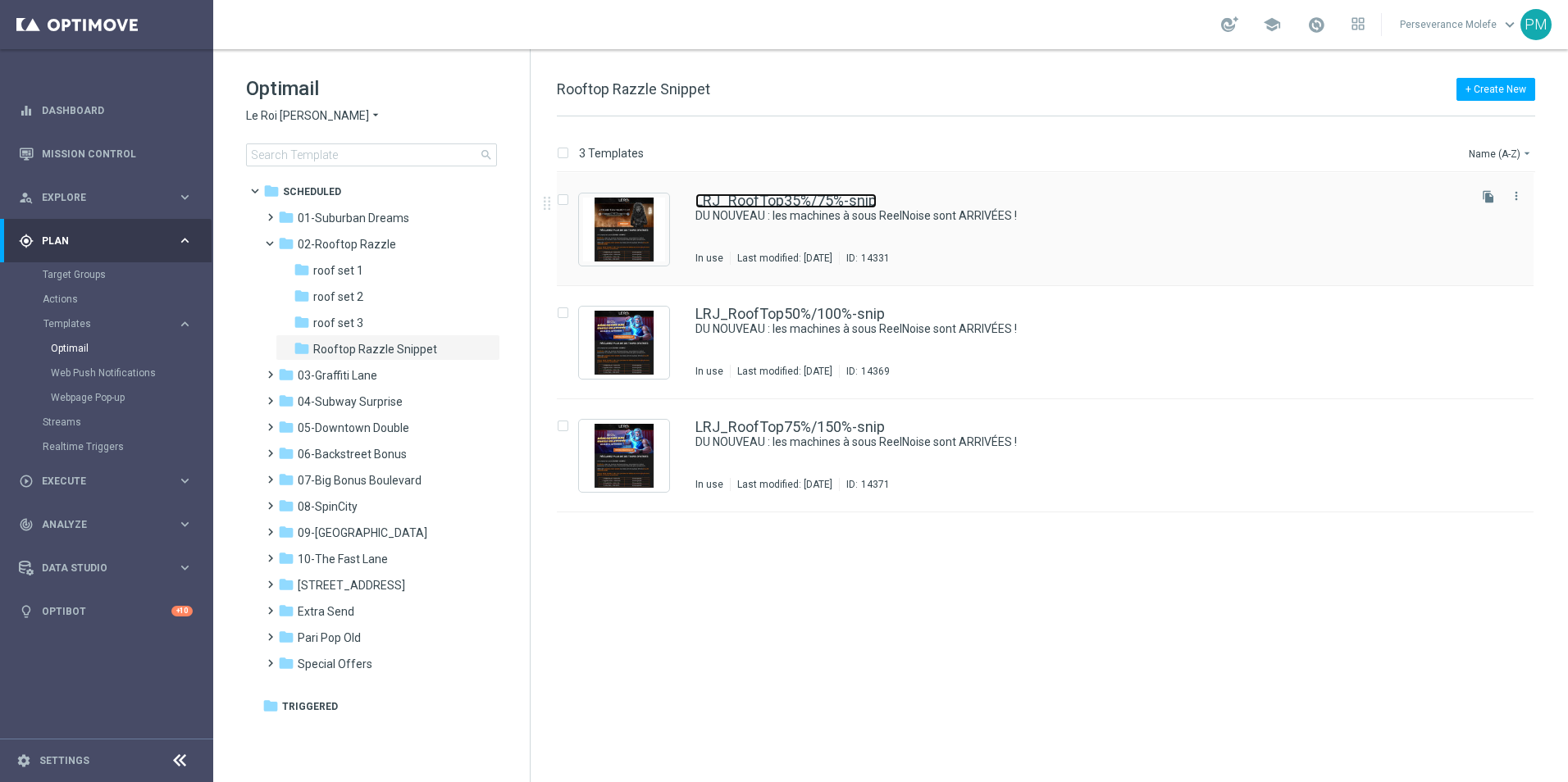
click at [730, 199] on link "LRJ_RoofTop35%/75%-snip" at bounding box center [786, 200] width 181 height 14
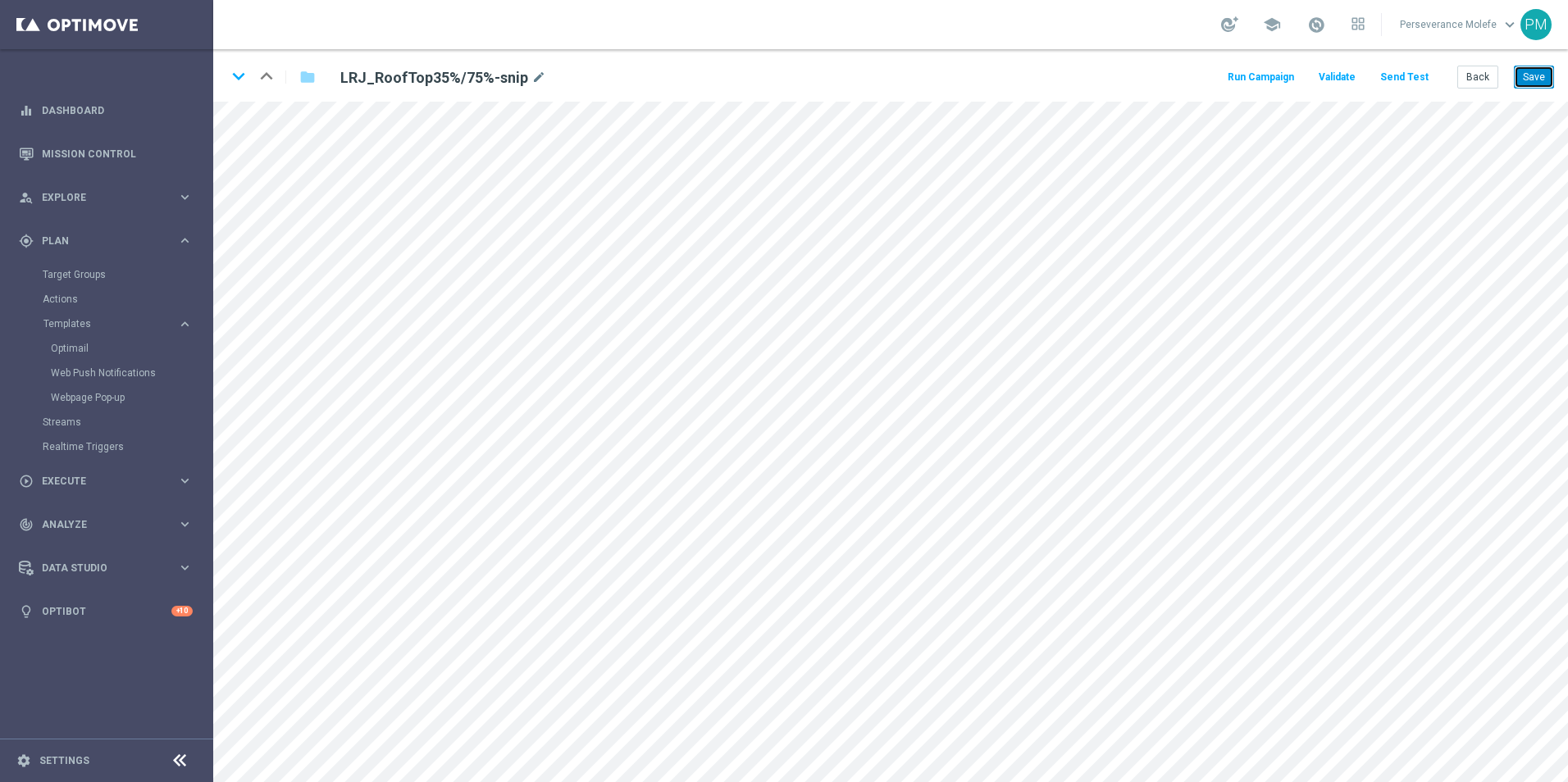
click at [1523, 70] on button "Save" at bounding box center [1534, 77] width 41 height 23
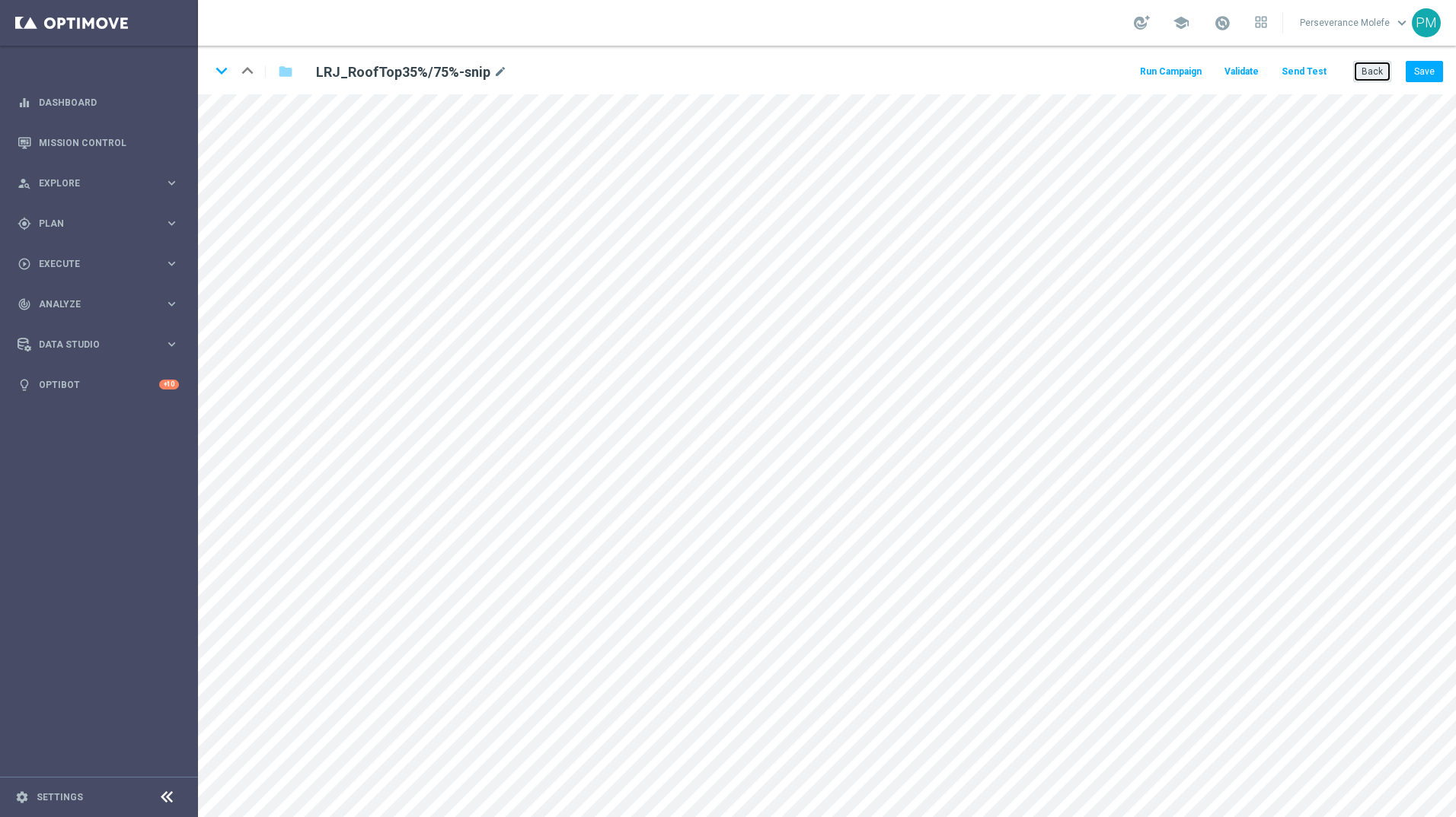
click at [1373, 74] on button "Back" at bounding box center [1371, 71] width 38 height 21
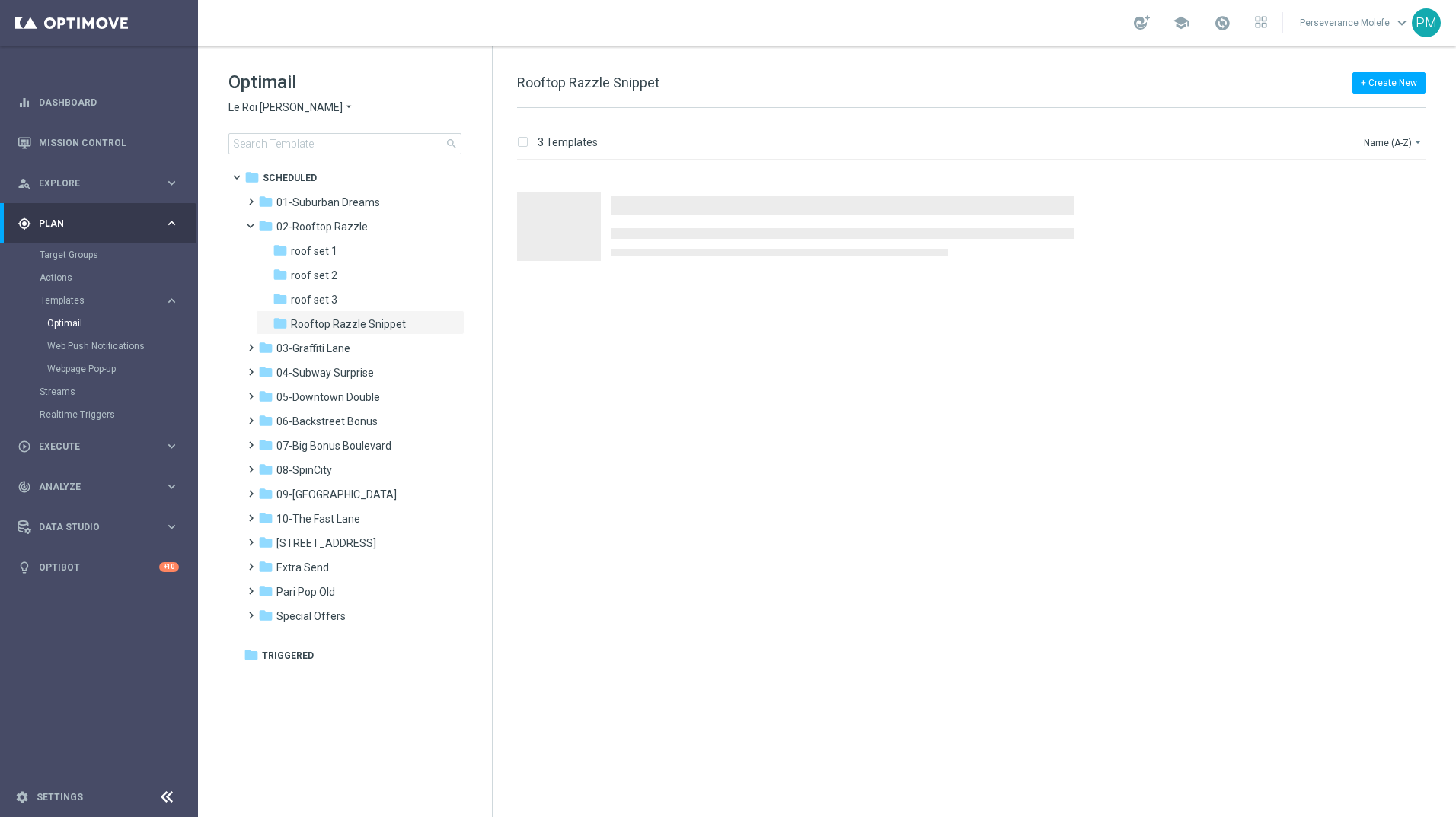
click at [276, 114] on span "Le Roi [PERSON_NAME]" at bounding box center [285, 107] width 114 height 14
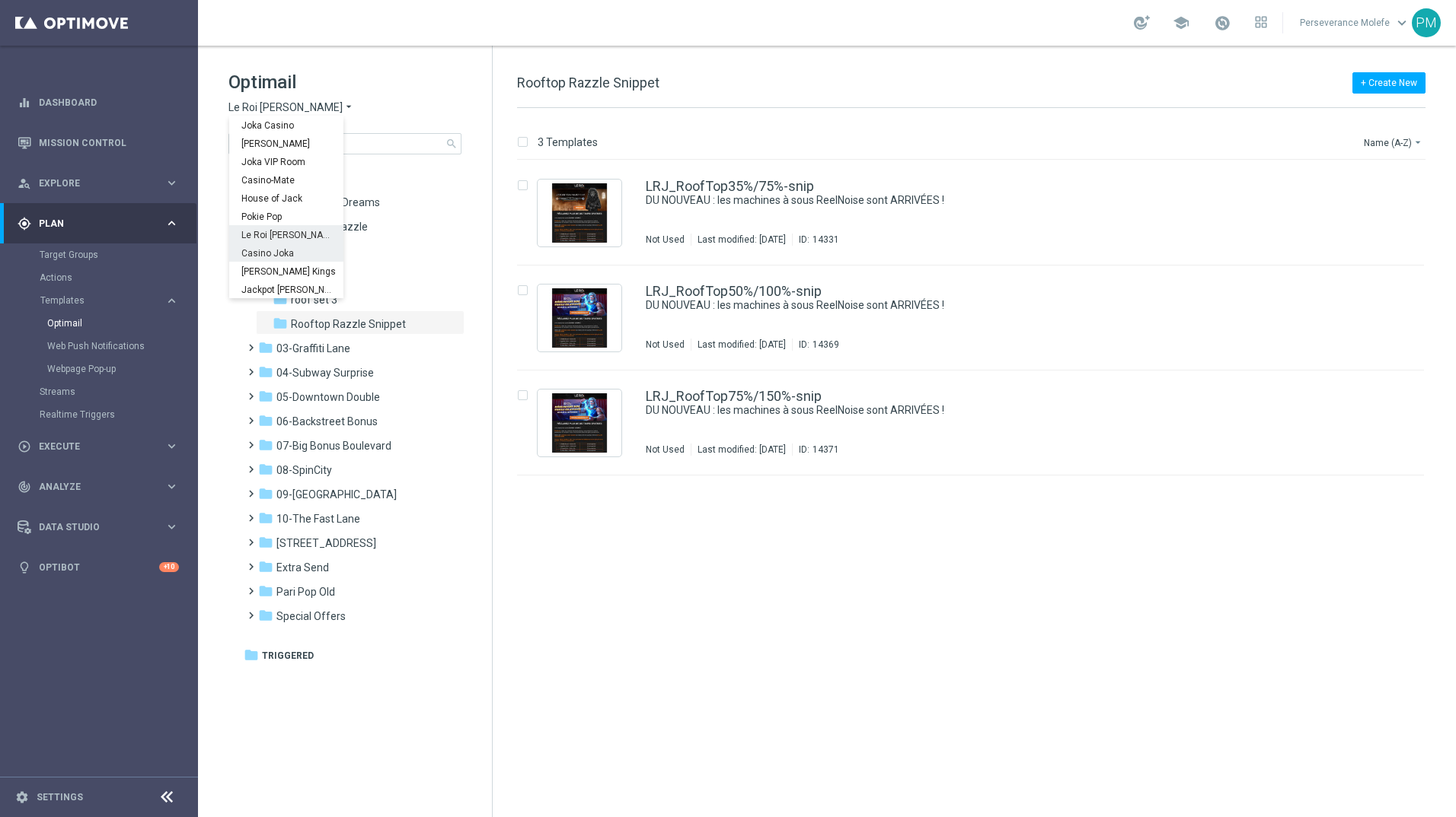
click at [0, 0] on span "Casino Joka" at bounding box center [0, 0] width 0 height 0
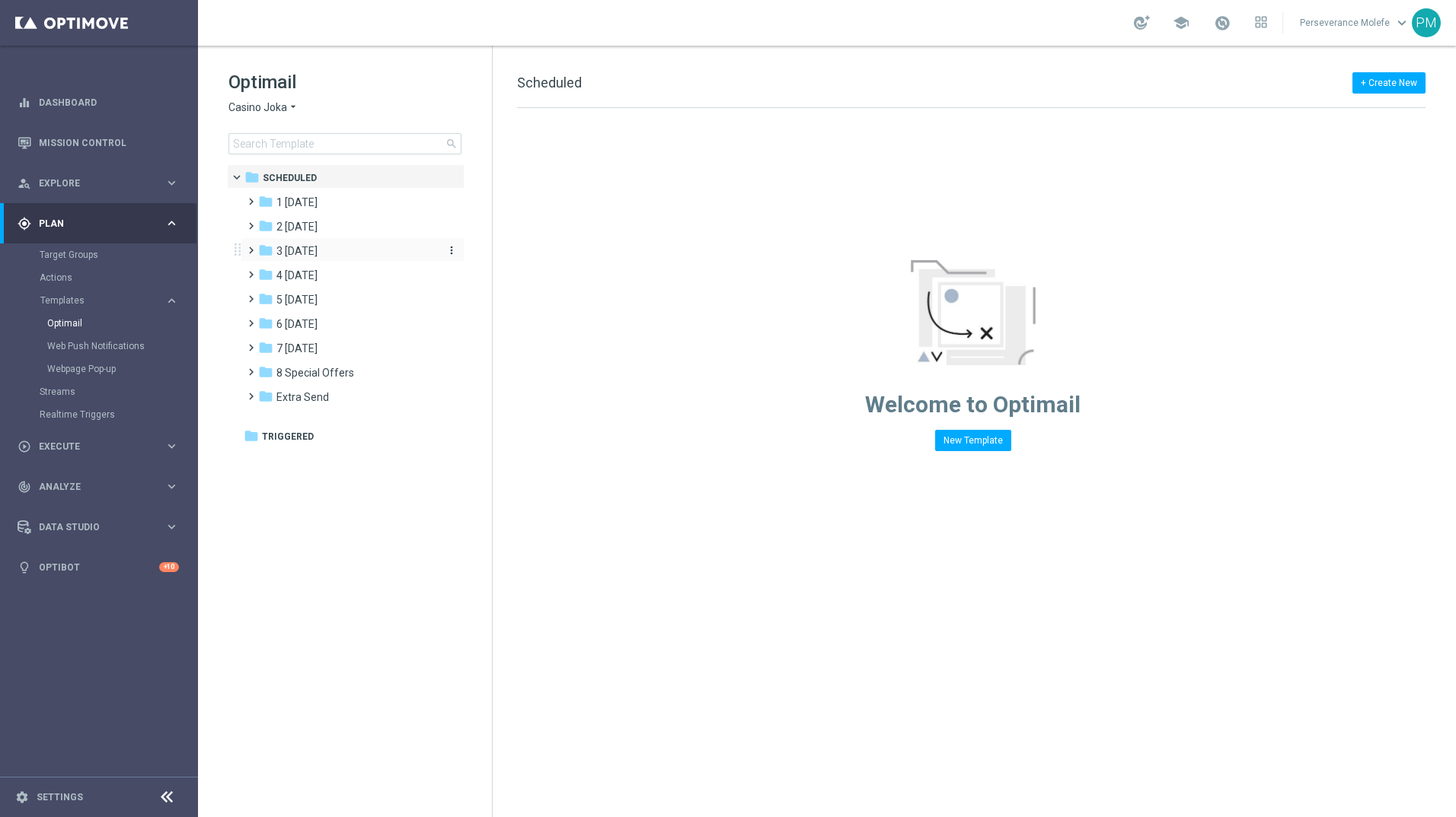
click at [334, 253] on div "folder 3 [DATE]" at bounding box center [345, 251] width 175 height 17
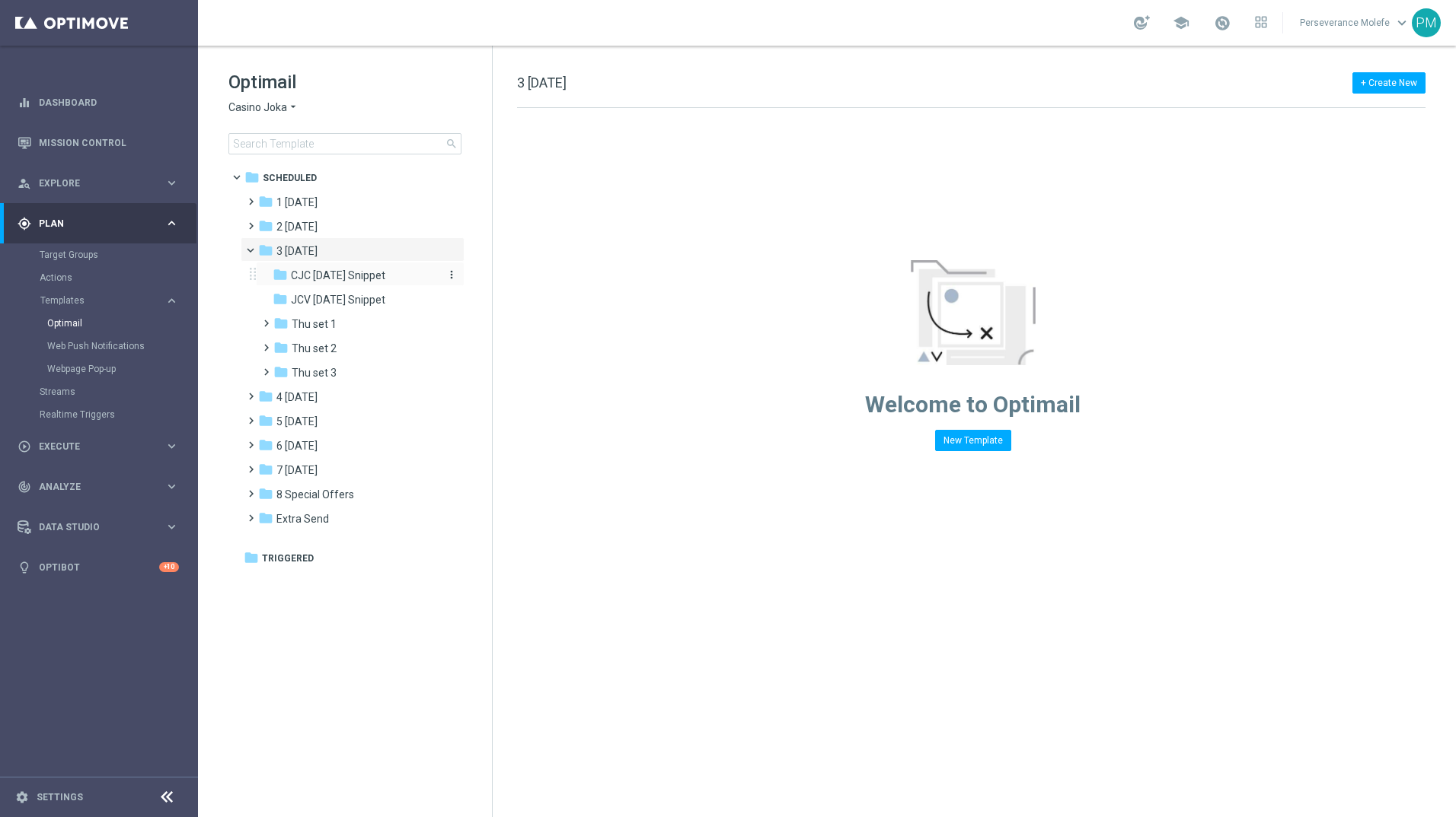
click at [358, 283] on div "folder CJC [DATE] Snippet" at bounding box center [353, 276] width 162 height 17
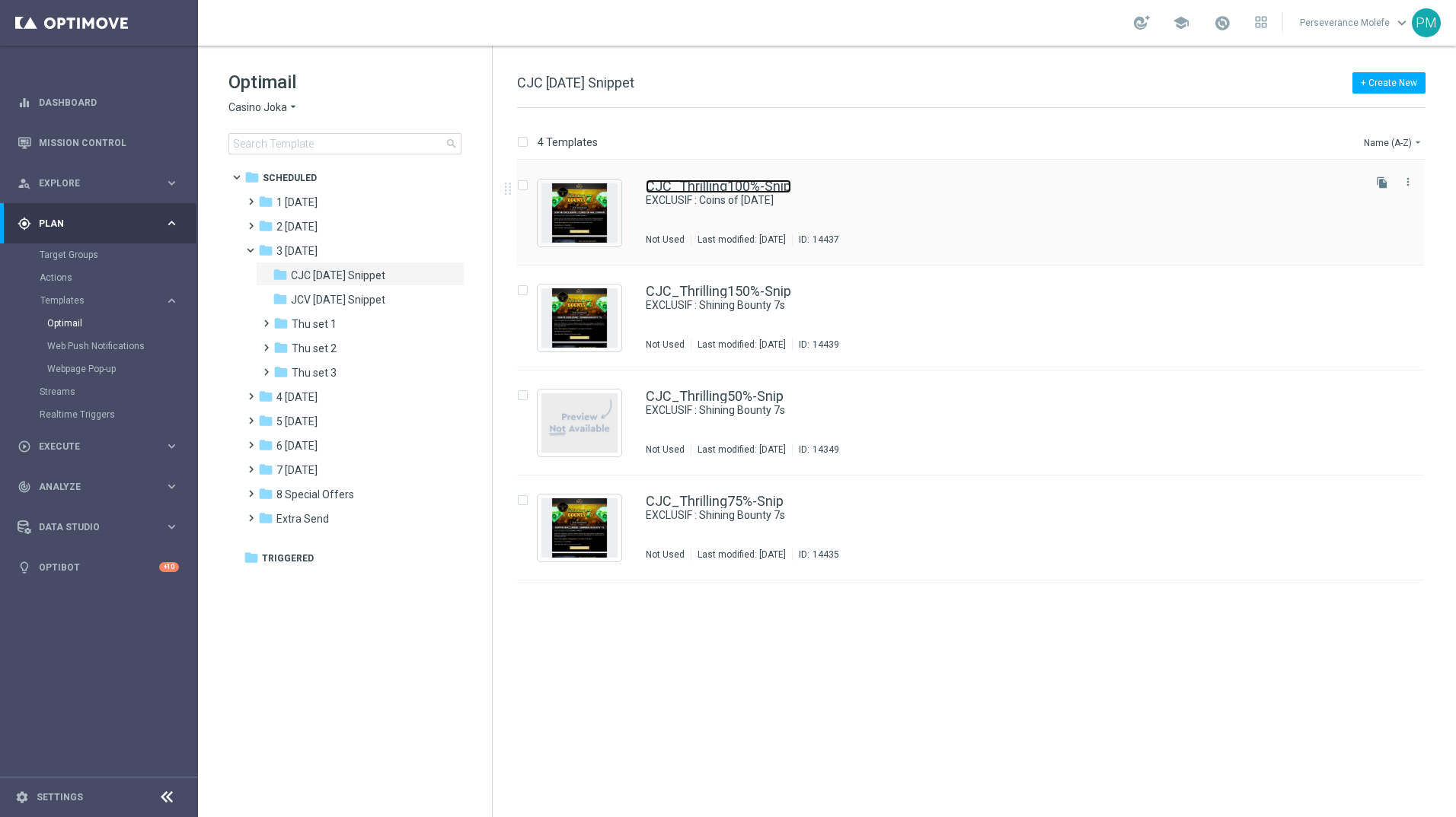
click at [692, 184] on link "CJC_Thrilling100%-Snip" at bounding box center [719, 186] width 146 height 13
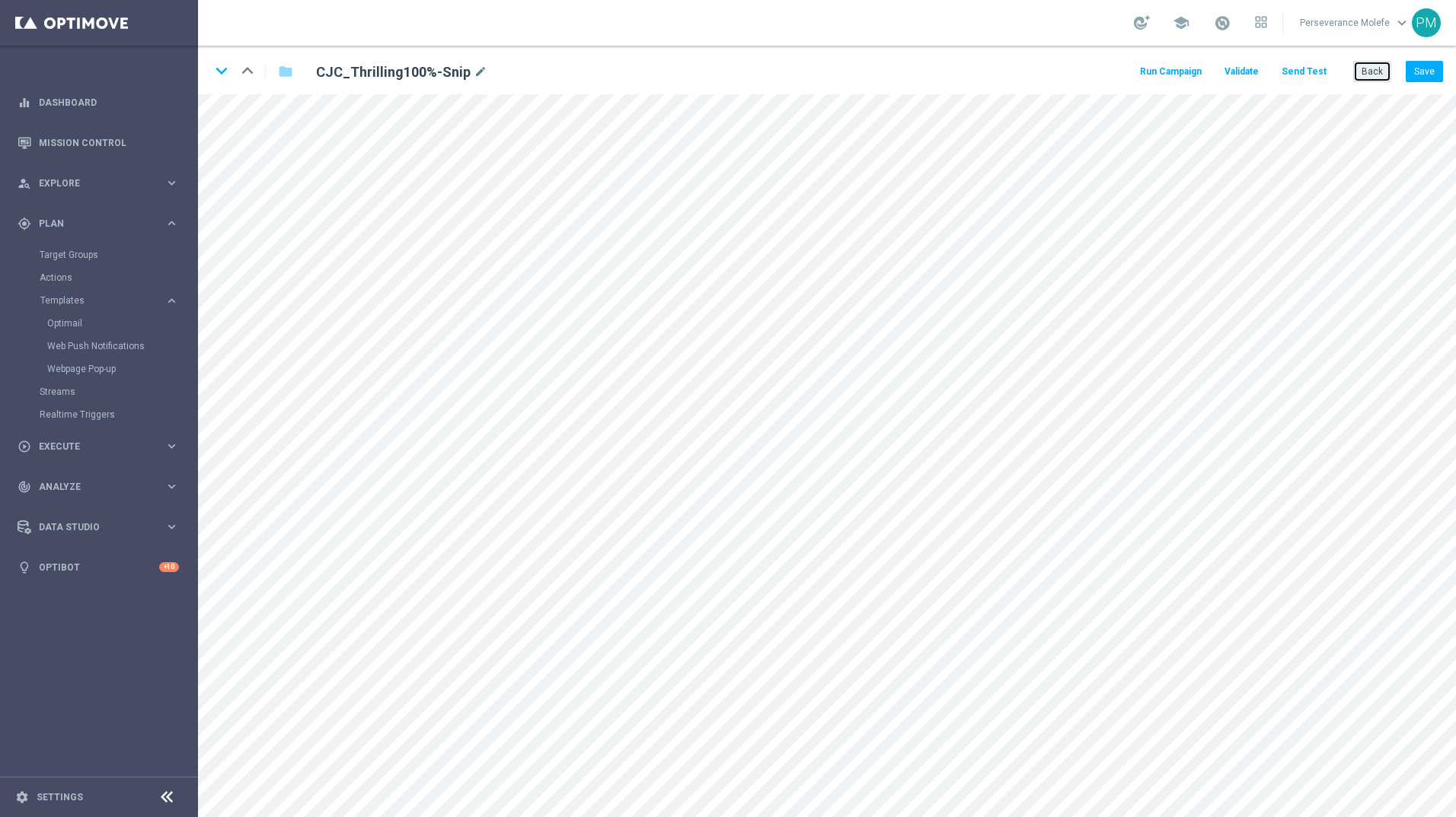
click at [1363, 65] on button "Back" at bounding box center [1371, 71] width 38 height 21
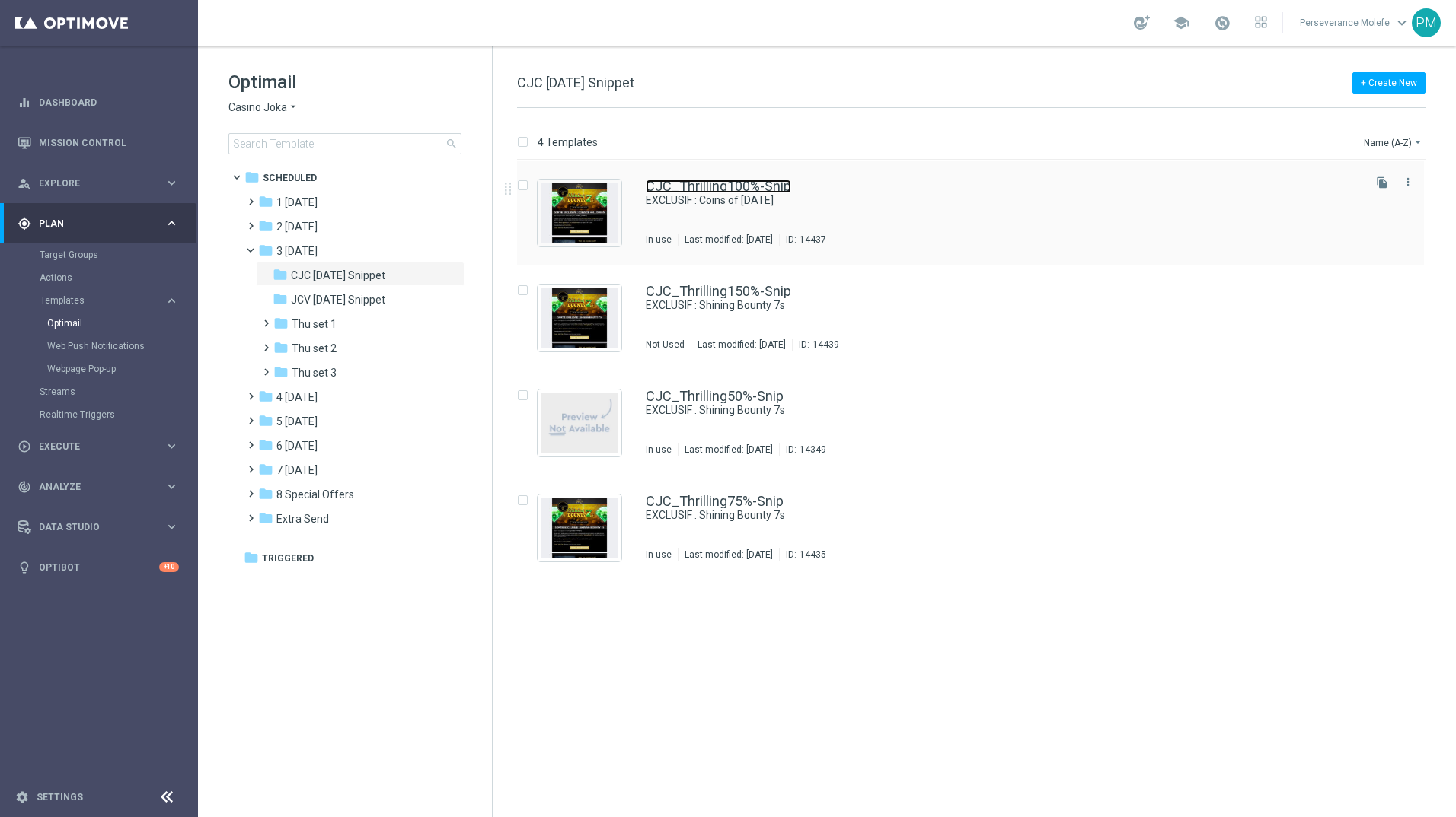
click at [674, 186] on link "CJC_Thrilling100%-Snip" at bounding box center [719, 186] width 146 height 13
